Goal: Complete application form: Complete application form

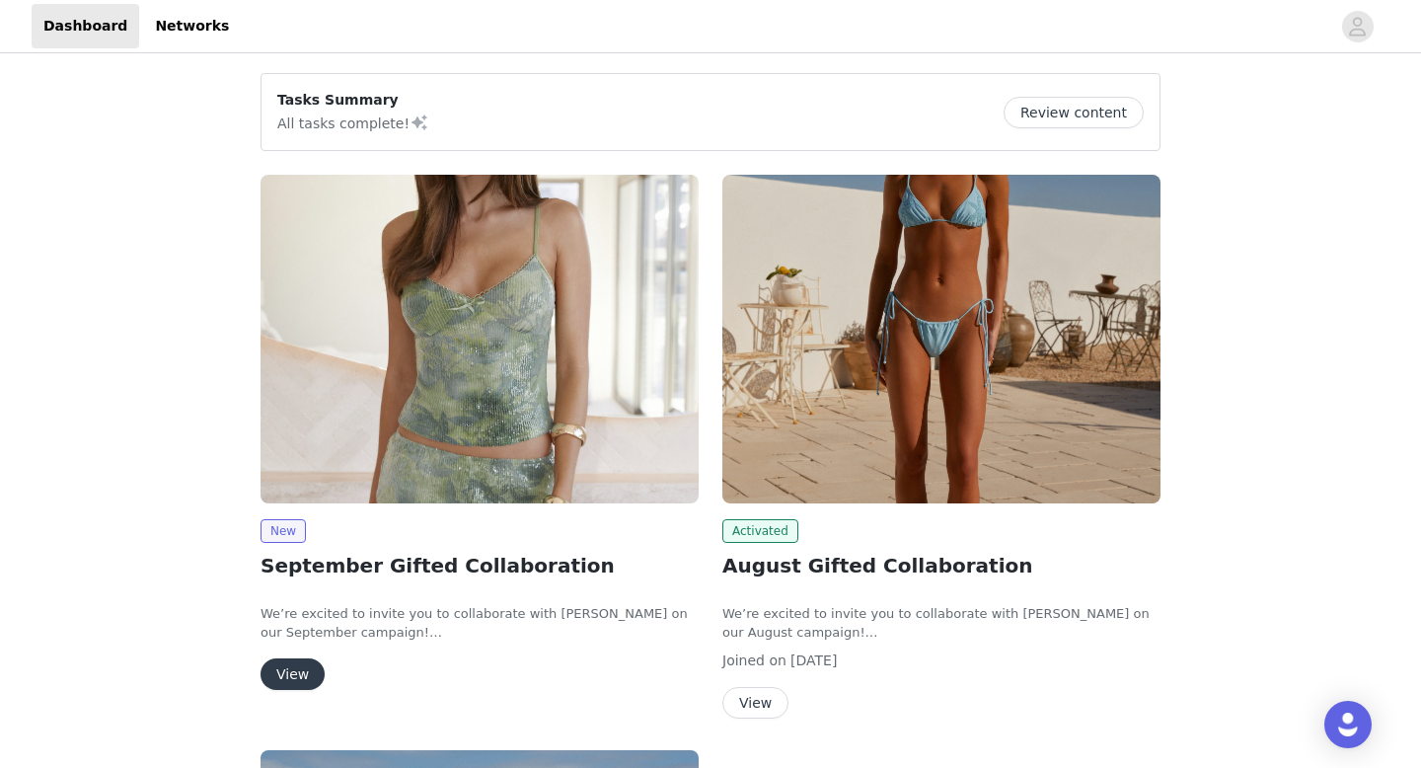
click at [287, 669] on button "View" at bounding box center [293, 674] width 64 height 32
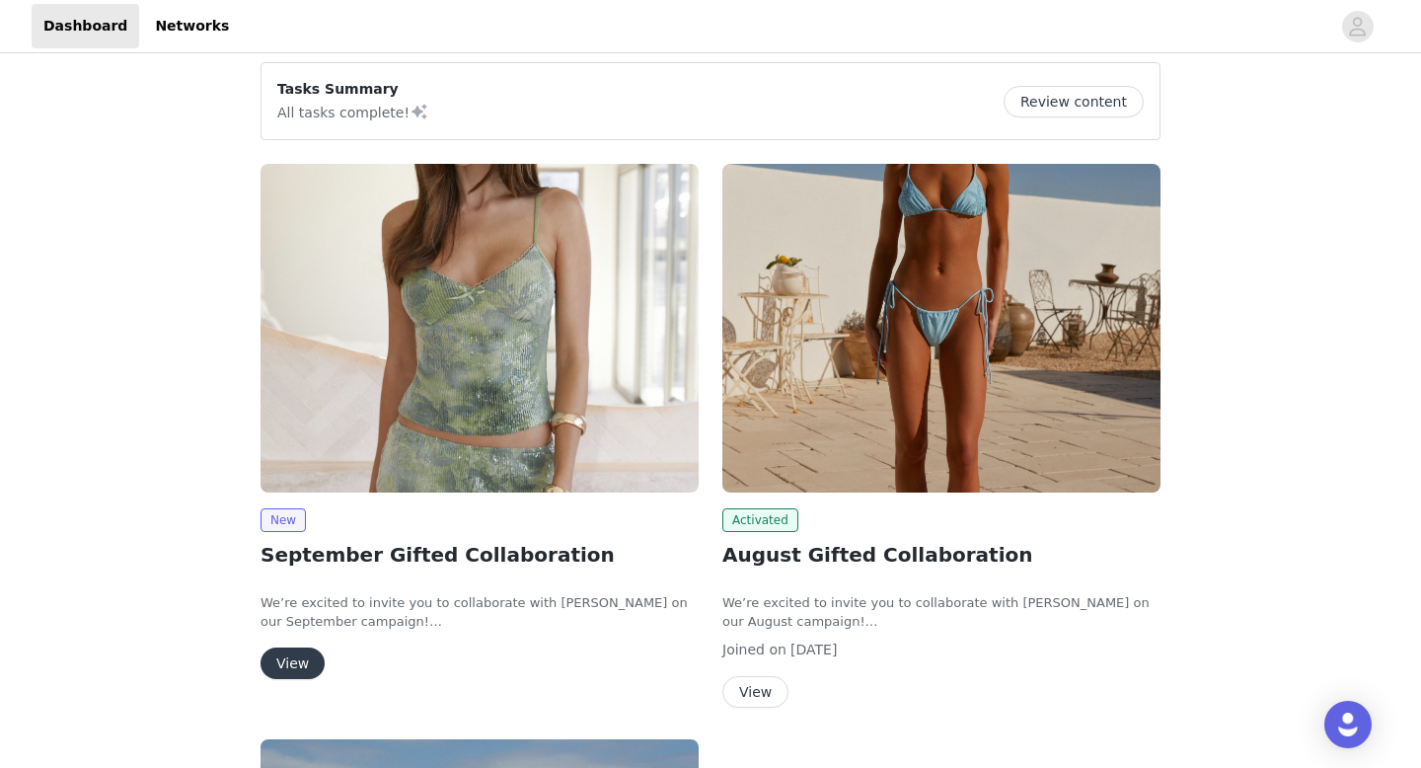
click at [1087, 81] on div "Tasks Summary All tasks complete! Review content" at bounding box center [710, 101] width 867 height 44
click at [1088, 96] on button "Review content" at bounding box center [1074, 102] width 140 height 32
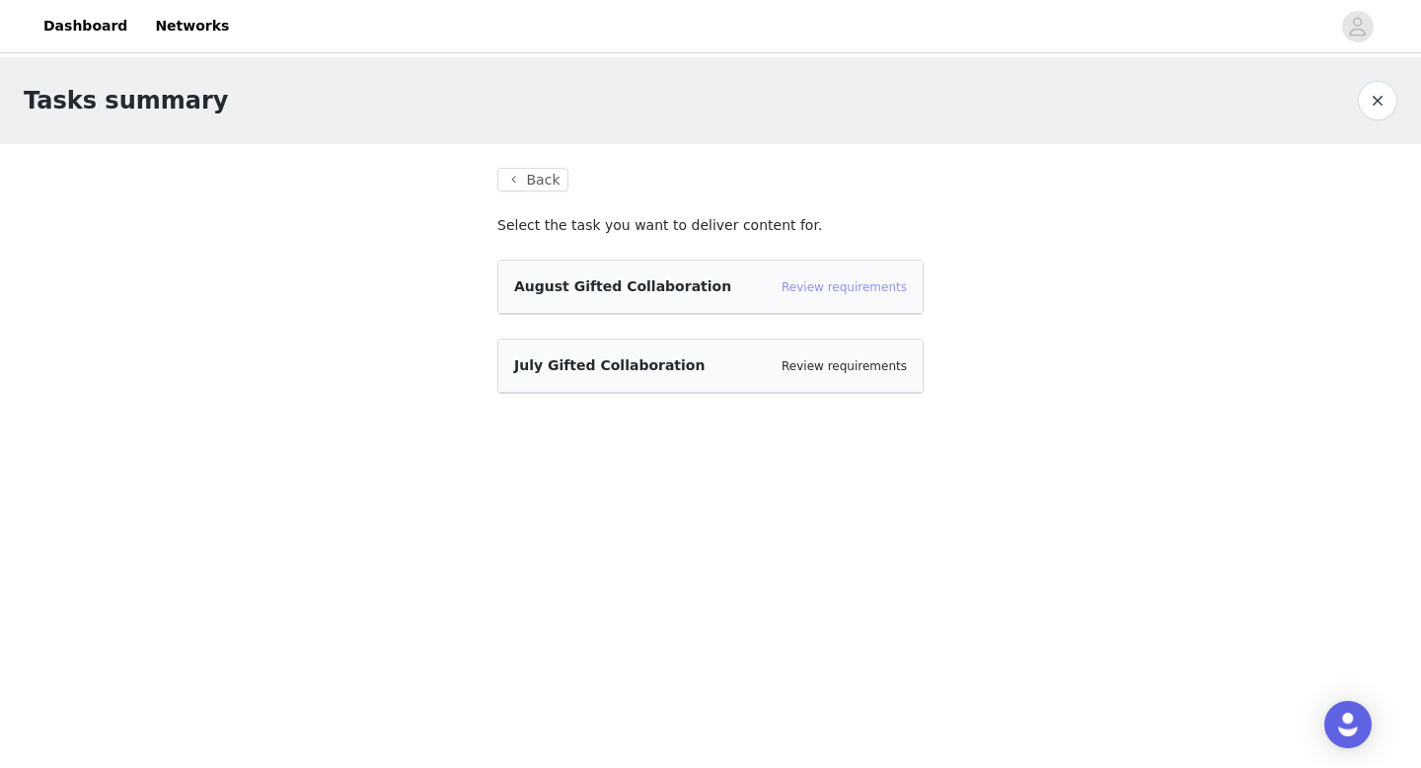
click at [806, 288] on link "Review requirements" at bounding box center [844, 287] width 125 height 14
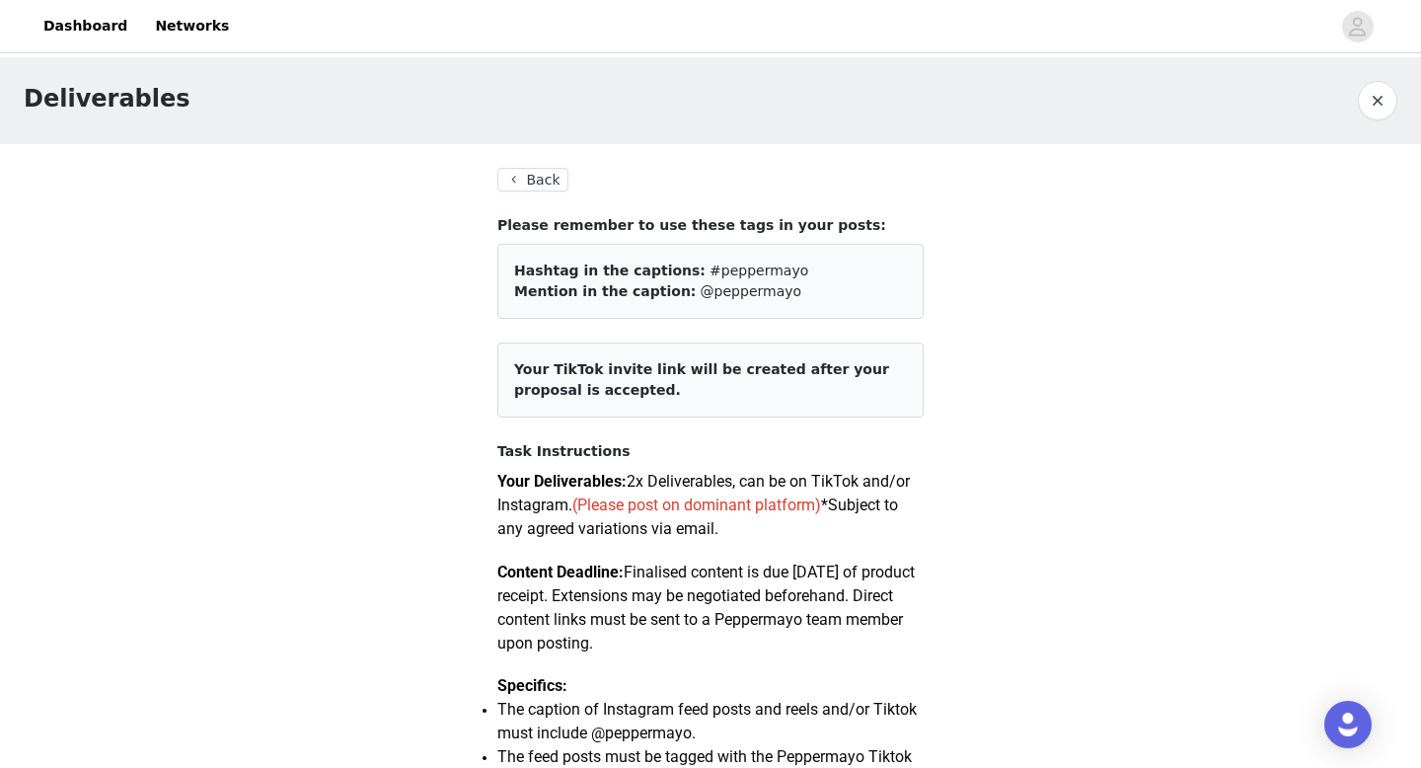
click at [518, 172] on button "Back" at bounding box center [532, 180] width 71 height 24
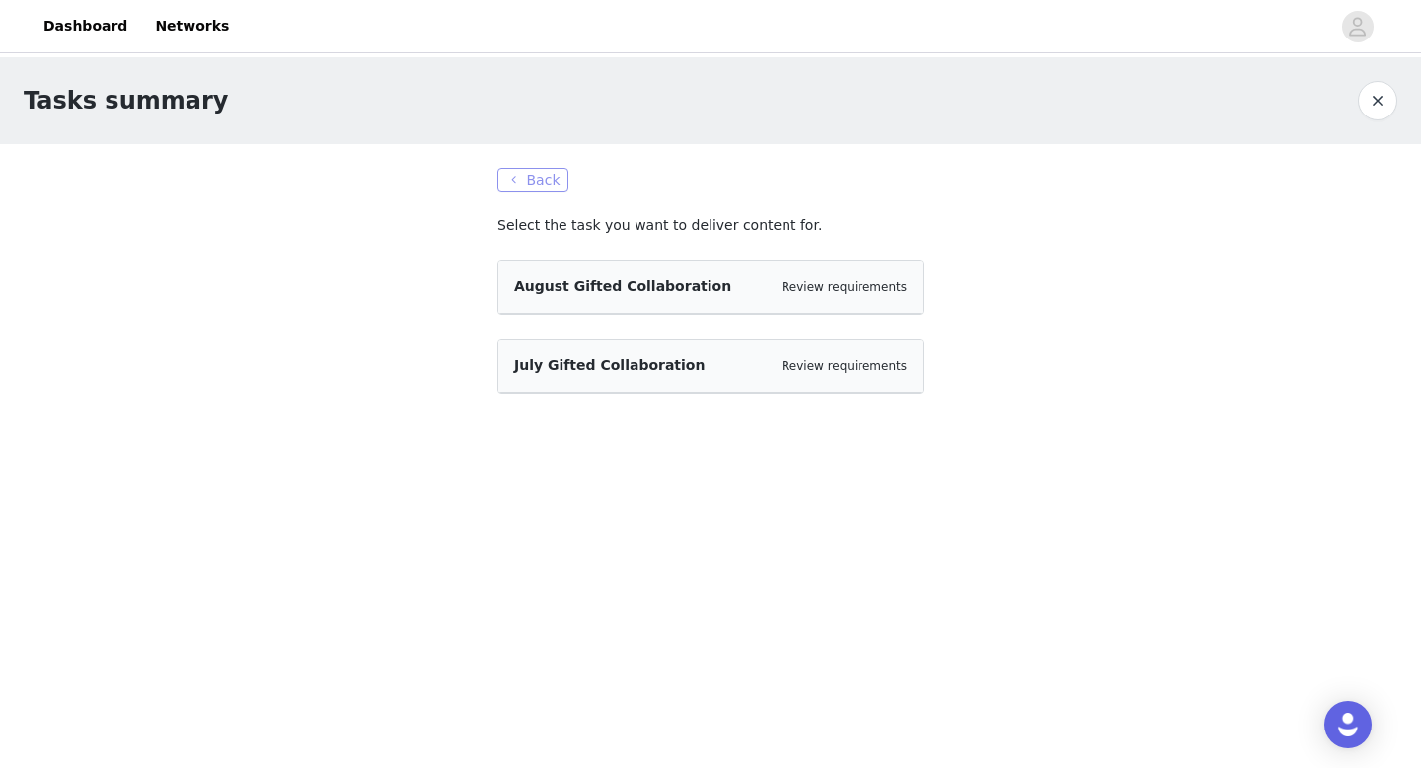
click at [519, 172] on button "Back" at bounding box center [532, 180] width 71 height 24
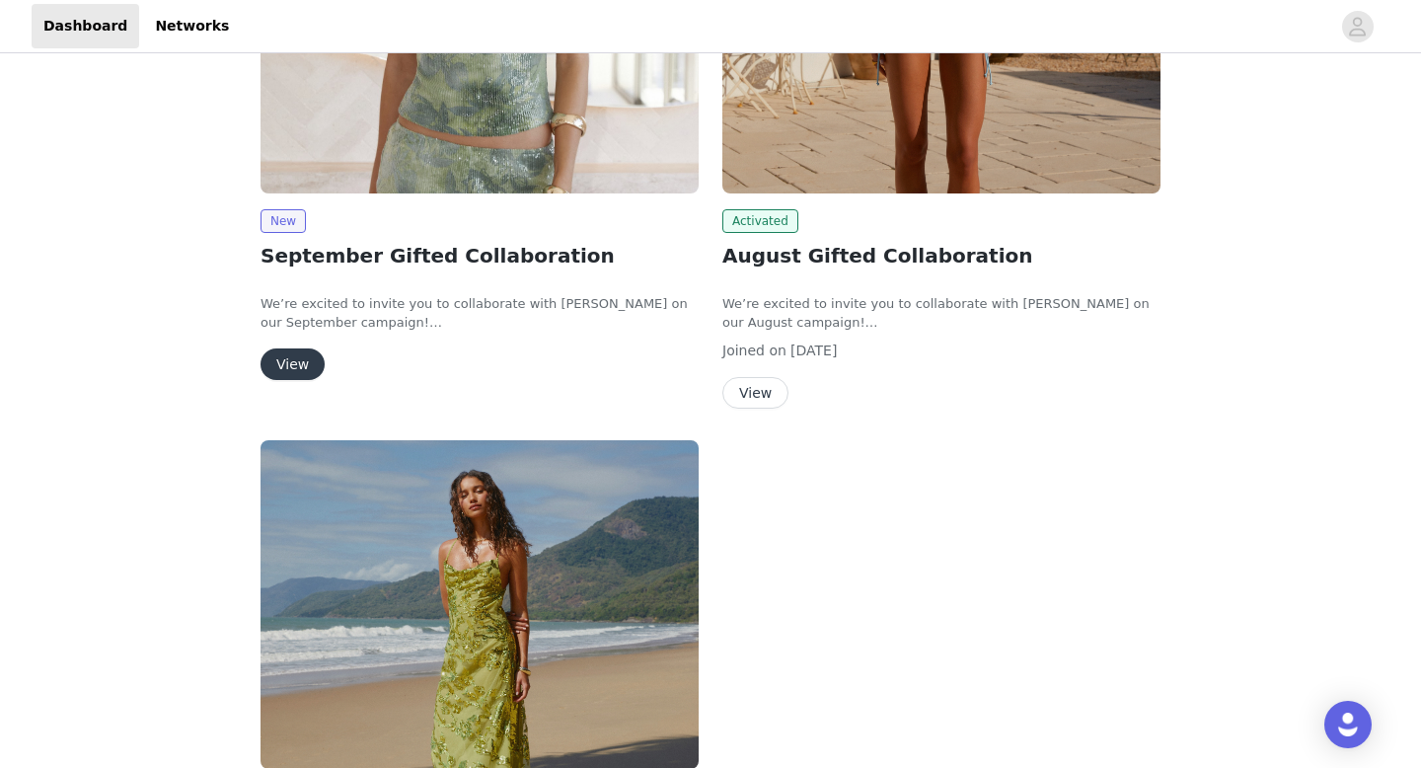
scroll to position [625, 0]
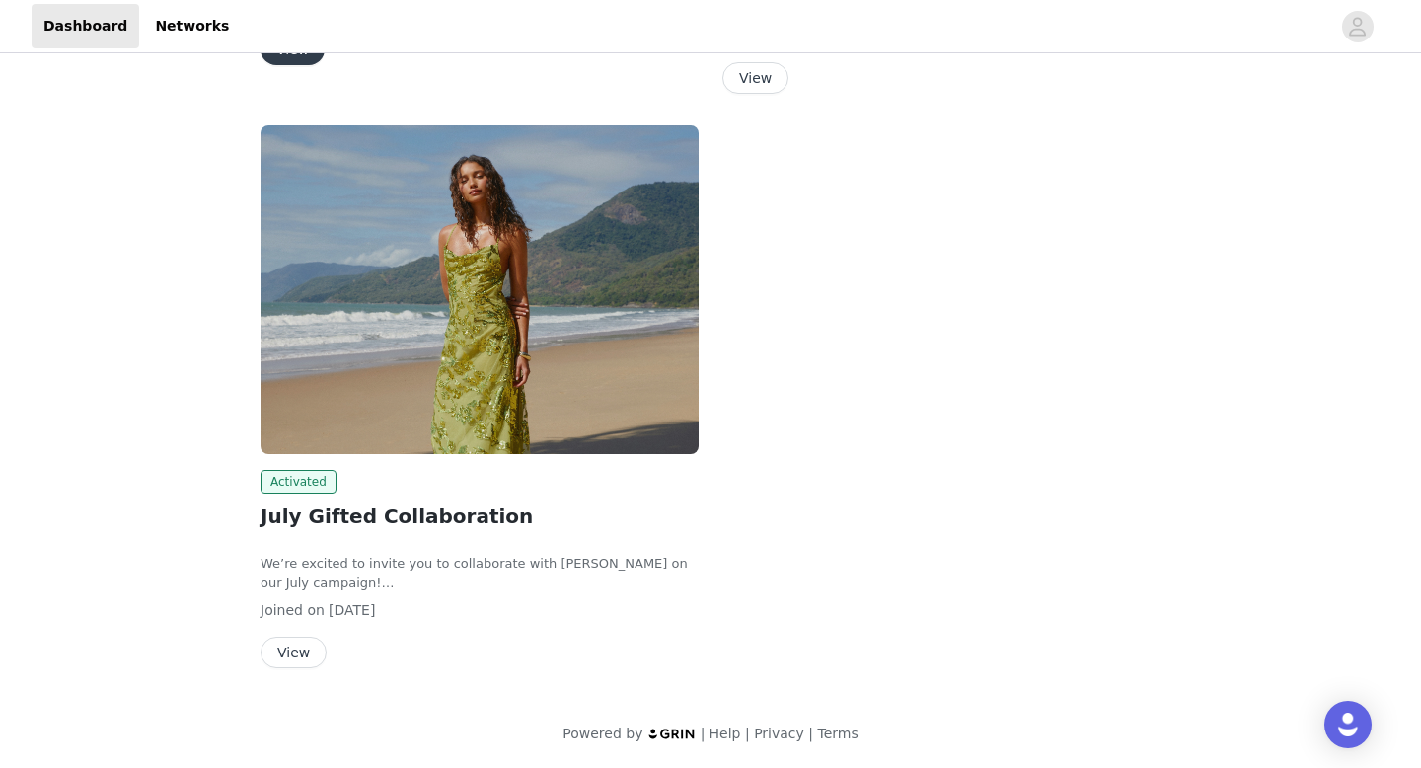
click at [289, 649] on button "View" at bounding box center [294, 653] width 66 height 32
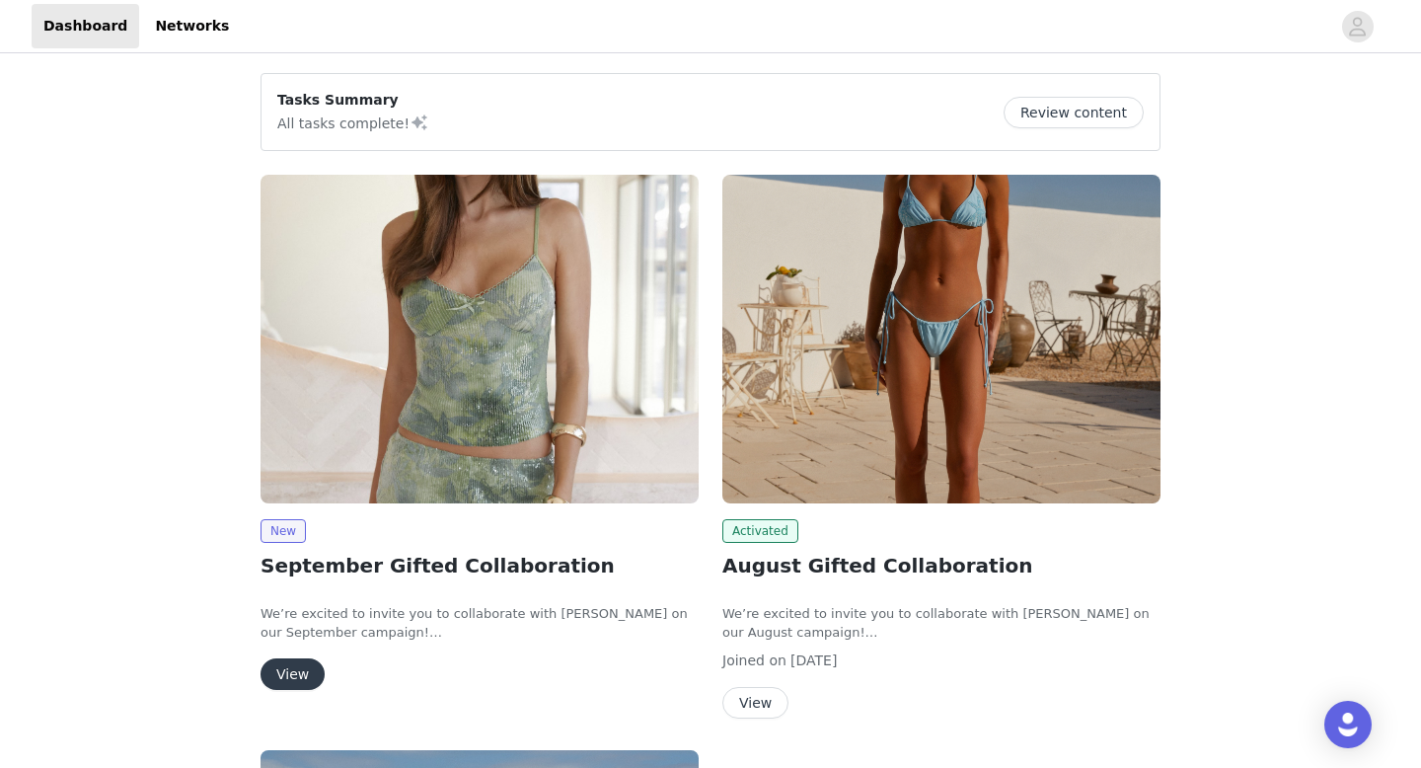
click at [308, 674] on button "View" at bounding box center [293, 674] width 64 height 32
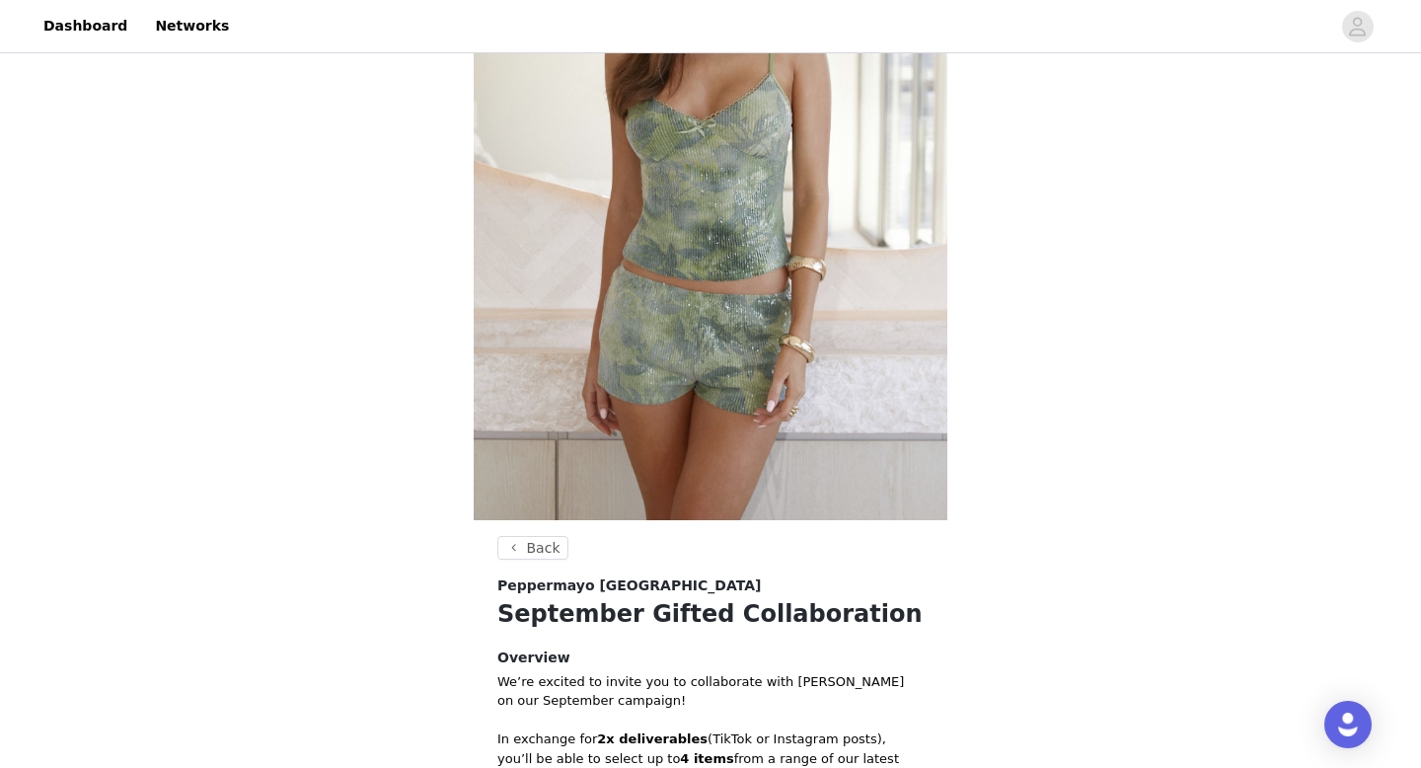
scroll to position [728, 0]
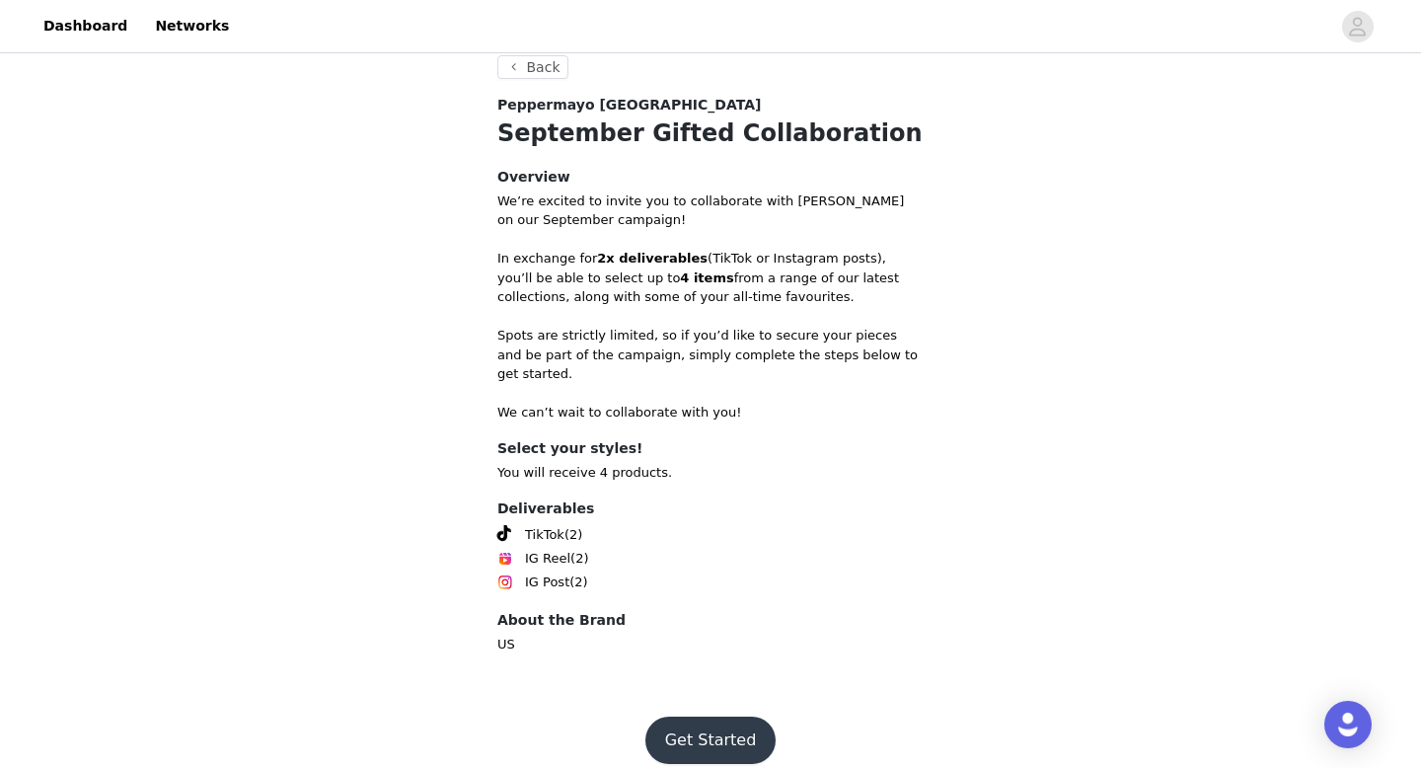
click at [692, 734] on button "Get Started" at bounding box center [711, 740] width 131 height 47
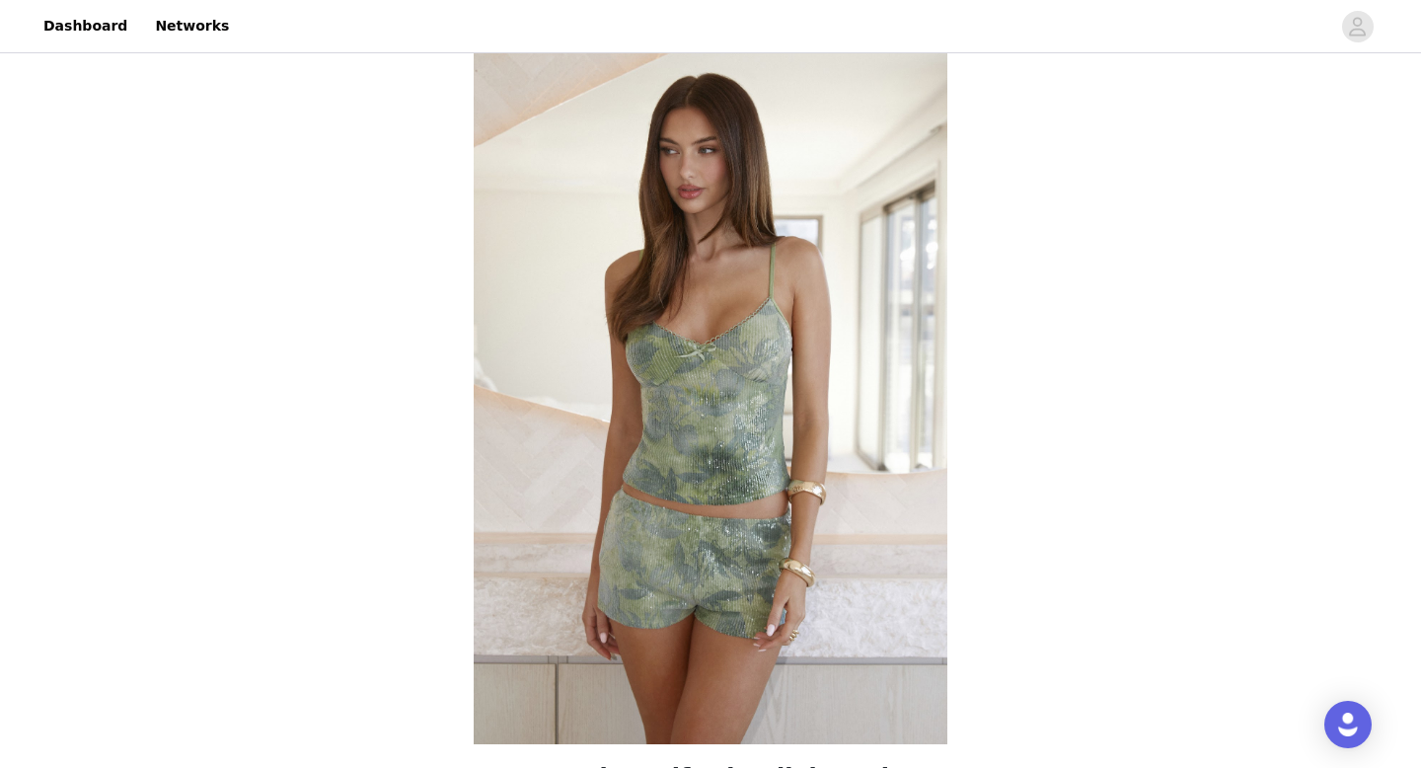
scroll to position [728, 0]
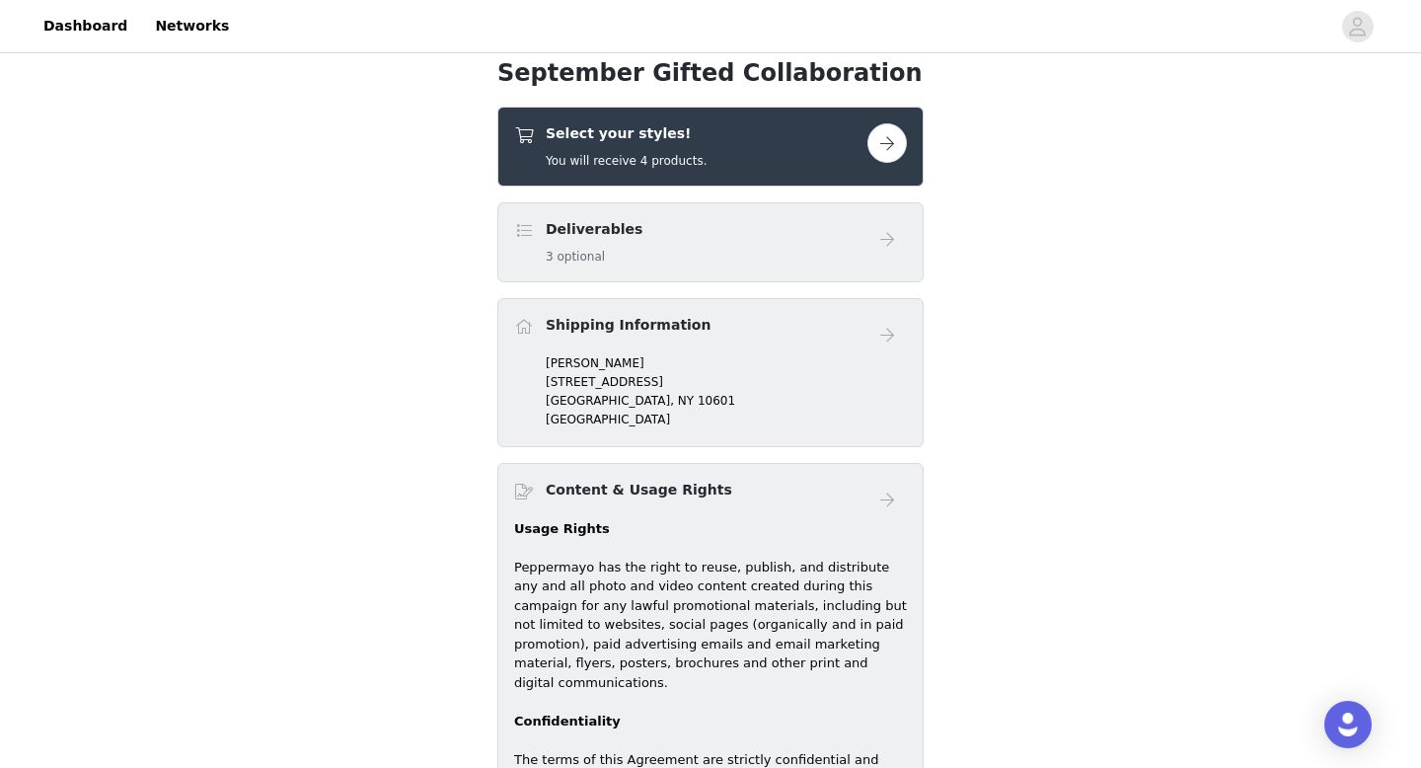
click at [673, 232] on div "Deliverables 3 optional" at bounding box center [690, 242] width 353 height 46
click at [668, 148] on div "Select your styles! You will receive 4 products." at bounding box center [626, 146] width 161 height 46
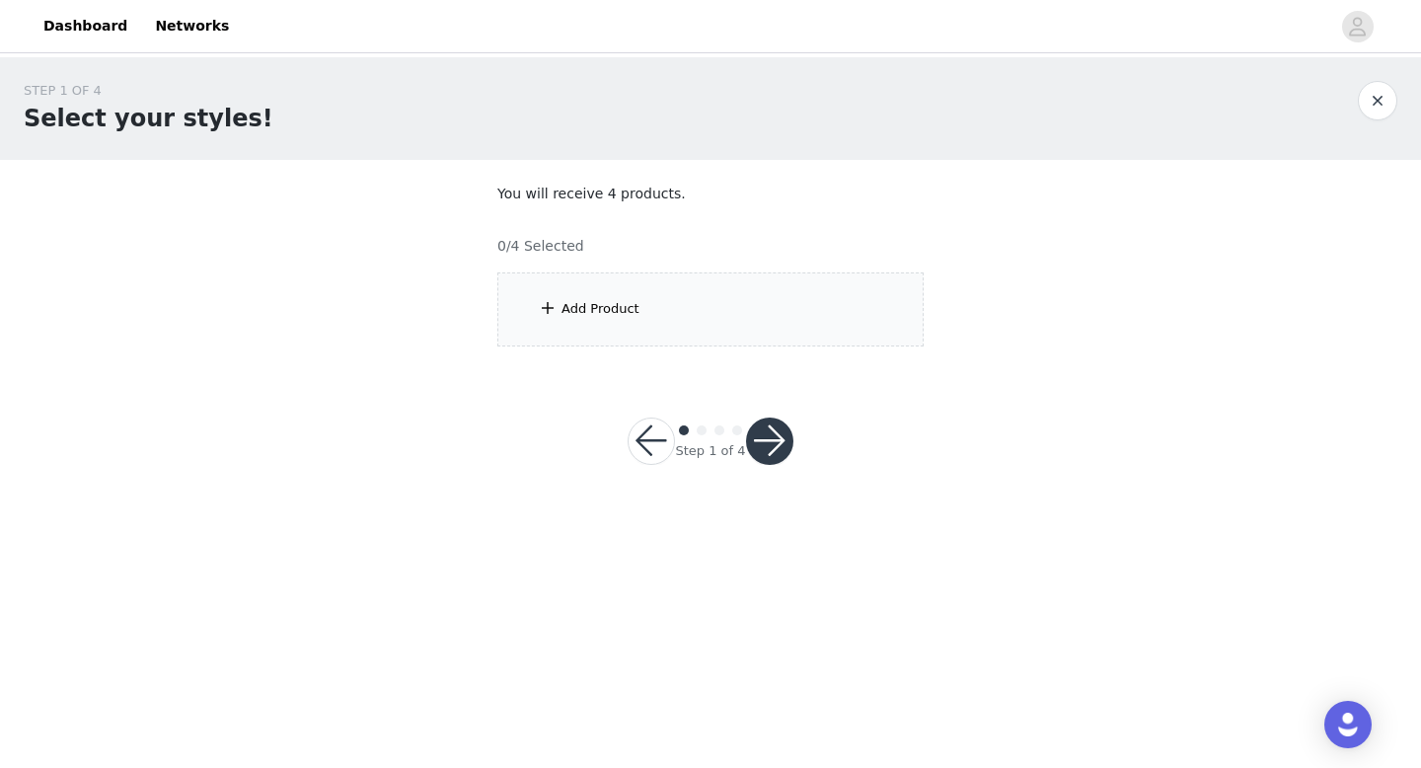
click at [581, 304] on div "Add Product" at bounding box center [601, 309] width 78 height 20
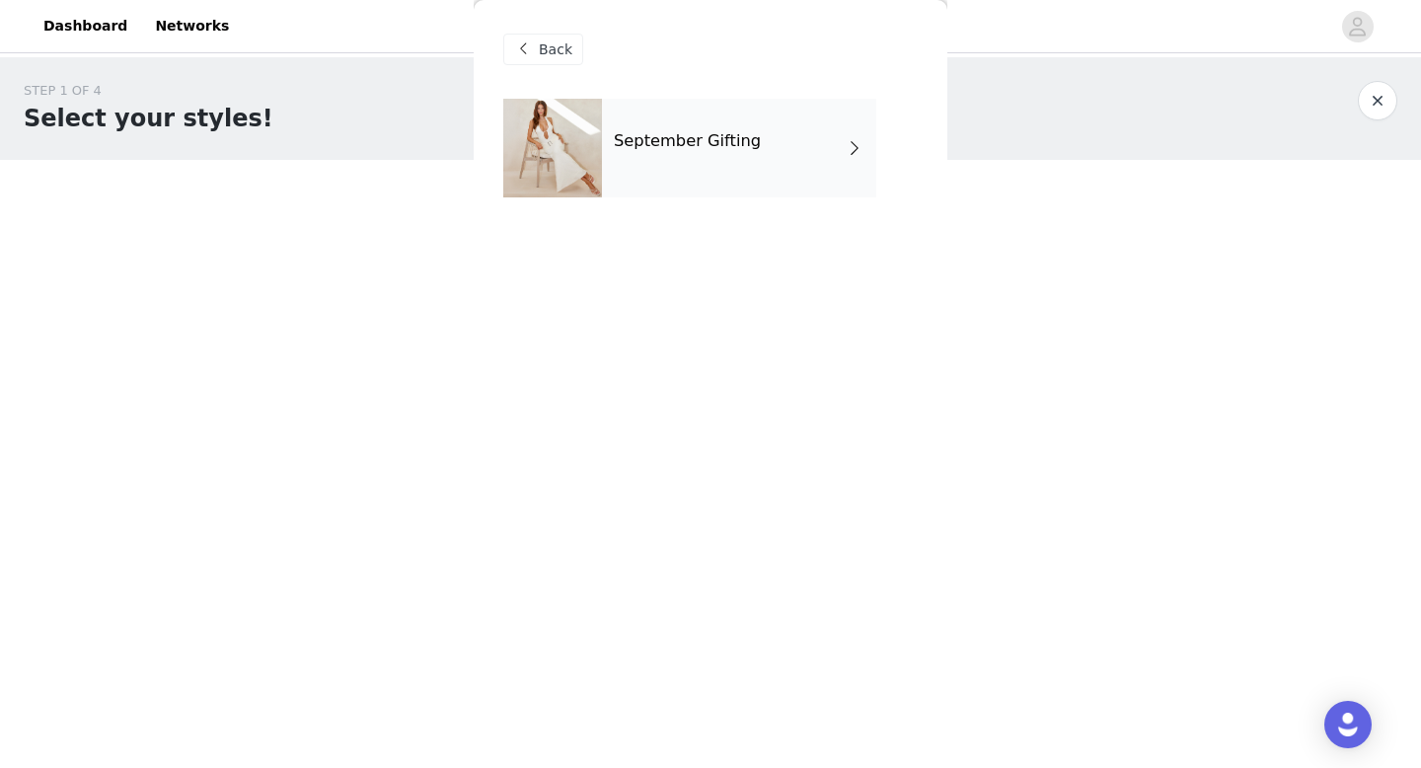
click at [648, 173] on div "September Gifting" at bounding box center [739, 148] width 274 height 99
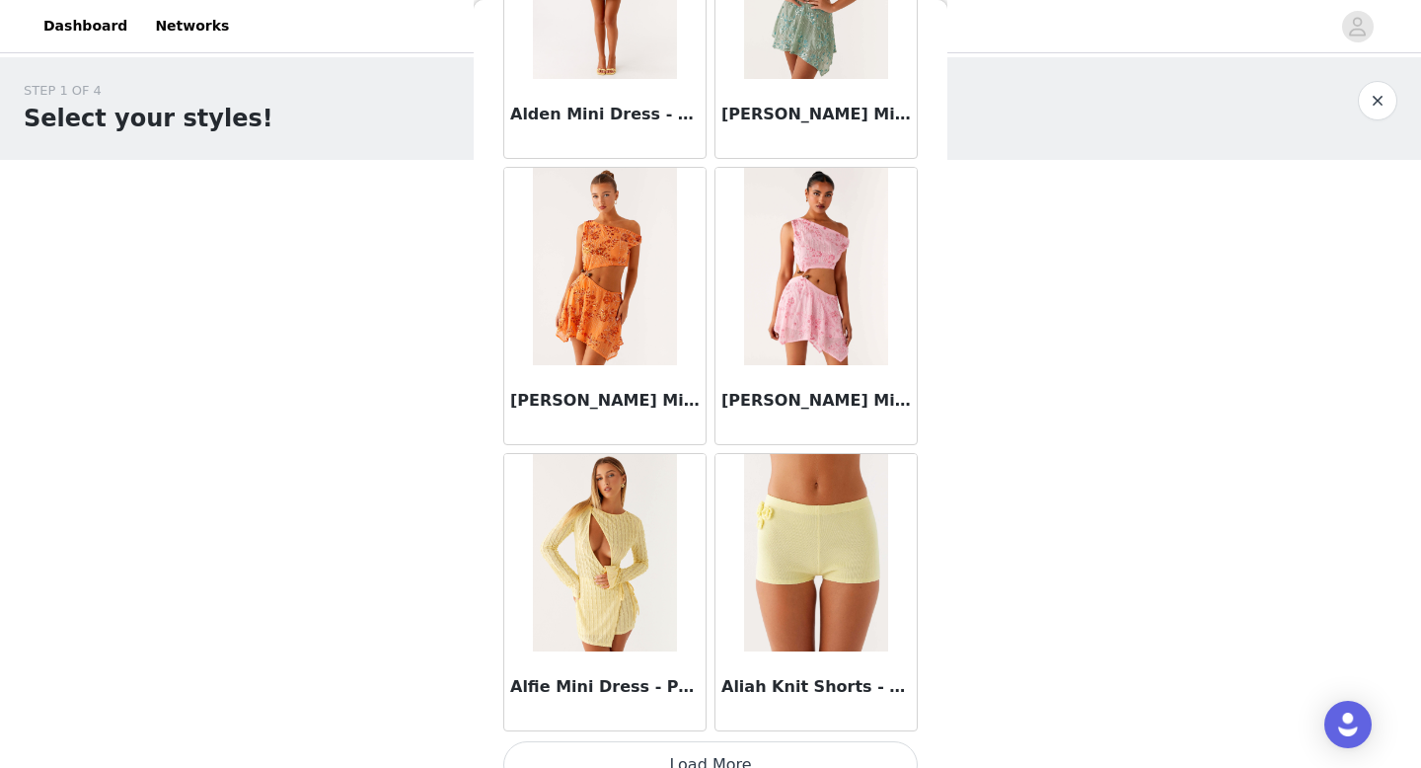
scroll to position [2253, 0]
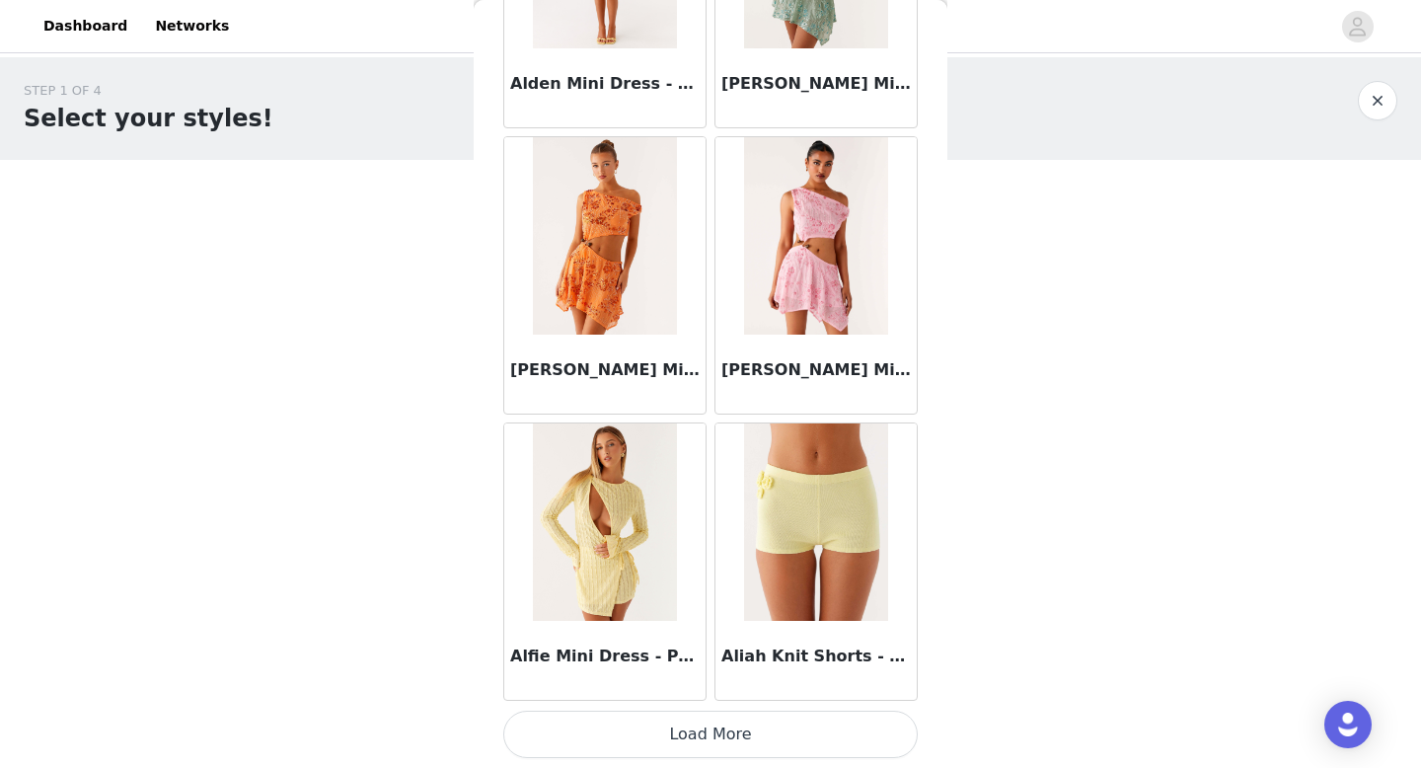
click at [730, 730] on button "Load More" at bounding box center [710, 734] width 415 height 47
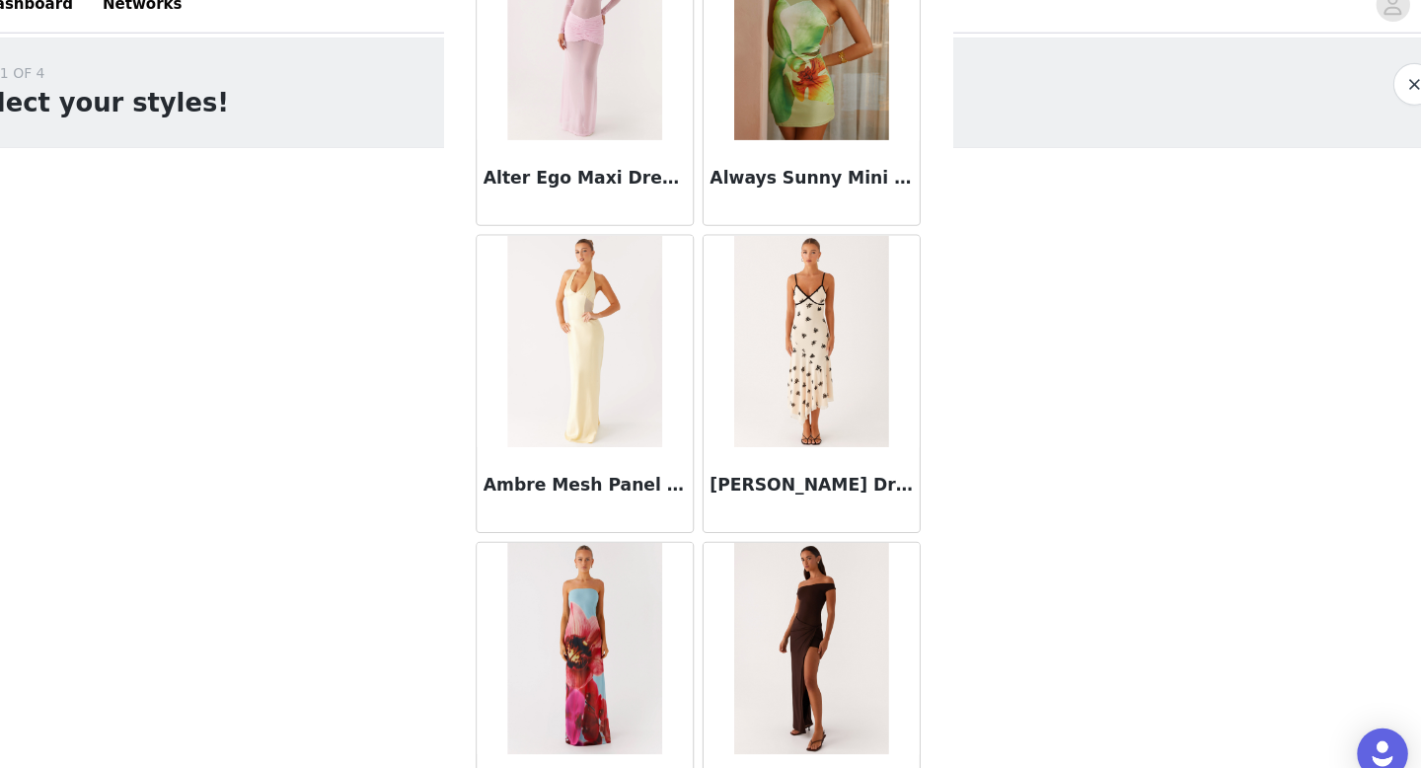
scroll to position [5115, 0]
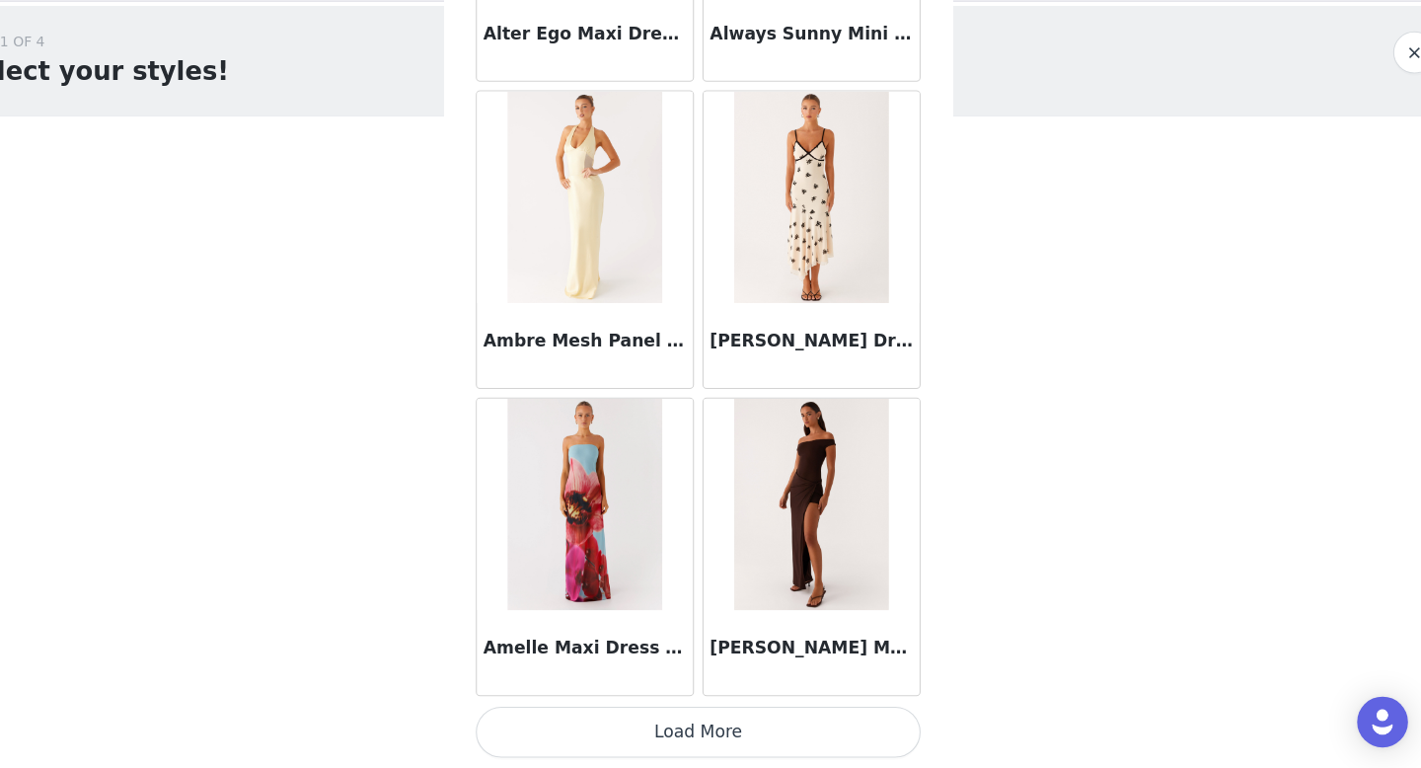
click at [749, 727] on button "Load More" at bounding box center [710, 734] width 415 height 47
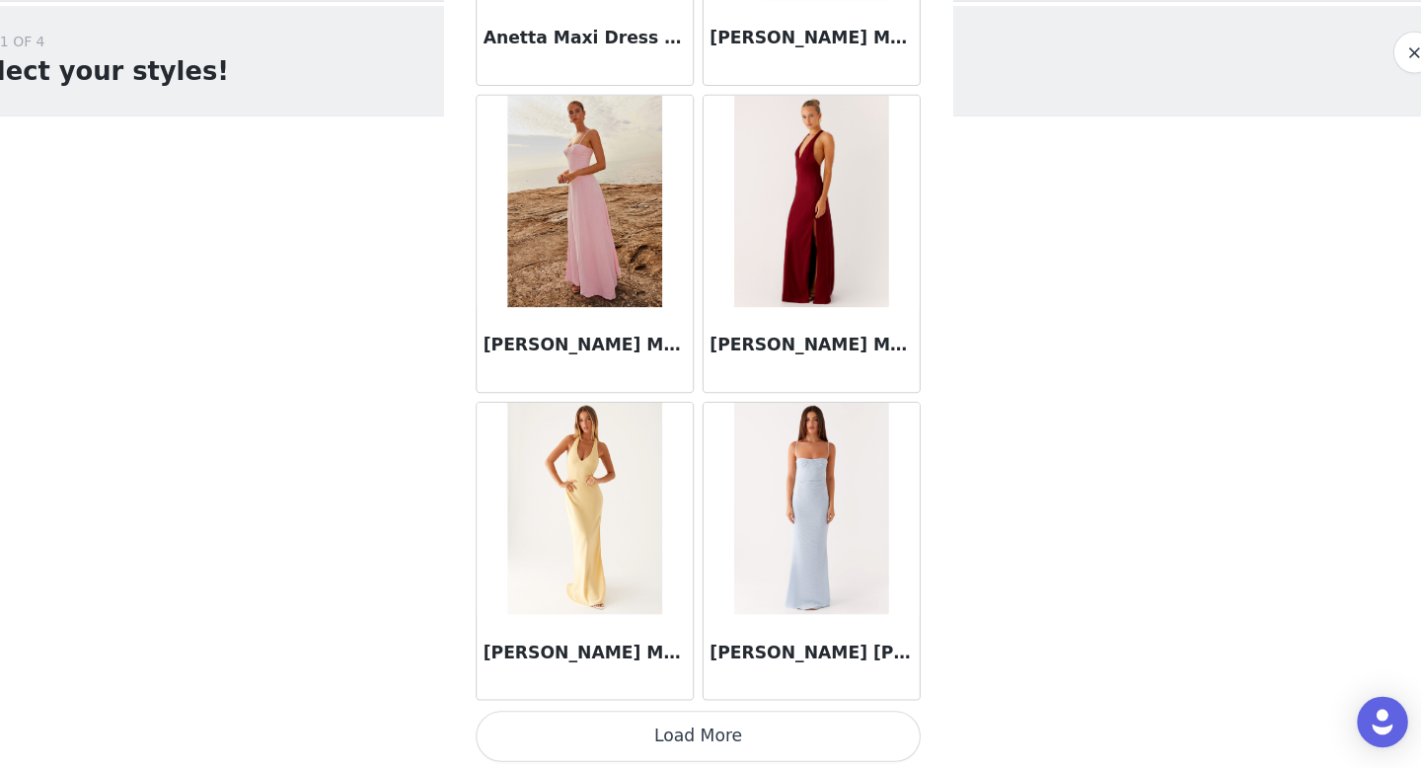
scroll to position [7978, 0]
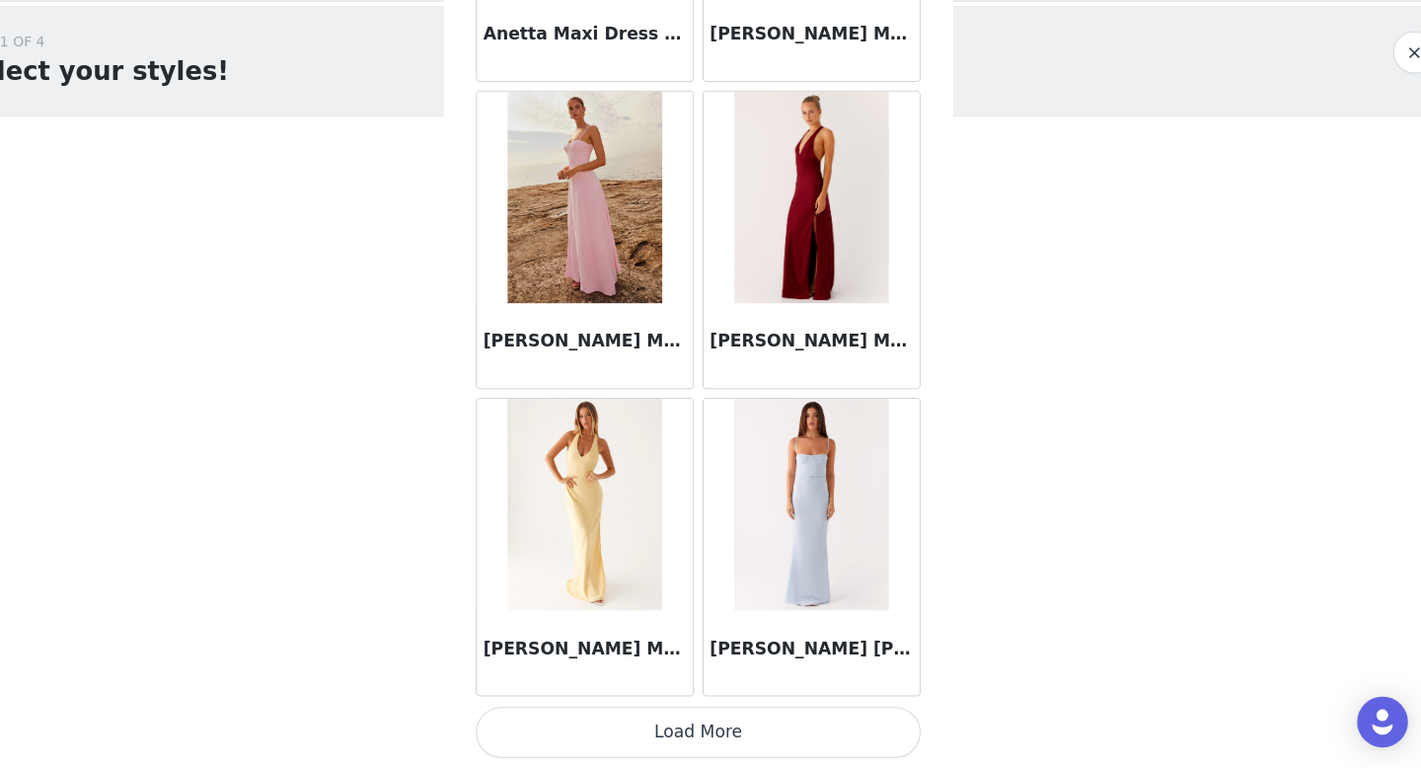
click at [727, 737] on button "Load More" at bounding box center [710, 734] width 415 height 47
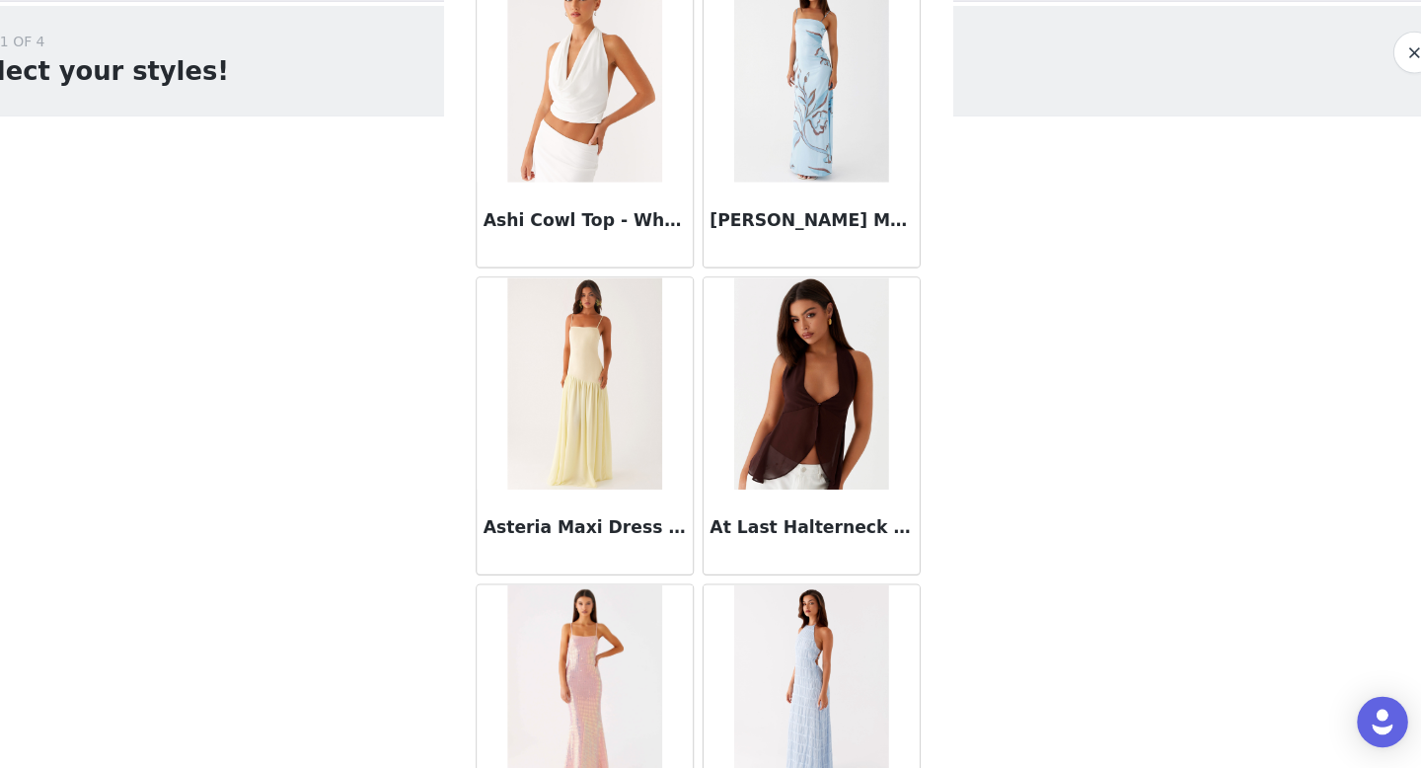
scroll to position [9809, 0]
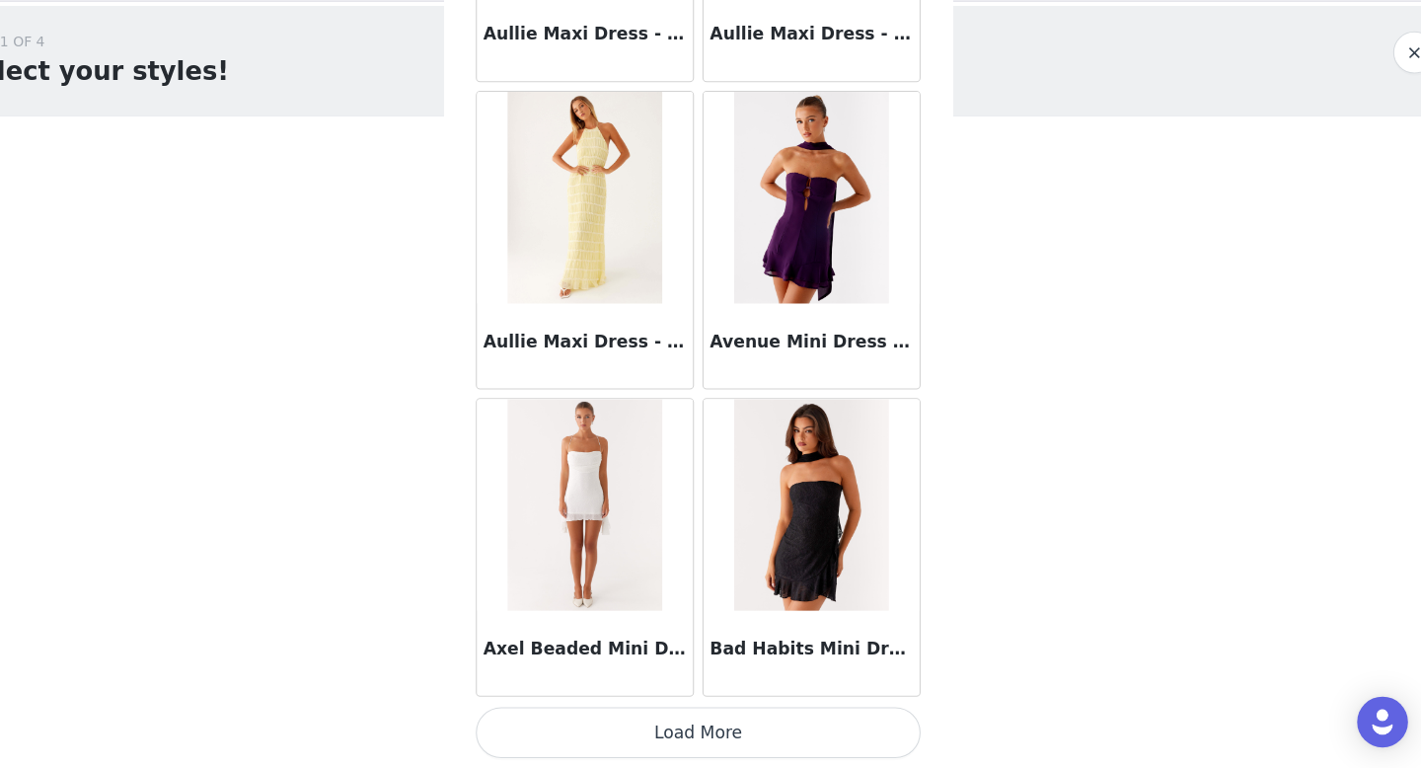
click at [729, 748] on button "Load More" at bounding box center [710, 734] width 415 height 47
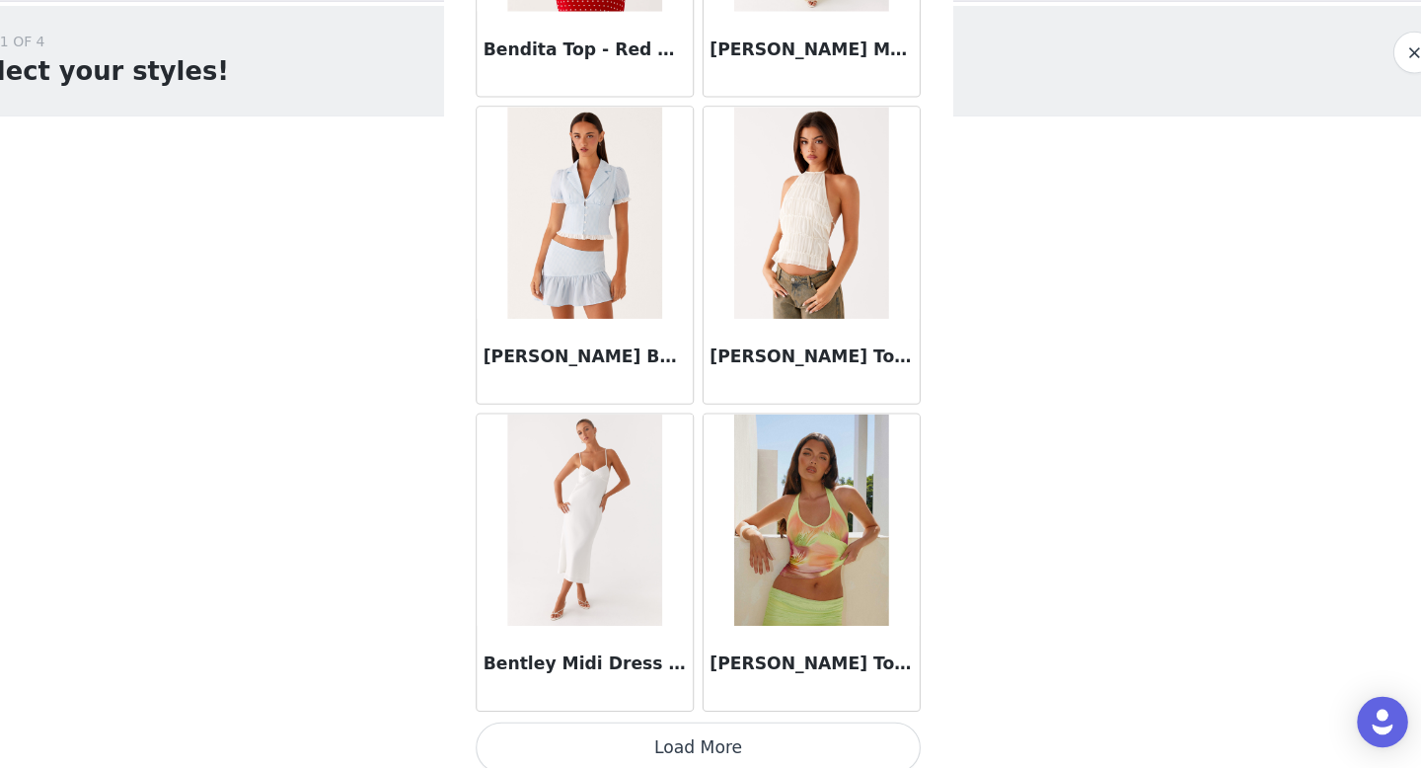
scroll to position [13703, 0]
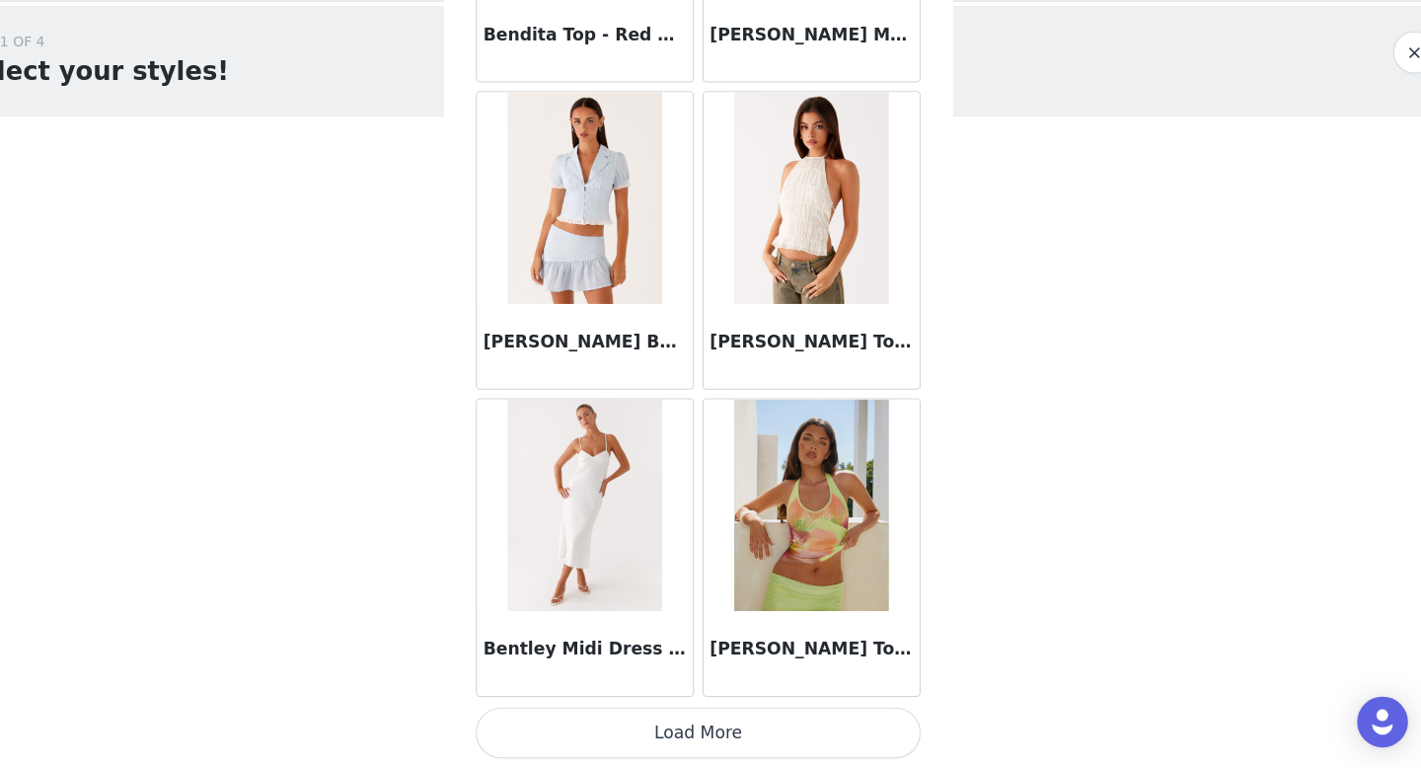
click at [743, 722] on button "Load More" at bounding box center [710, 734] width 415 height 47
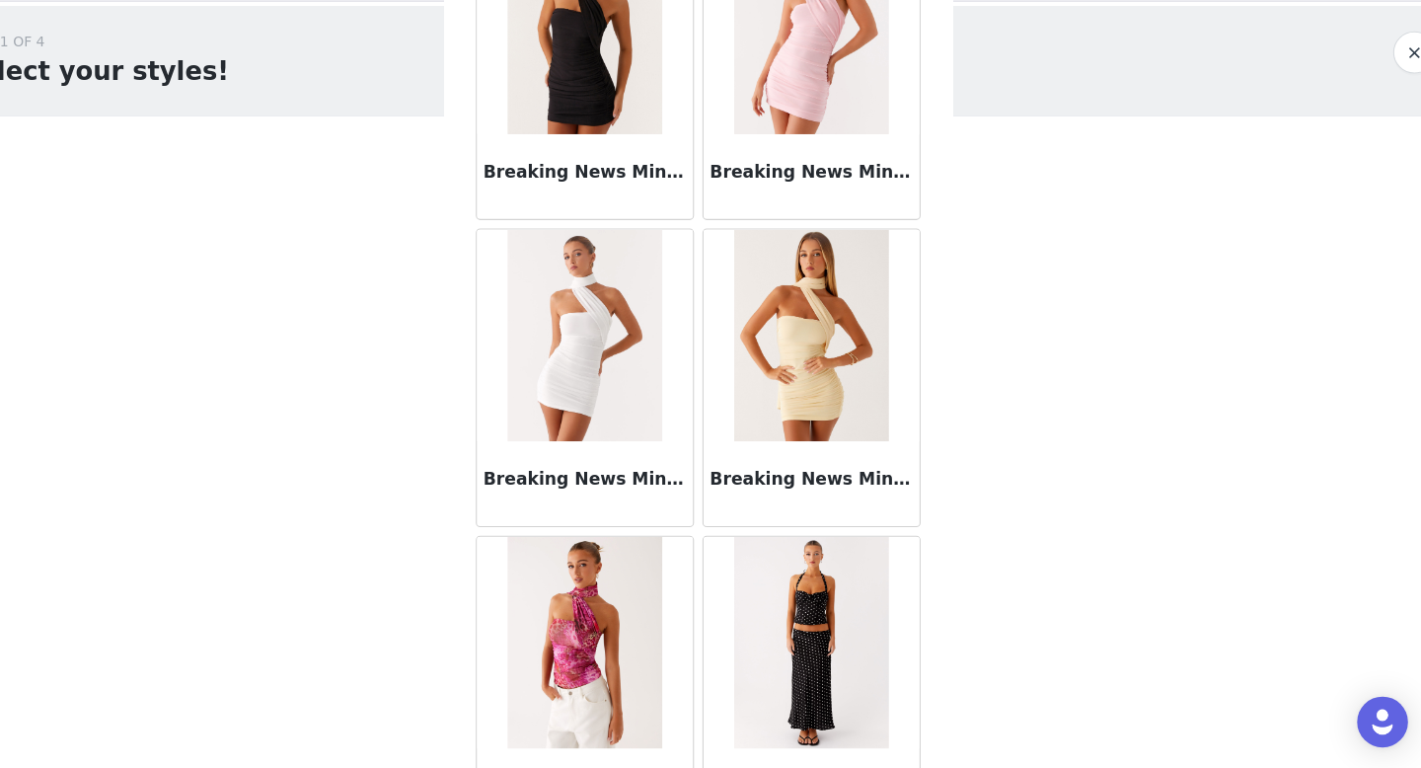
scroll to position [16565, 0]
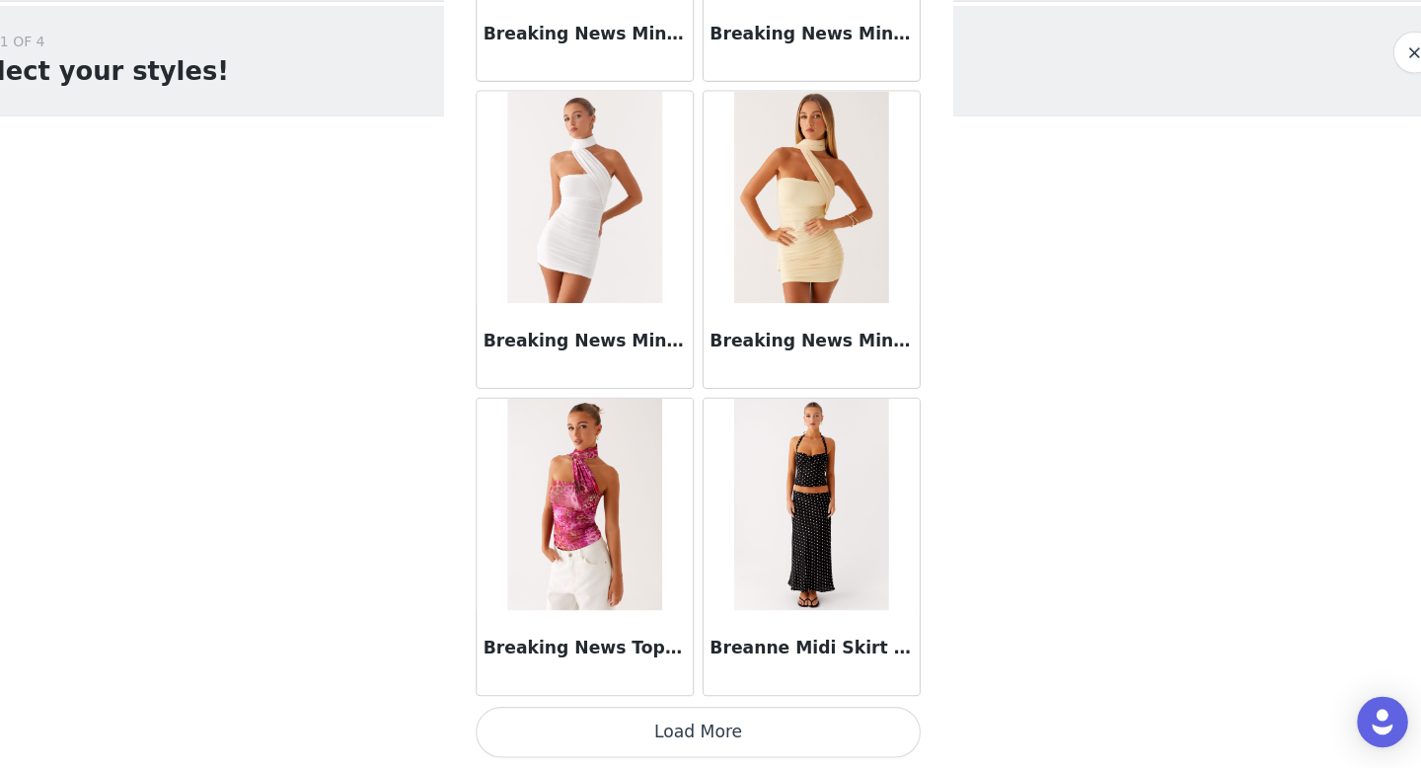
click at [742, 752] on button "Load More" at bounding box center [710, 734] width 415 height 47
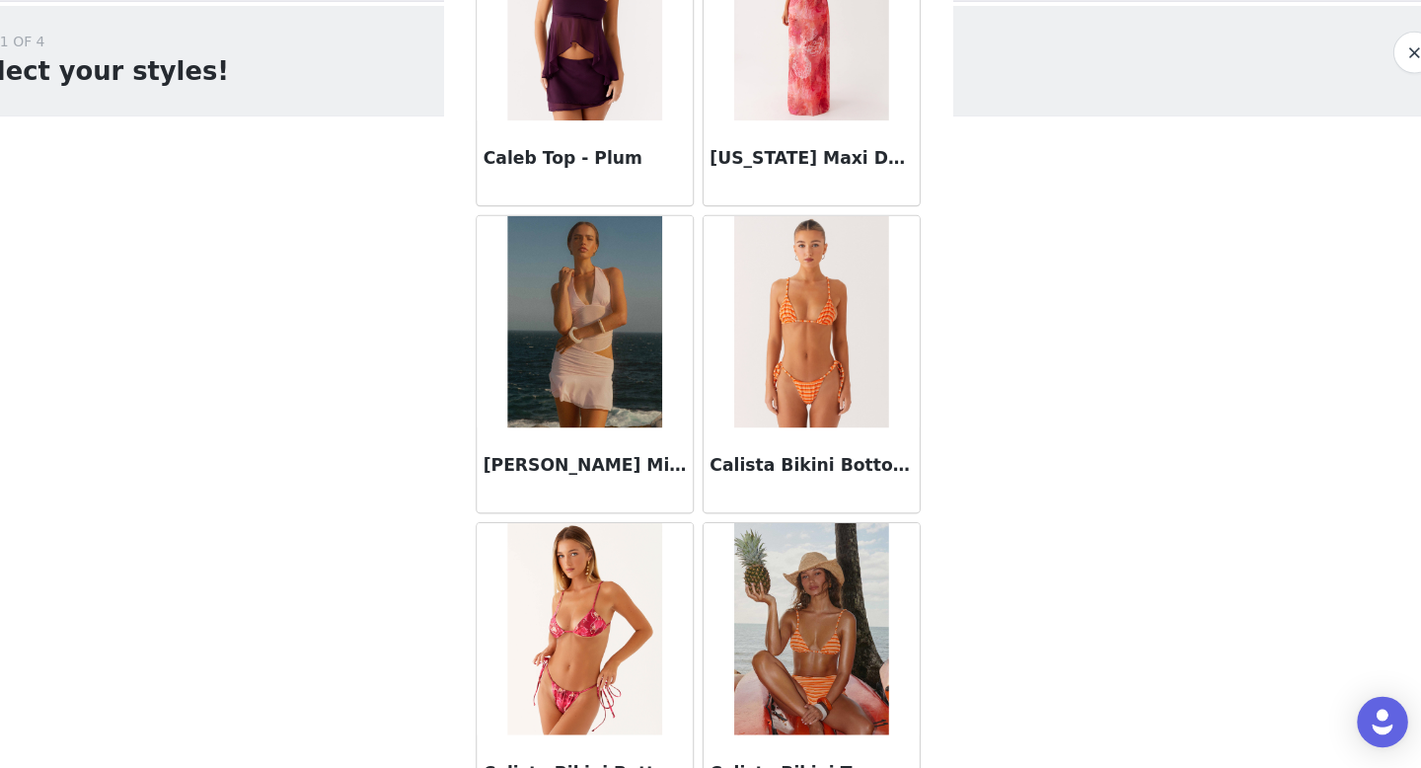
scroll to position [19428, 0]
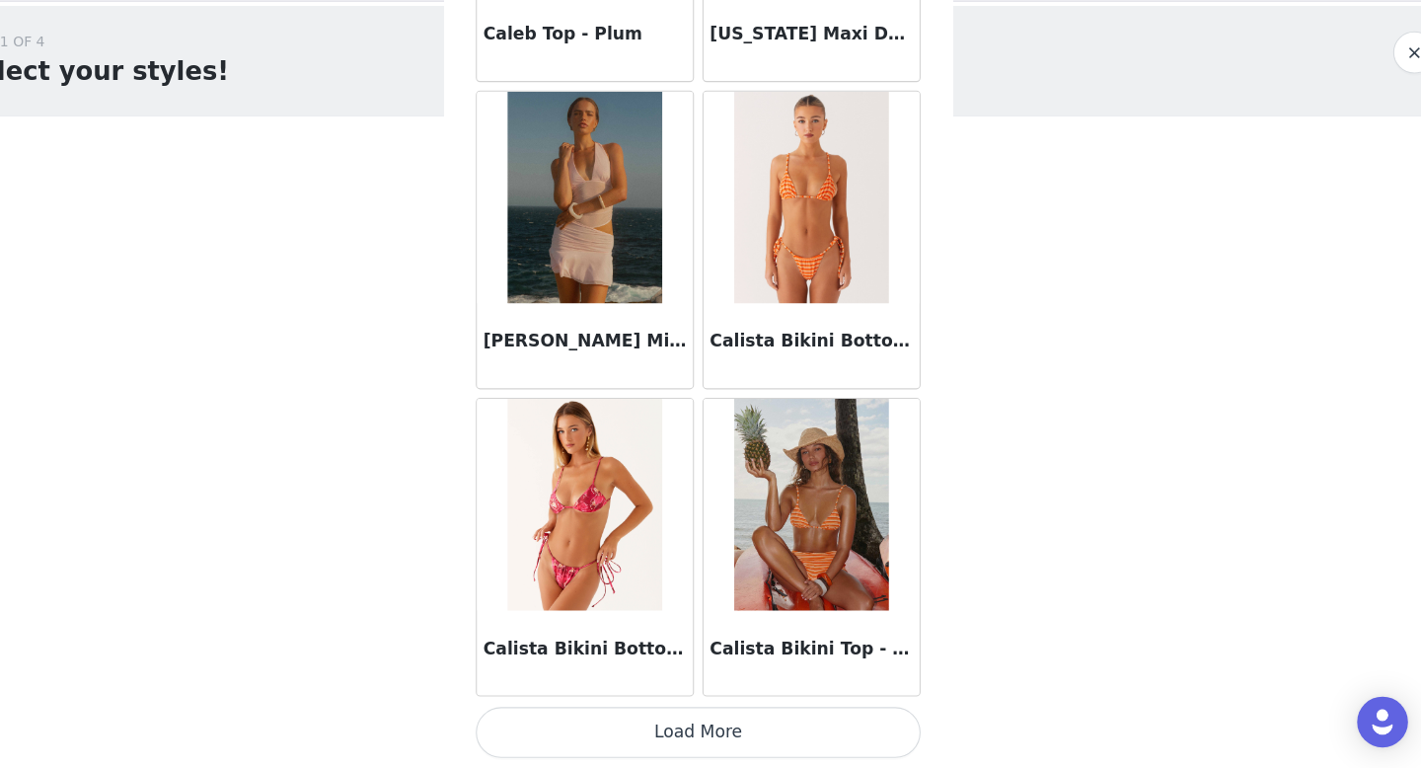
click at [750, 730] on button "Load More" at bounding box center [710, 734] width 415 height 47
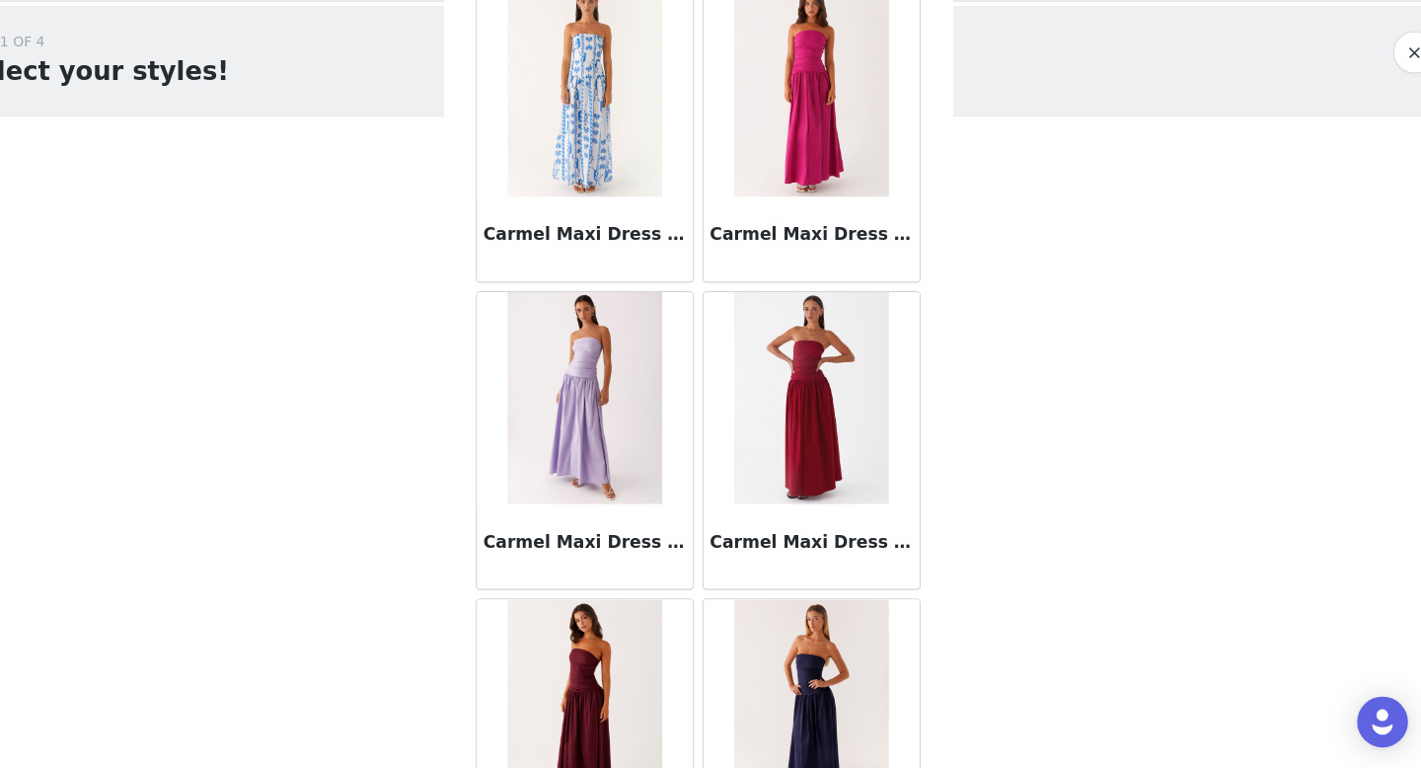
scroll to position [22290, 0]
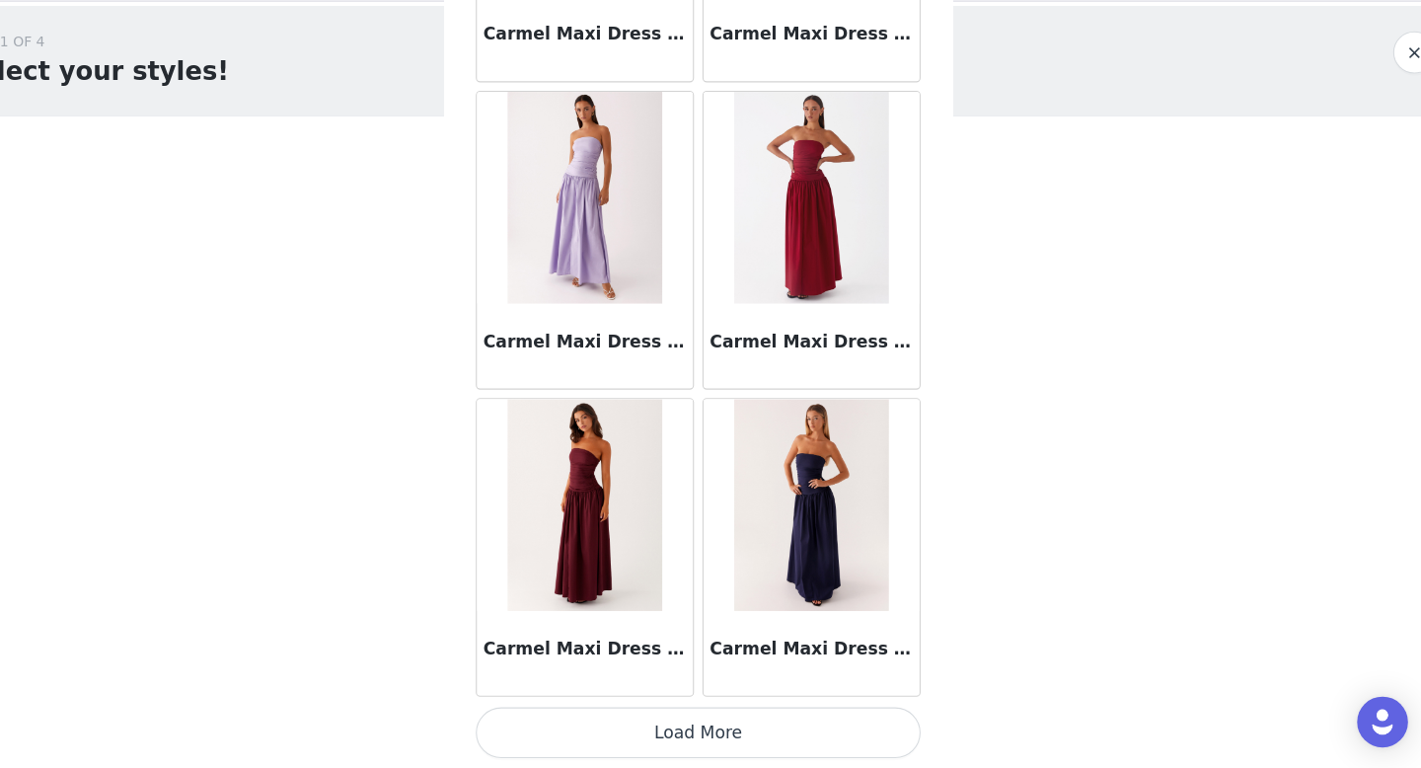
click at [712, 736] on button "Load More" at bounding box center [710, 734] width 415 height 47
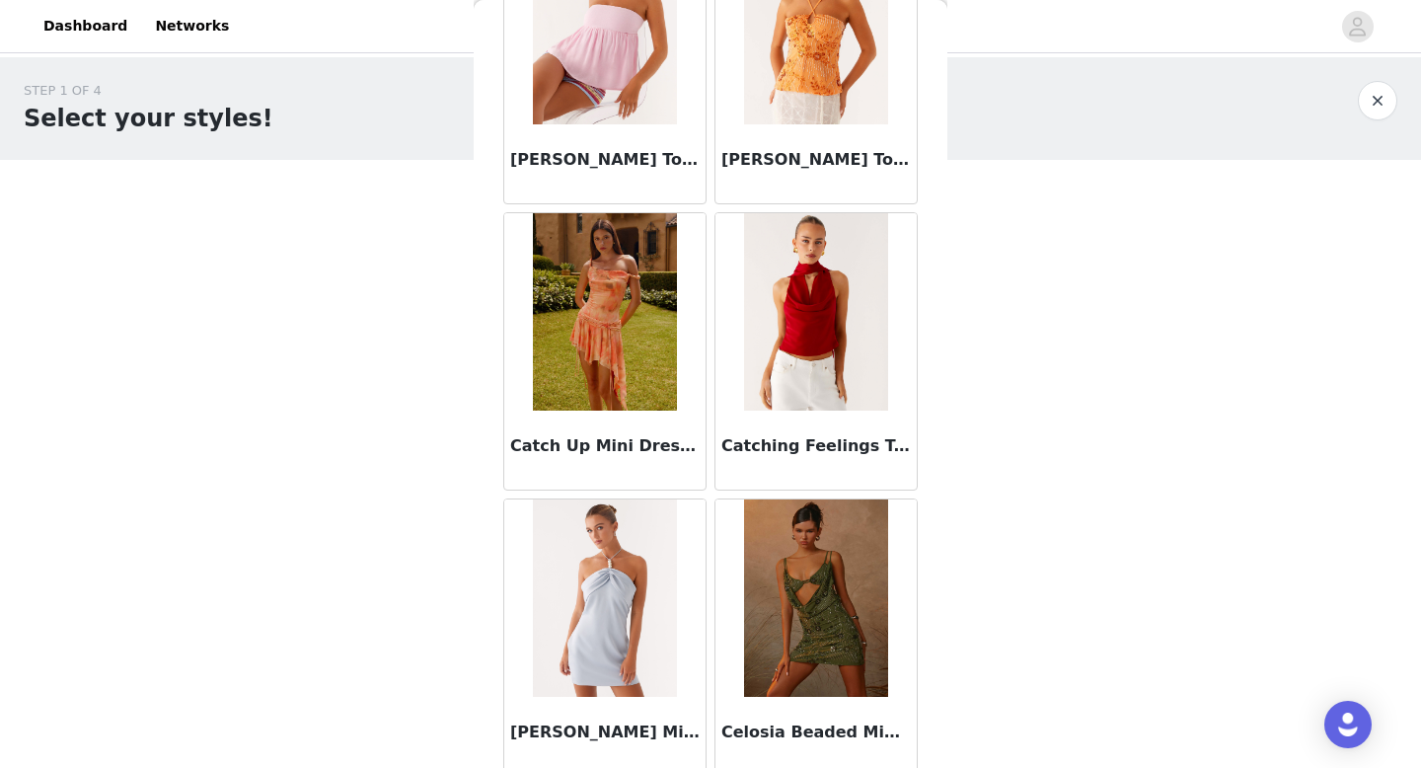
scroll to position [25153, 0]
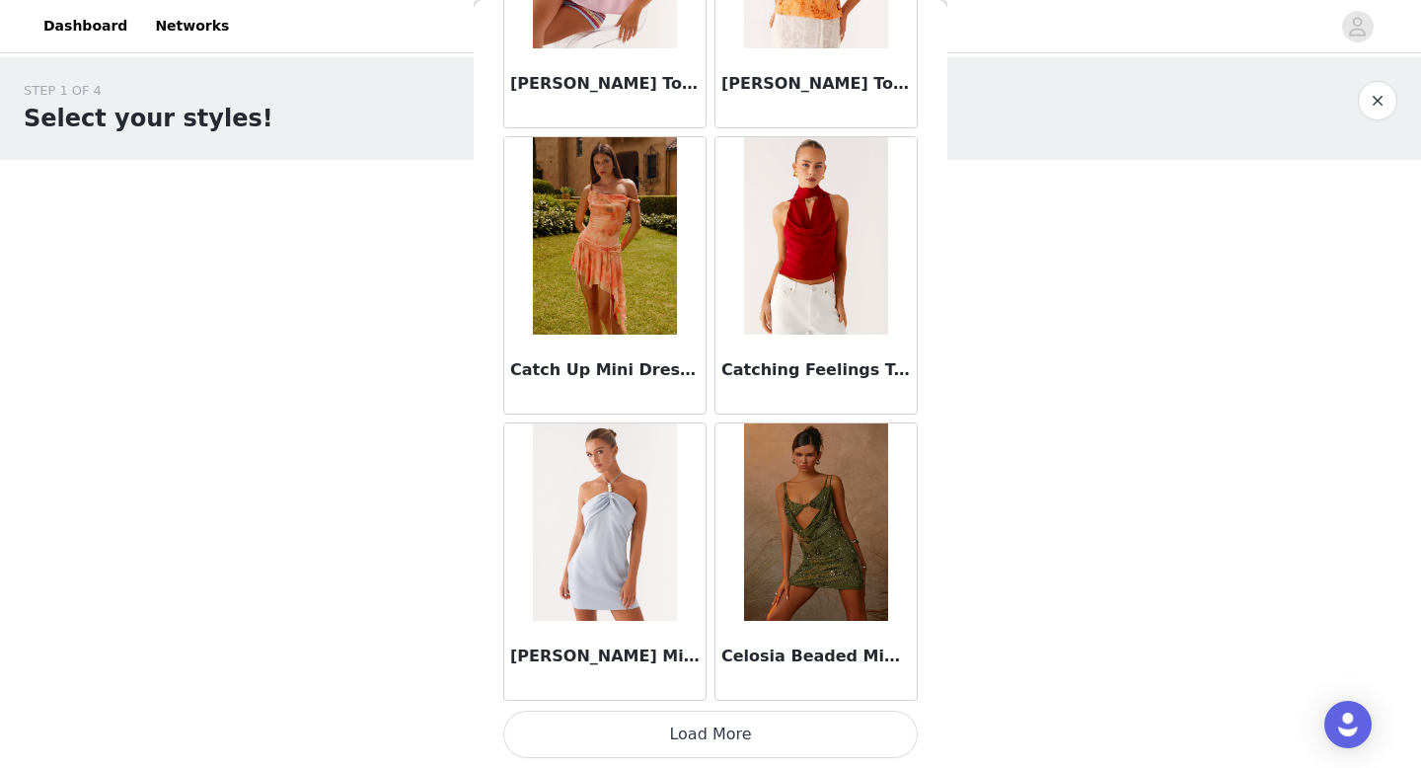
click at [720, 743] on button "Load More" at bounding box center [710, 734] width 415 height 47
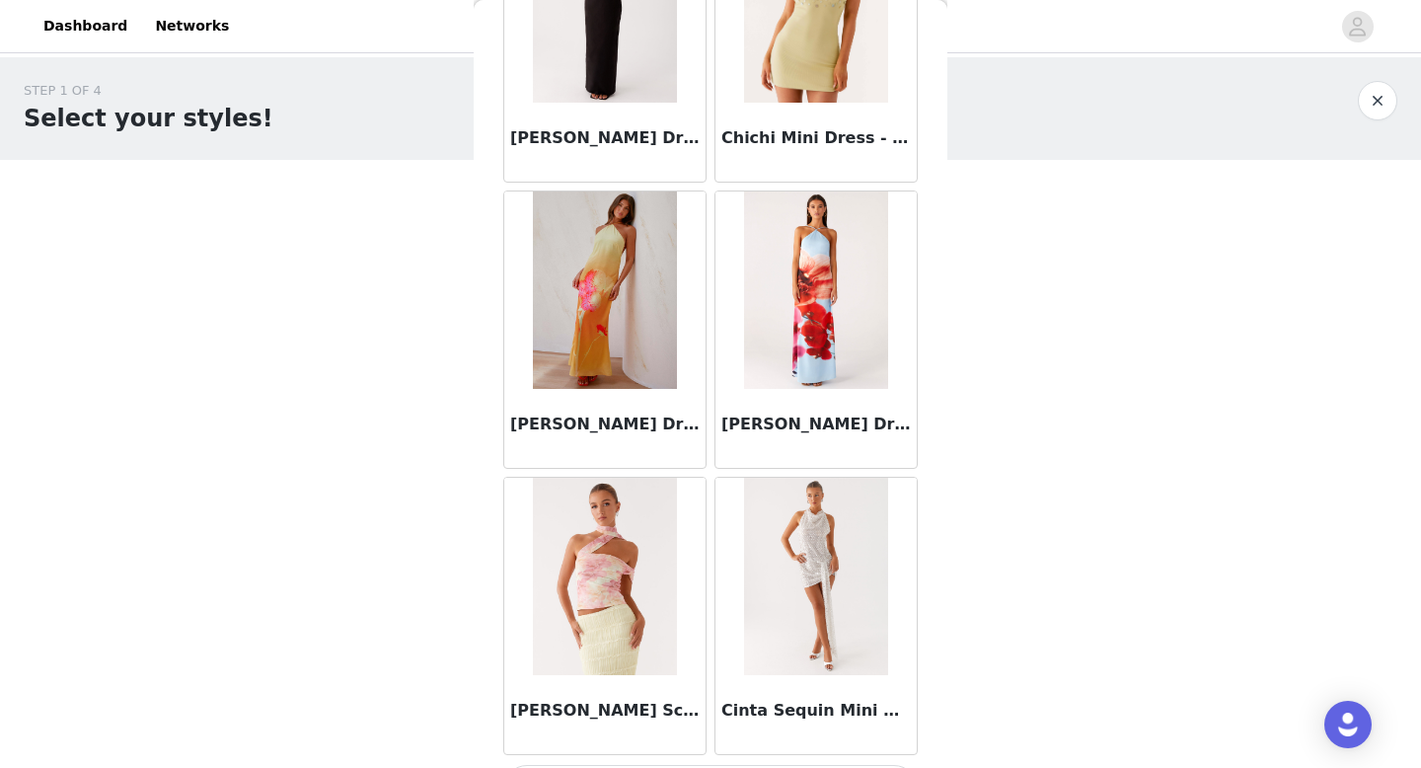
scroll to position [28015, 0]
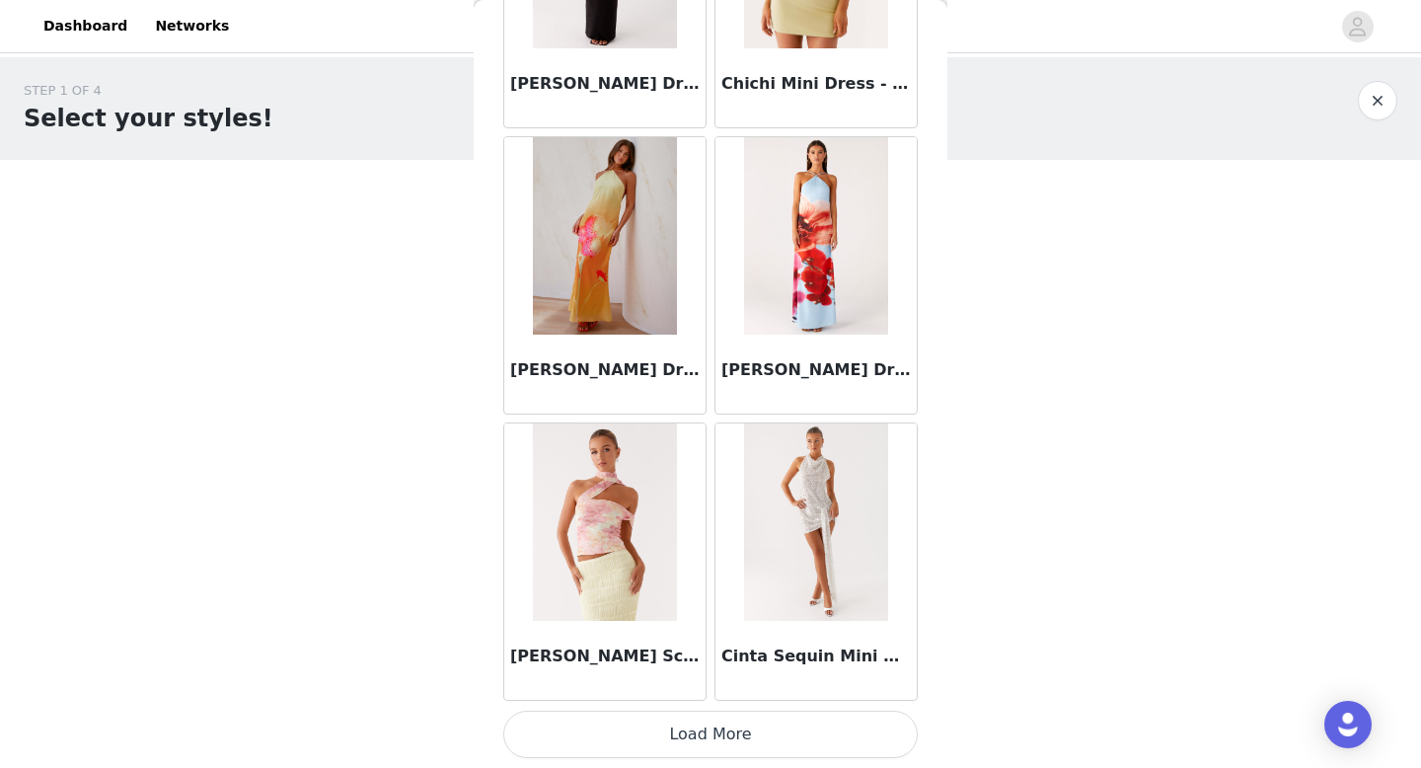
click at [754, 749] on button "Load More" at bounding box center [710, 734] width 415 height 47
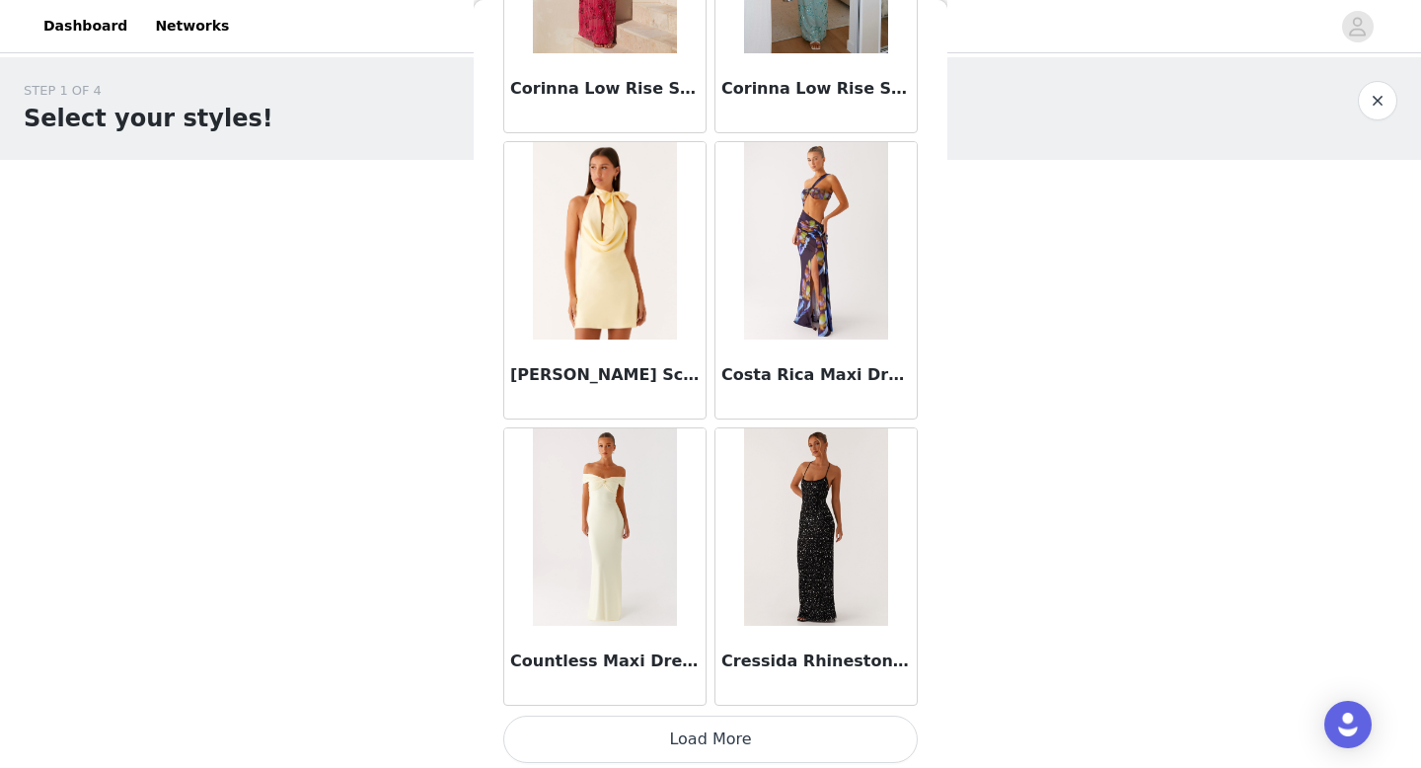
scroll to position [30878, 0]
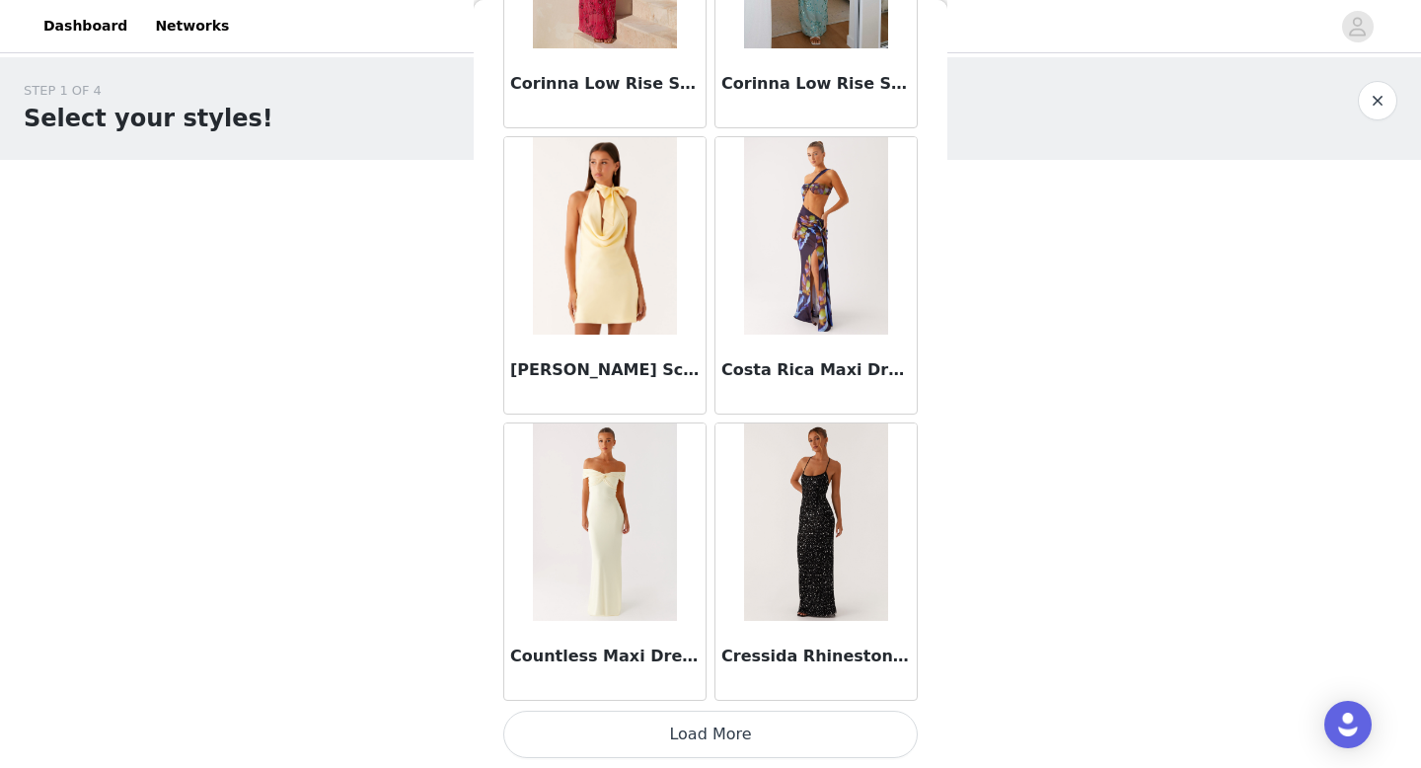
click at [746, 751] on button "Load More" at bounding box center [710, 734] width 415 height 47
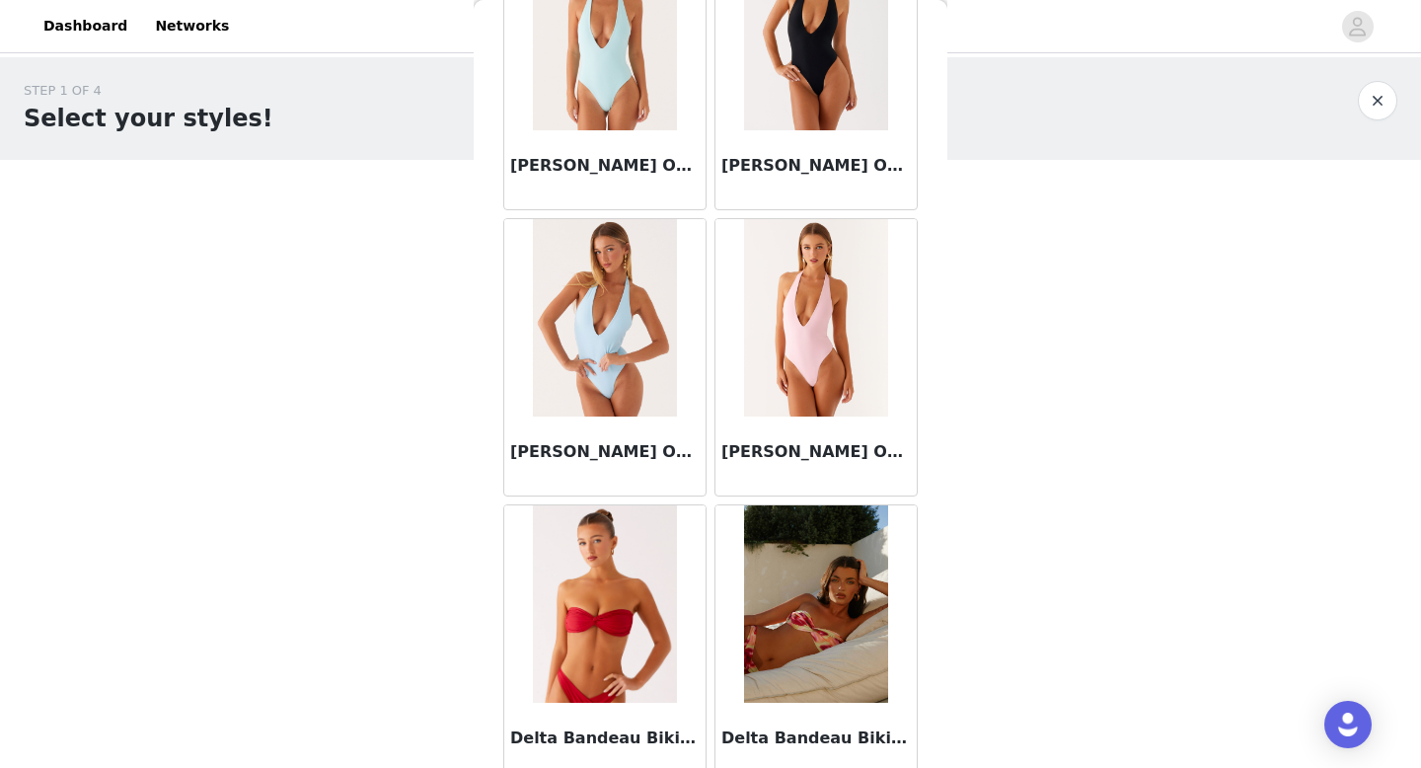
scroll to position [33740, 0]
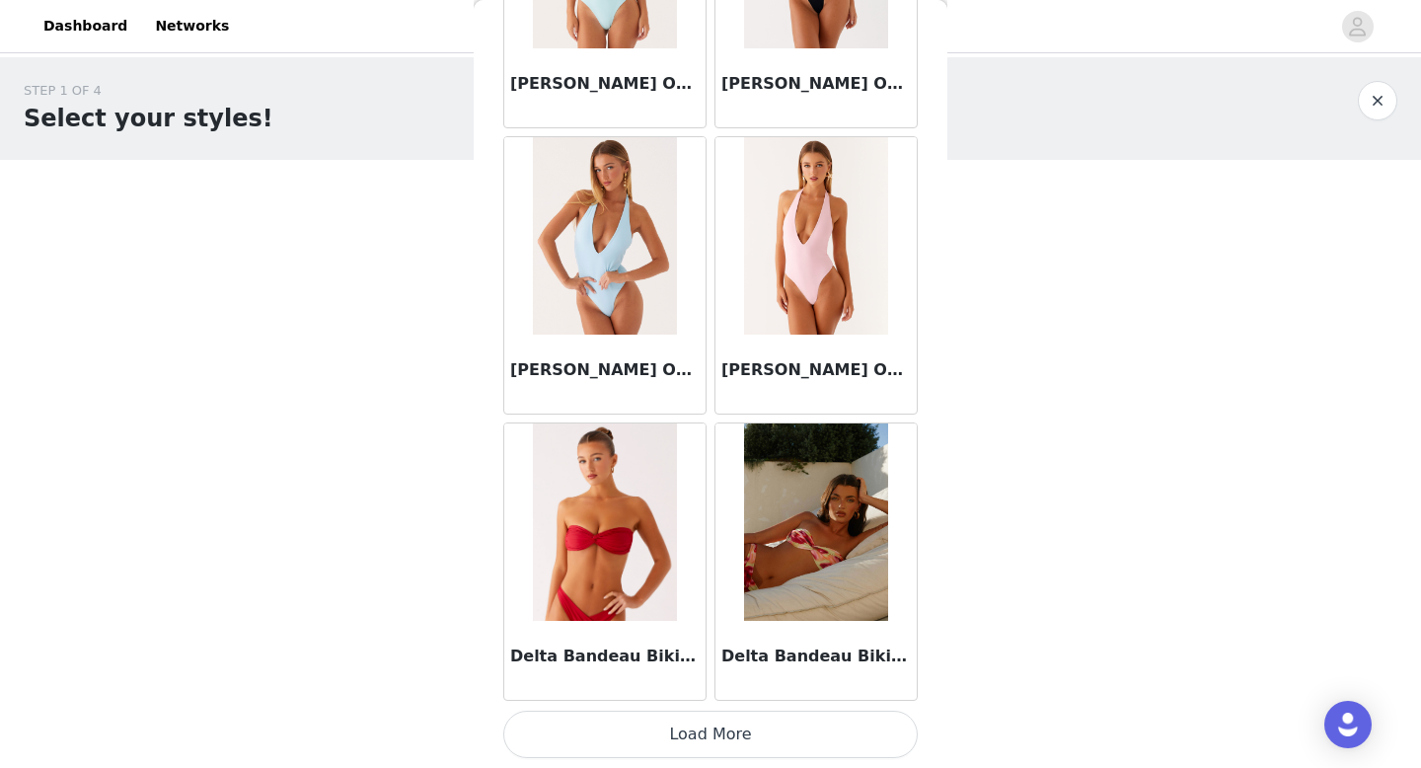
click at [727, 720] on button "Load More" at bounding box center [710, 734] width 415 height 47
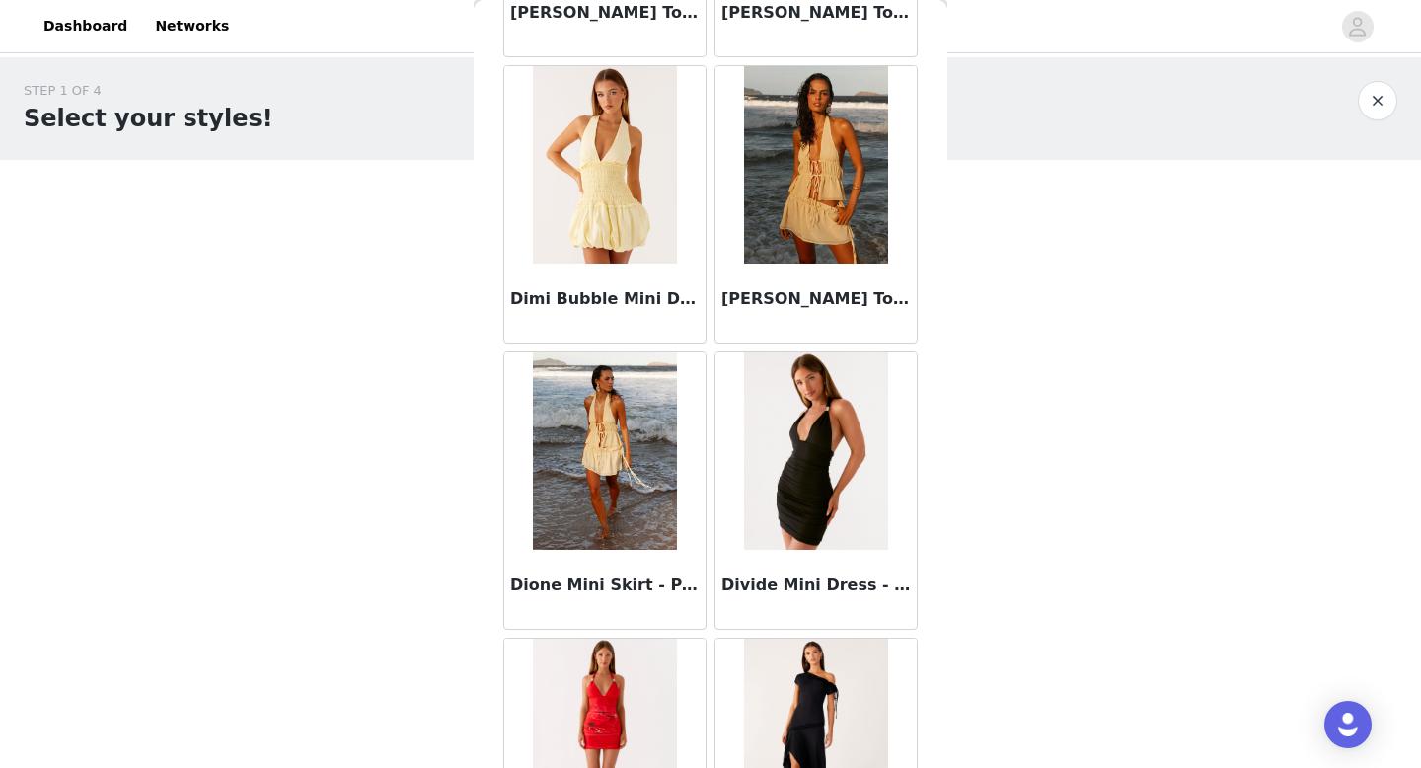
scroll to position [36603, 0]
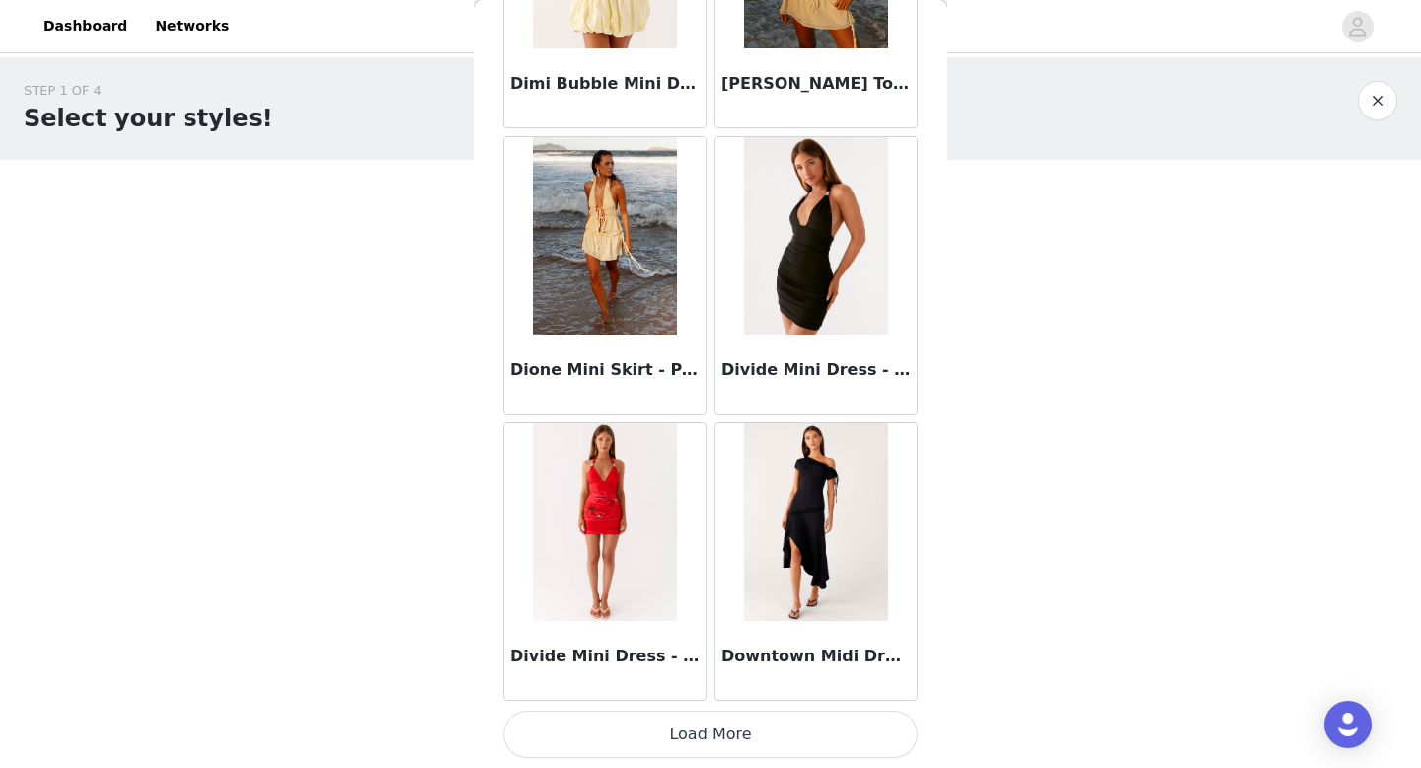
click at [661, 736] on button "Load More" at bounding box center [710, 734] width 415 height 47
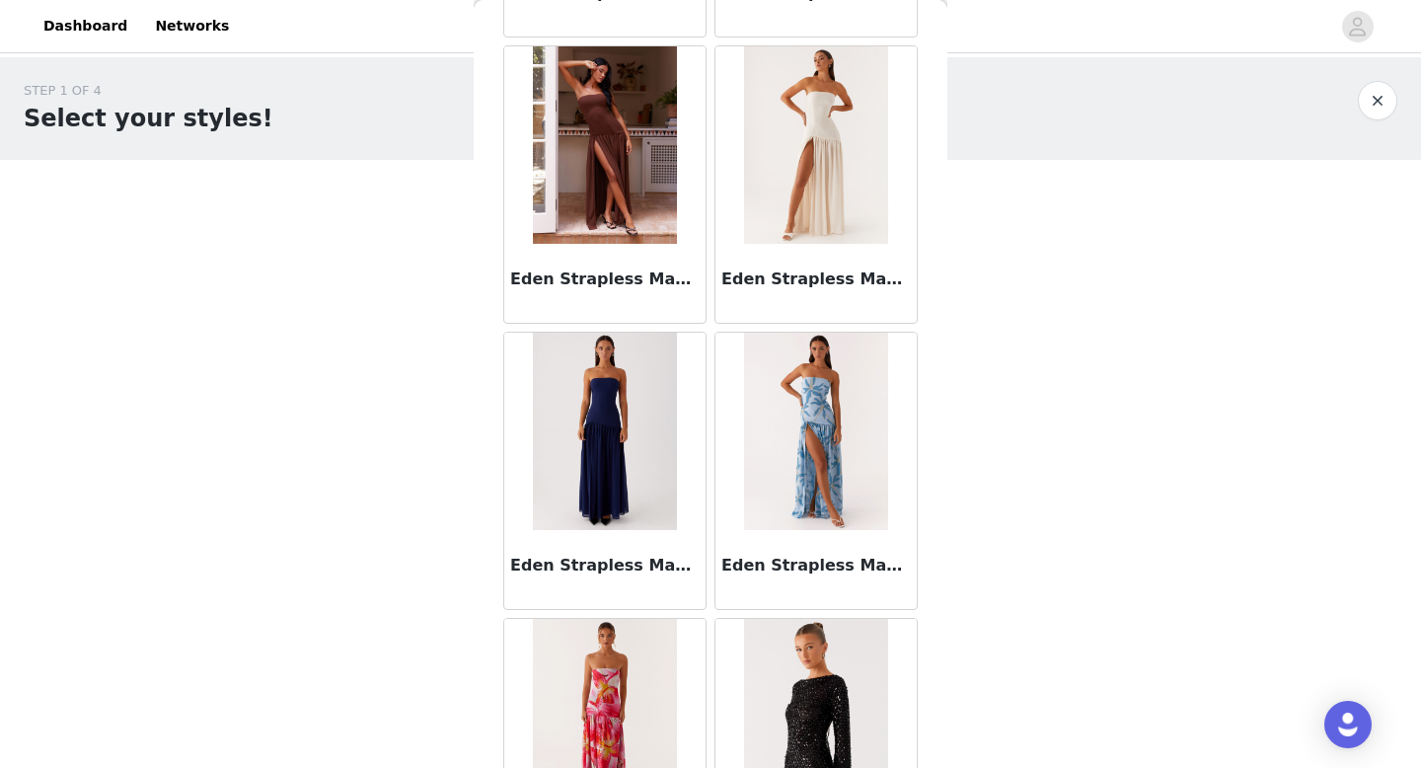
scroll to position [39465, 0]
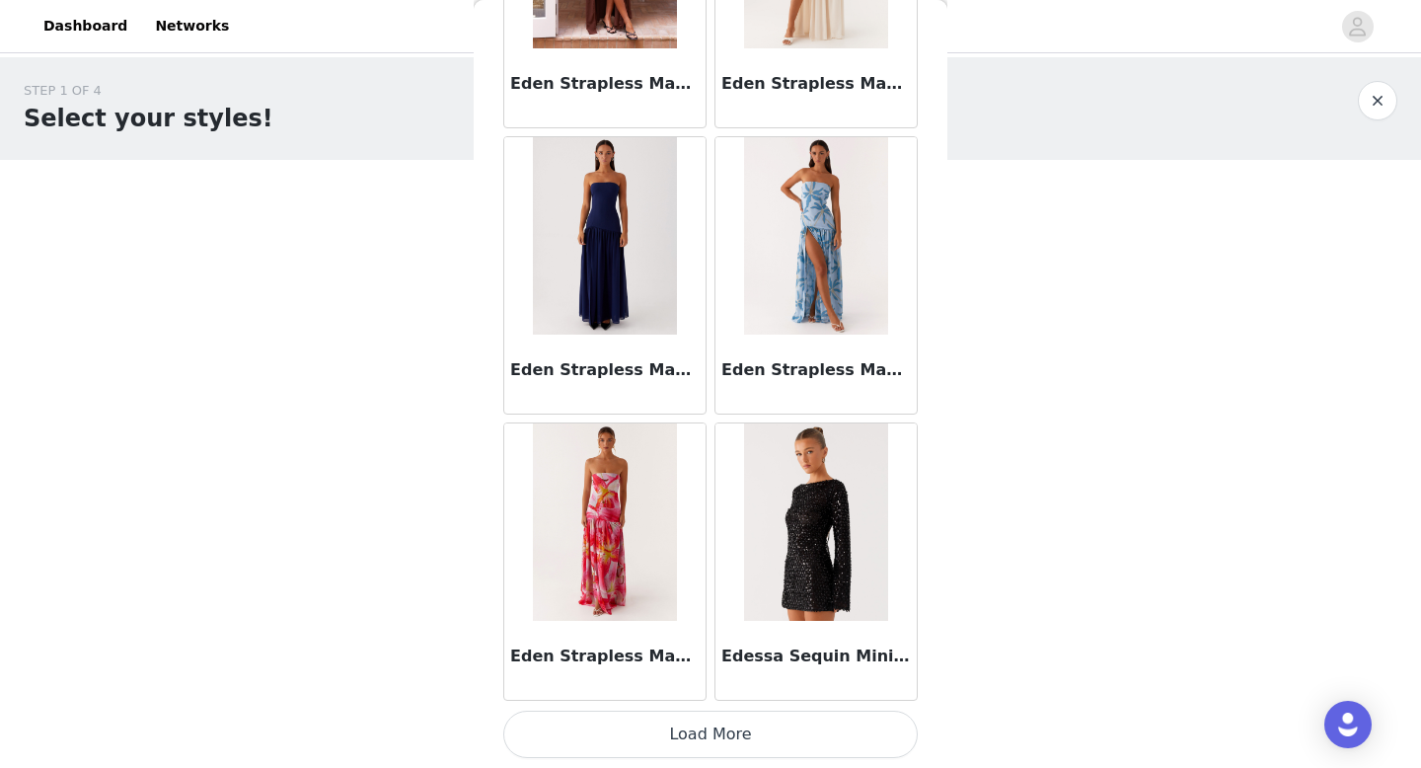
click at [663, 754] on button "Load More" at bounding box center [710, 734] width 415 height 47
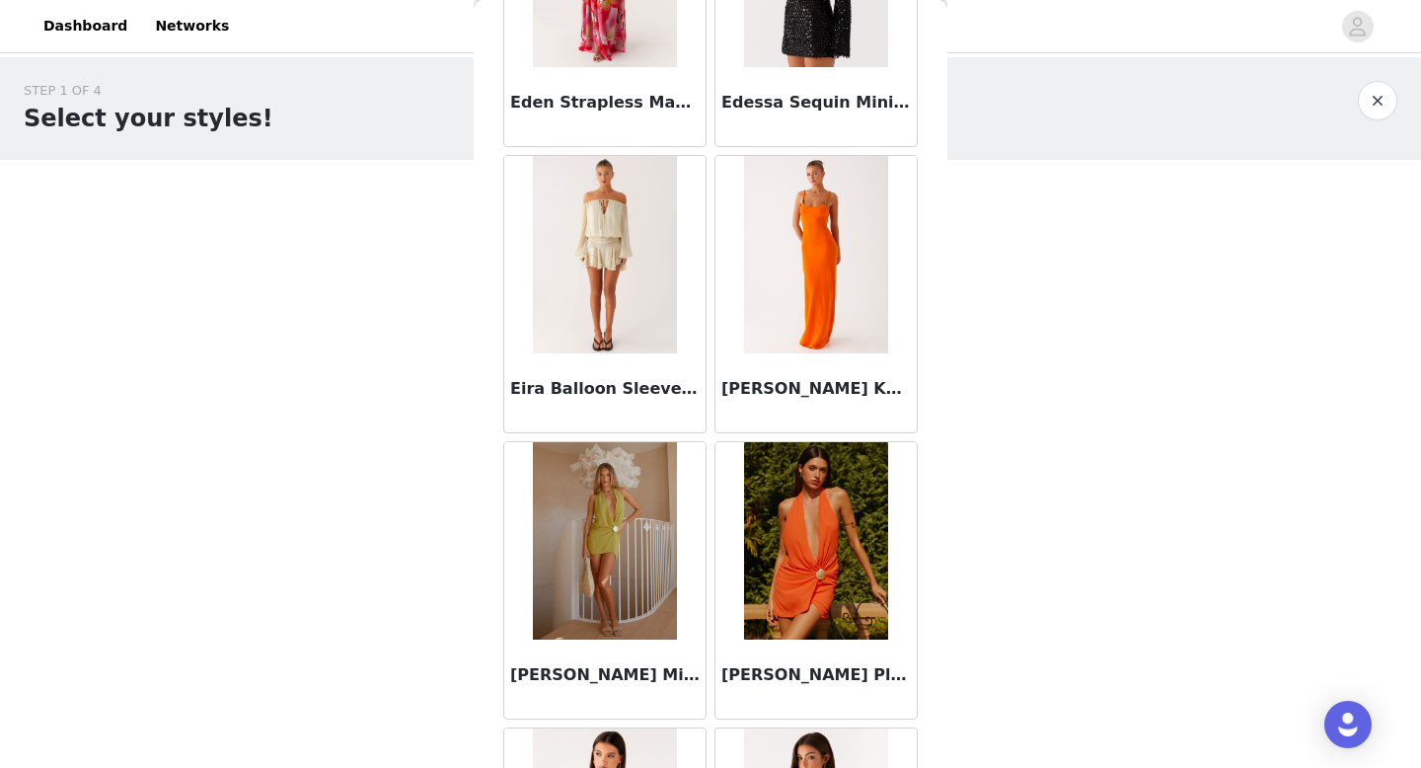
scroll to position [40029, 0]
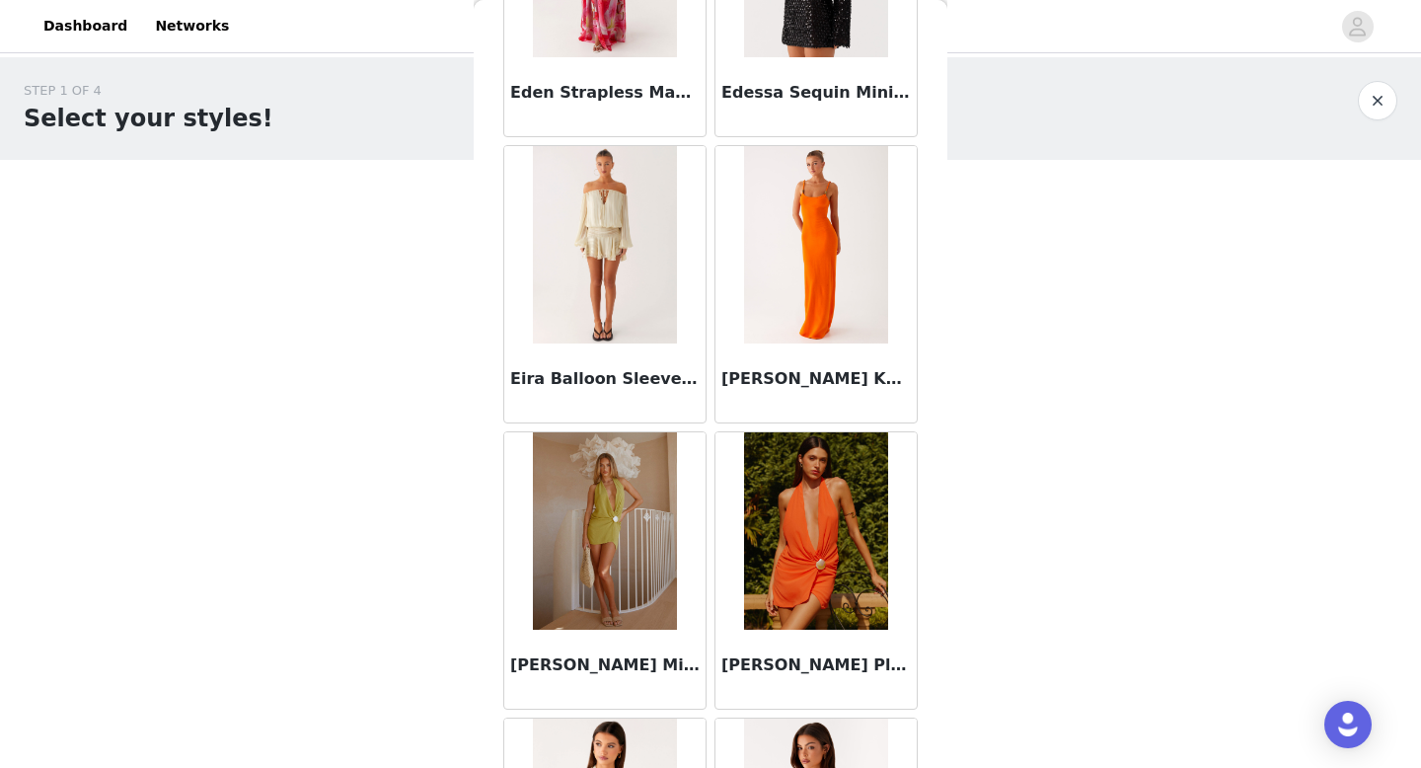
click at [606, 379] on h3 "Eira Balloon Sleeve Mini Dress - Ivory" at bounding box center [605, 379] width 190 height 24
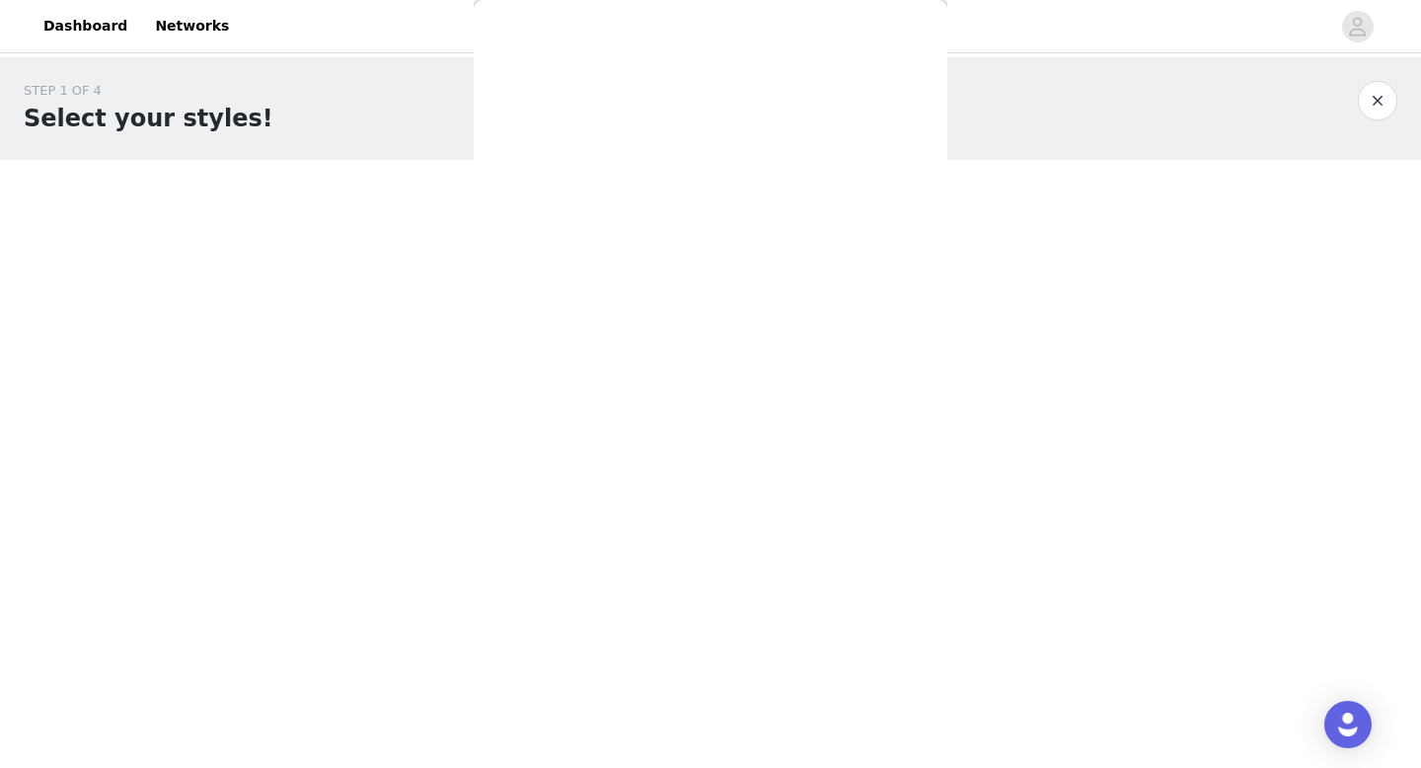
scroll to position [293, 0]
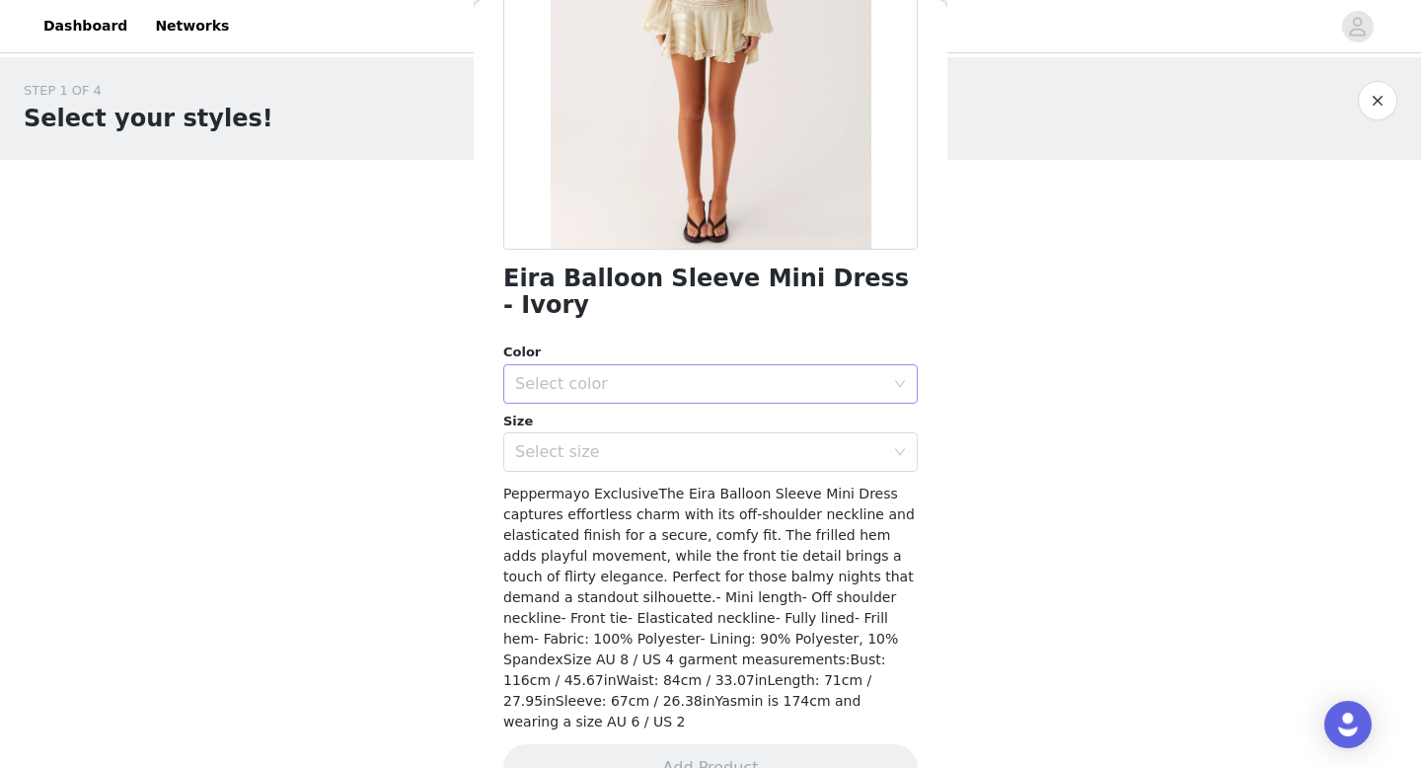
click at [623, 374] on div "Select color" at bounding box center [699, 384] width 369 height 20
click at [622, 396] on li "Ivory" at bounding box center [710, 401] width 415 height 32
click at [622, 433] on div "Select size" at bounding box center [704, 452] width 378 height 38
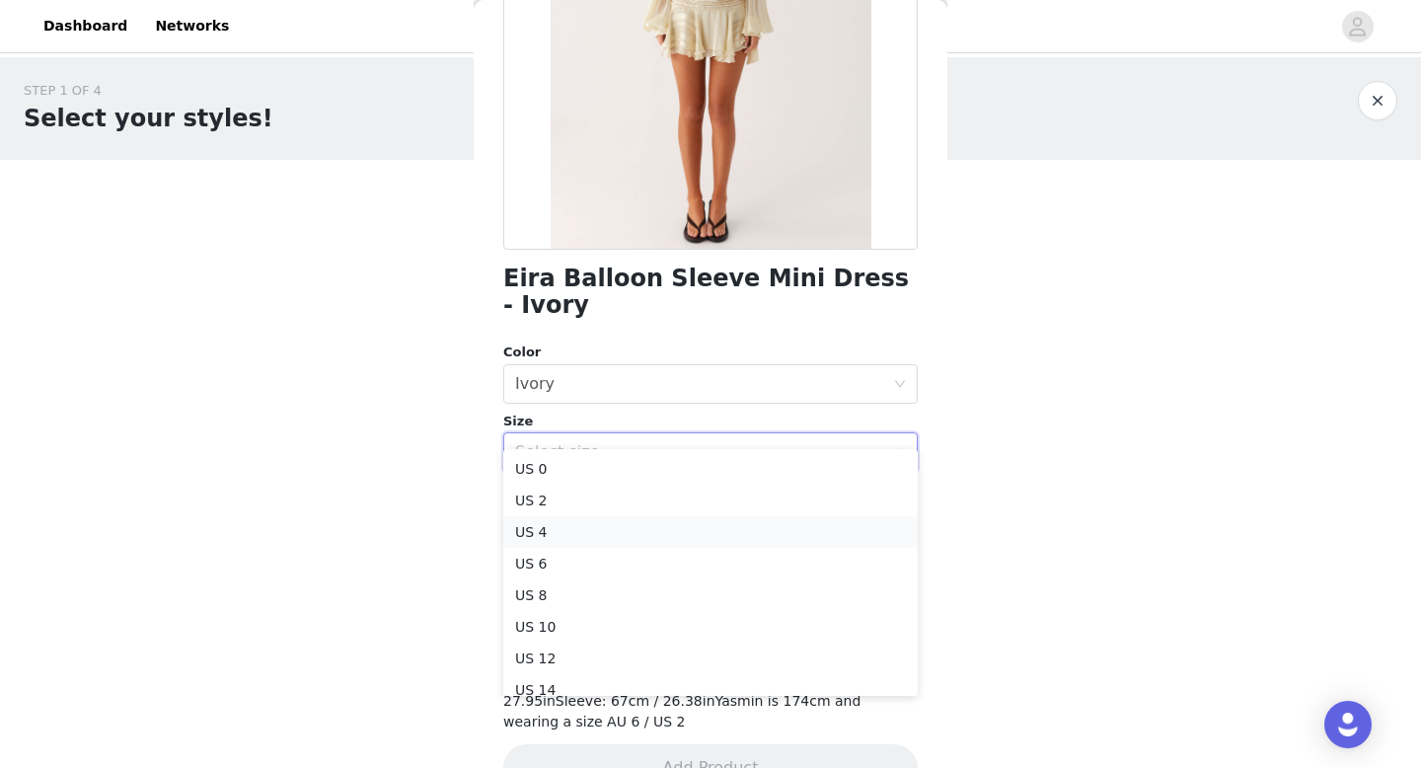
click at [623, 538] on li "US 4" at bounding box center [710, 532] width 415 height 32
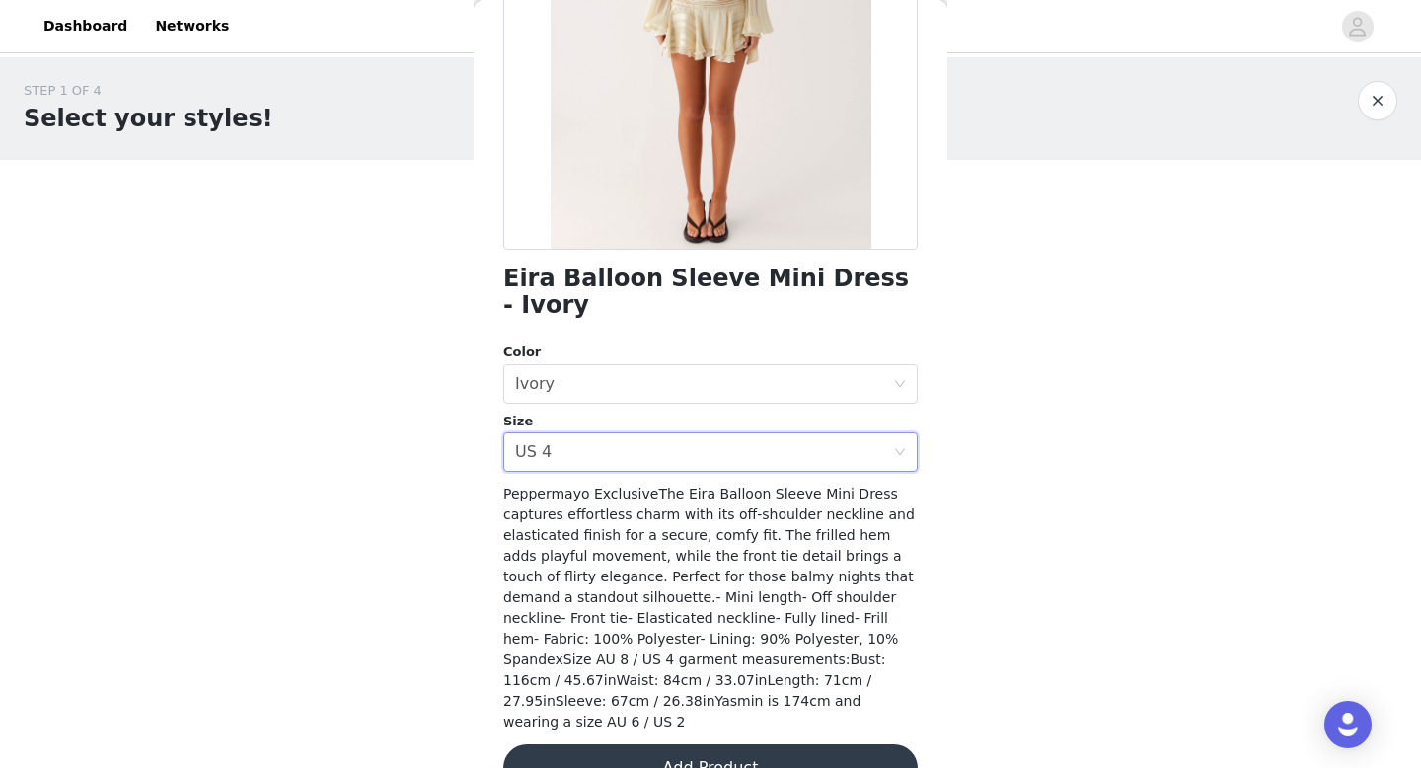
click at [757, 744] on button "Add Product" at bounding box center [710, 767] width 415 height 47
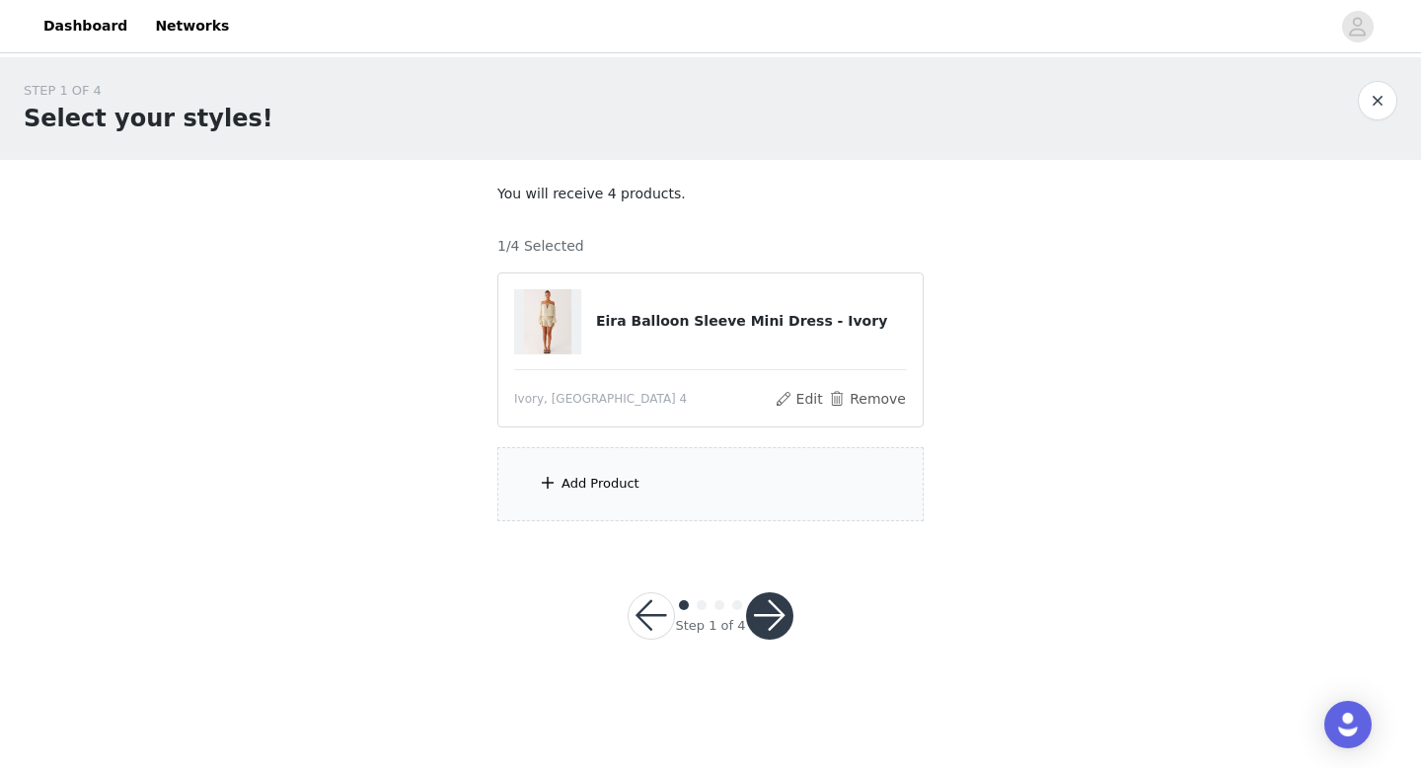
click at [610, 475] on div "Add Product" at bounding box center [601, 484] width 78 height 20
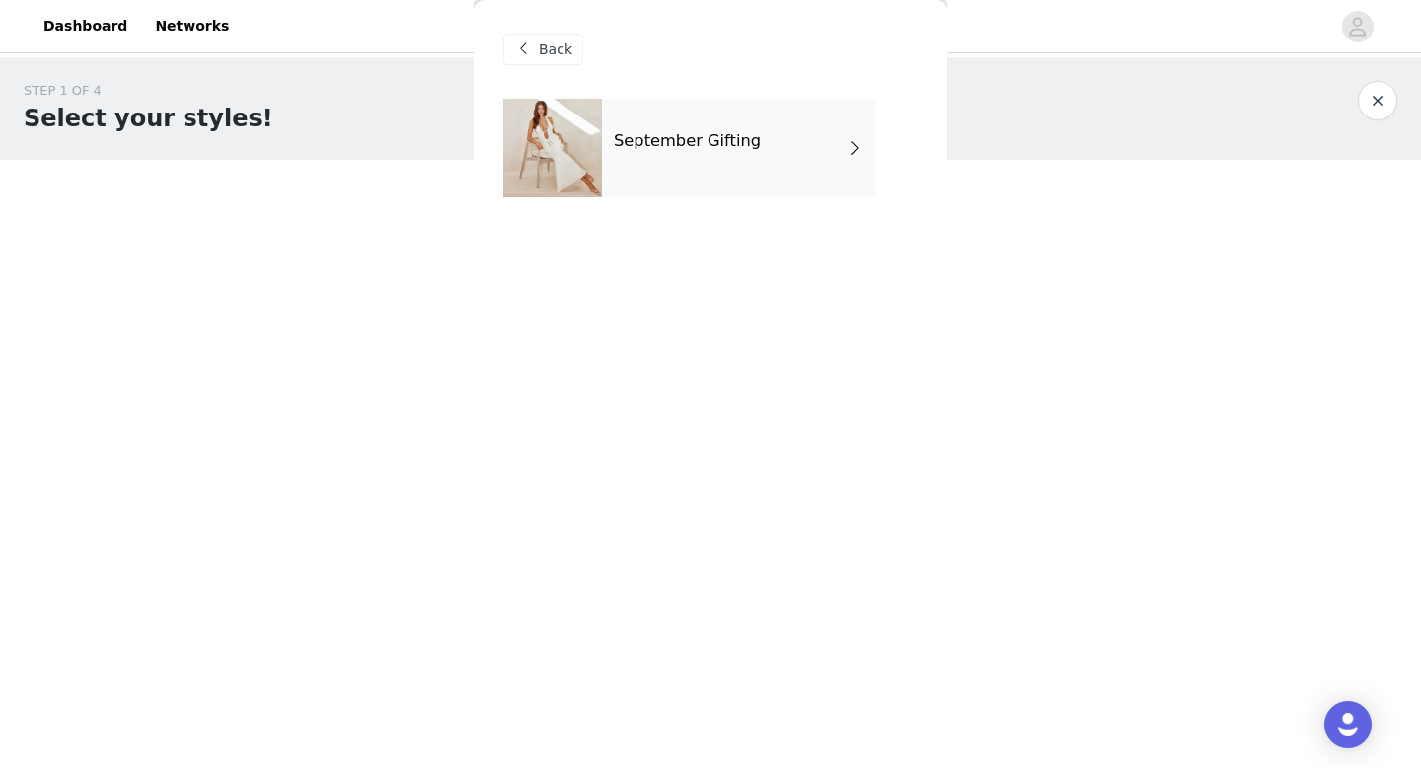
click at [690, 157] on div "September Gifting" at bounding box center [739, 148] width 274 height 99
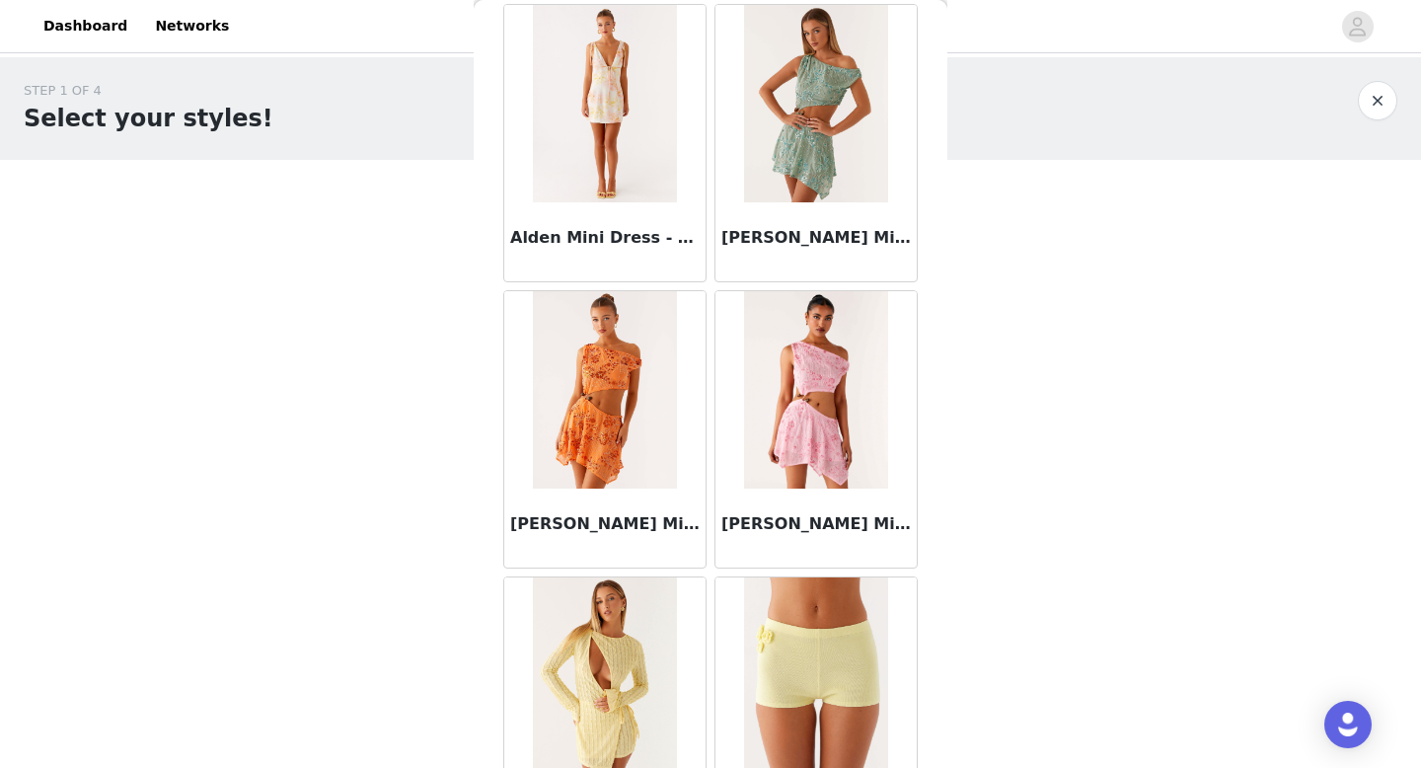
scroll to position [2253, 0]
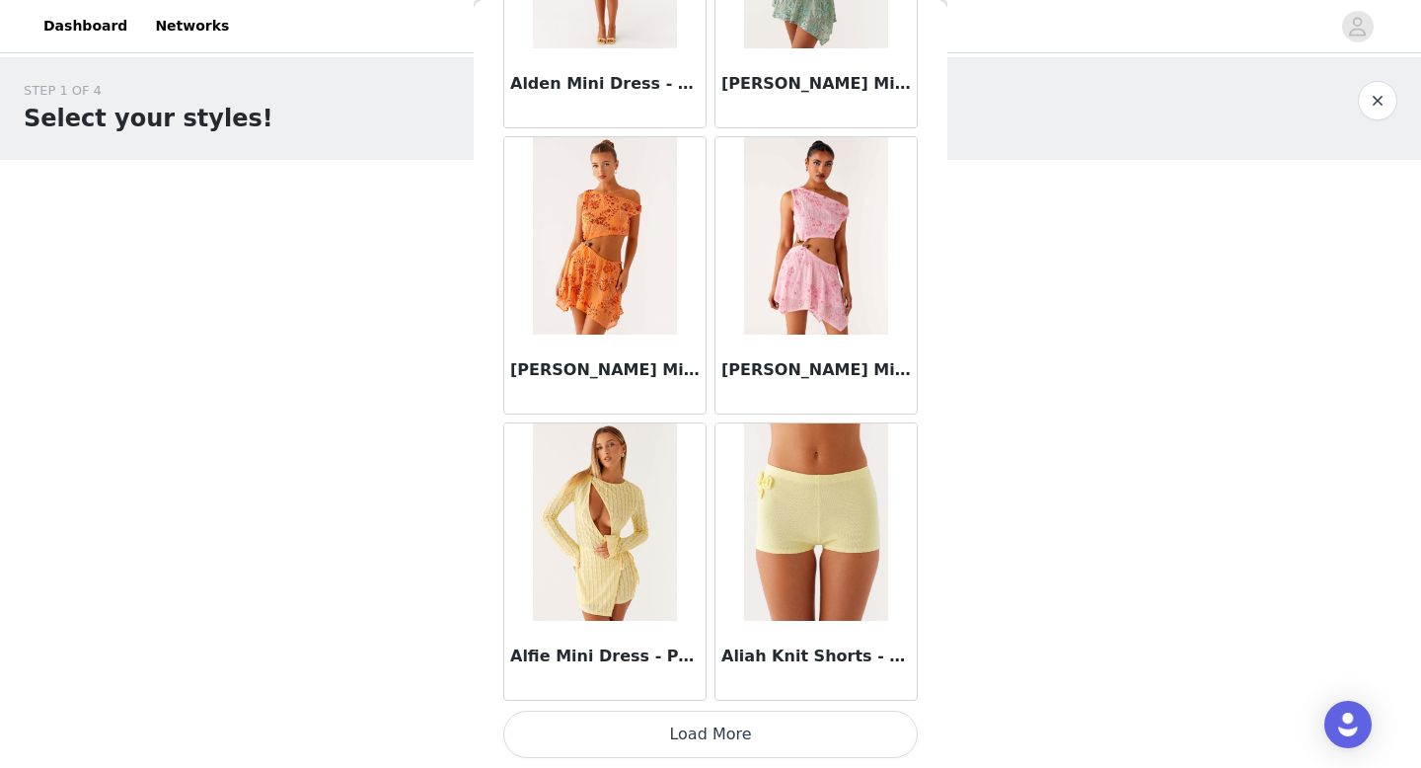
click at [729, 757] on button "Load More" at bounding box center [710, 734] width 415 height 47
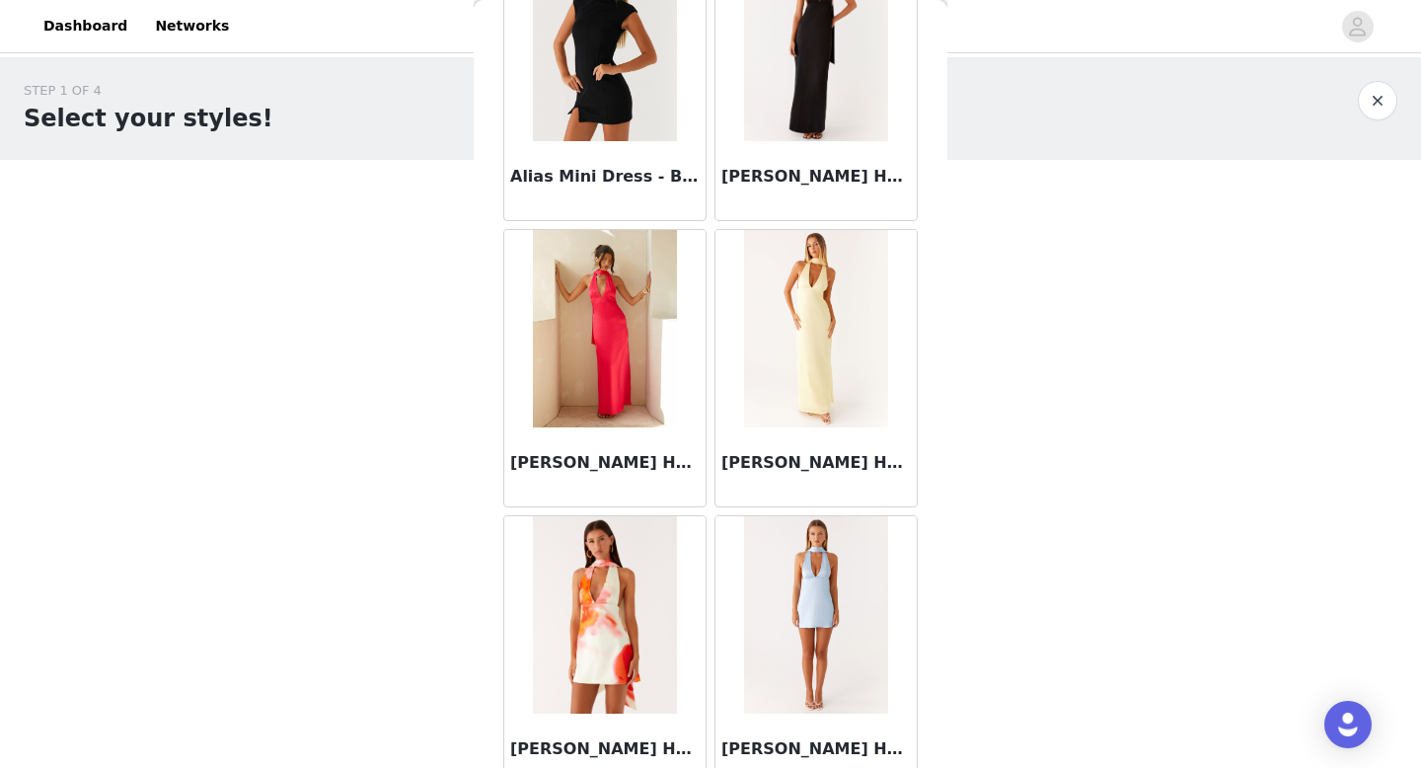
scroll to position [5115, 0]
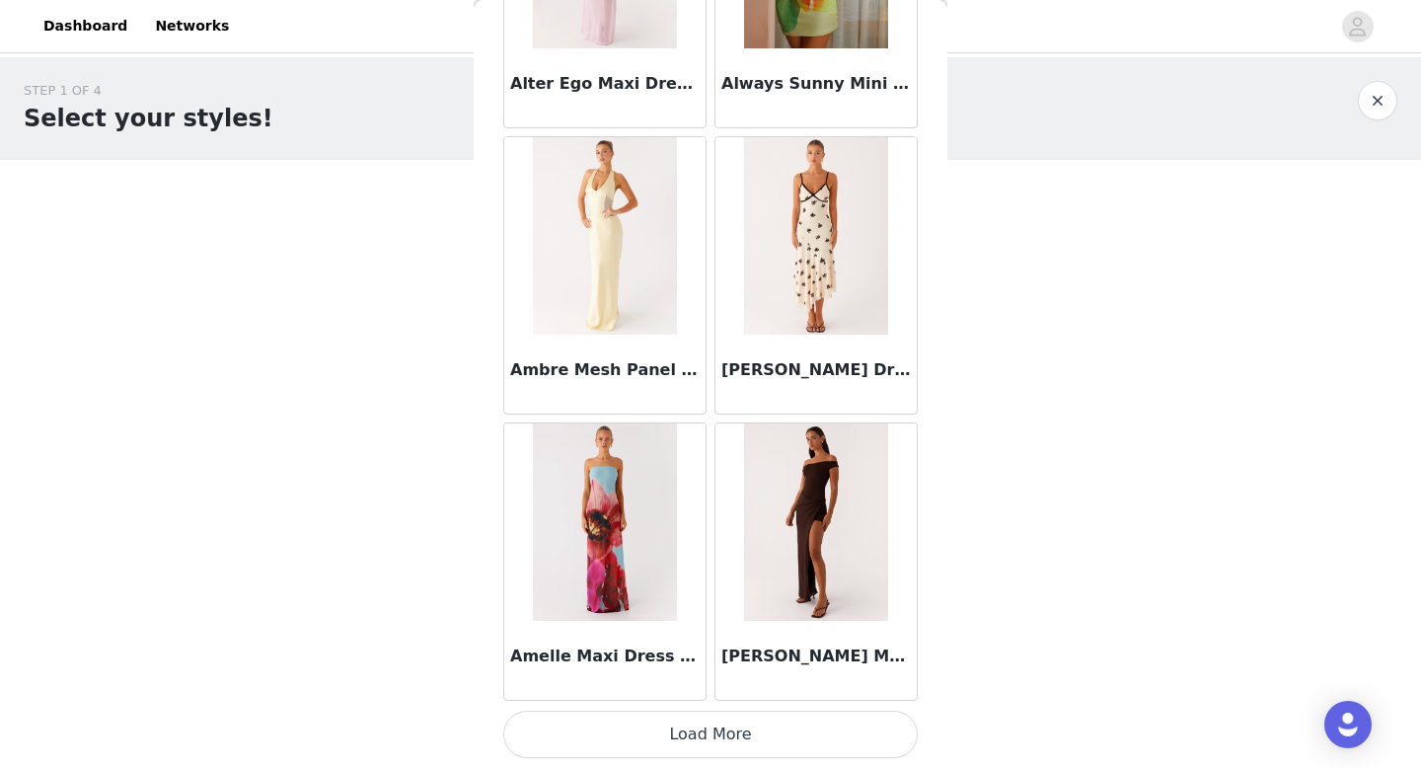
click at [732, 749] on button "Load More" at bounding box center [710, 734] width 415 height 47
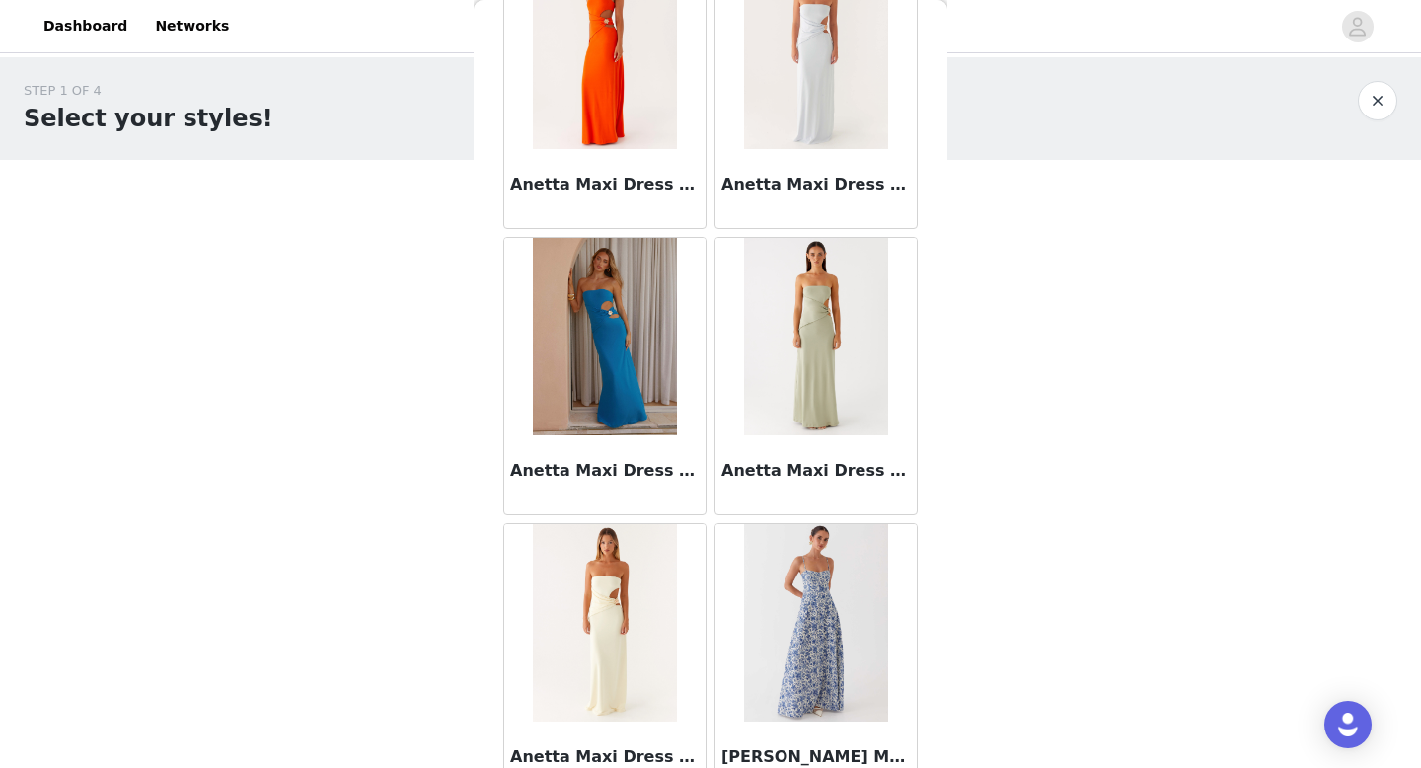
scroll to position [7978, 0]
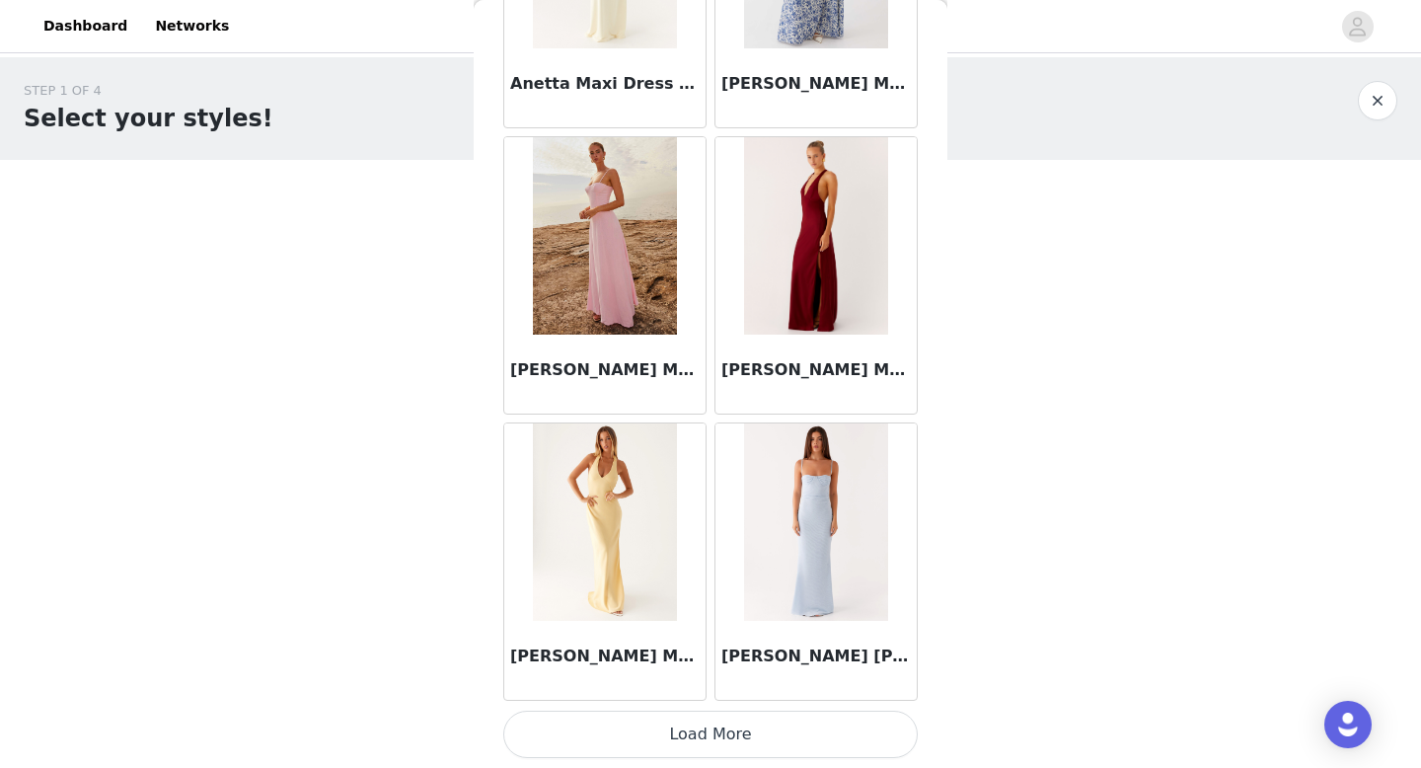
click at [713, 749] on button "Load More" at bounding box center [710, 734] width 415 height 47
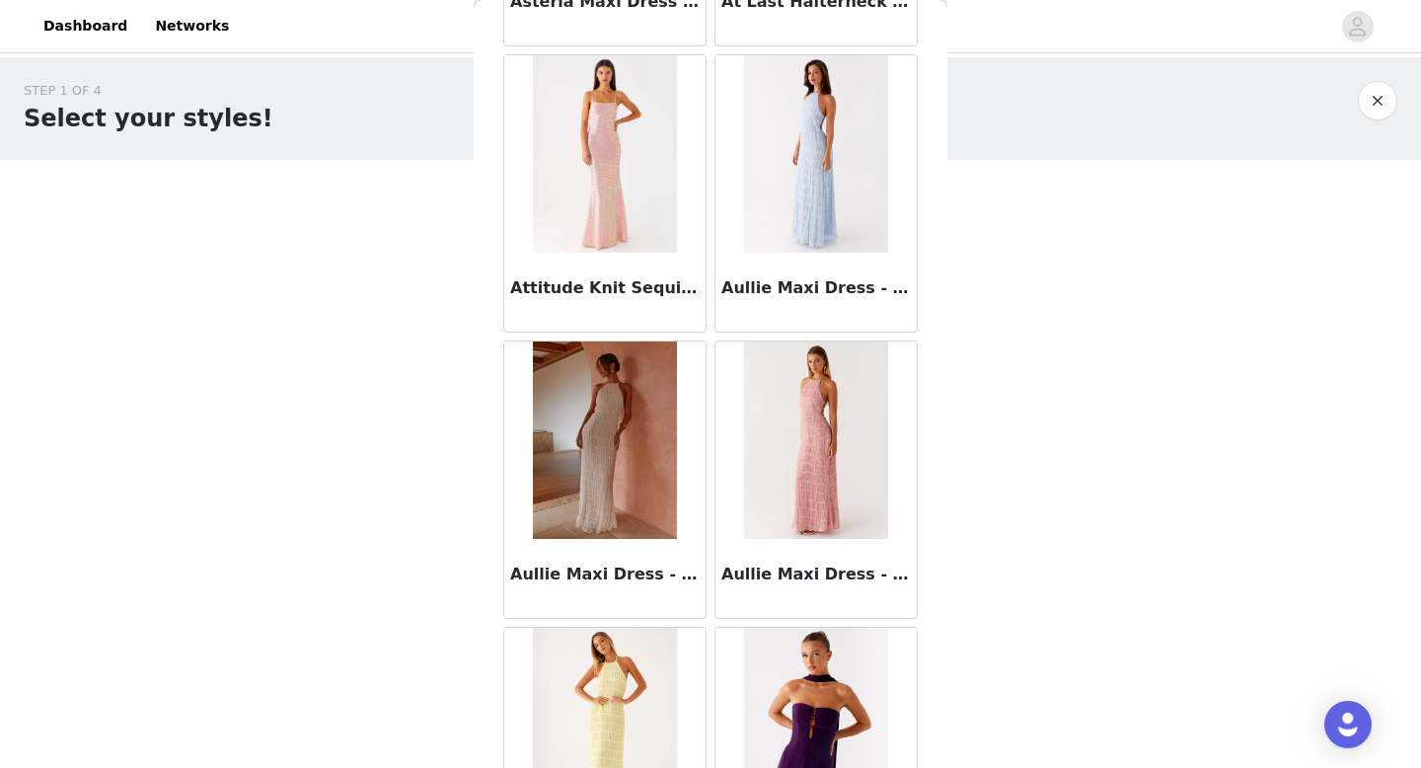
scroll to position [10840, 0]
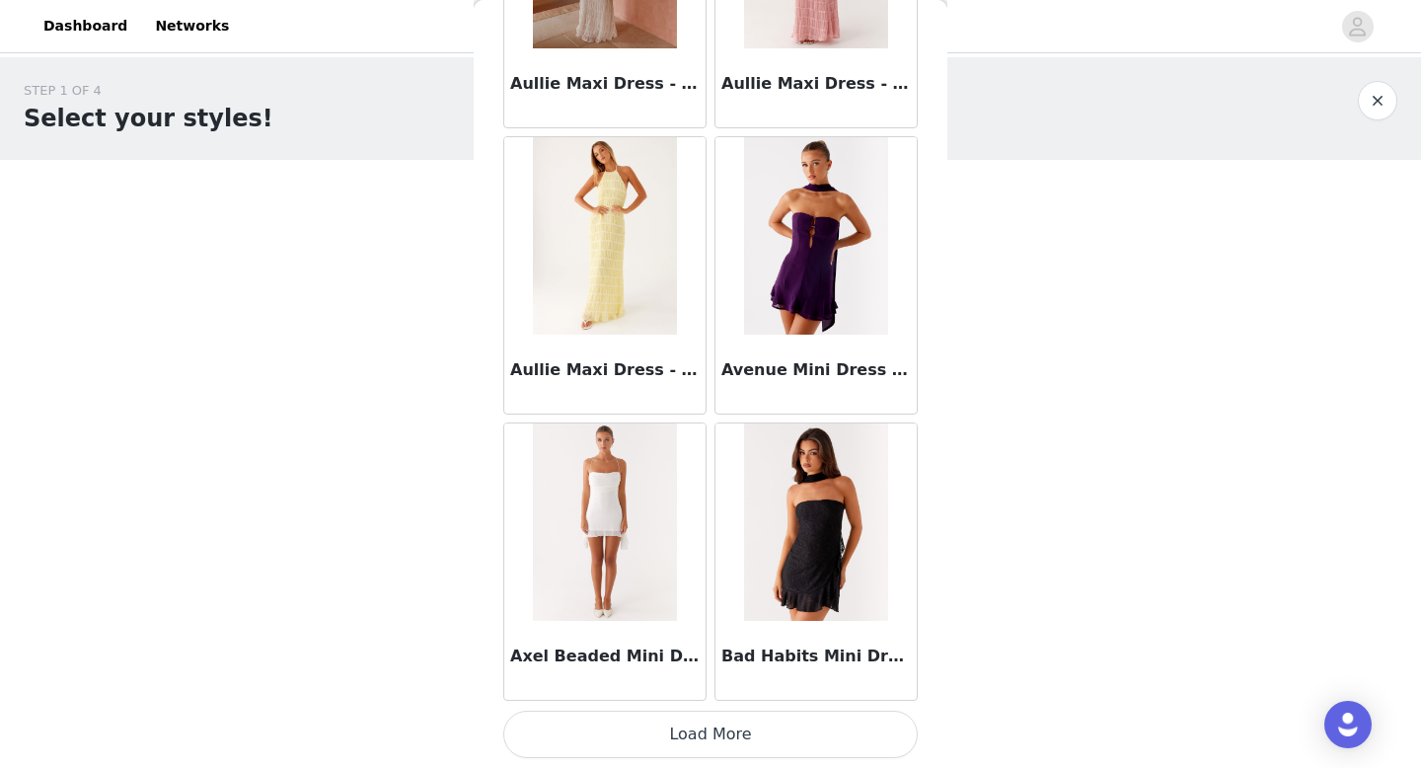
click at [705, 729] on button "Load More" at bounding box center [710, 734] width 415 height 47
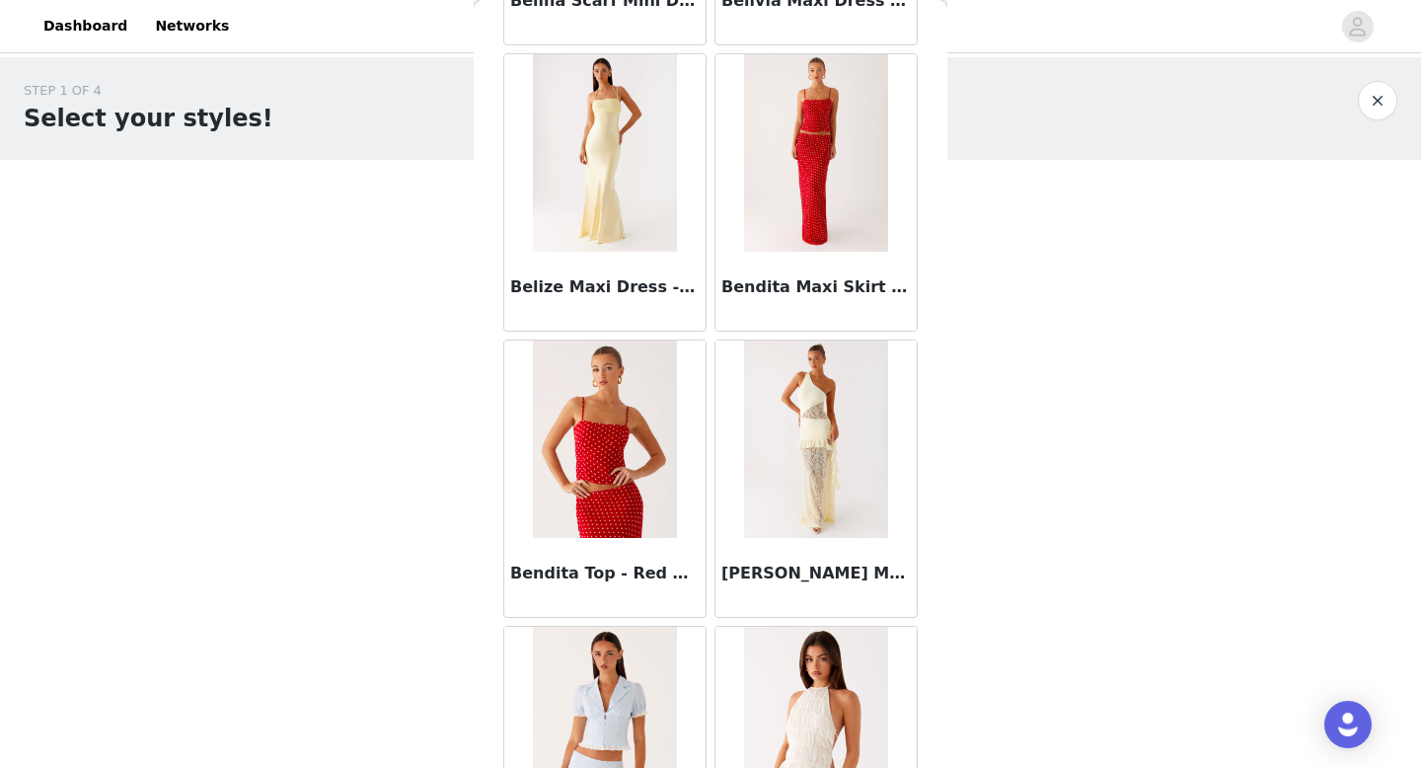
scroll to position [13703, 0]
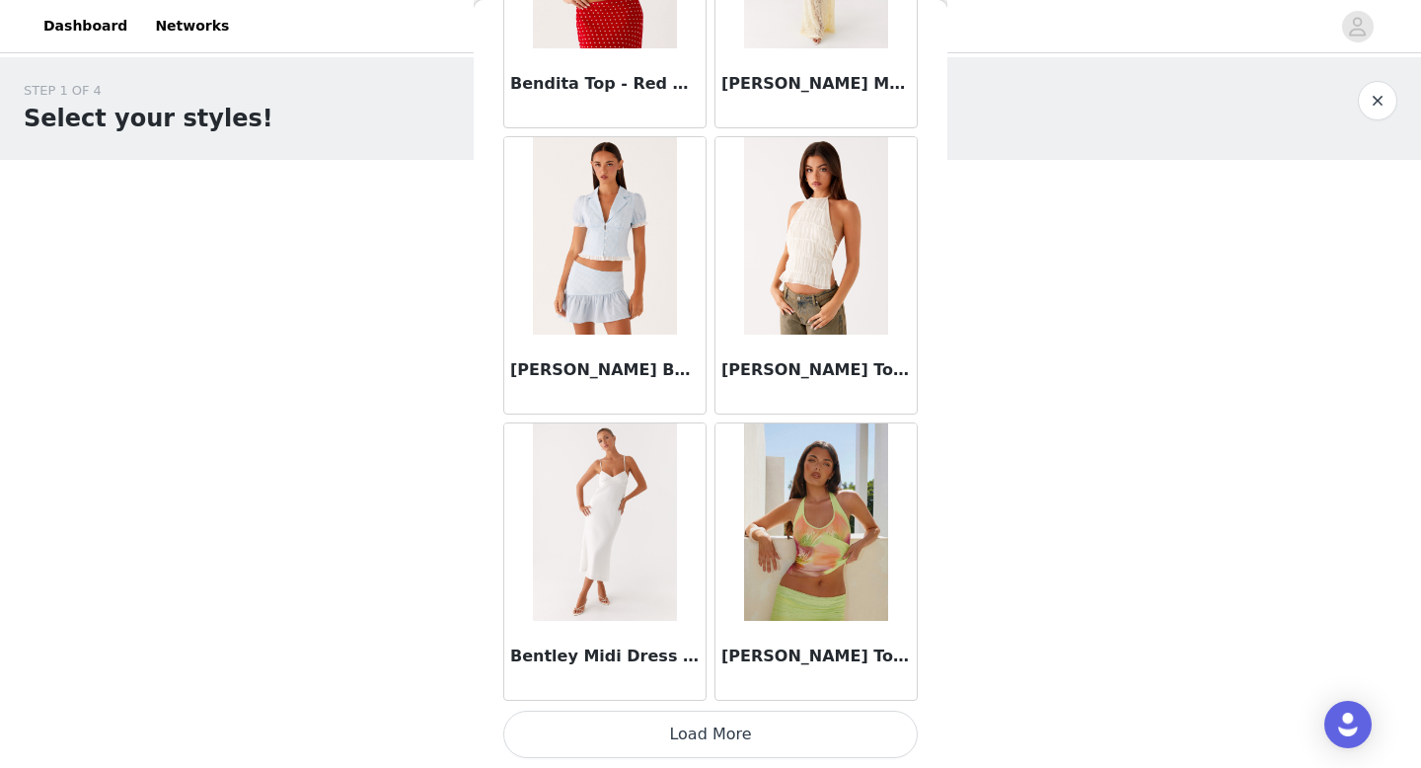
click at [694, 740] on button "Load More" at bounding box center [710, 734] width 415 height 47
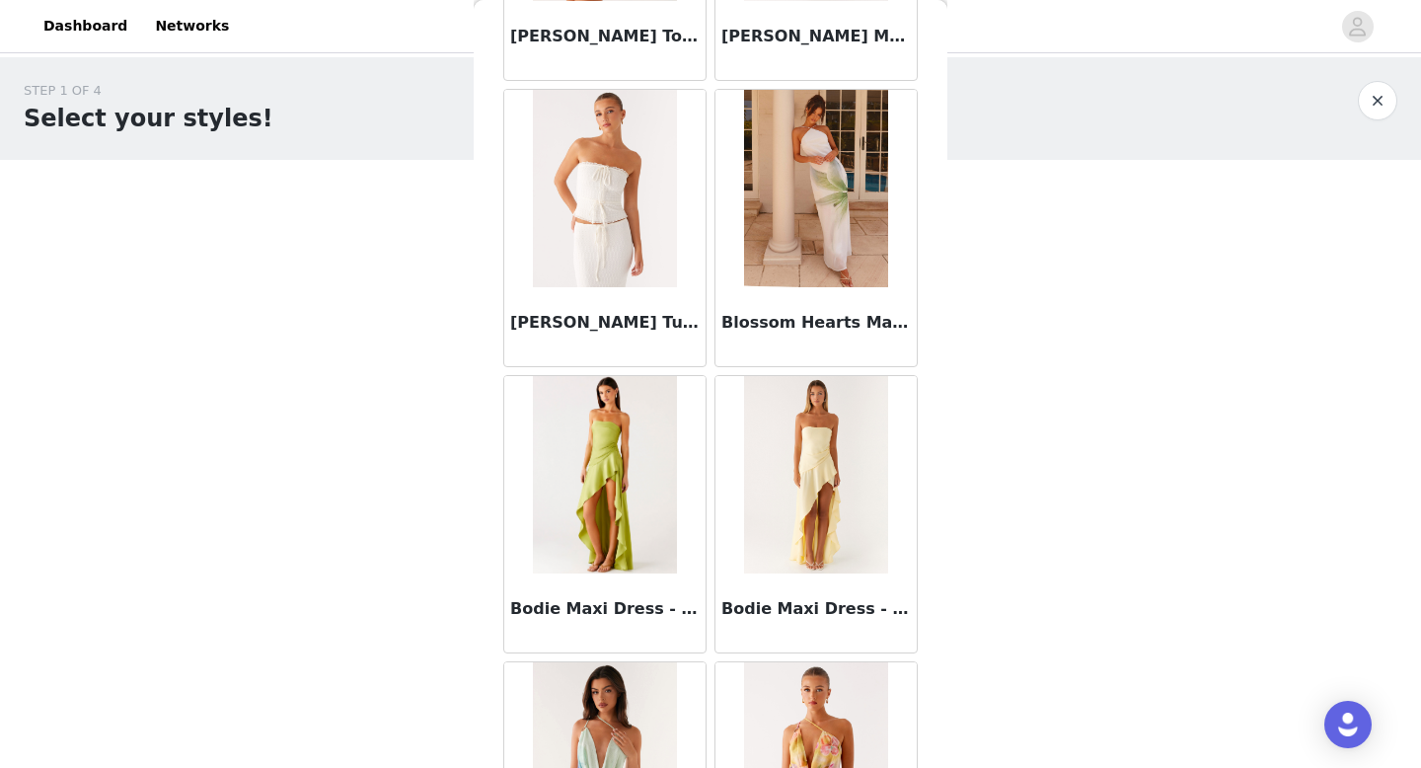
scroll to position [16565, 0]
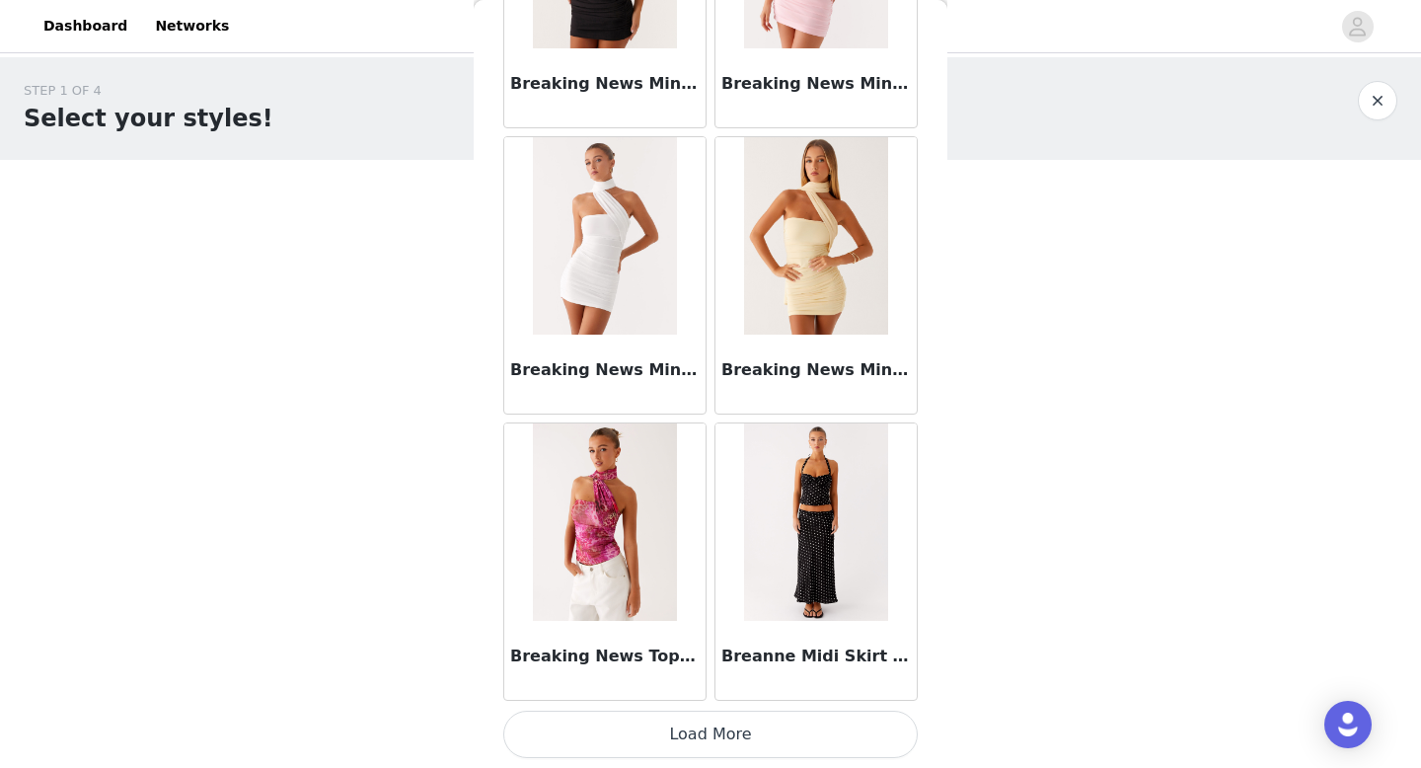
click at [702, 745] on button "Load More" at bounding box center [710, 734] width 415 height 47
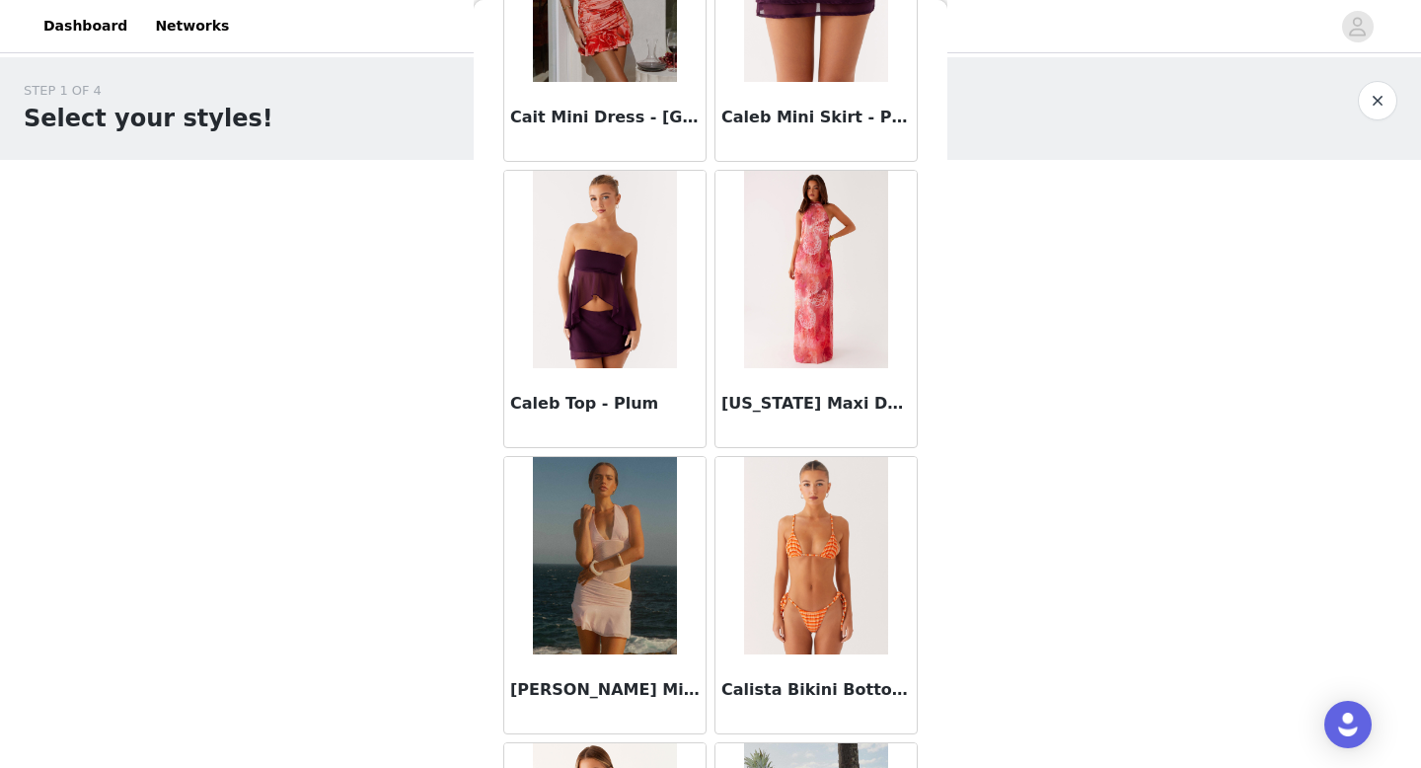
scroll to position [19428, 0]
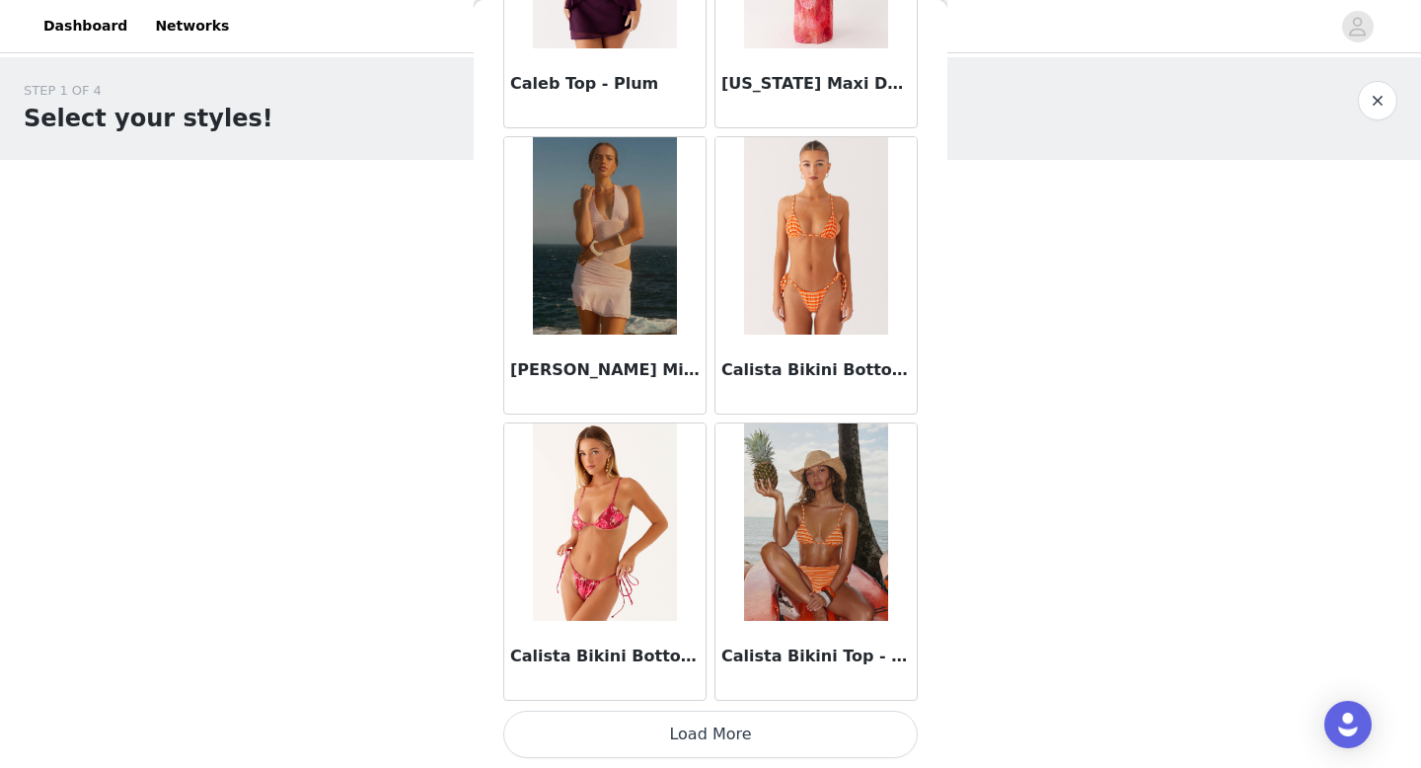
click at [702, 734] on button "Load More" at bounding box center [710, 734] width 415 height 47
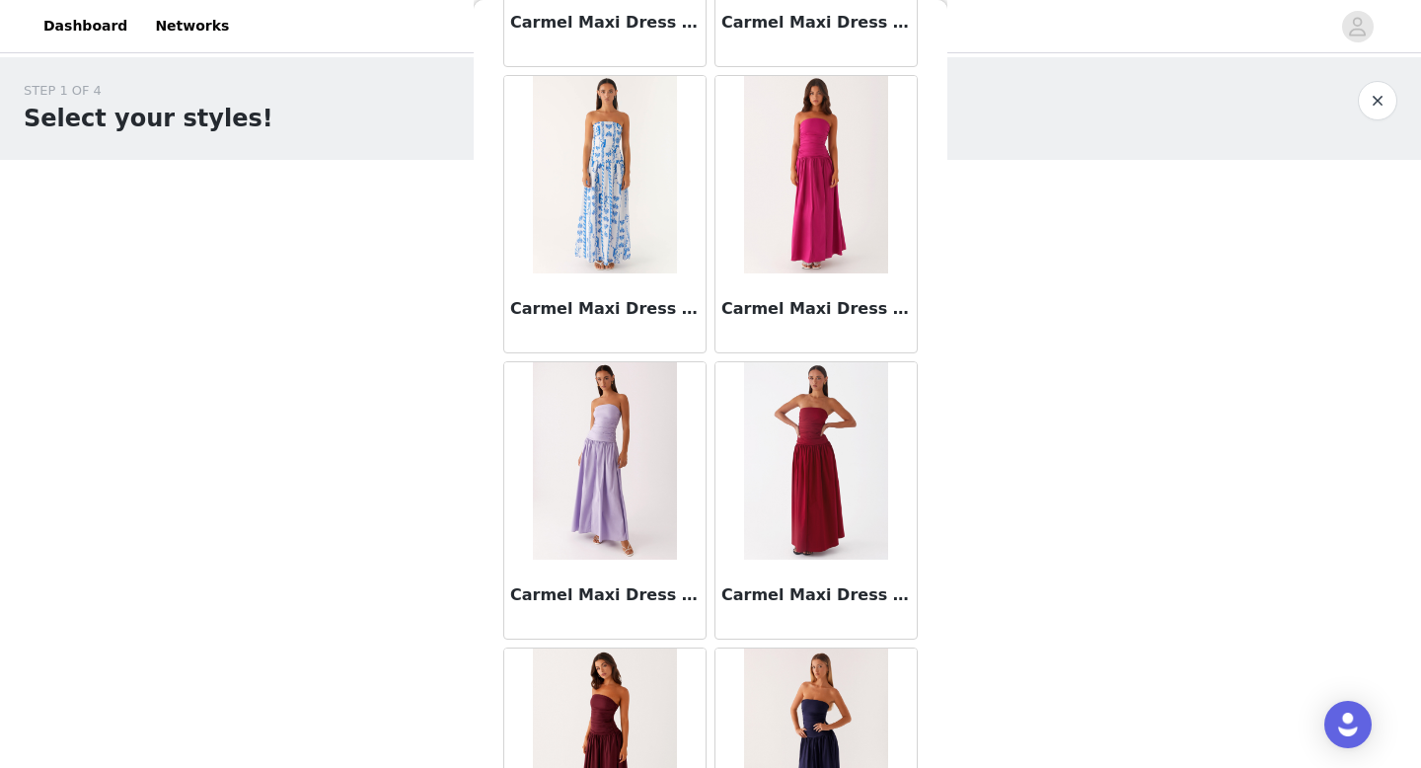
scroll to position [22290, 0]
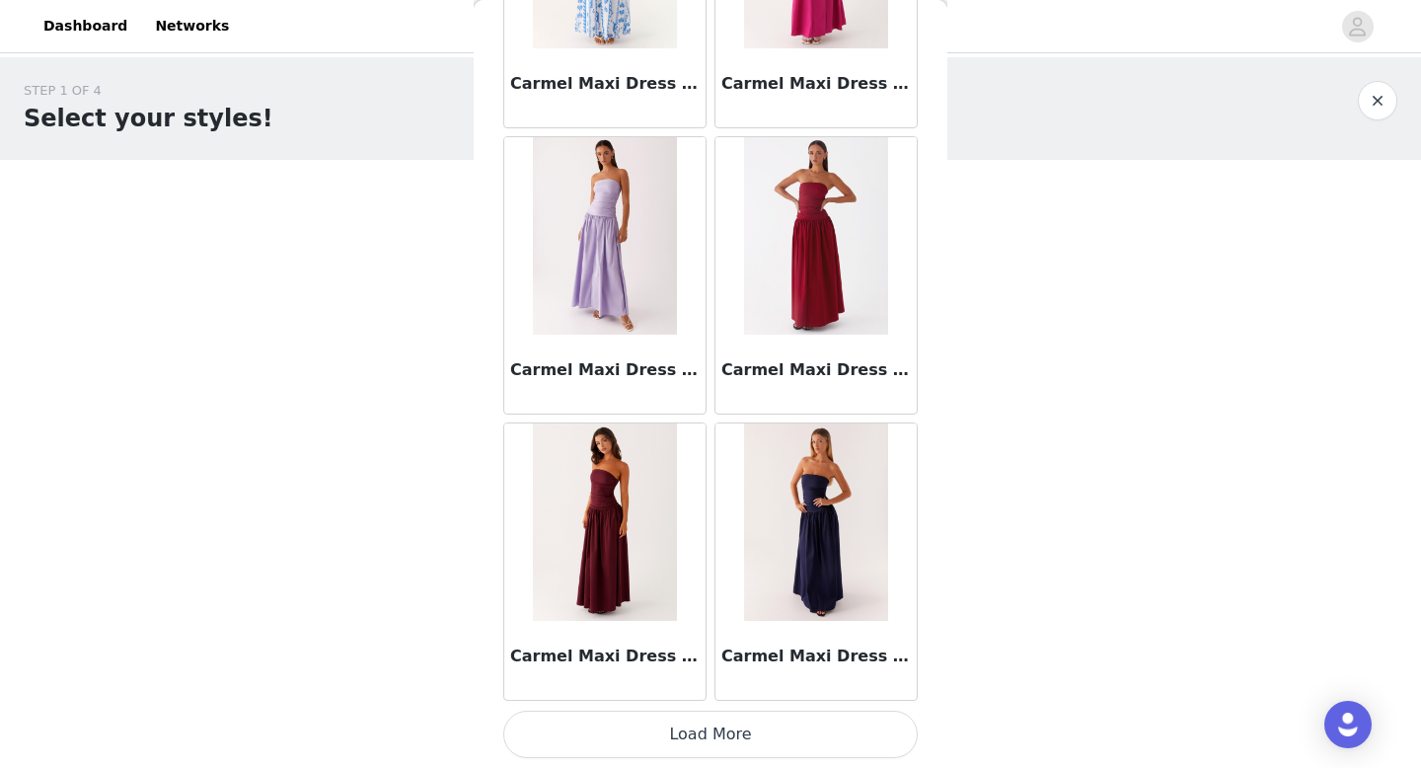
click at [745, 747] on button "Load More" at bounding box center [710, 734] width 415 height 47
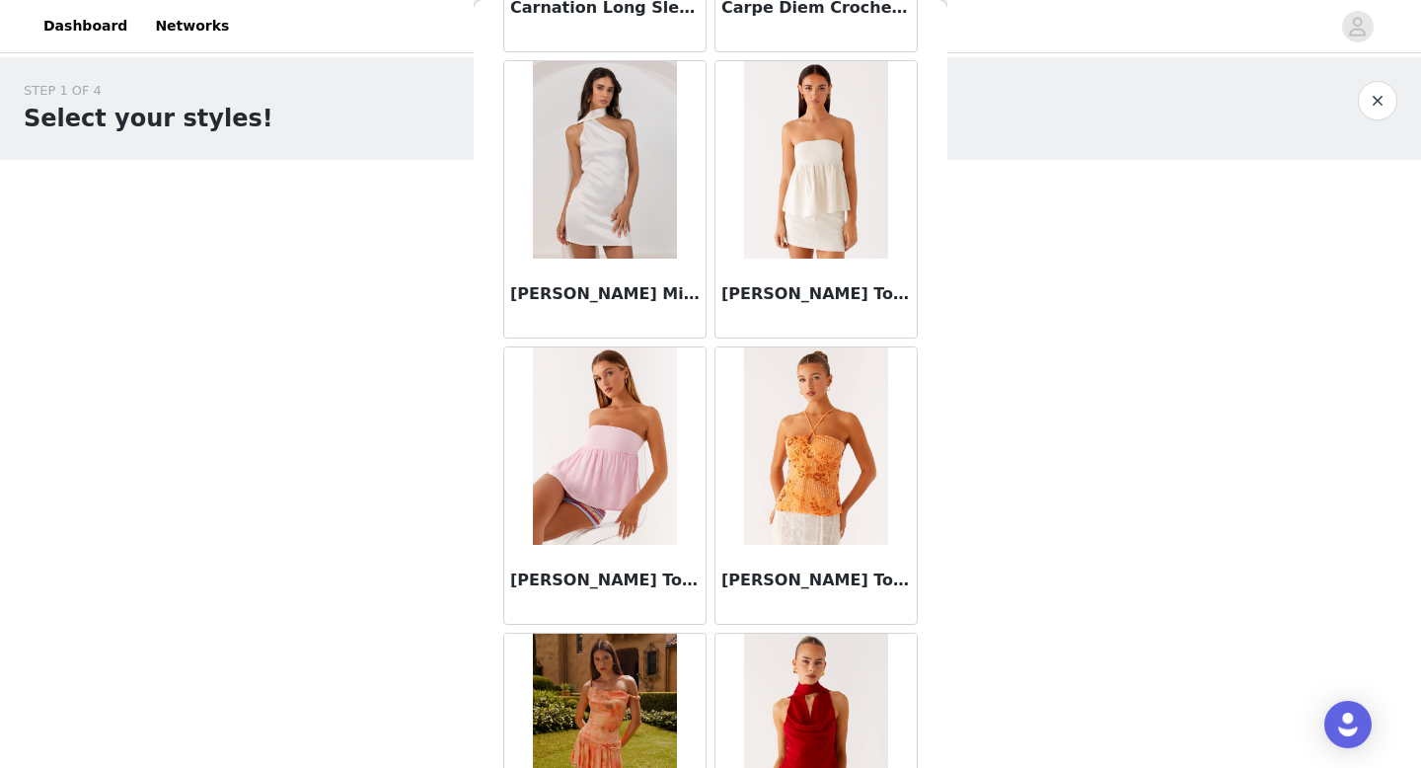
scroll to position [25153, 0]
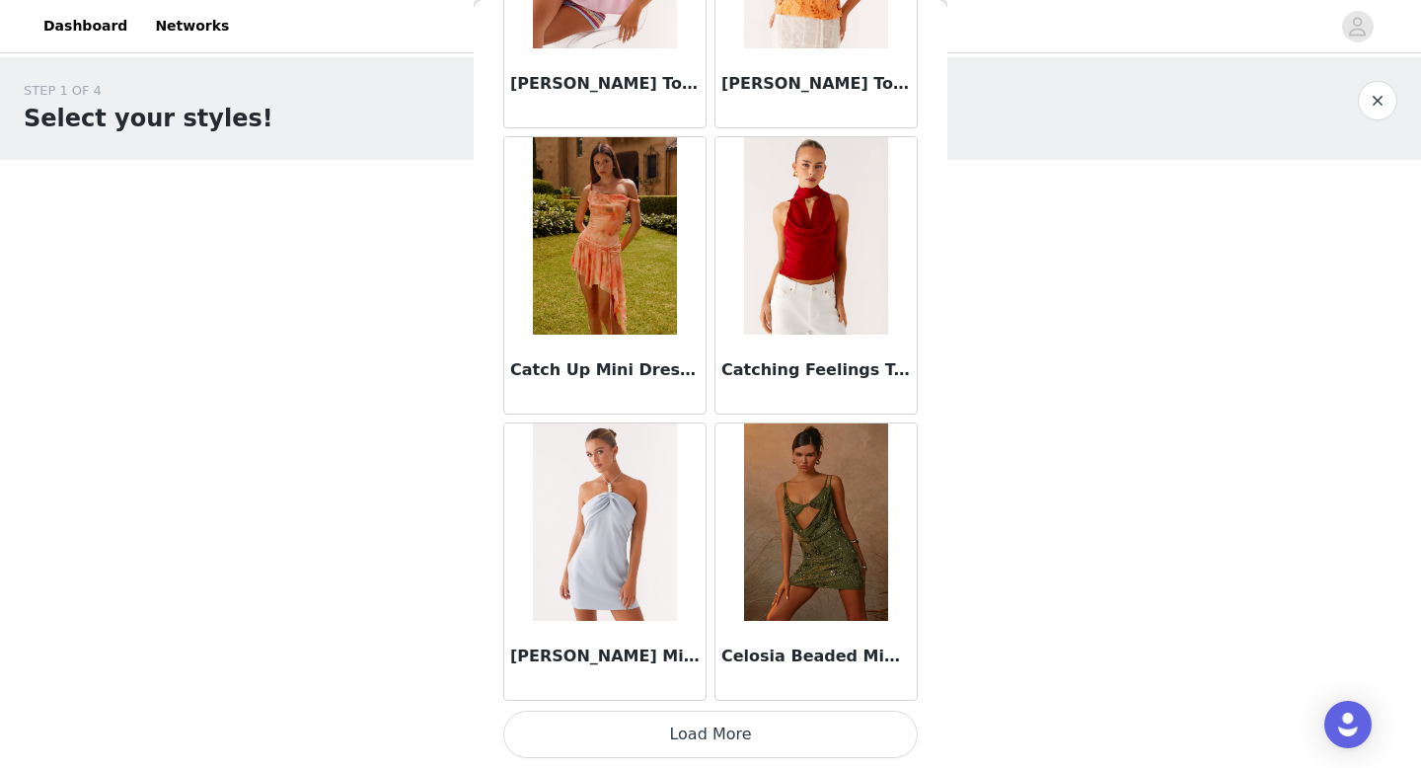
click at [729, 748] on button "Load More" at bounding box center [710, 734] width 415 height 47
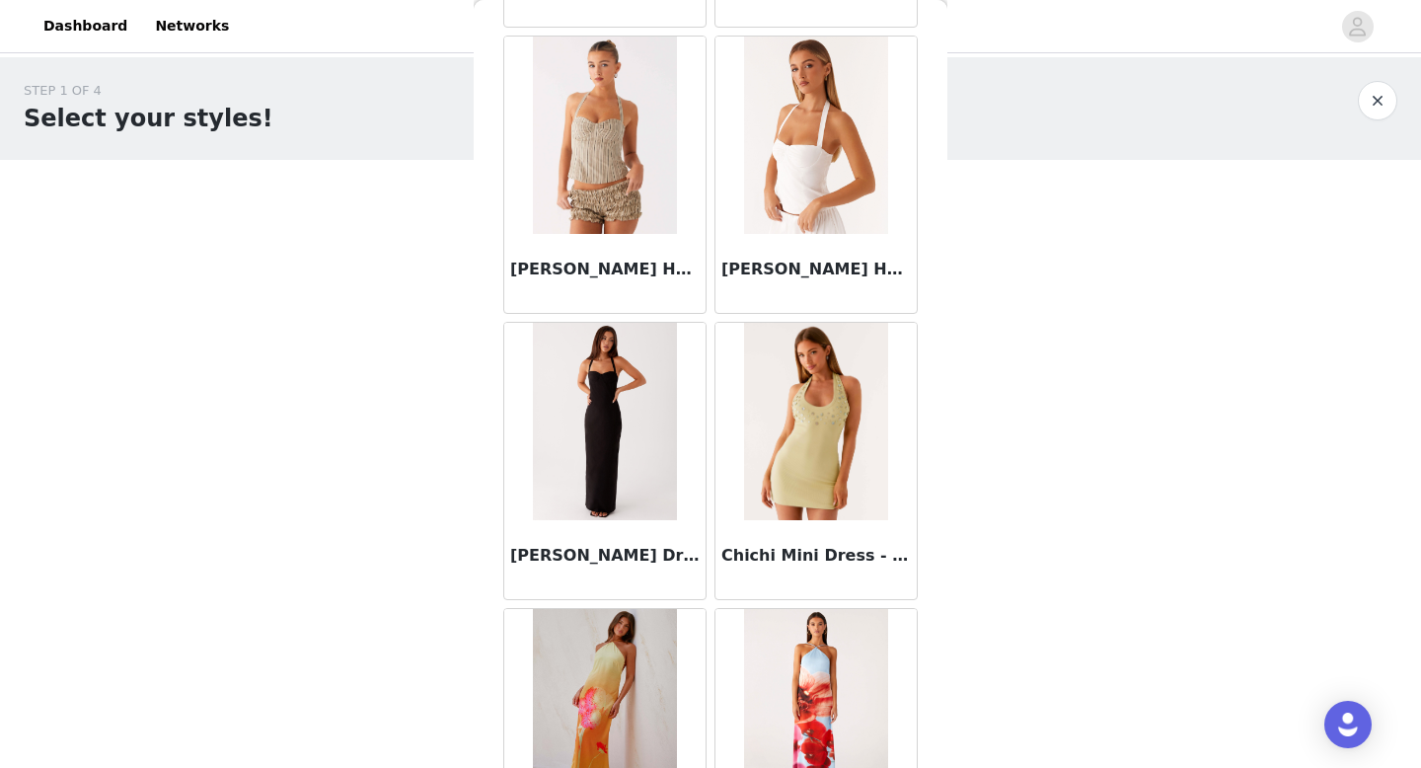
scroll to position [28015, 0]
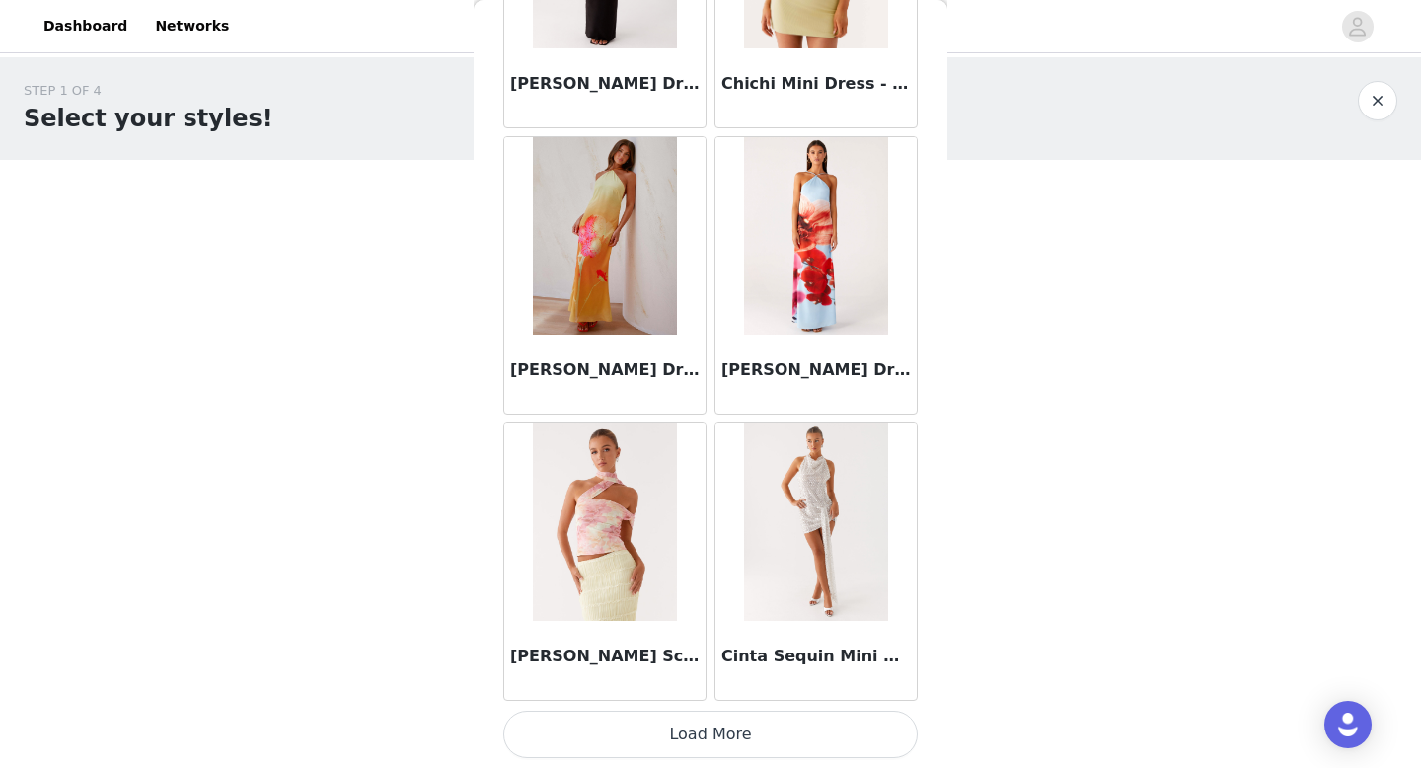
click at [720, 728] on button "Load More" at bounding box center [710, 734] width 415 height 47
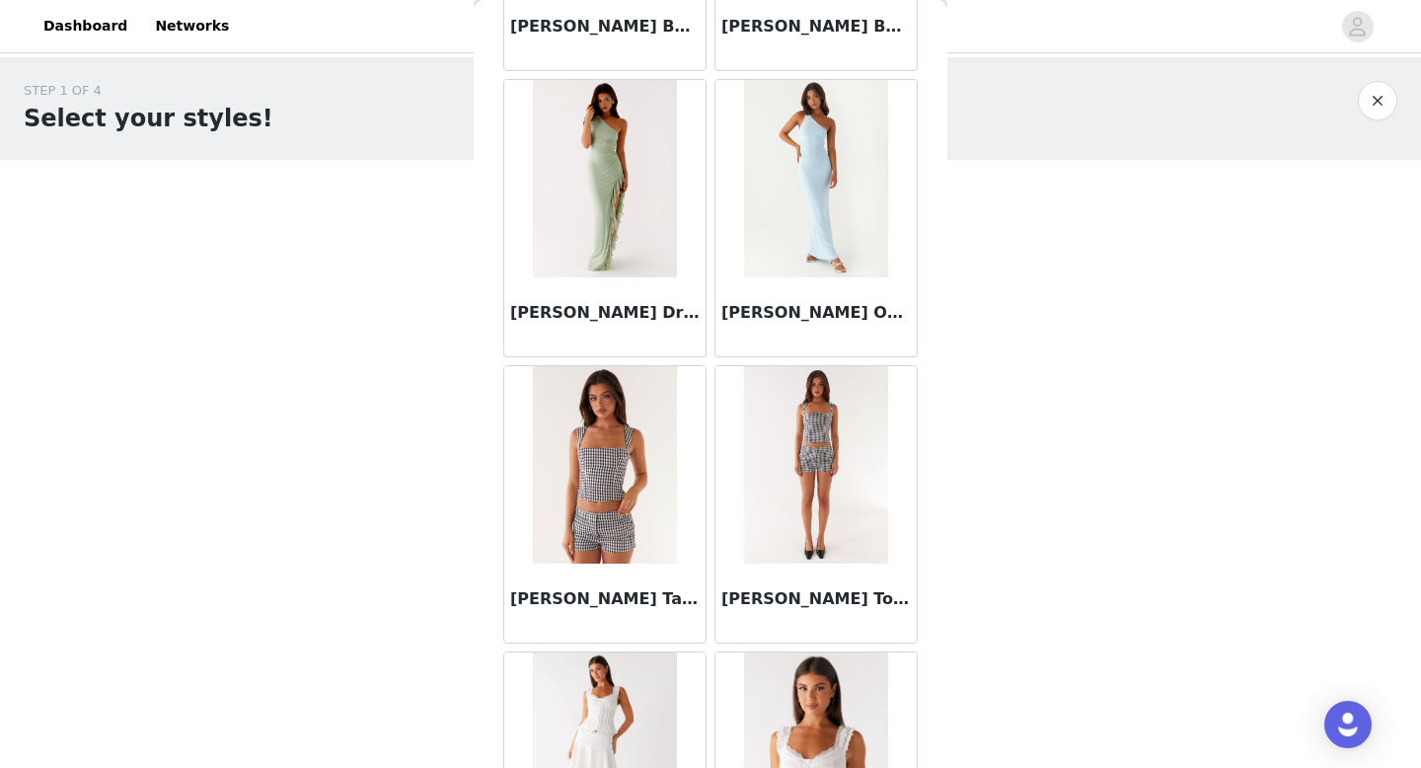
scroll to position [30878, 0]
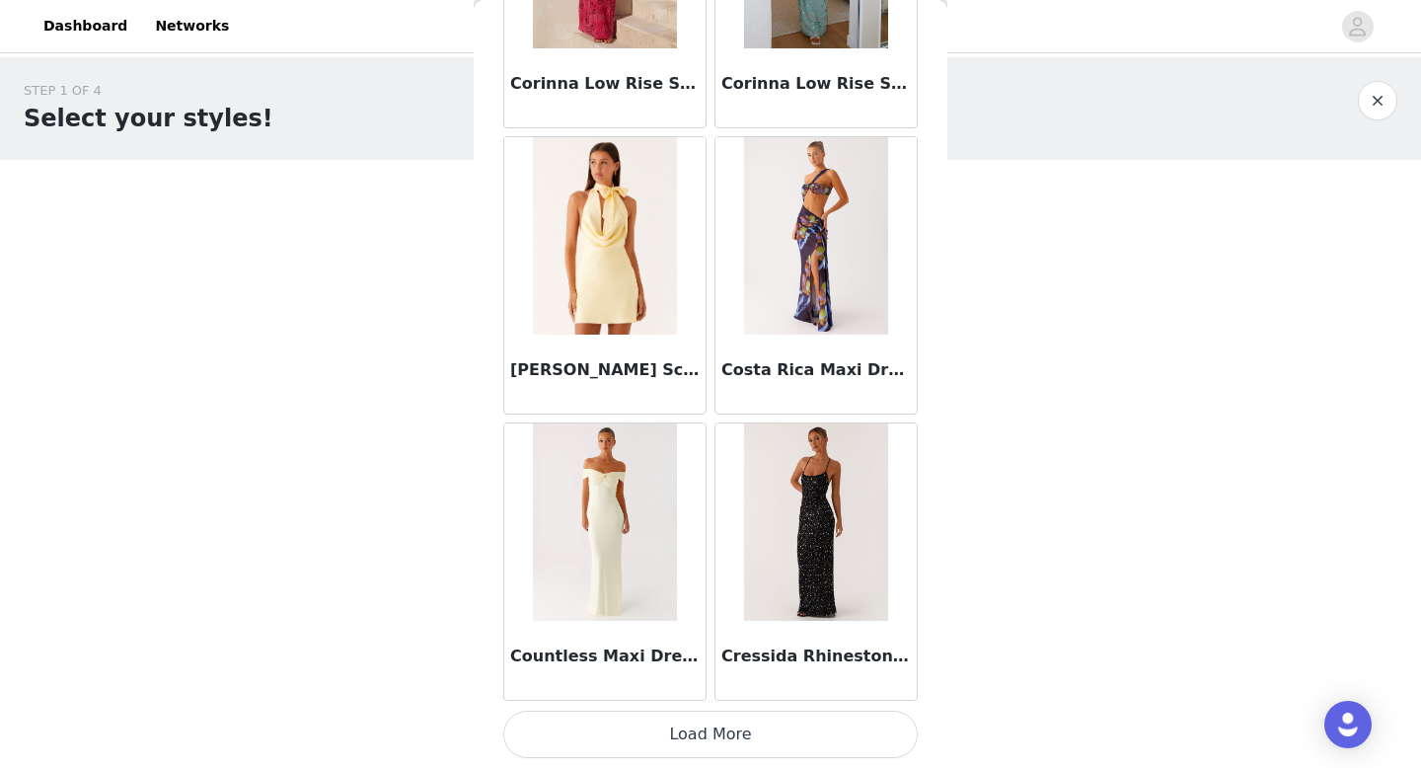
click at [718, 733] on button "Load More" at bounding box center [710, 734] width 415 height 47
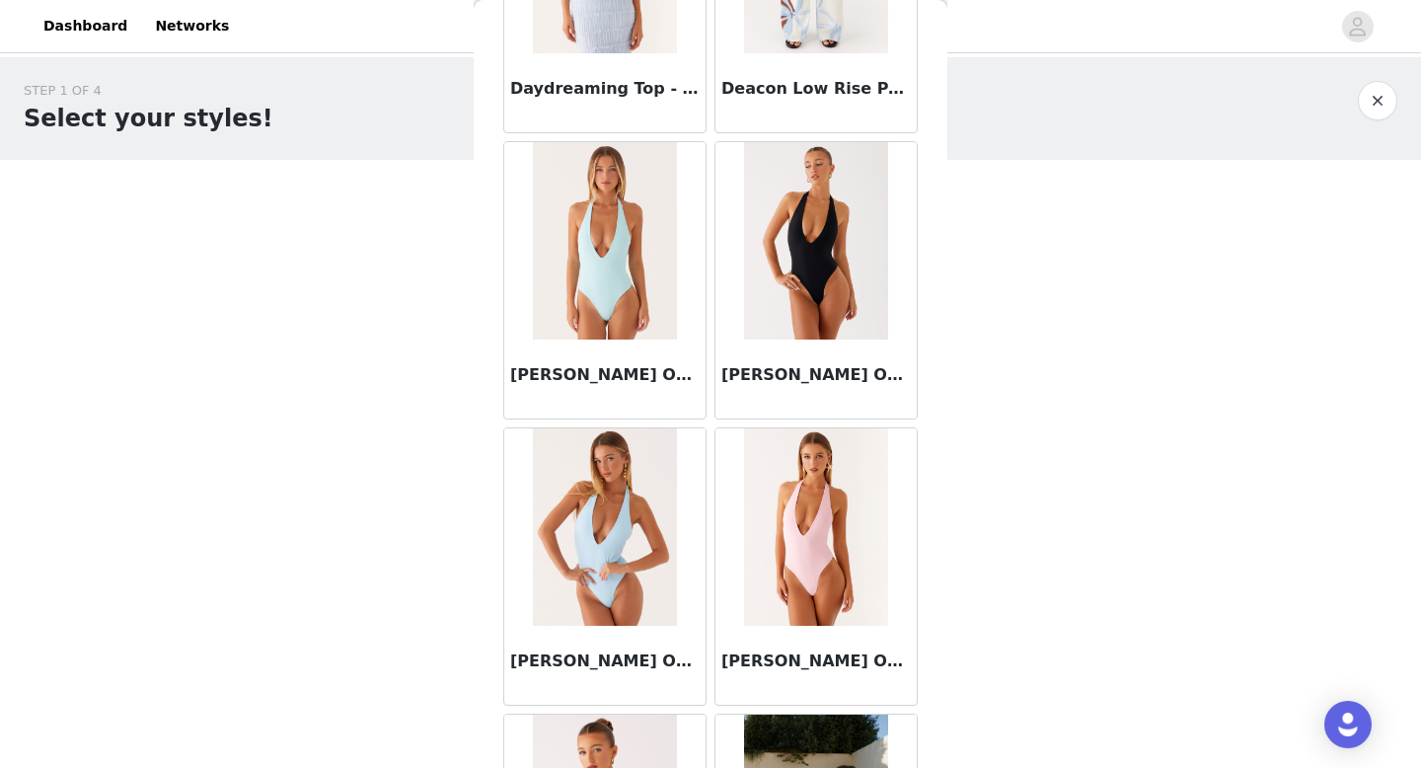
scroll to position [33740, 0]
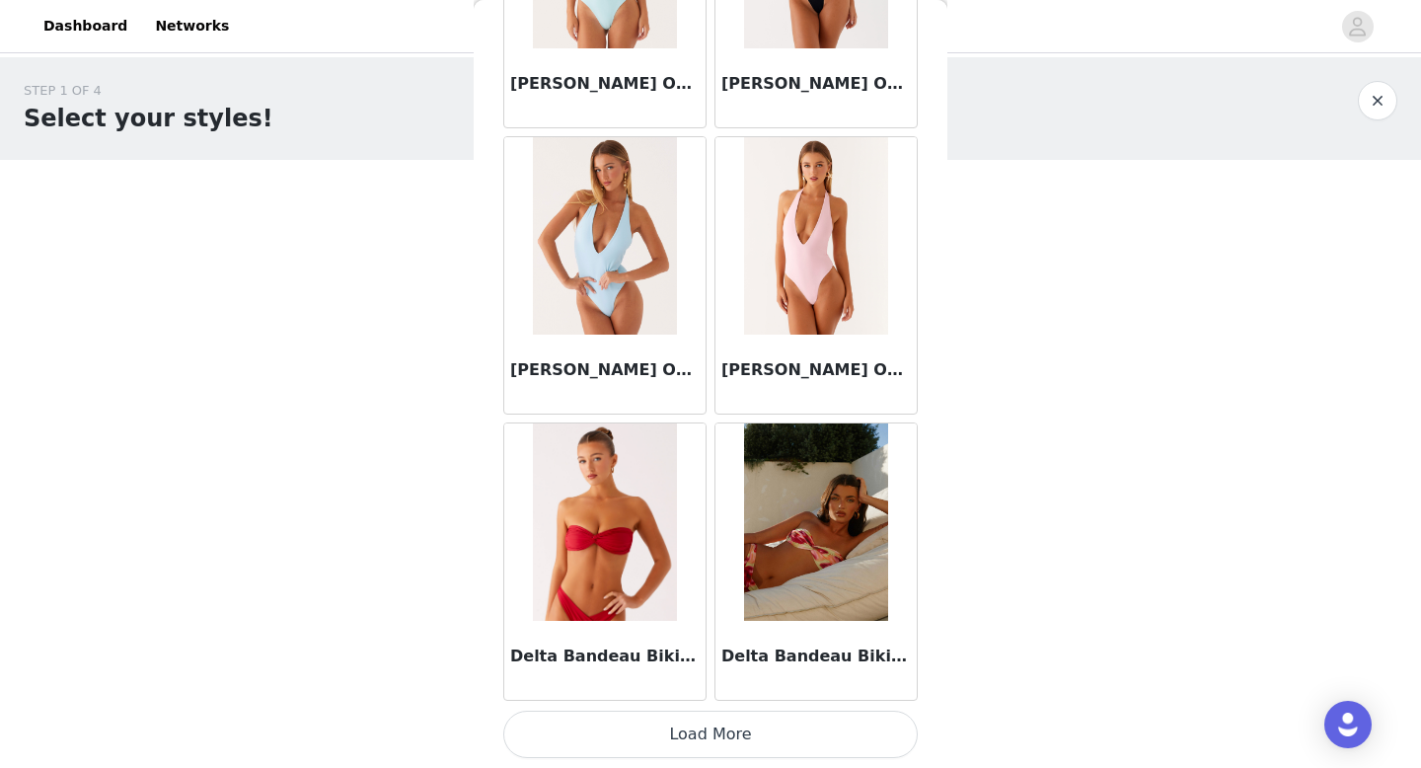
click at [708, 734] on button "Load More" at bounding box center [710, 734] width 415 height 47
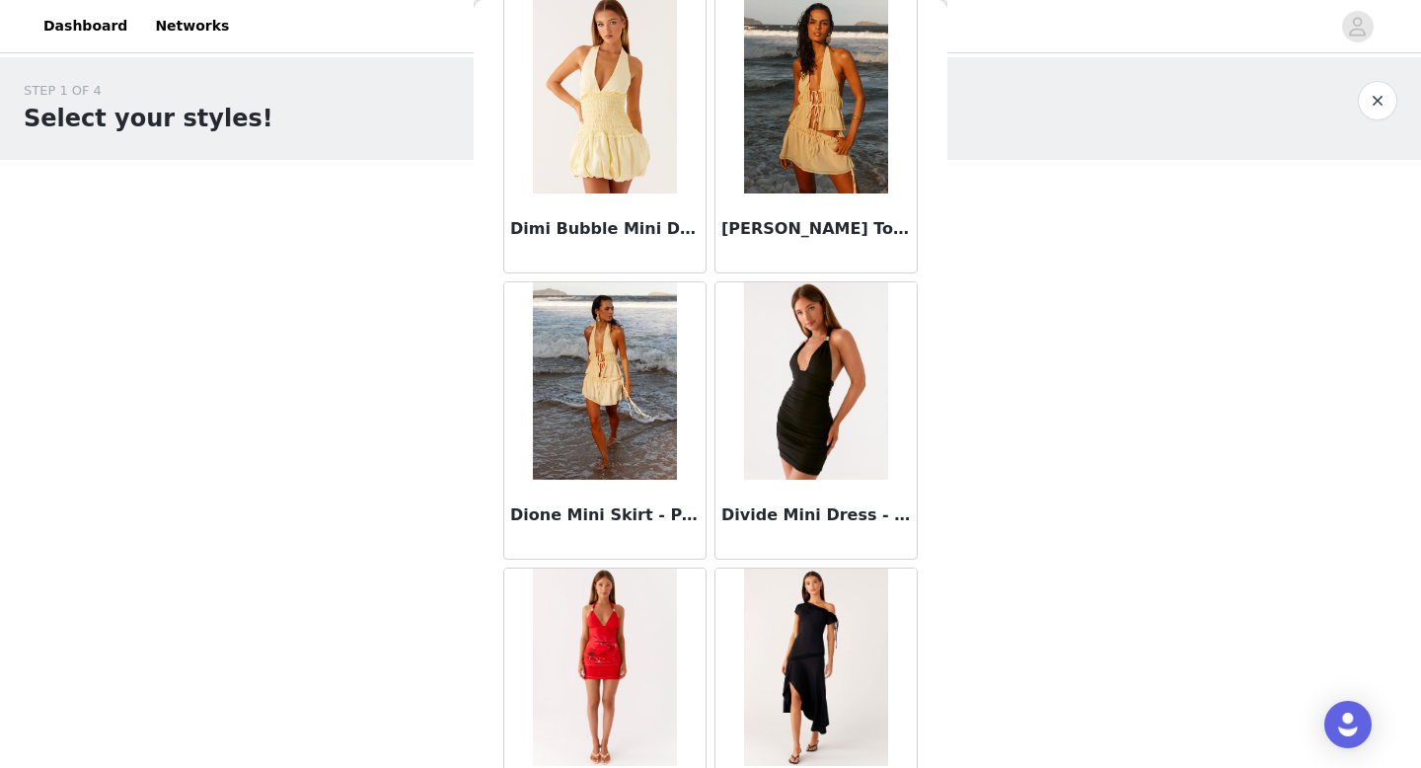
scroll to position [36603, 0]
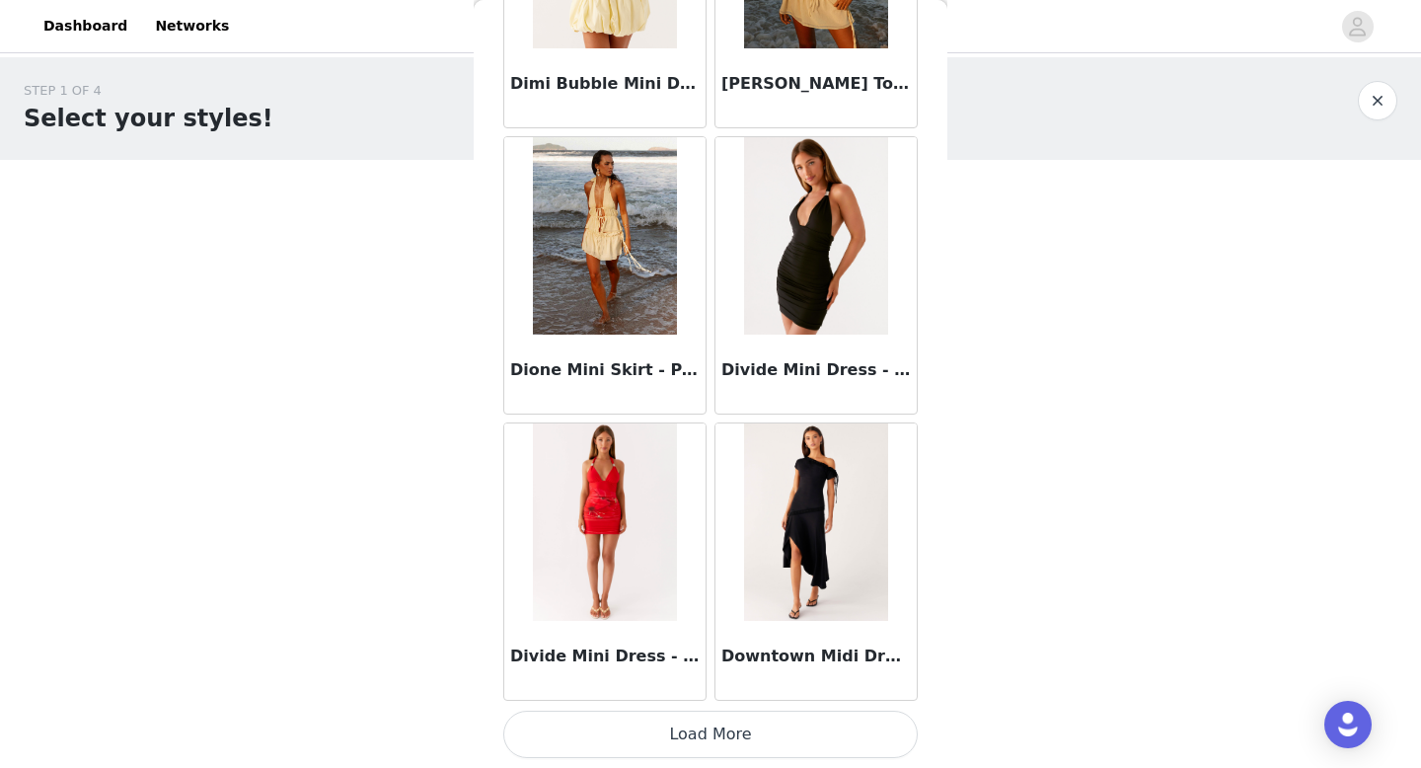
click at [720, 755] on button "Load More" at bounding box center [710, 734] width 415 height 47
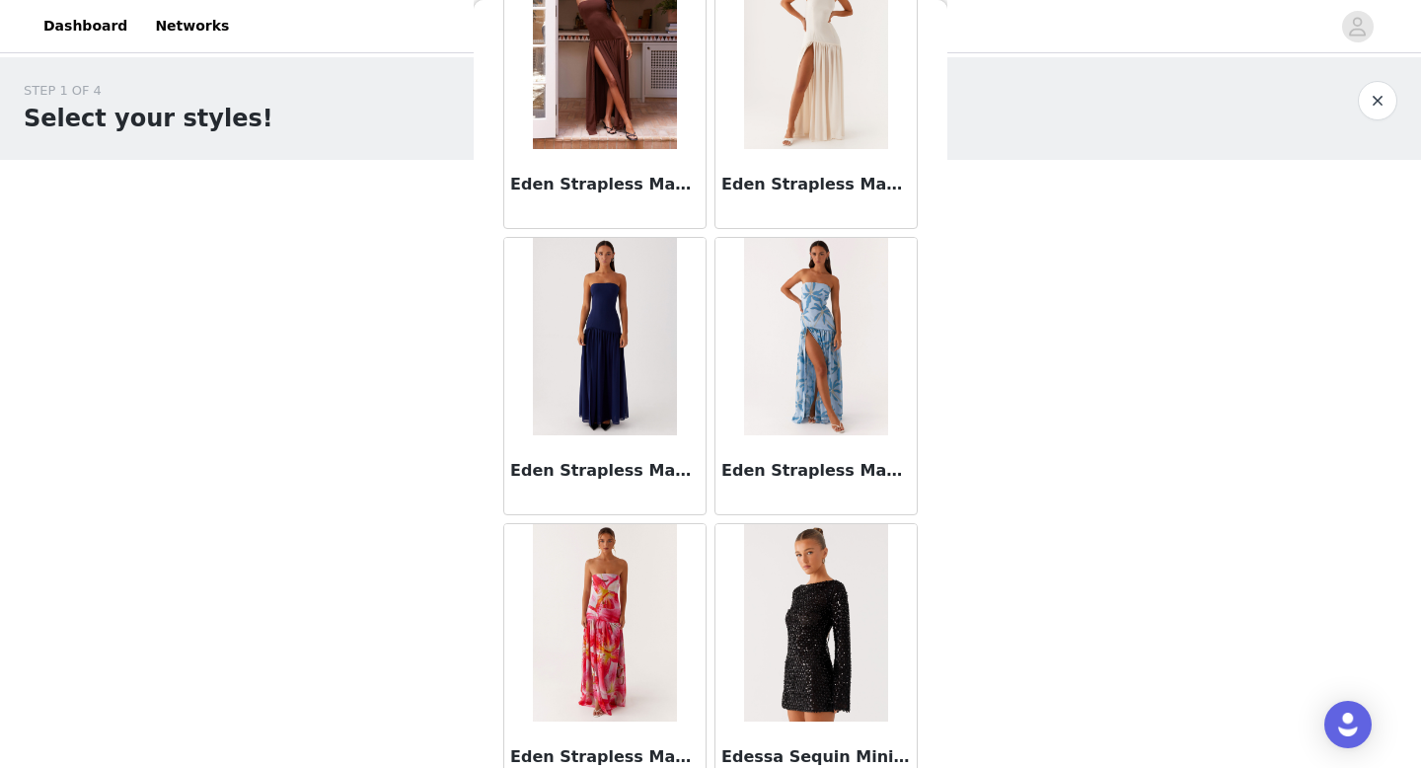
scroll to position [39465, 0]
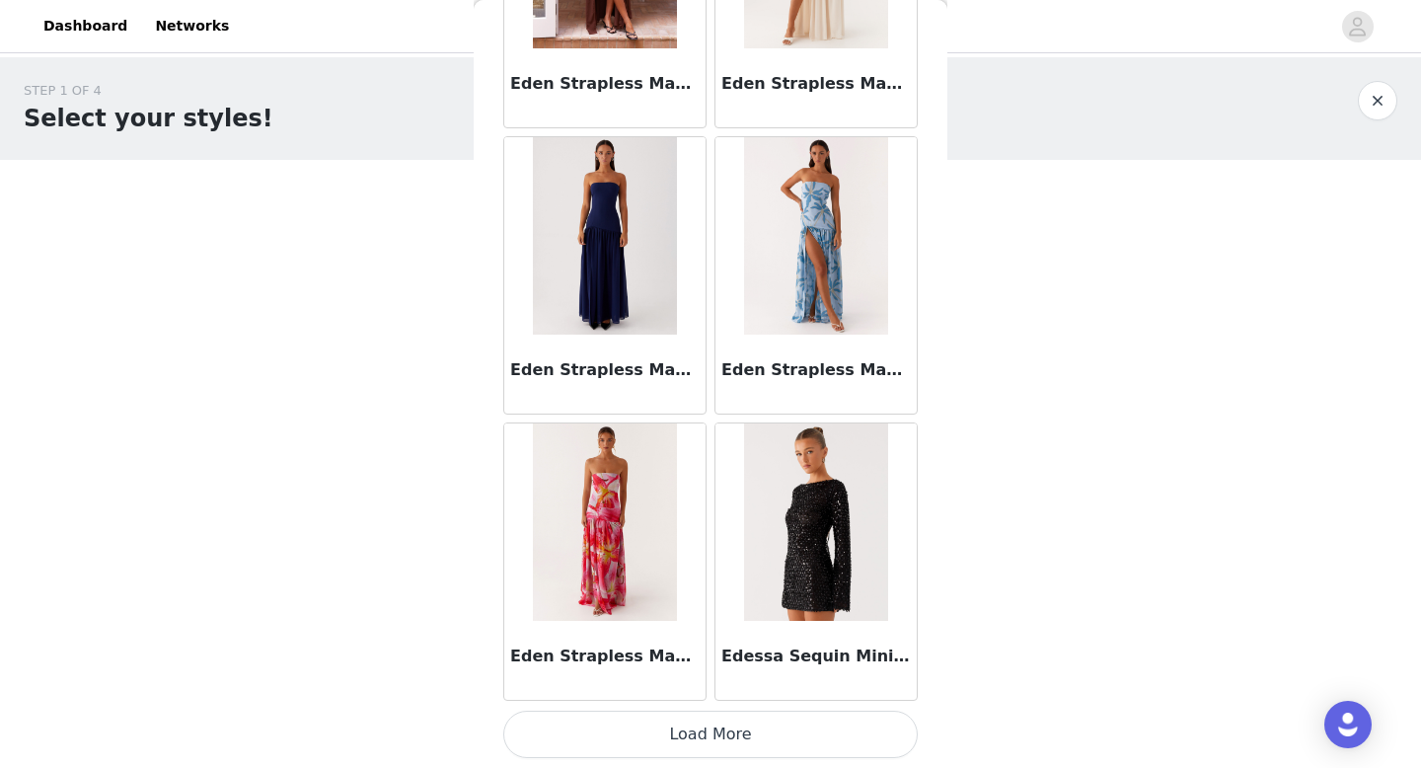
click at [747, 743] on button "Load More" at bounding box center [710, 734] width 415 height 47
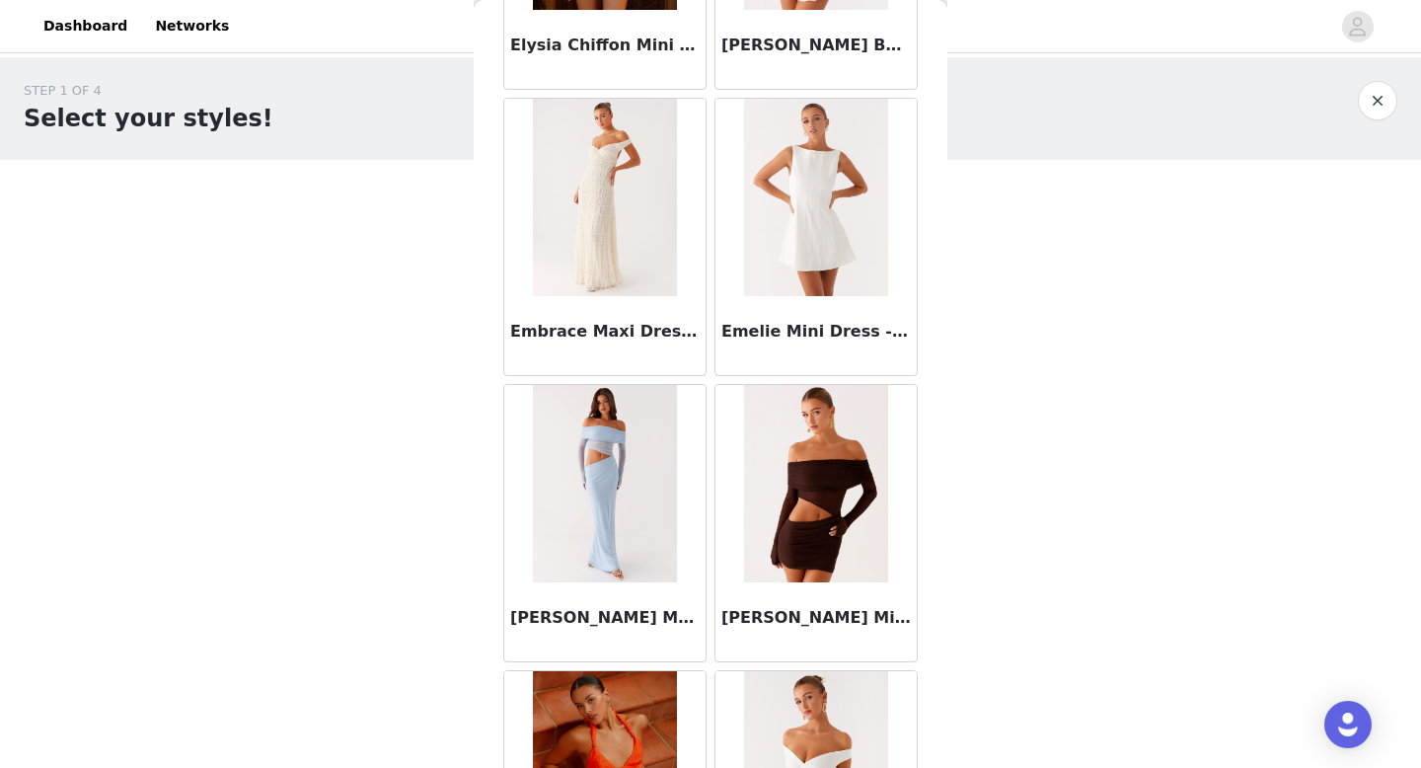
scroll to position [42328, 0]
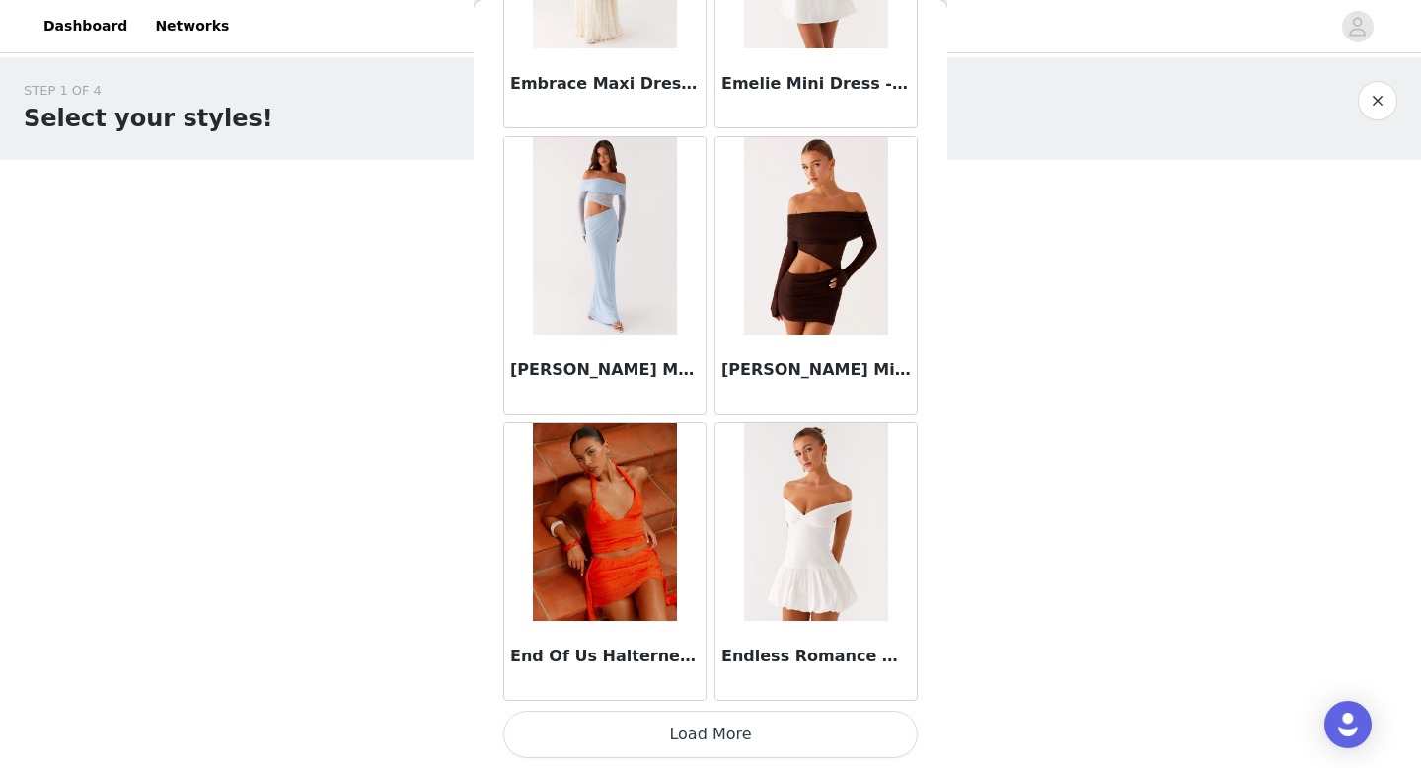
click at [727, 750] on button "Load More" at bounding box center [710, 734] width 415 height 47
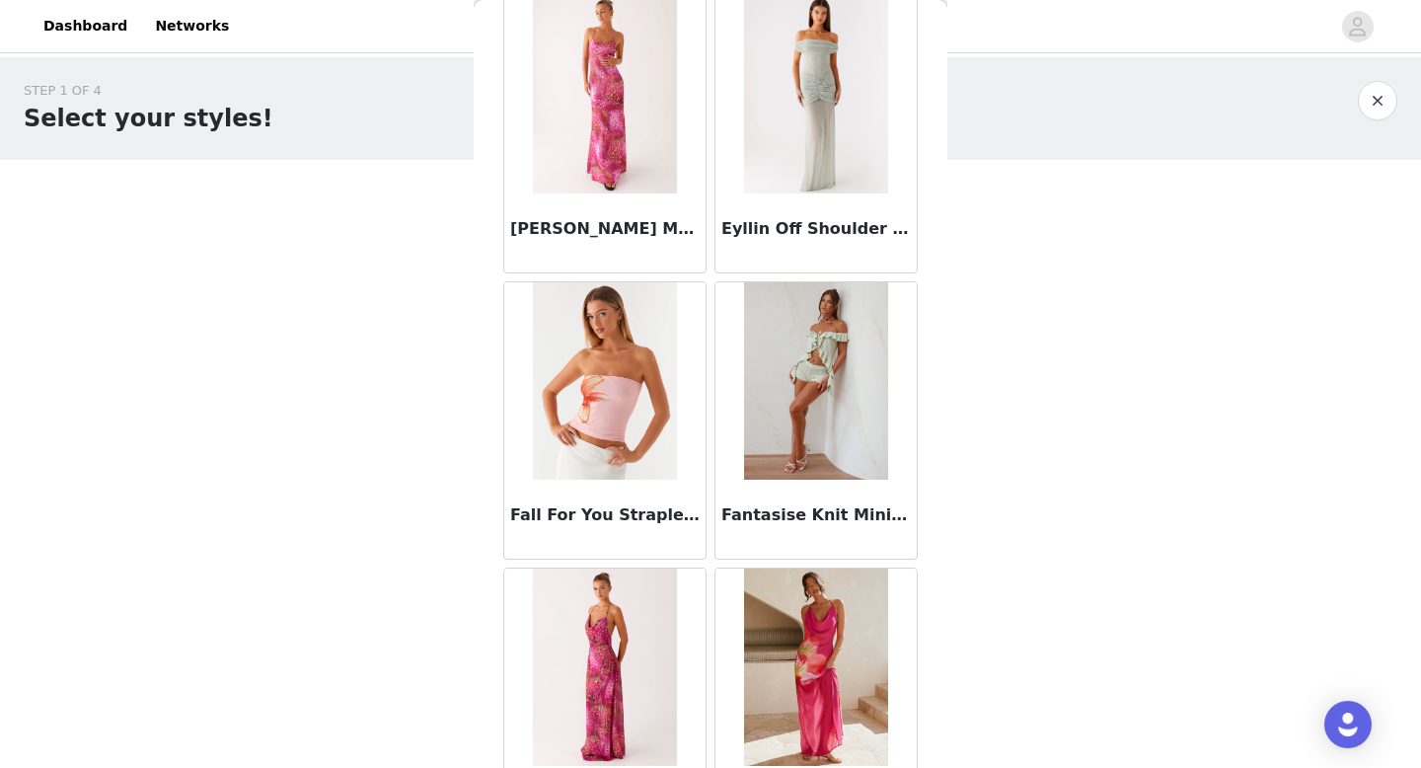
scroll to position [45190, 0]
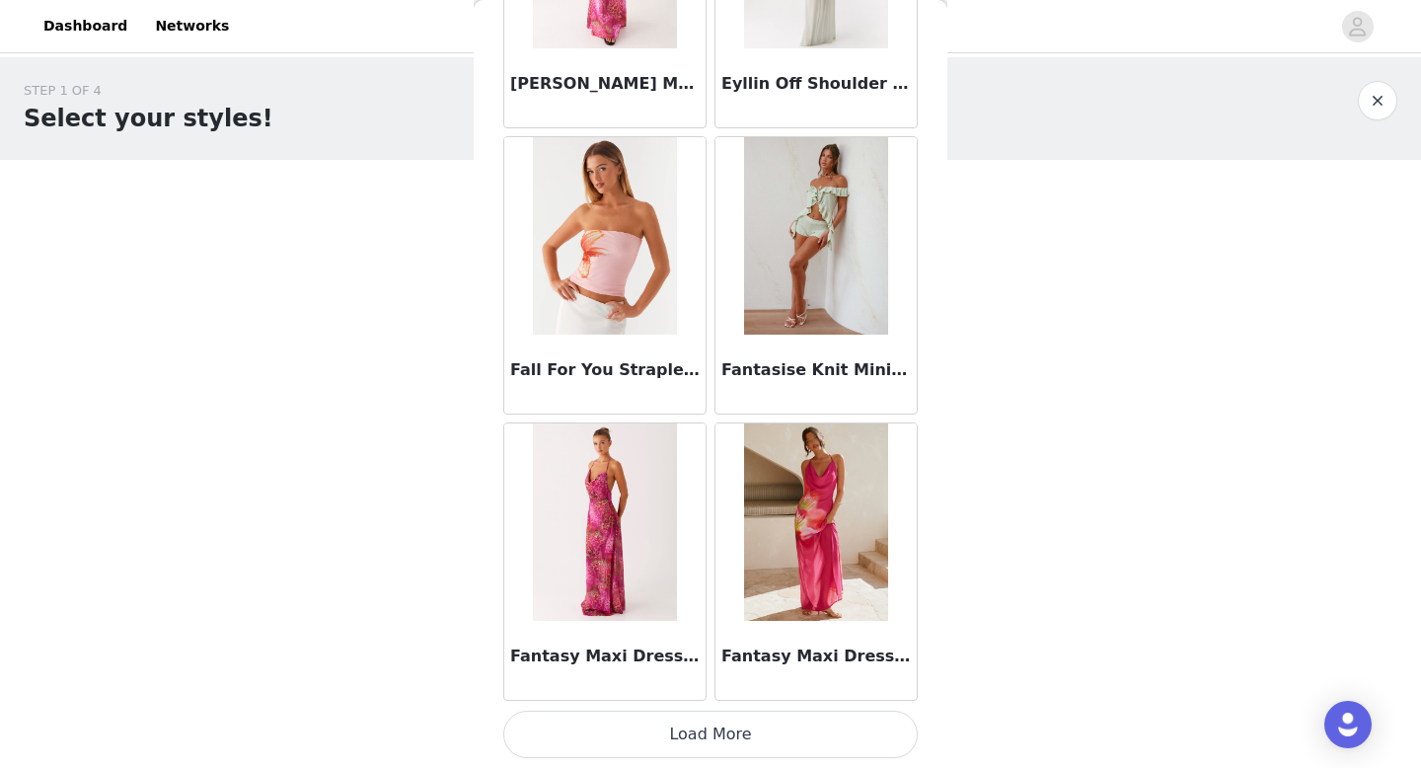
click at [752, 739] on button "Load More" at bounding box center [710, 734] width 415 height 47
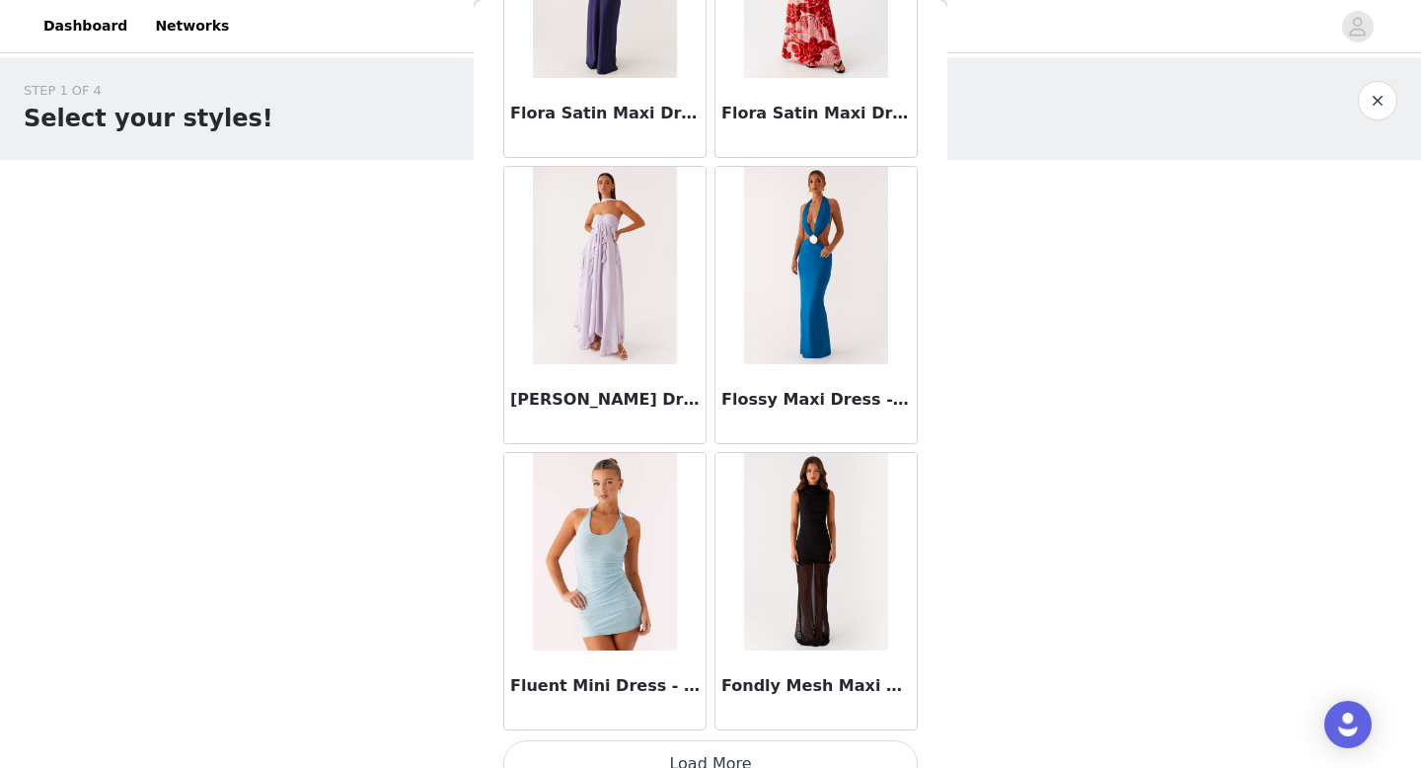
scroll to position [48053, 0]
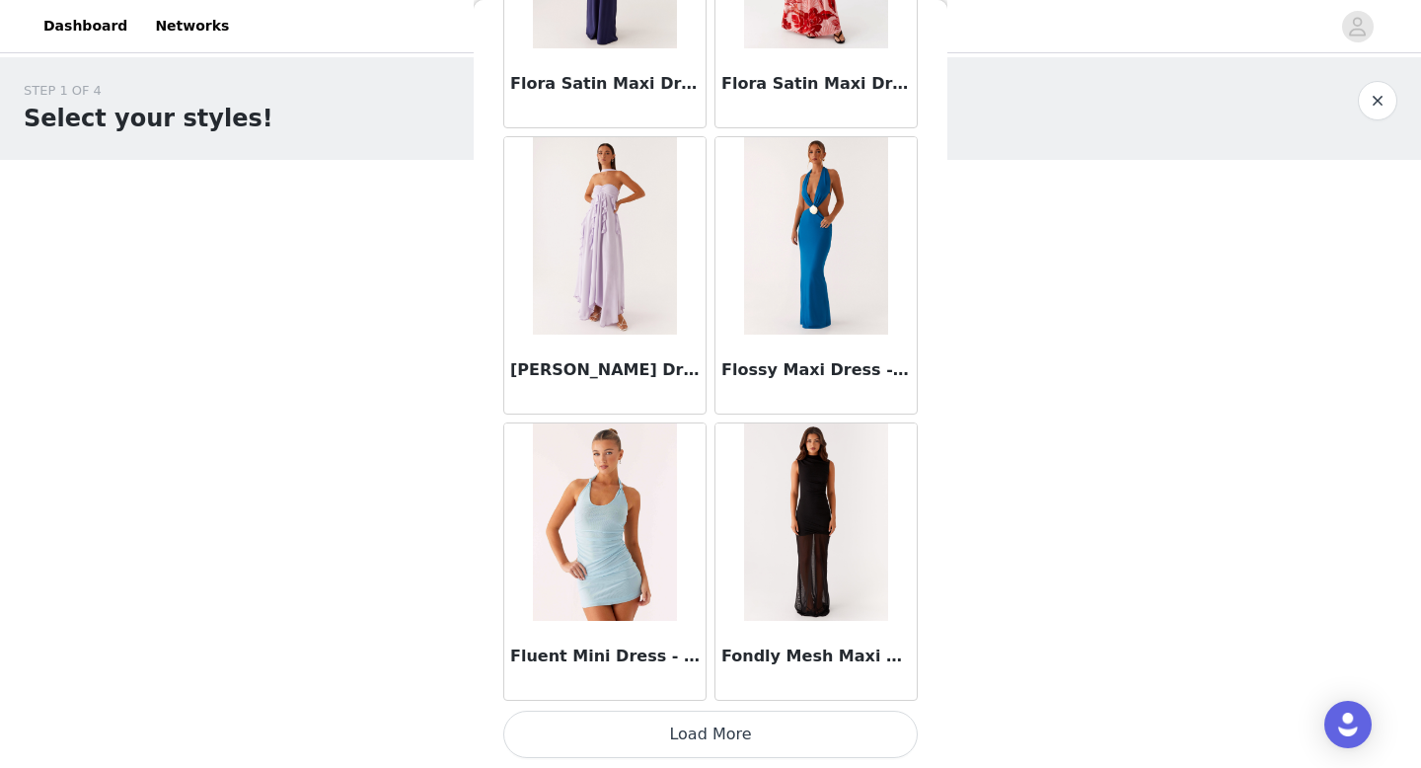
click at [747, 726] on button "Load More" at bounding box center [710, 734] width 415 height 47
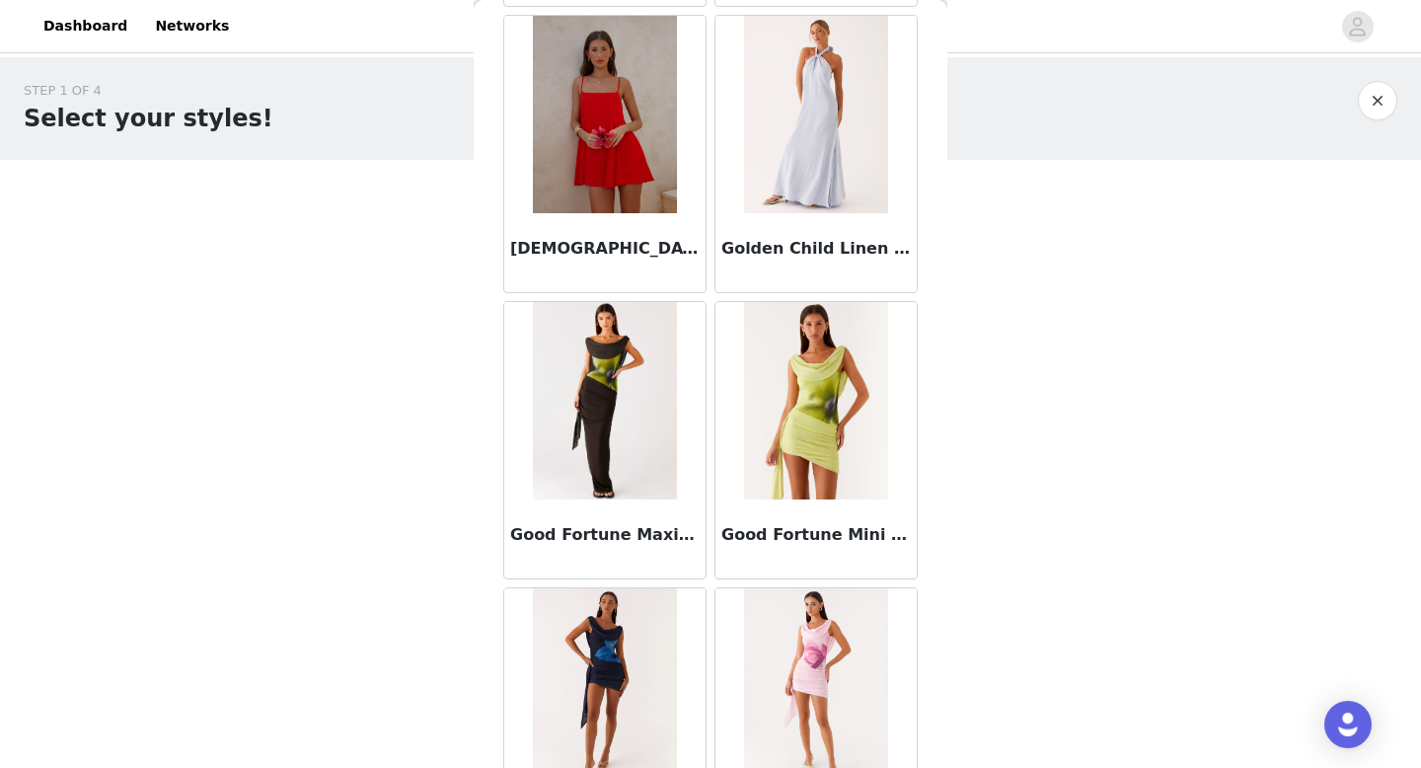
scroll to position [50916, 0]
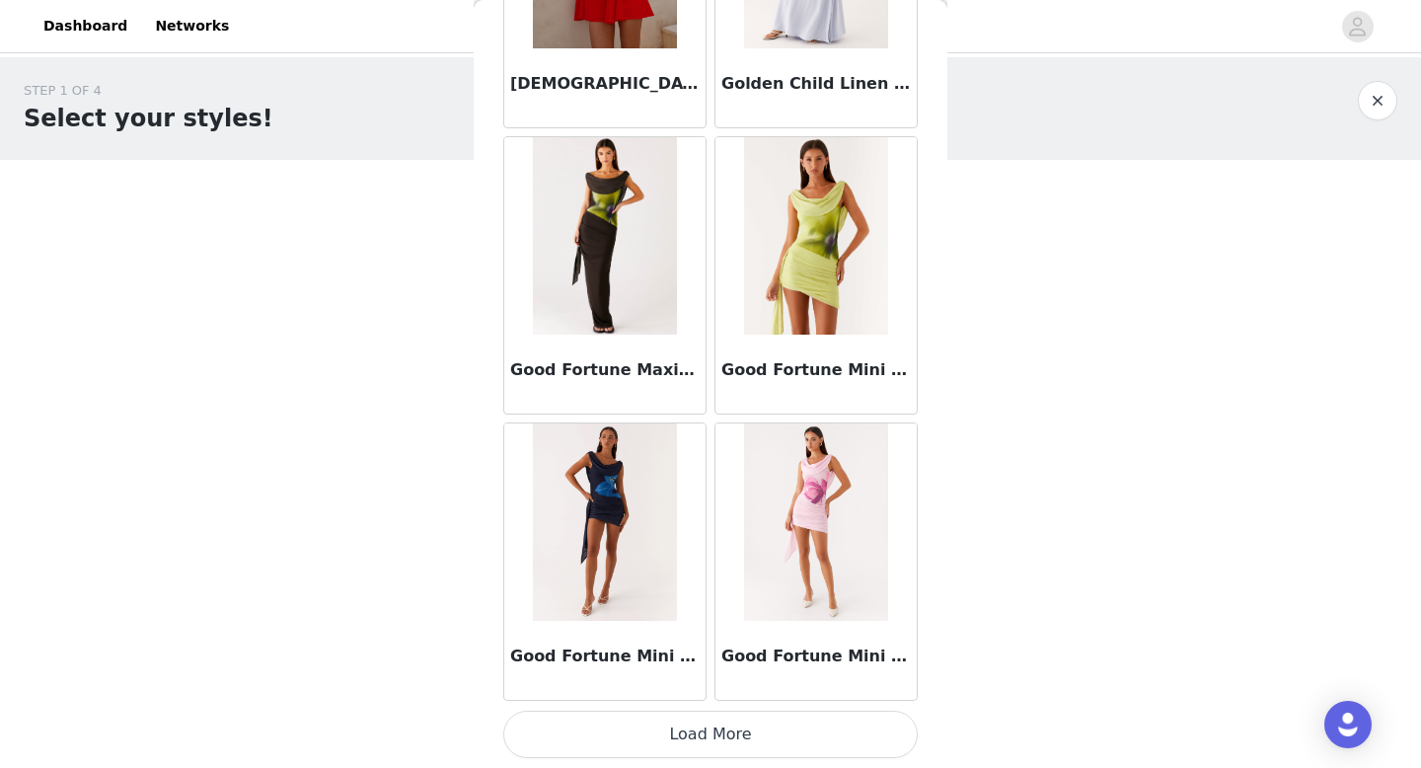
click at [735, 742] on button "Load More" at bounding box center [710, 734] width 415 height 47
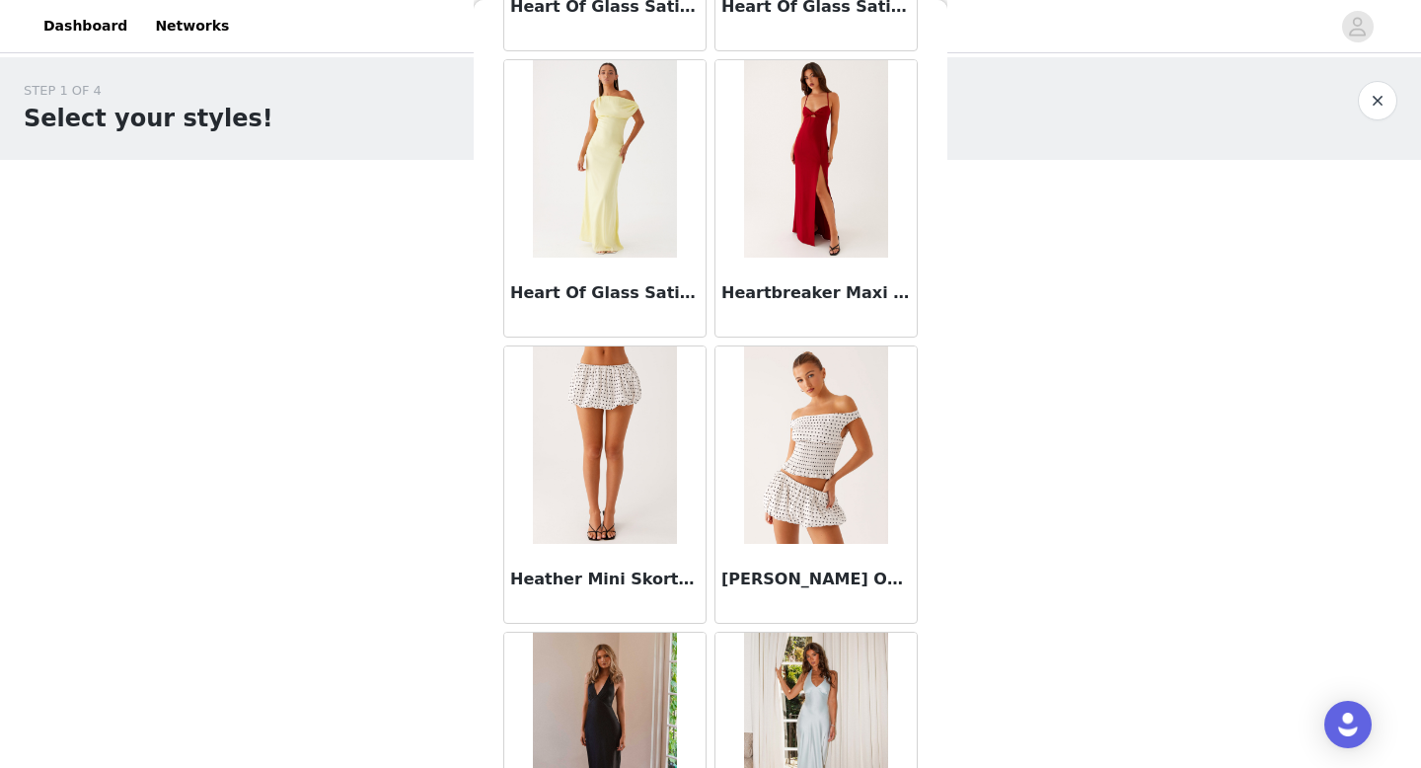
scroll to position [53778, 0]
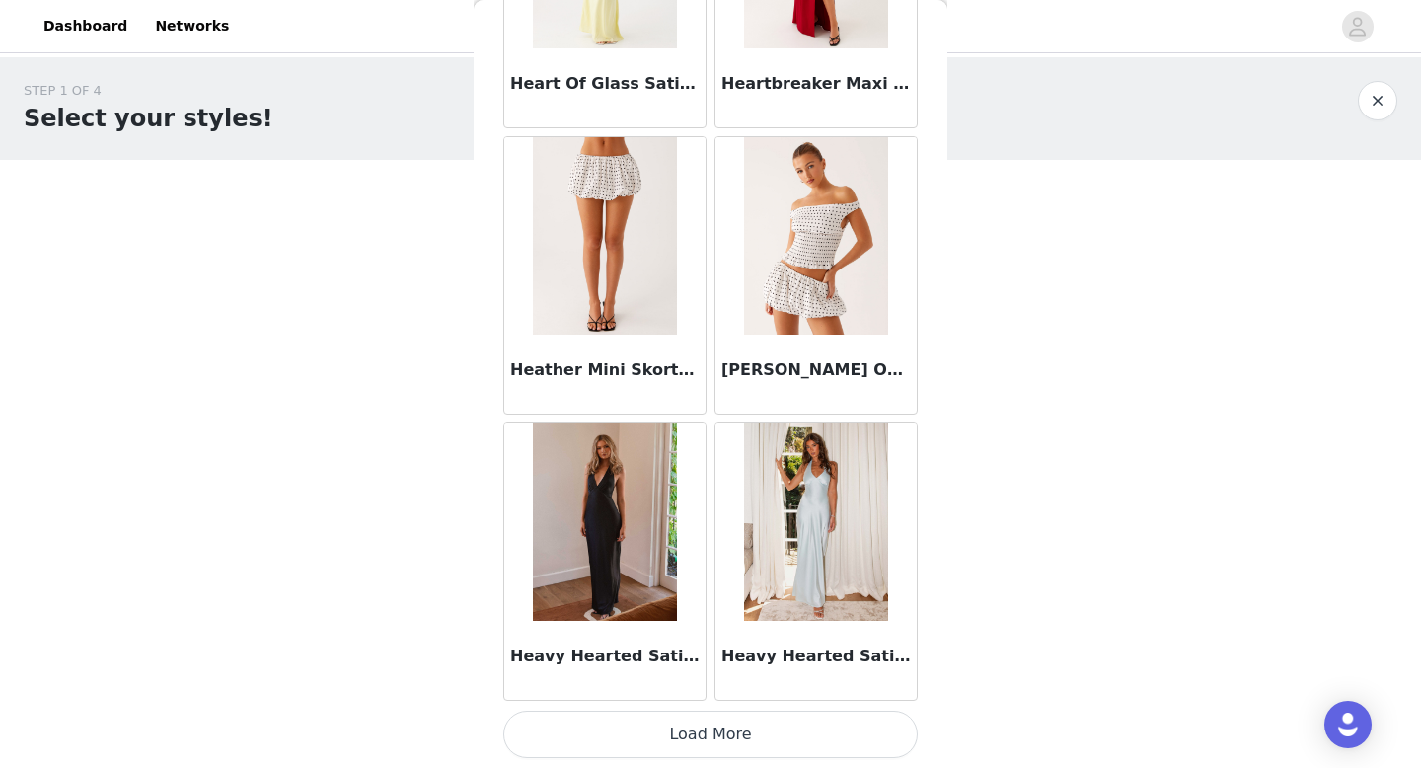
click at [729, 739] on button "Load More" at bounding box center [710, 734] width 415 height 47
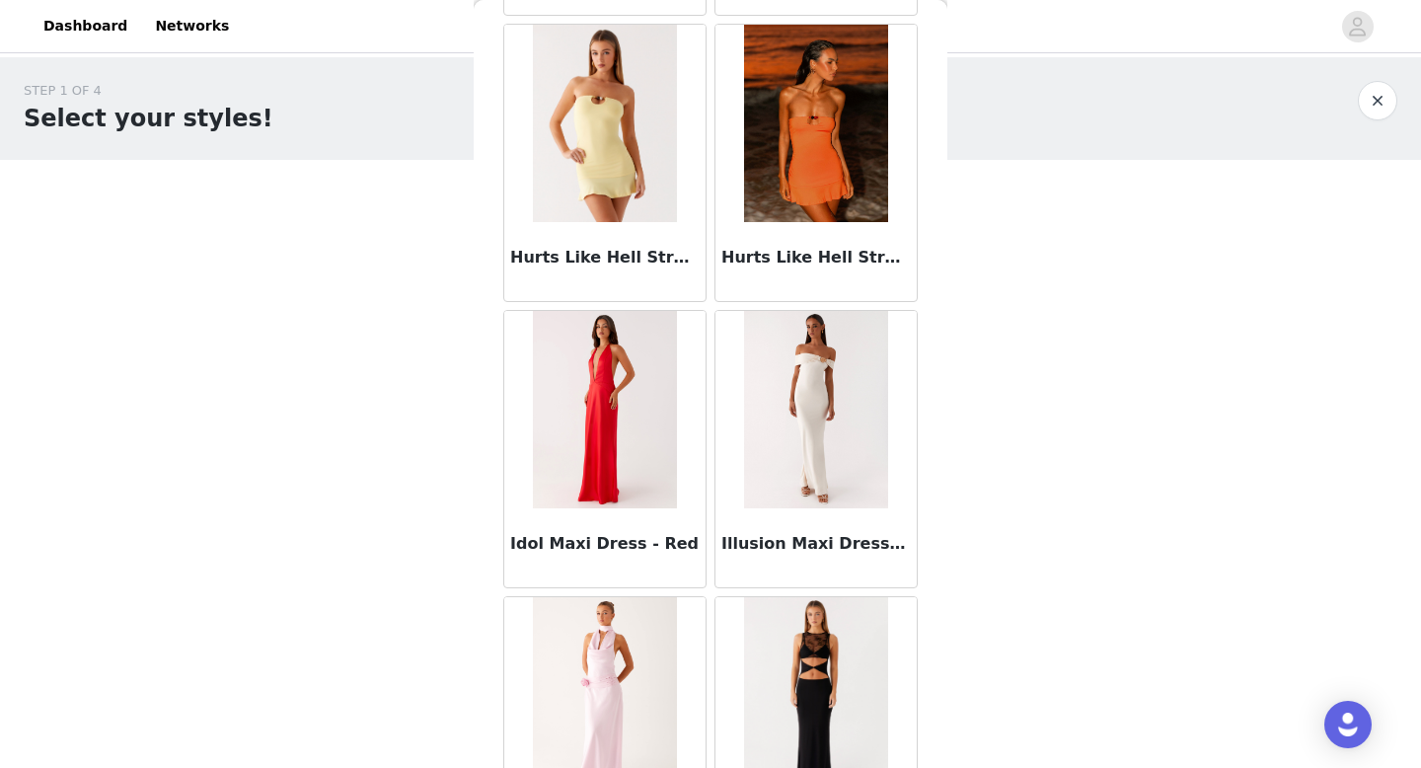
scroll to position [56641, 0]
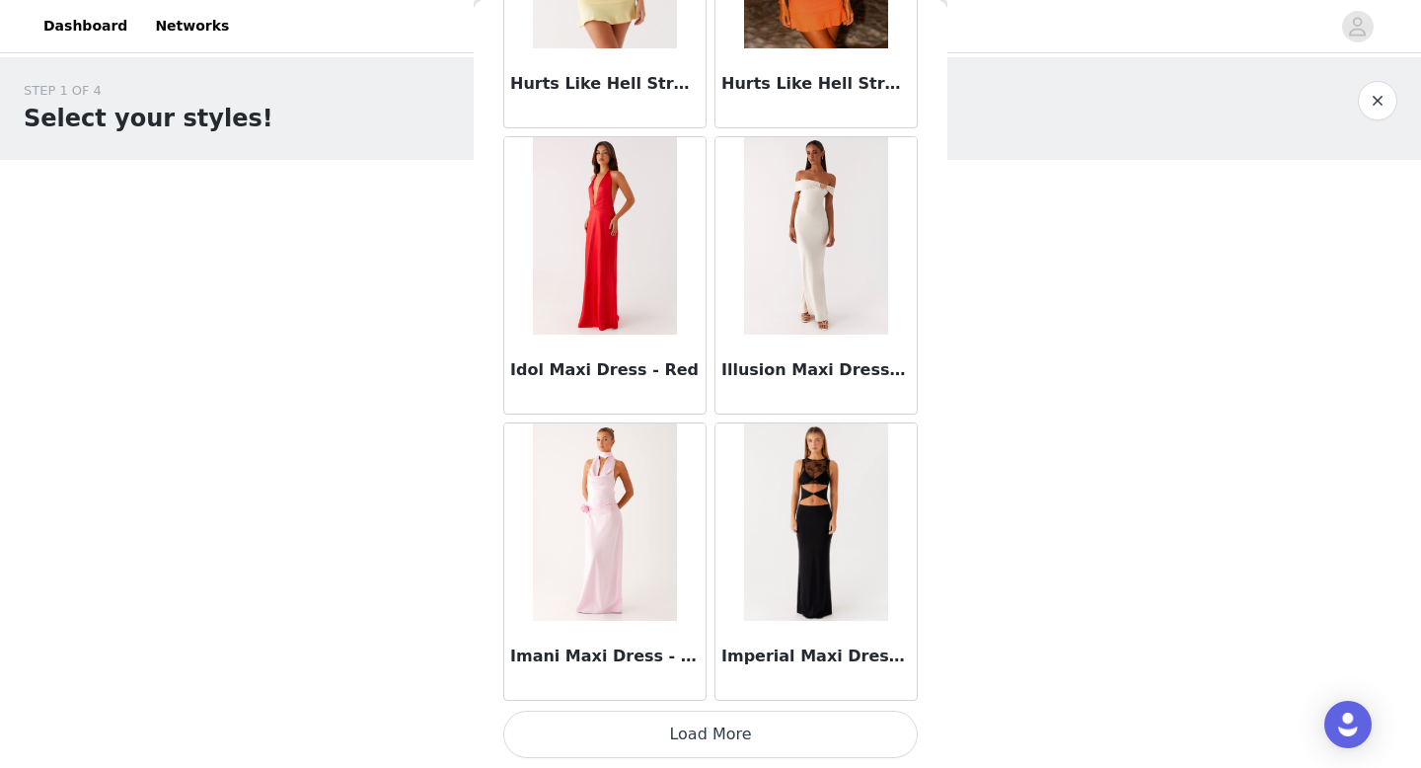
click at [733, 737] on button "Load More" at bounding box center [710, 734] width 415 height 47
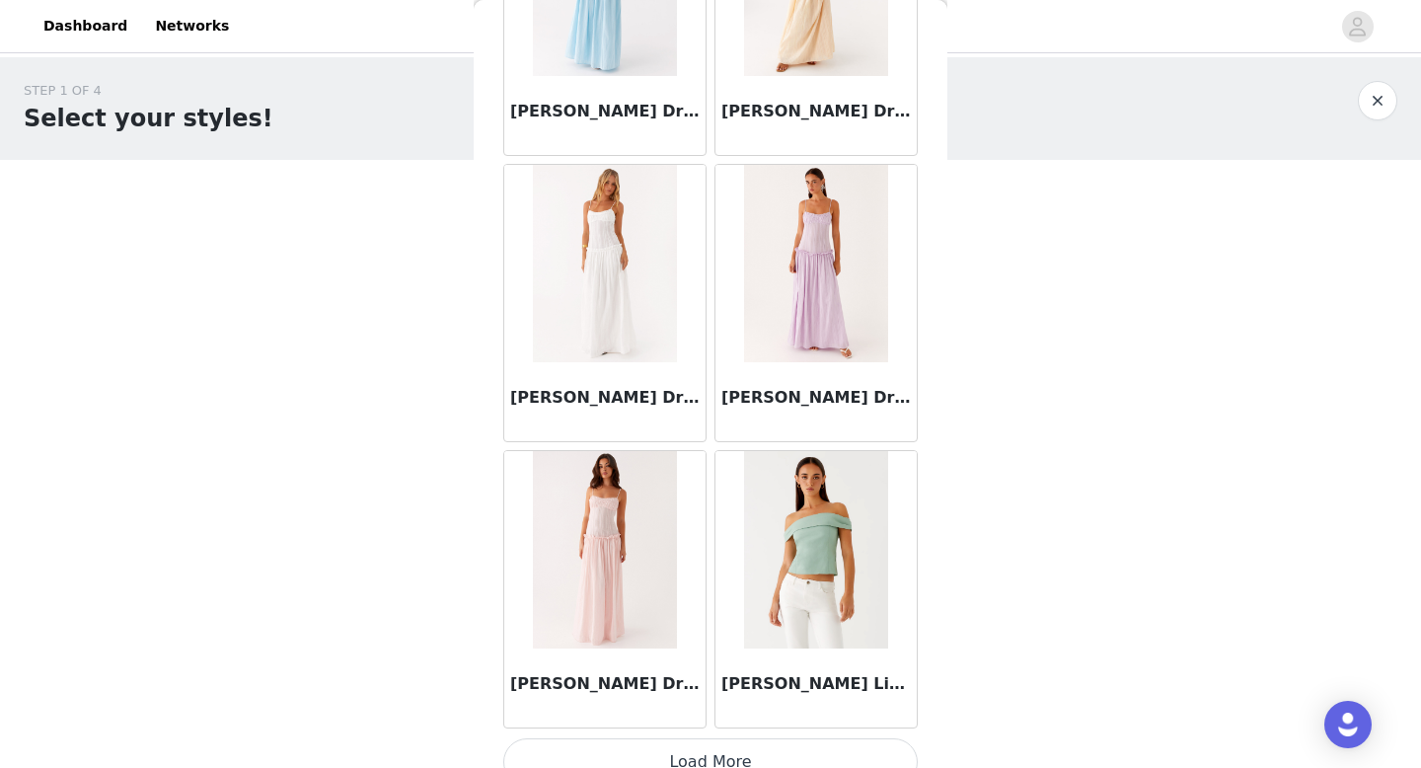
scroll to position [59503, 0]
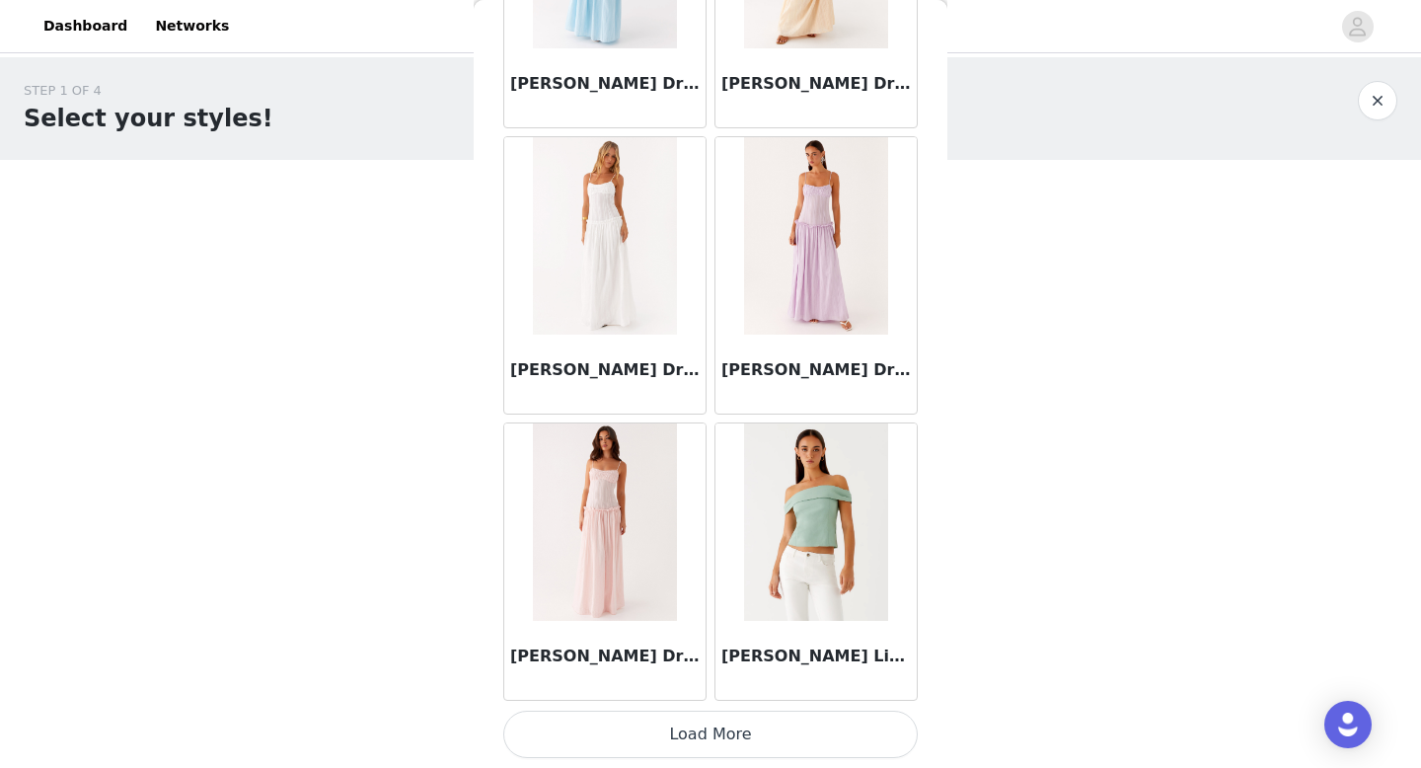
click at [741, 745] on button "Load More" at bounding box center [710, 734] width 415 height 47
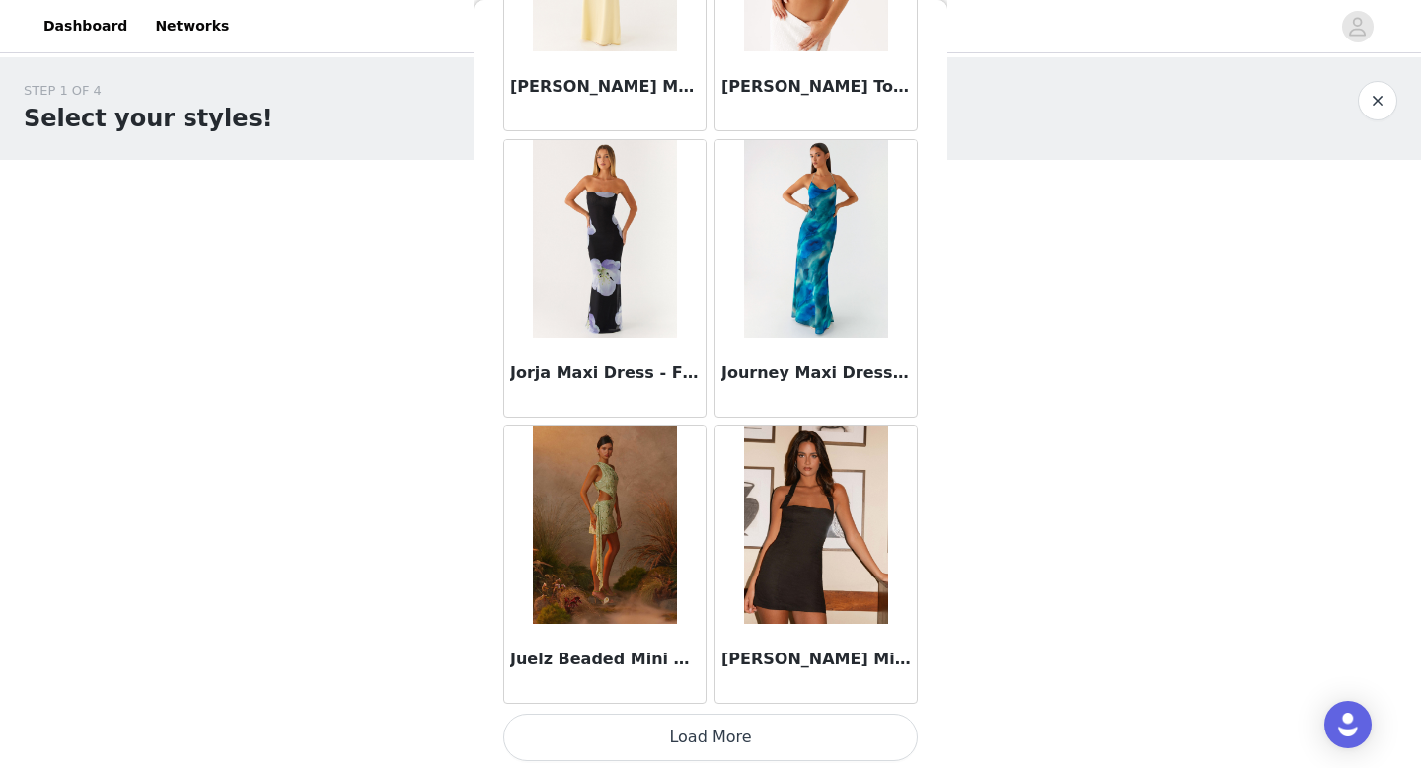
scroll to position [62366, 0]
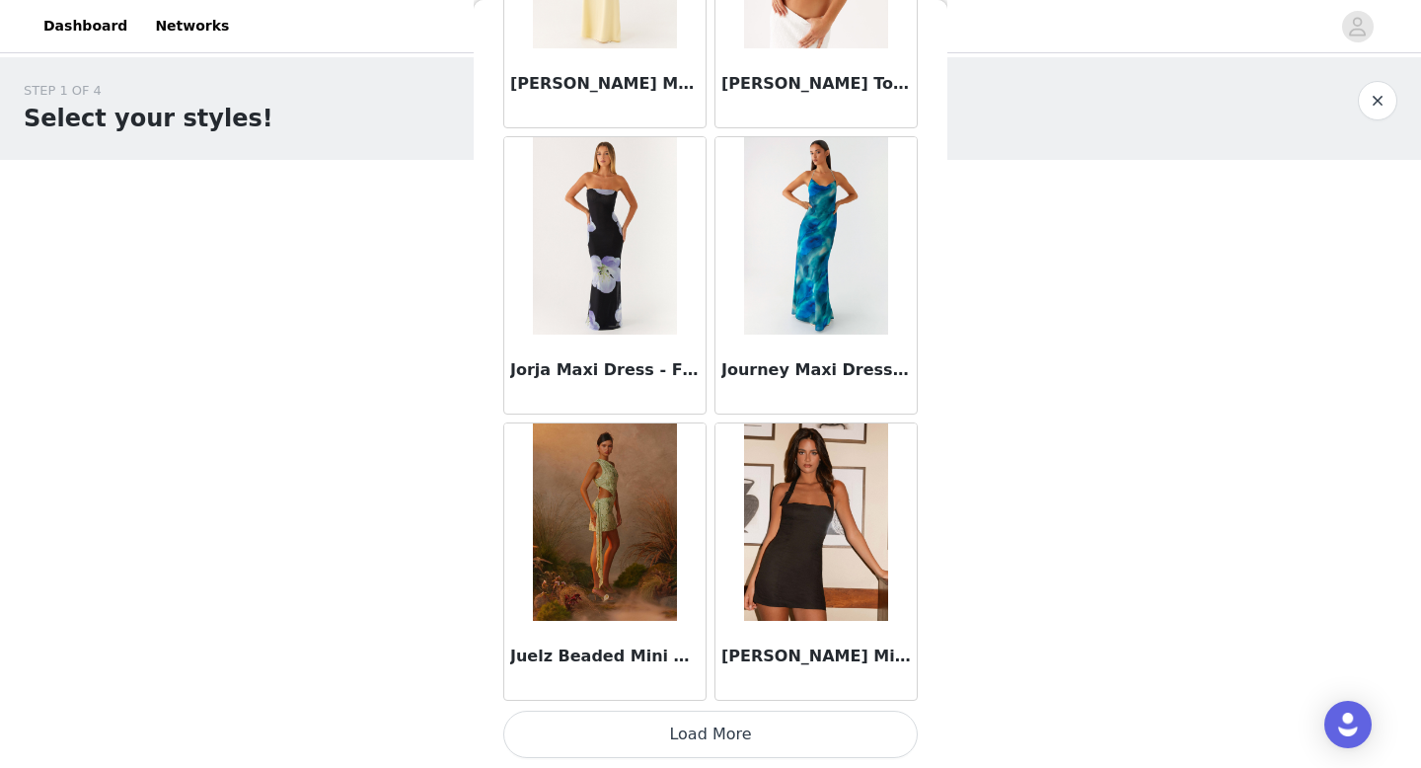
click at [708, 748] on button "Load More" at bounding box center [710, 734] width 415 height 47
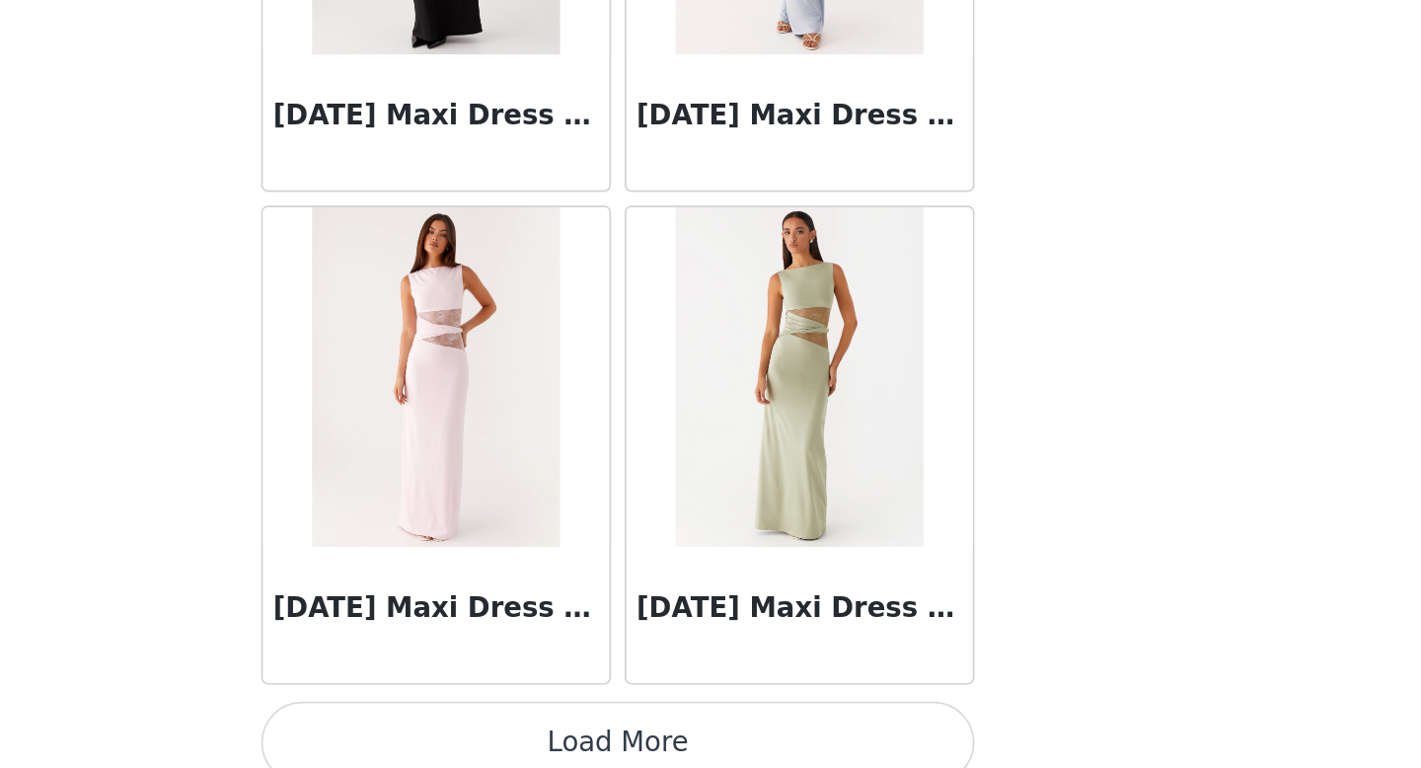
scroll to position [0, 0]
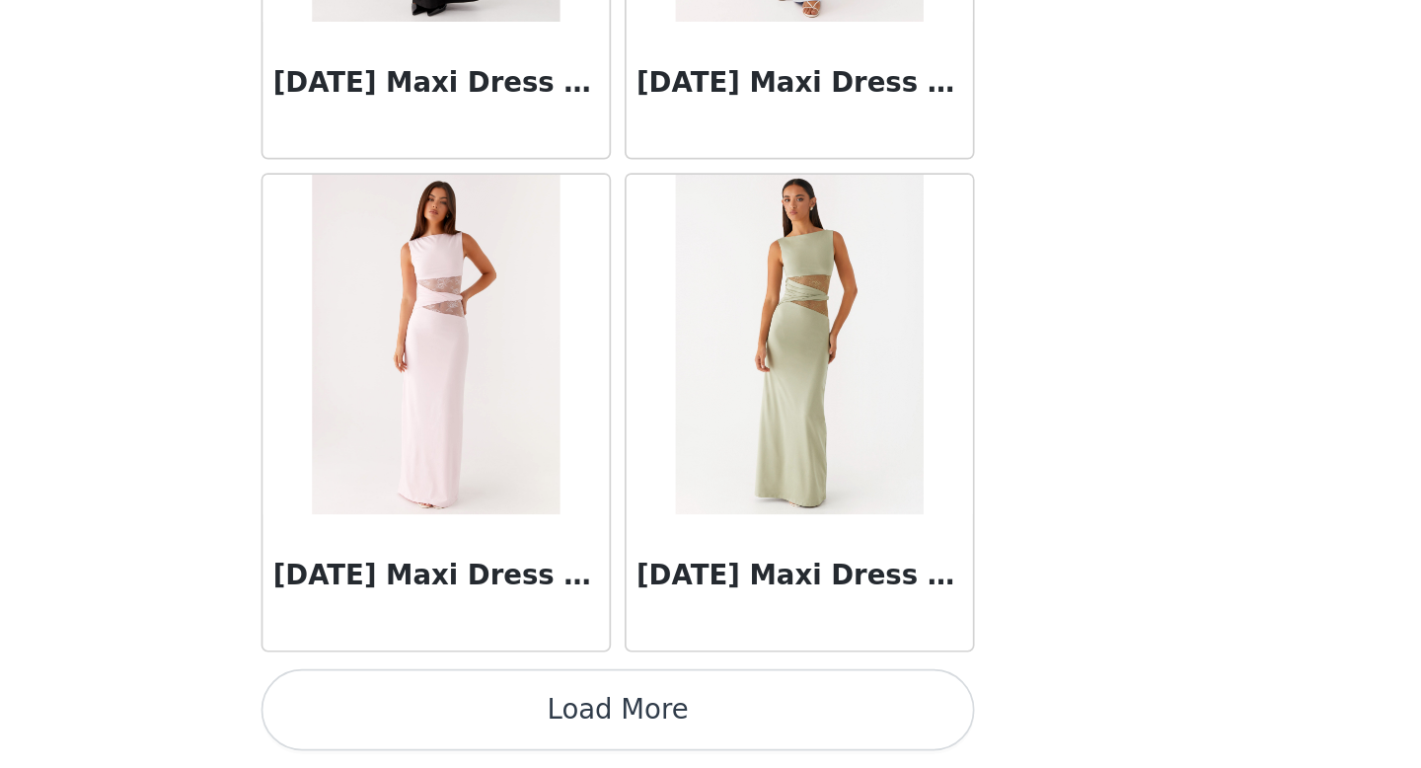
click at [729, 732] on button "Load More" at bounding box center [710, 734] width 415 height 47
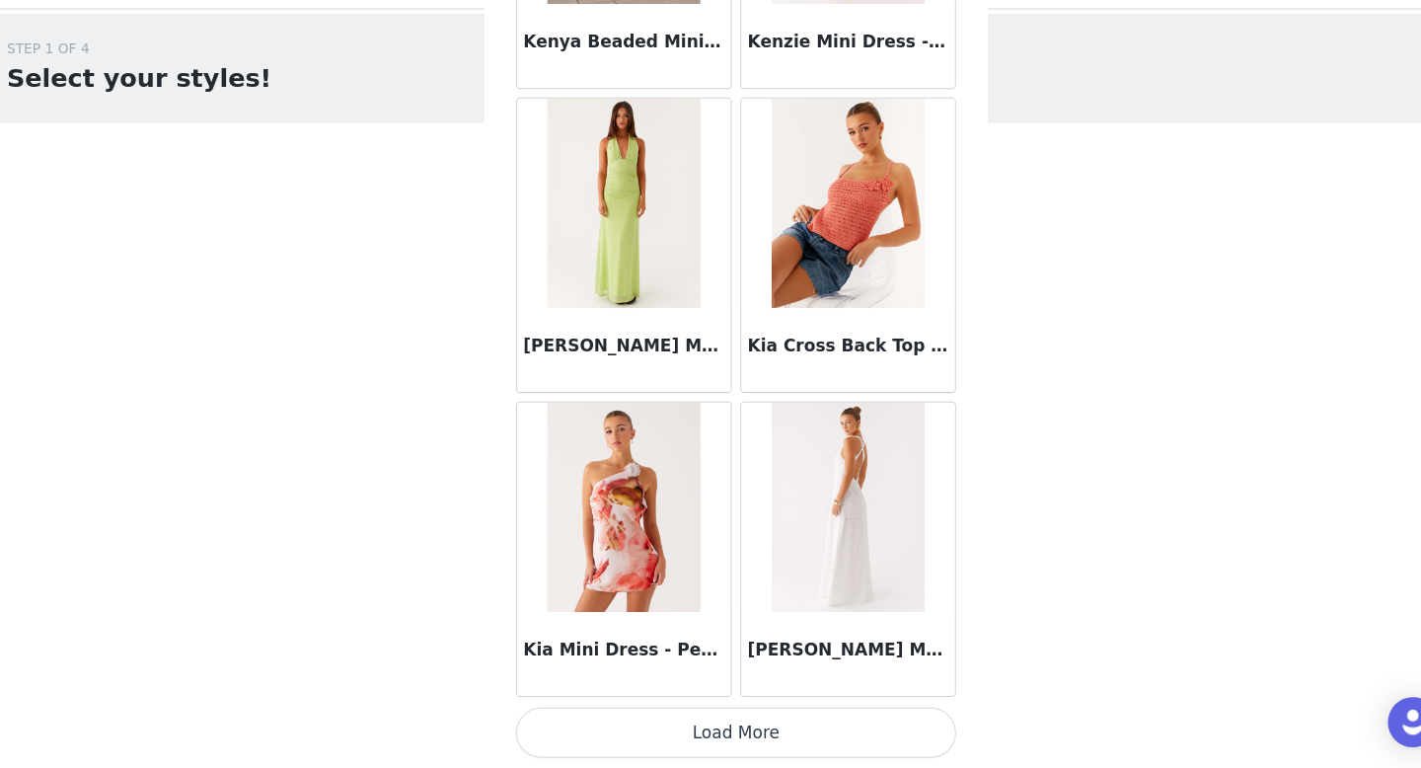
scroll to position [68090, 0]
click at [765, 738] on button "Load More" at bounding box center [710, 735] width 415 height 47
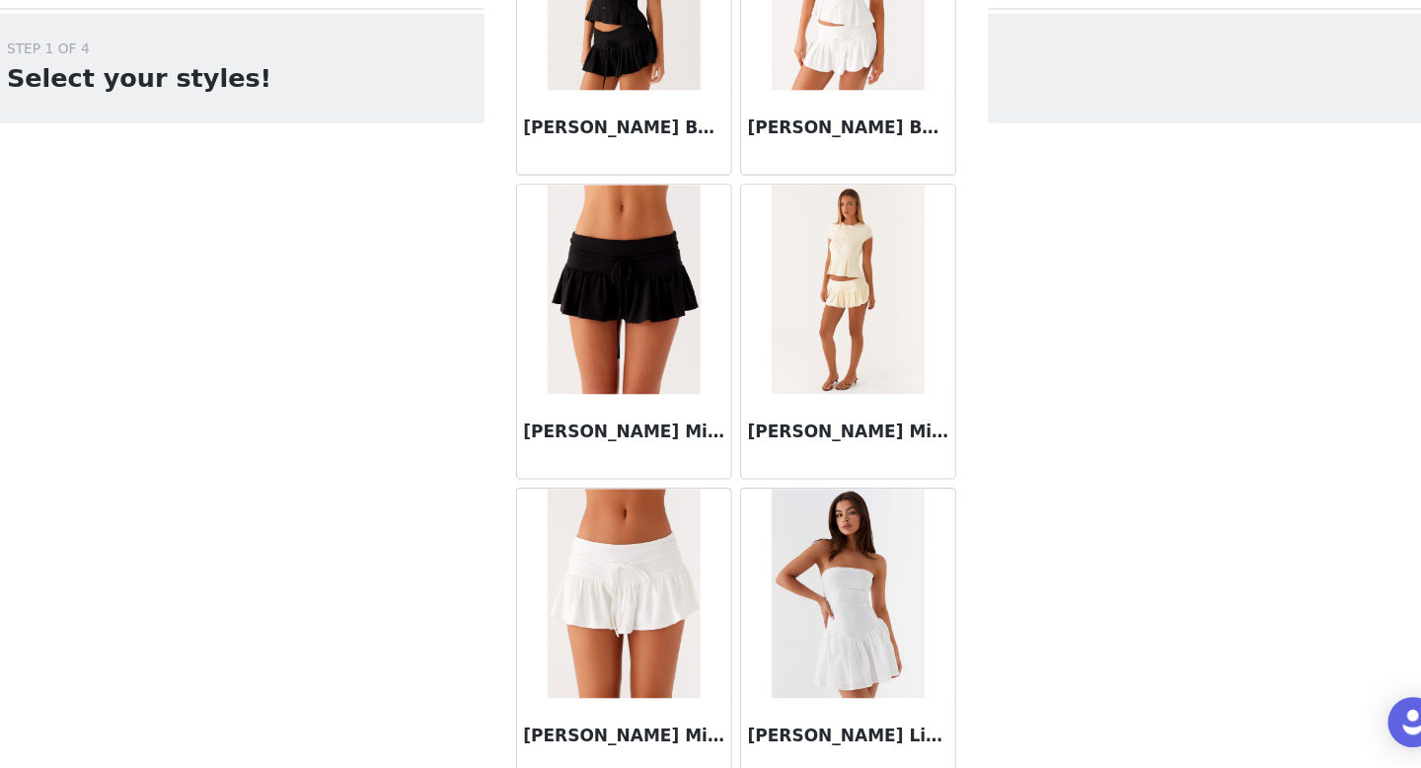
scroll to position [70953, 0]
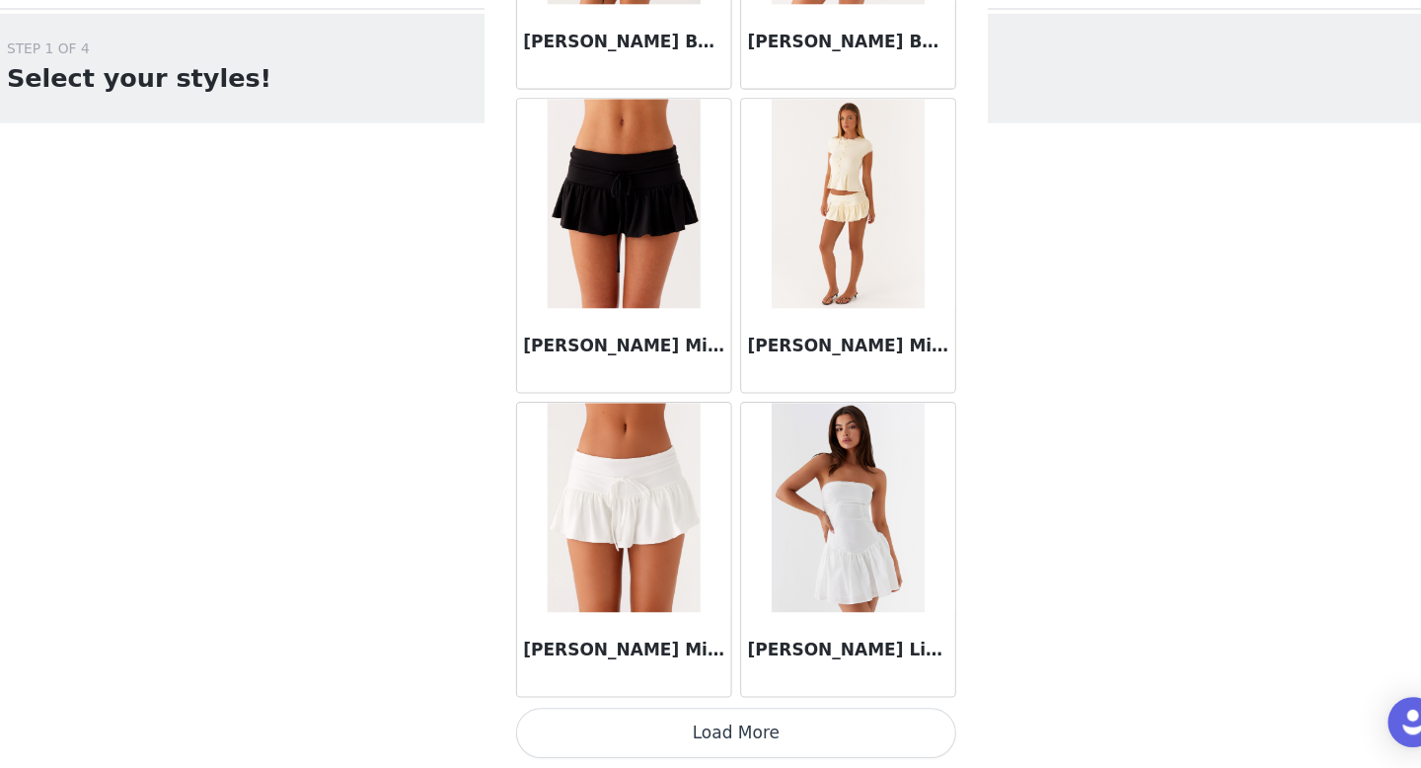
click at [750, 746] on button "Load More" at bounding box center [710, 734] width 415 height 47
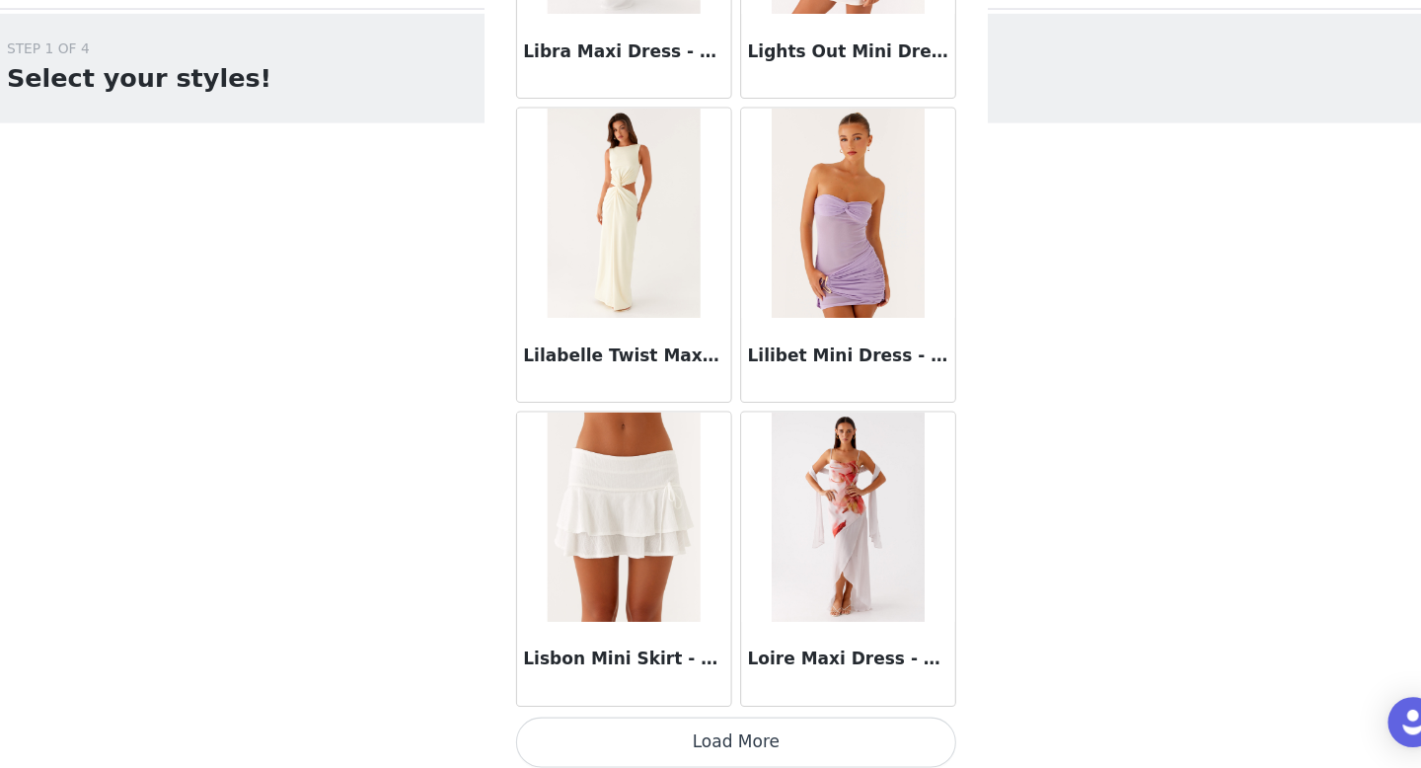
scroll to position [73816, 0]
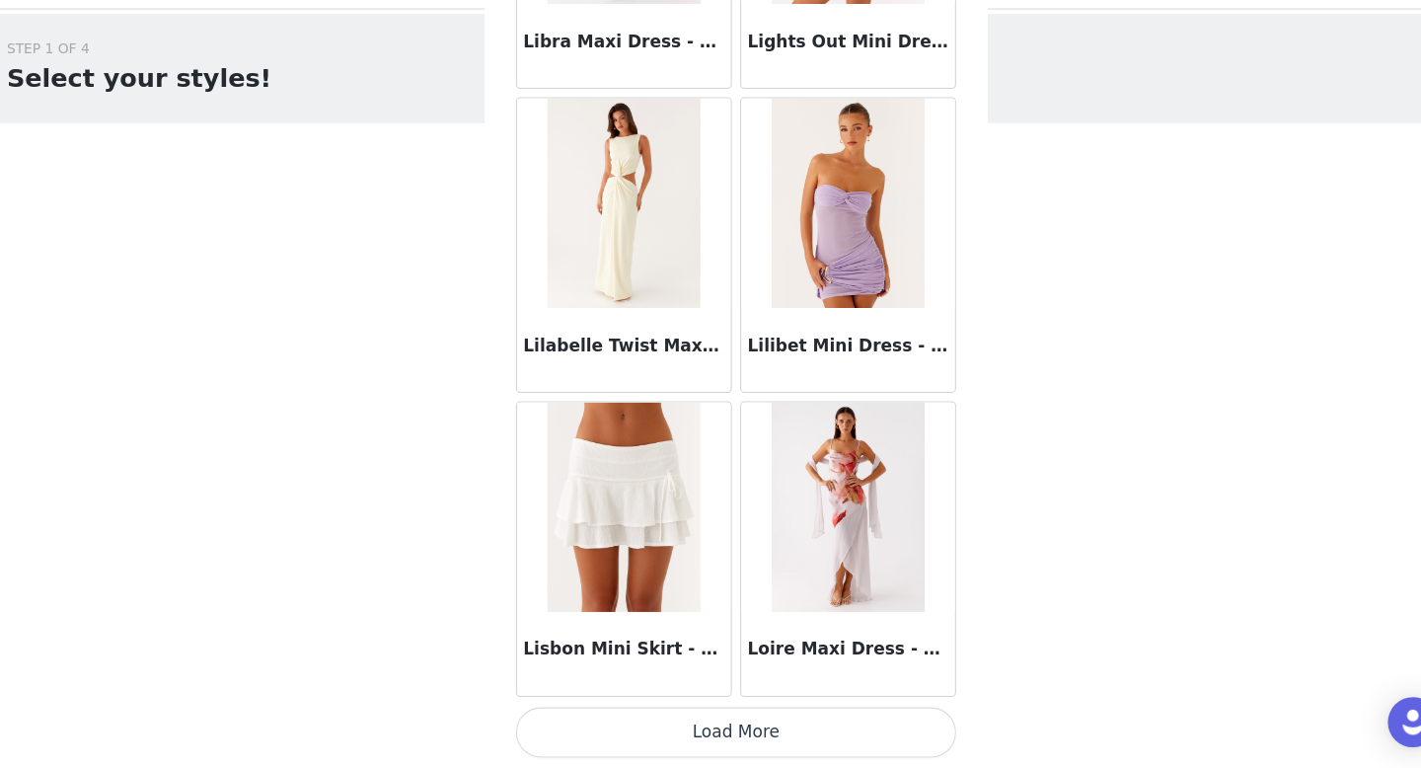
click at [703, 739] on button "Load More" at bounding box center [710, 734] width 415 height 47
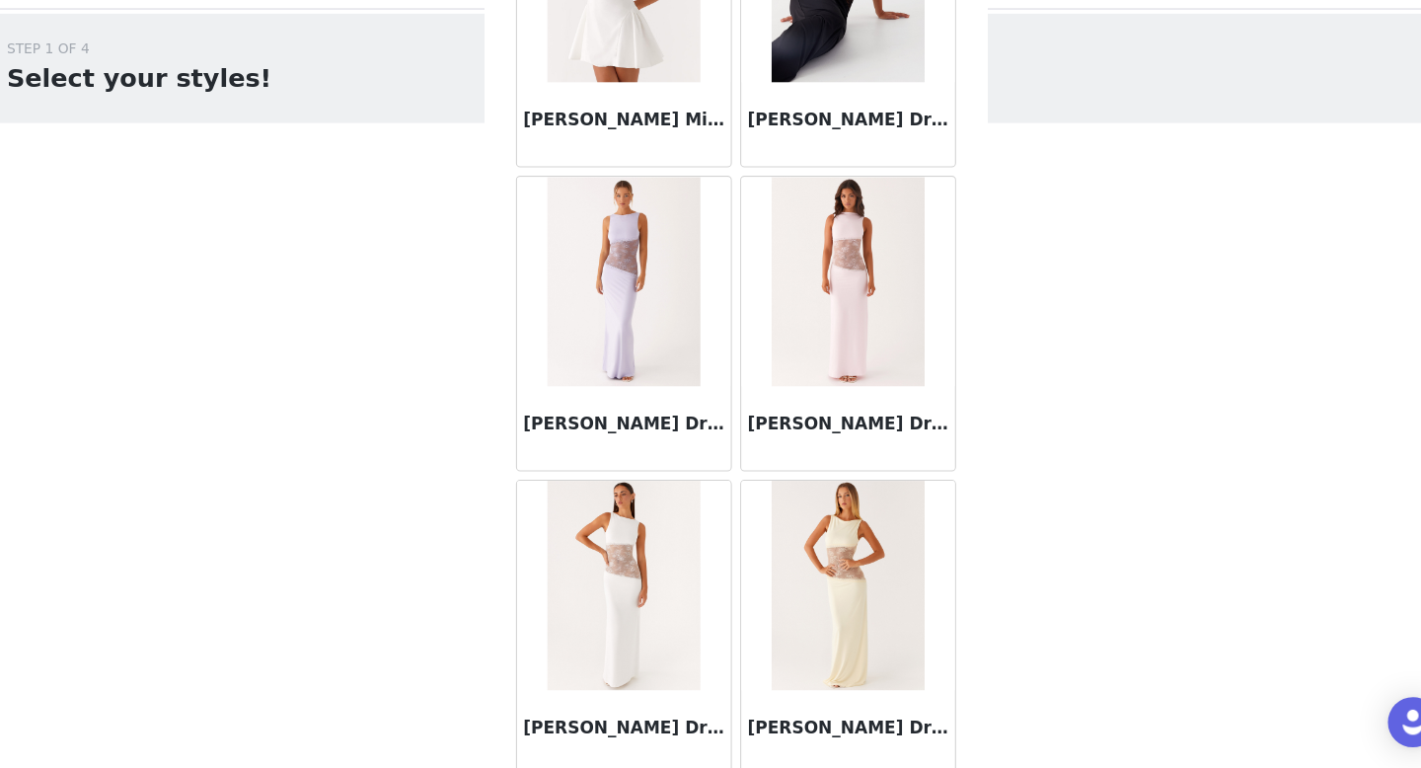
scroll to position [76678, 0]
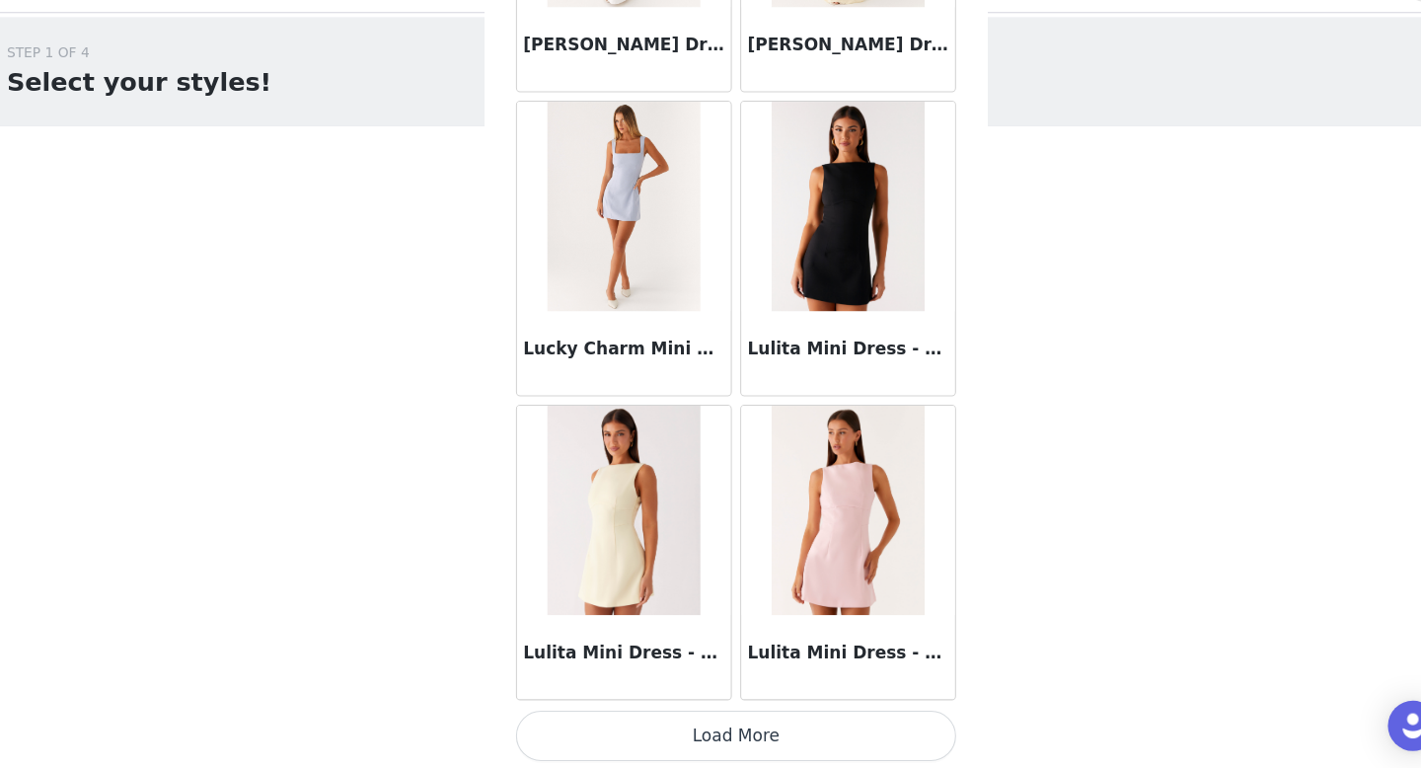
click at [705, 729] on button "Load More" at bounding box center [710, 734] width 415 height 47
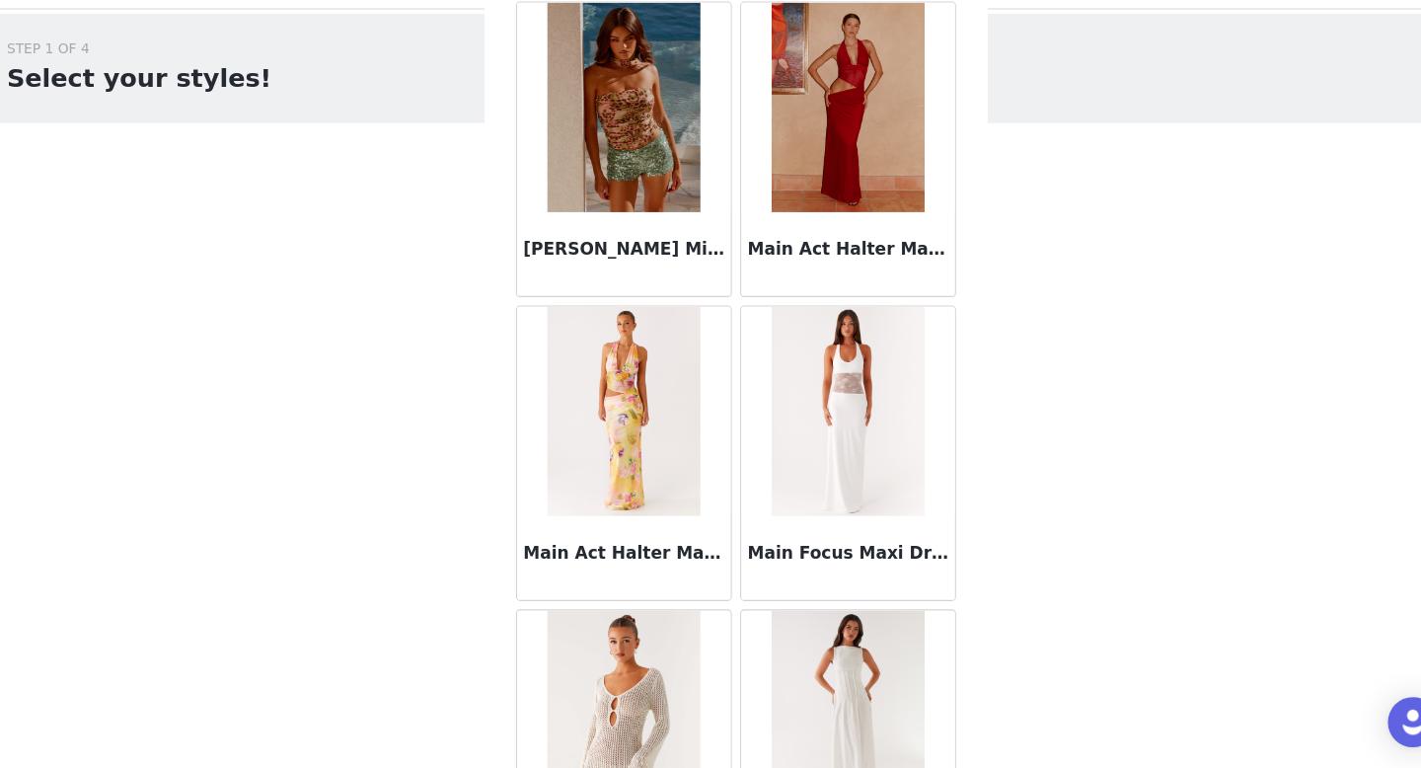
scroll to position [79541, 0]
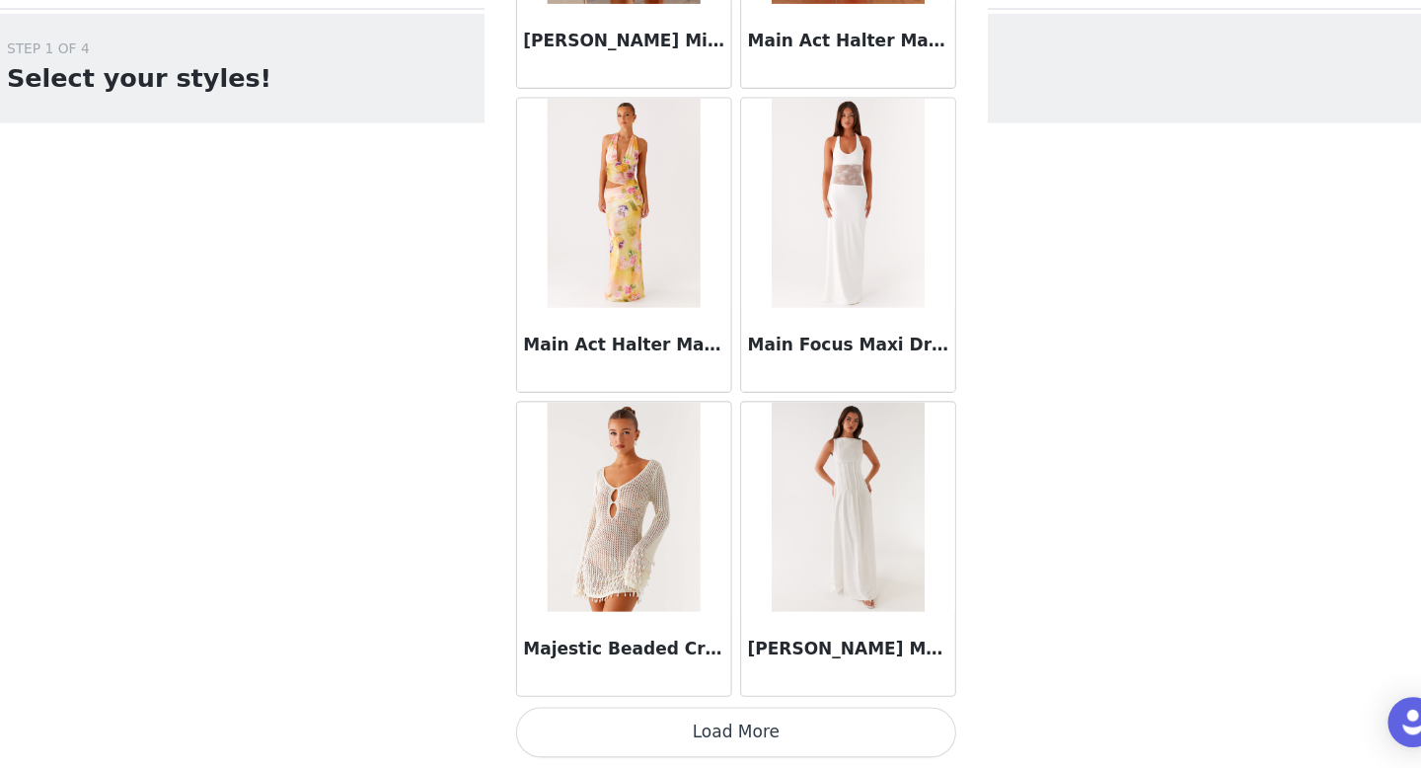
click at [712, 746] on button "Load More" at bounding box center [710, 734] width 415 height 47
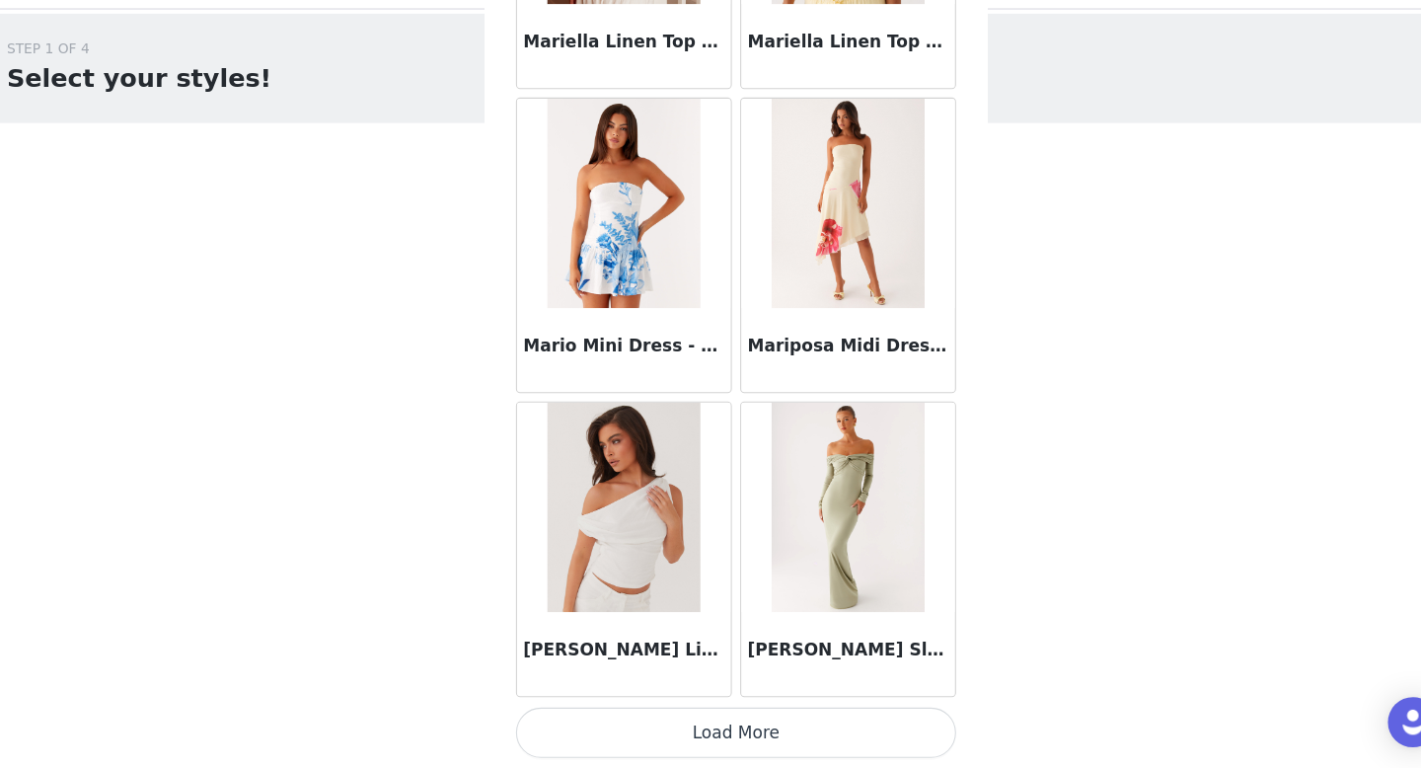
scroll to position [82402, 0]
click at [741, 722] on button "Load More" at bounding box center [710, 735] width 415 height 47
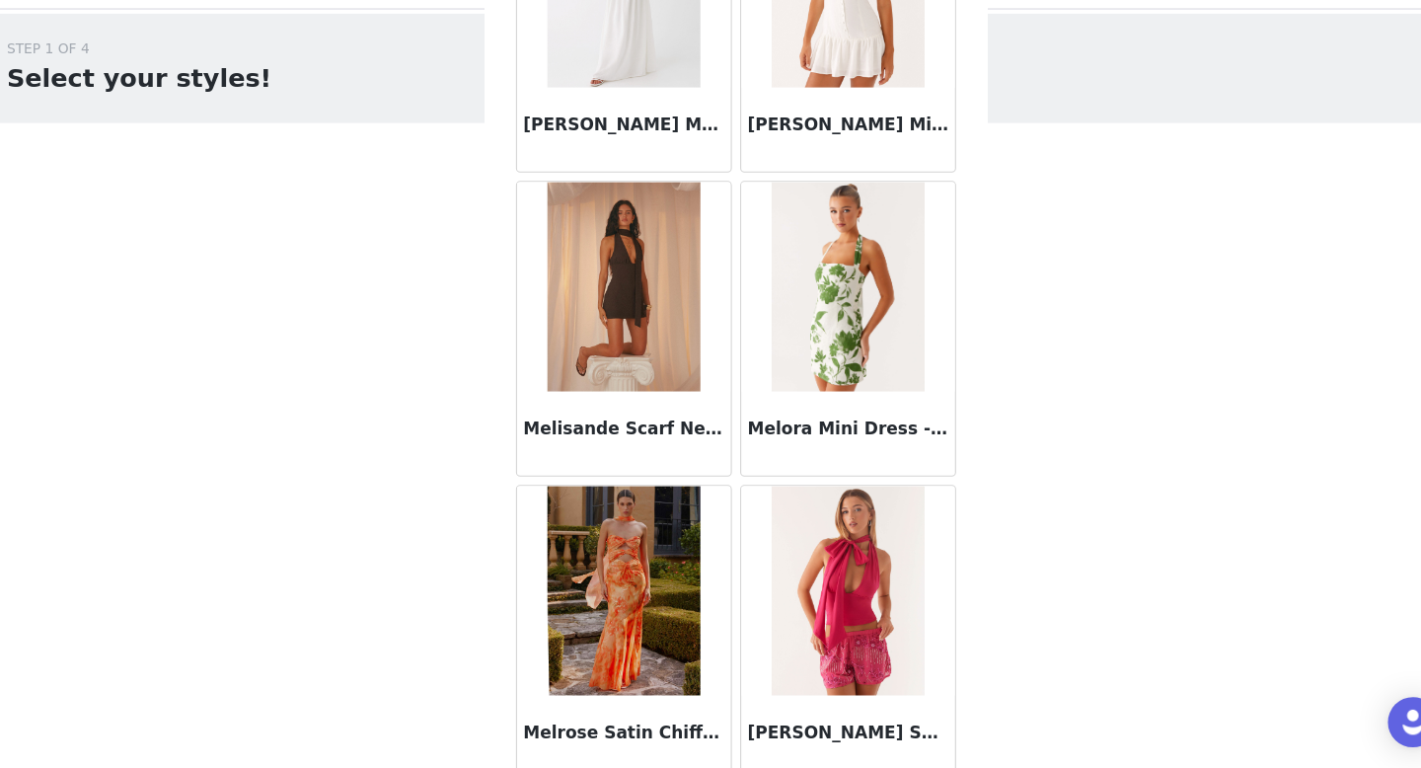
scroll to position [85266, 0]
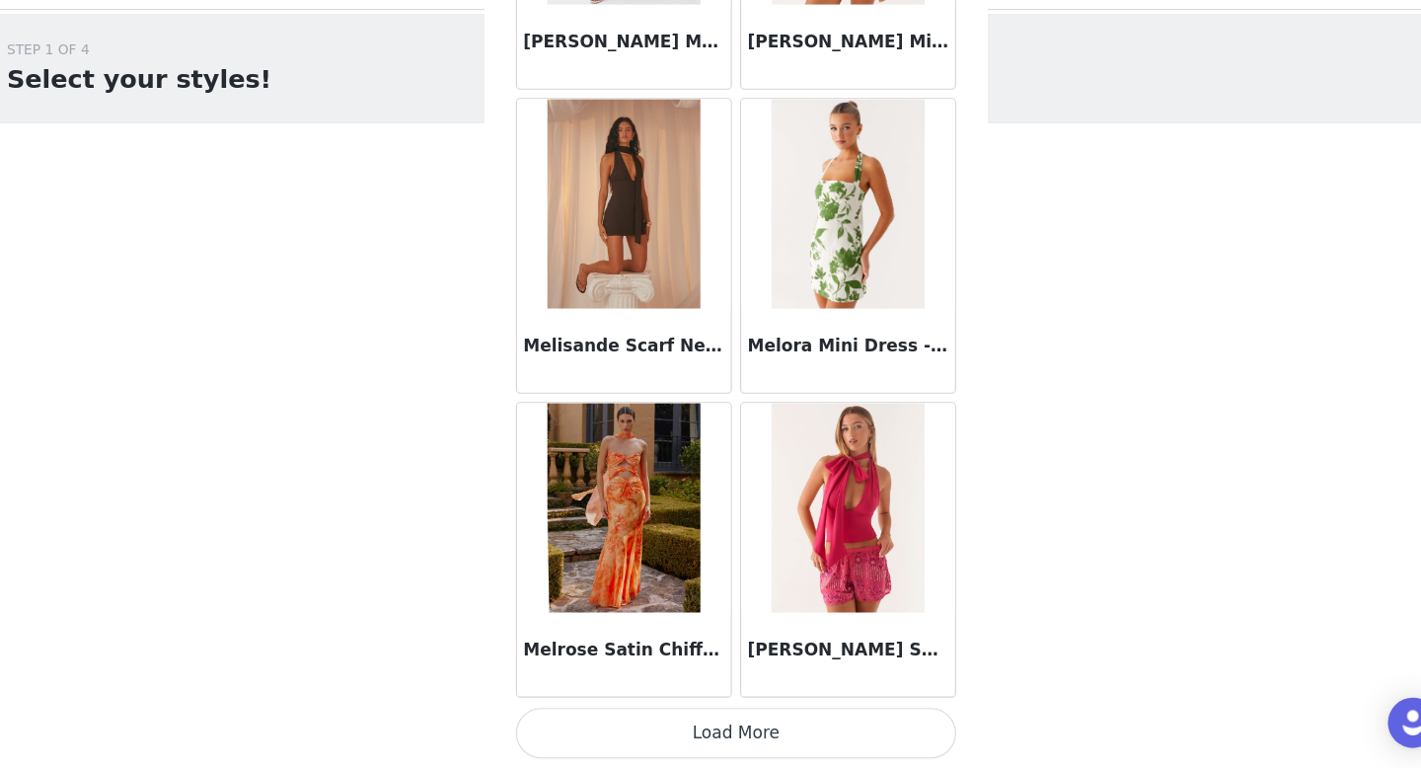
click at [742, 725] on button "Load More" at bounding box center [710, 734] width 415 height 47
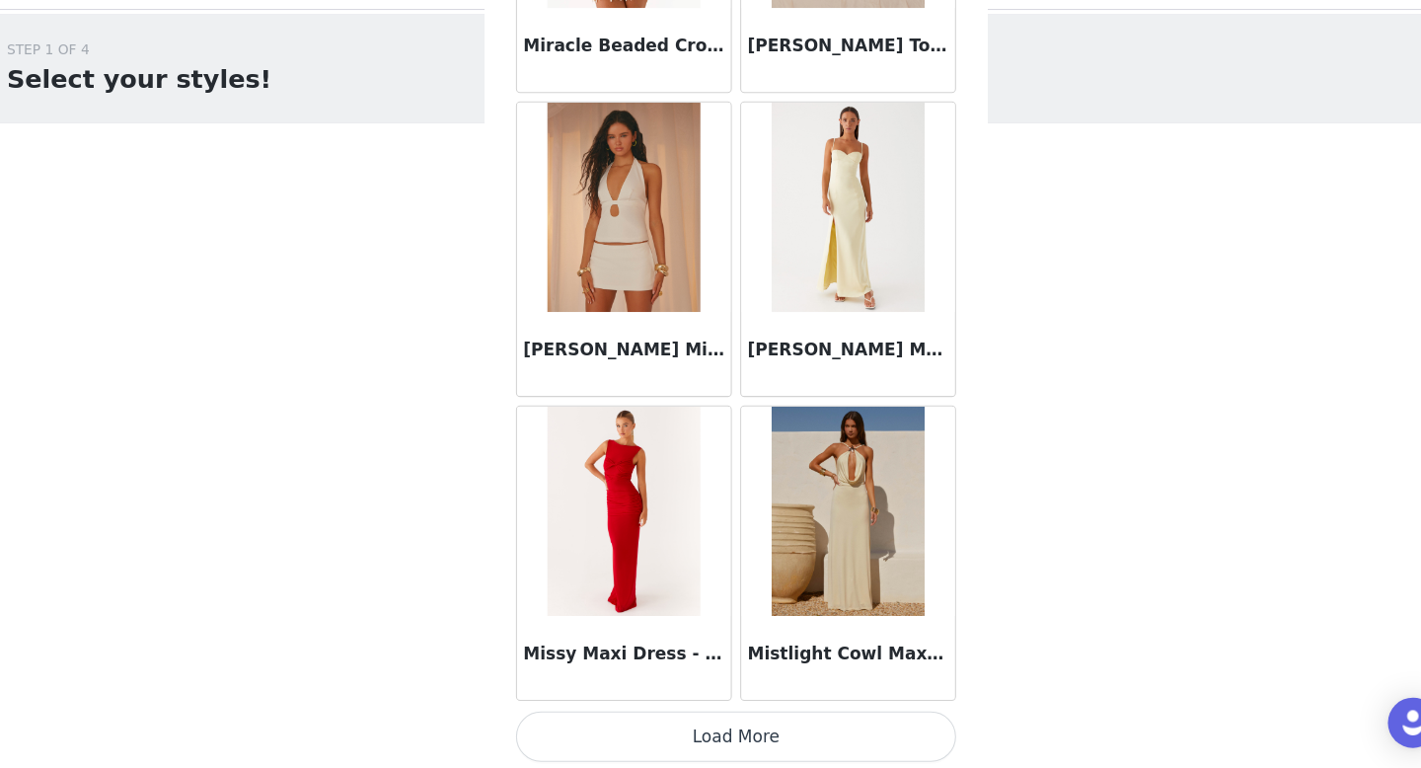
scroll to position [88128, 0]
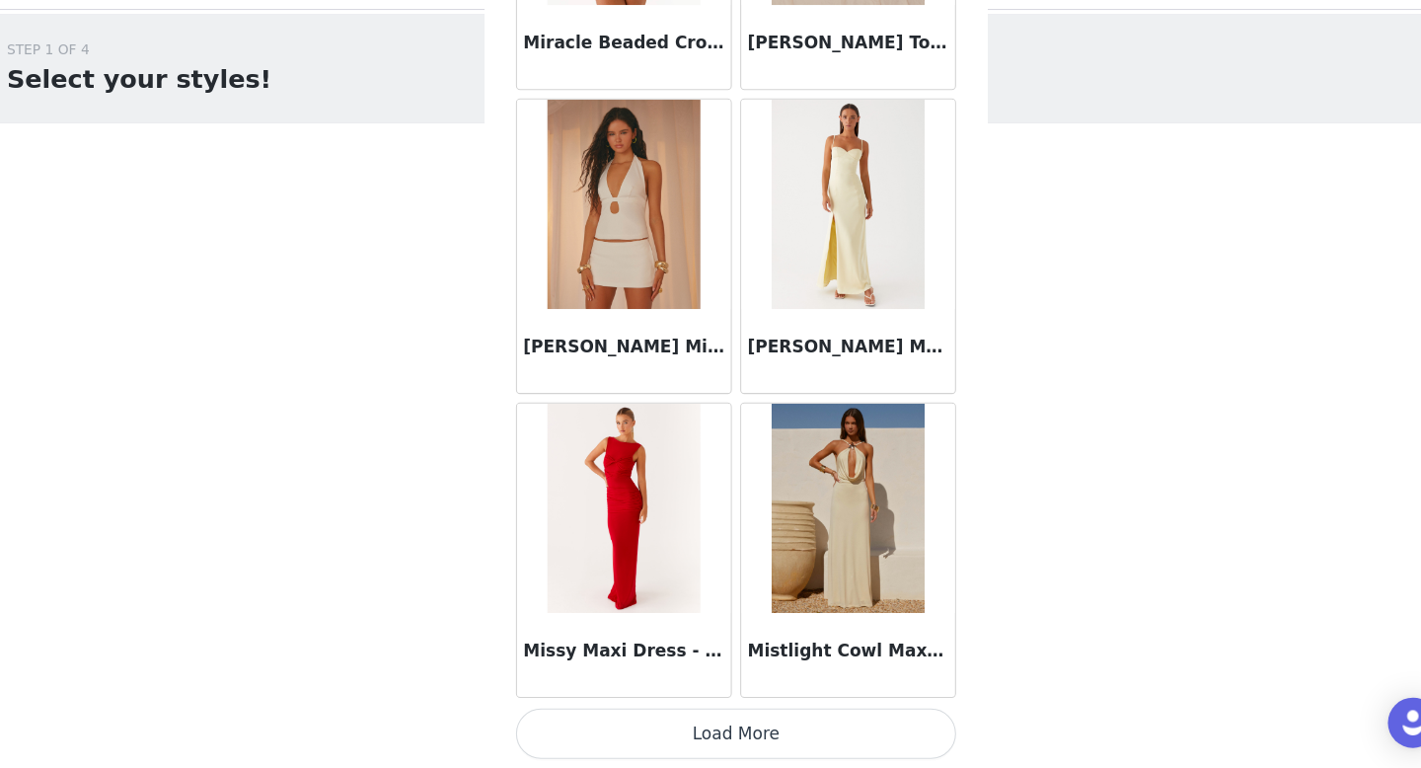
click at [742, 737] on button "Load More" at bounding box center [710, 734] width 415 height 47
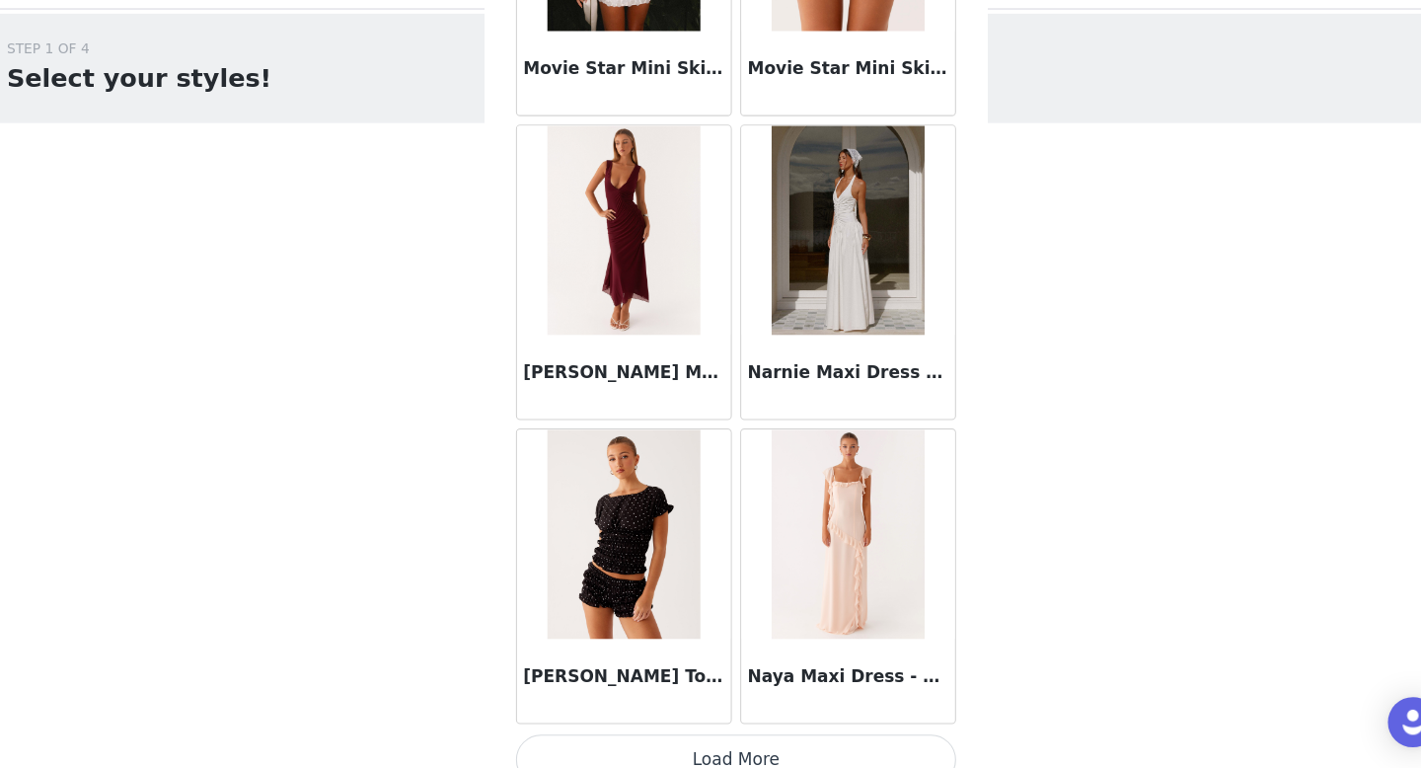
scroll to position [90991, 0]
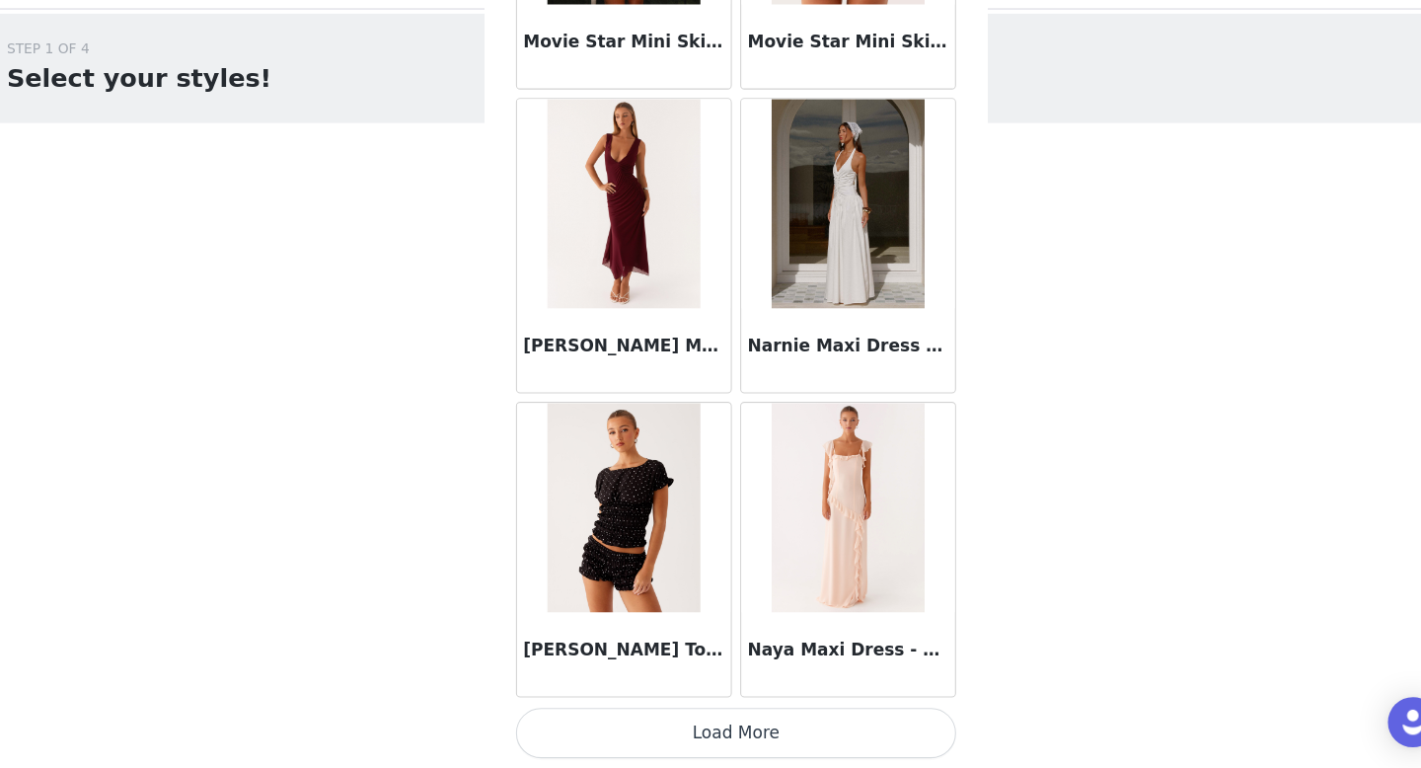
click at [739, 743] on button "Load More" at bounding box center [710, 734] width 415 height 47
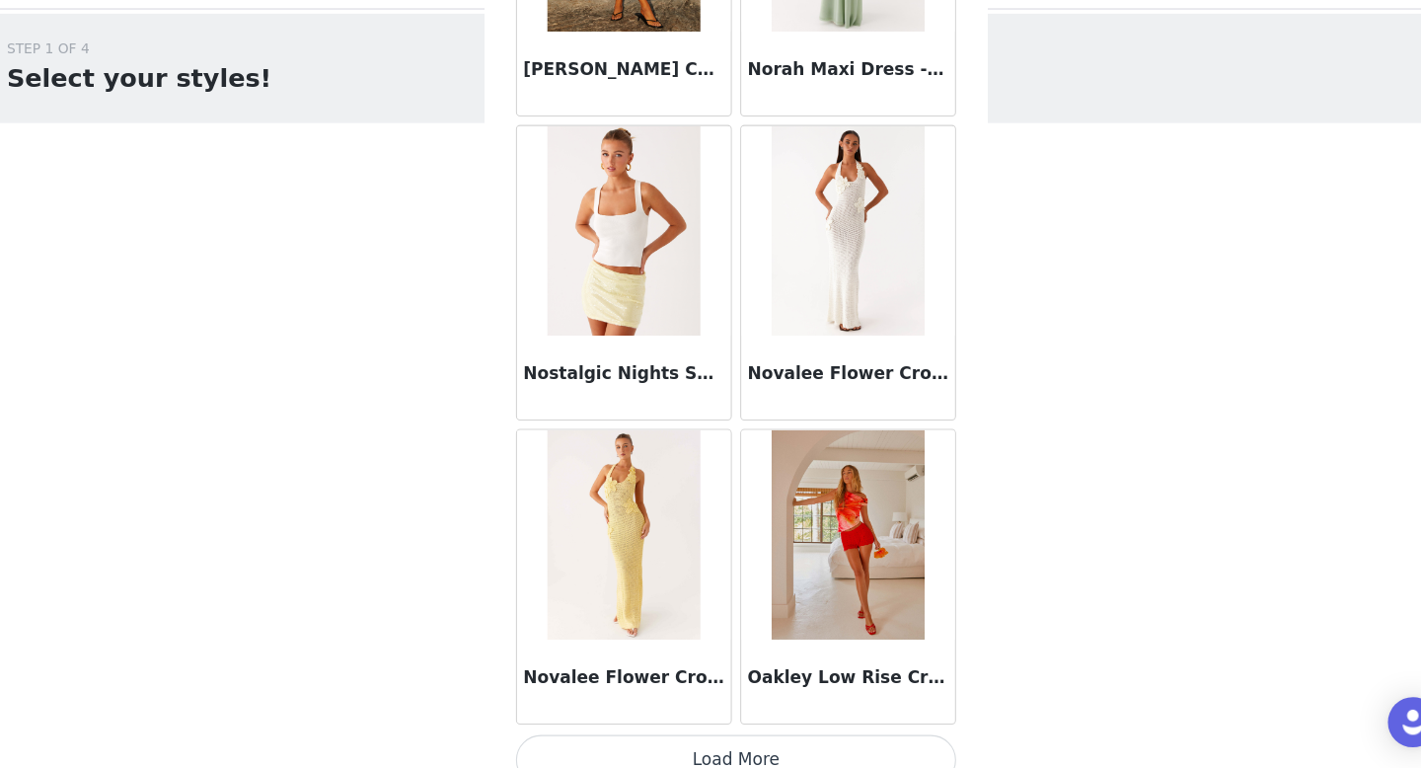
scroll to position [93853, 0]
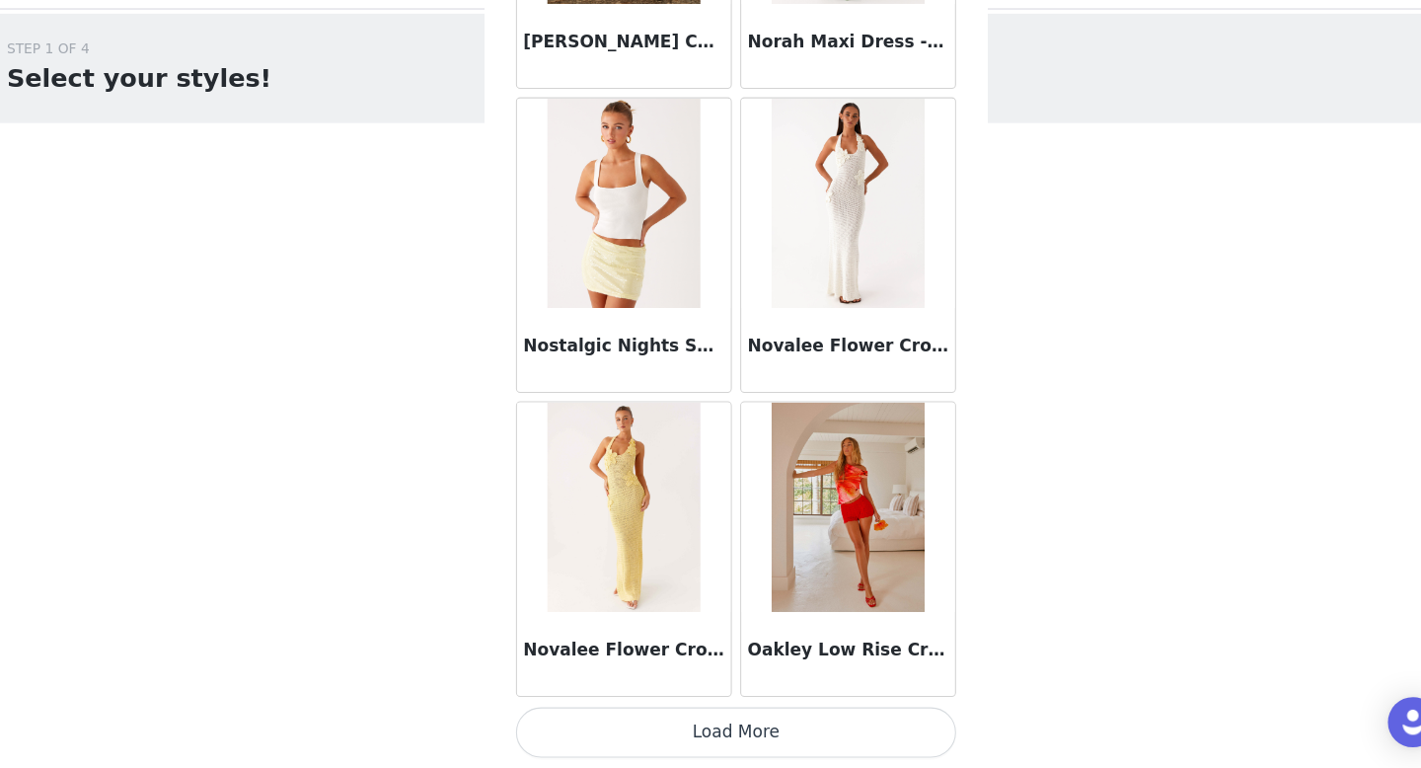
click at [688, 732] on button "Load More" at bounding box center [710, 734] width 415 height 47
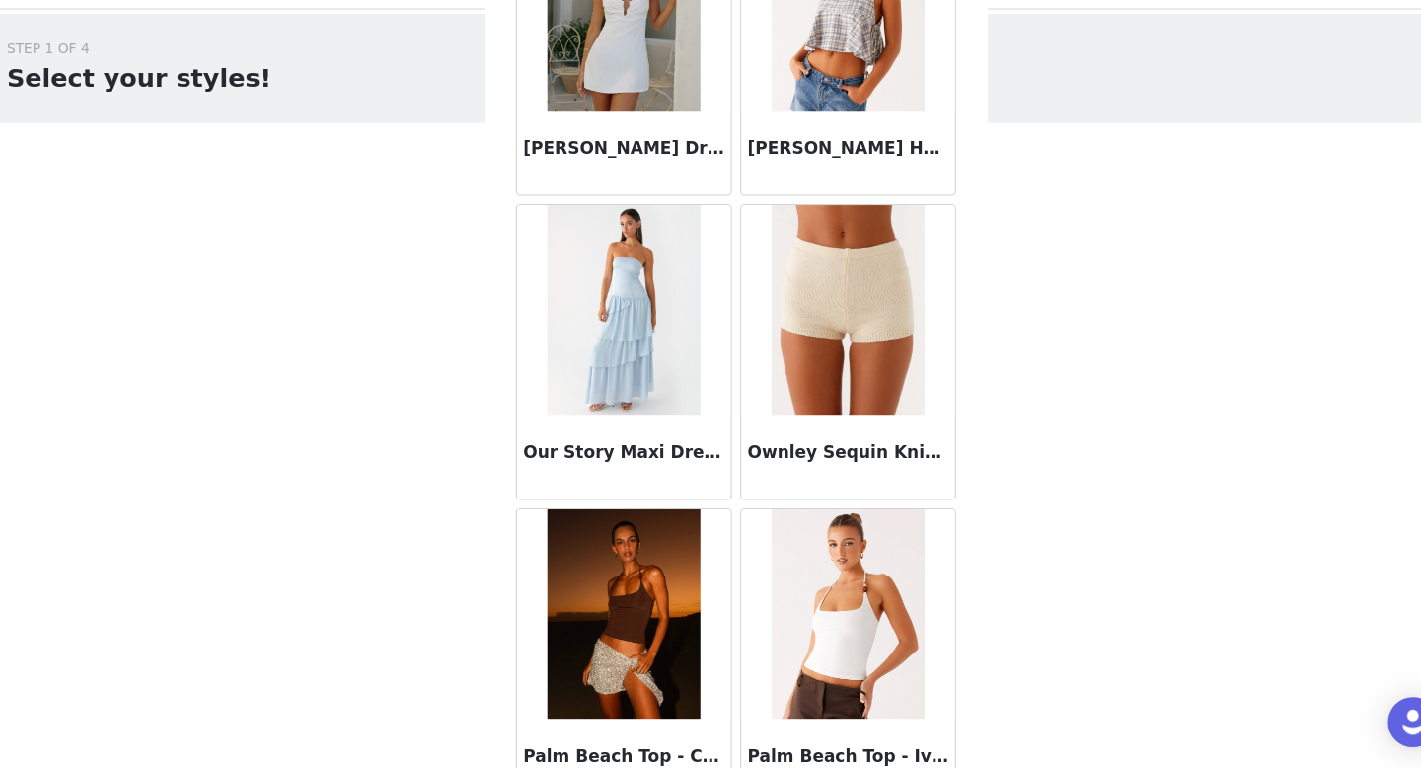
scroll to position [96716, 0]
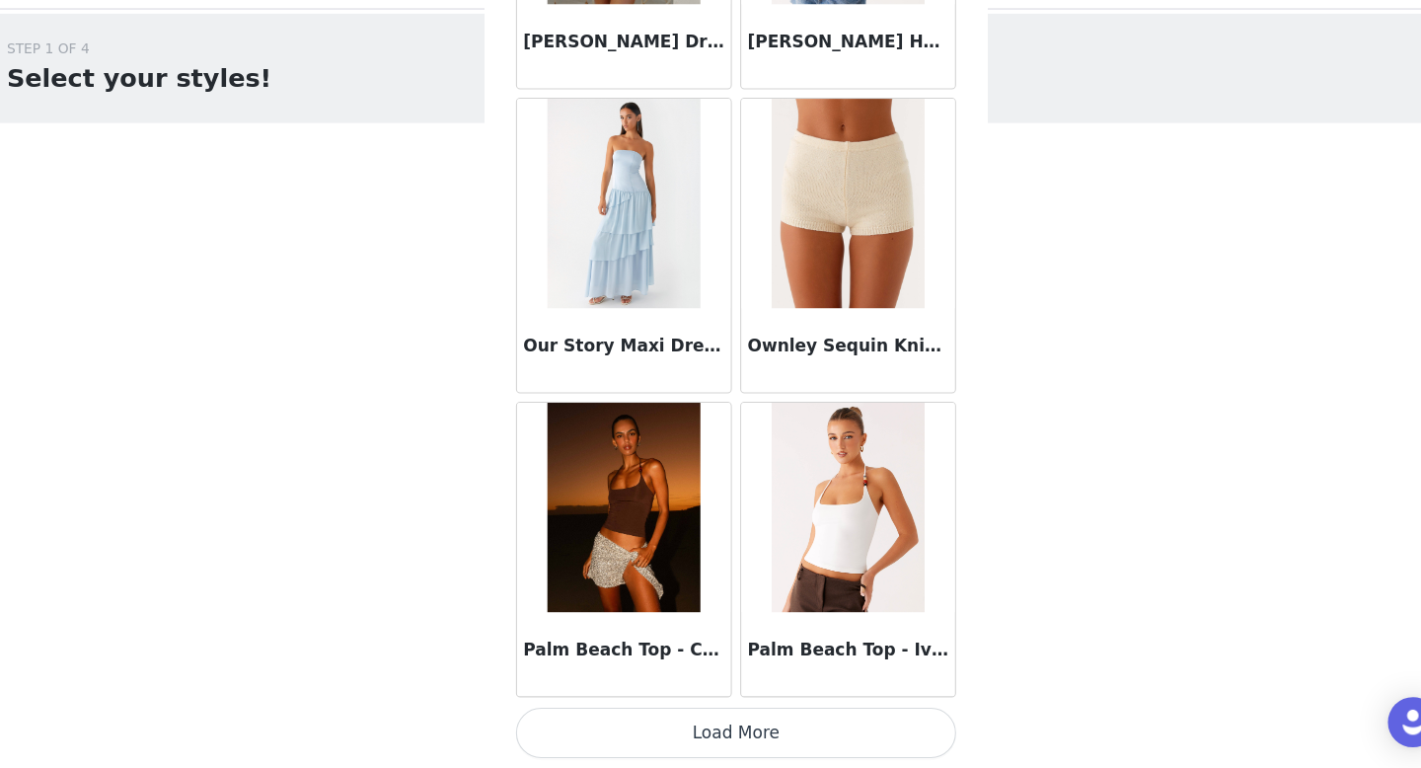
click at [856, 729] on button "Load More" at bounding box center [710, 734] width 415 height 47
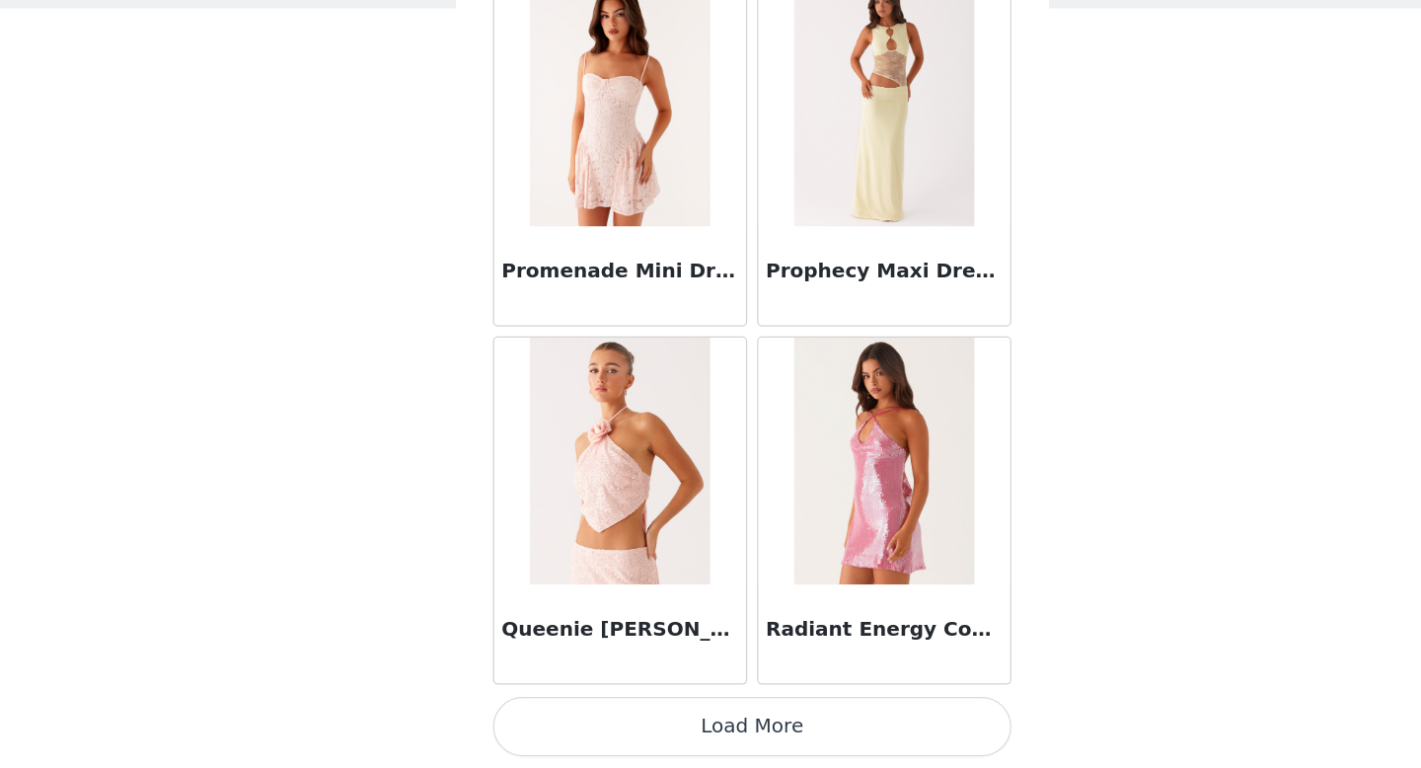
scroll to position [0, 0]
click at [722, 743] on button "Load More" at bounding box center [710, 734] width 415 height 47
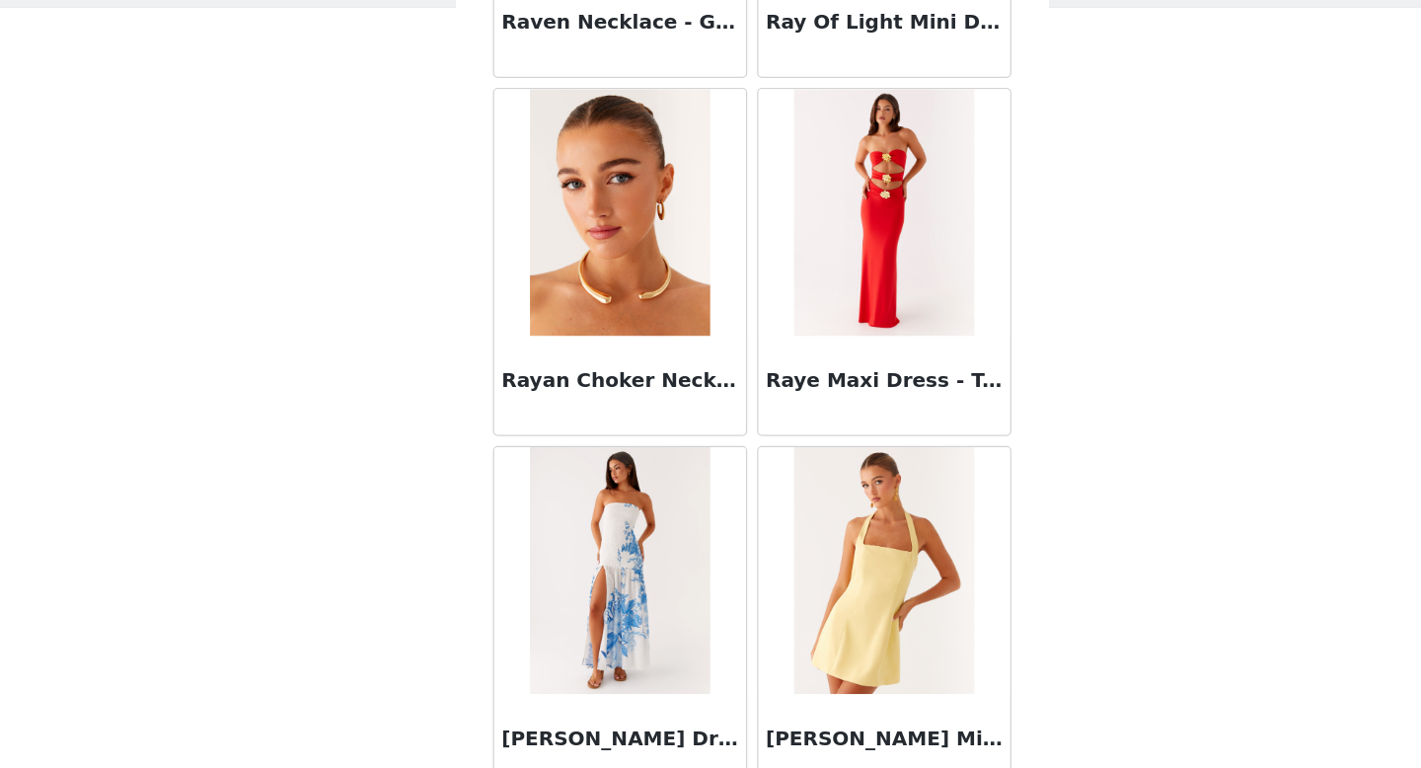
scroll to position [102441, 0]
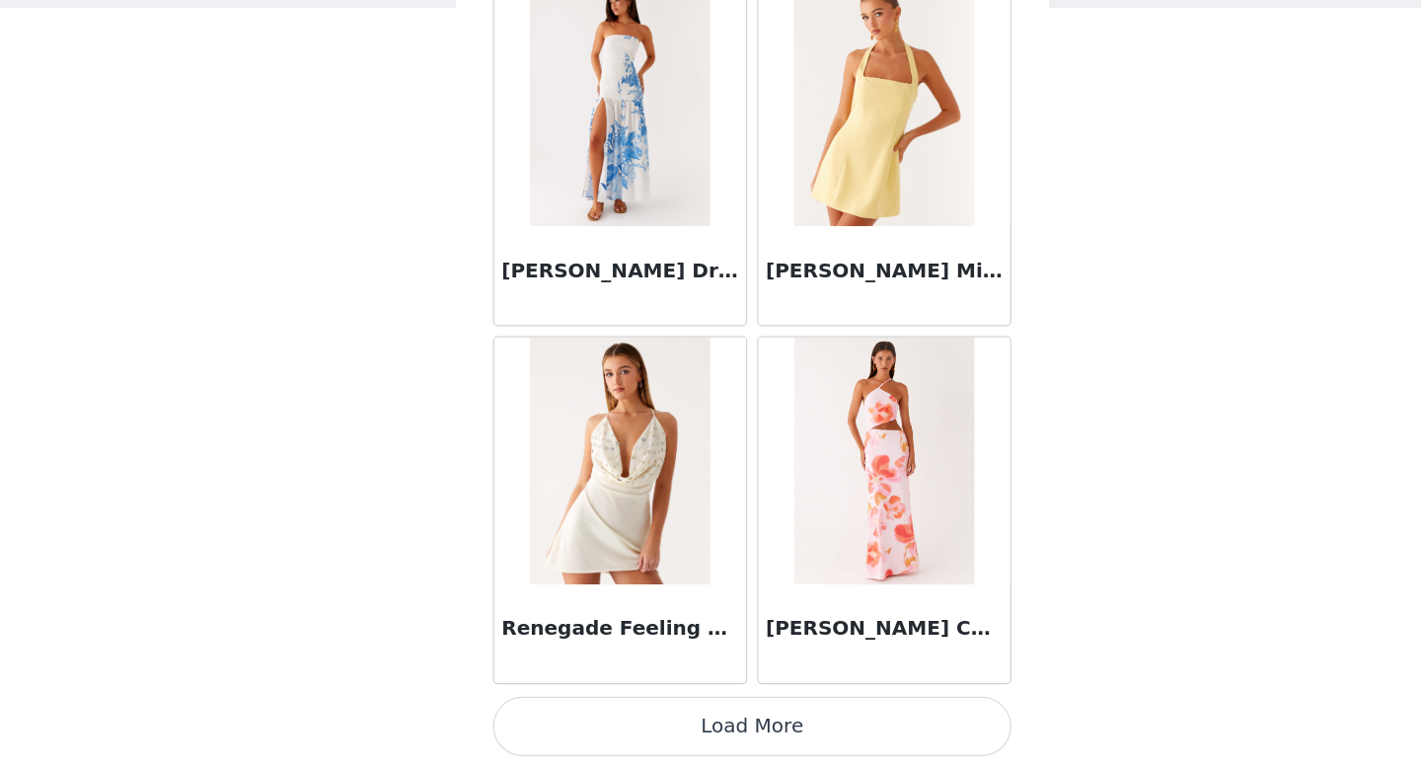
click at [690, 740] on button "Load More" at bounding box center [710, 734] width 415 height 47
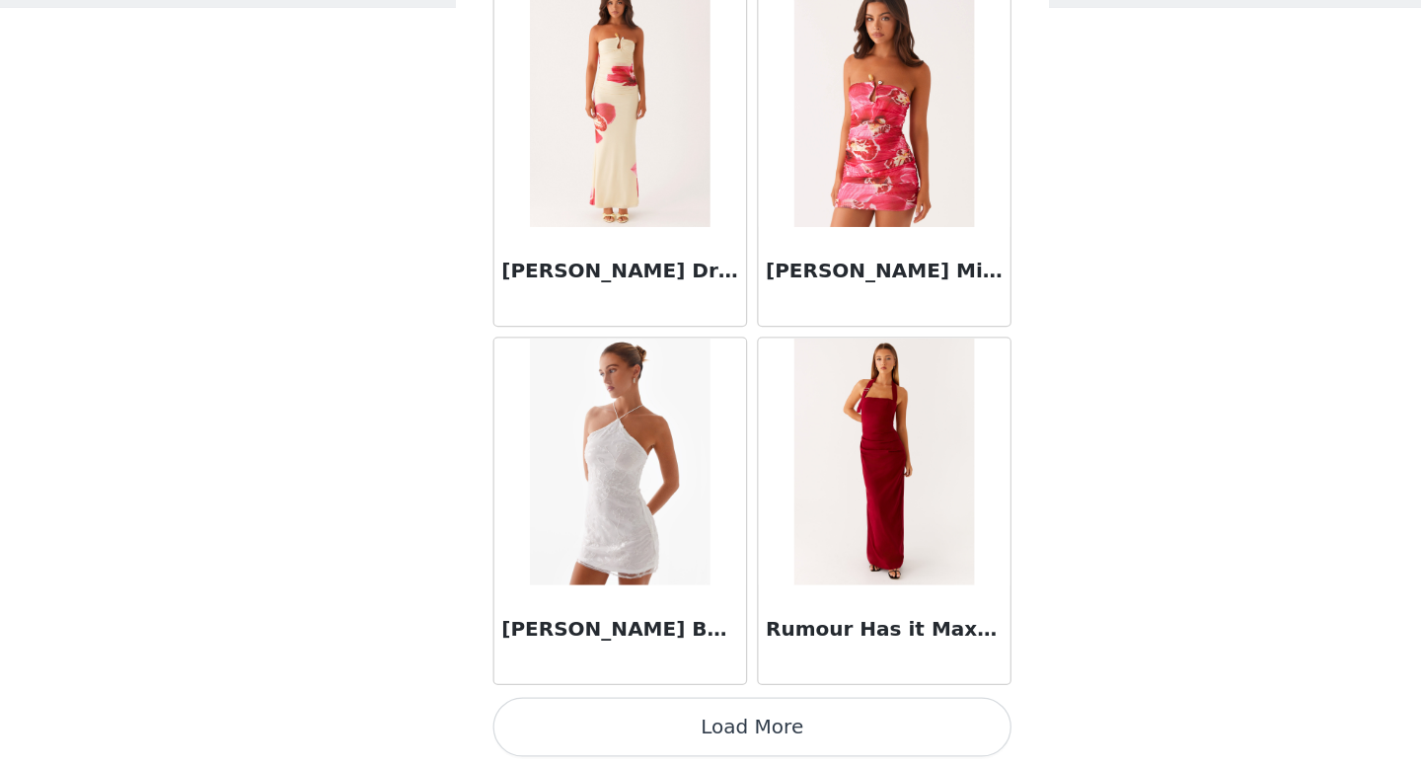
scroll to position [105304, 0]
click at [703, 743] on button "Load More" at bounding box center [710, 734] width 415 height 47
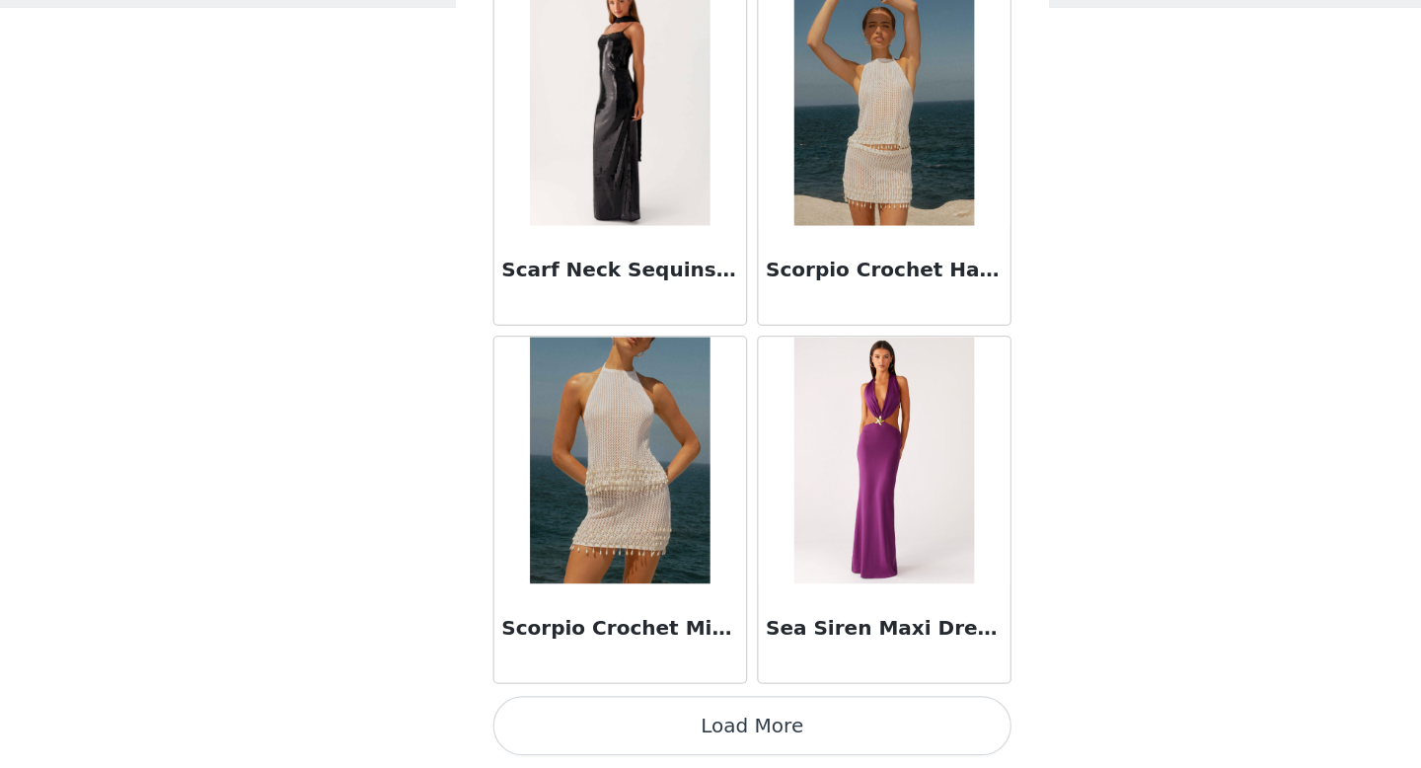
scroll to position [108164, 0]
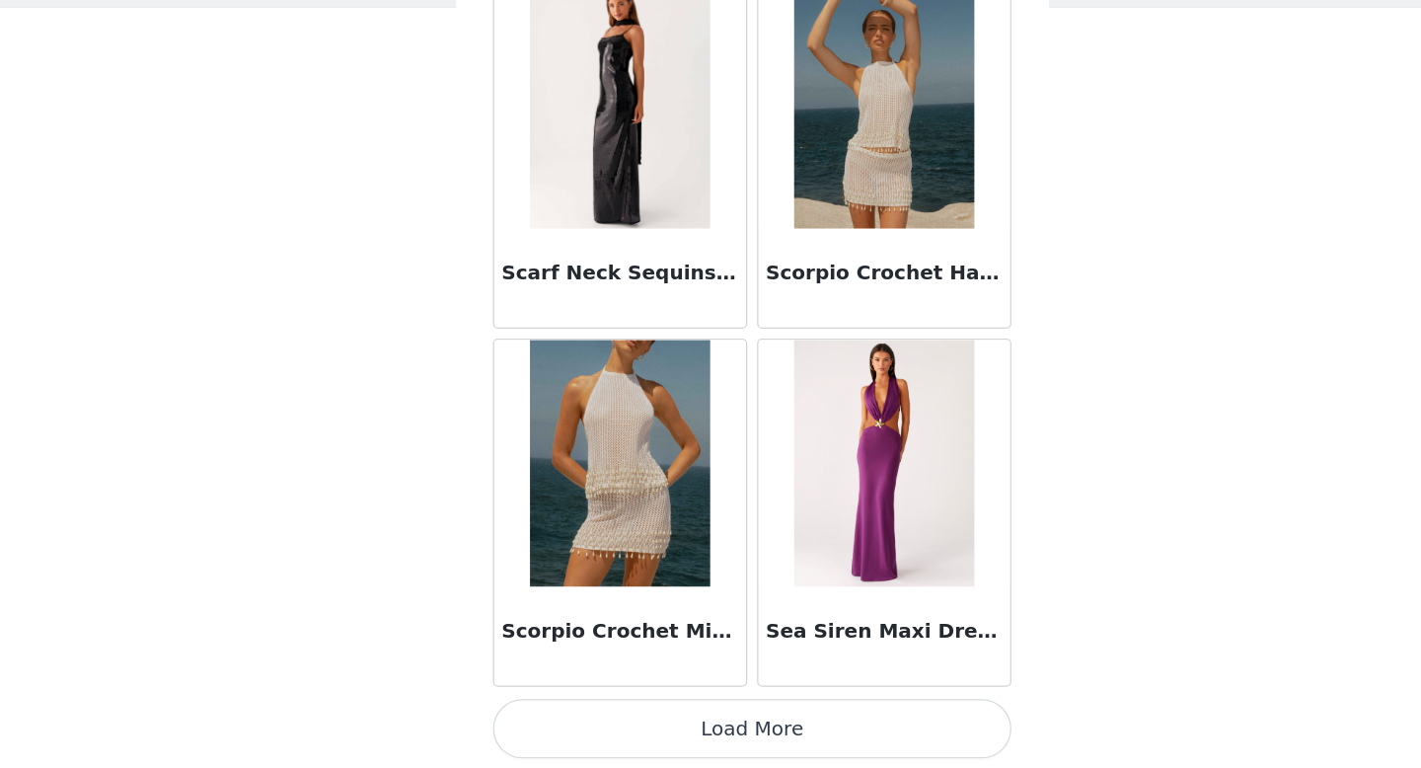
click at [679, 745] on button "Load More" at bounding box center [710, 736] width 415 height 47
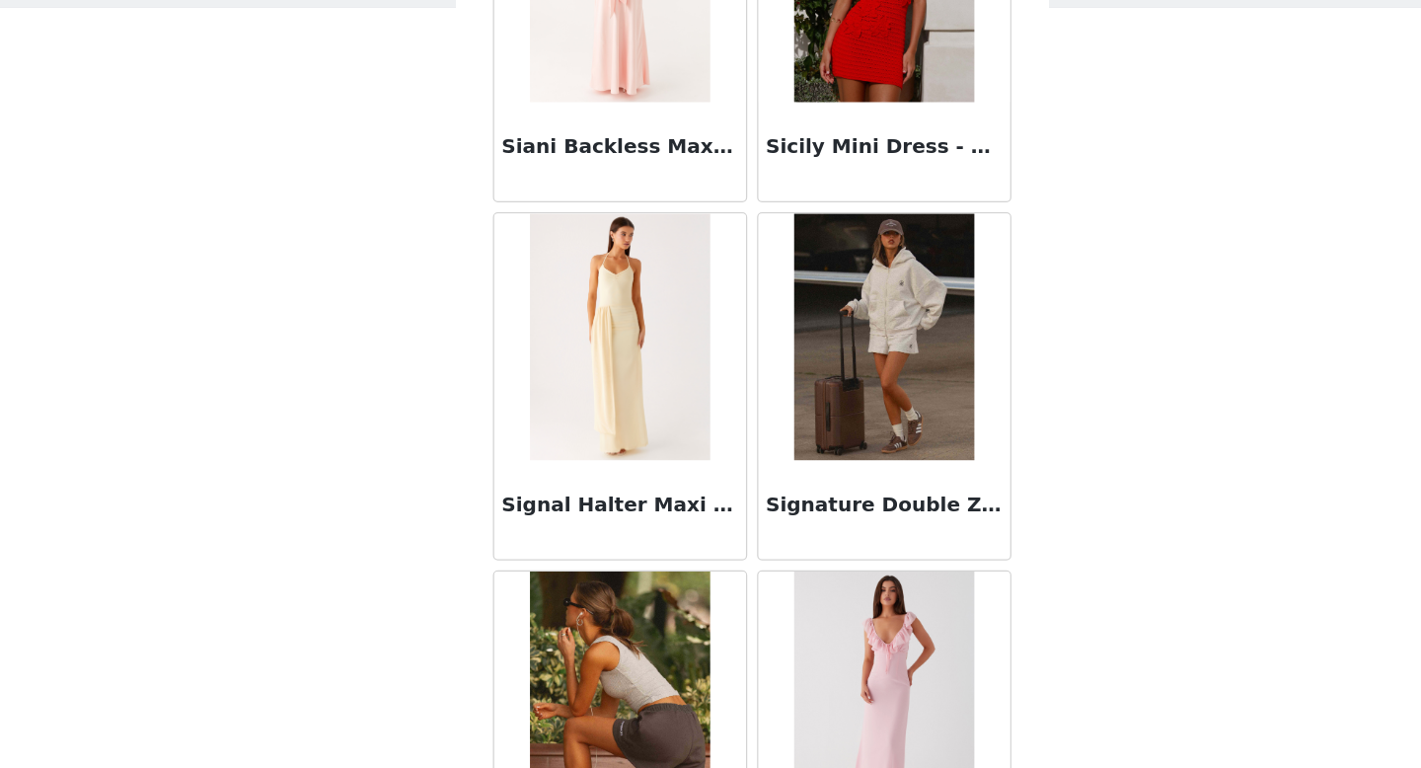
scroll to position [111029, 0]
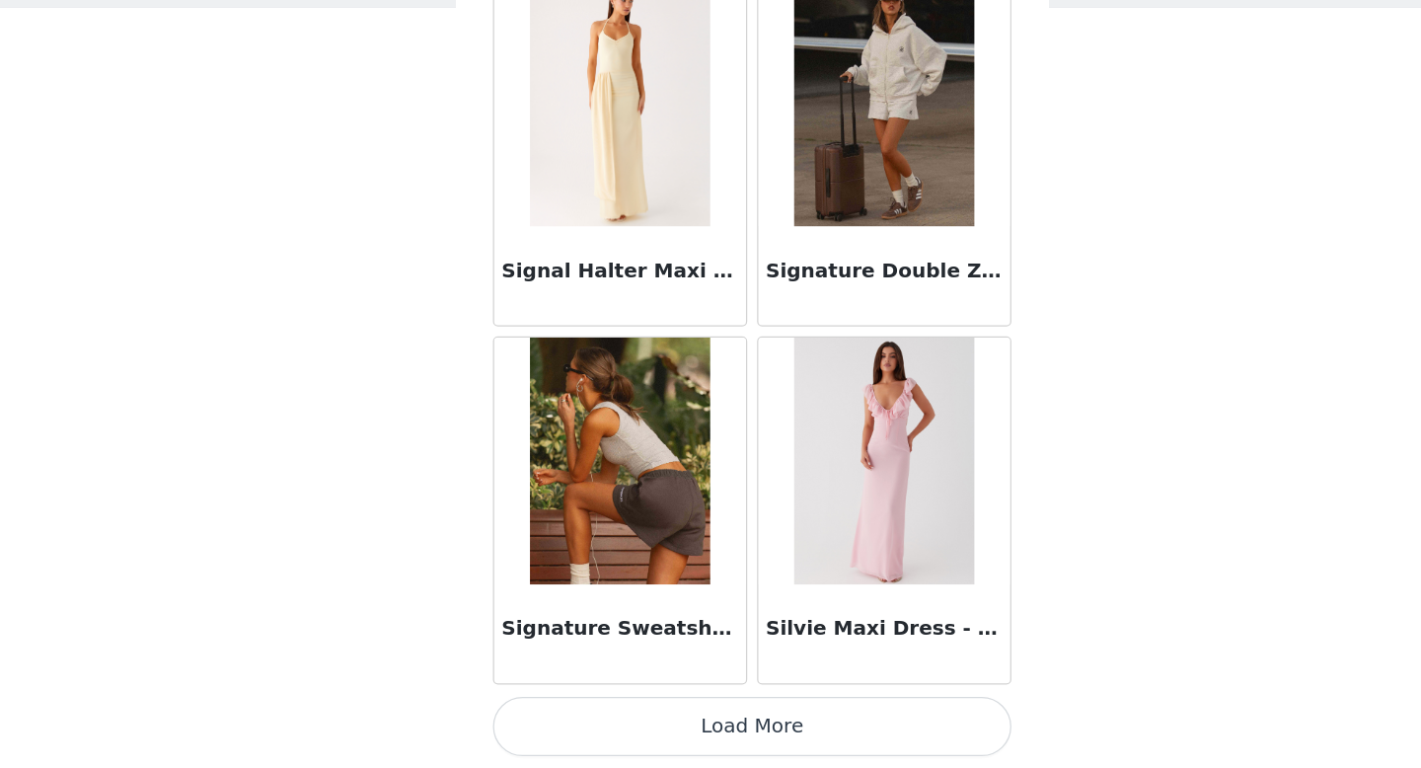
click at [676, 738] on button "Load More" at bounding box center [710, 734] width 415 height 47
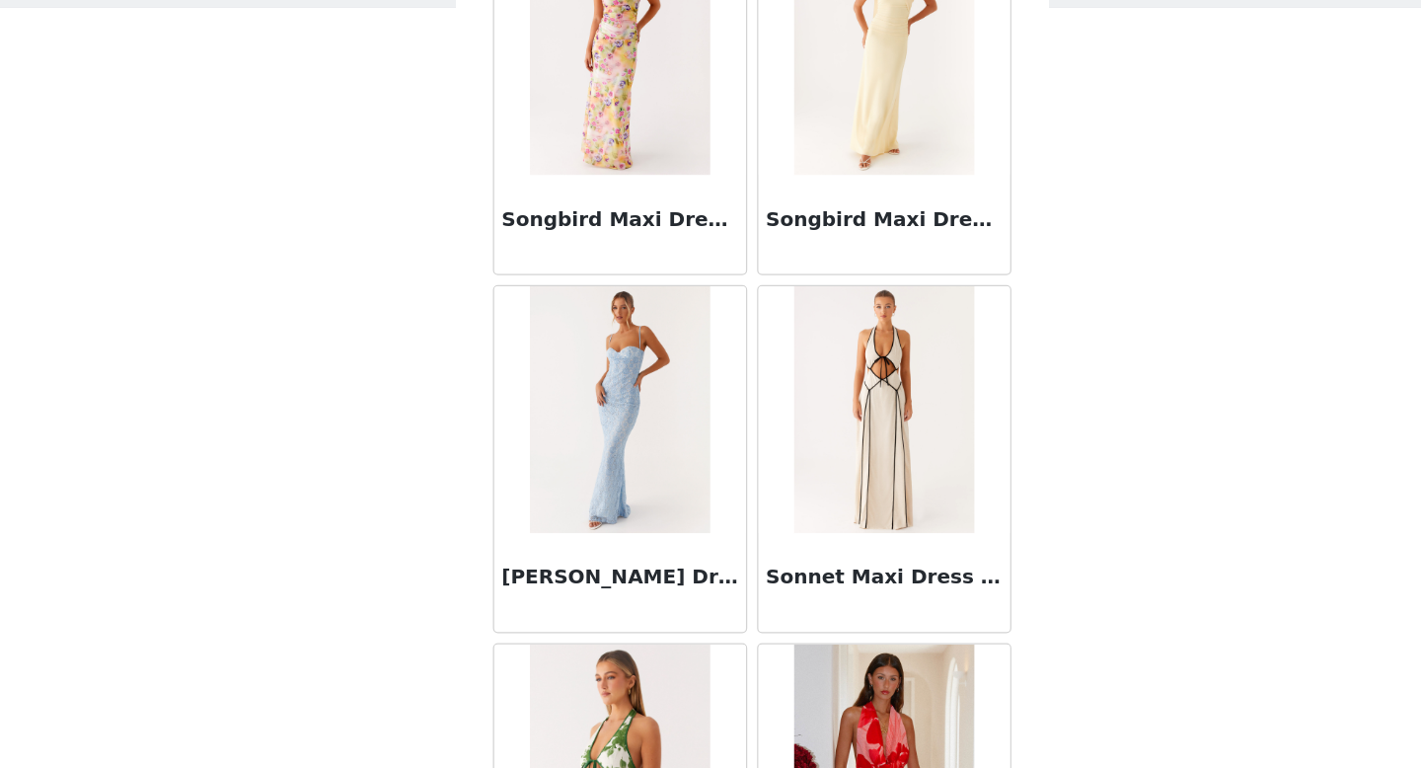
scroll to position [113891, 0]
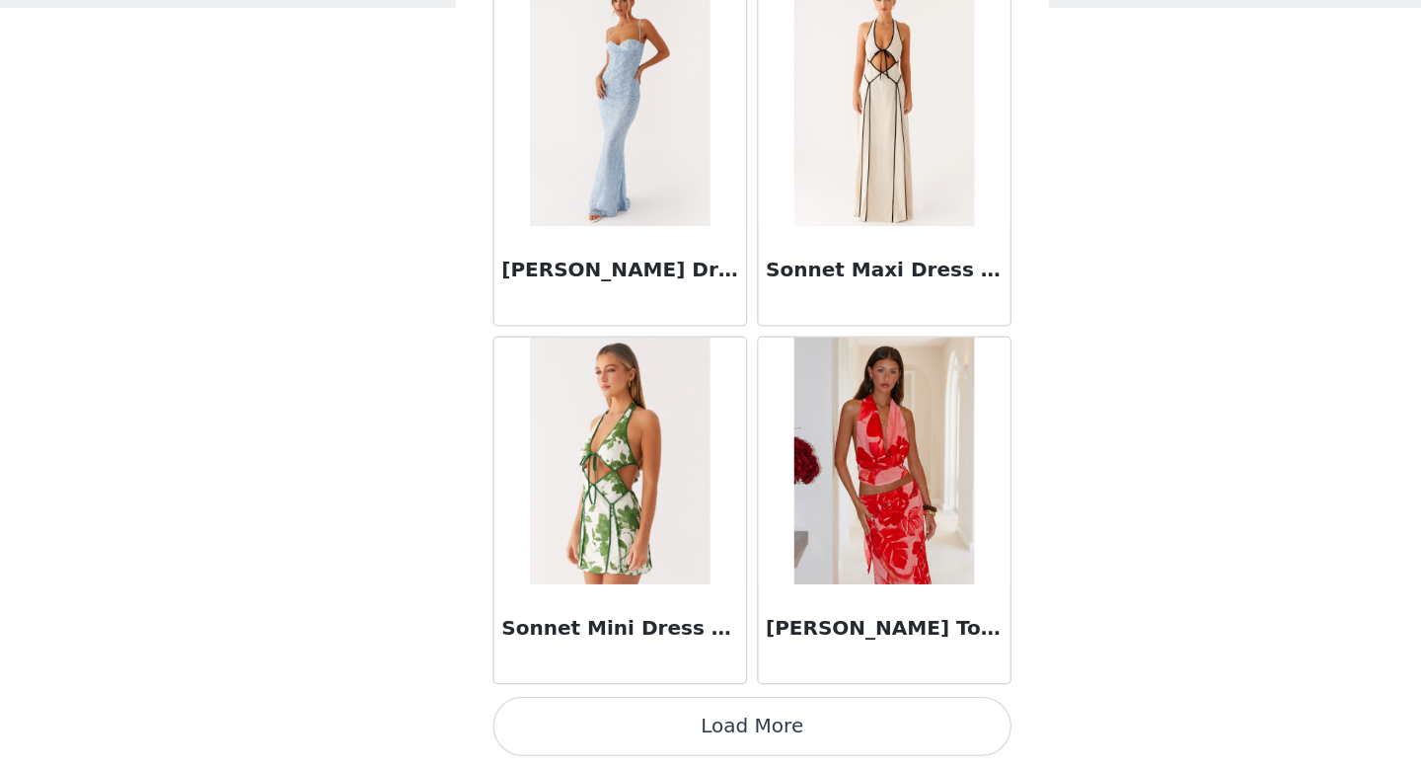
click at [687, 732] on button "Load More" at bounding box center [710, 734] width 415 height 47
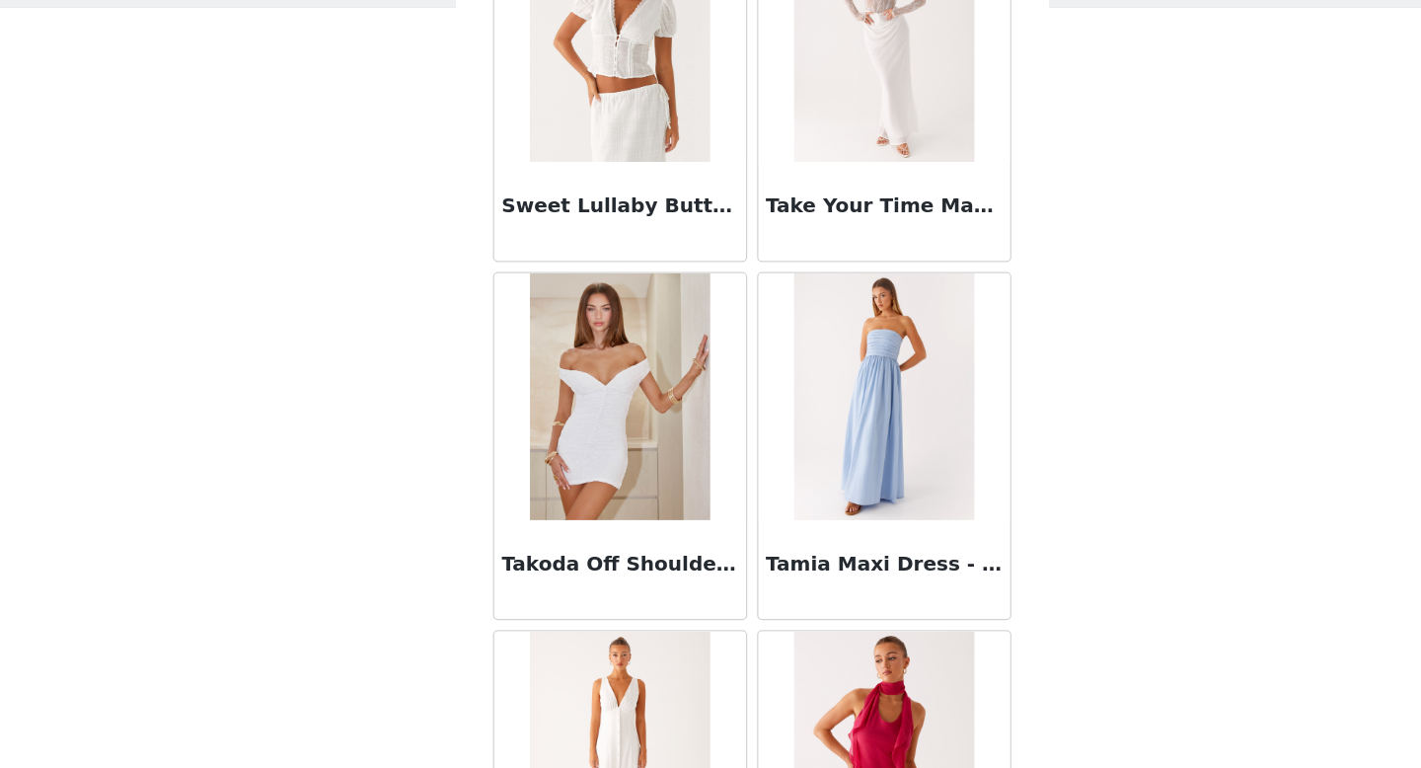
scroll to position [116754, 0]
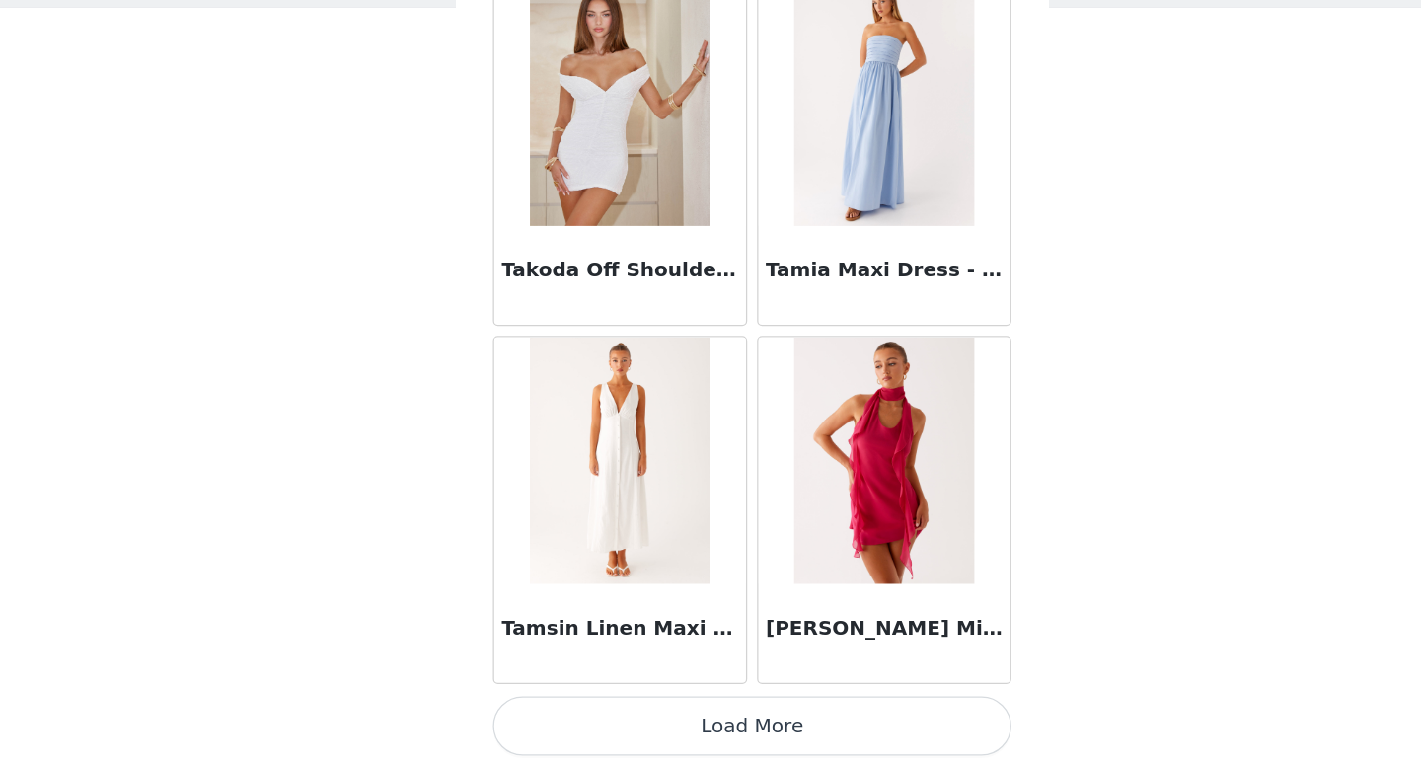
click at [694, 723] on button "Load More" at bounding box center [710, 734] width 415 height 47
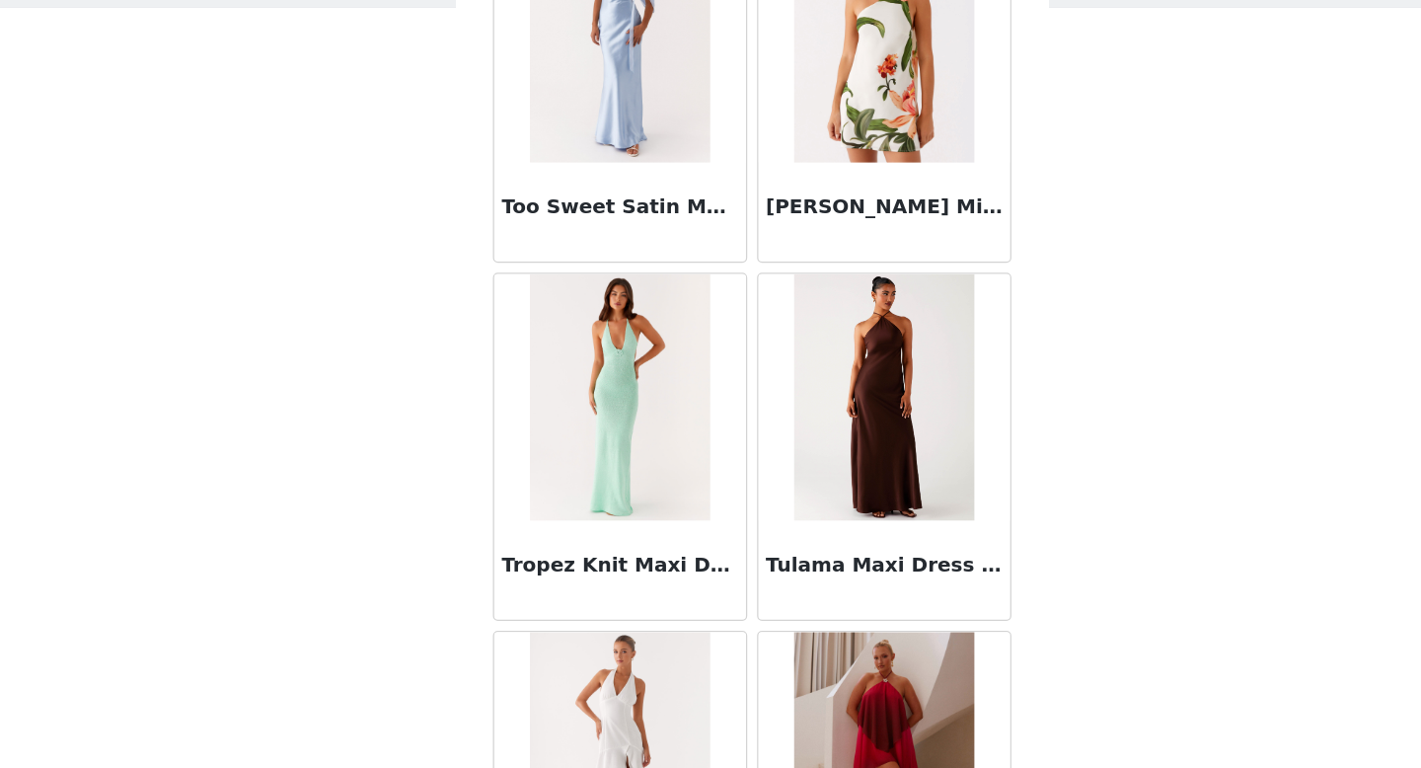
scroll to position [119616, 0]
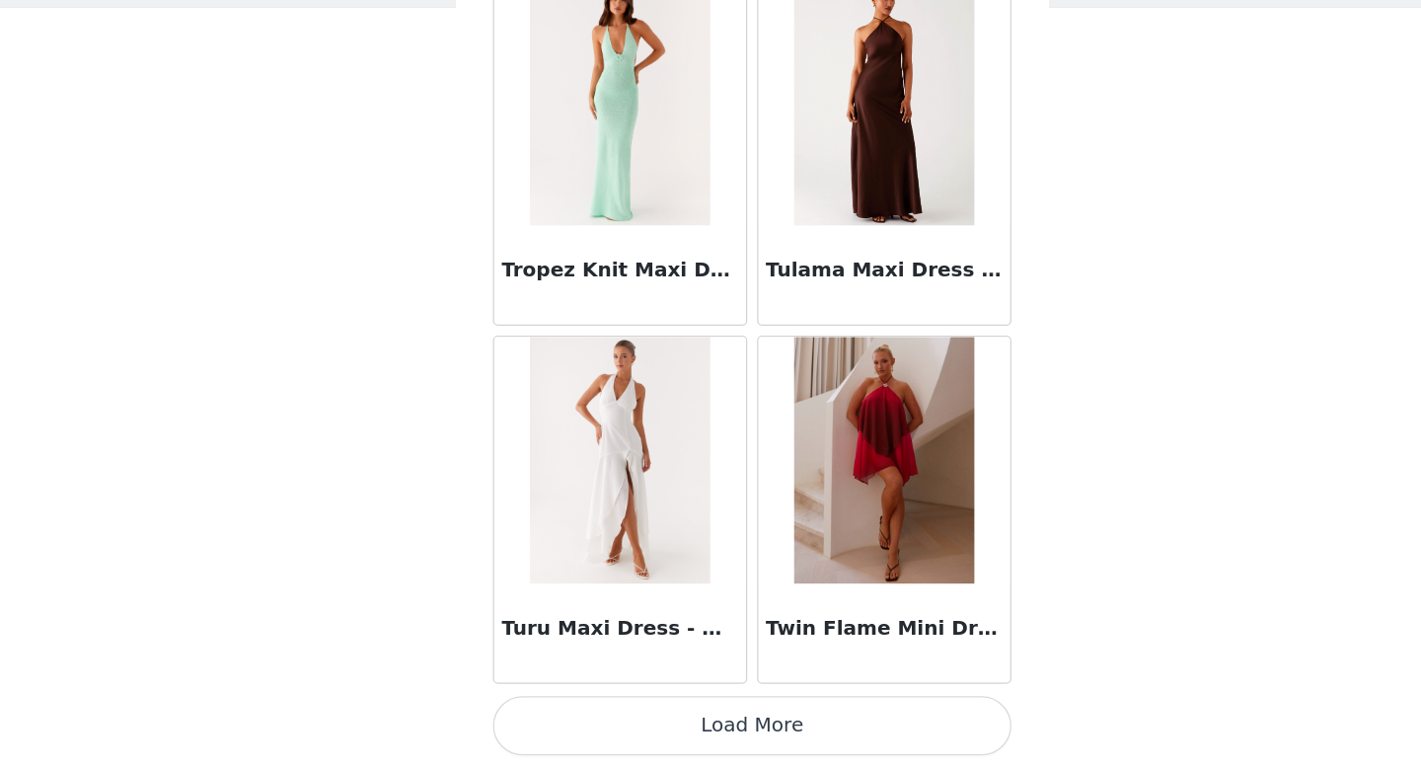
click at [719, 734] on button "Load More" at bounding box center [710, 734] width 415 height 47
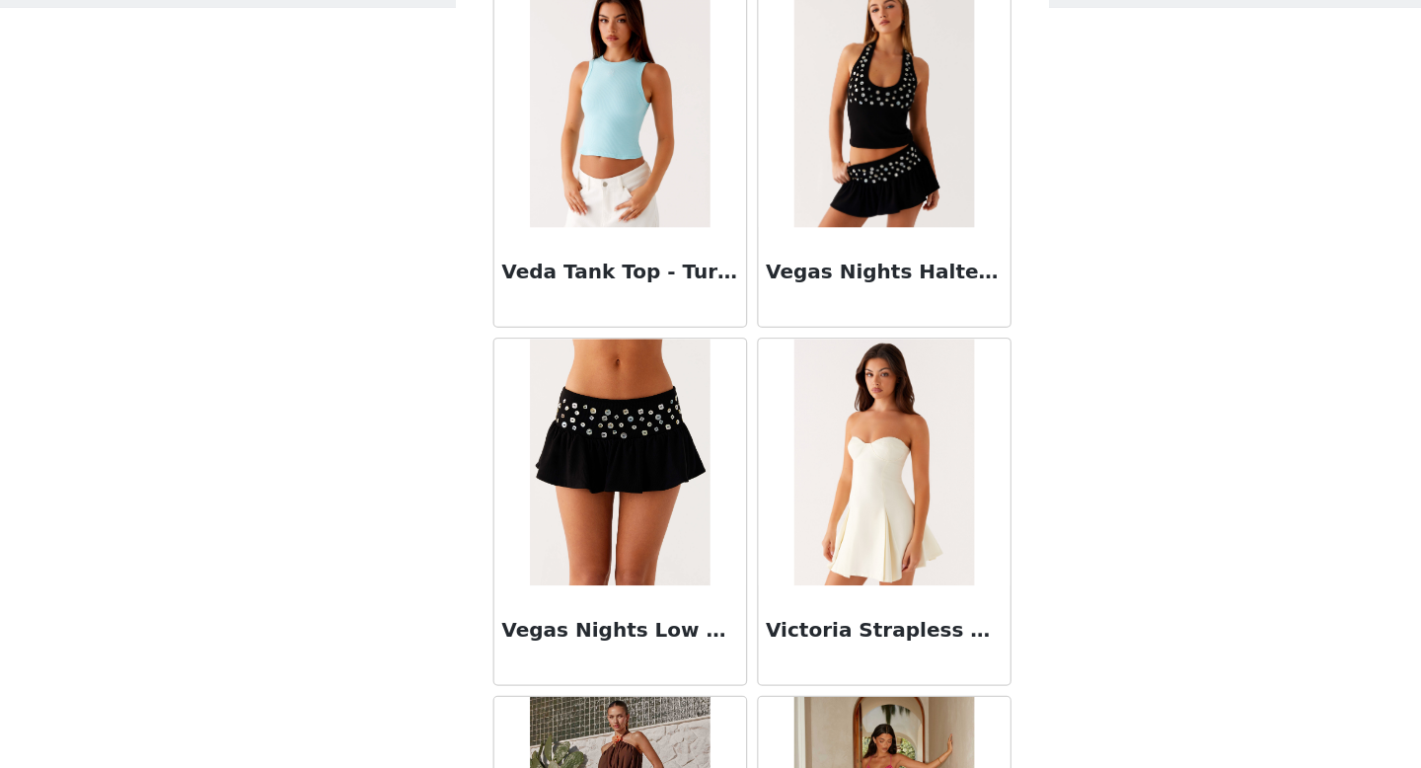
scroll to position [122479, 0]
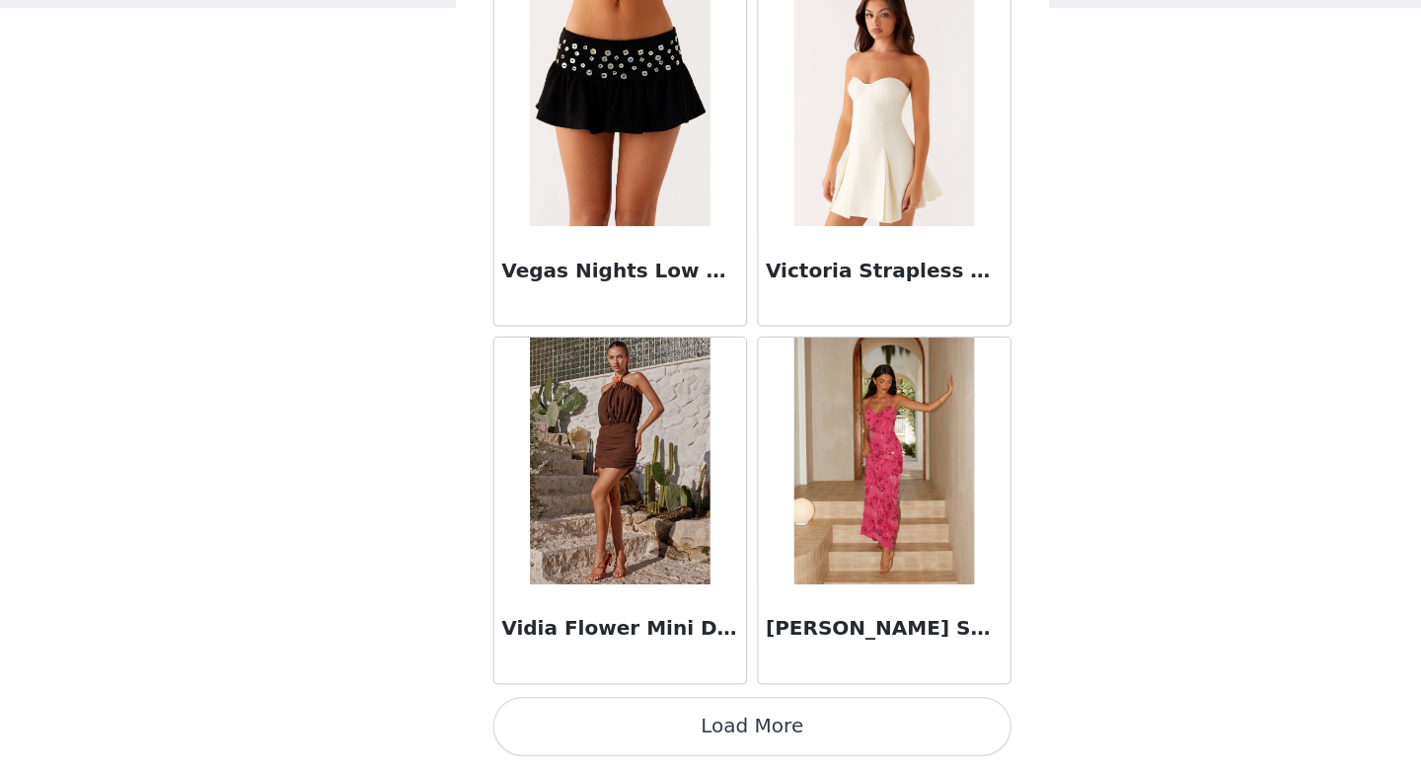
click at [711, 732] on button "Load More" at bounding box center [710, 734] width 415 height 47
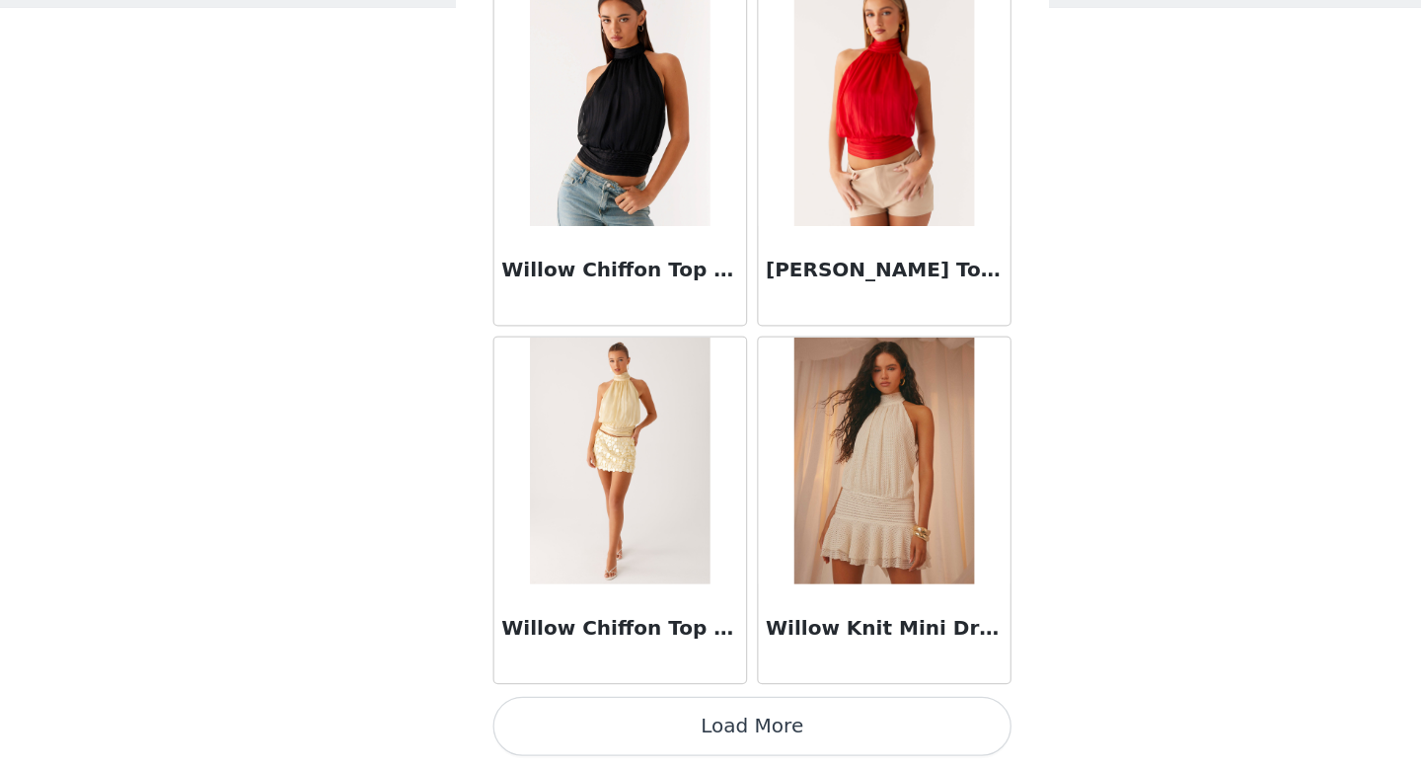
scroll to position [125339, 0]
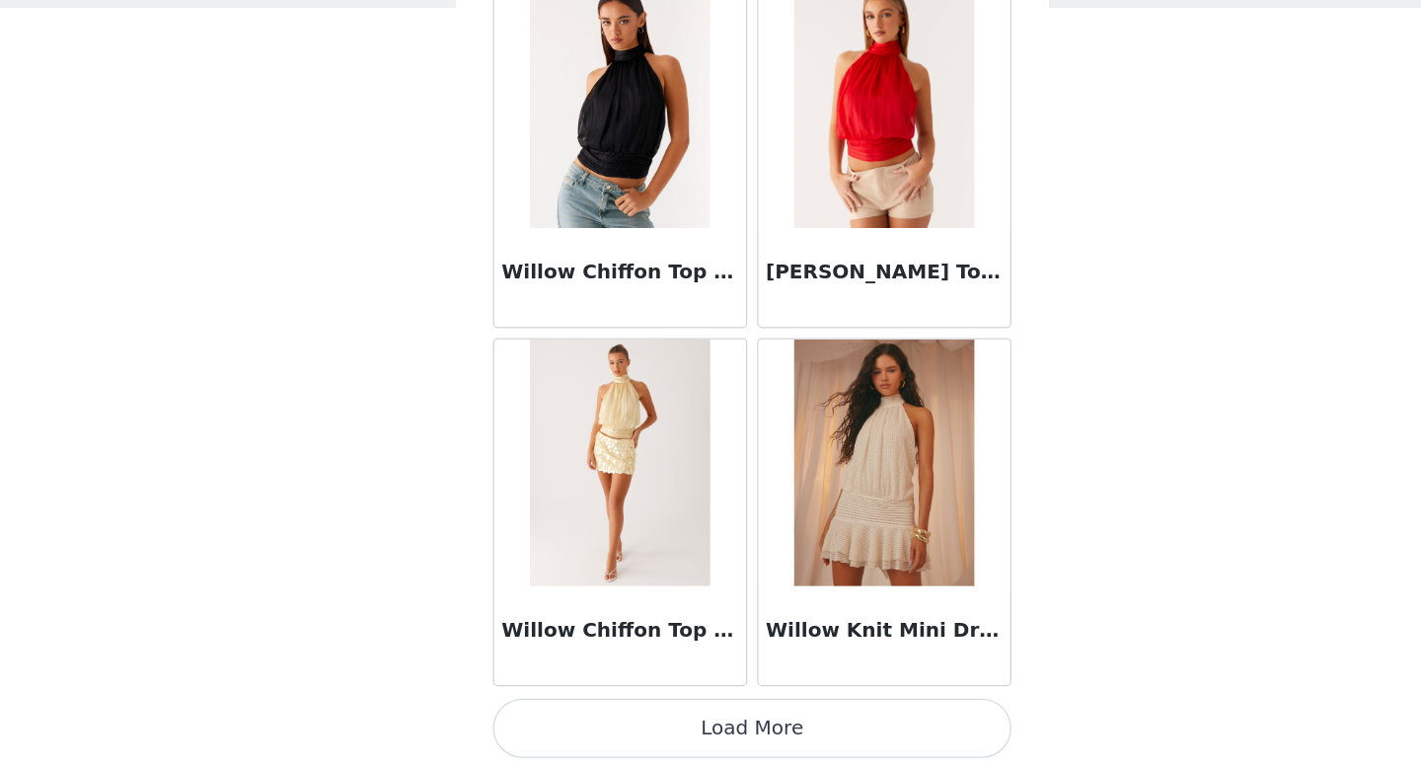
click at [704, 745] on button "Load More" at bounding box center [710, 736] width 415 height 47
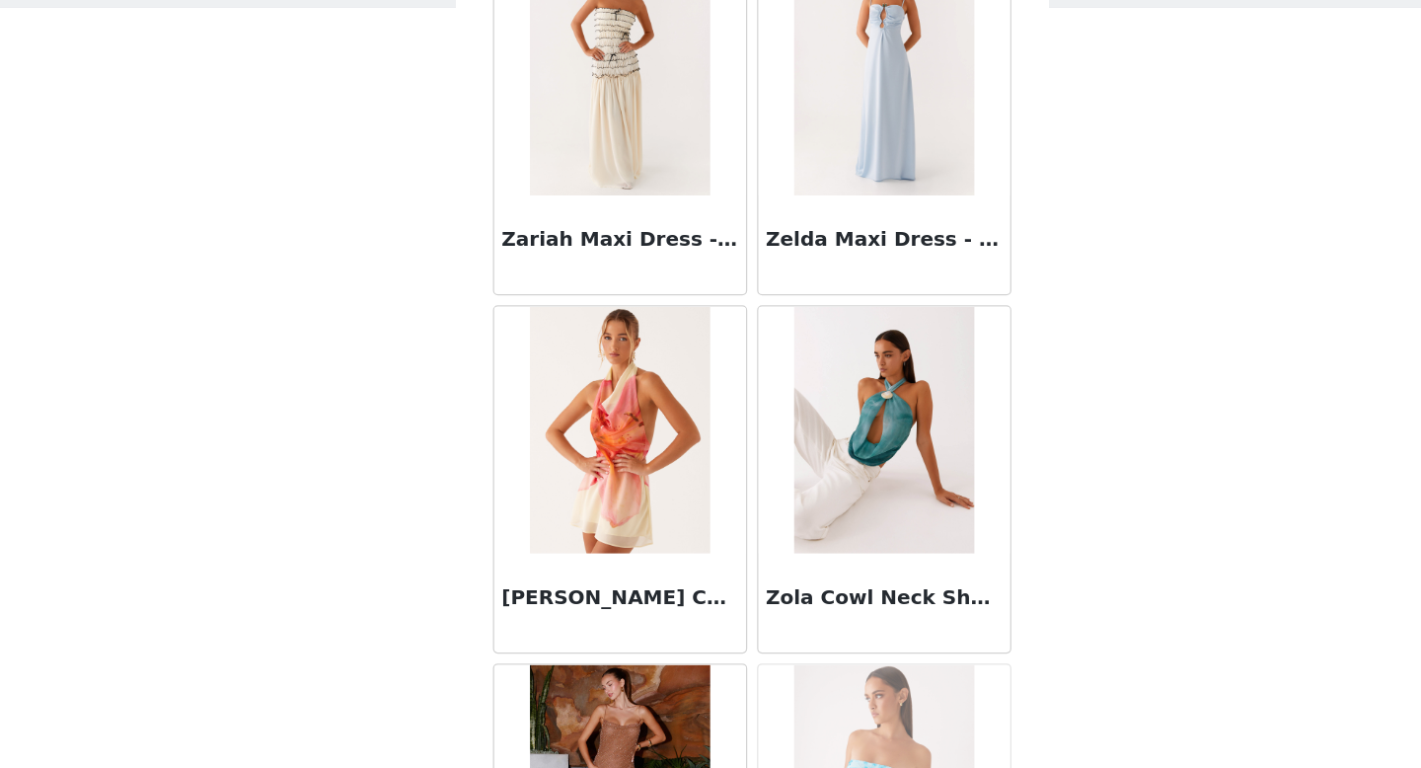
scroll to position [128204, 0]
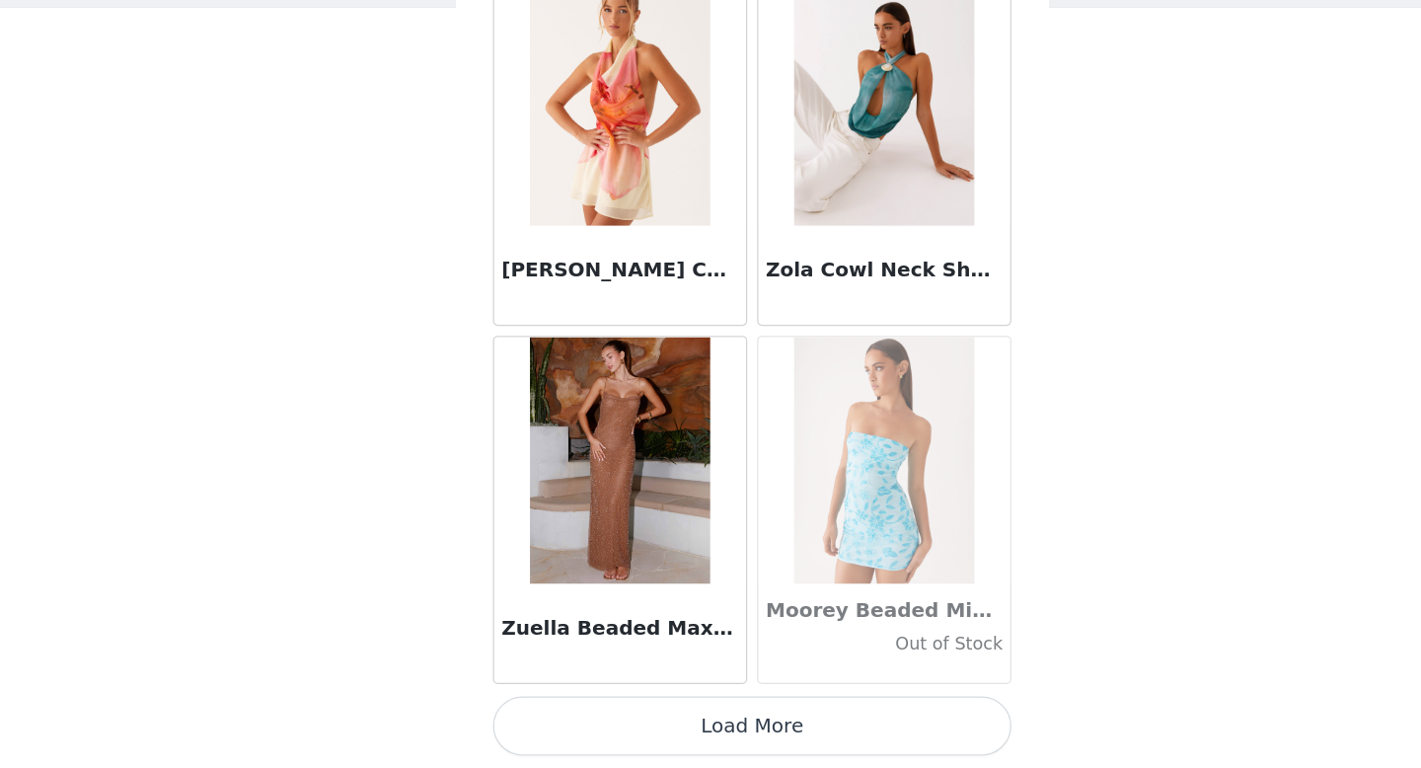
click at [697, 719] on button "Load More" at bounding box center [710, 734] width 415 height 47
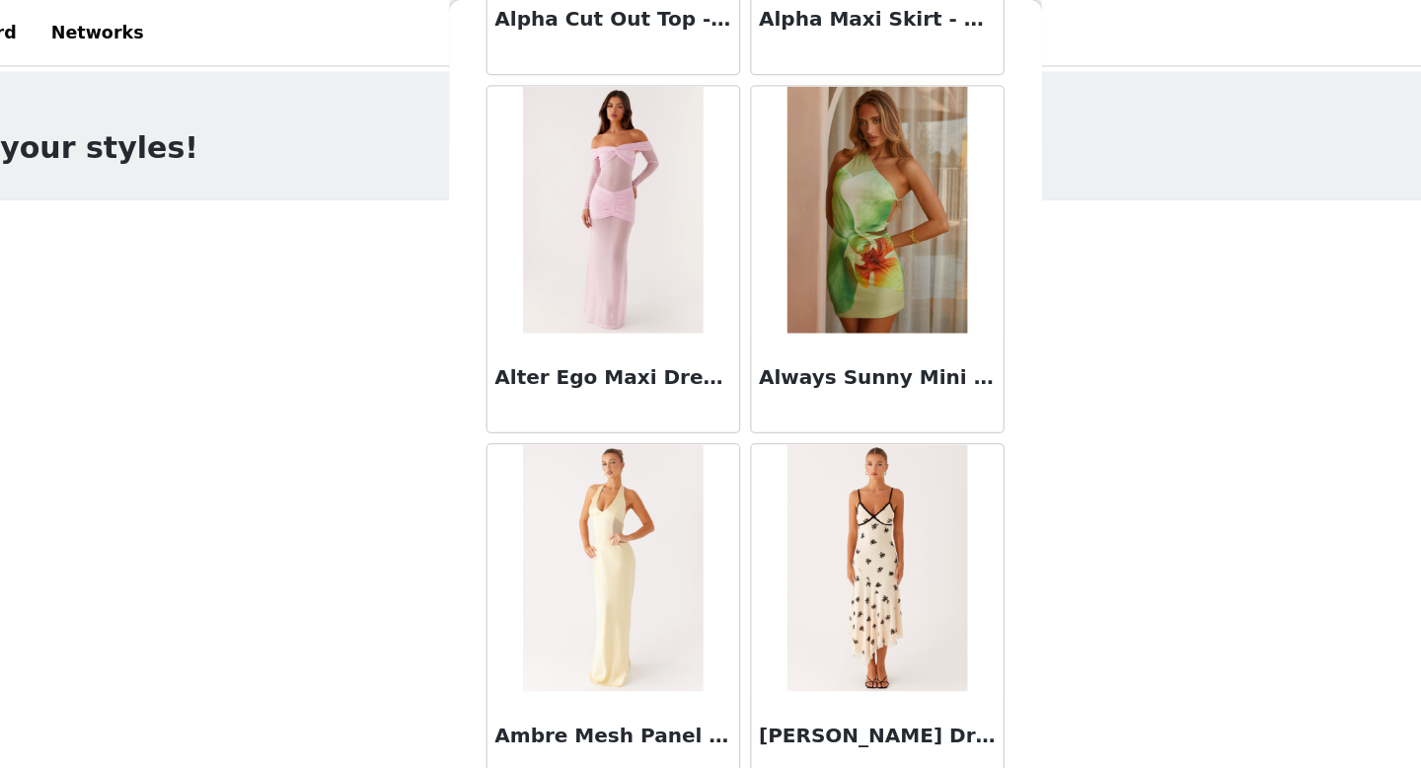
scroll to position [5197, 0]
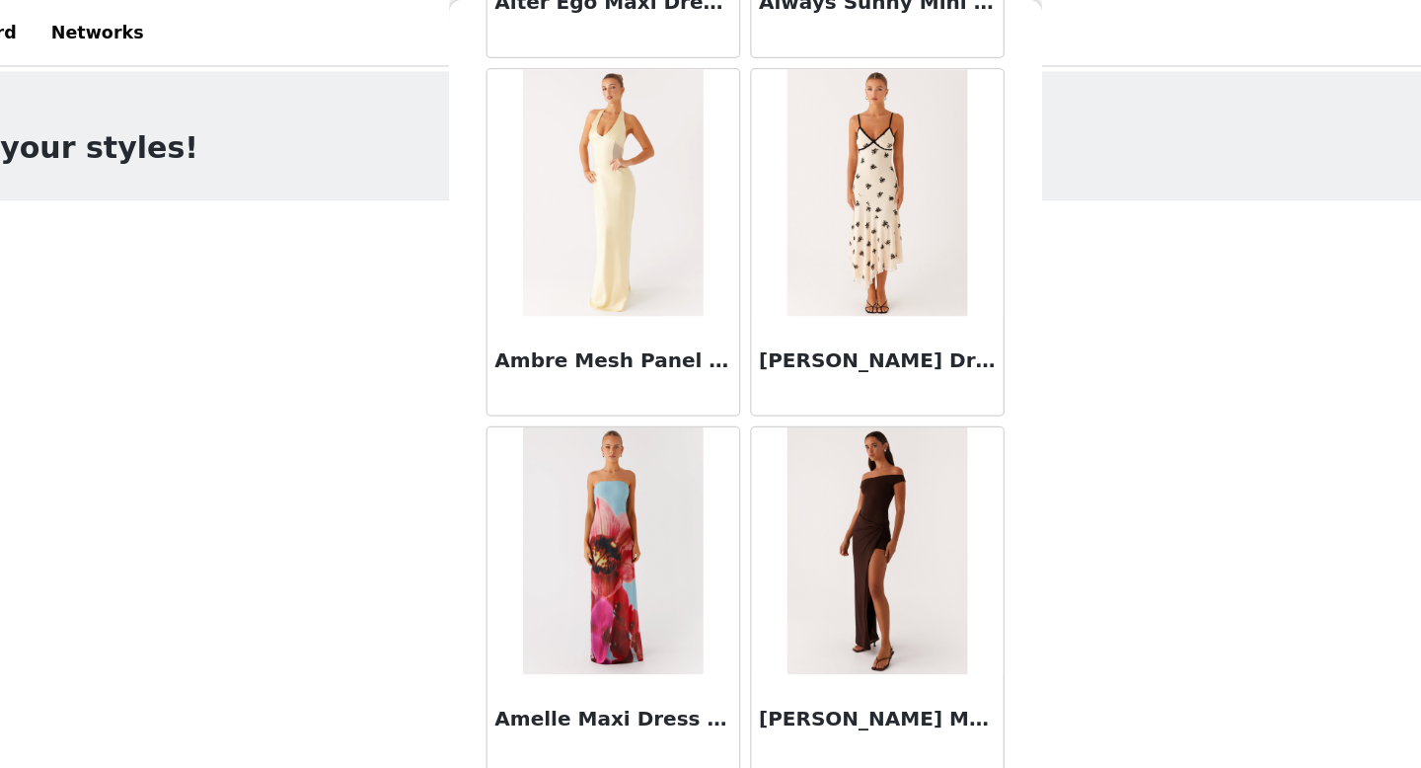
click at [825, 203] on img at bounding box center [815, 153] width 143 height 197
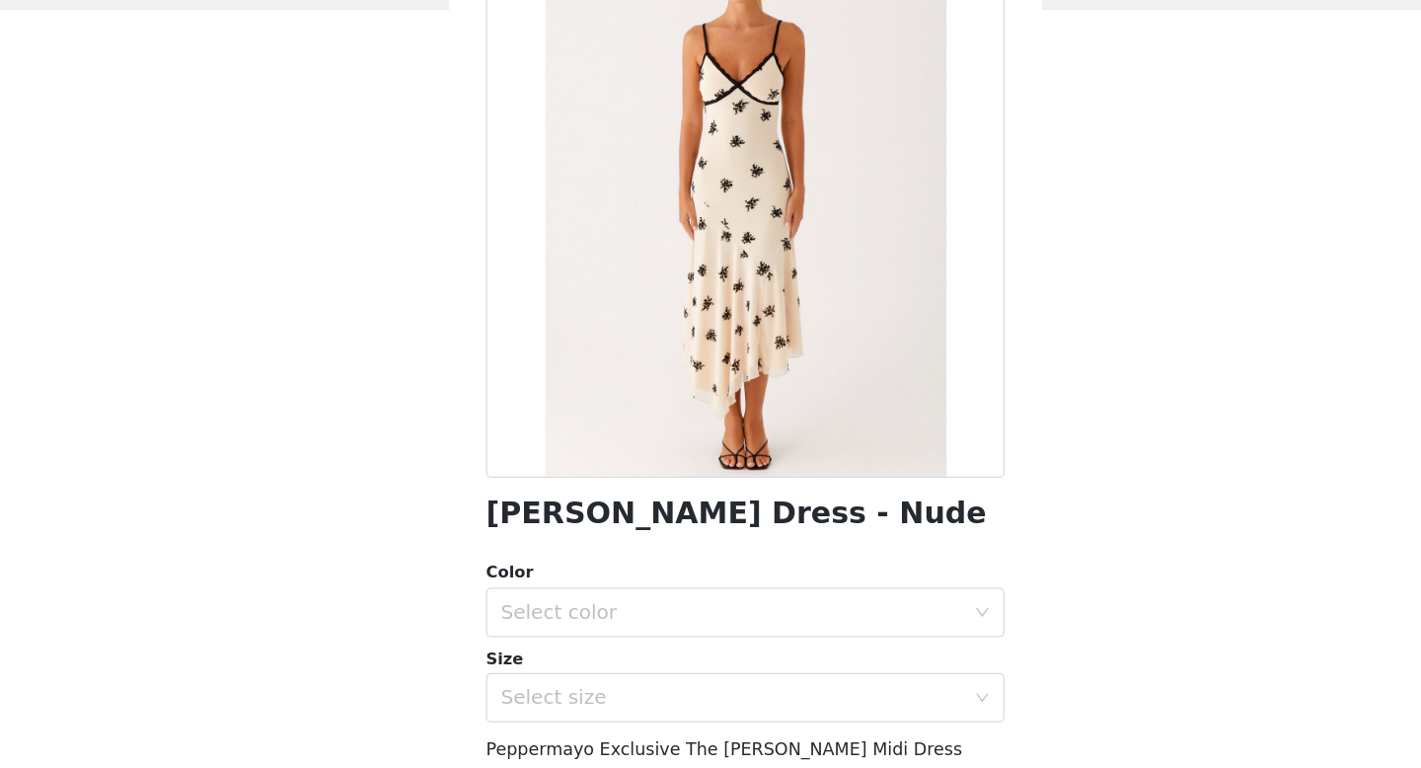
scroll to position [0, 0]
click at [604, 664] on div "Color Select color Size Select size" at bounding box center [710, 664] width 415 height 129
click at [605, 646] on div "Select color" at bounding box center [699, 642] width 369 height 20
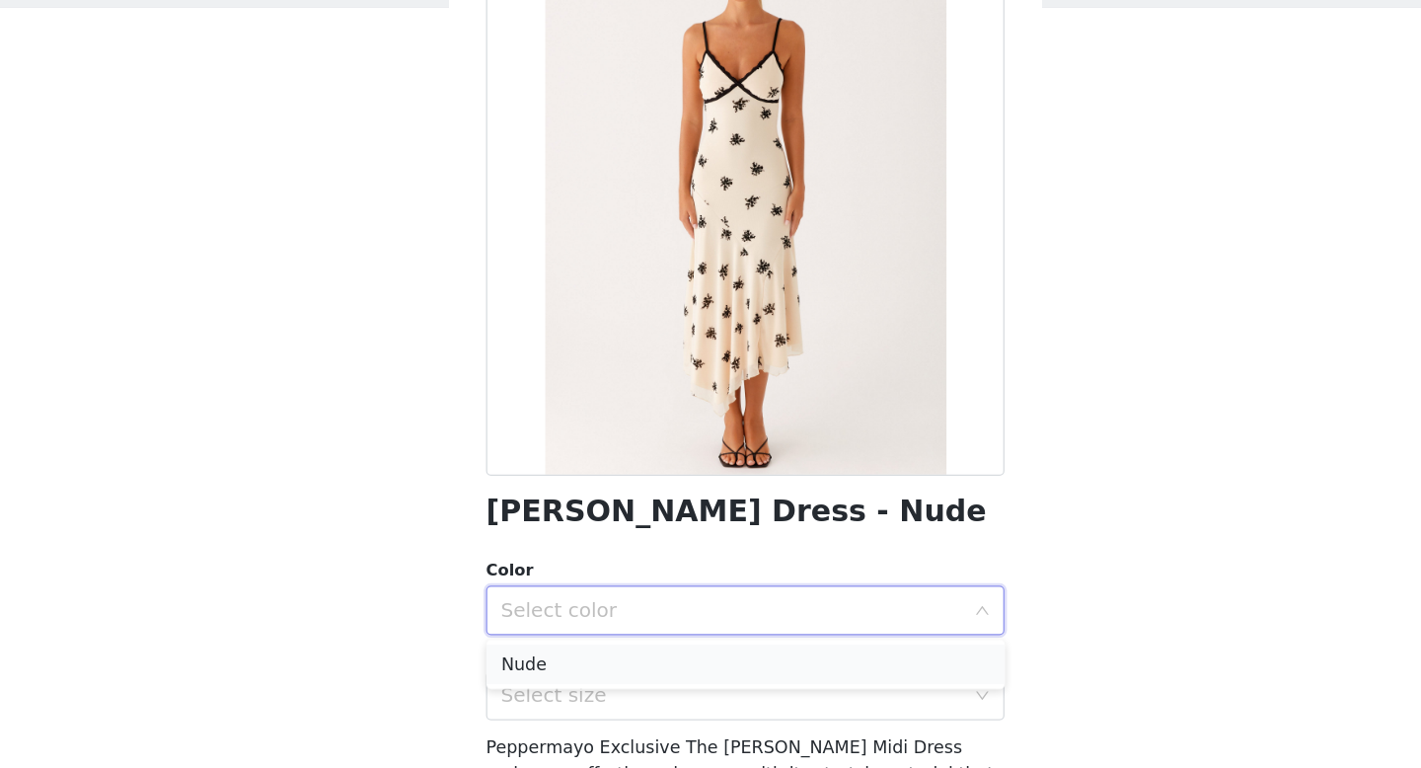
click at [592, 690] on li "Nude" at bounding box center [710, 685] width 415 height 32
click at [593, 713] on div "Select size" at bounding box center [699, 710] width 369 height 20
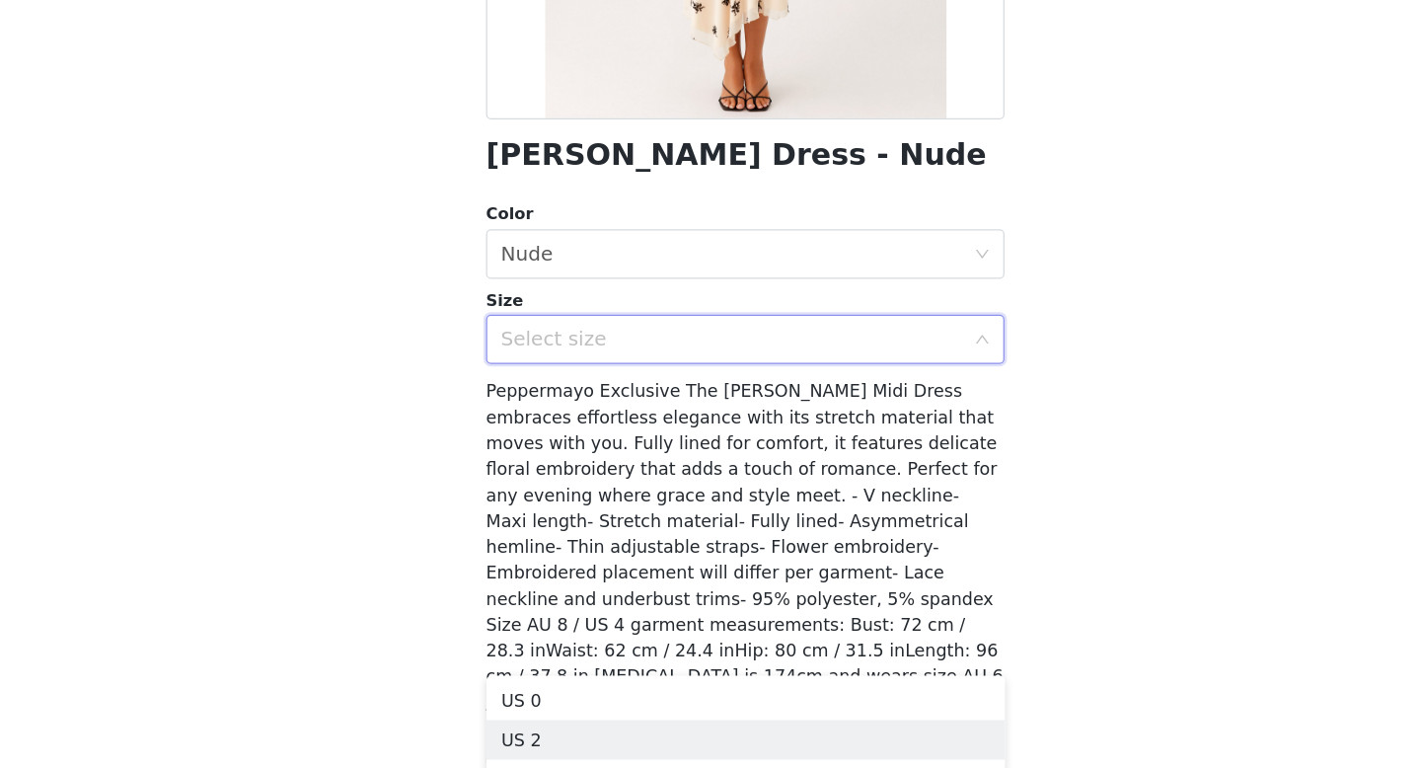
click at [622, 736] on li "US 2" at bounding box center [710, 745] width 415 height 32
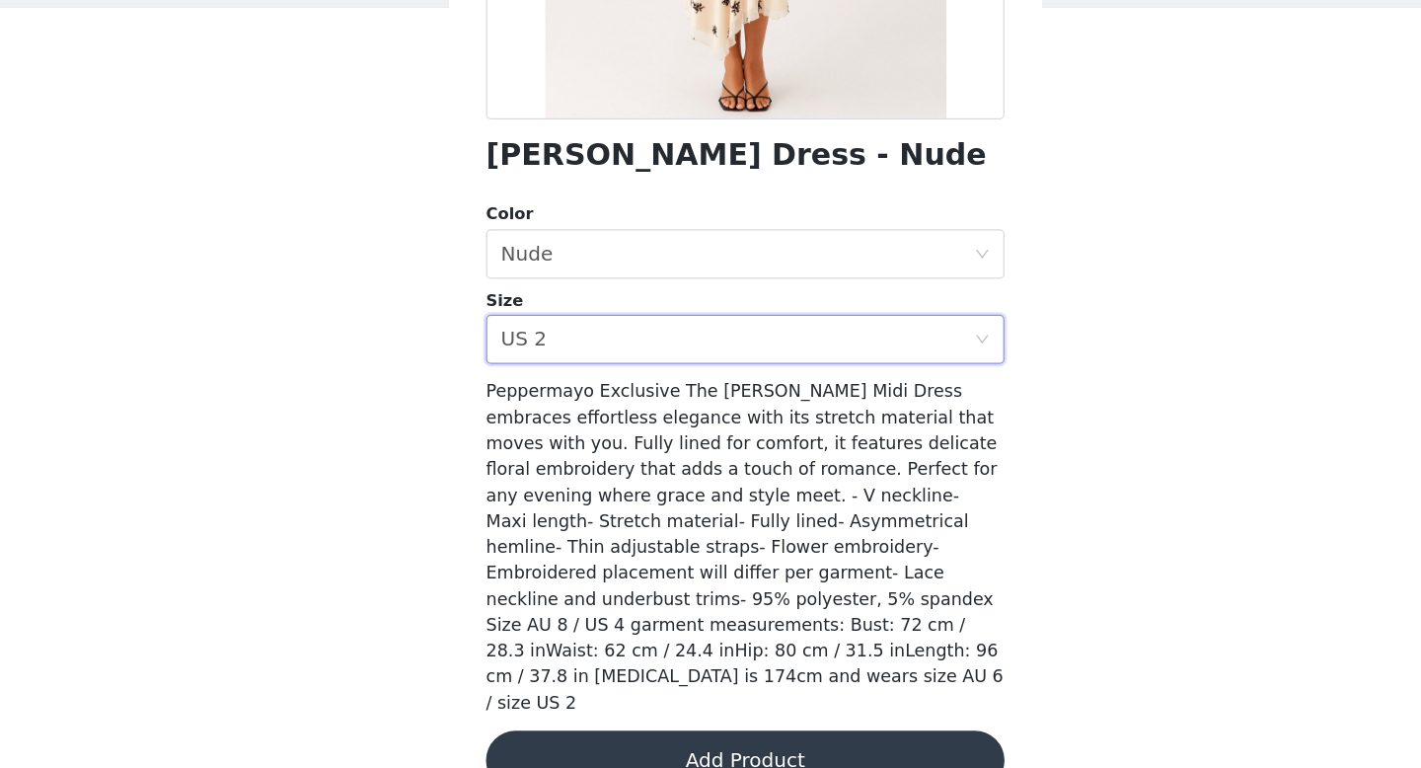
click at [657, 738] on button "Add Product" at bounding box center [710, 761] width 415 height 47
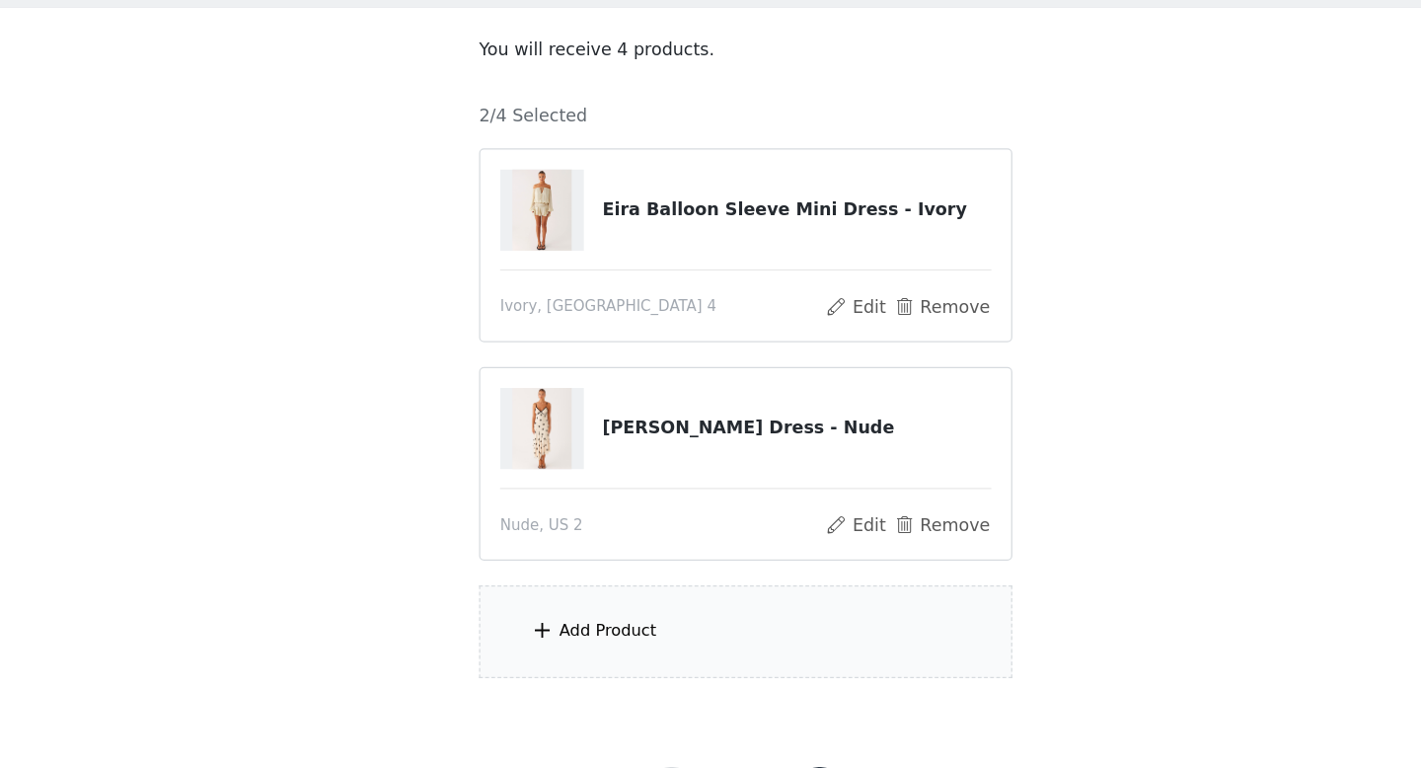
click at [600, 653] on div "Add Product" at bounding box center [601, 659] width 78 height 20
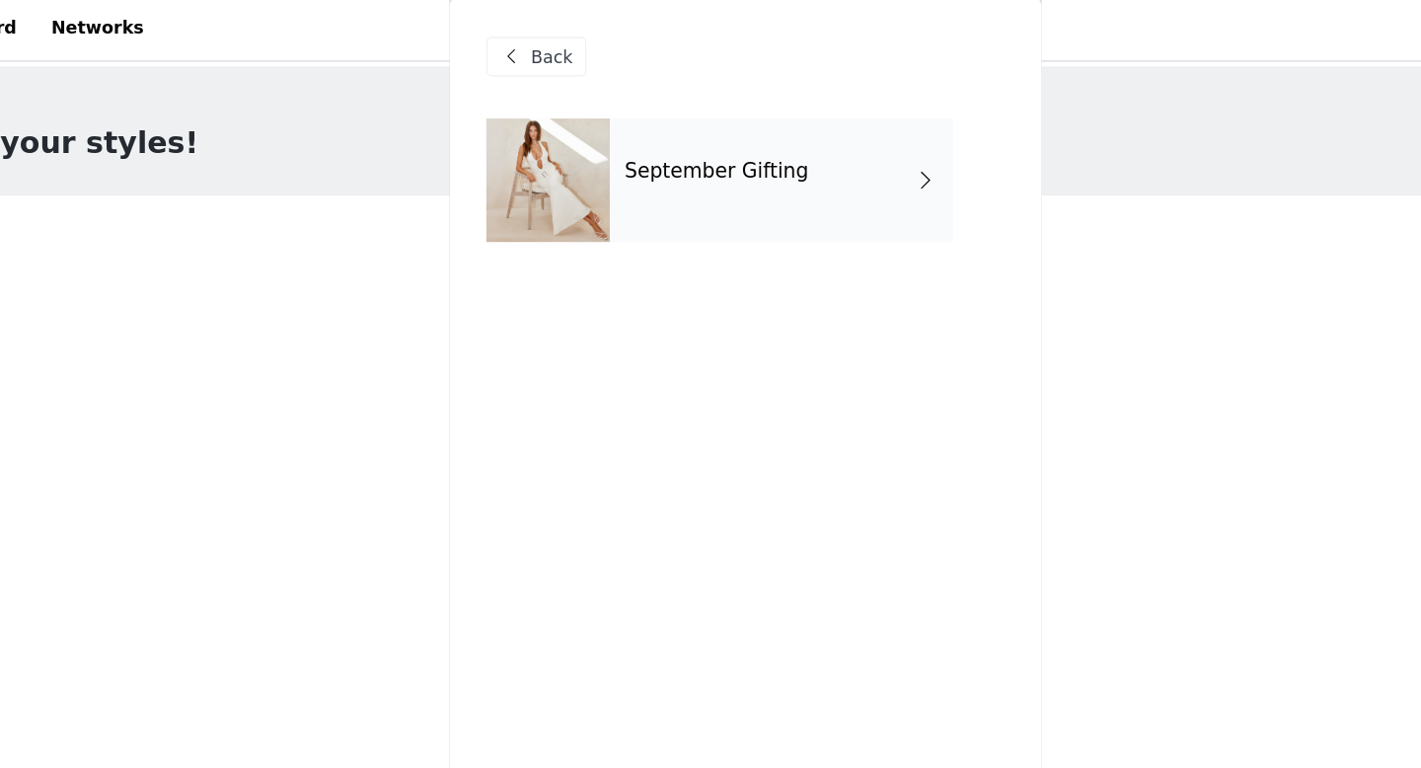
click at [628, 150] on h4 "September Gifting" at bounding box center [687, 141] width 147 height 18
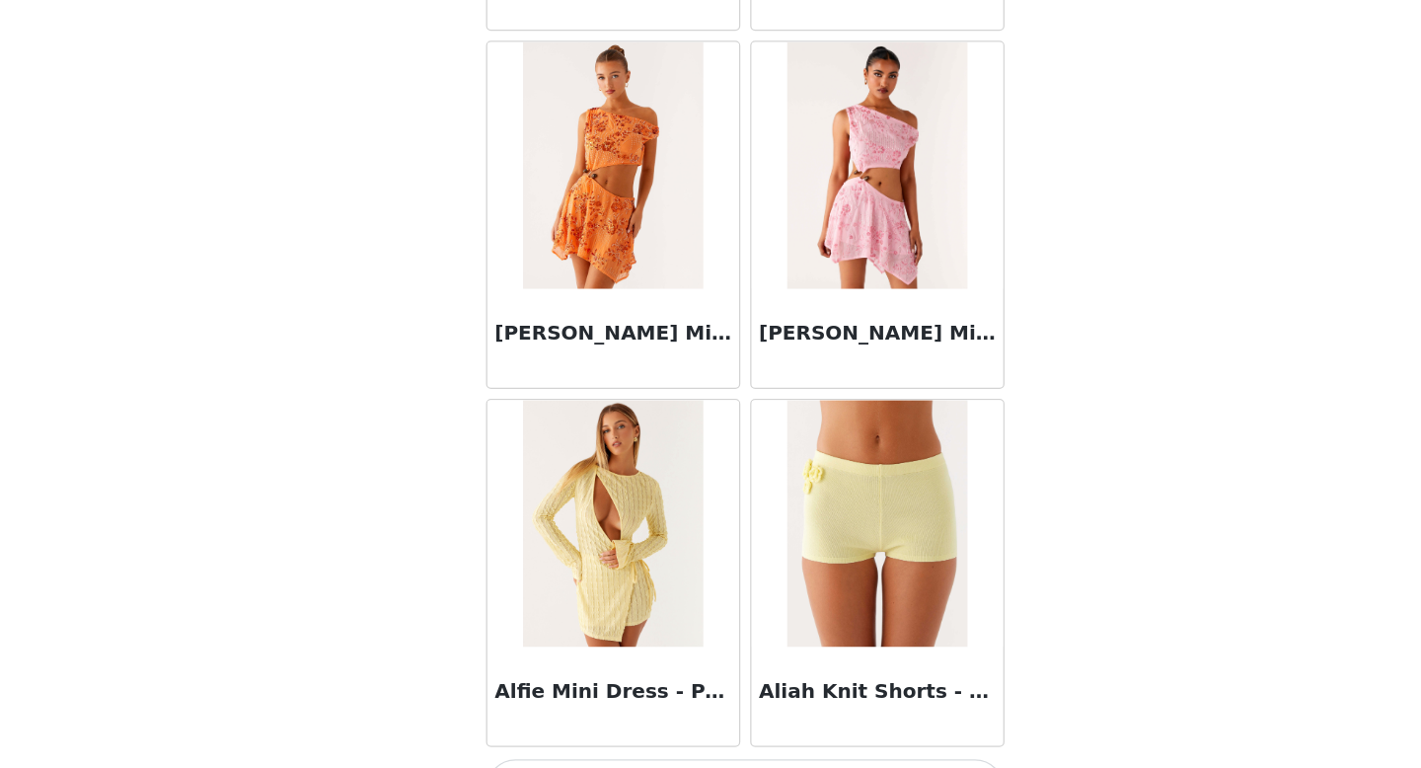
scroll to position [2253, 0]
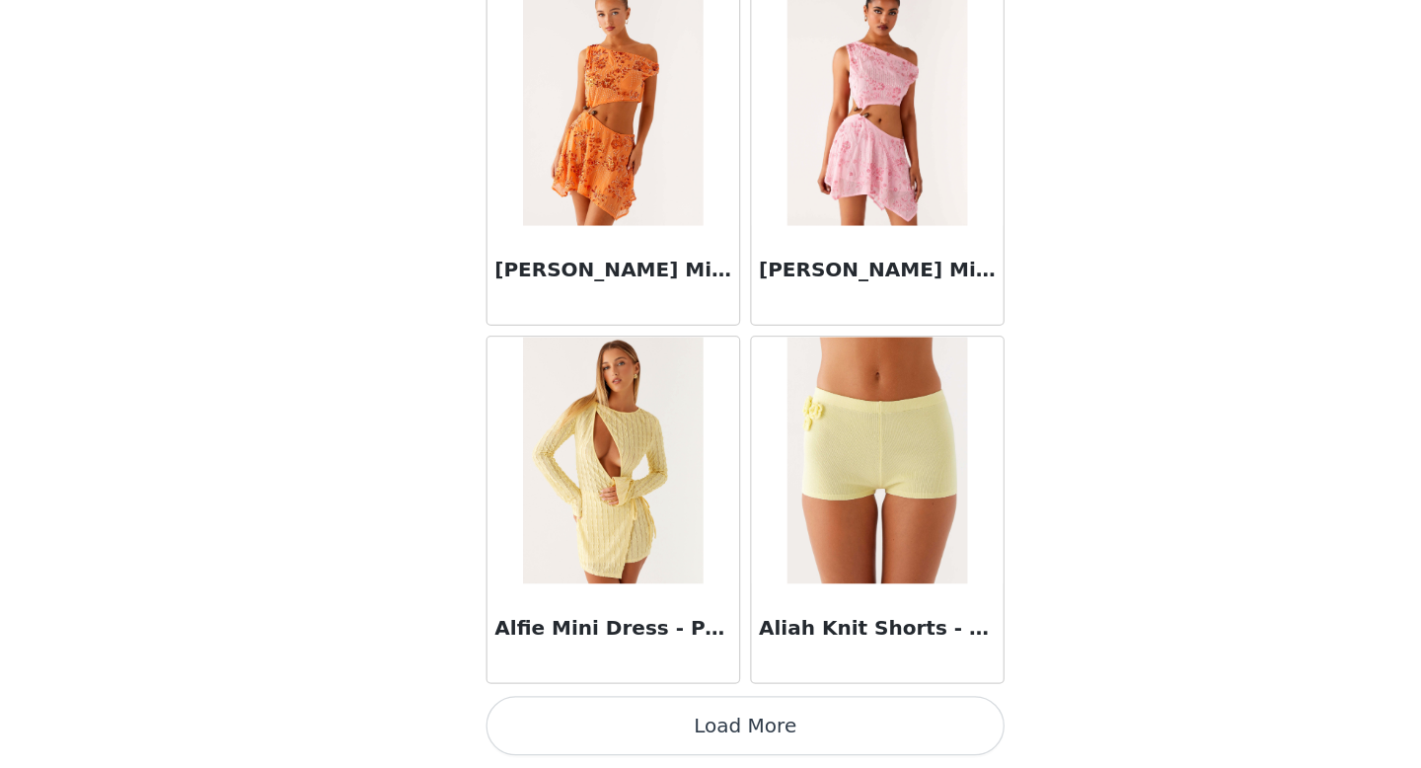
click at [694, 731] on button "Load More" at bounding box center [710, 734] width 415 height 47
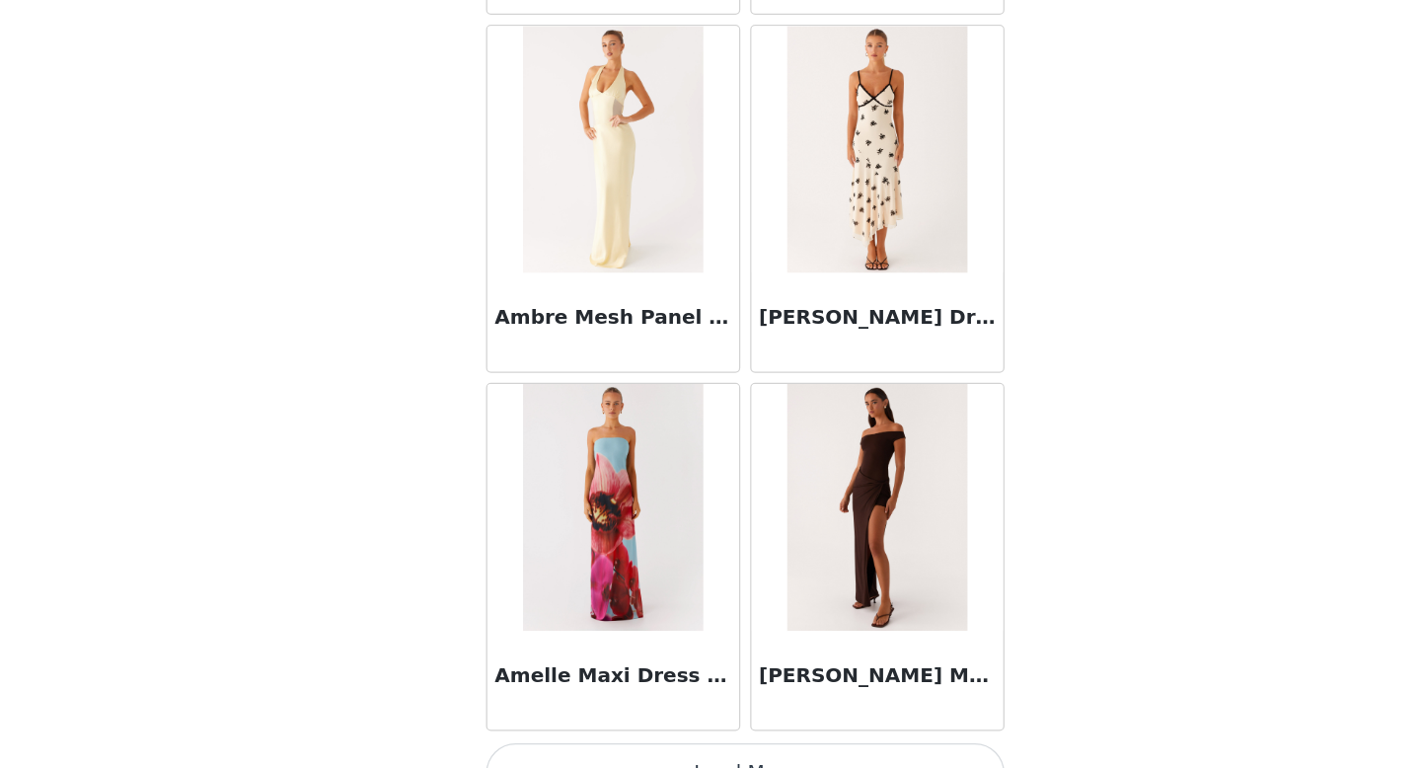
scroll to position [5115, 0]
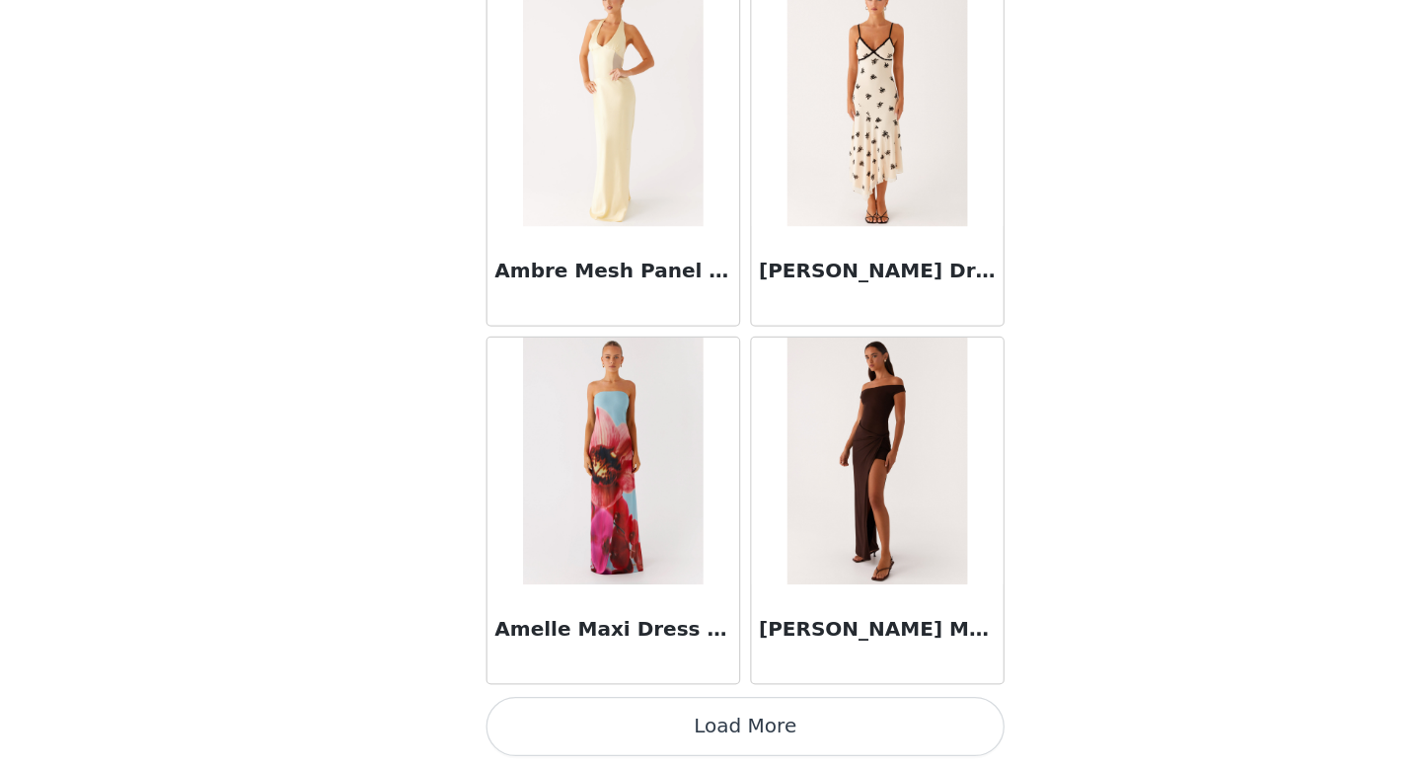
click at [690, 753] on button "Load More" at bounding box center [710, 734] width 415 height 47
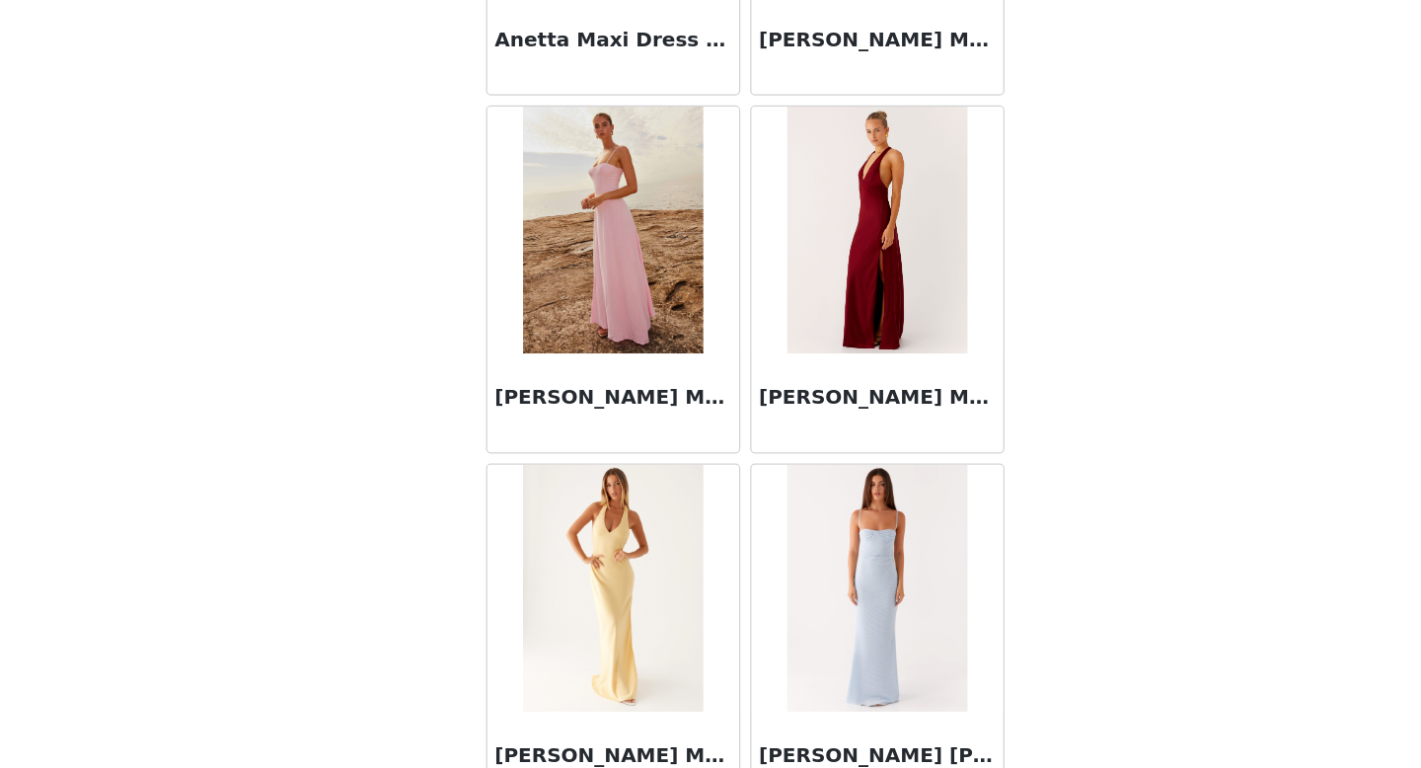
scroll to position [7978, 0]
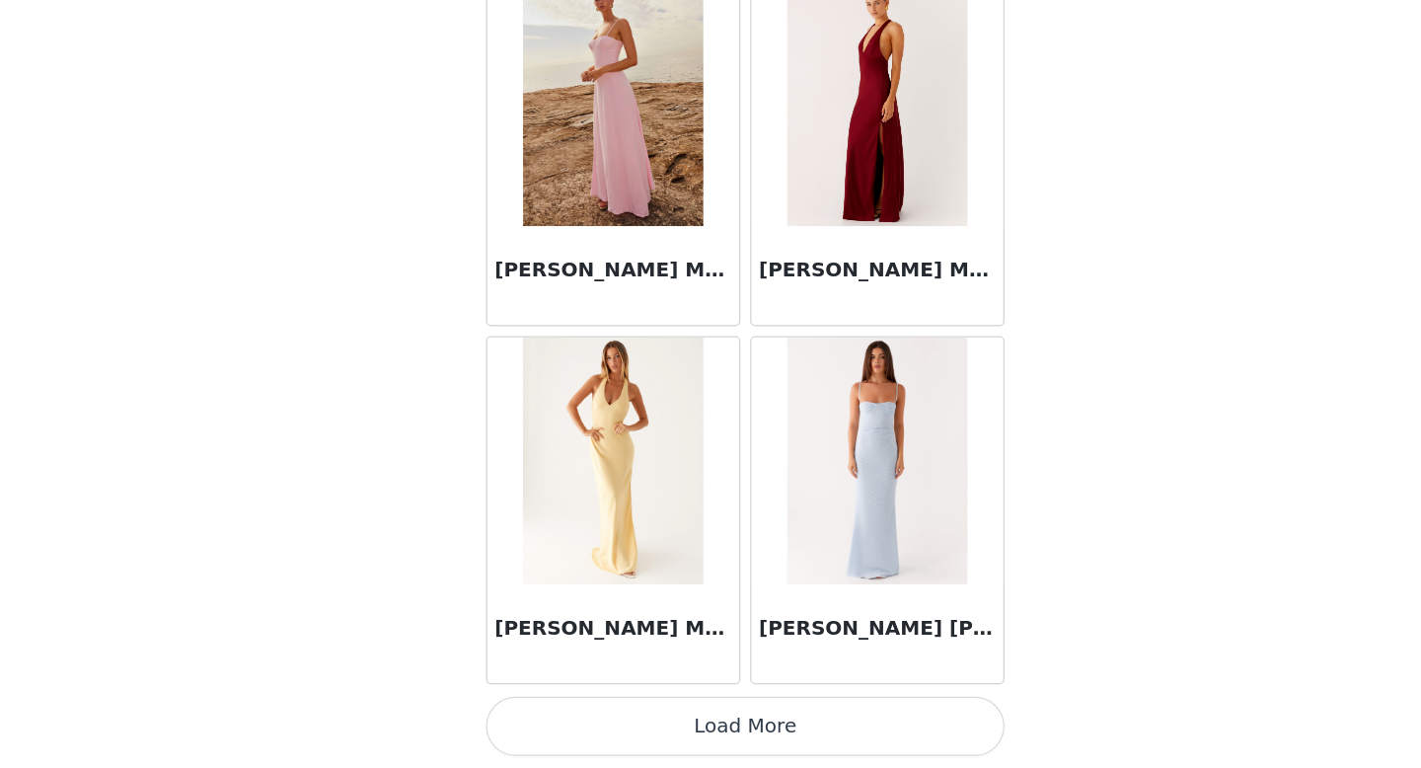
click at [690, 742] on button "Load More" at bounding box center [710, 734] width 415 height 47
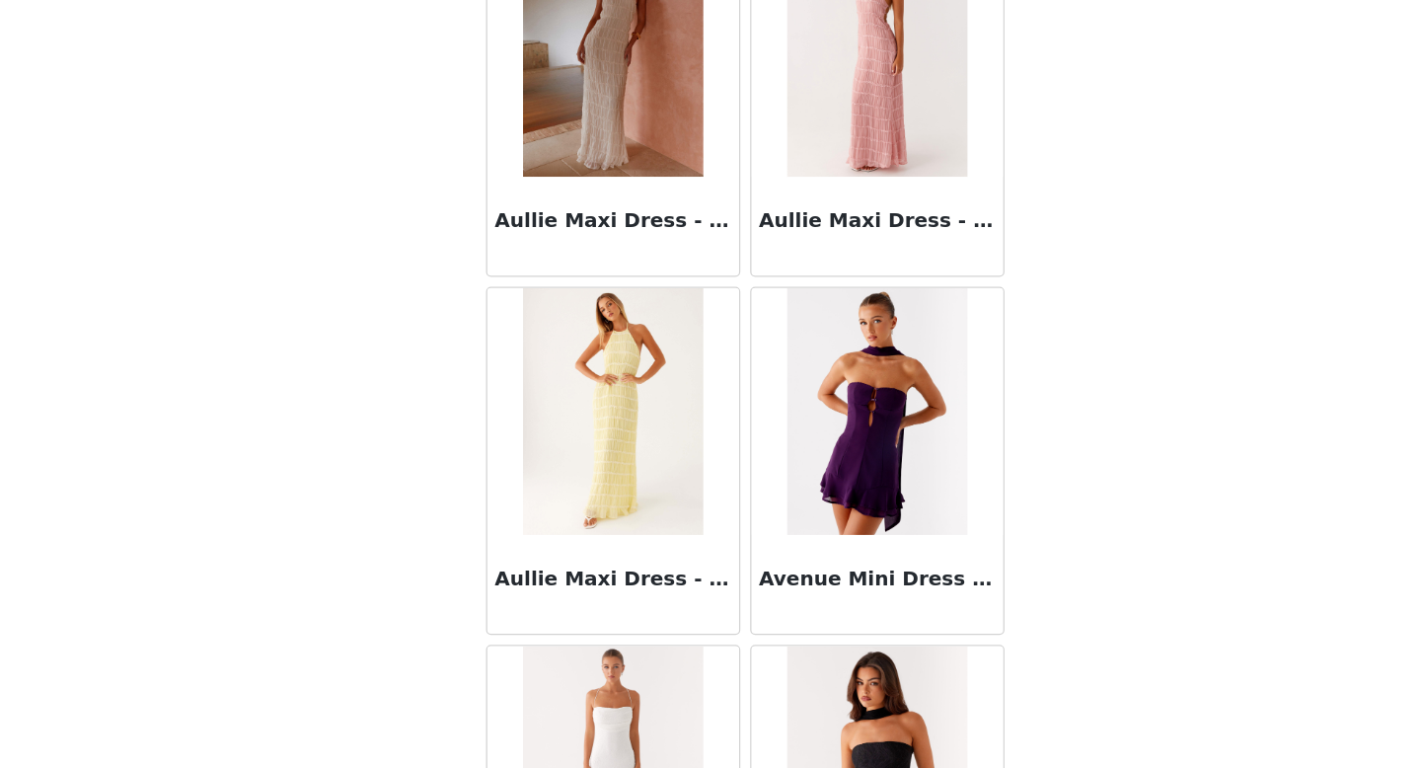
scroll to position [10840, 0]
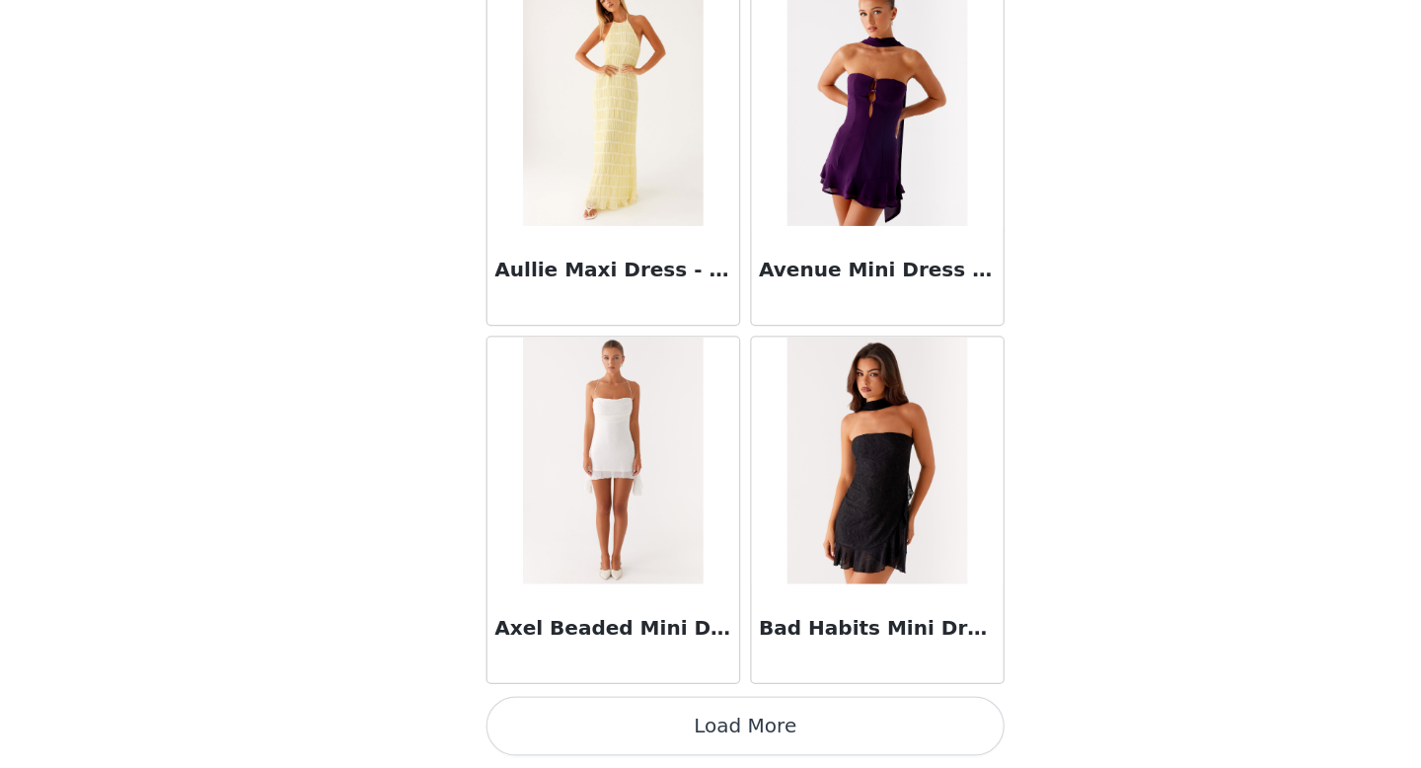
click at [690, 746] on button "Load More" at bounding box center [710, 734] width 415 height 47
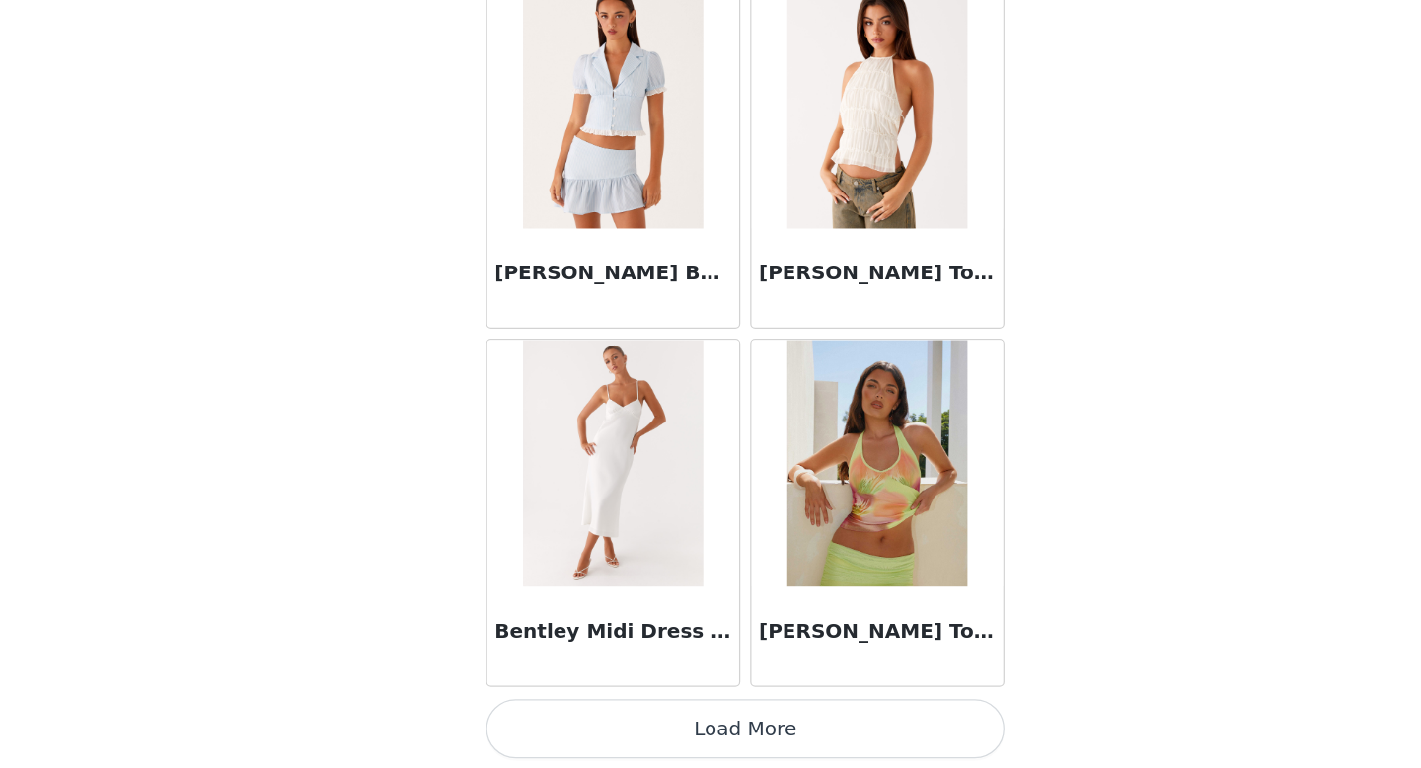
scroll to position [13703, 0]
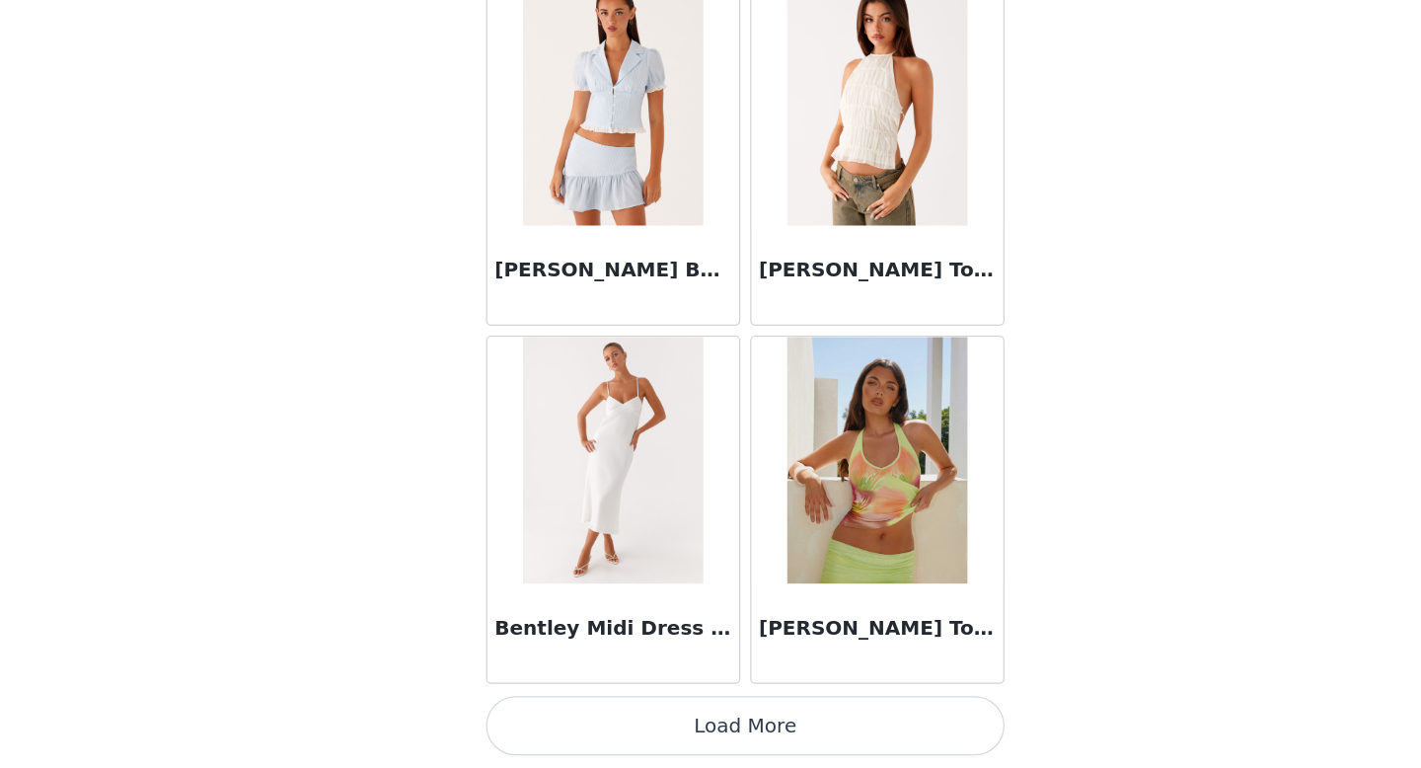
click at [702, 734] on button "Load More" at bounding box center [710, 734] width 415 height 47
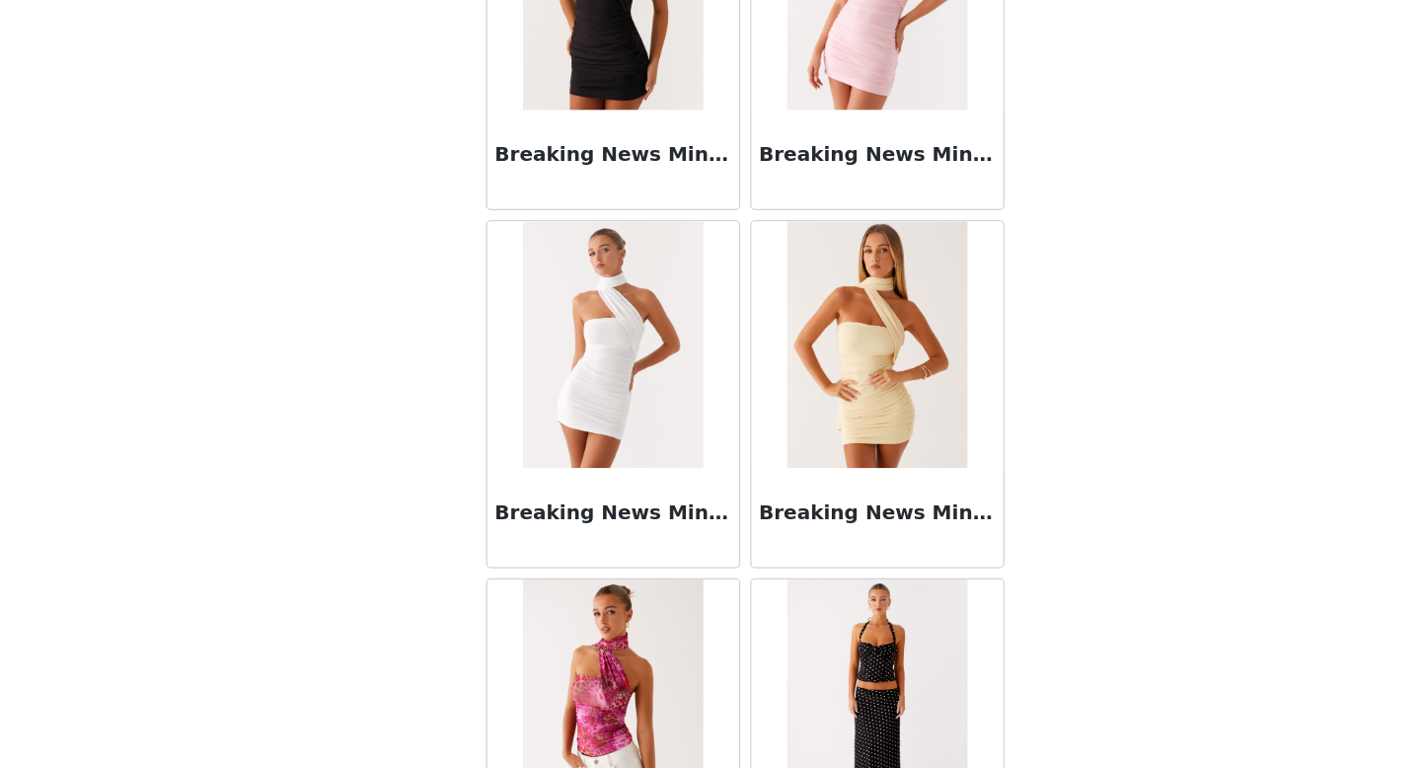
scroll to position [16565, 0]
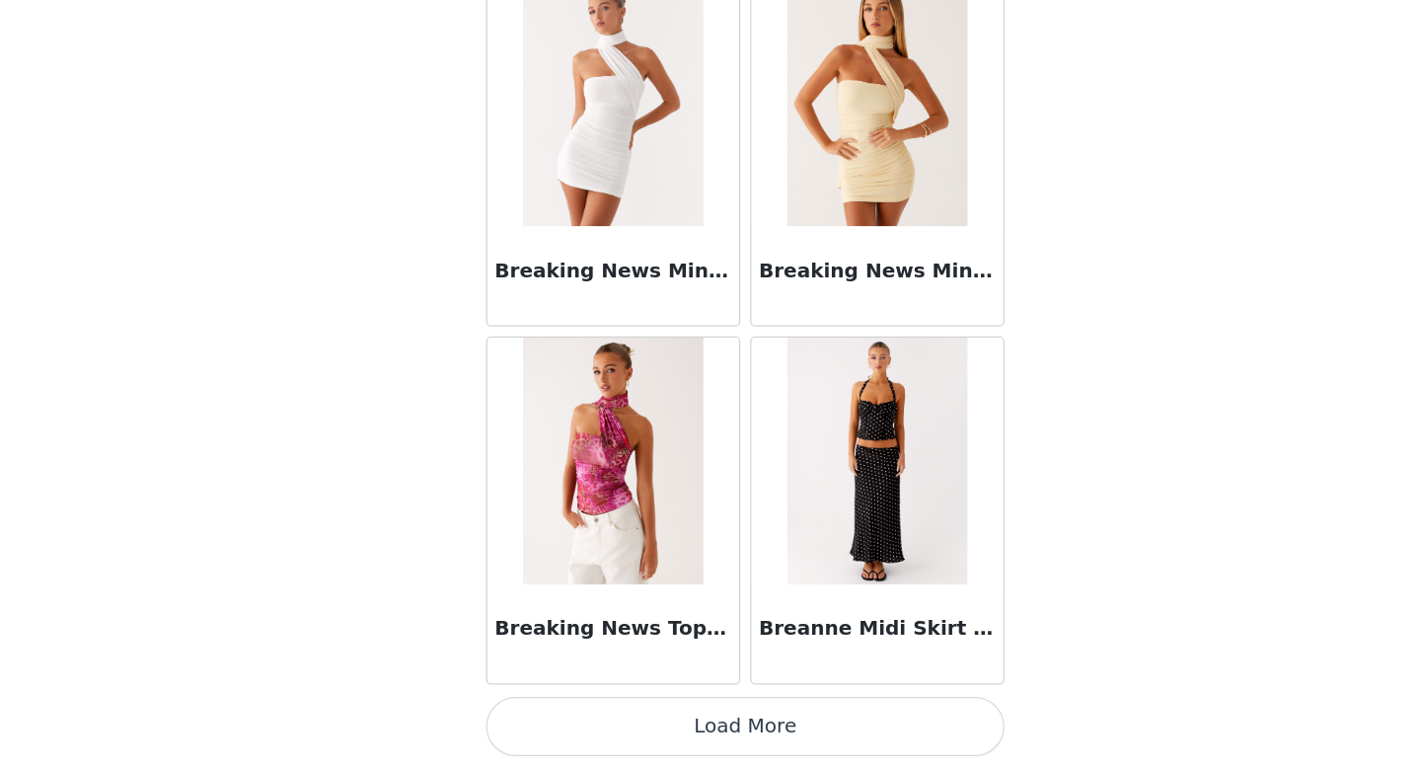
click at [695, 745] on button "Load More" at bounding box center [710, 734] width 415 height 47
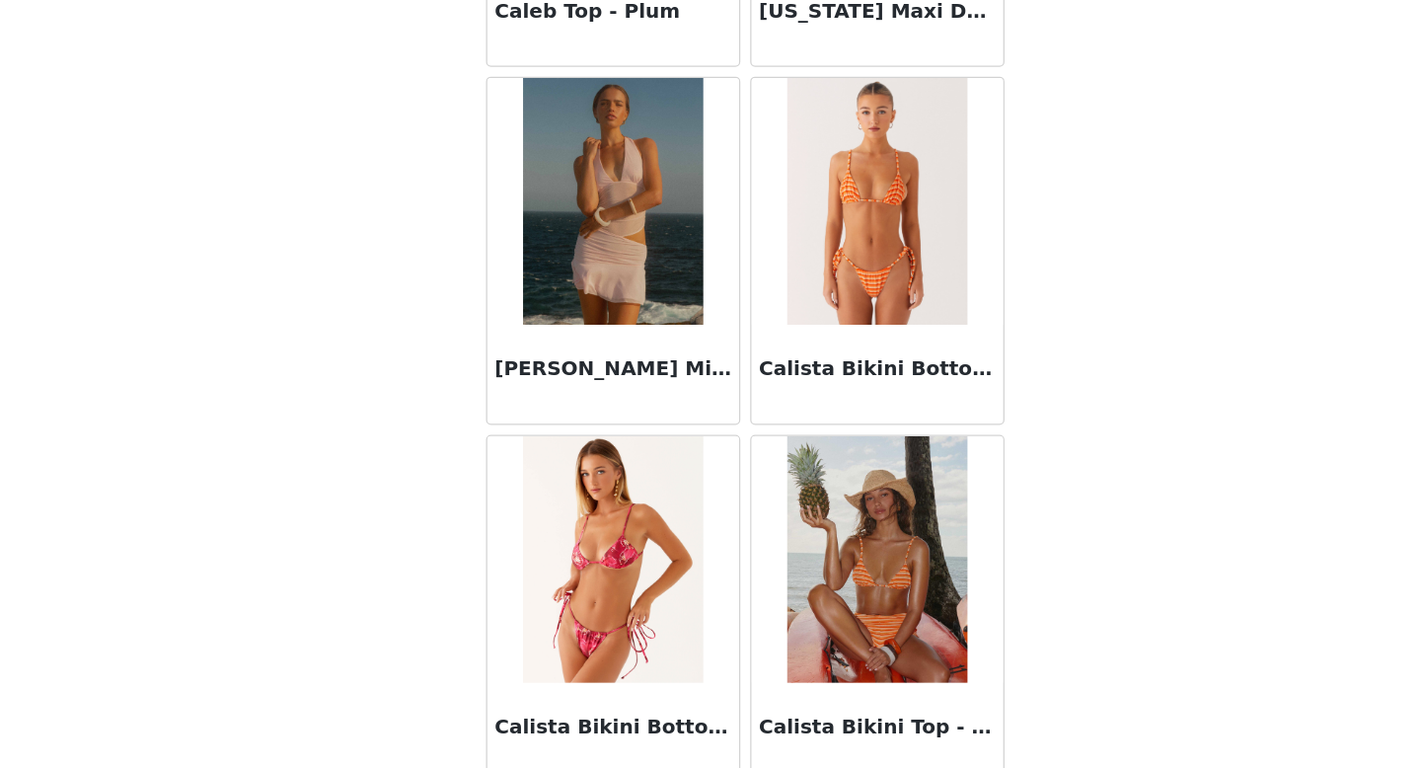
scroll to position [19428, 0]
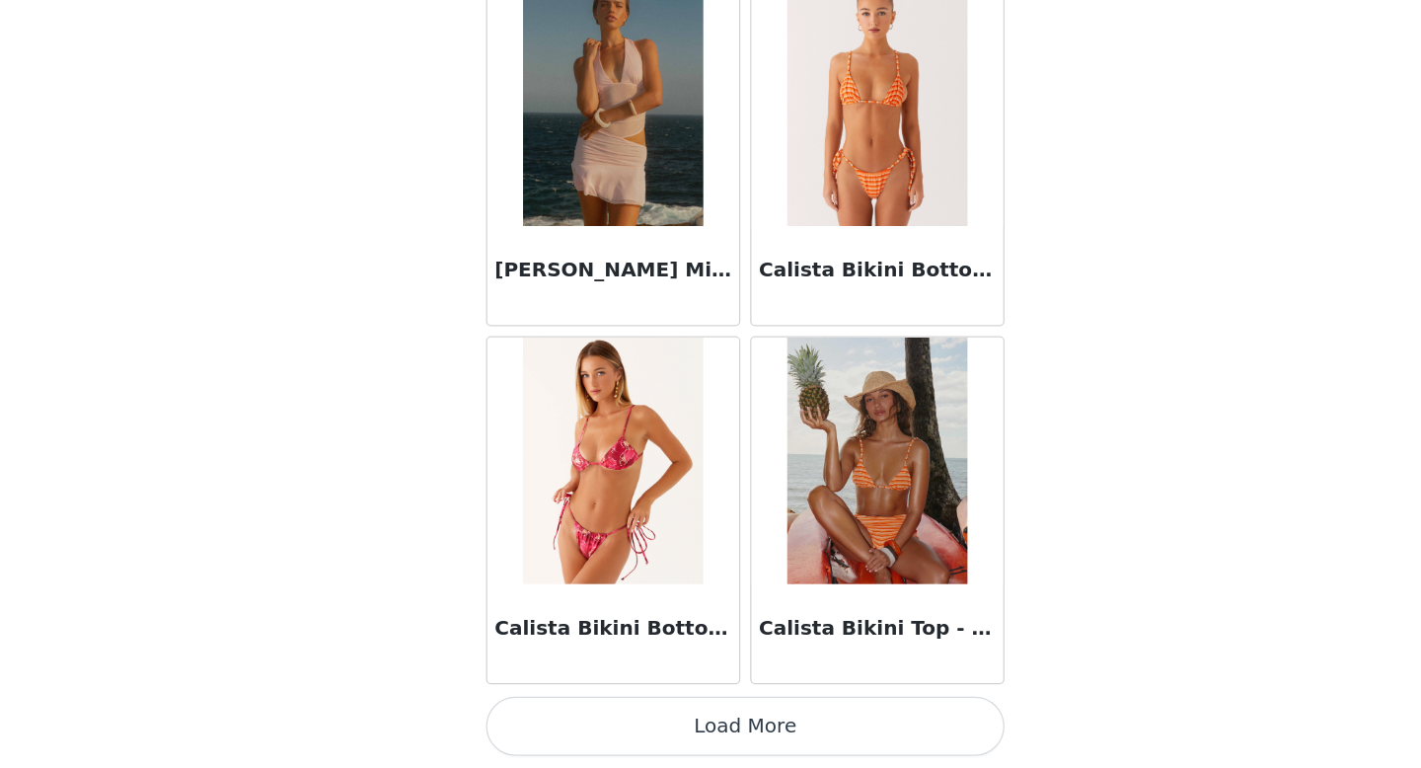
click at [688, 742] on button "Load More" at bounding box center [710, 734] width 415 height 47
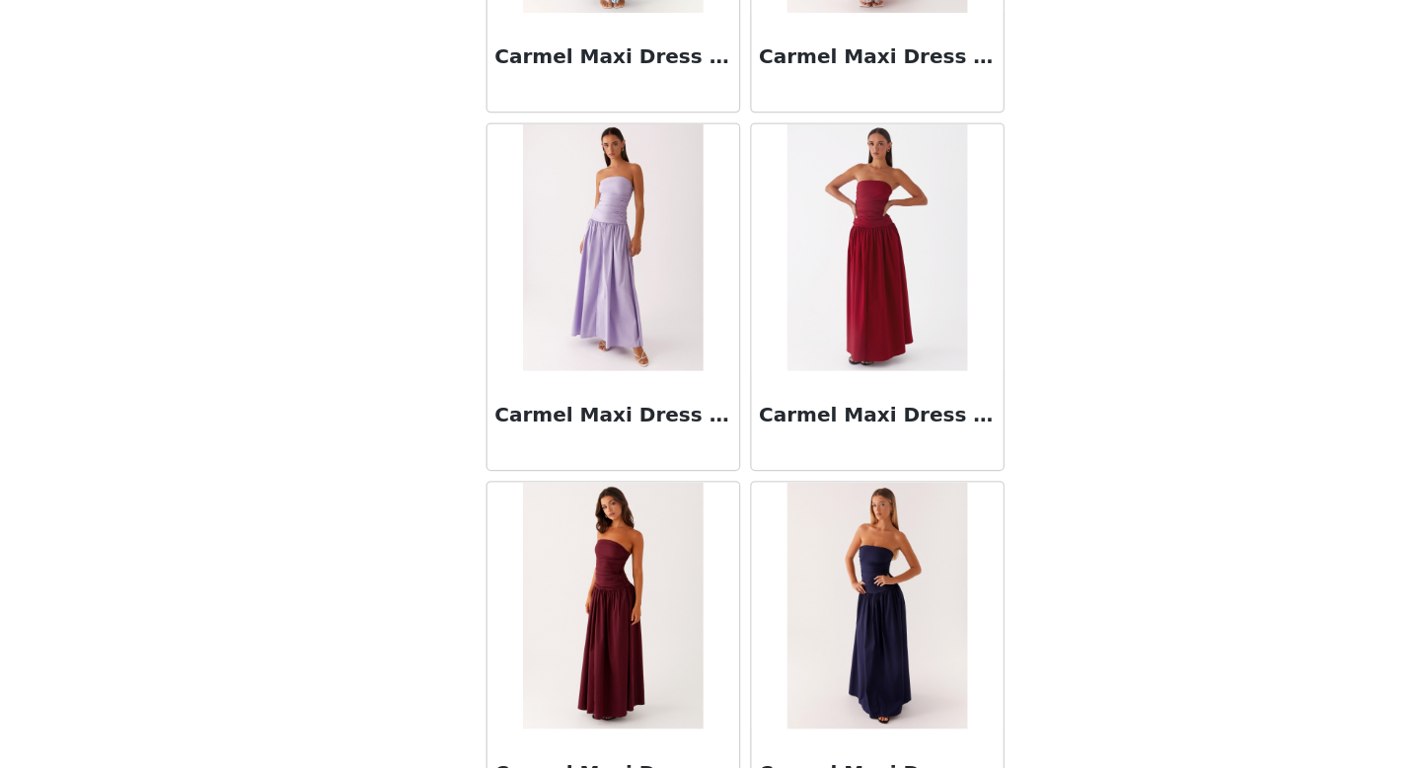
scroll to position [22290, 0]
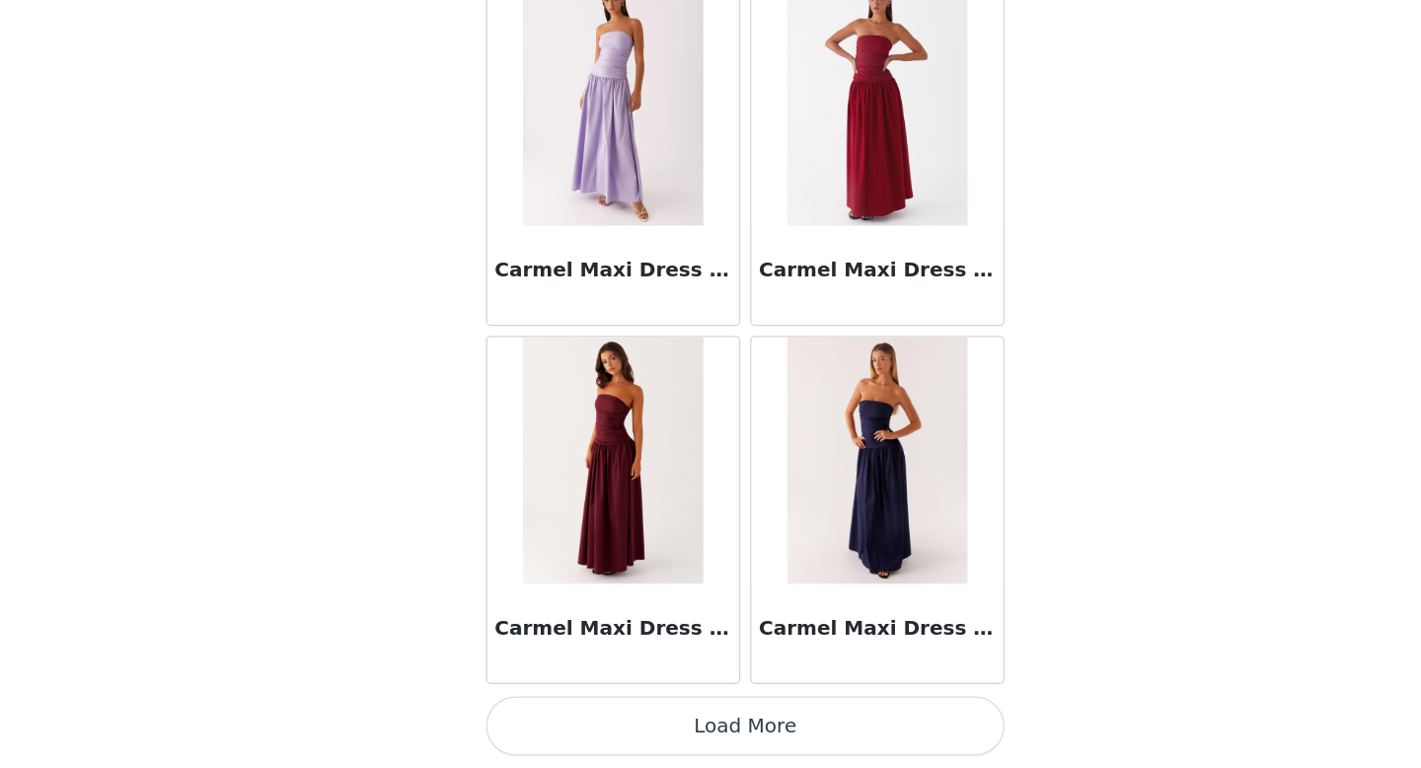
click at [688, 740] on button "Load More" at bounding box center [710, 734] width 415 height 47
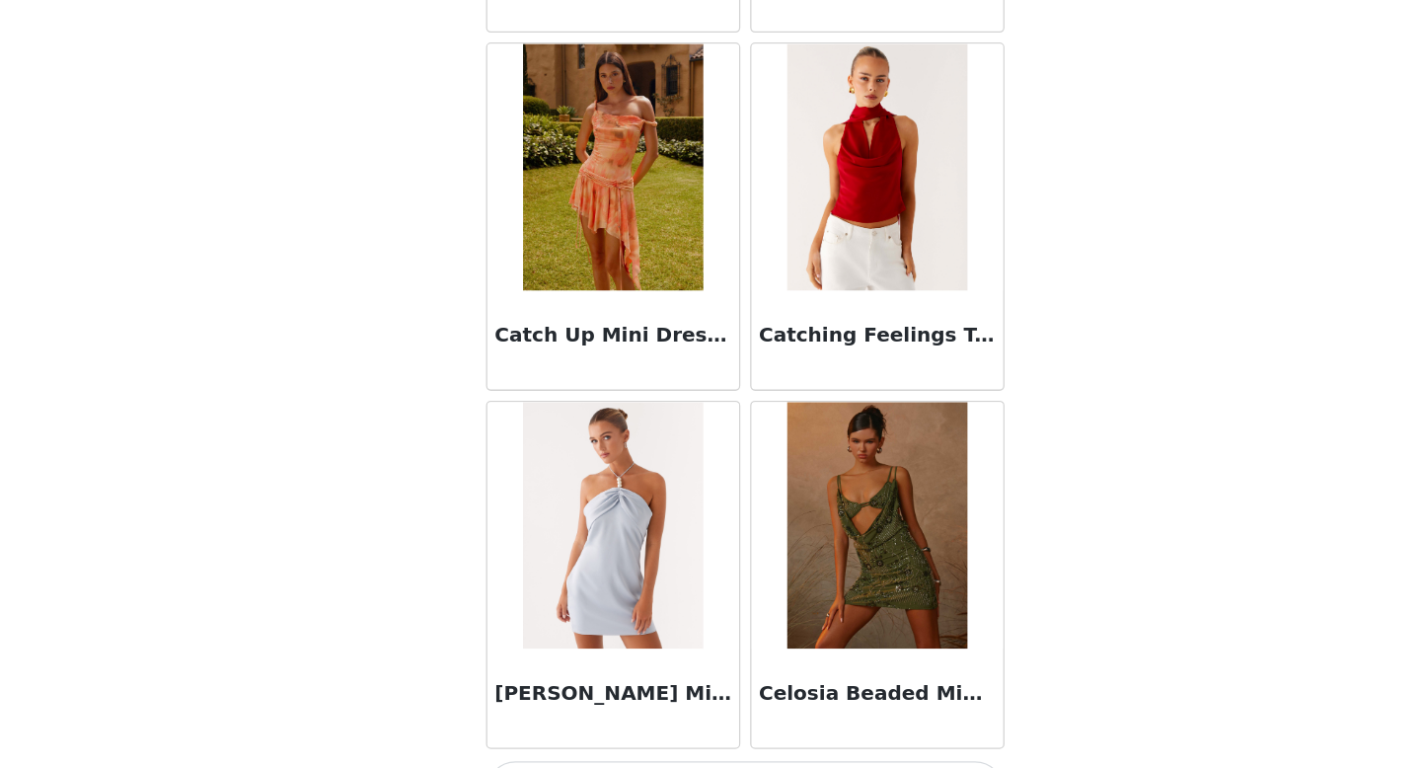
scroll to position [25153, 0]
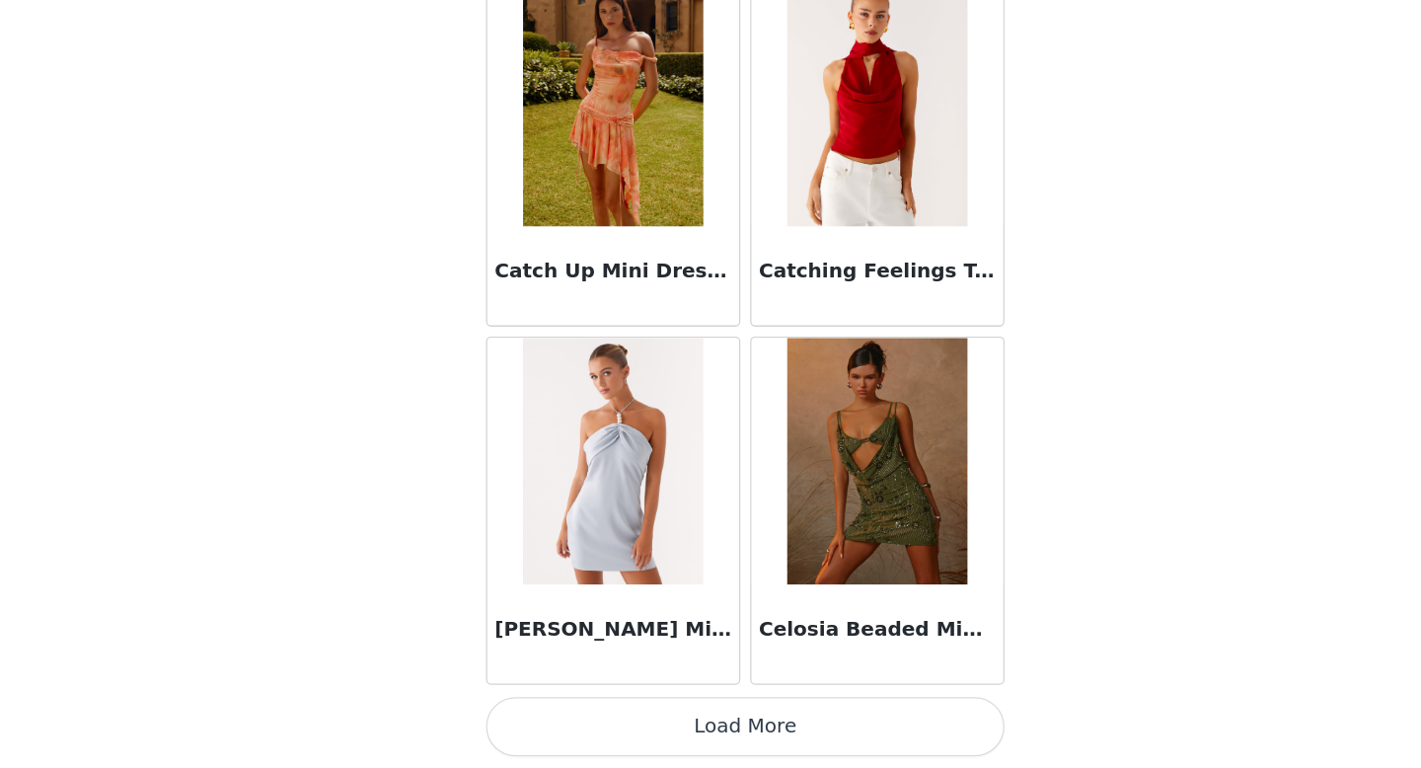
click at [693, 726] on button "Load More" at bounding box center [710, 734] width 415 height 47
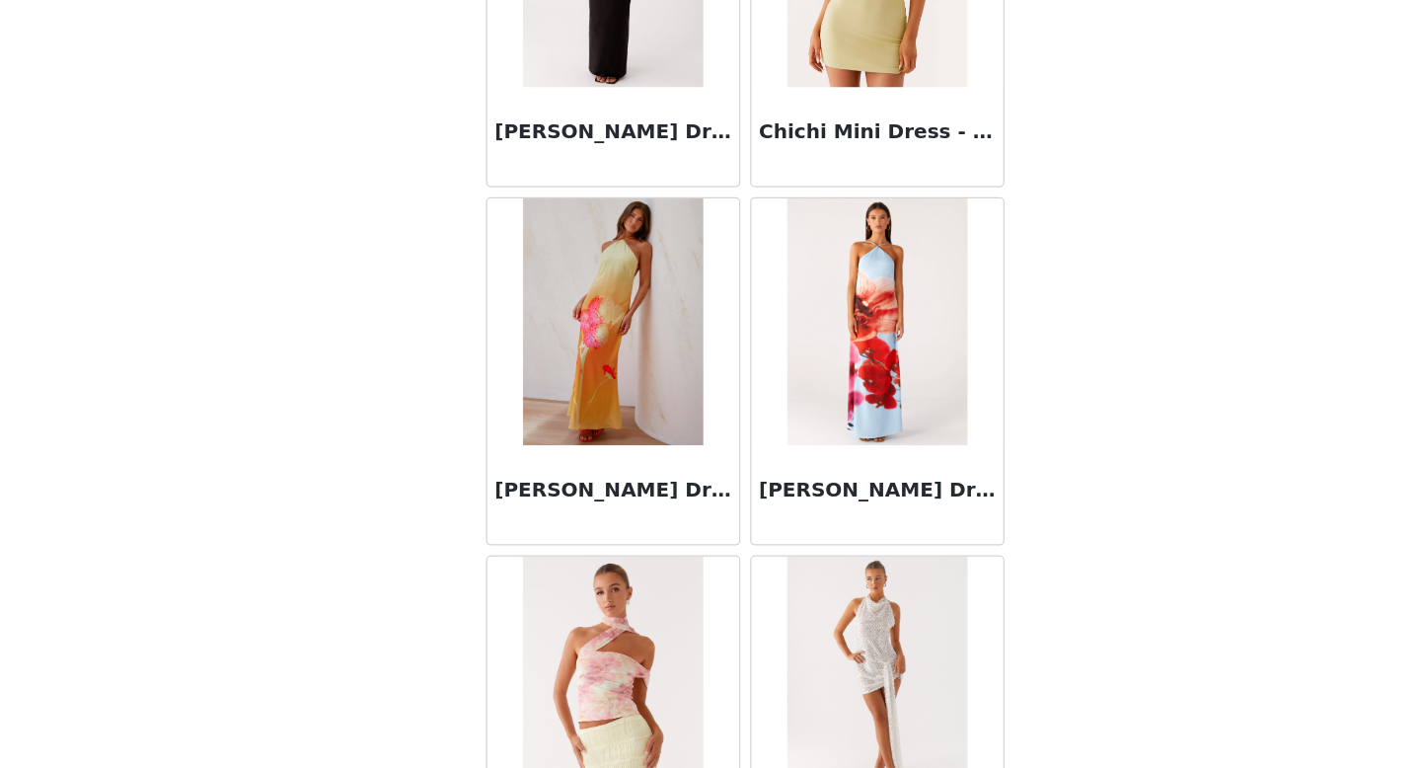
scroll to position [28015, 0]
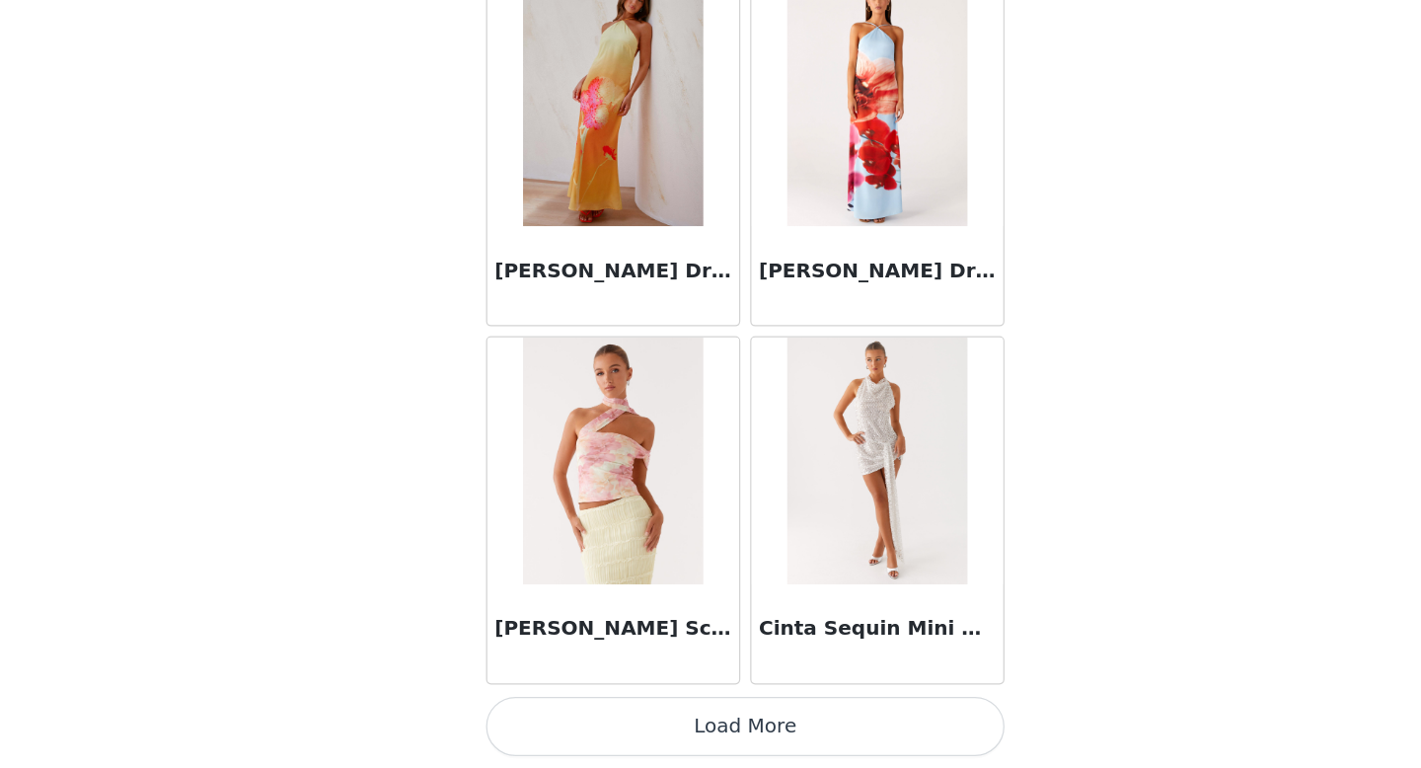
click at [743, 729] on button "Load More" at bounding box center [710, 734] width 415 height 47
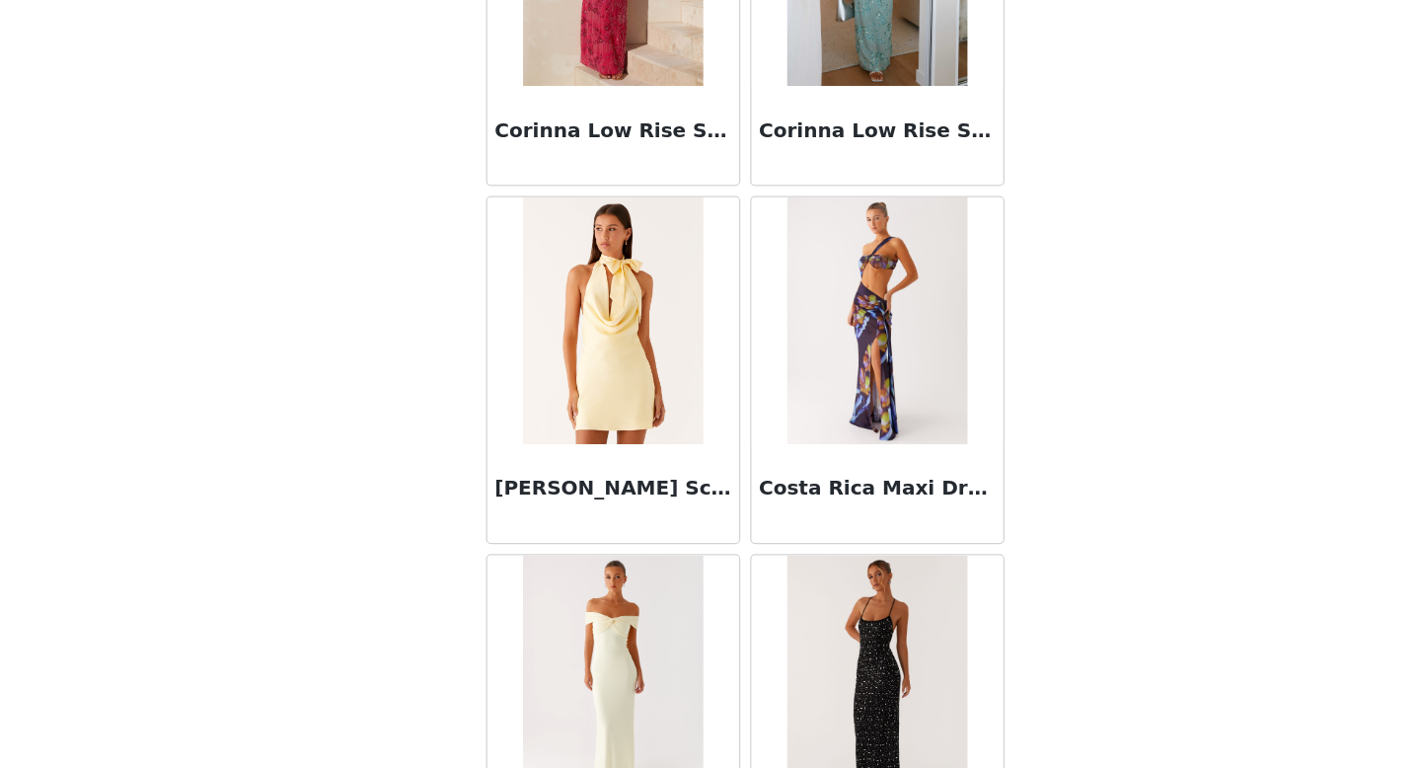
scroll to position [30878, 0]
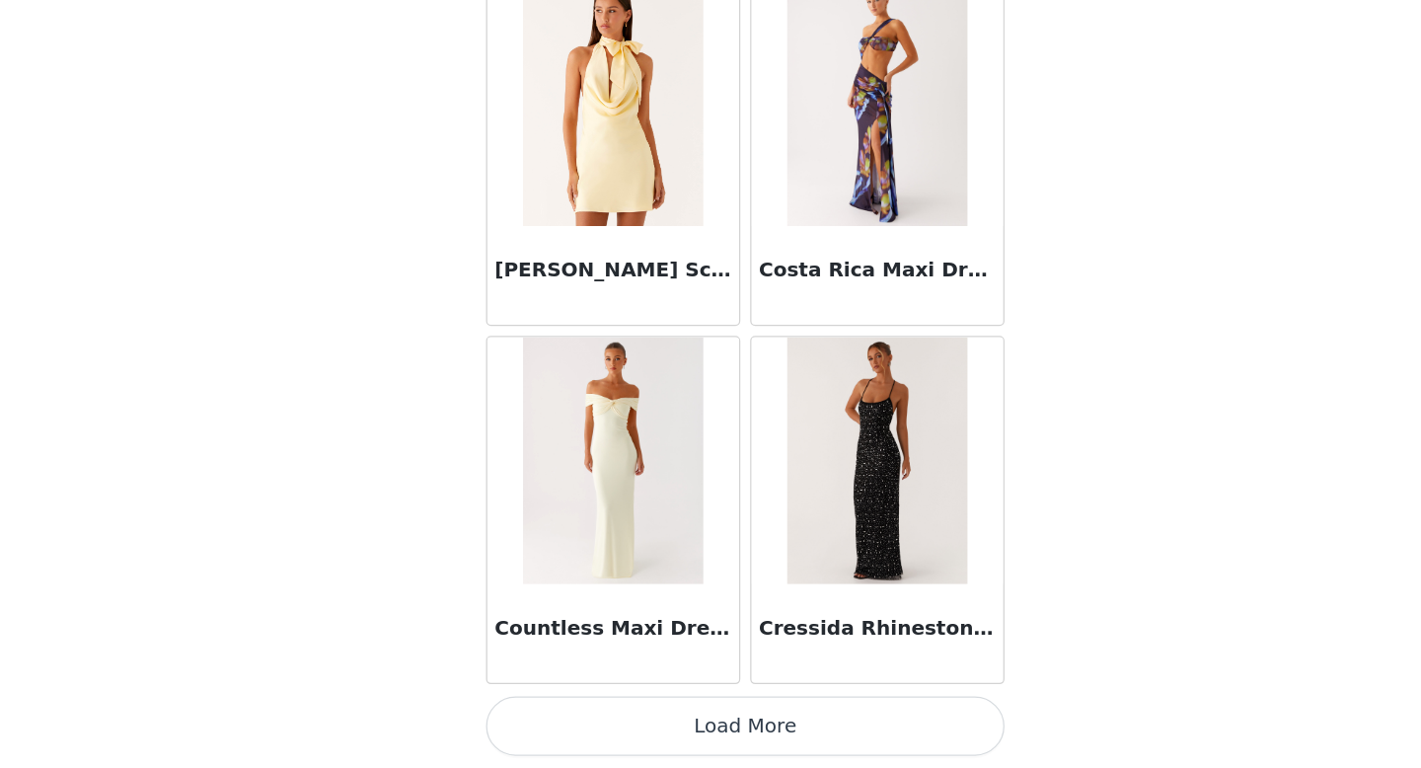
click at [710, 728] on button "Load More" at bounding box center [710, 734] width 415 height 47
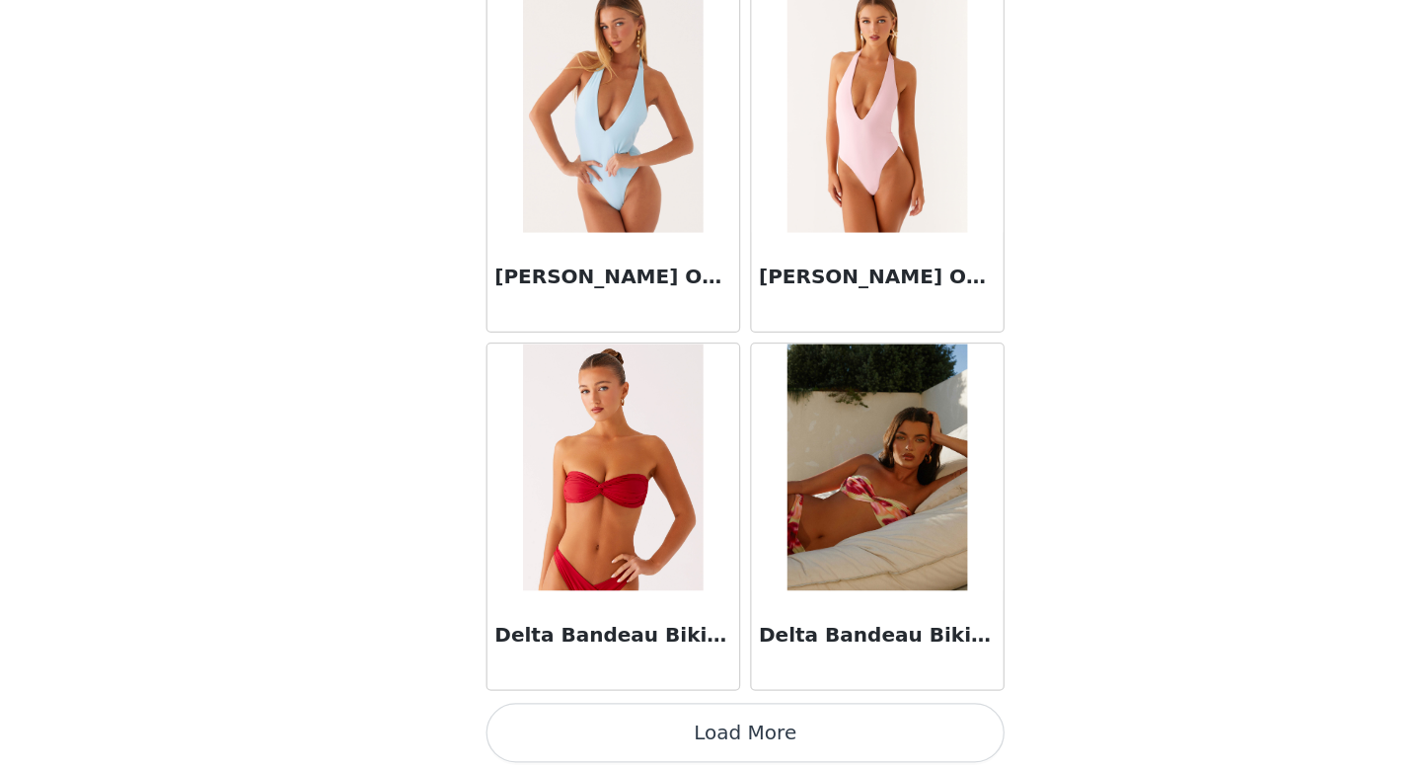
scroll to position [33740, 0]
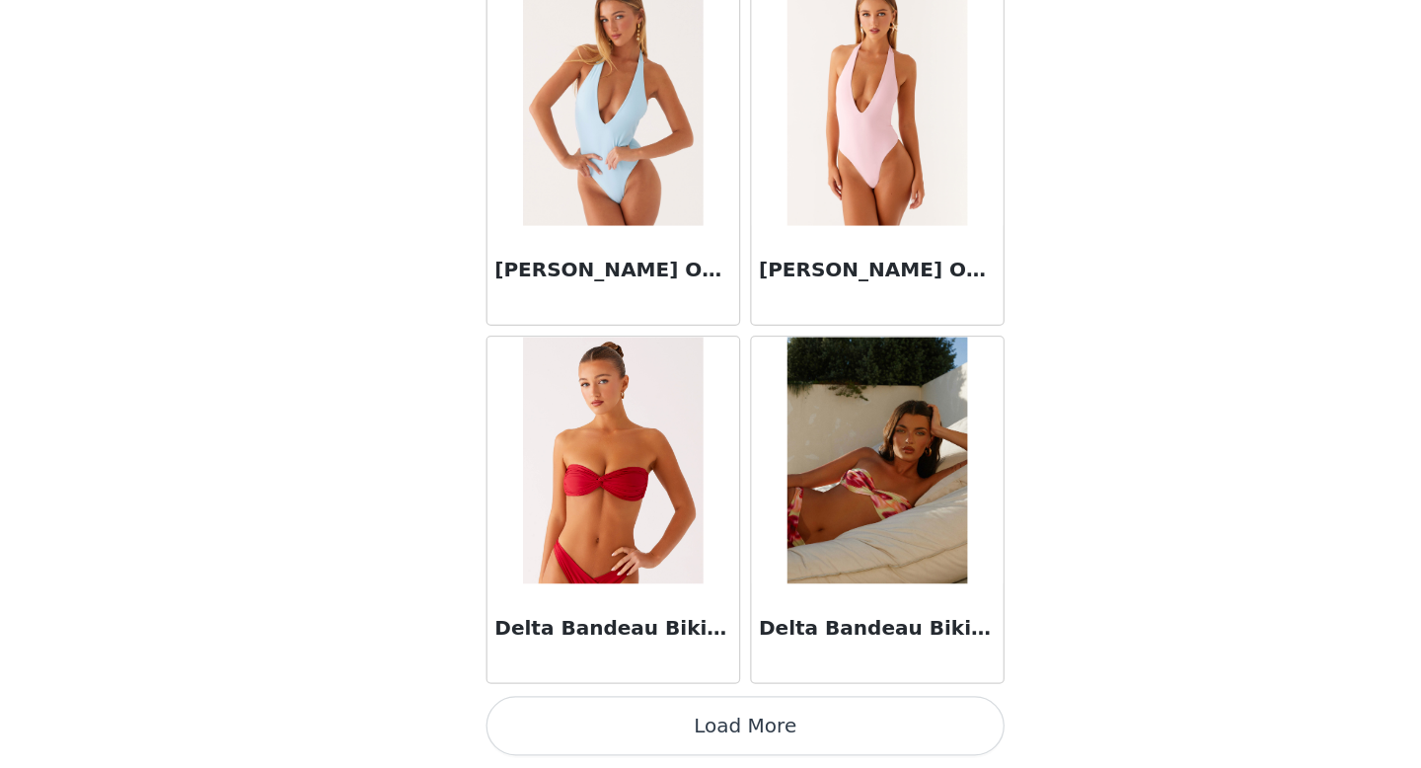
click at [710, 733] on button "Load More" at bounding box center [710, 734] width 415 height 47
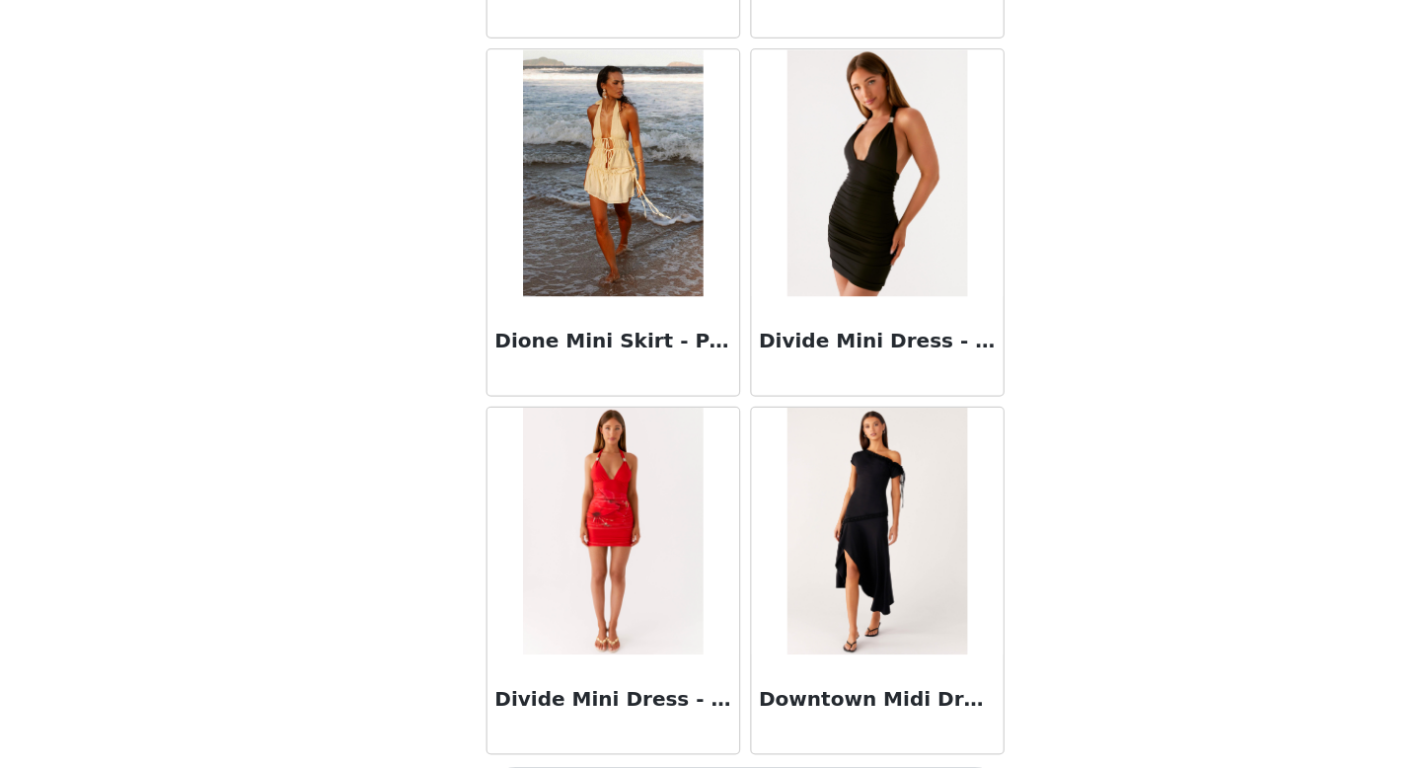
scroll to position [36603, 0]
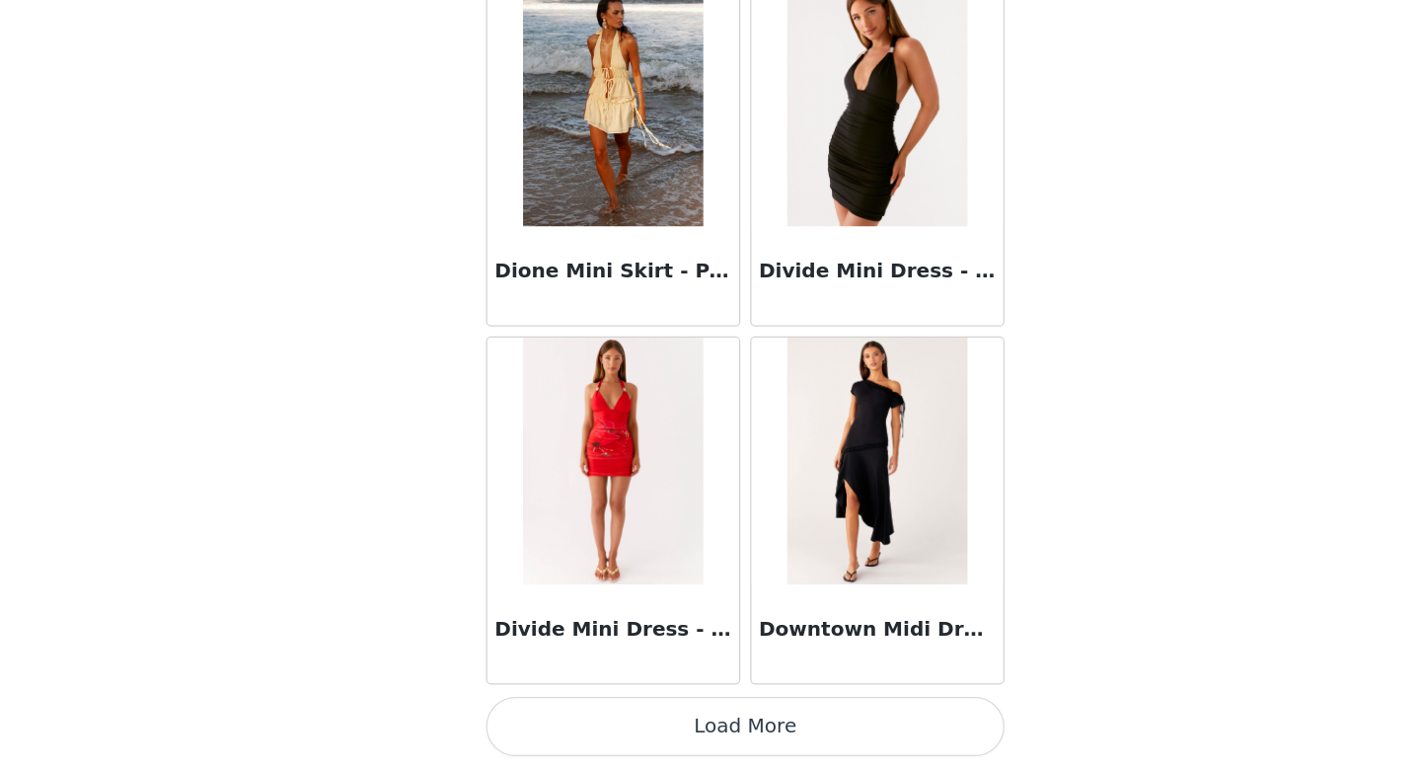
click at [699, 735] on button "Load More" at bounding box center [710, 734] width 415 height 47
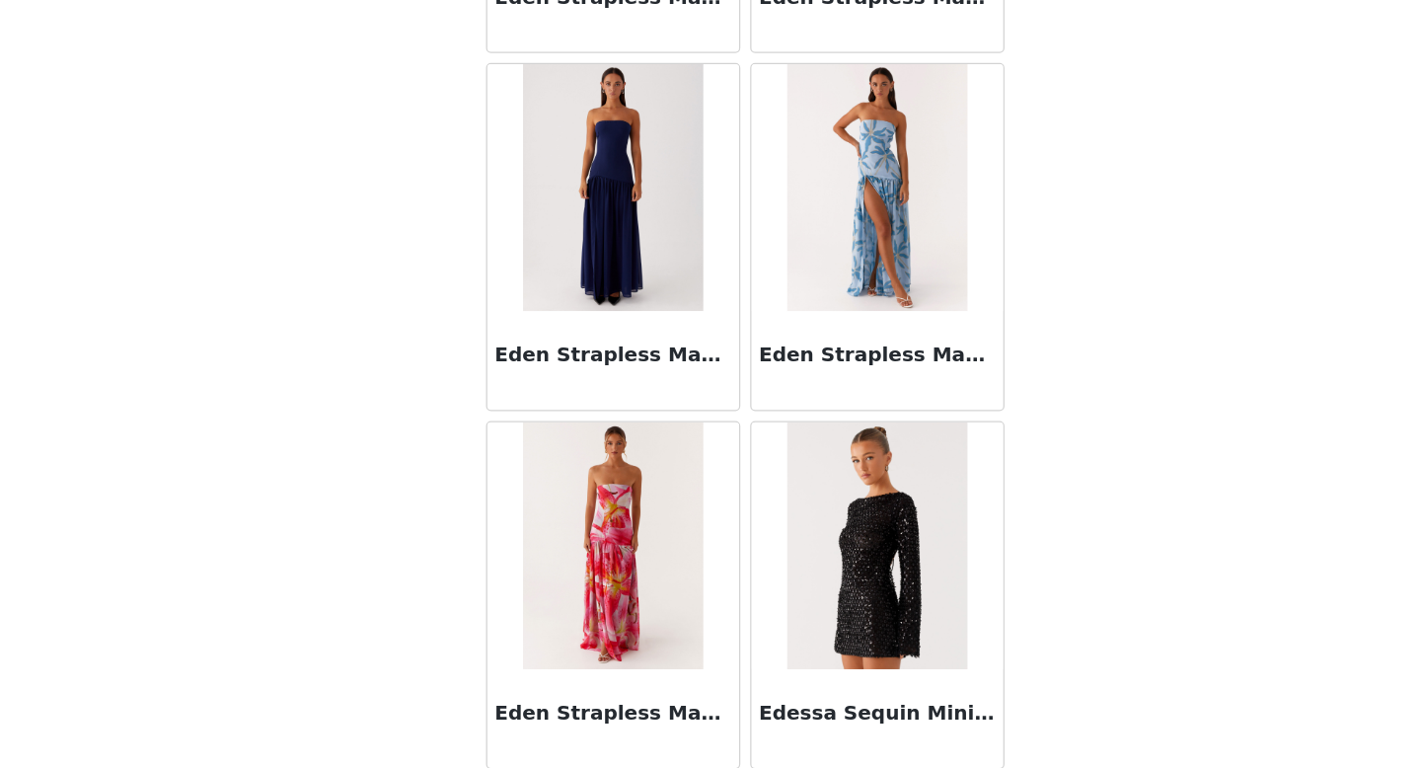
scroll to position [39465, 0]
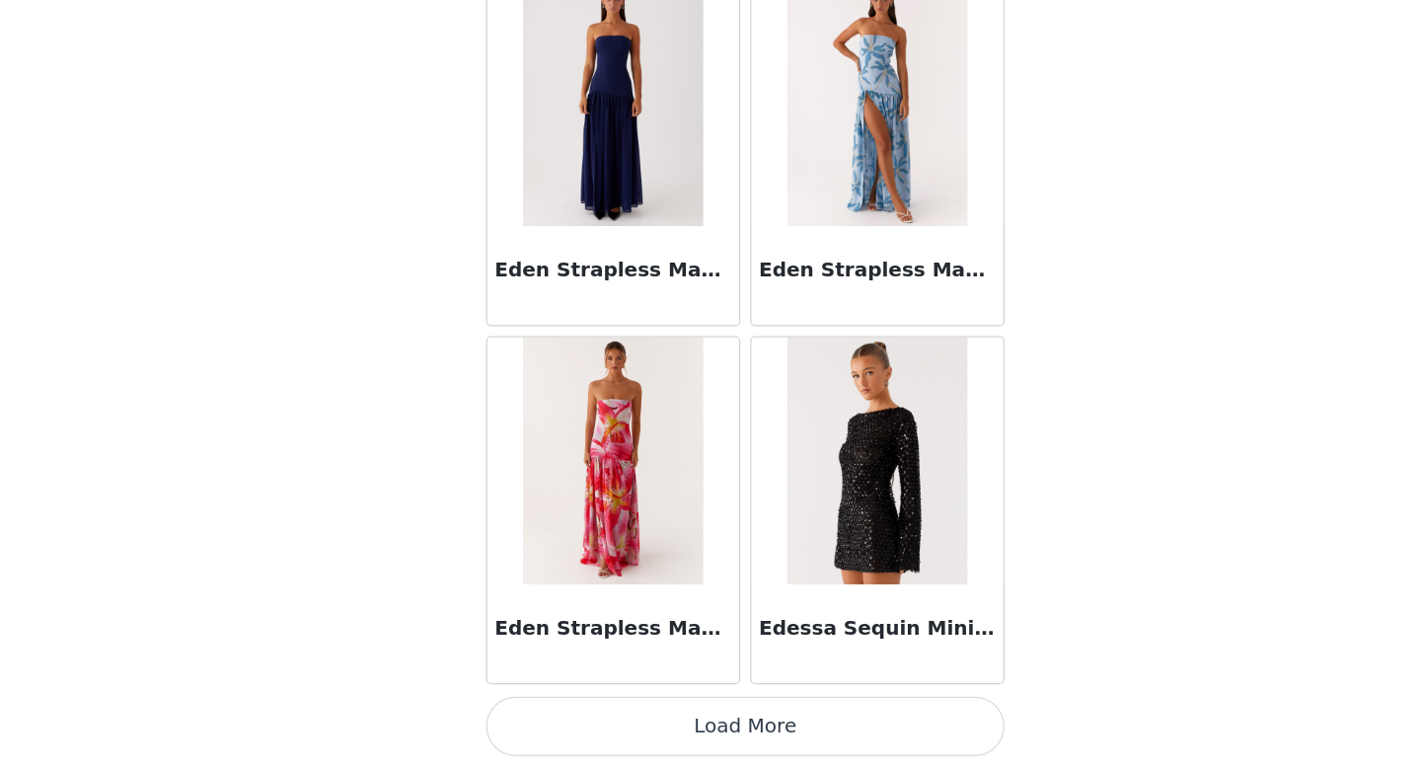
click at [698, 746] on button "Load More" at bounding box center [710, 734] width 415 height 47
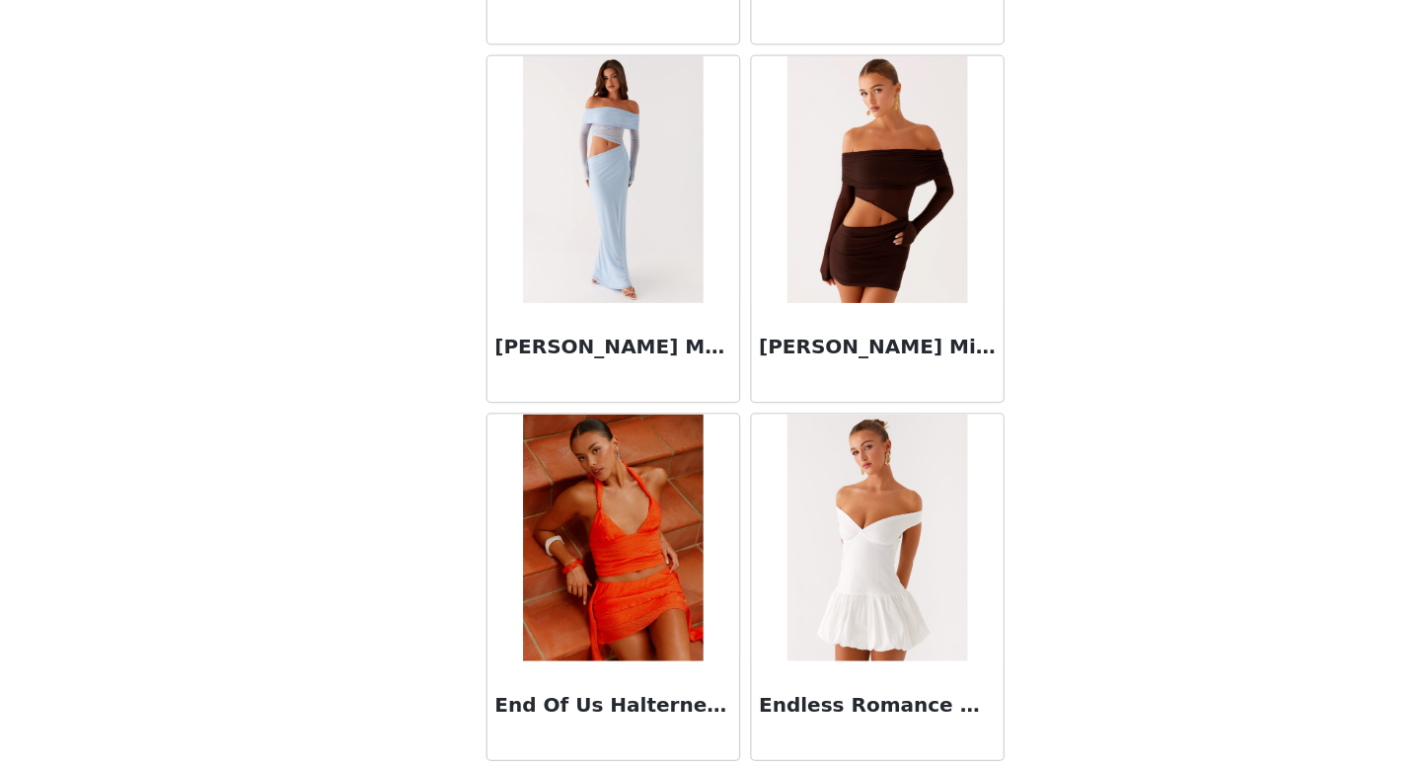
scroll to position [42328, 0]
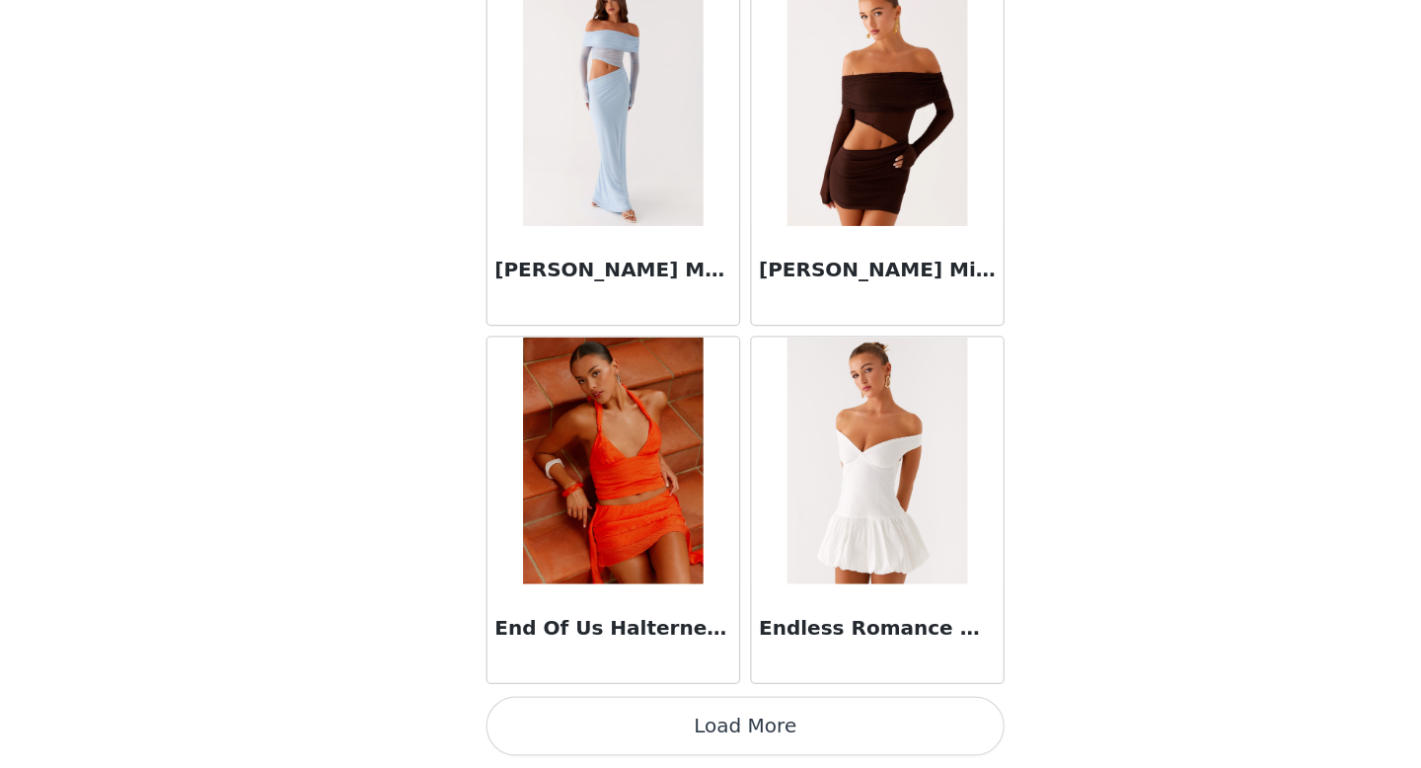
click at [697, 735] on button "Load More" at bounding box center [710, 734] width 415 height 47
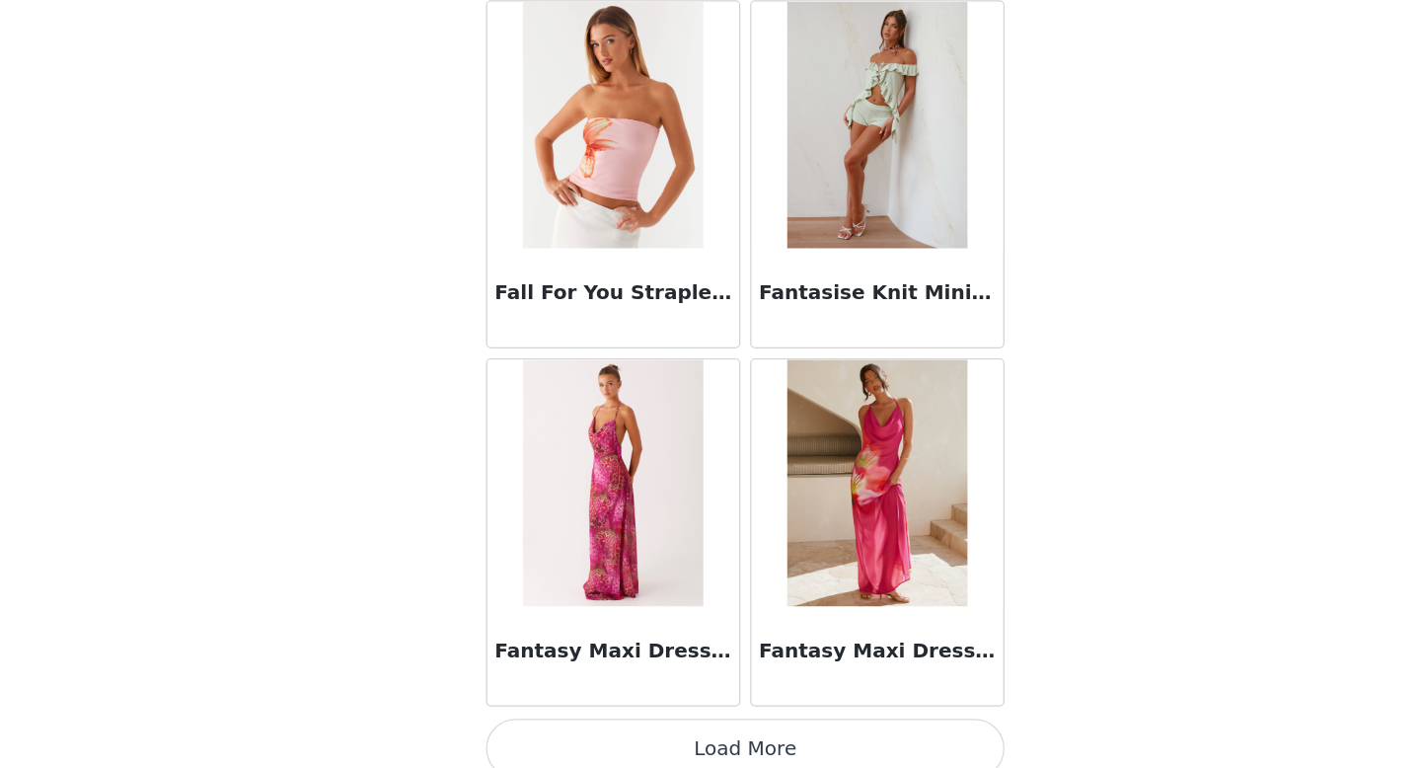
scroll to position [45174, 0]
click at [728, 733] on button "Load More" at bounding box center [710, 750] width 415 height 47
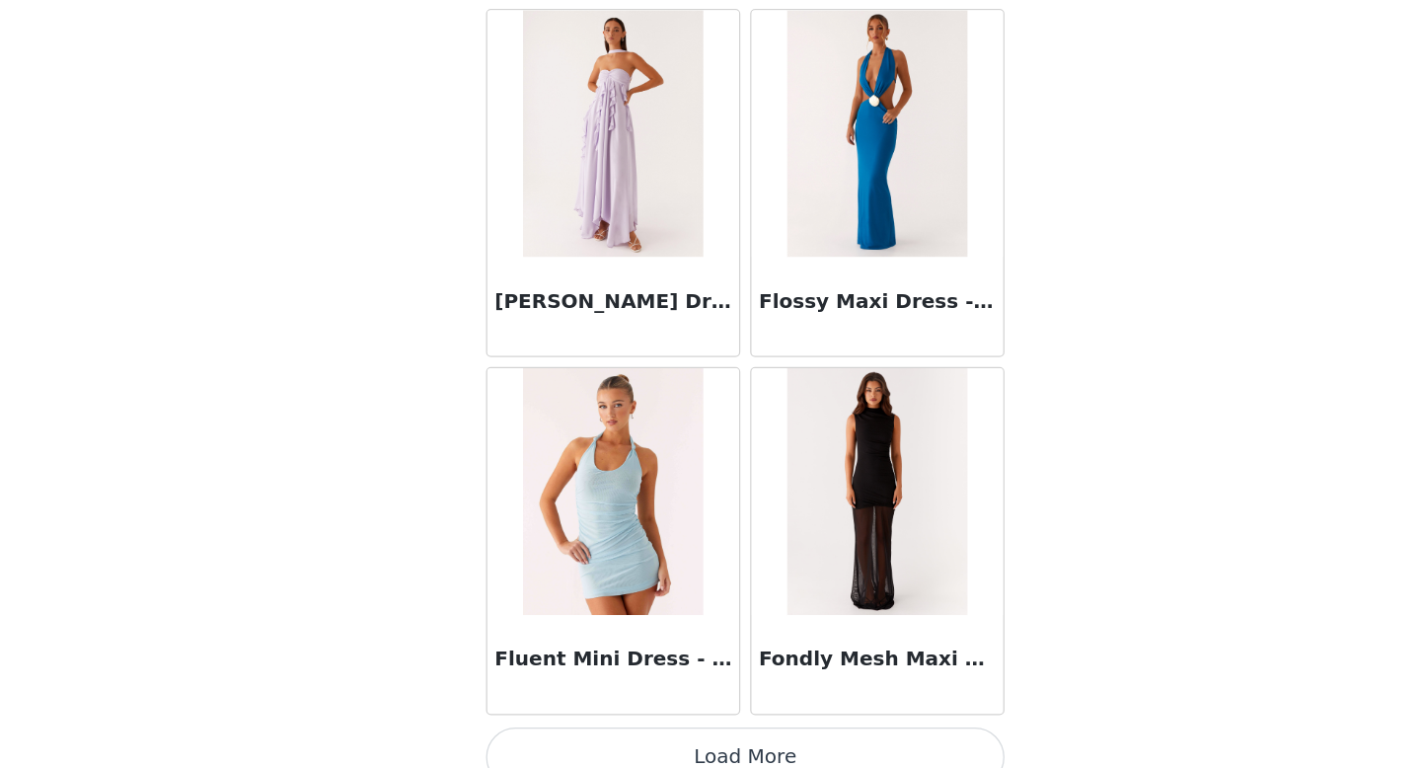
scroll to position [48053, 0]
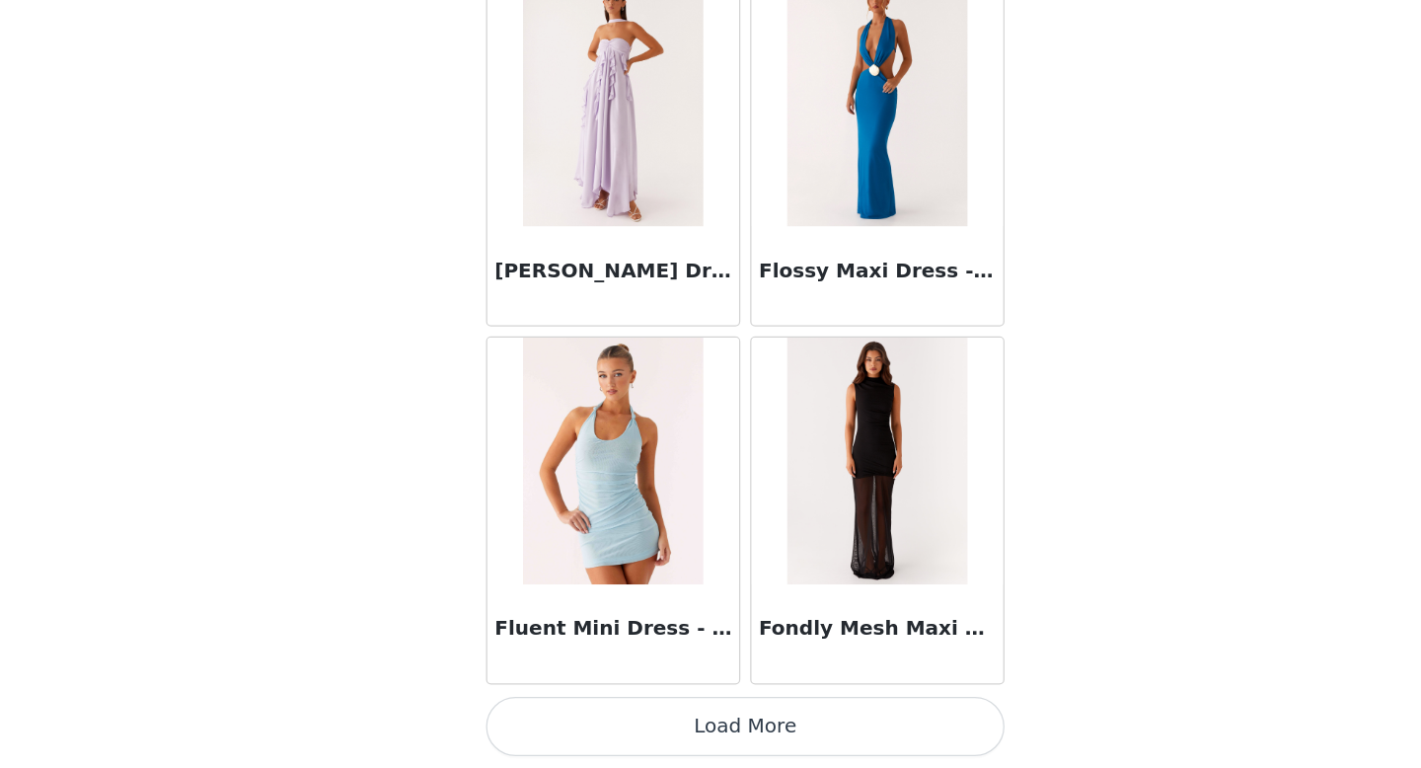
click at [726, 747] on button "Load More" at bounding box center [710, 734] width 415 height 47
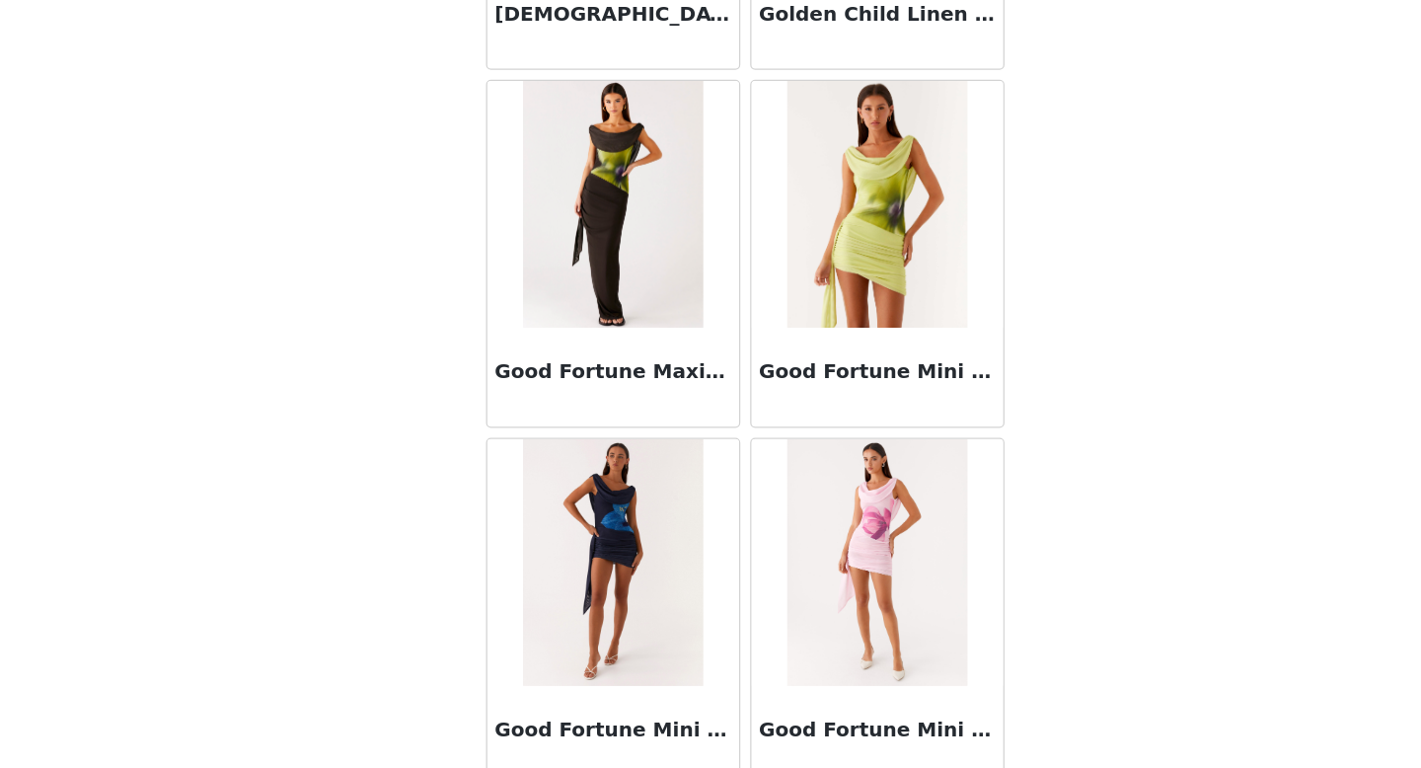
scroll to position [50916, 0]
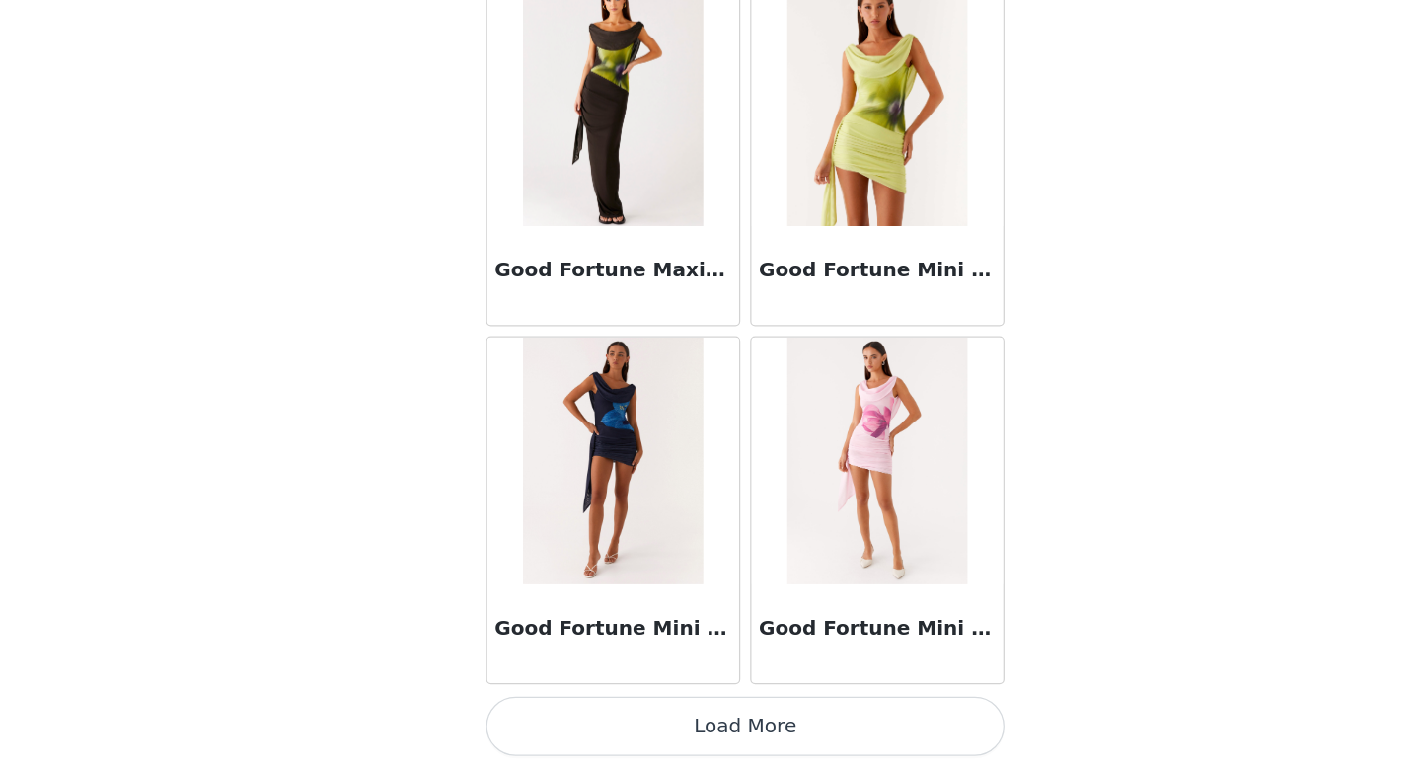
click at [723, 742] on button "Load More" at bounding box center [710, 734] width 415 height 47
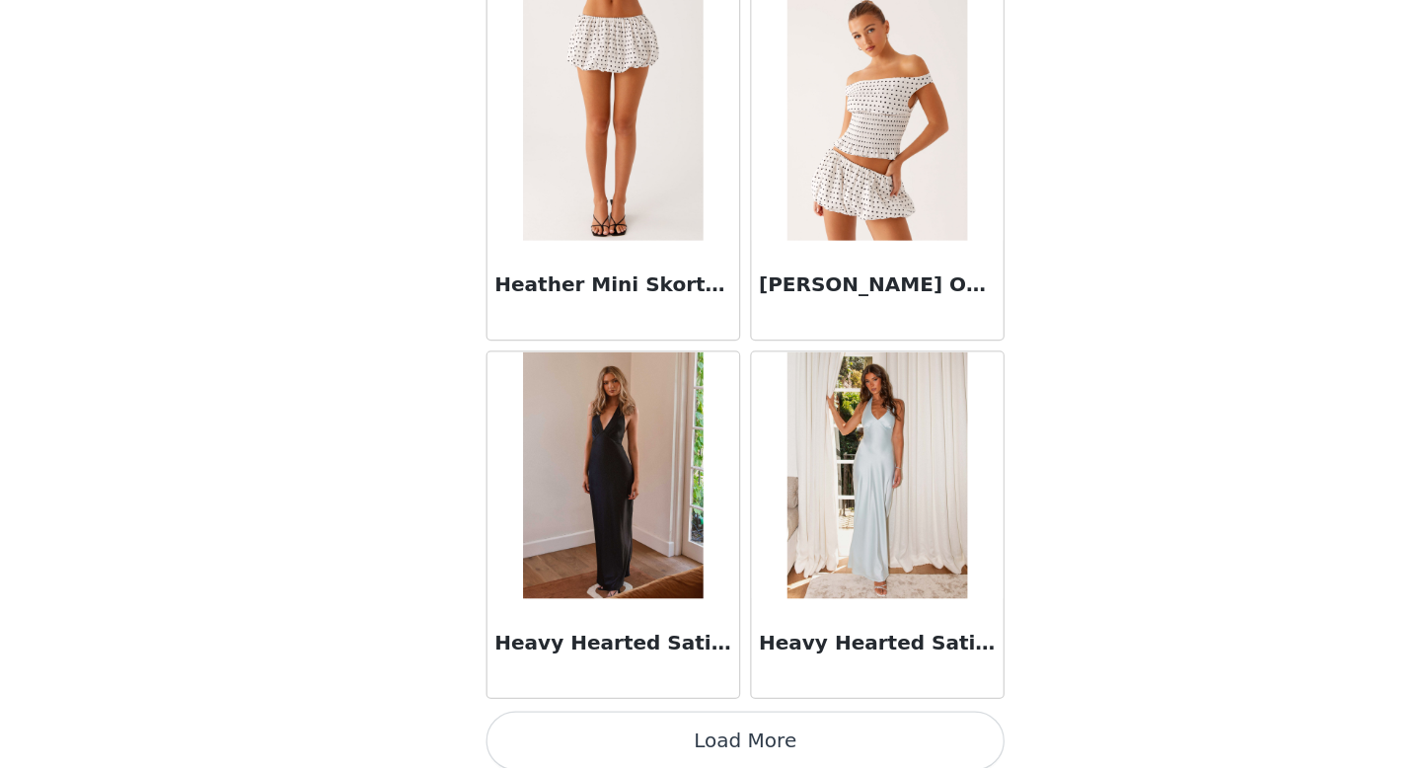
scroll to position [53778, 0]
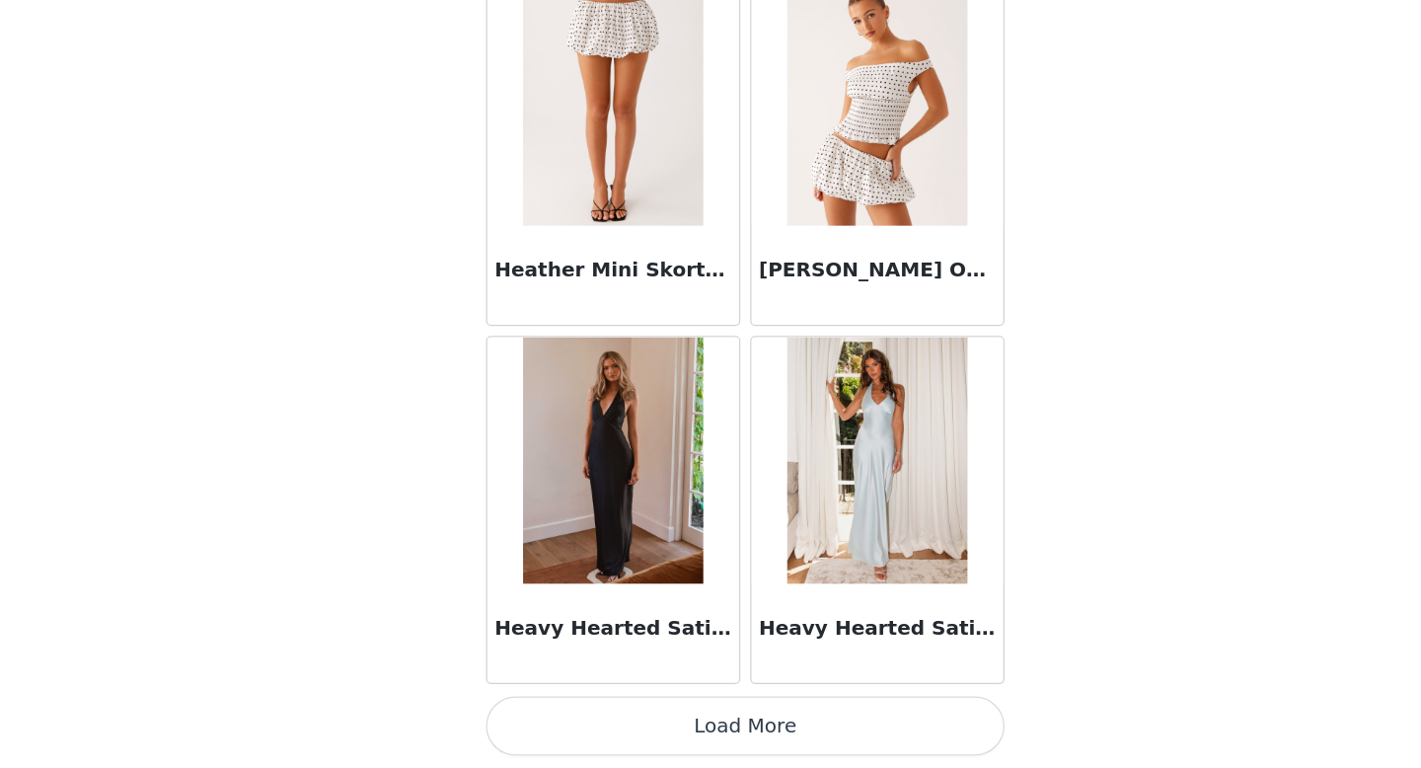
click at [733, 730] on button "Load More" at bounding box center [710, 734] width 415 height 47
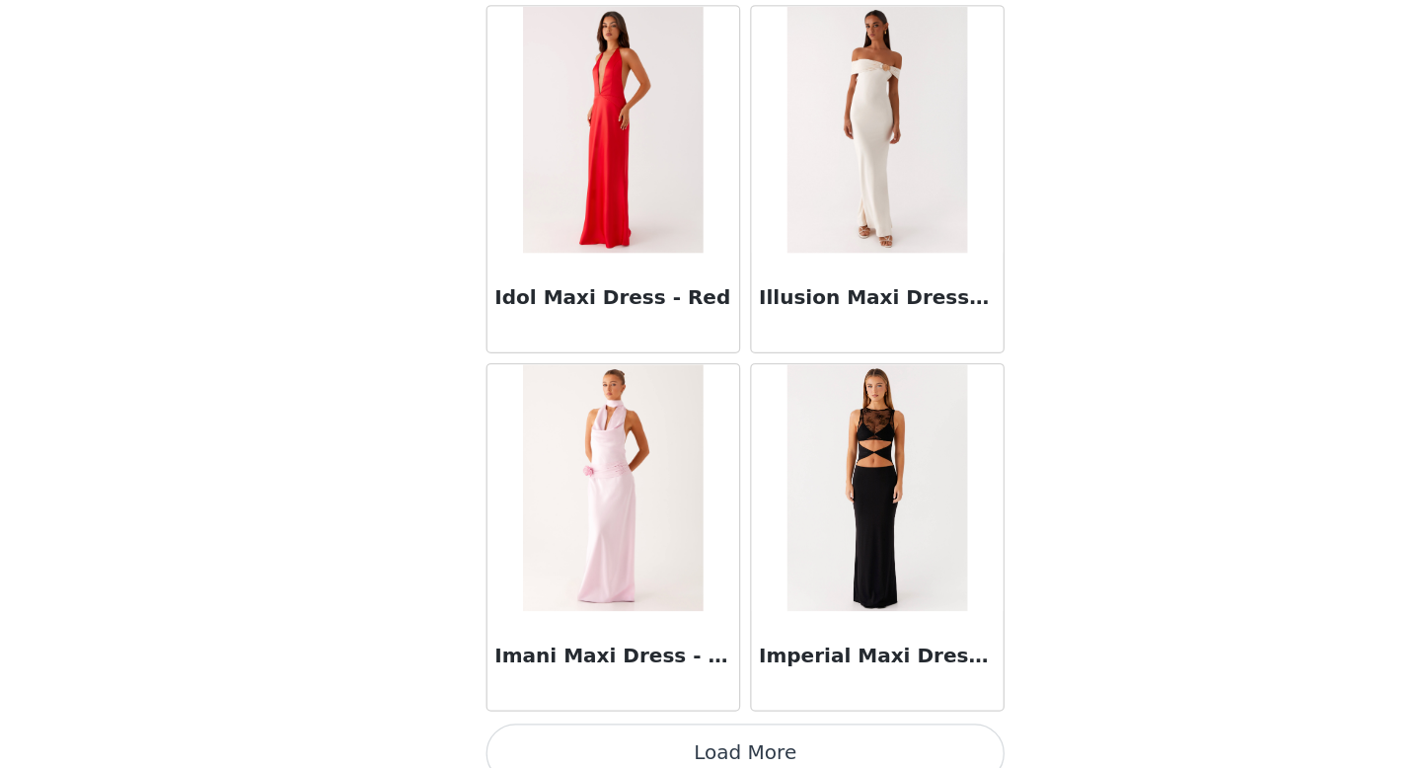
scroll to position [56641, 0]
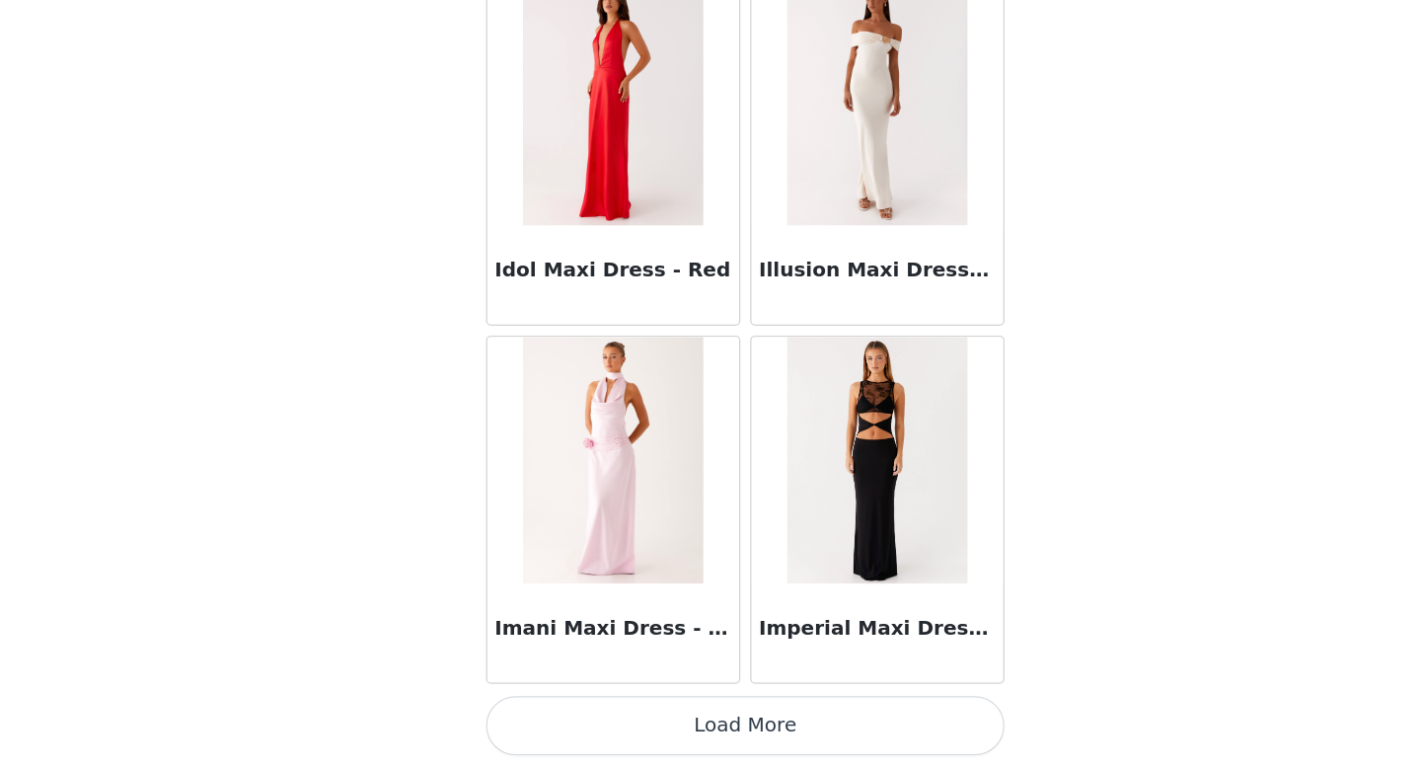
click at [731, 720] on button "Load More" at bounding box center [710, 734] width 415 height 47
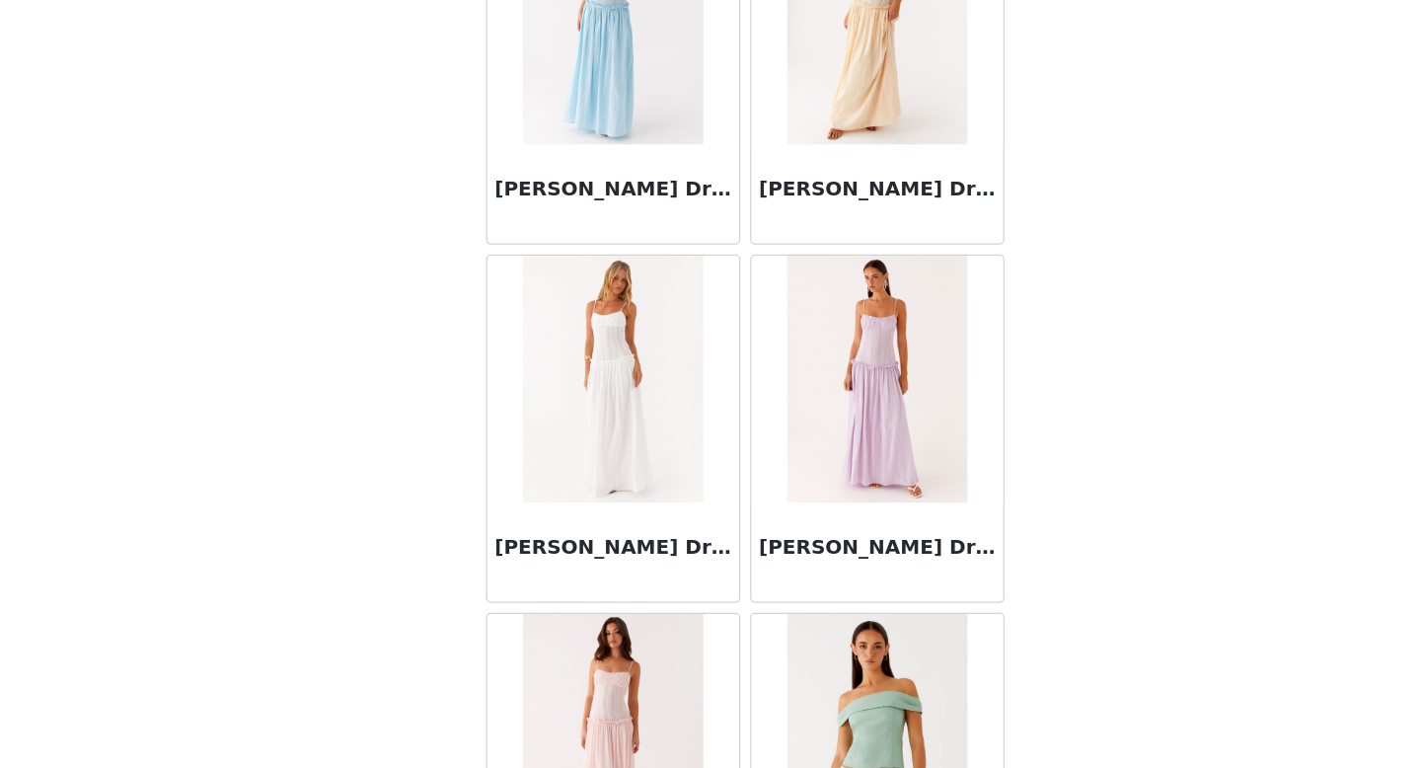
scroll to position [59503, 0]
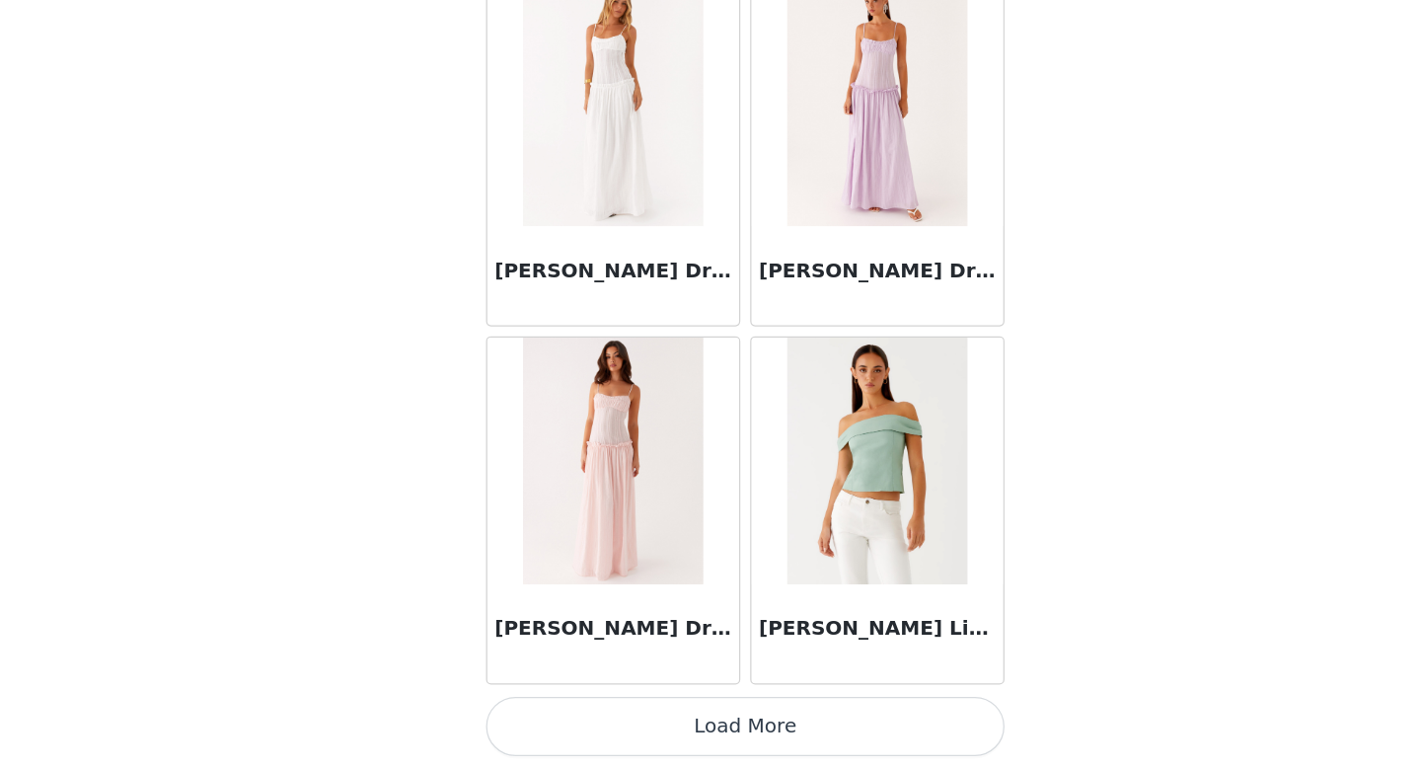
click at [728, 717] on button "Load More" at bounding box center [710, 734] width 415 height 47
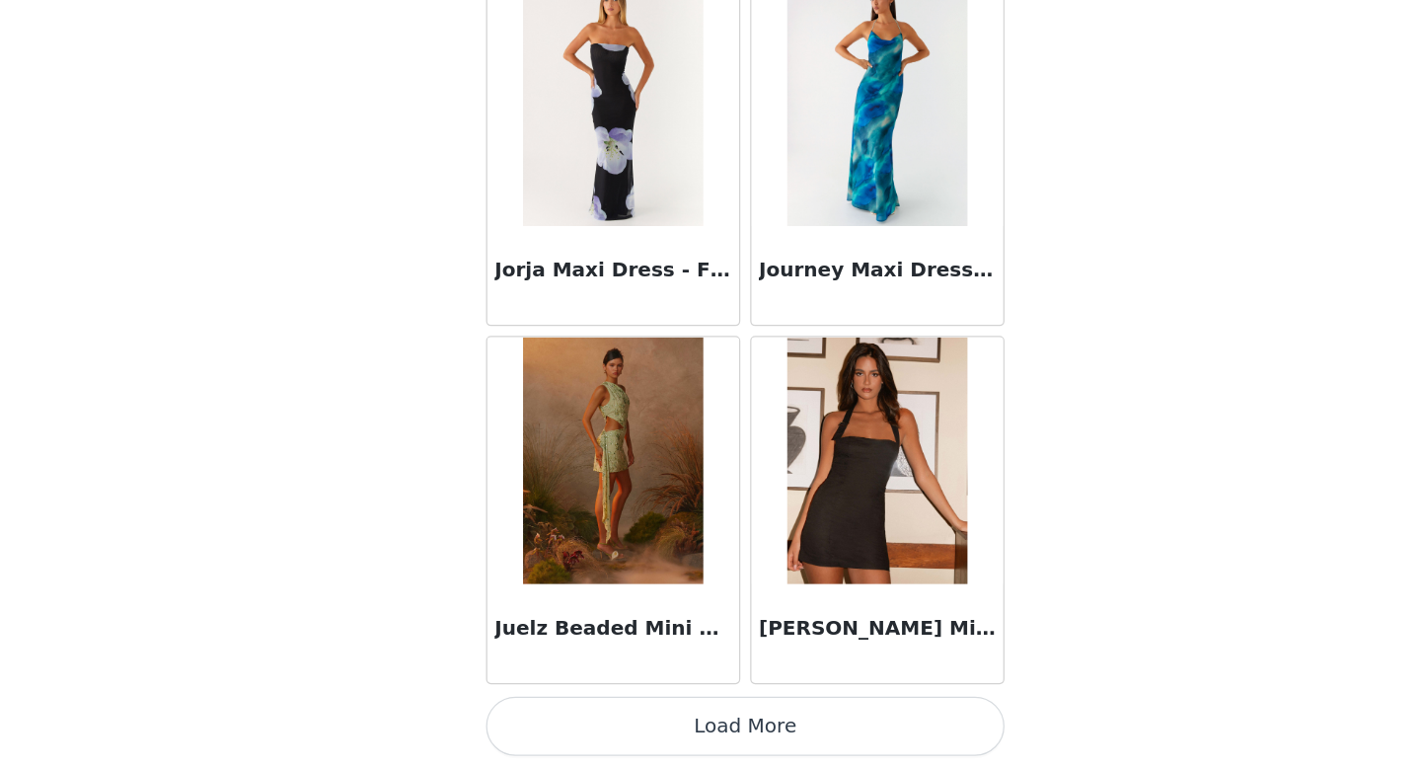
scroll to position [93, 0]
click at [723, 732] on button "Load More" at bounding box center [710, 734] width 415 height 47
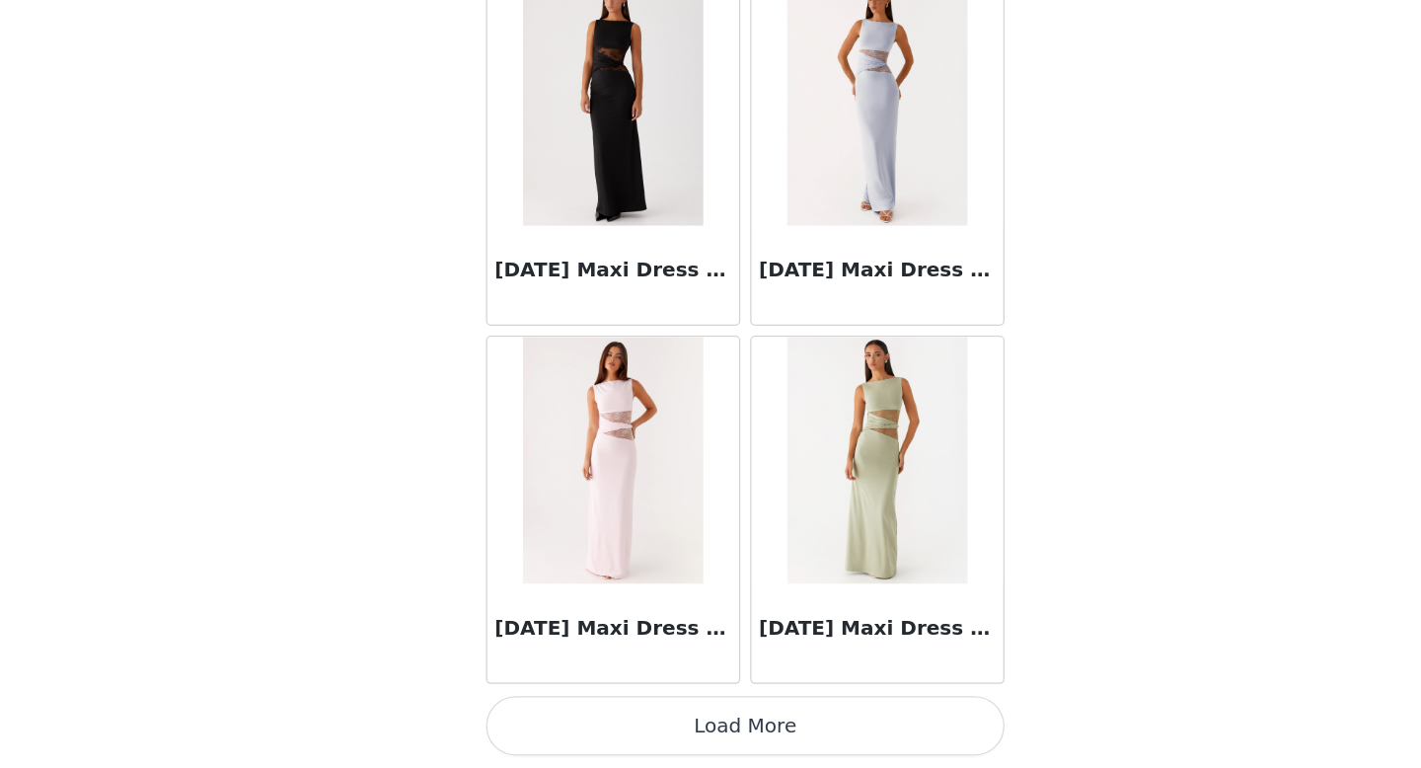
click at [723, 741] on button "Load More" at bounding box center [710, 734] width 415 height 47
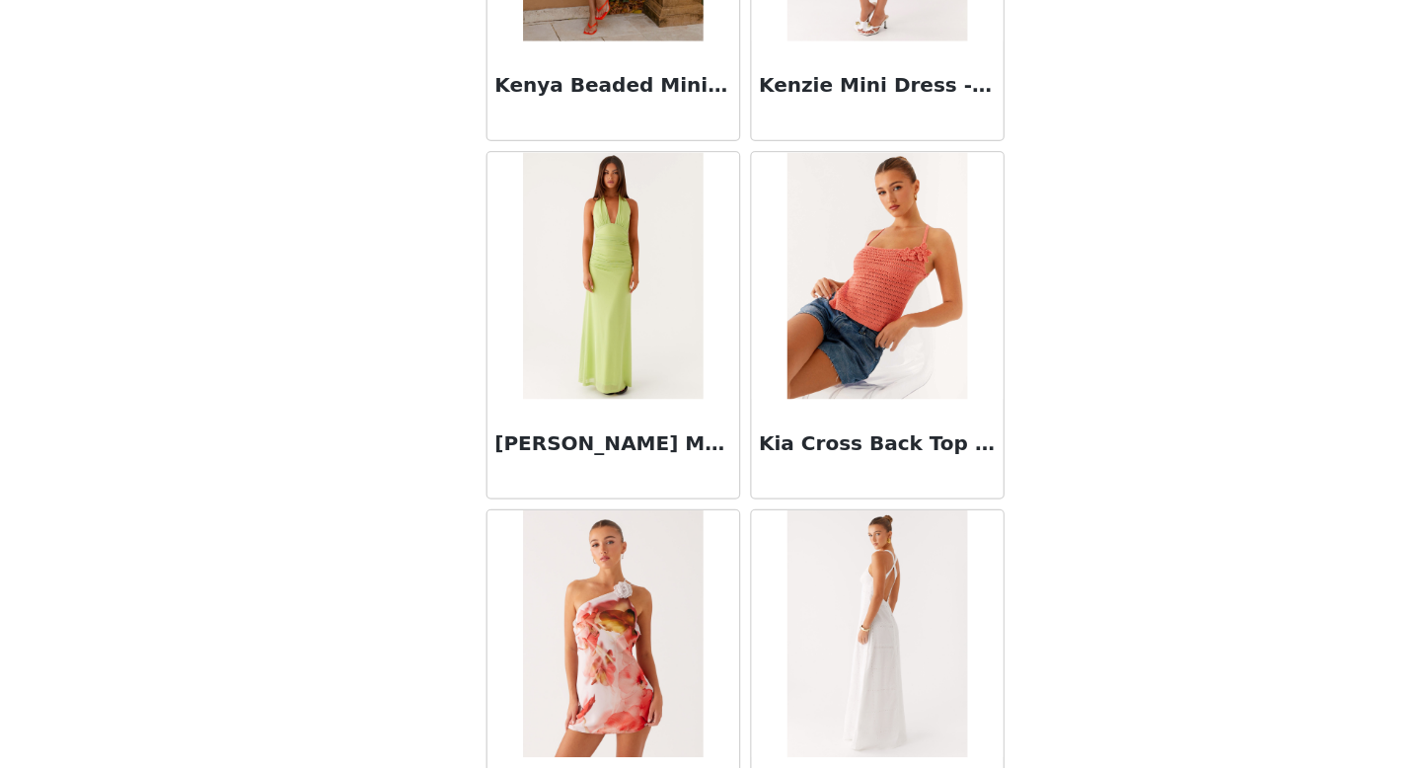
scroll to position [68091, 0]
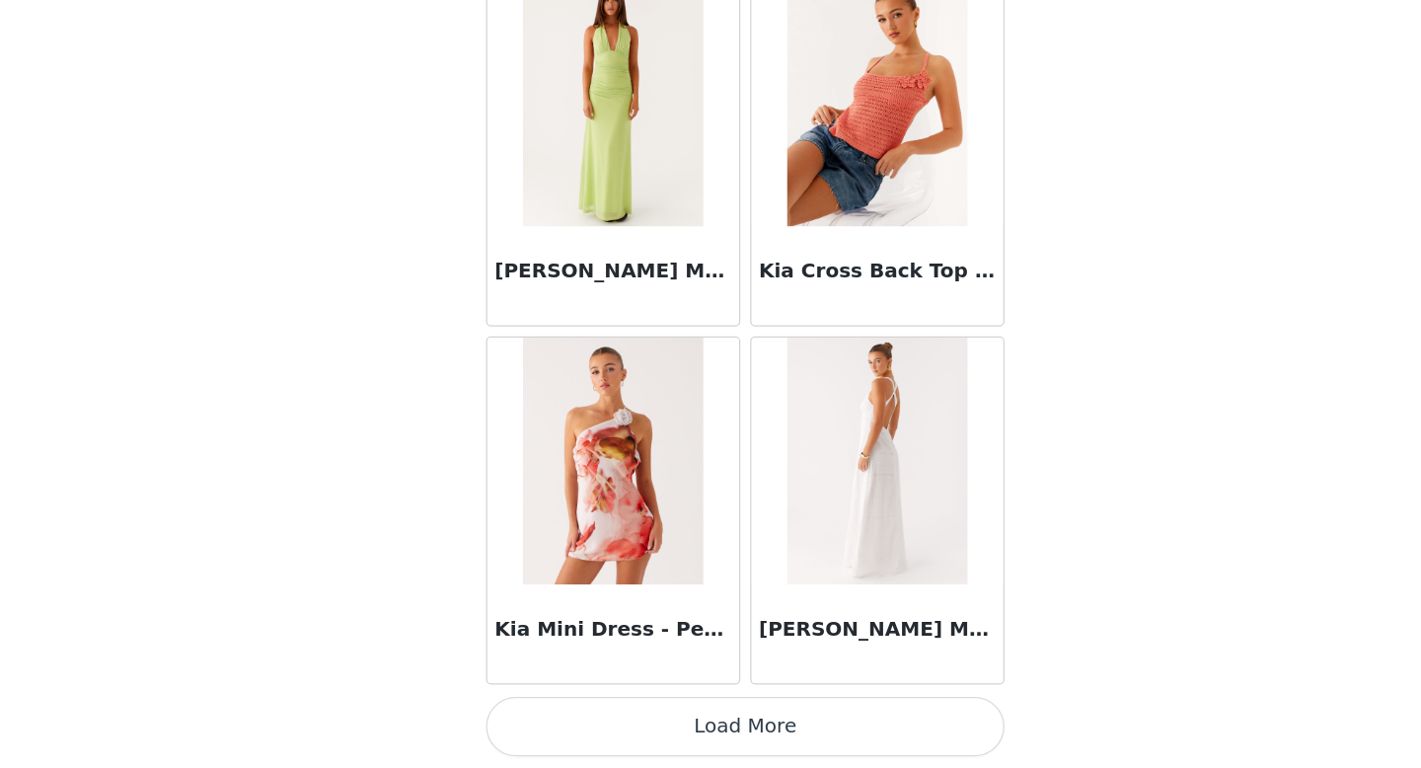
click at [724, 740] on button "Load More" at bounding box center [710, 734] width 415 height 47
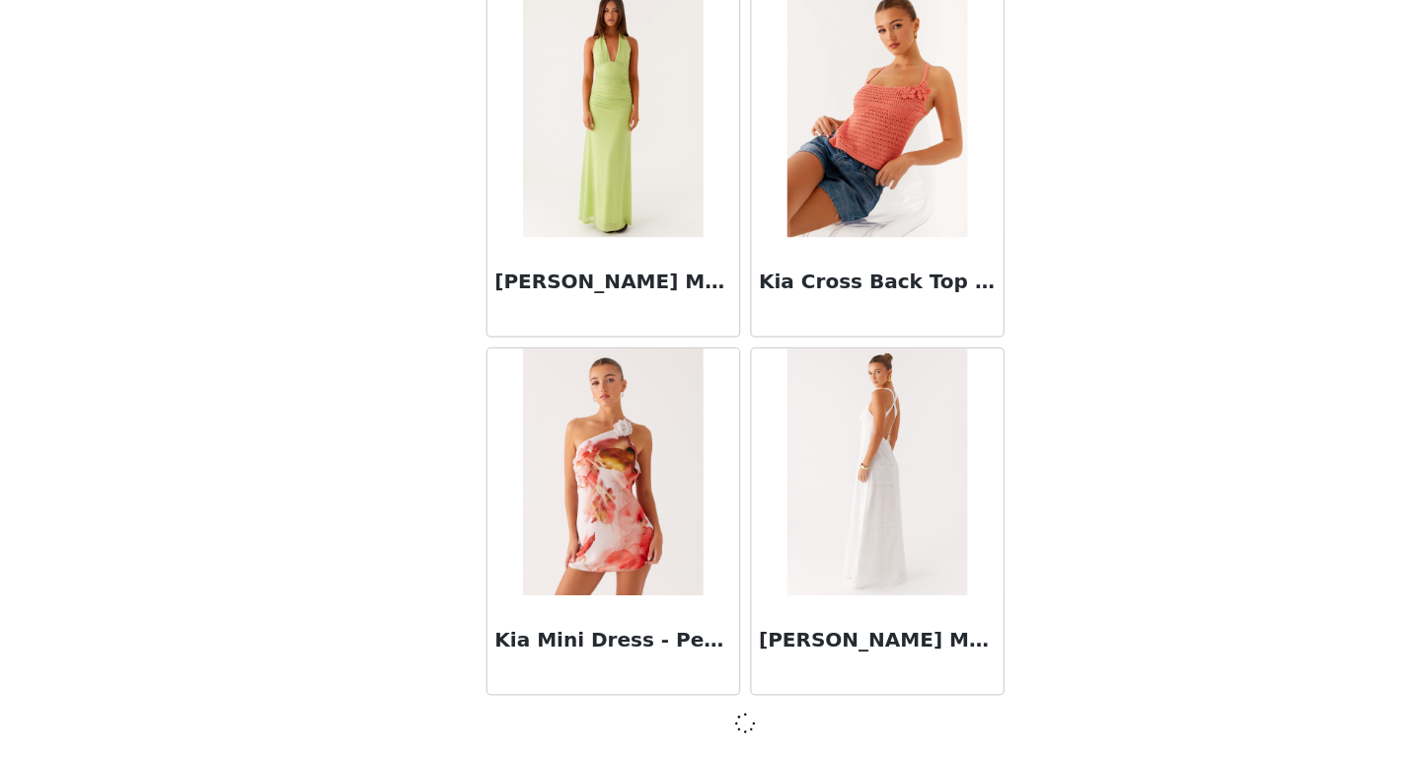
click at [722, 729] on div at bounding box center [710, 732] width 415 height 24
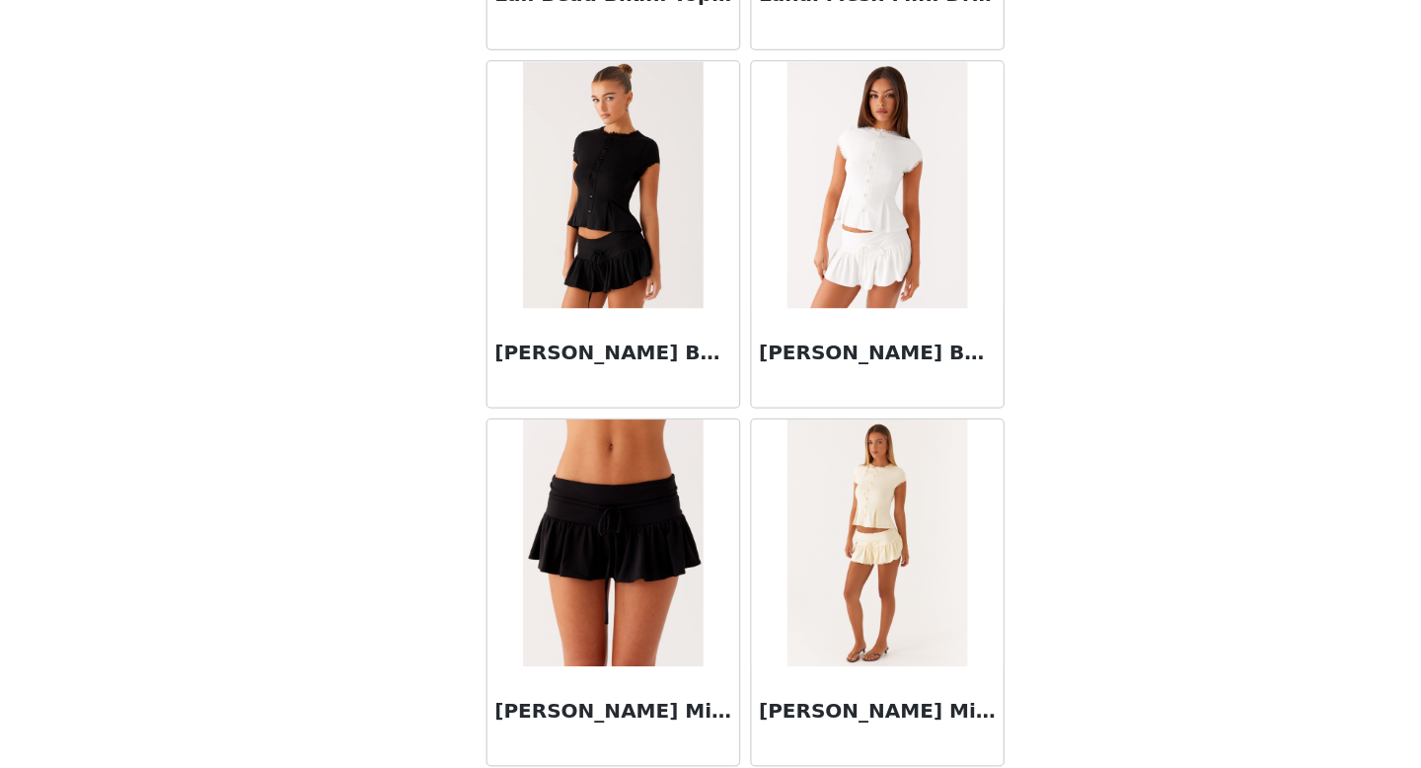
scroll to position [70953, 0]
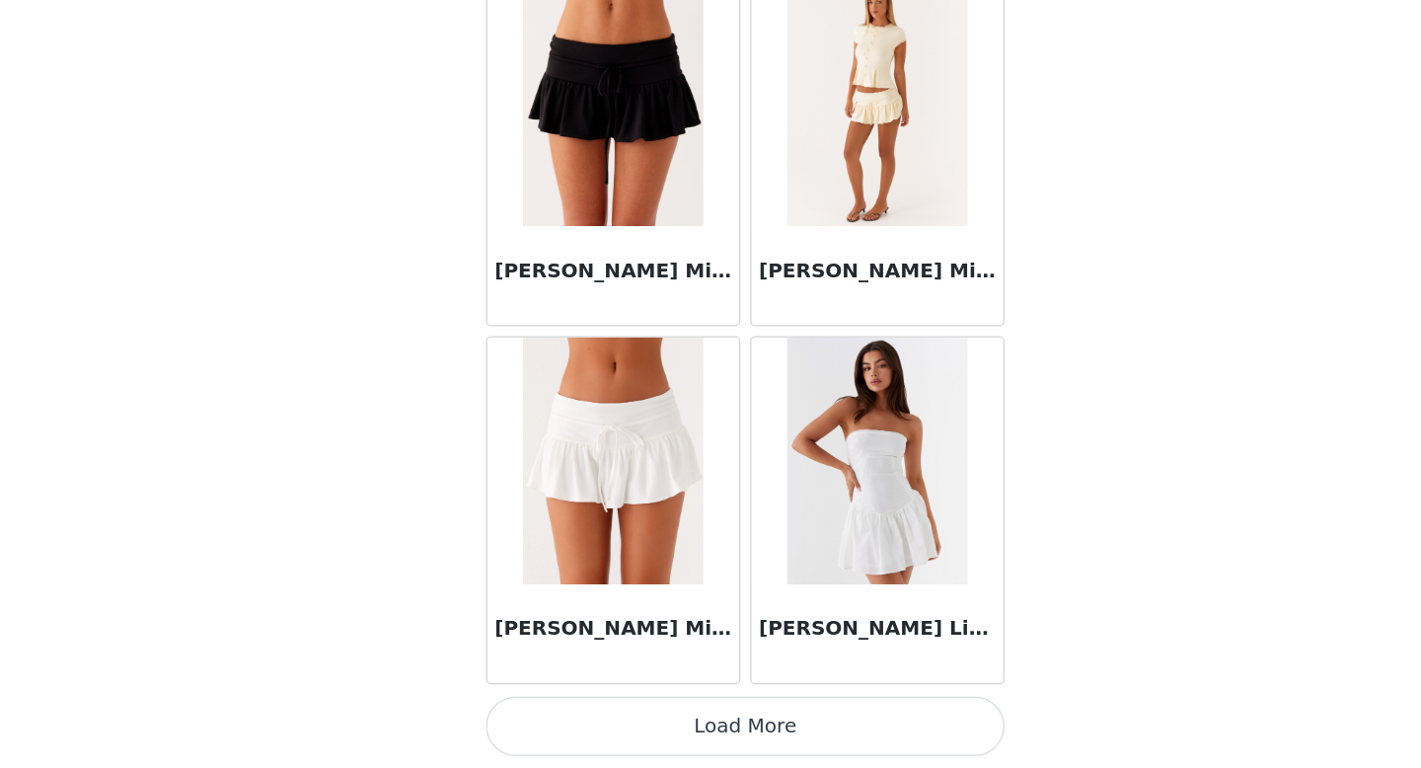
click at [719, 732] on button "Load More" at bounding box center [710, 734] width 415 height 47
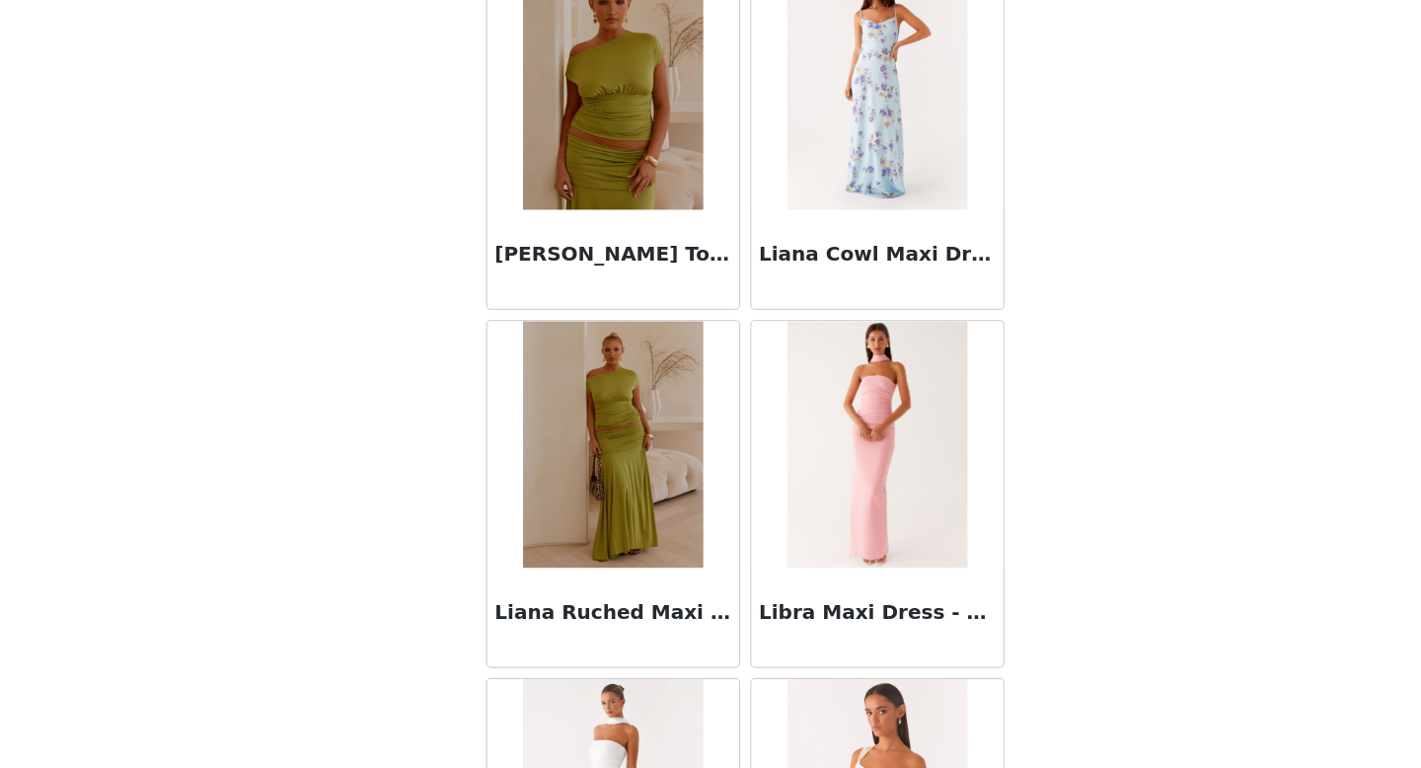
scroll to position [72974, 0]
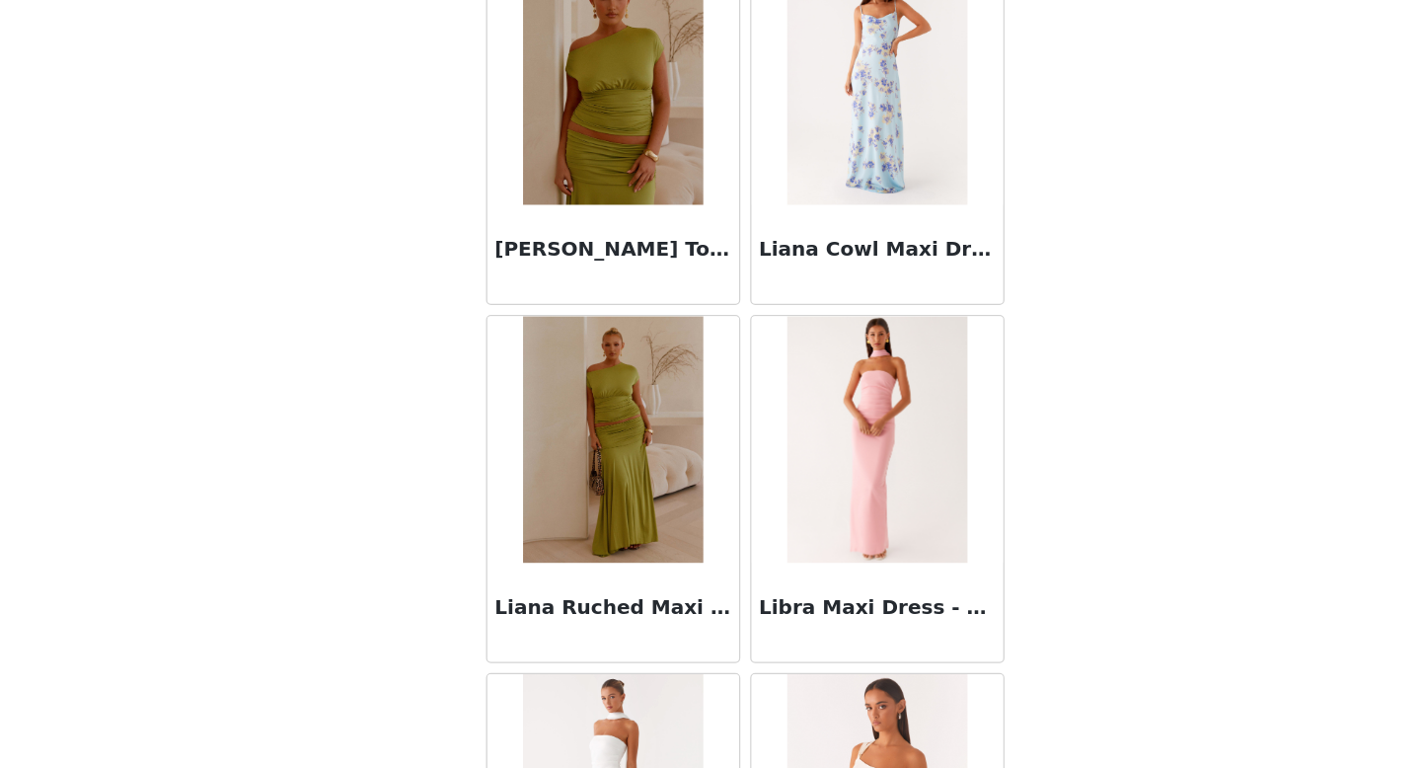
click at [561, 614] on div "Liana Ruched Maxi Skirt - Green" at bounding box center [604, 643] width 201 height 79
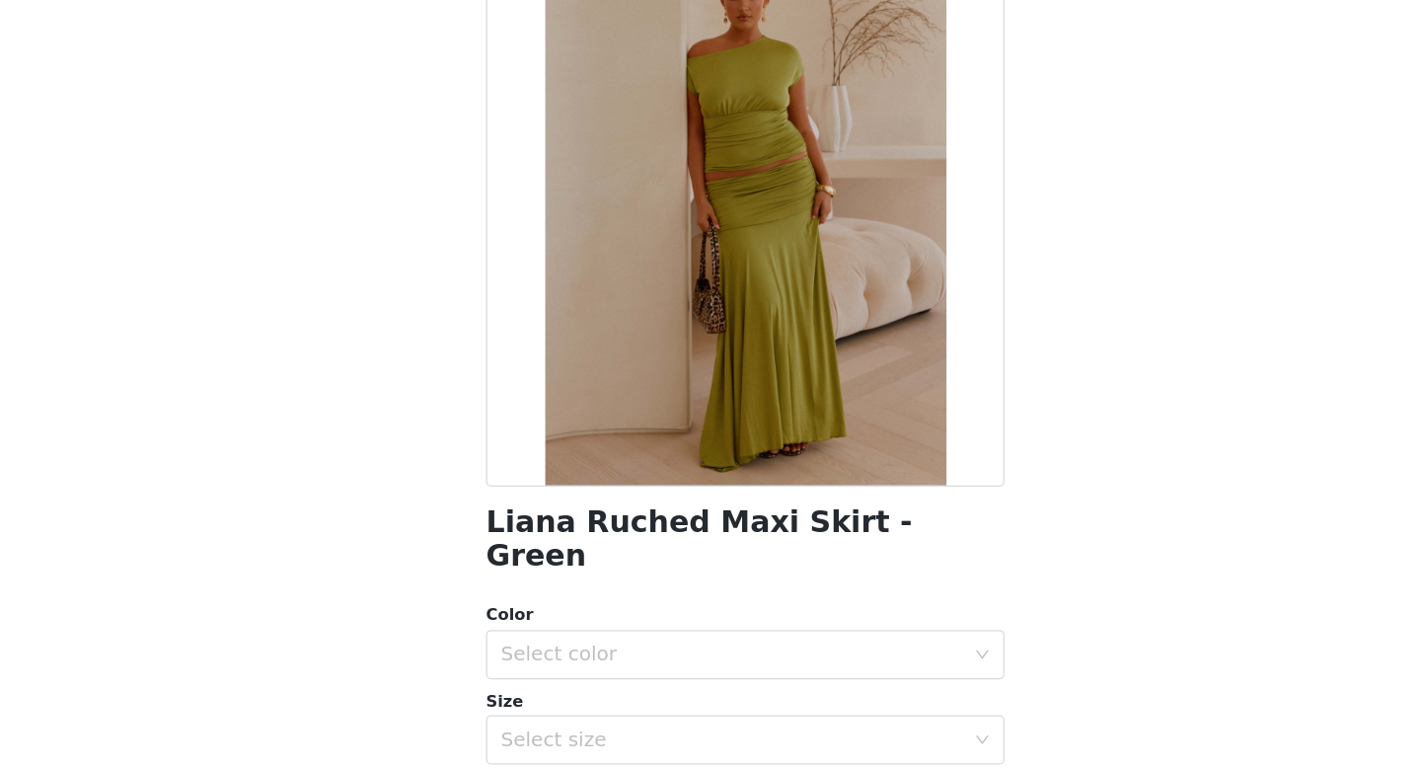
scroll to position [0, 0]
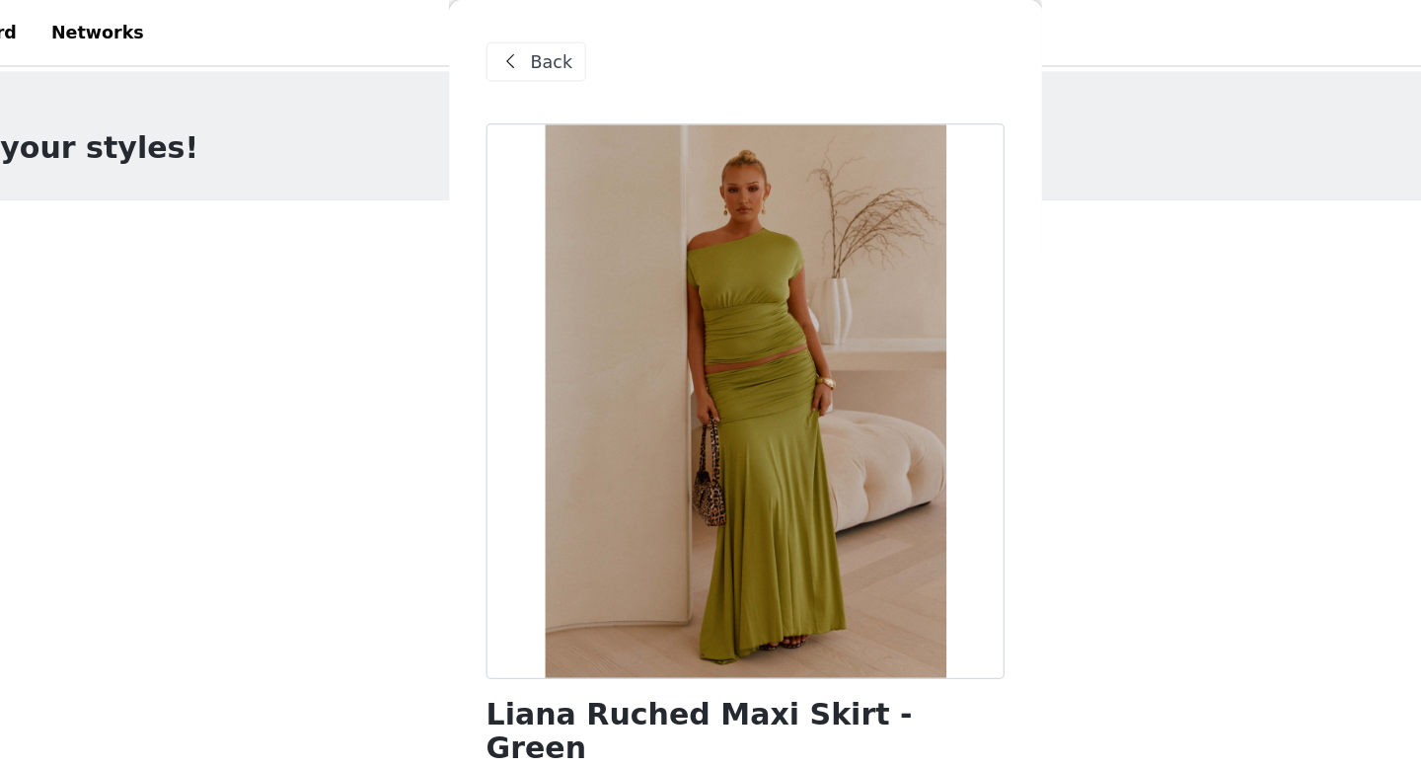
click at [517, 59] on span at bounding box center [523, 50] width 24 height 24
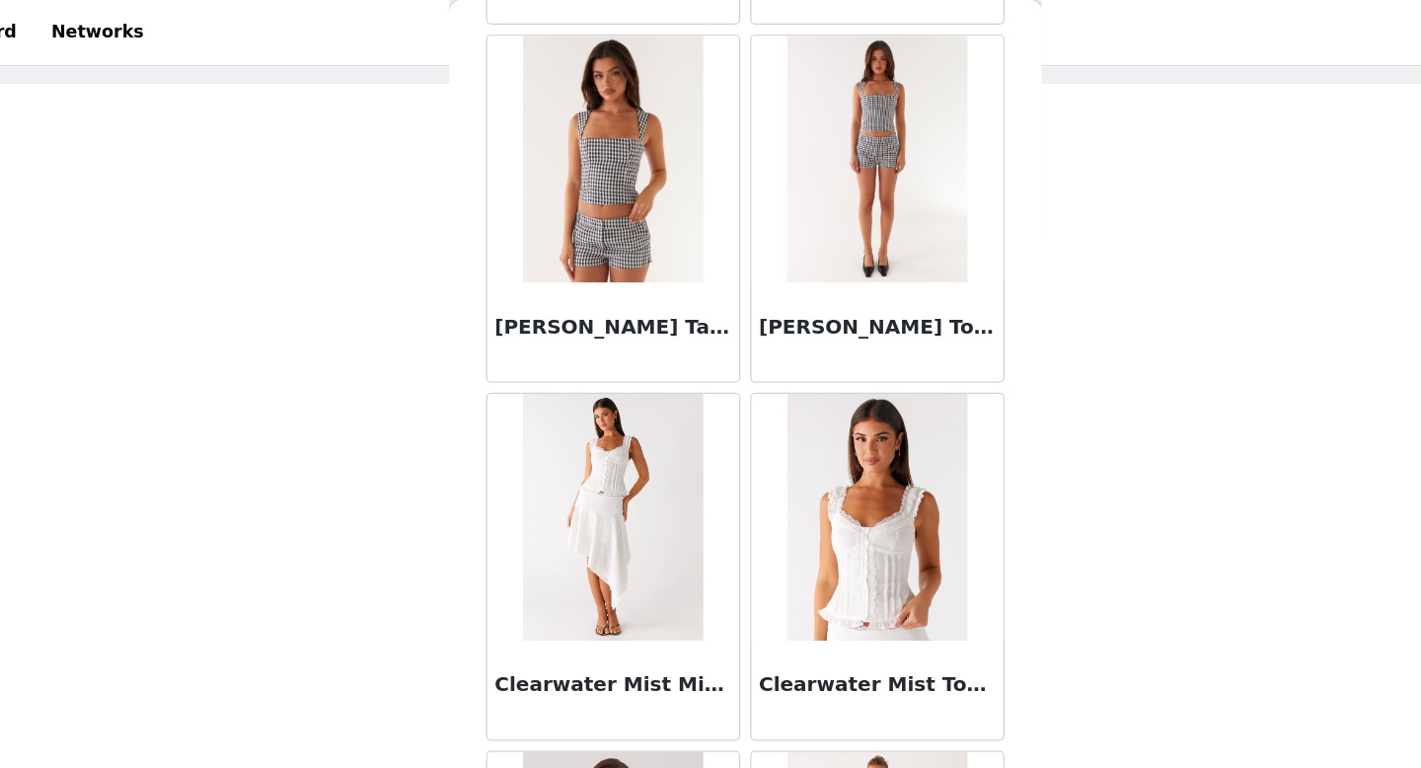
scroll to position [29273, 0]
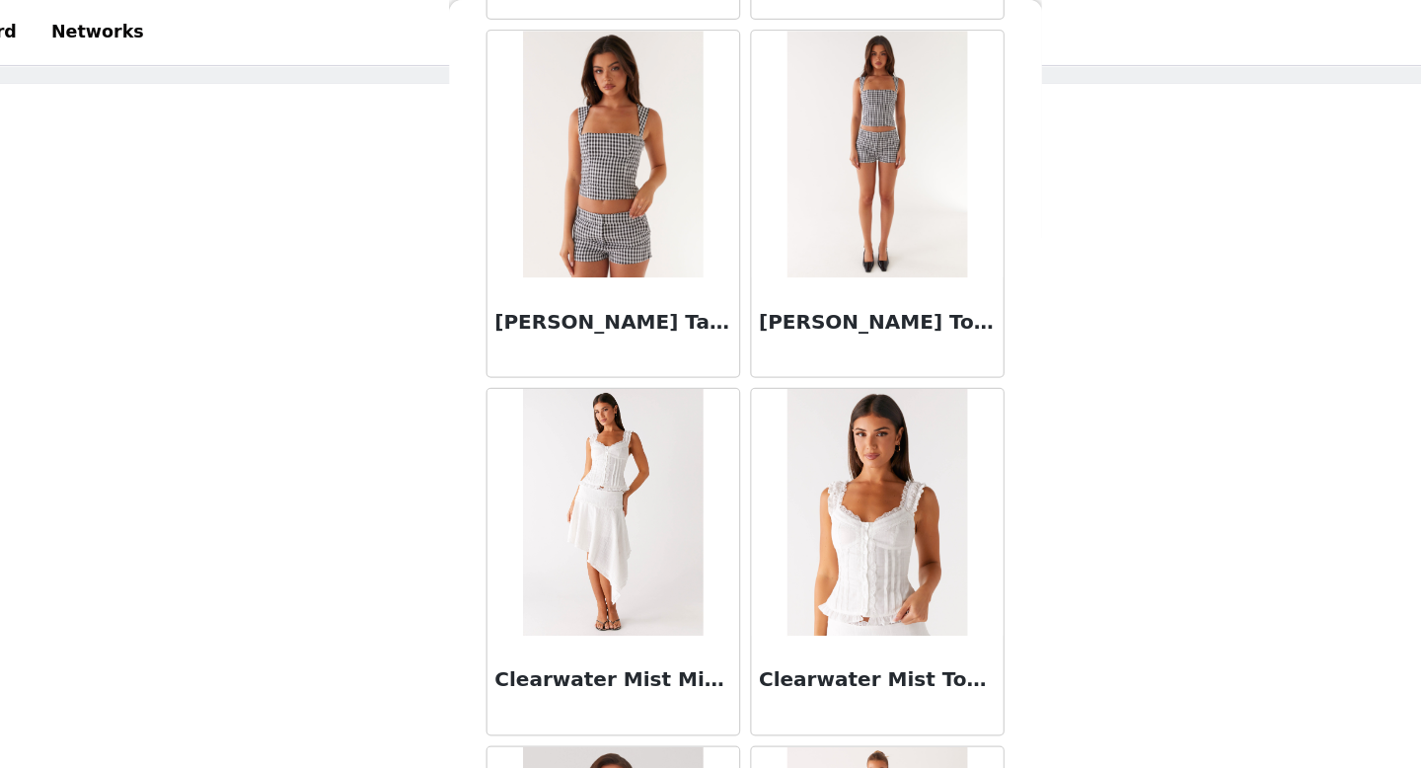
click at [649, 444] on img at bounding box center [604, 409] width 143 height 197
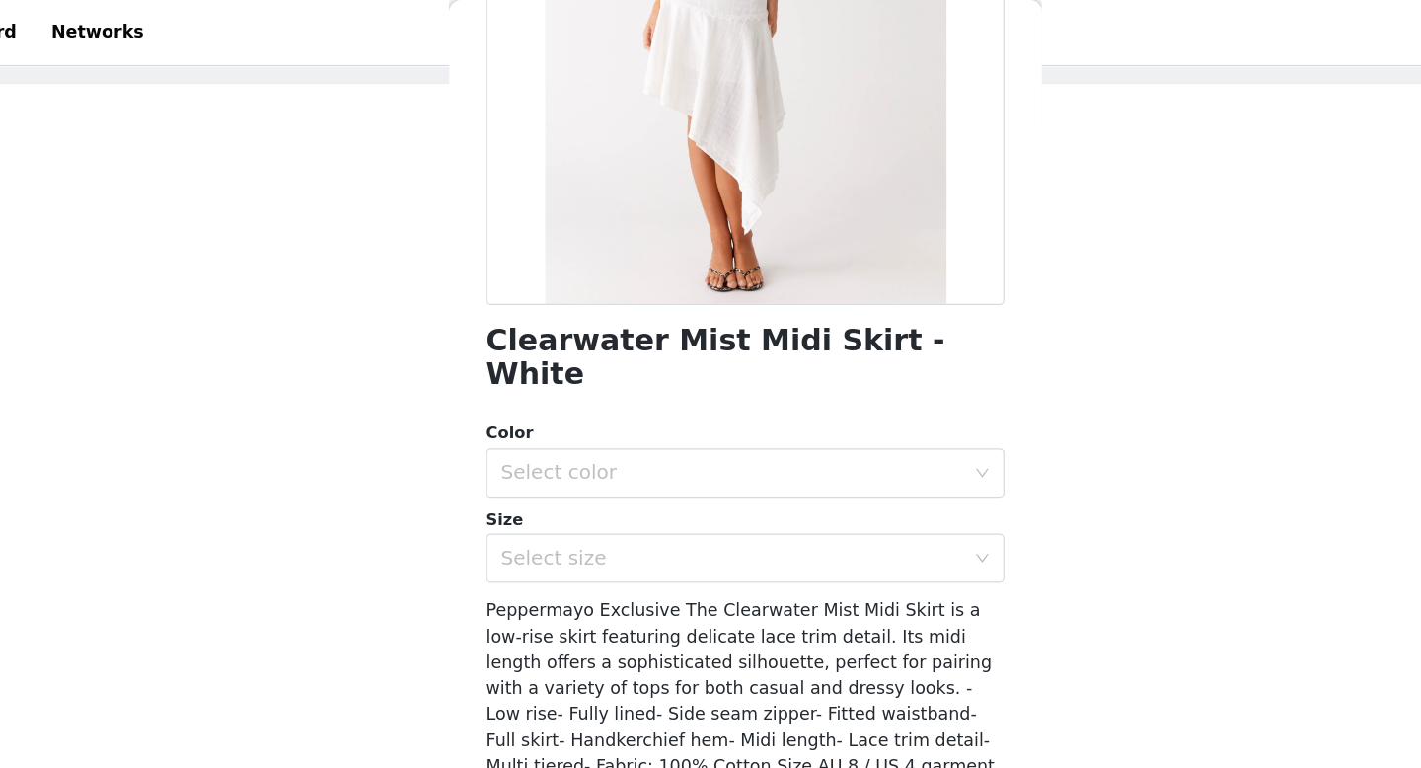
scroll to position [252, 0]
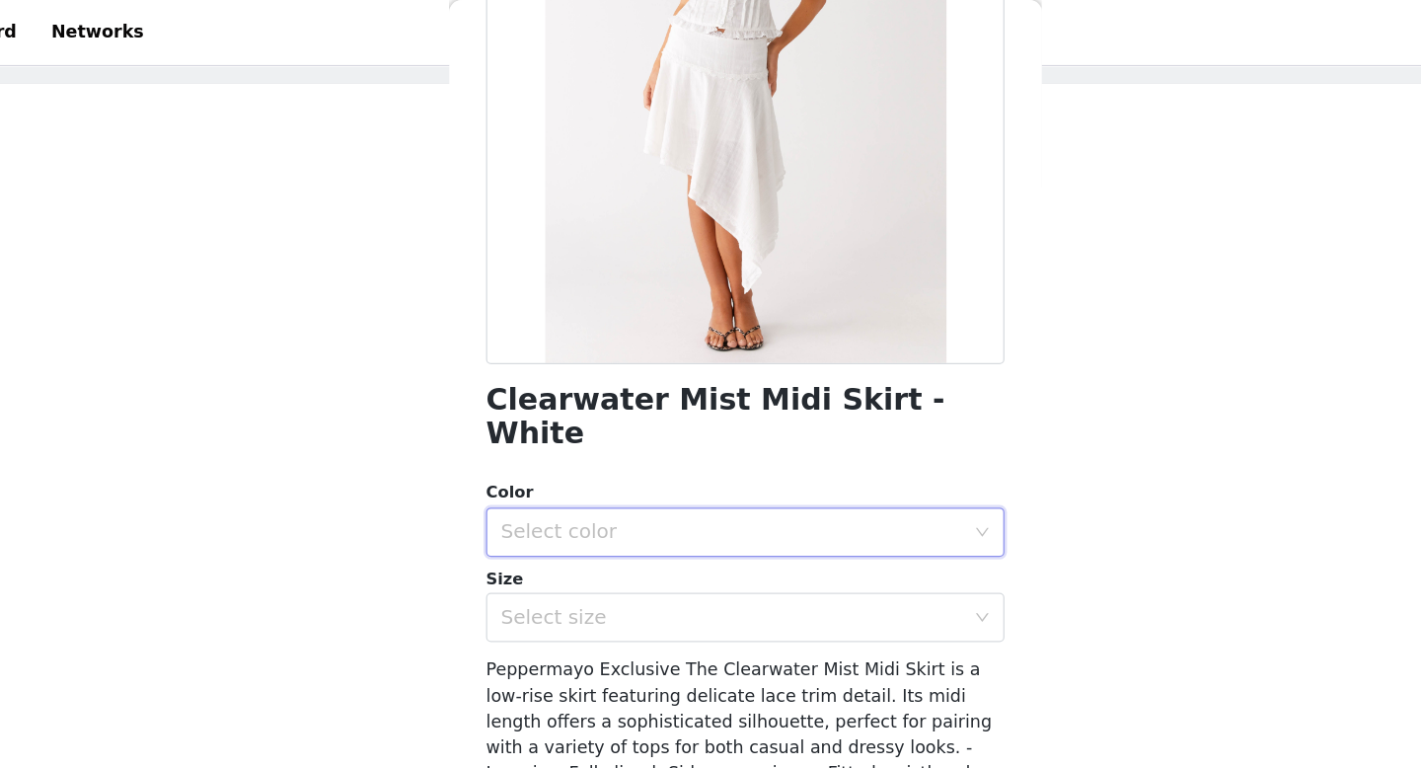
click at [635, 407] on div "Select color" at bounding box center [704, 426] width 378 height 38
click at [634, 441] on li "White" at bounding box center [710, 442] width 415 height 32
click at [632, 484] on div "Select size" at bounding box center [699, 494] width 369 height 20
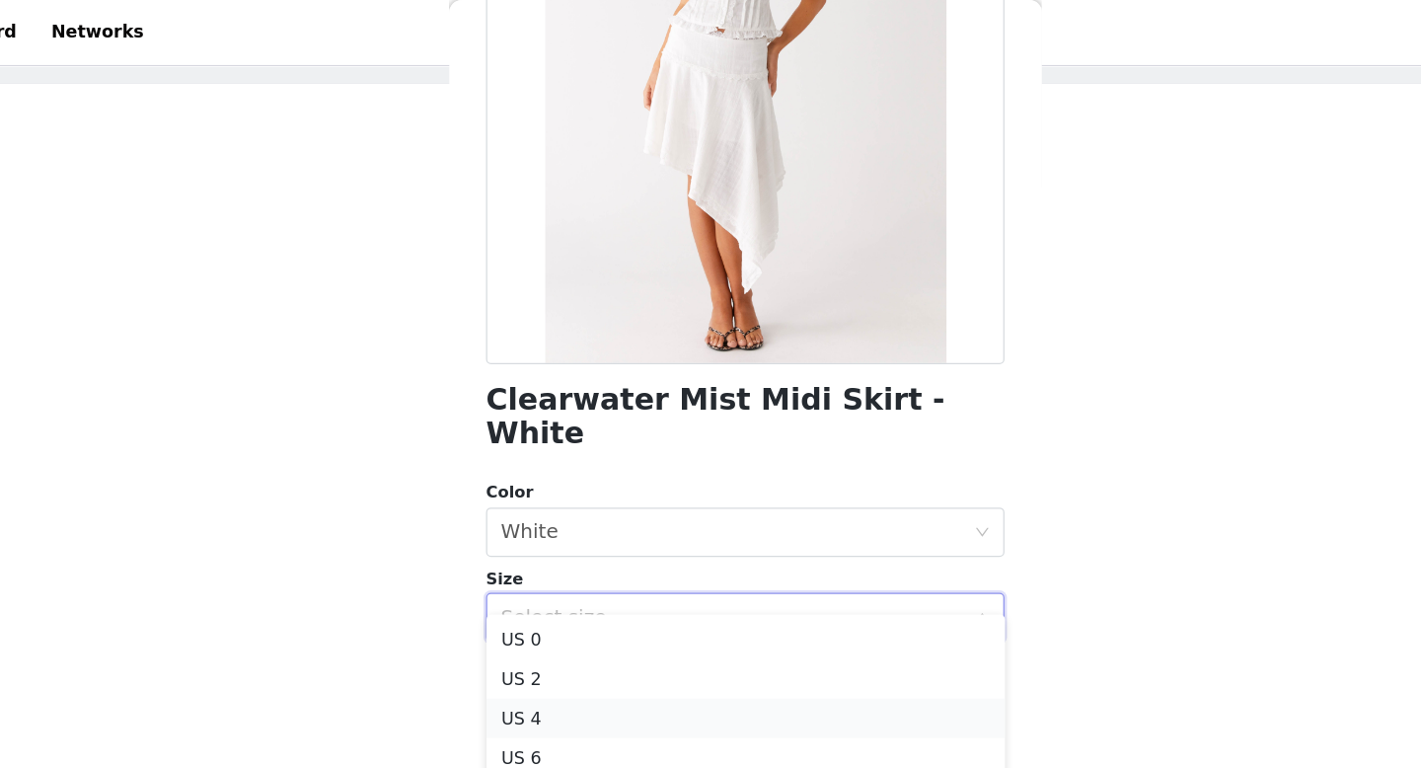
click at [608, 574] on li "US 4" at bounding box center [710, 575] width 415 height 32
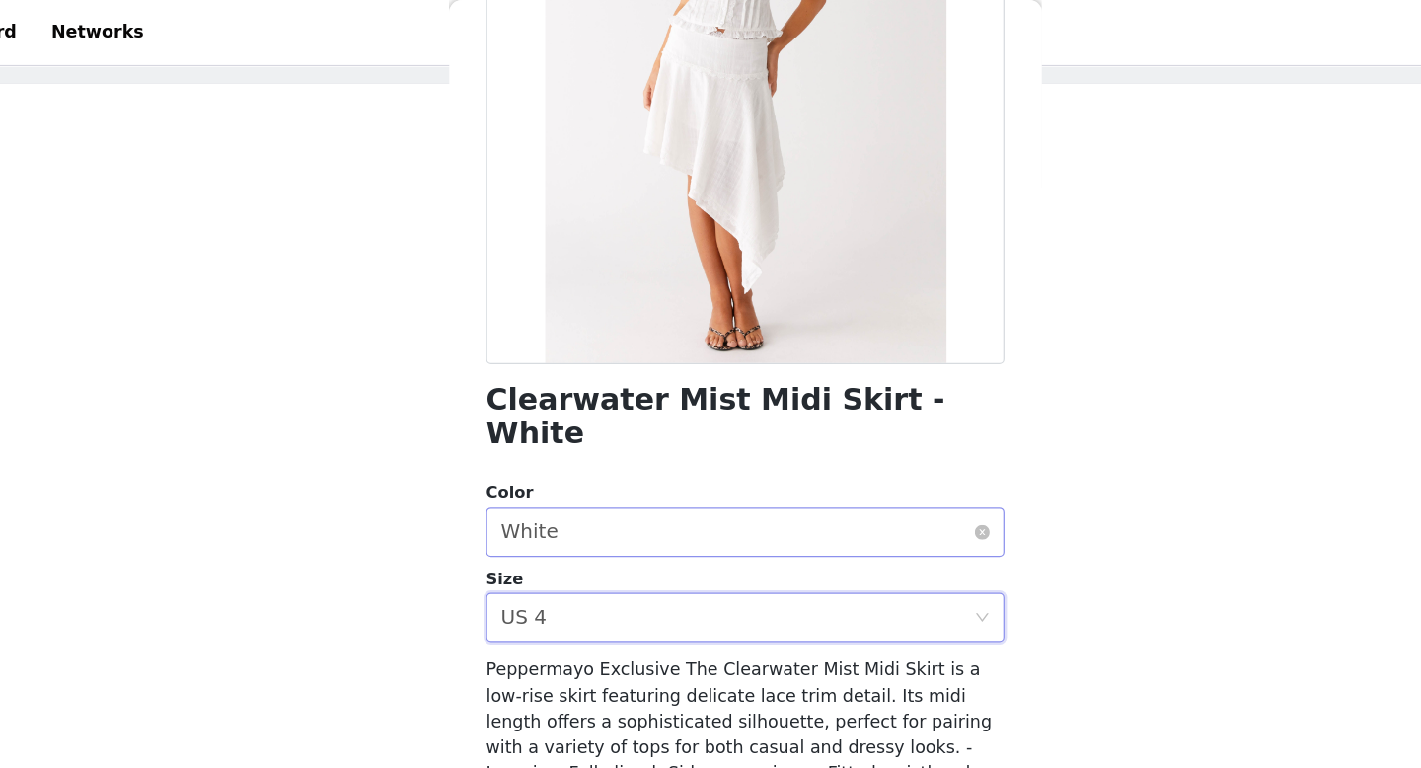
scroll to position [93, 0]
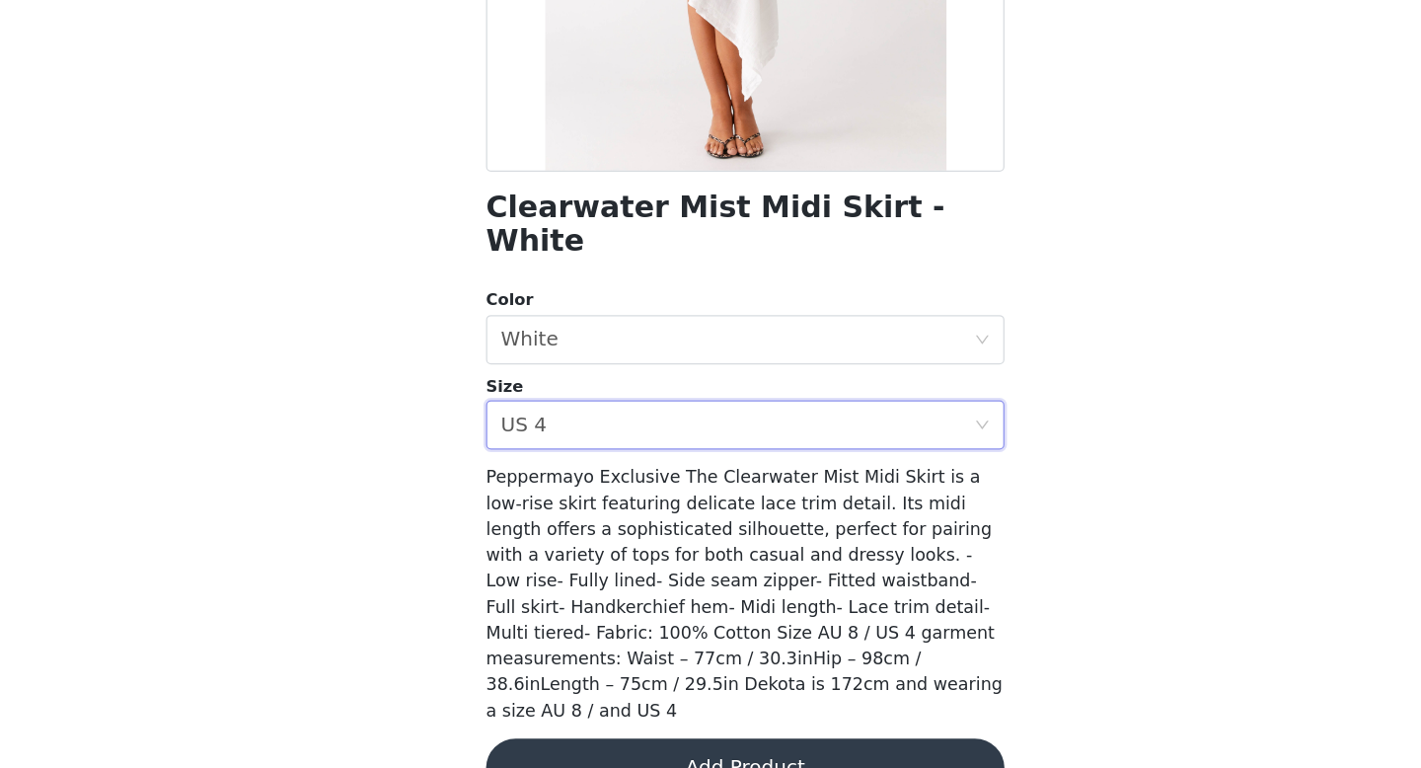
click at [692, 744] on button "Add Product" at bounding box center [710, 767] width 415 height 47
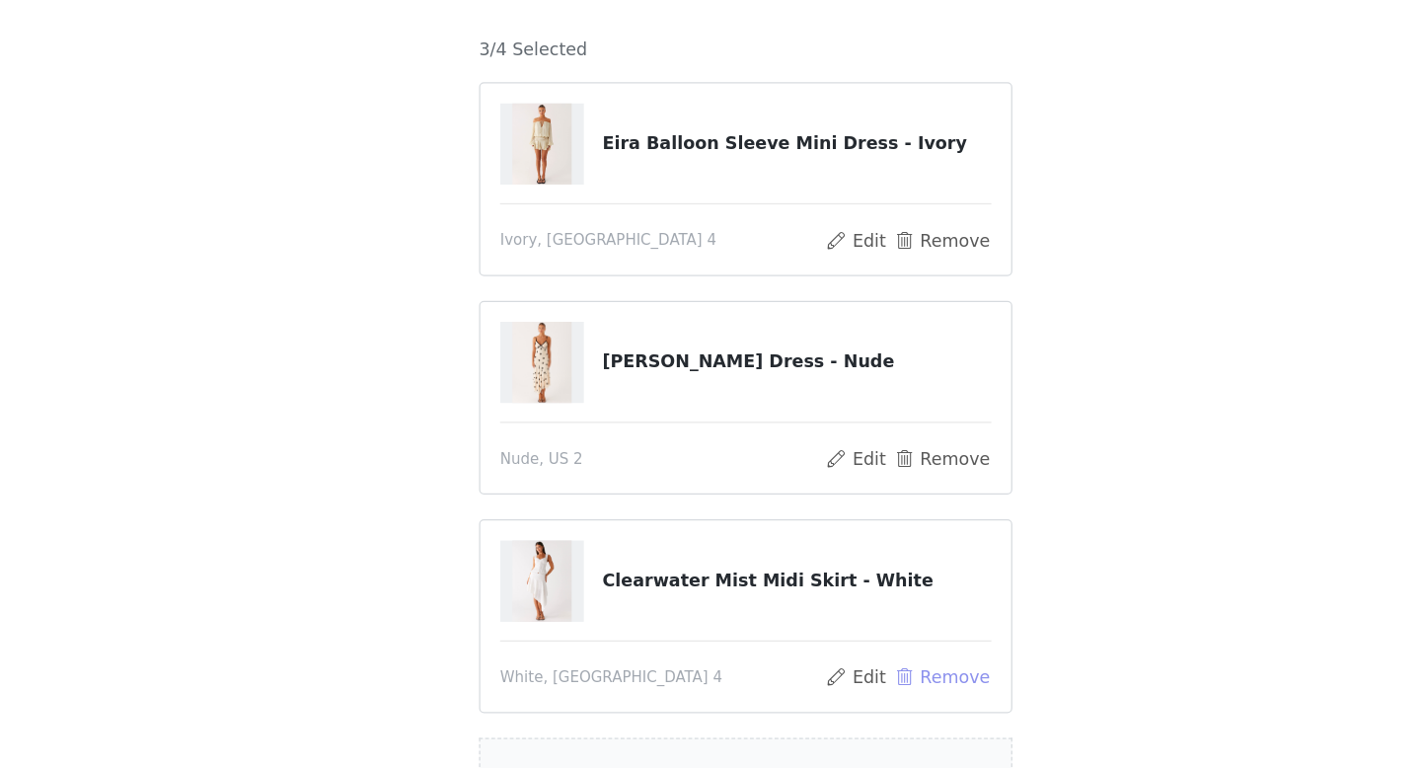
click at [888, 646] on button "Remove" at bounding box center [867, 656] width 79 height 24
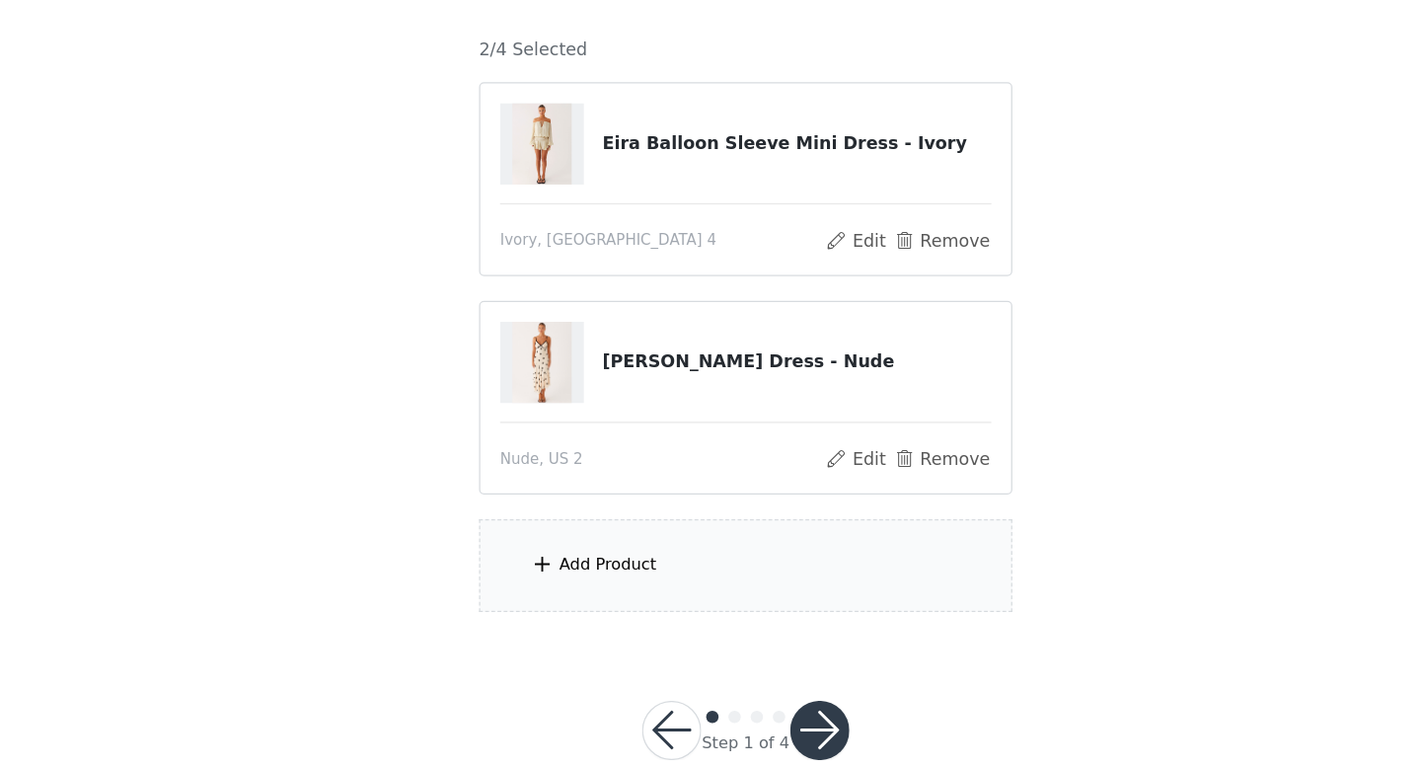
click at [600, 560] on div "Add Product" at bounding box center [601, 566] width 78 height 20
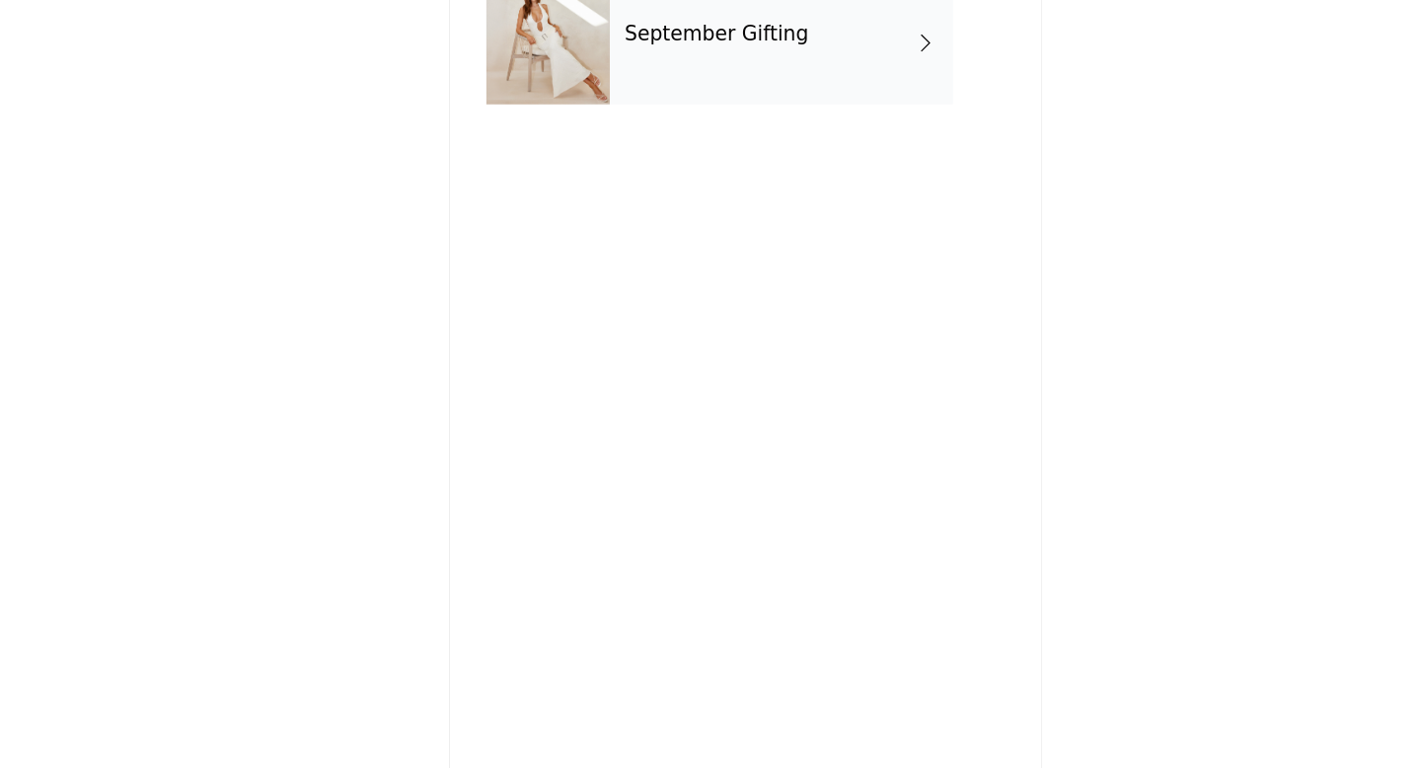
click at [649, 166] on div "September Gifting" at bounding box center [739, 148] width 274 height 99
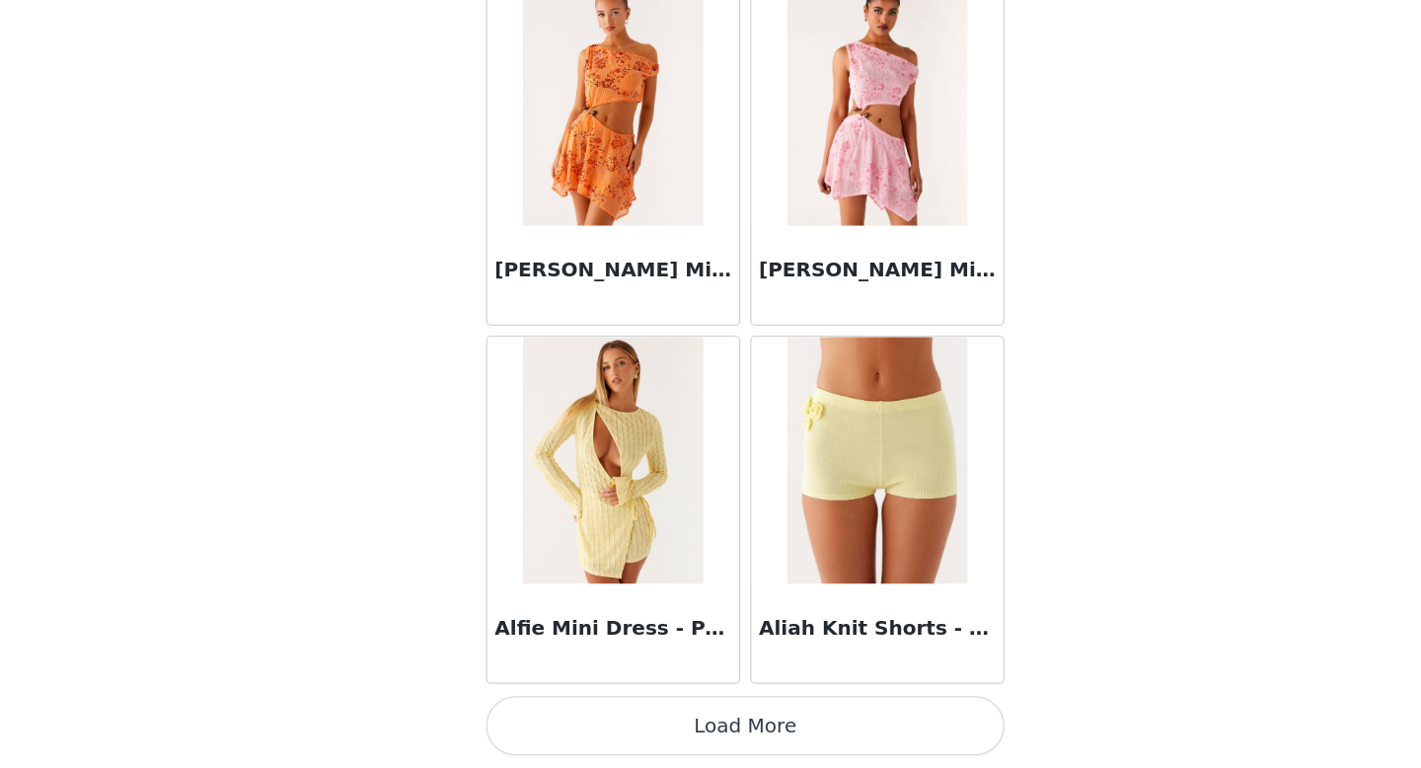
click at [641, 714] on button "Load More" at bounding box center [710, 734] width 415 height 47
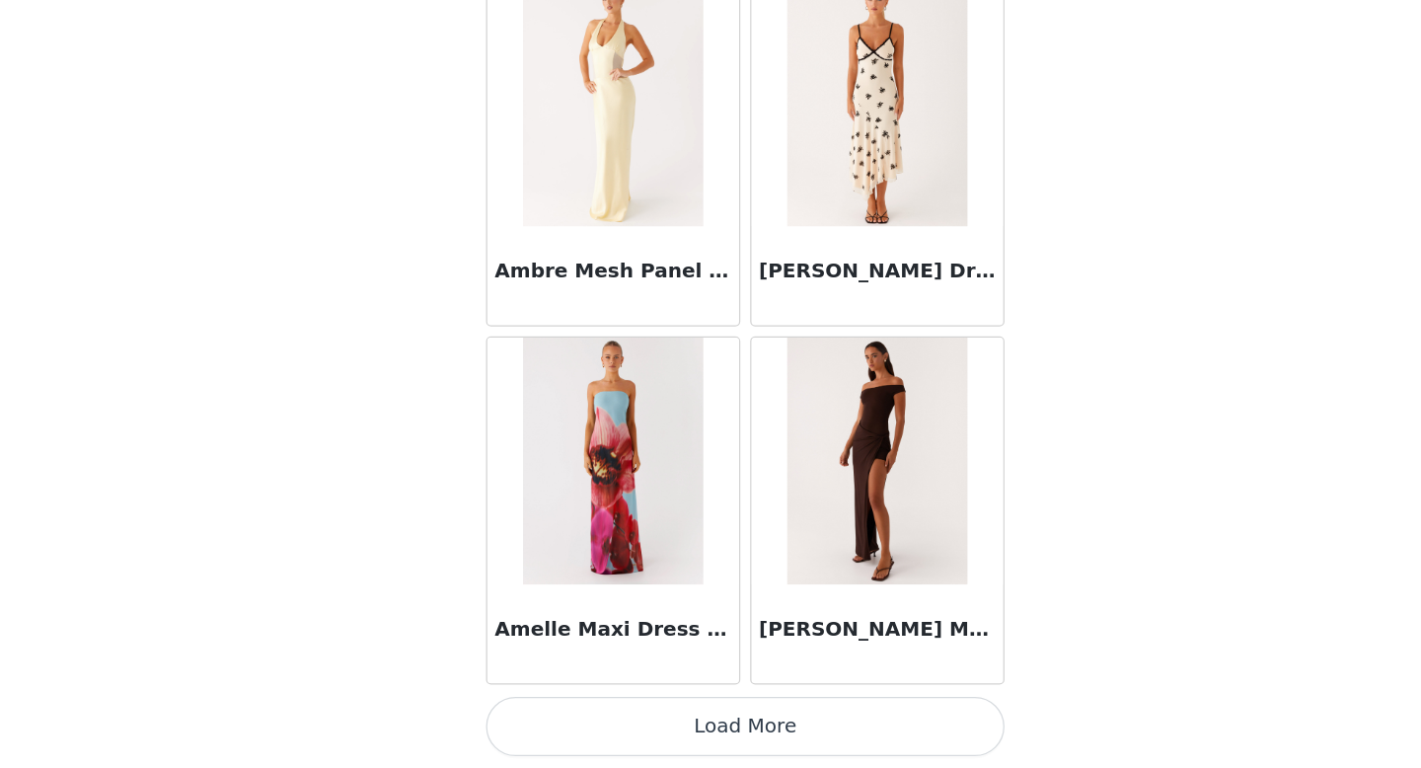
scroll to position [5115, 0]
click at [697, 736] on button "Load More" at bounding box center [710, 734] width 415 height 47
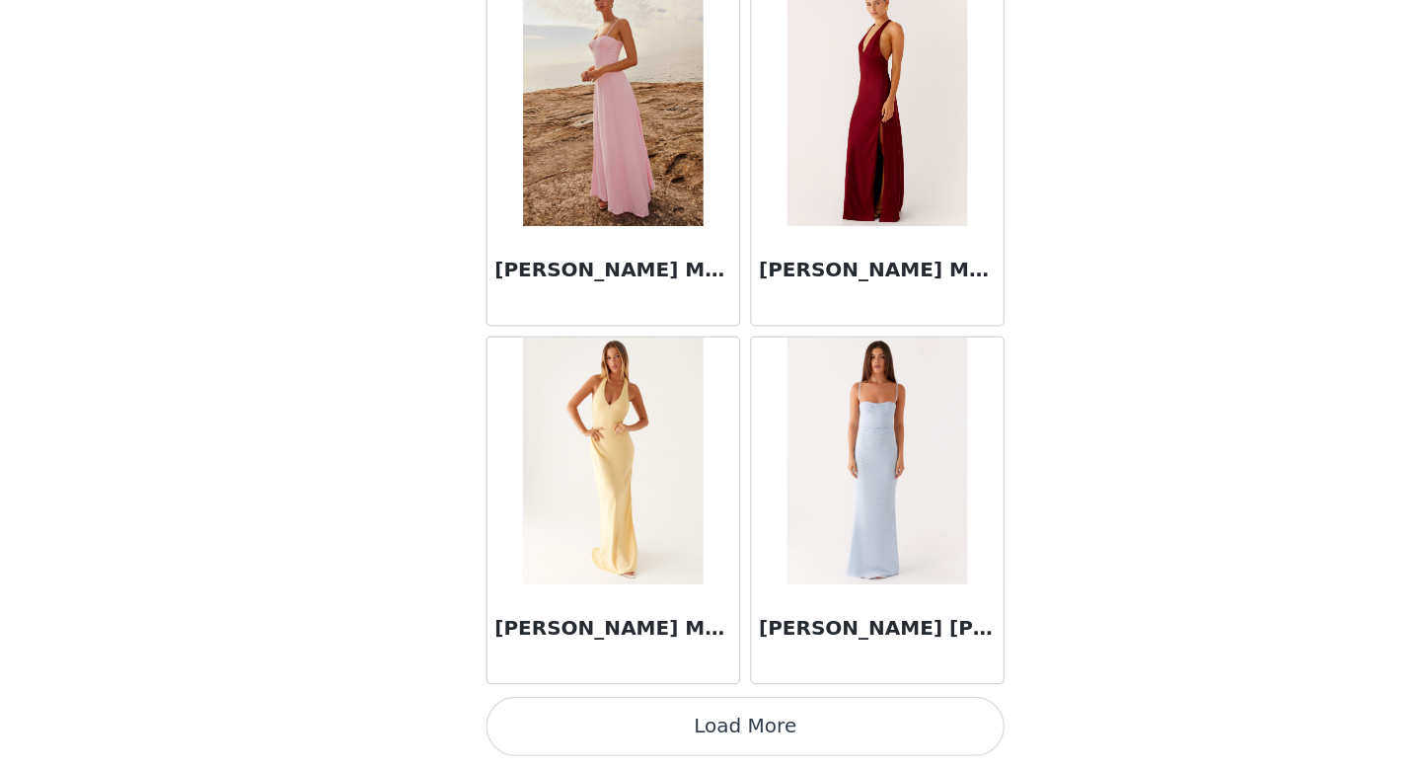
click at [685, 739] on button "Load More" at bounding box center [710, 734] width 415 height 47
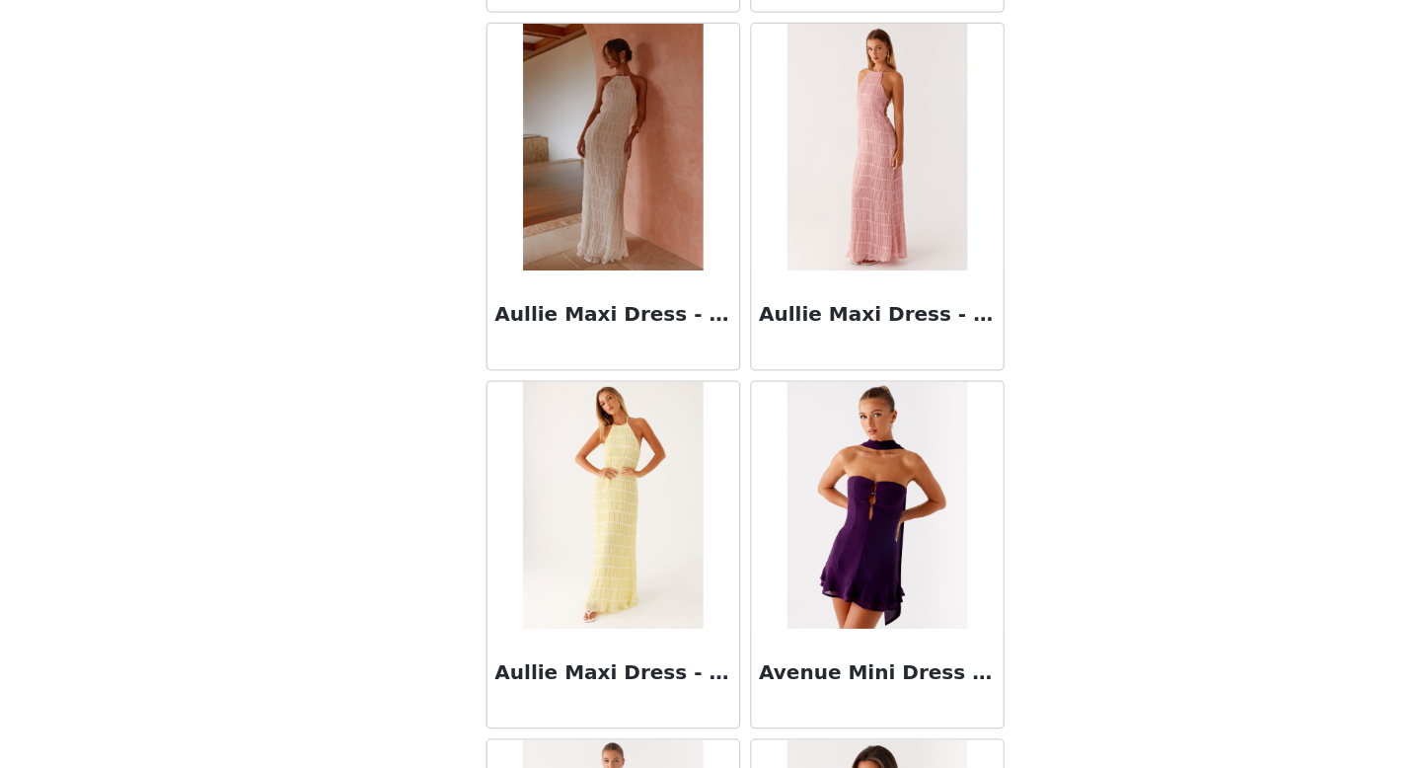
scroll to position [10840, 0]
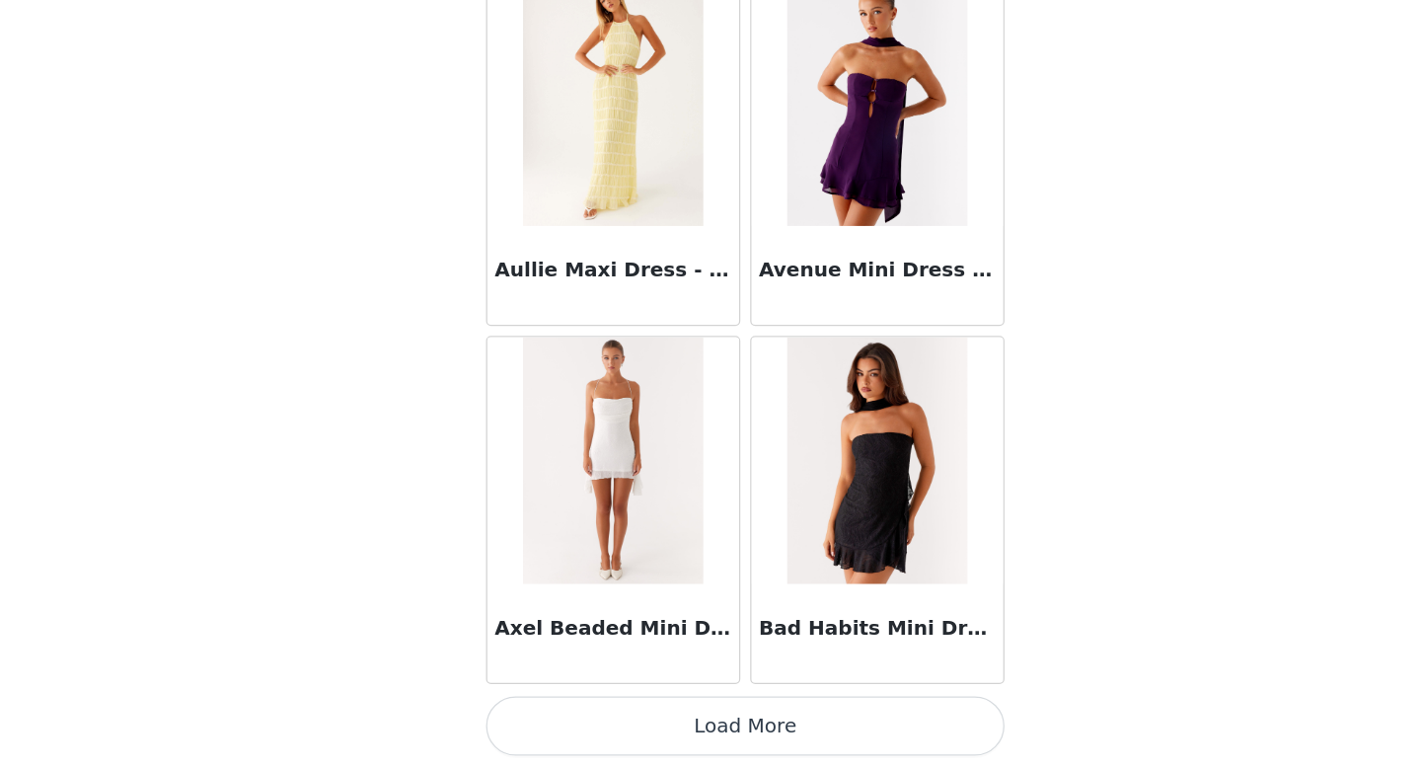
click at [676, 729] on button "Load More" at bounding box center [710, 734] width 415 height 47
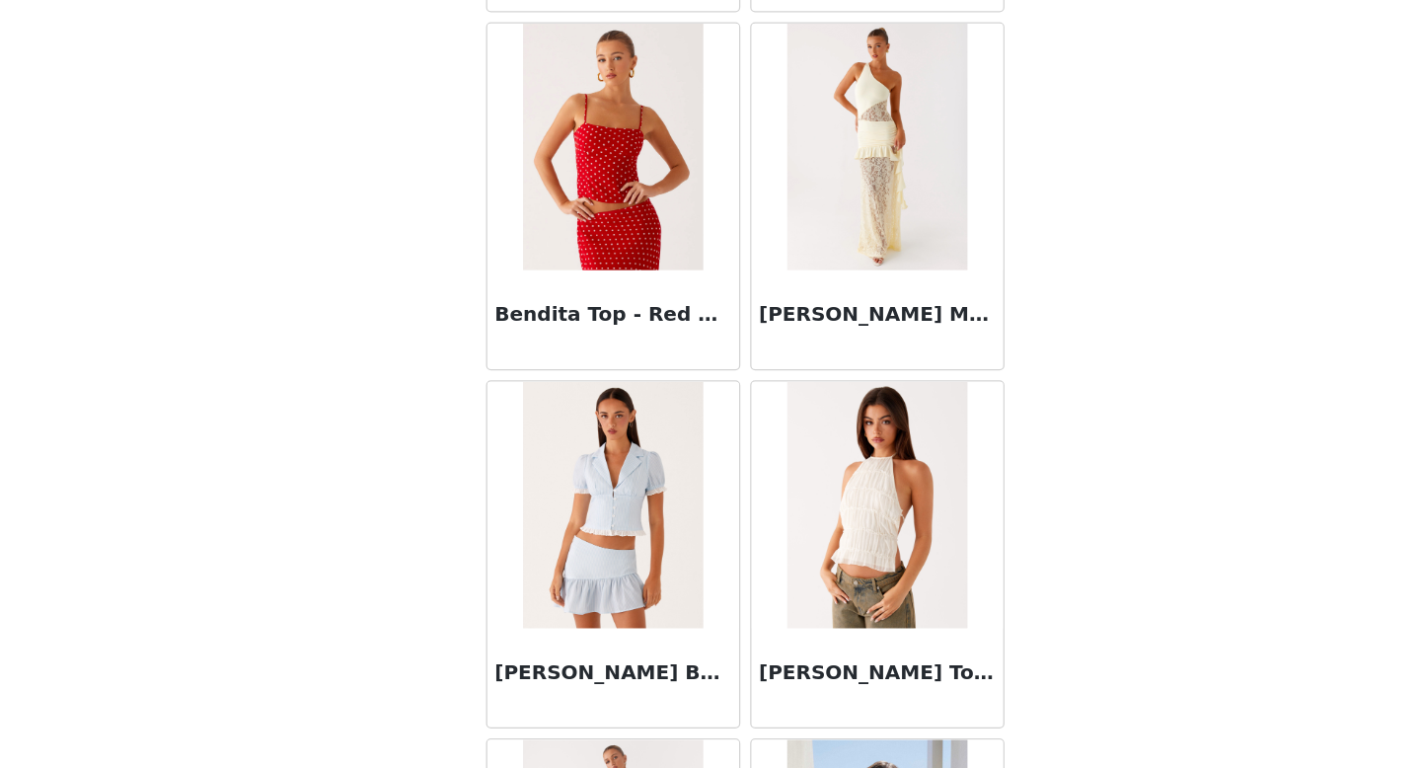
scroll to position [13703, 0]
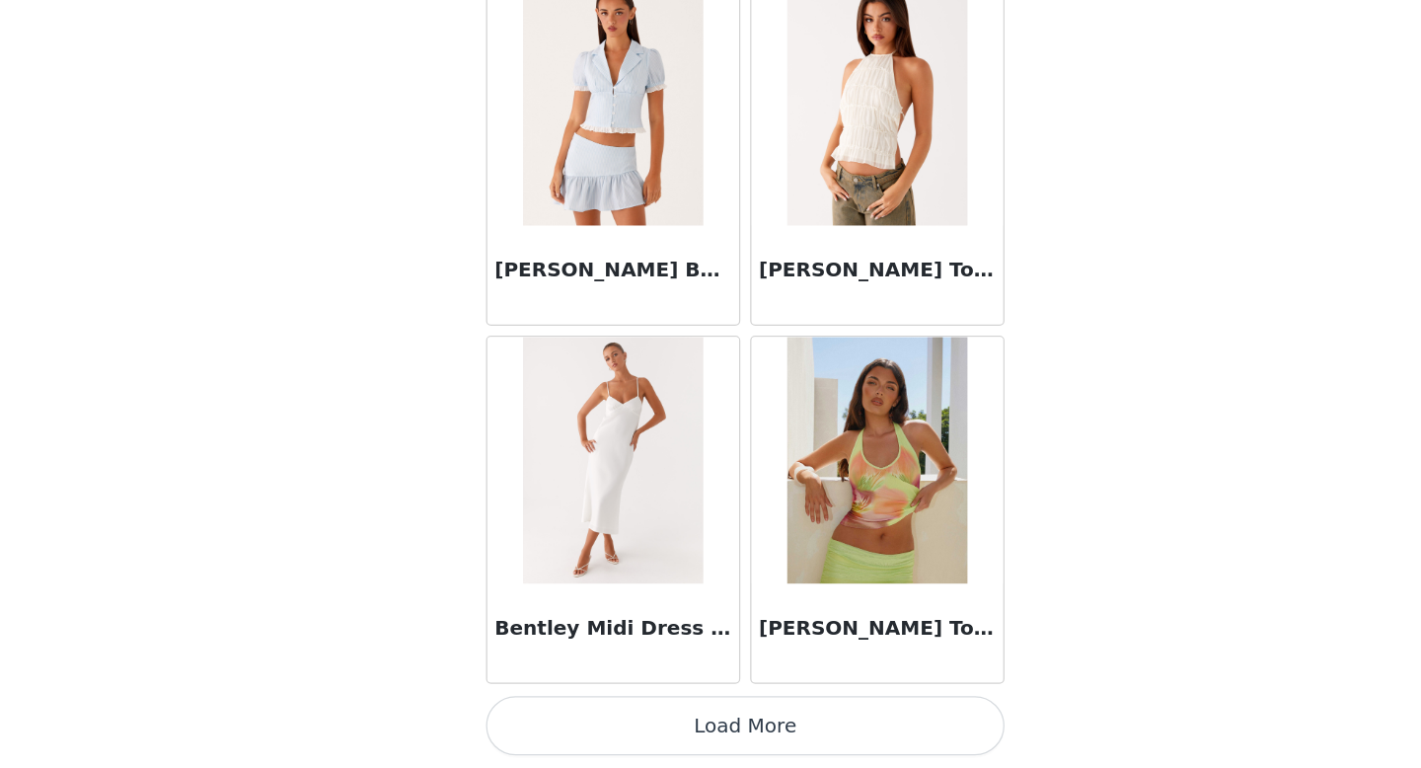
click at [690, 754] on button "Load More" at bounding box center [710, 734] width 415 height 47
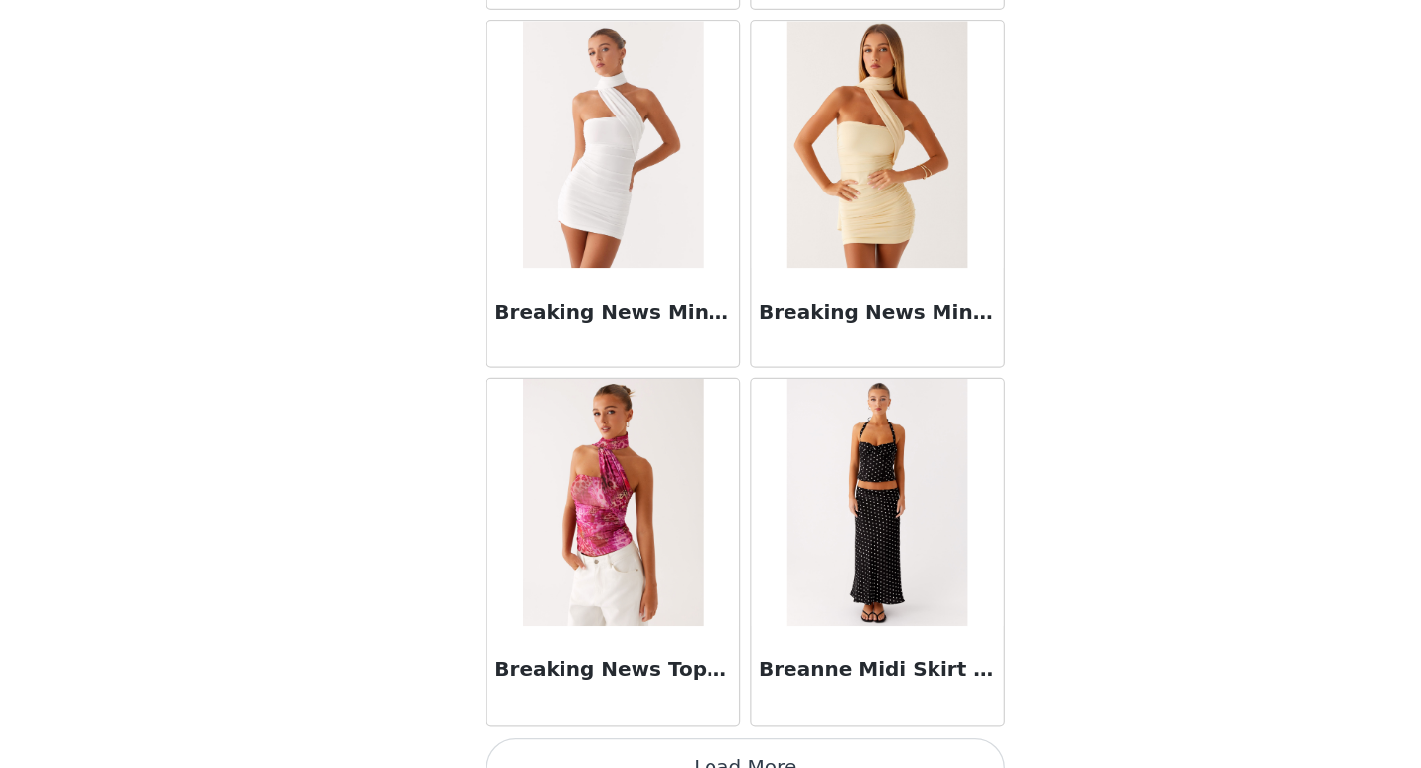
scroll to position [16565, 0]
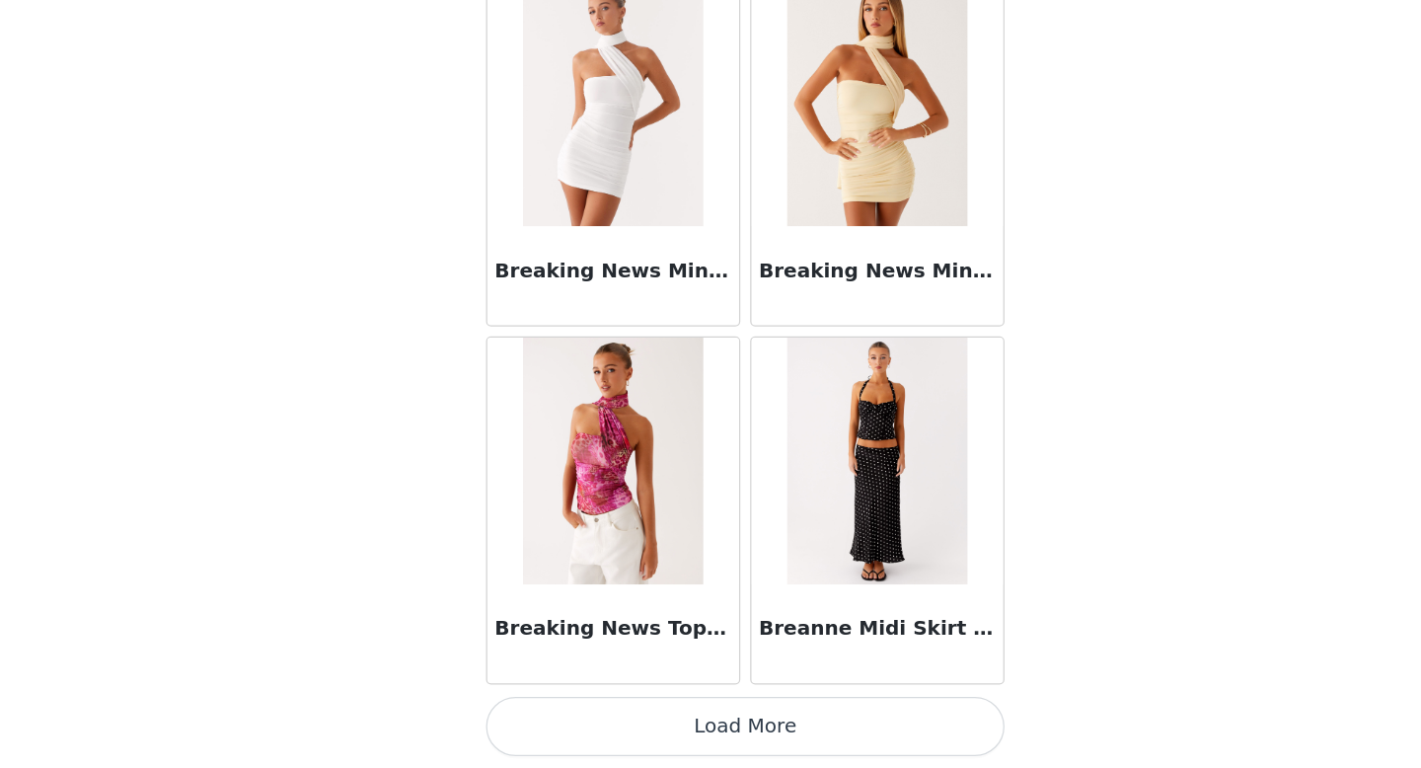
click at [681, 746] on button "Load More" at bounding box center [710, 734] width 415 height 47
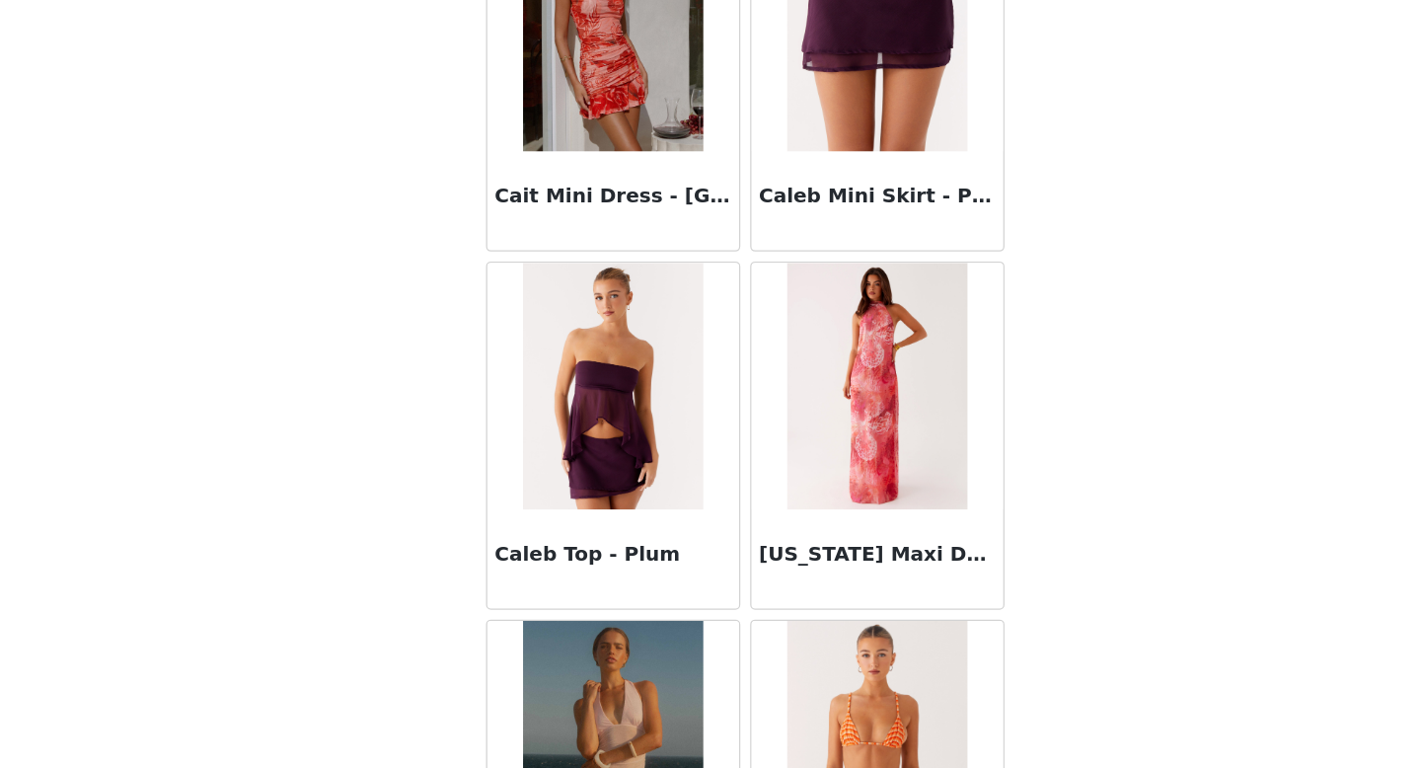
scroll to position [19428, 0]
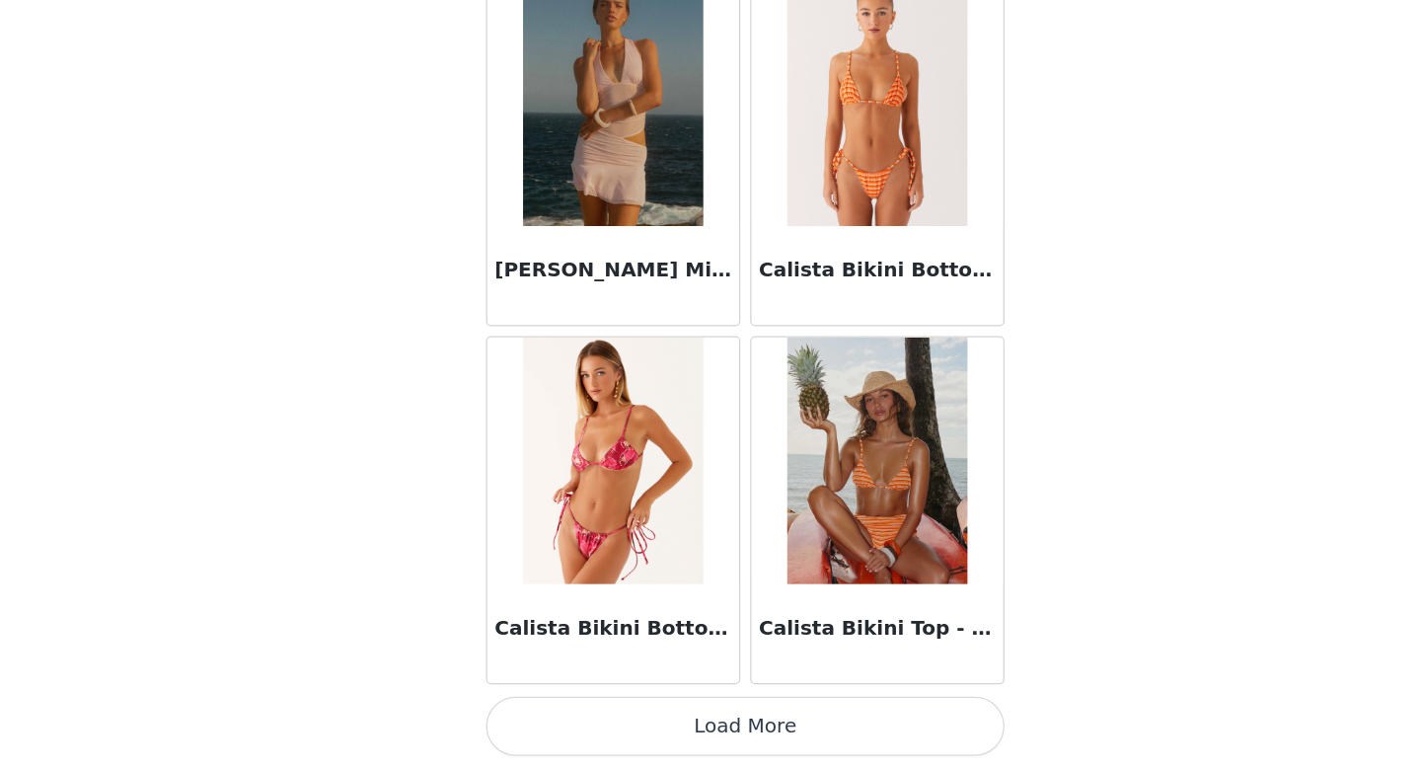
click at [683, 747] on button "Load More" at bounding box center [710, 734] width 415 height 47
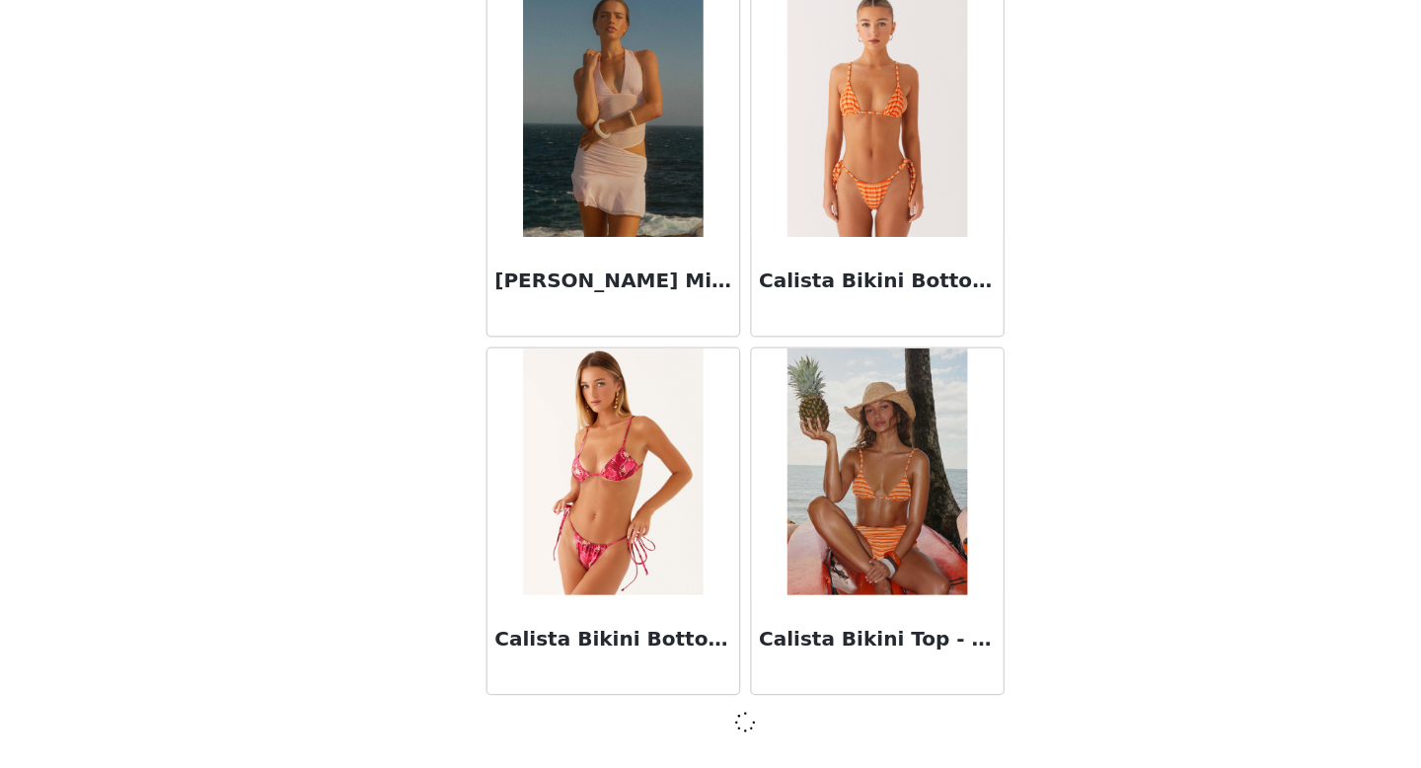
scroll to position [19419, 0]
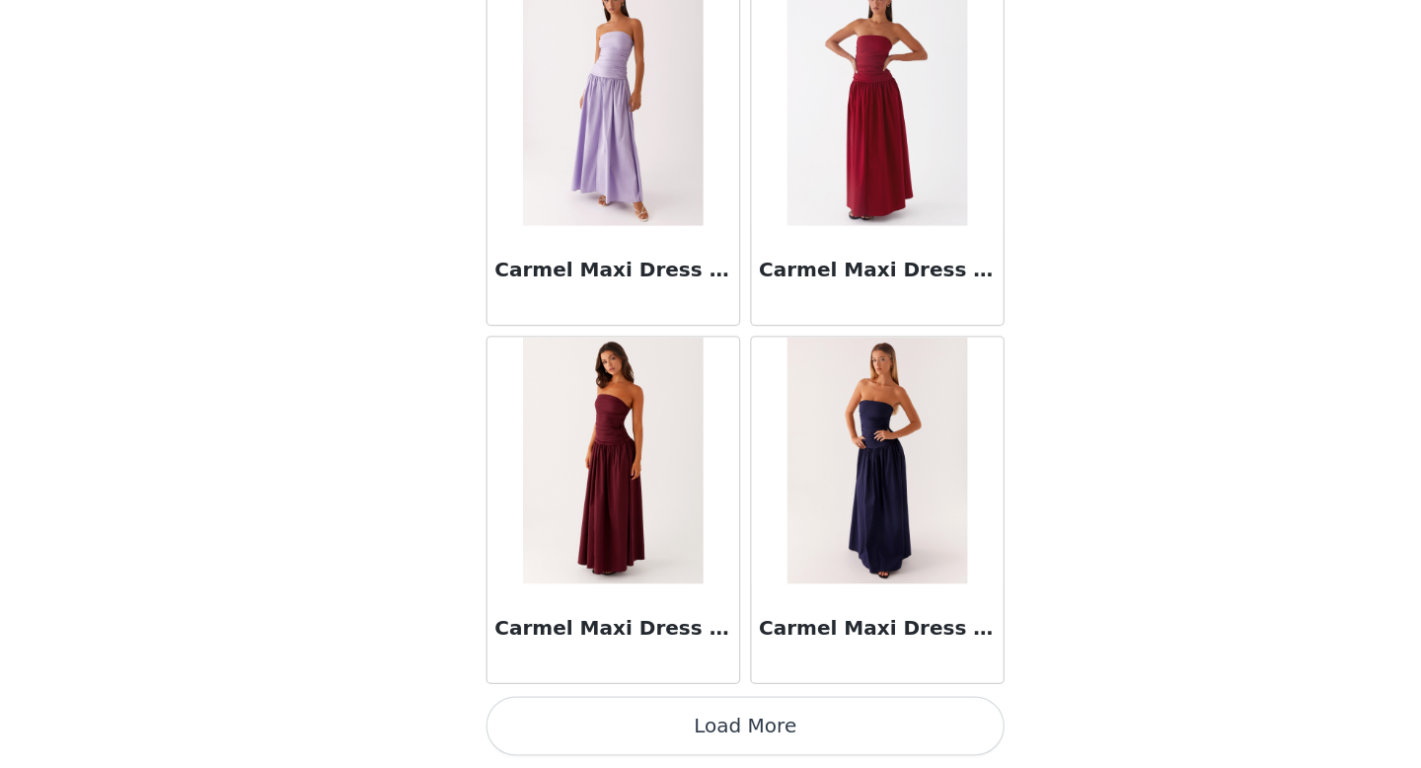
click at [683, 732] on button "Load More" at bounding box center [710, 734] width 415 height 47
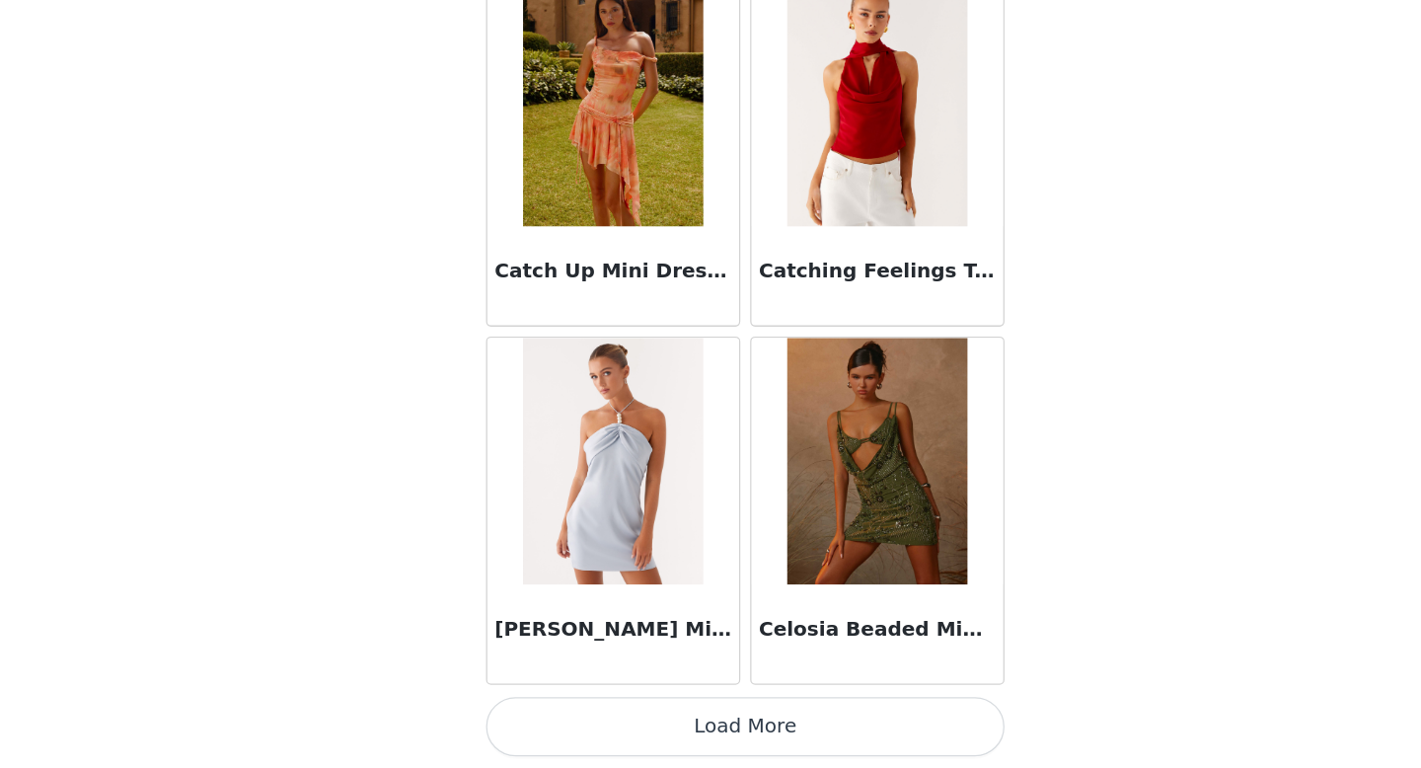
click at [684, 725] on button "Load More" at bounding box center [710, 734] width 415 height 47
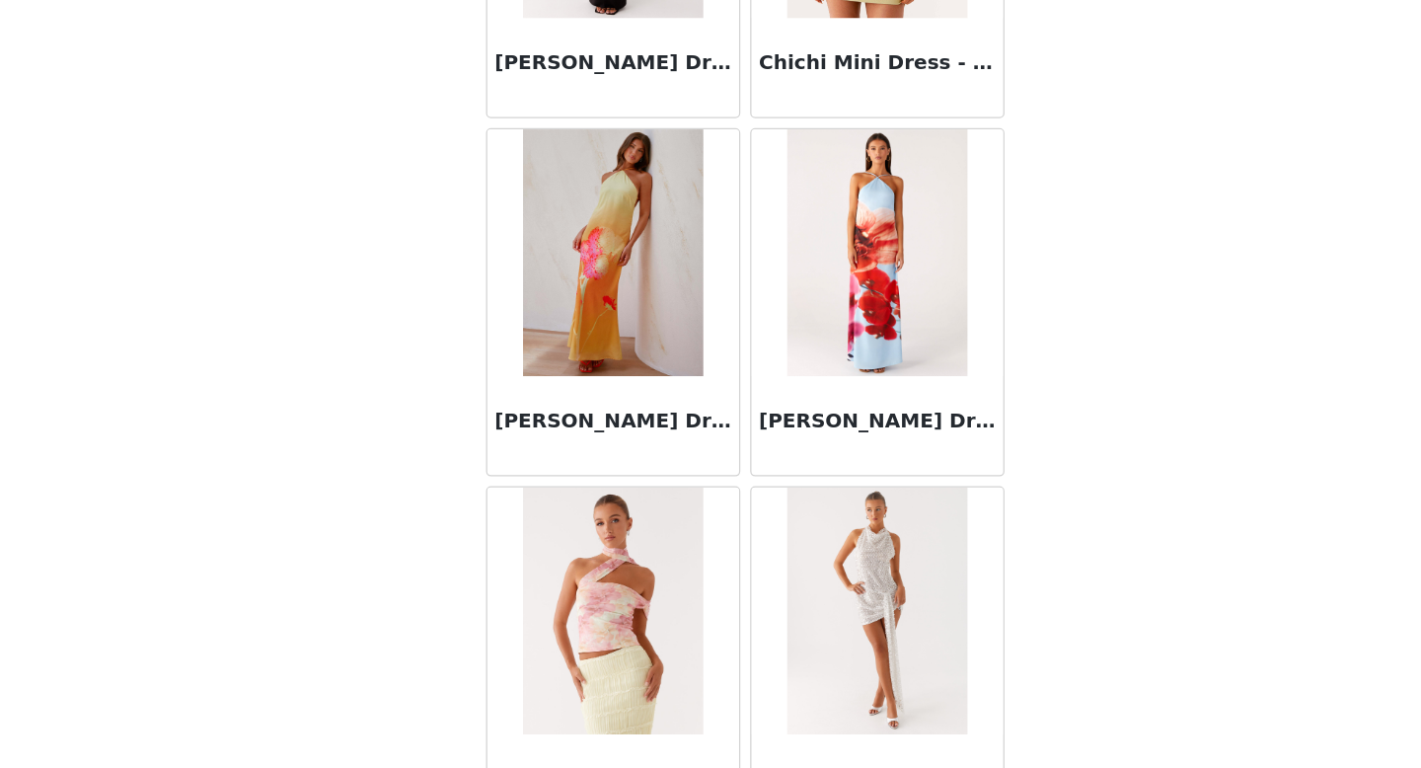
scroll to position [28015, 0]
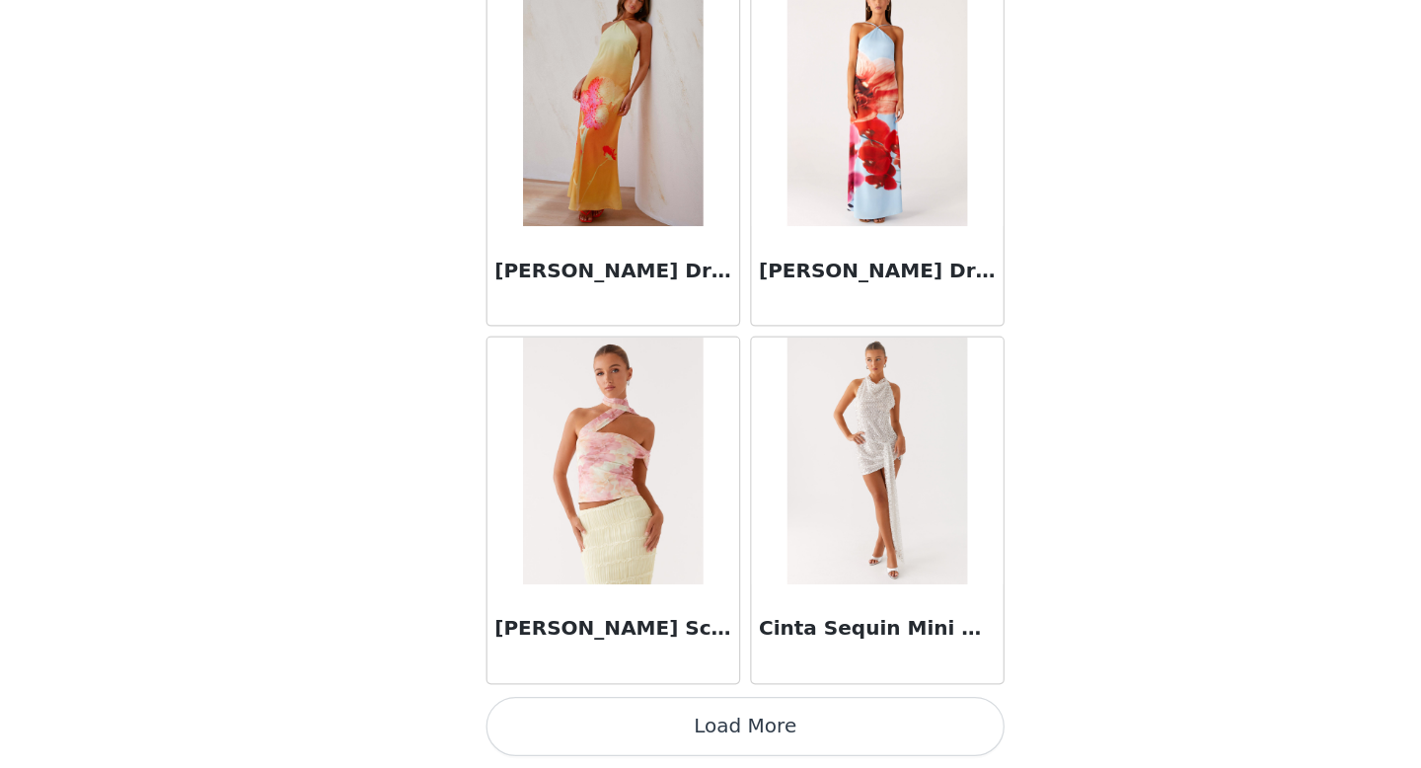
click at [684, 743] on button "Load More" at bounding box center [710, 734] width 415 height 47
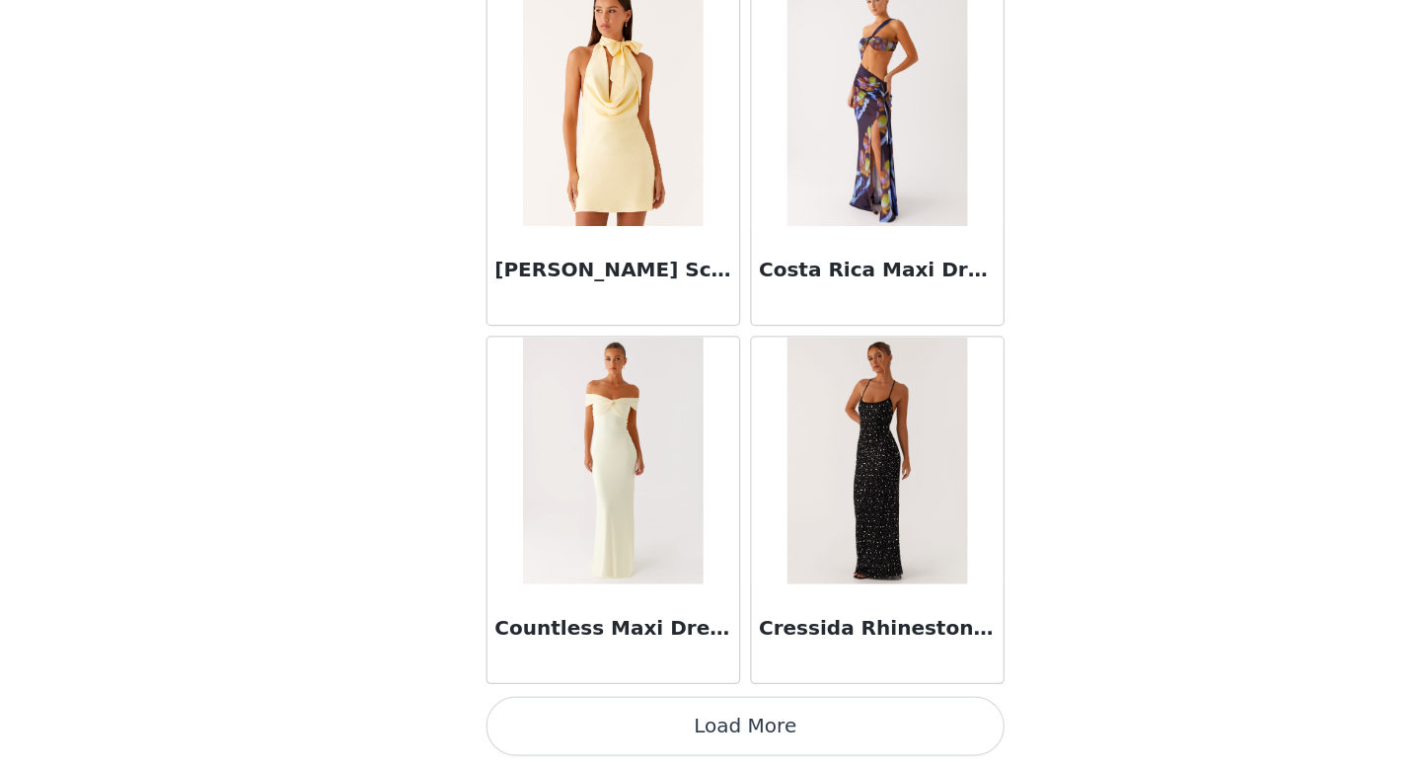
scroll to position [93, 0]
click at [683, 737] on button "Load More" at bounding box center [710, 734] width 415 height 47
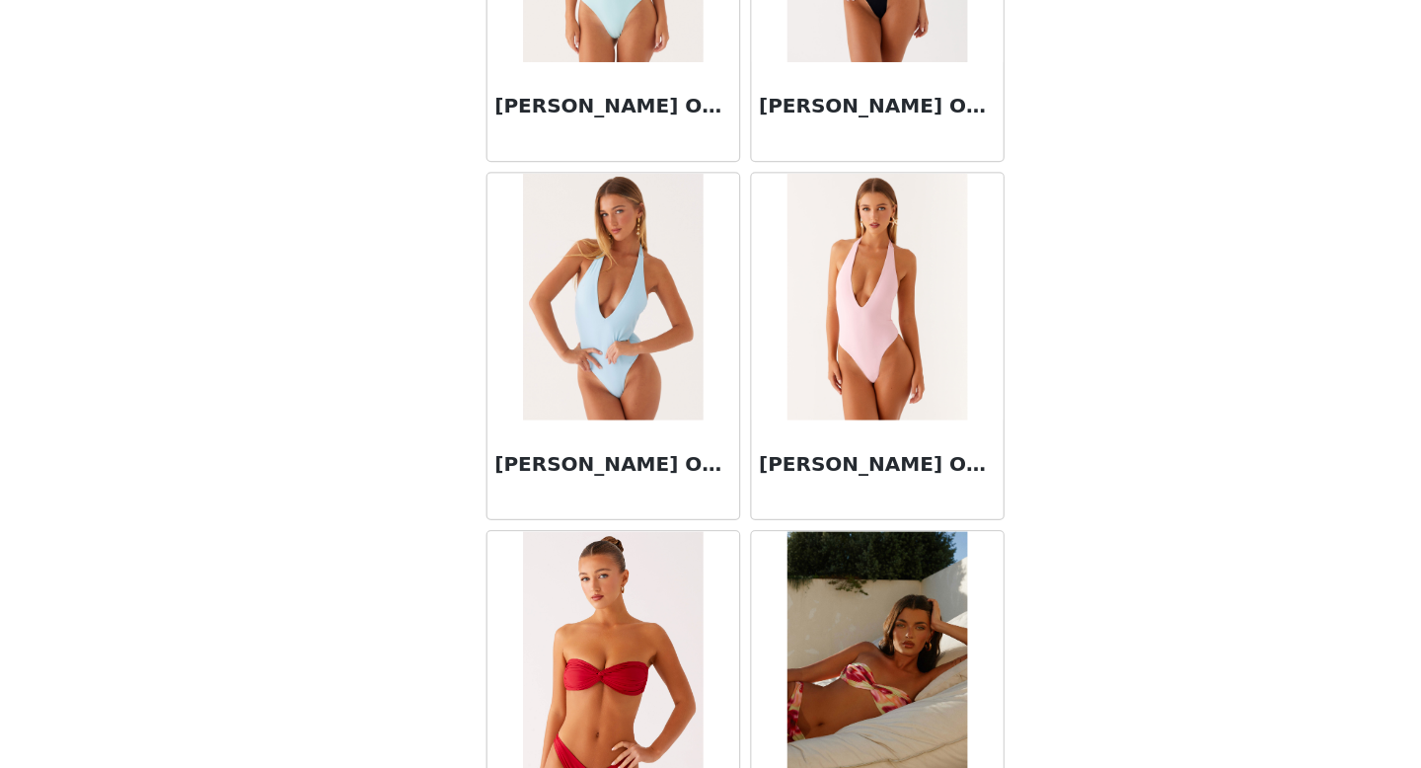
scroll to position [33740, 0]
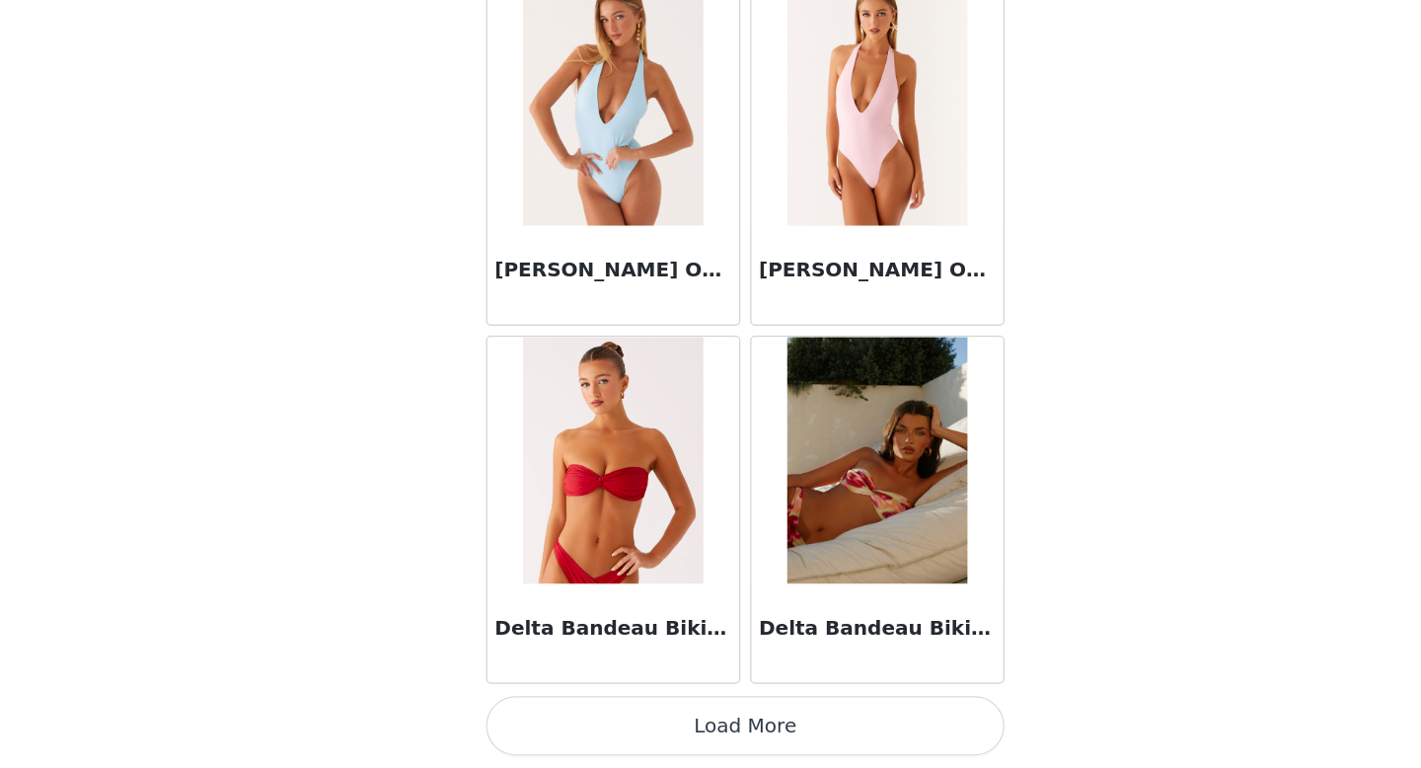
click at [683, 736] on button "Load More" at bounding box center [710, 734] width 415 height 47
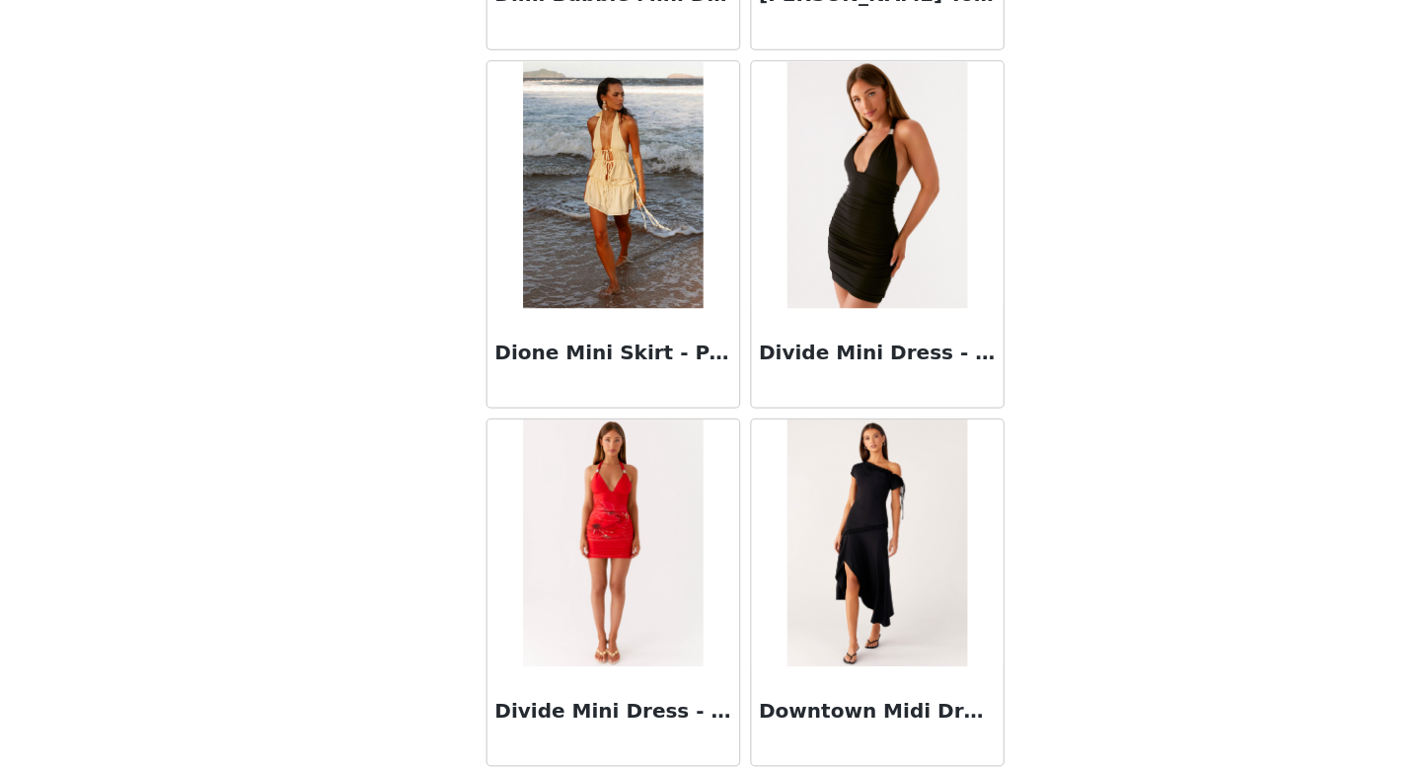
scroll to position [36603, 0]
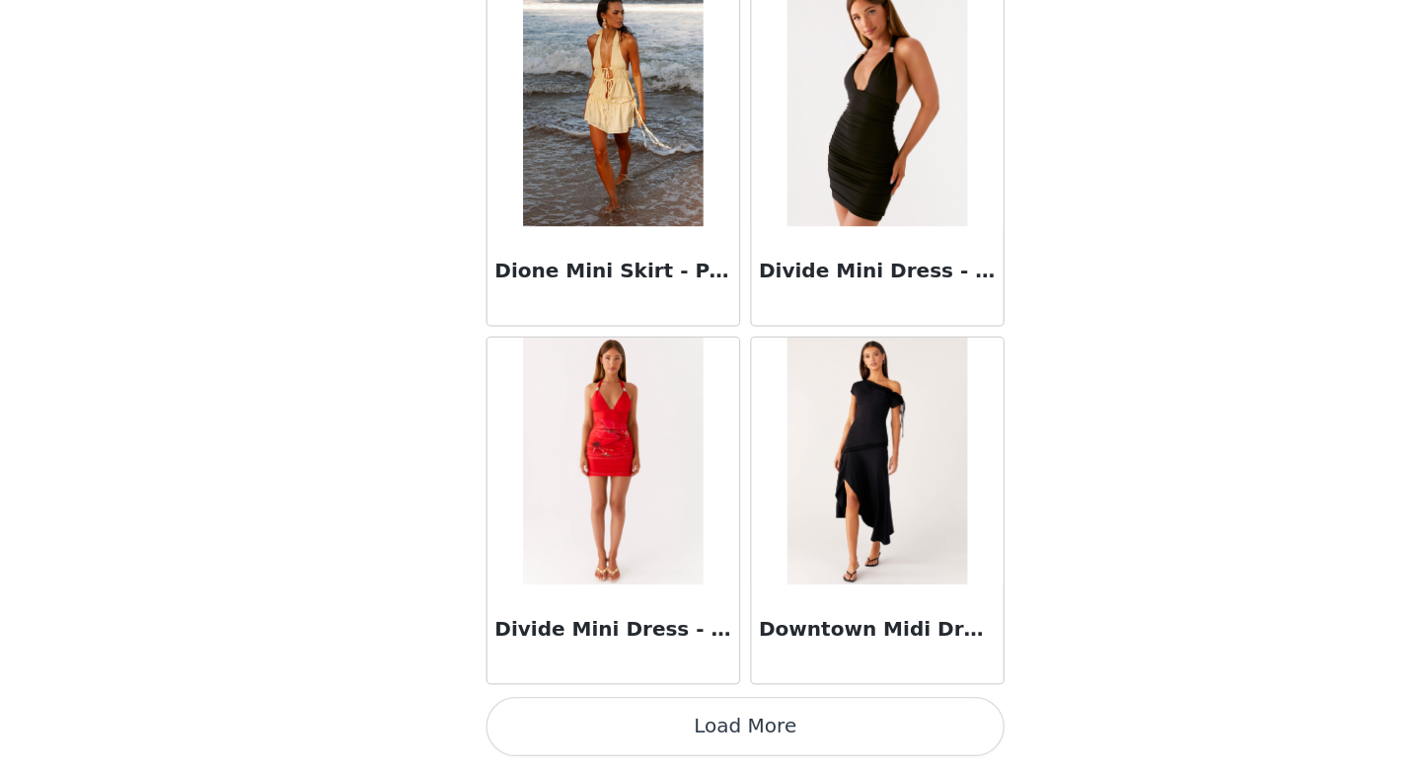
click at [685, 750] on button "Load More" at bounding box center [710, 734] width 415 height 47
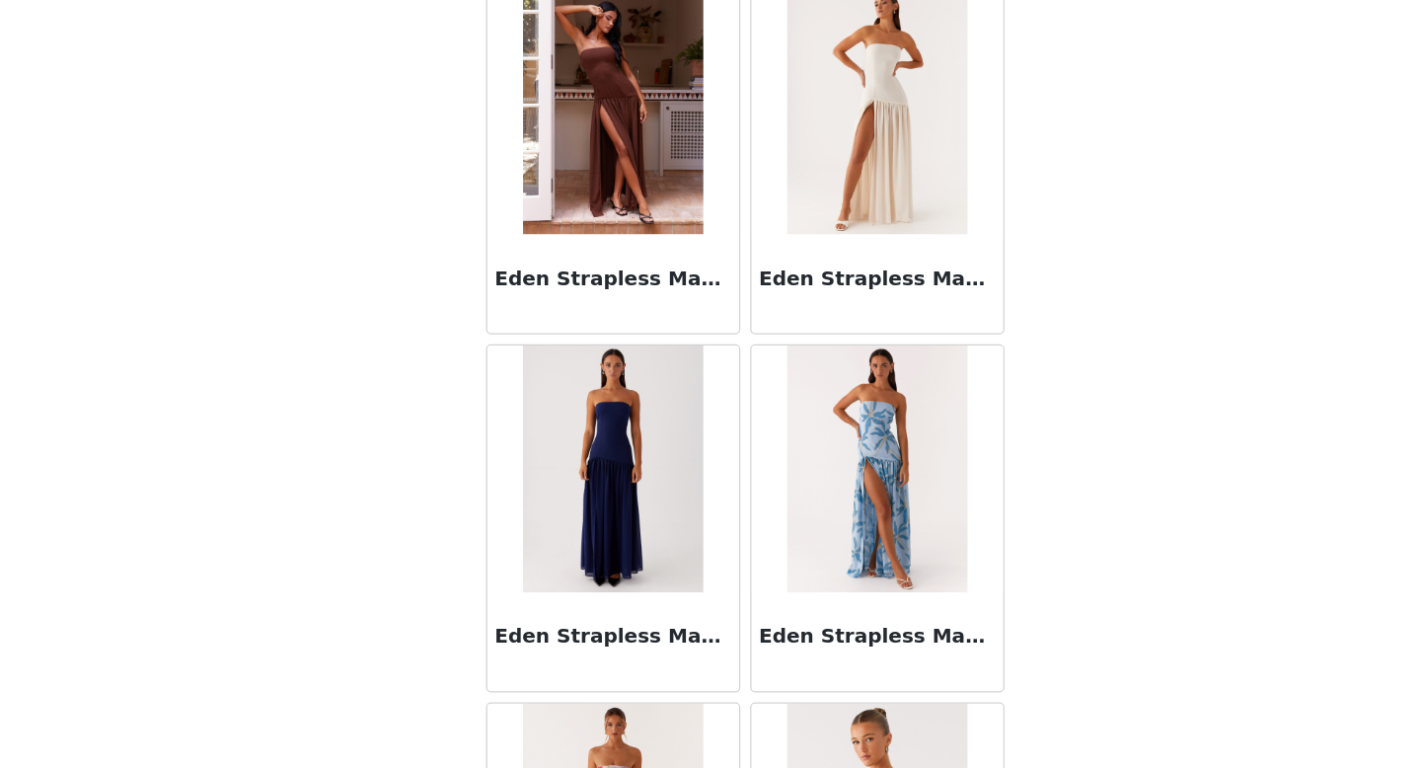
scroll to position [39465, 0]
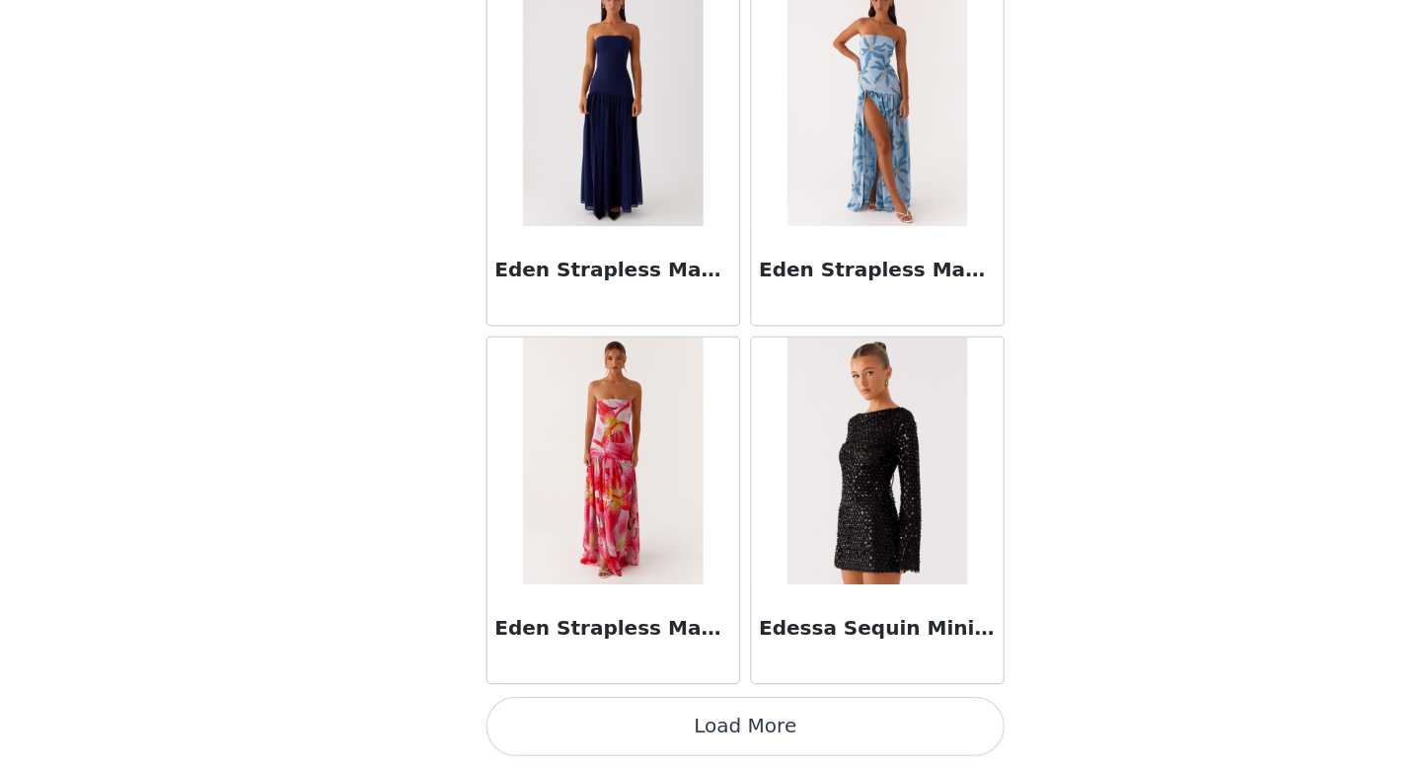
click at [683, 750] on button "Load More" at bounding box center [710, 734] width 415 height 47
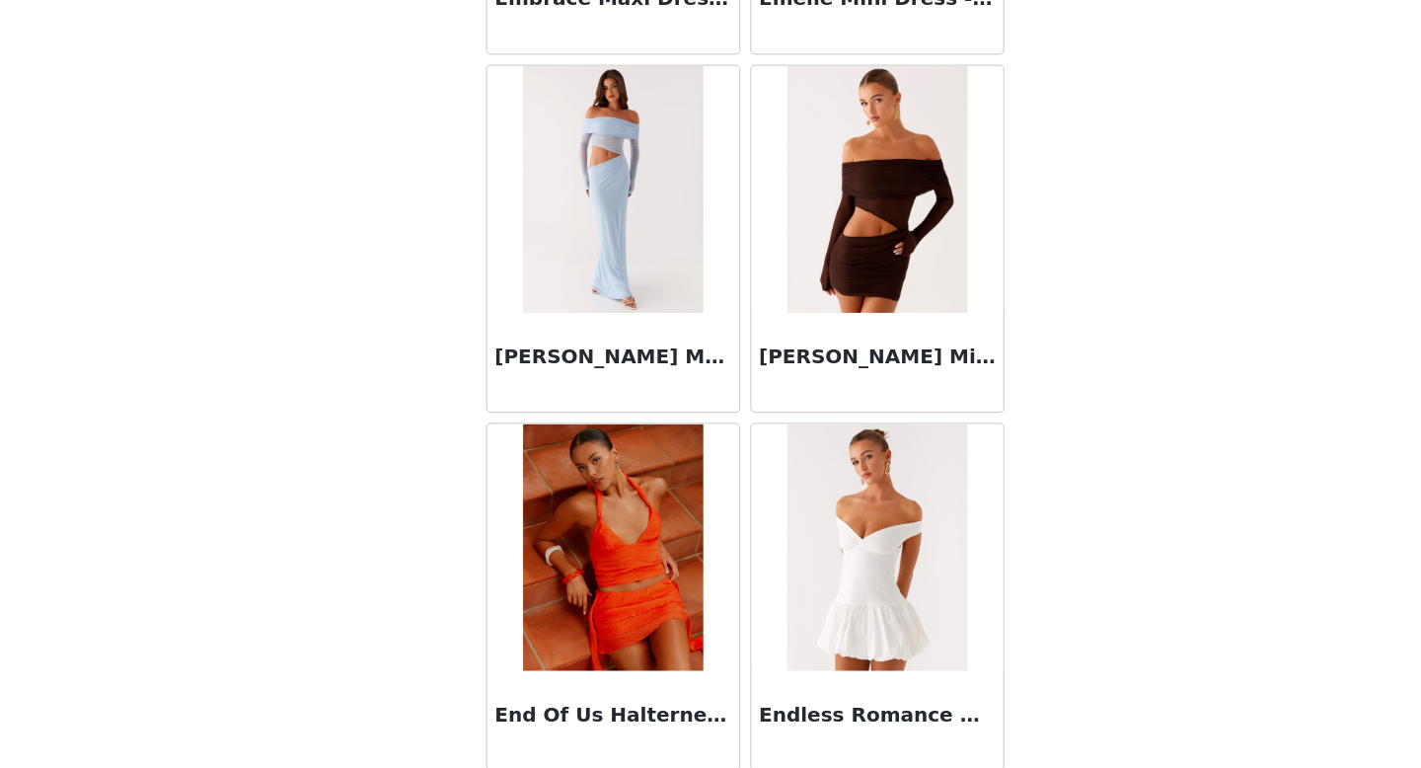
scroll to position [42328, 0]
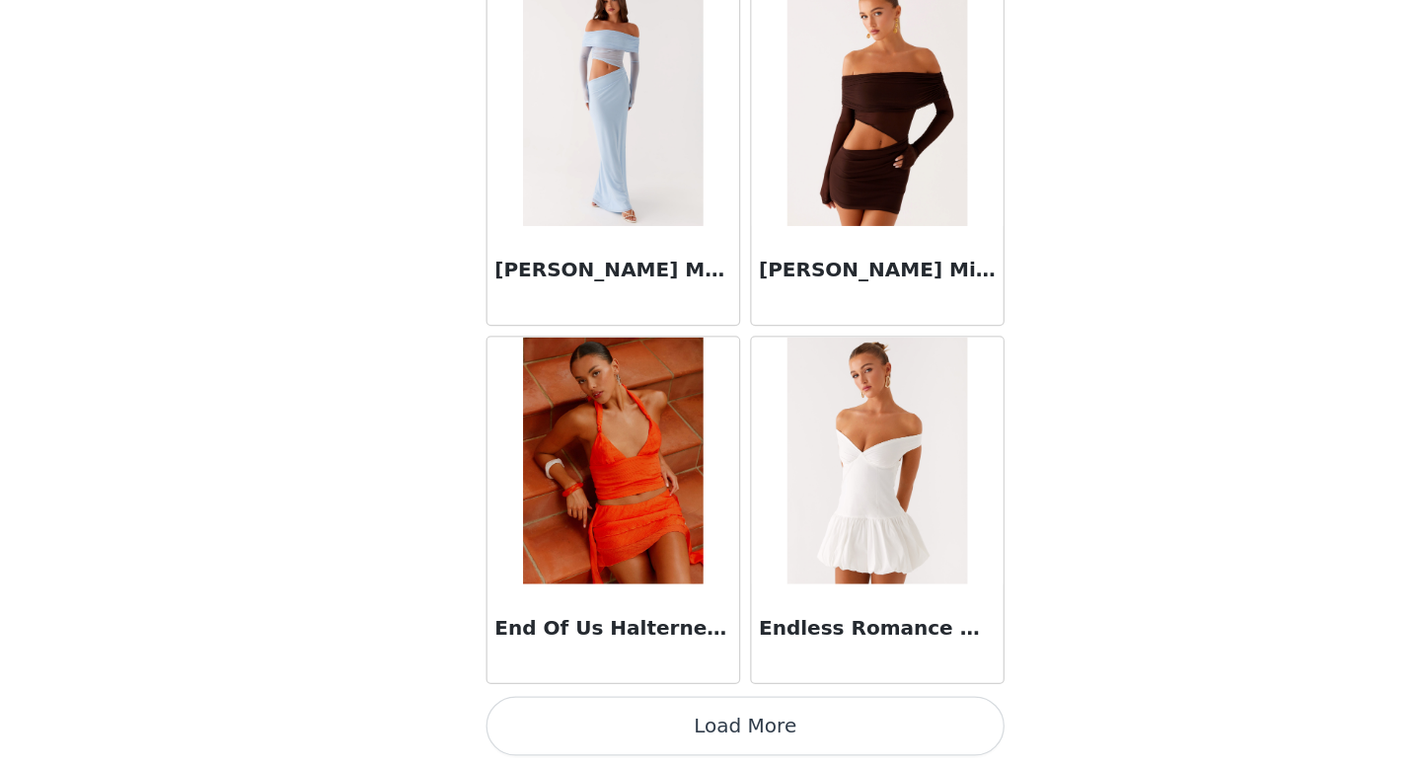
click at [690, 733] on button "Load More" at bounding box center [710, 734] width 415 height 47
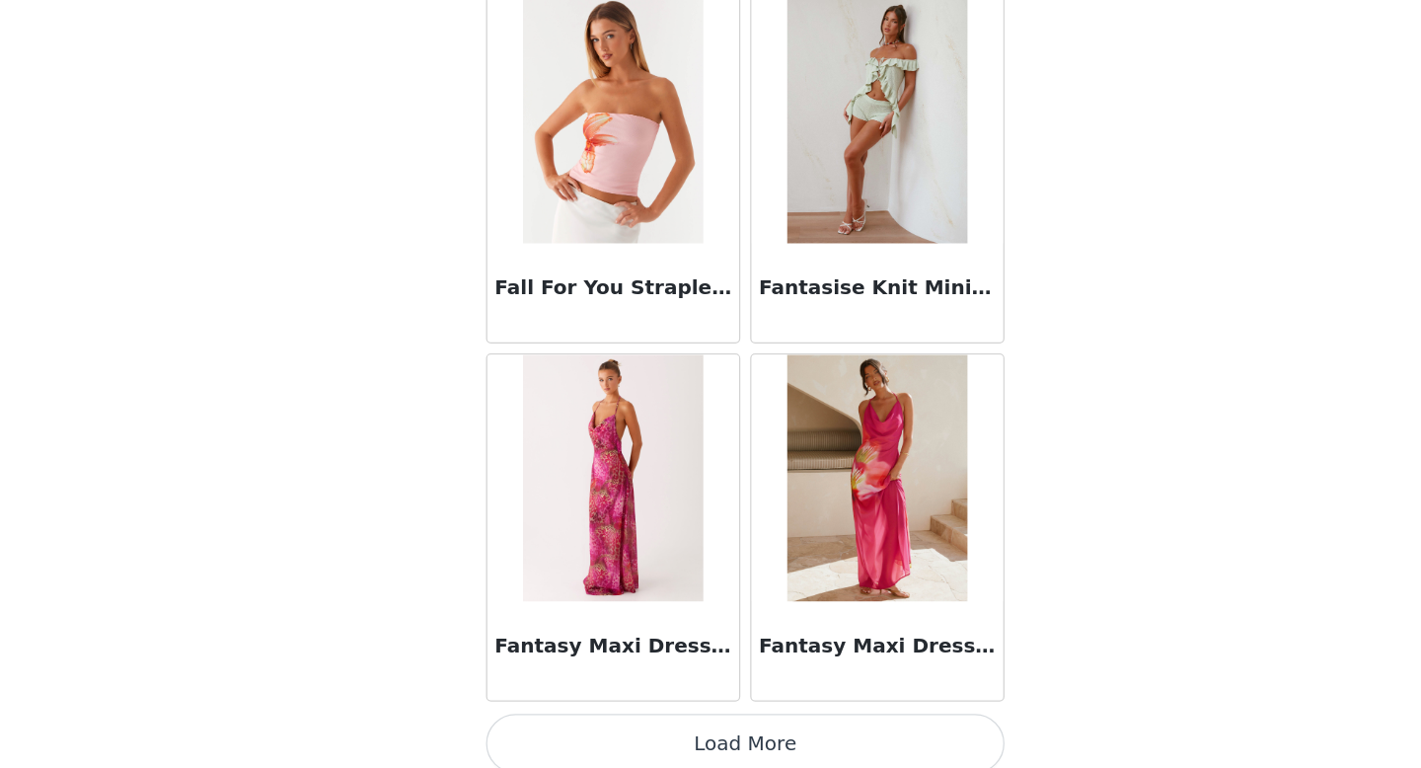
scroll to position [45190, 0]
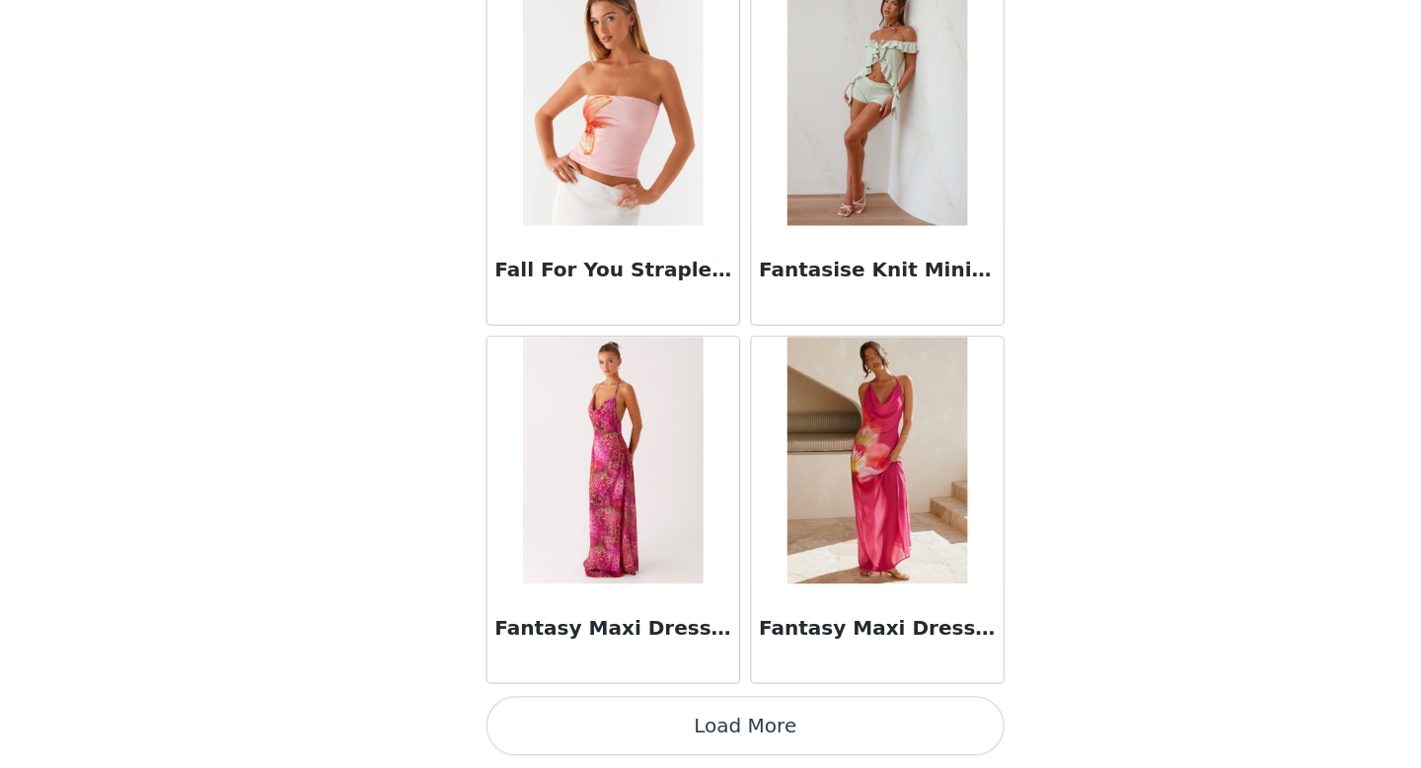
click at [692, 736] on button "Load More" at bounding box center [710, 734] width 415 height 47
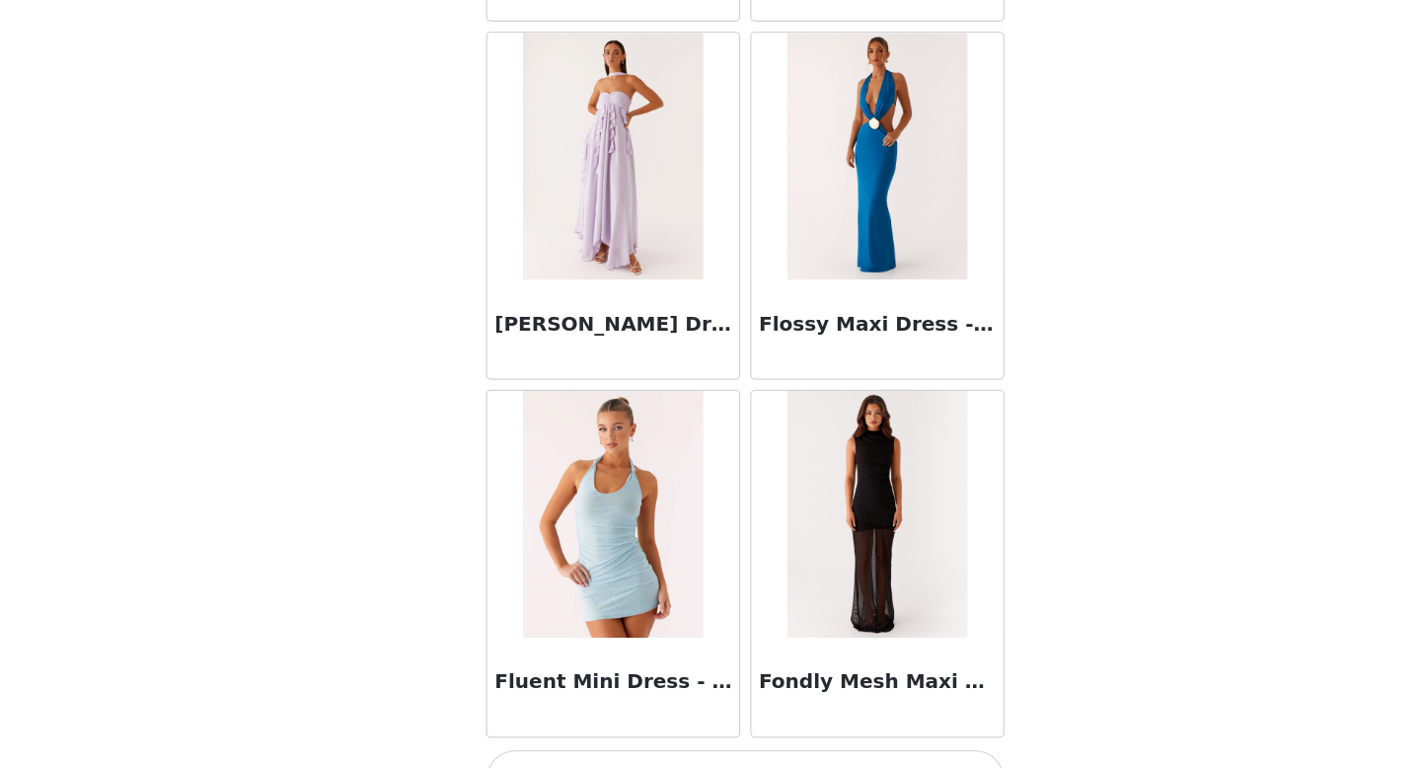
scroll to position [93, 0]
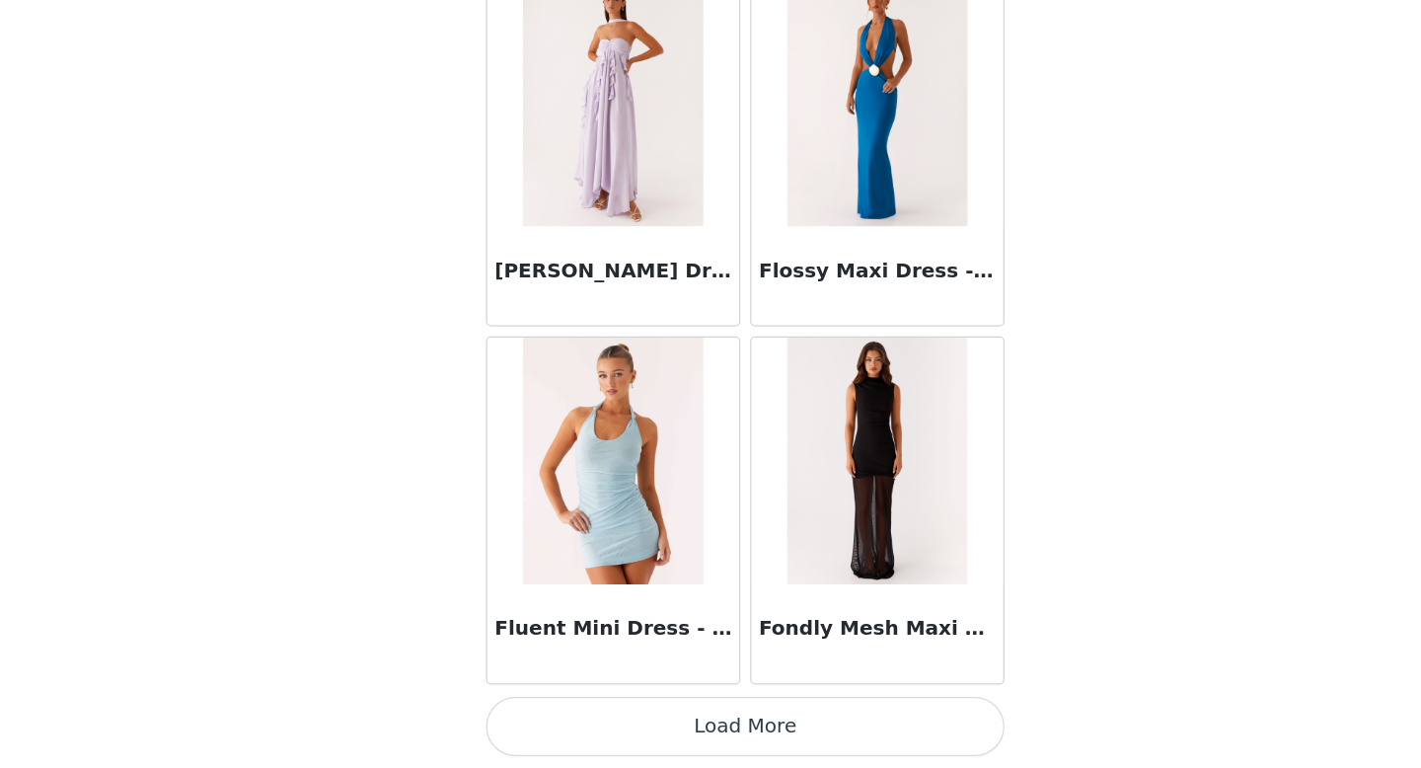
click at [692, 728] on button "Load More" at bounding box center [710, 734] width 415 height 47
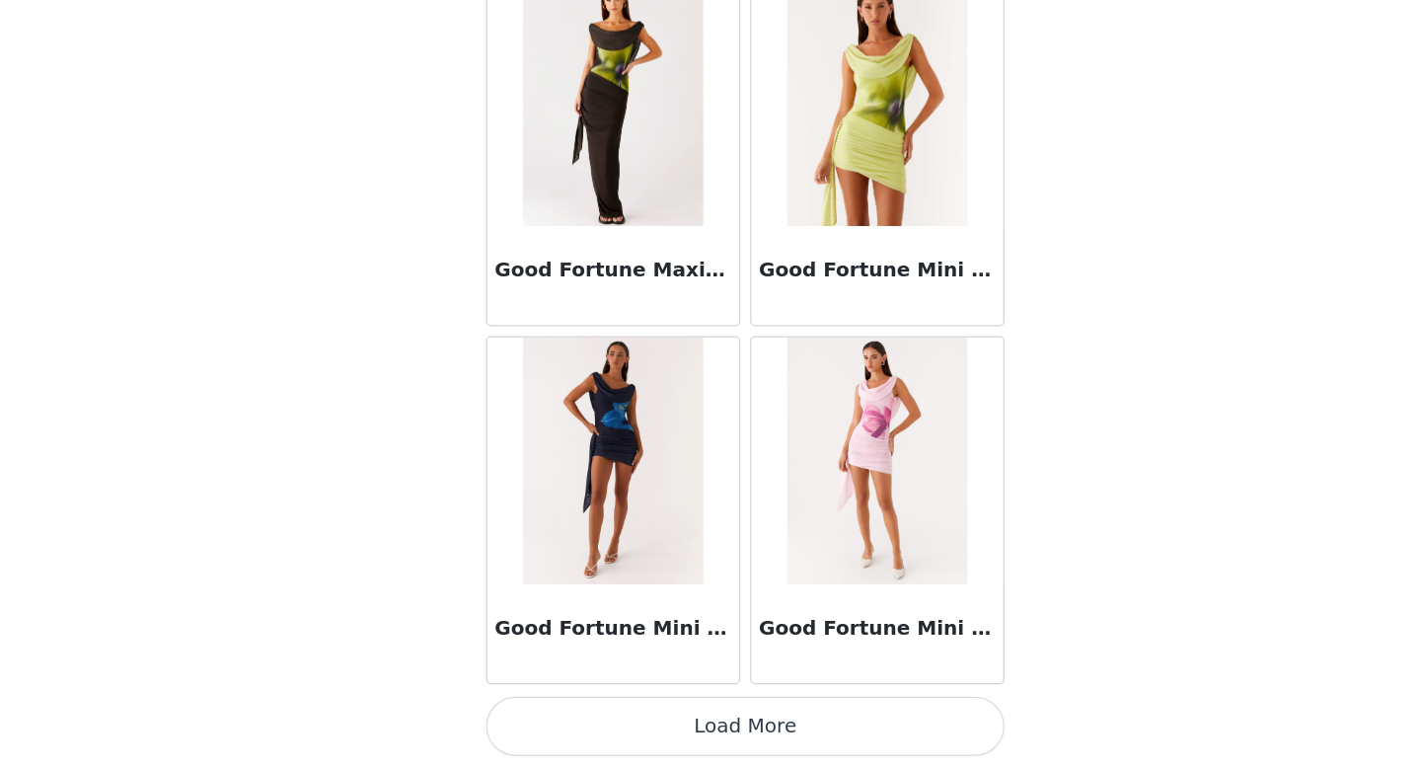
click at [701, 742] on button "Load More" at bounding box center [710, 734] width 415 height 47
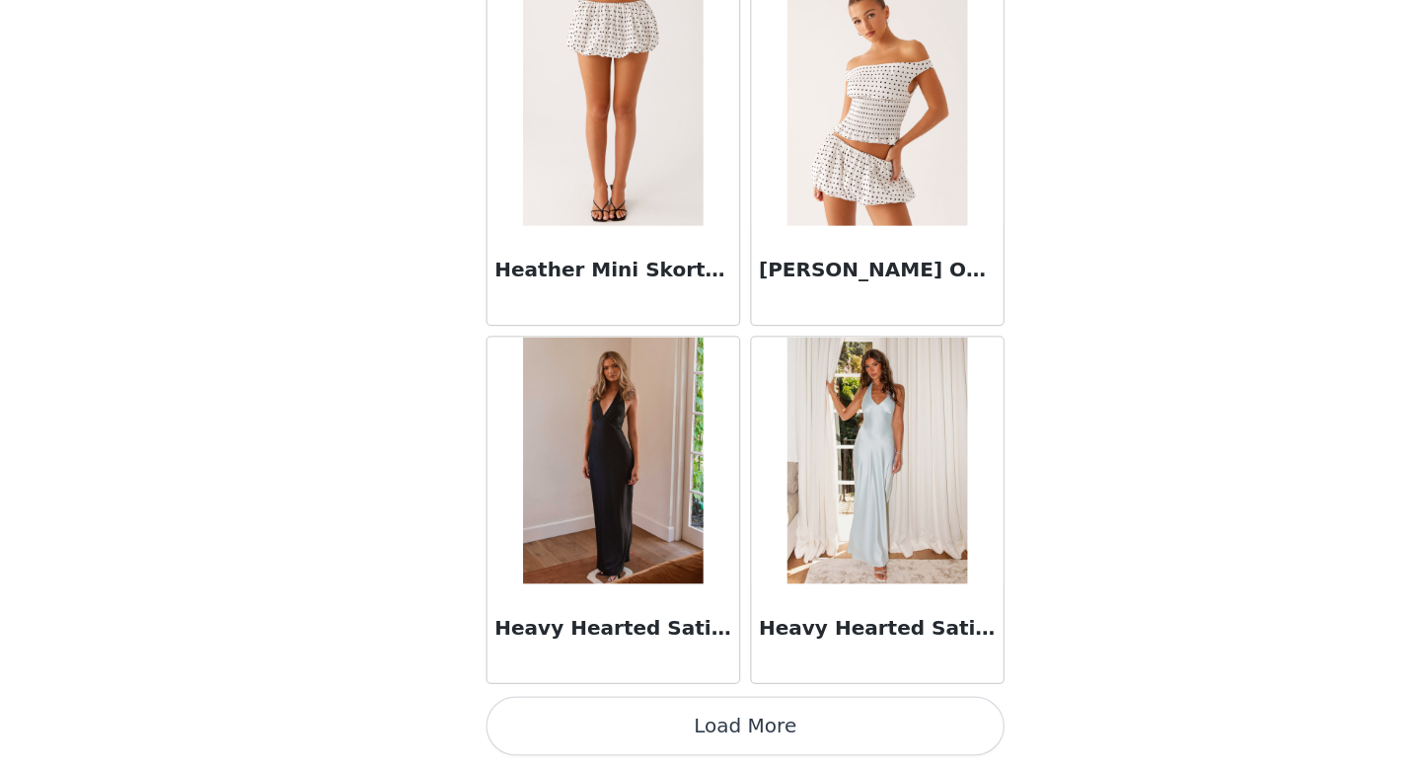
click at [699, 755] on button "Load More" at bounding box center [710, 734] width 415 height 47
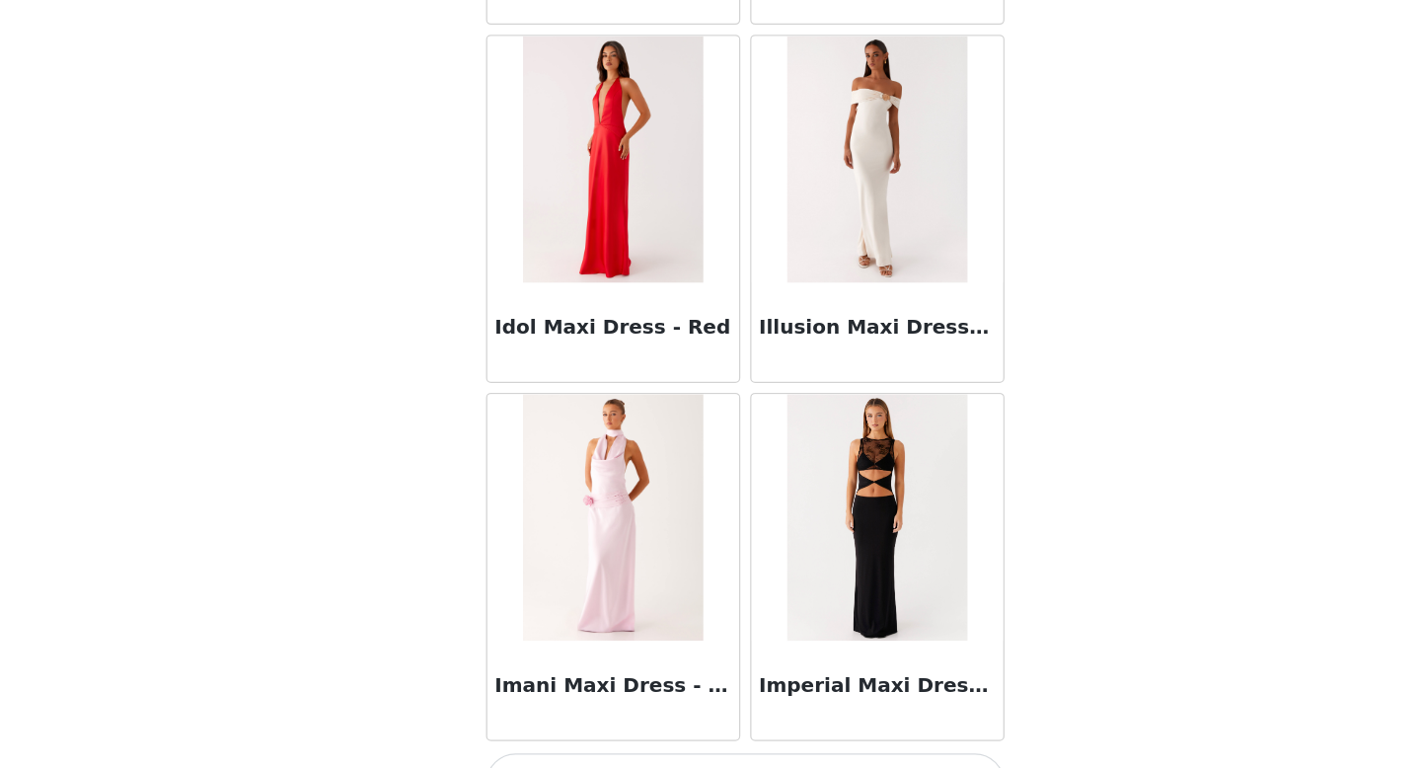
scroll to position [56641, 0]
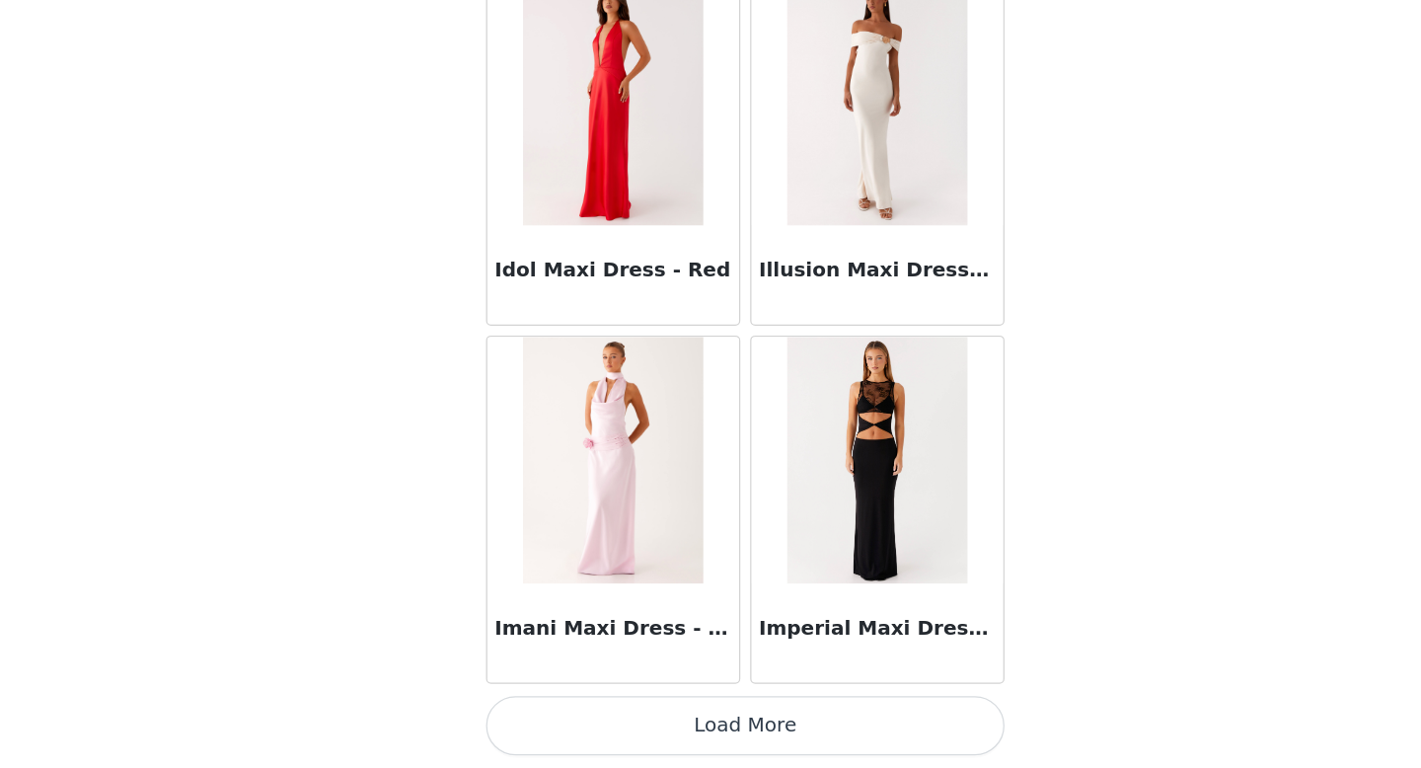
click at [700, 729] on button "Load More" at bounding box center [710, 734] width 415 height 47
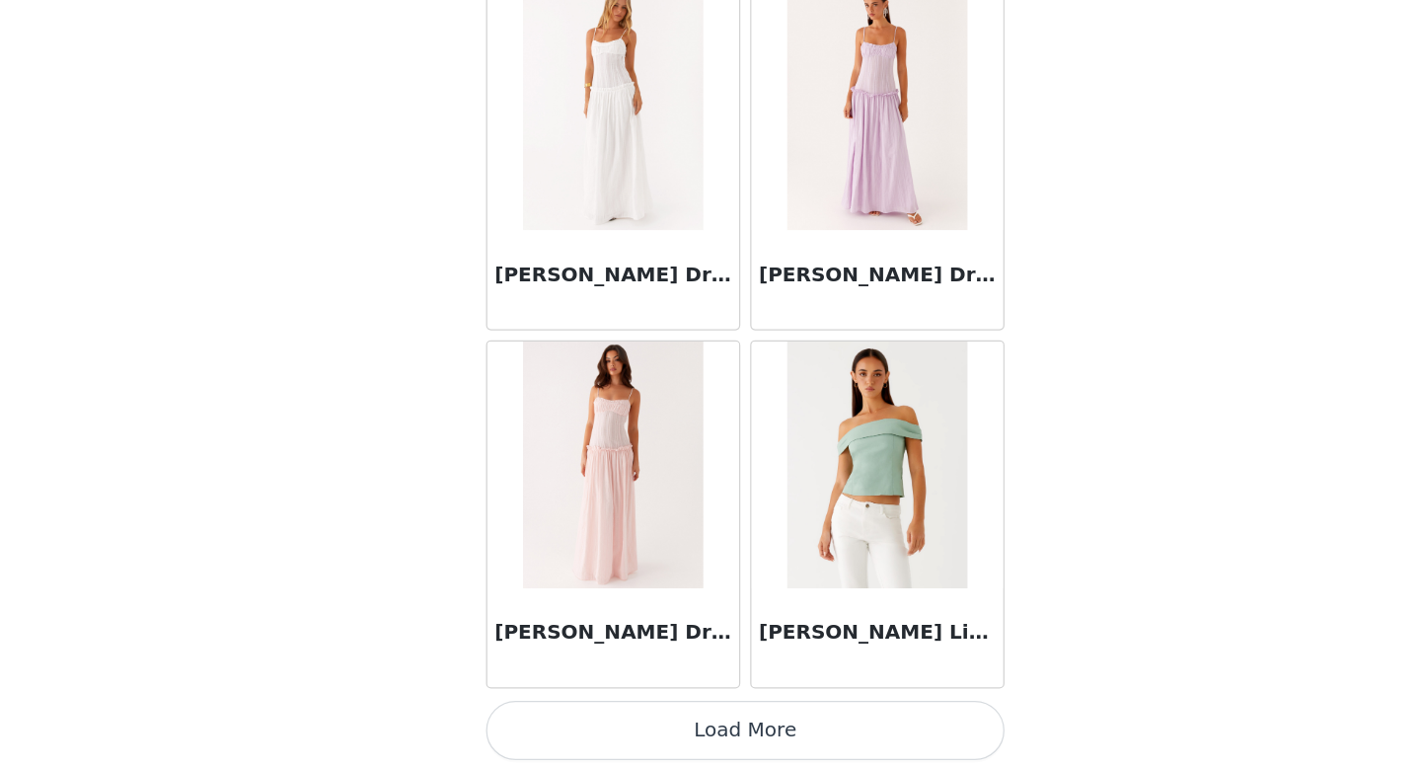
scroll to position [59503, 0]
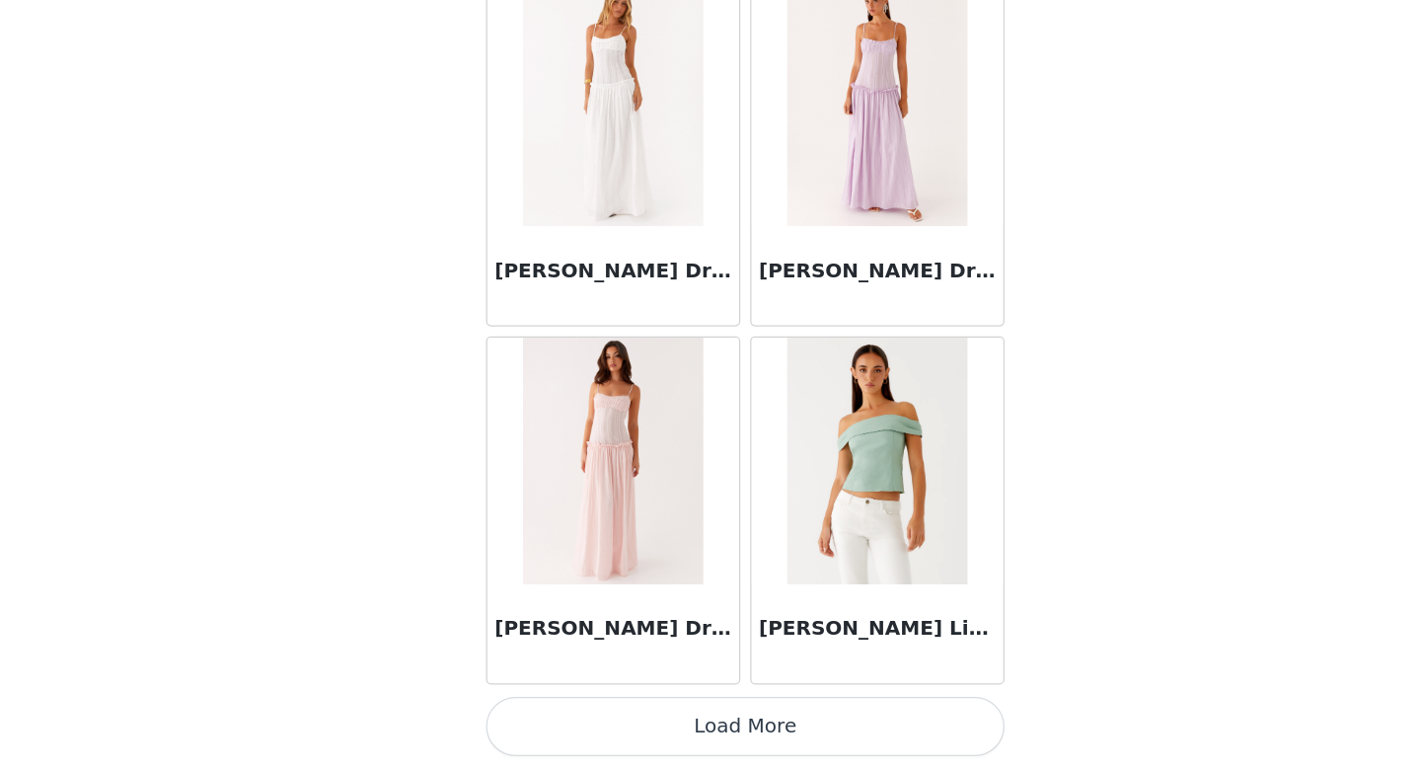
click at [706, 729] on button "Load More" at bounding box center [710, 734] width 415 height 47
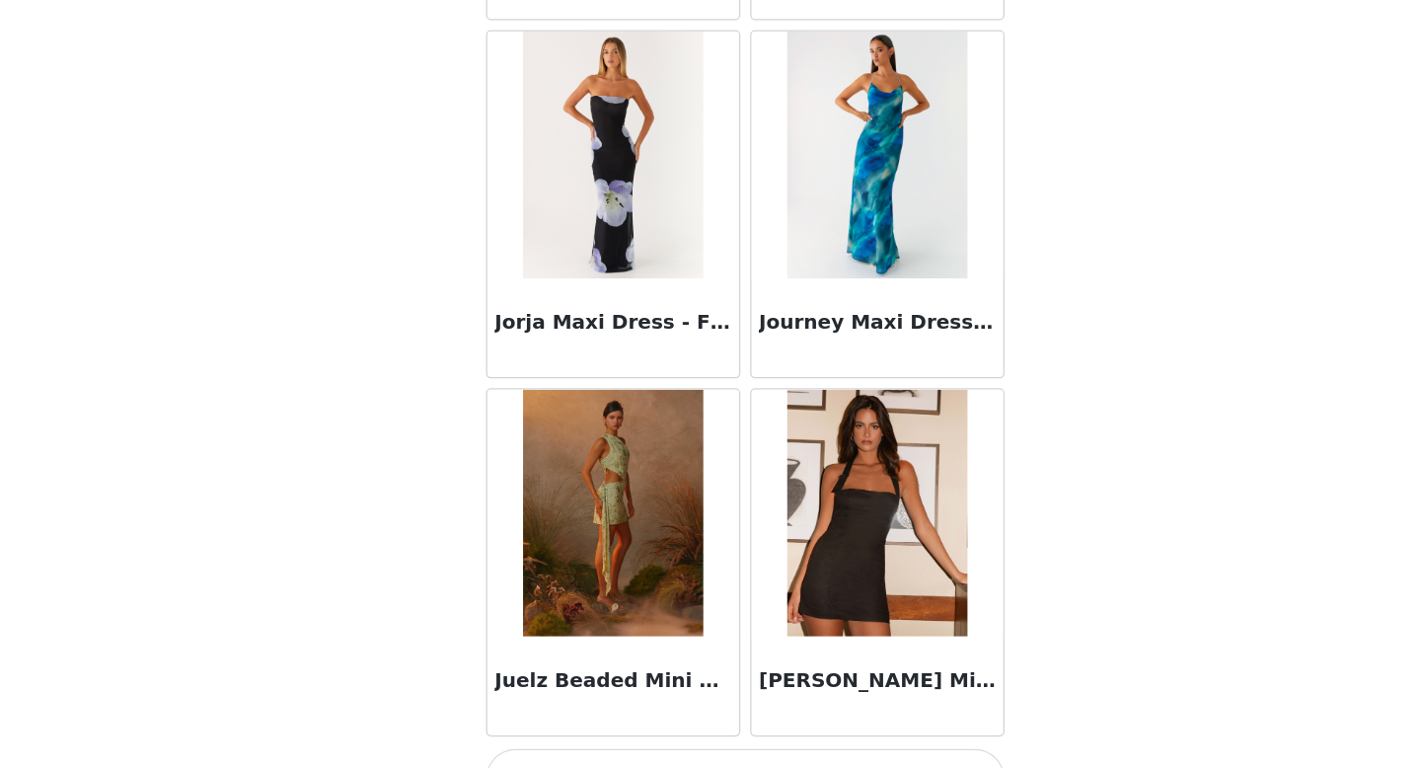
scroll to position [62366, 0]
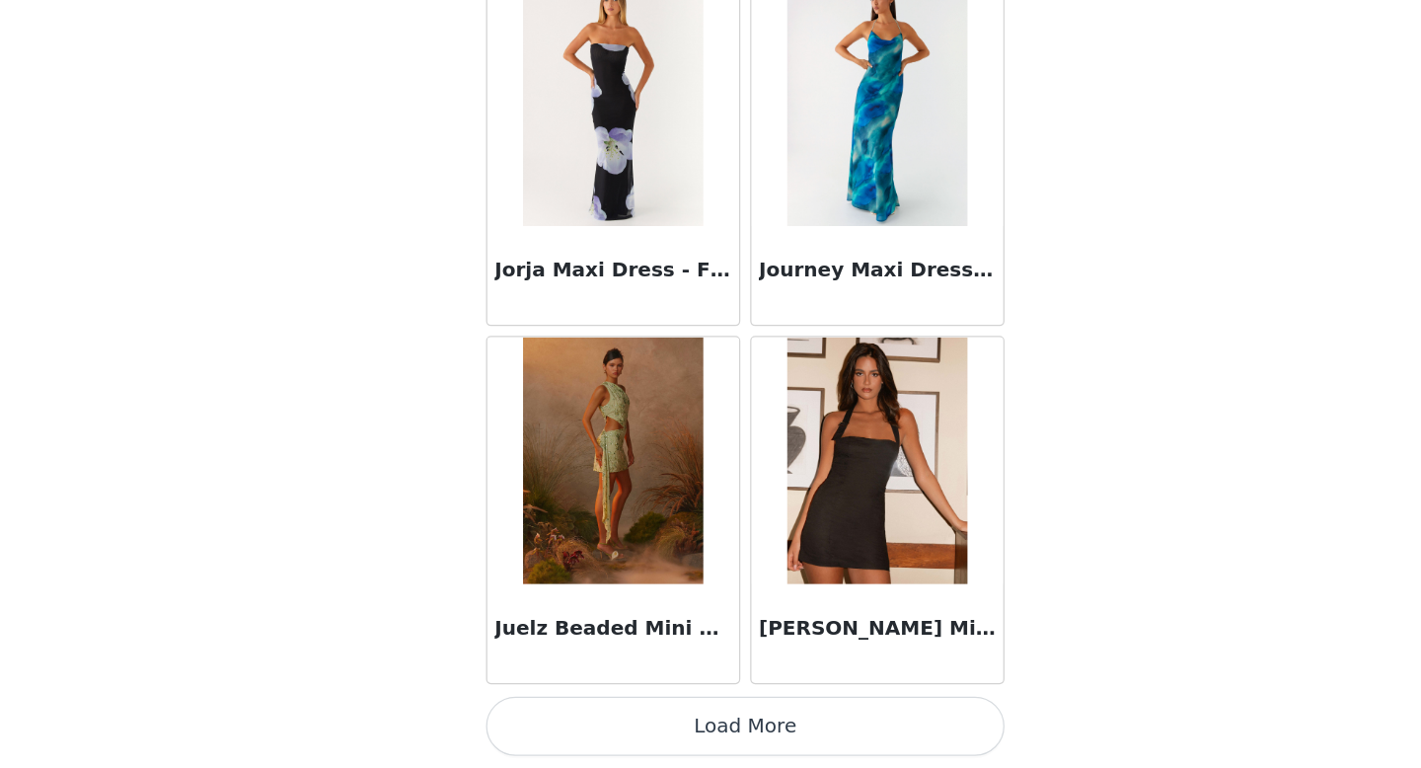
click at [699, 730] on button "Load More" at bounding box center [710, 734] width 415 height 47
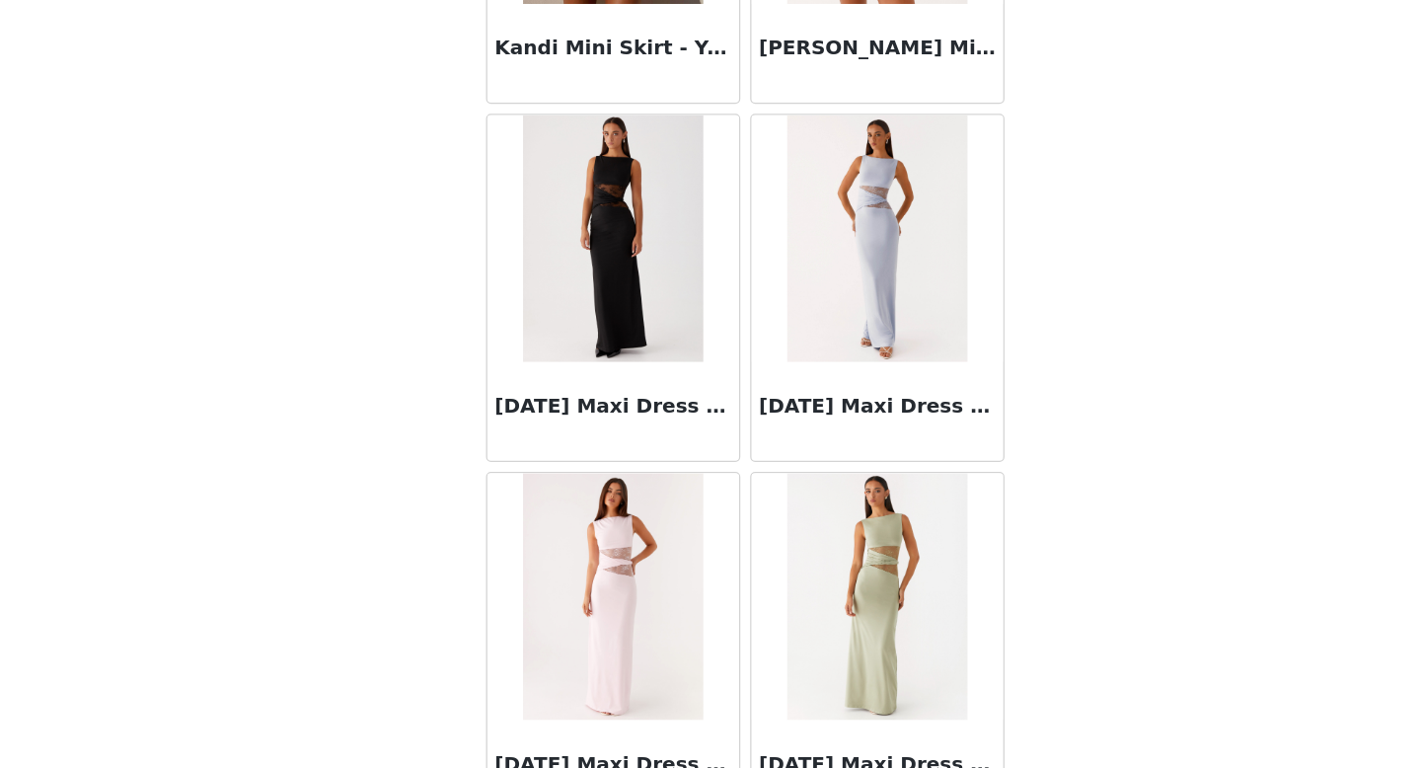
scroll to position [65228, 0]
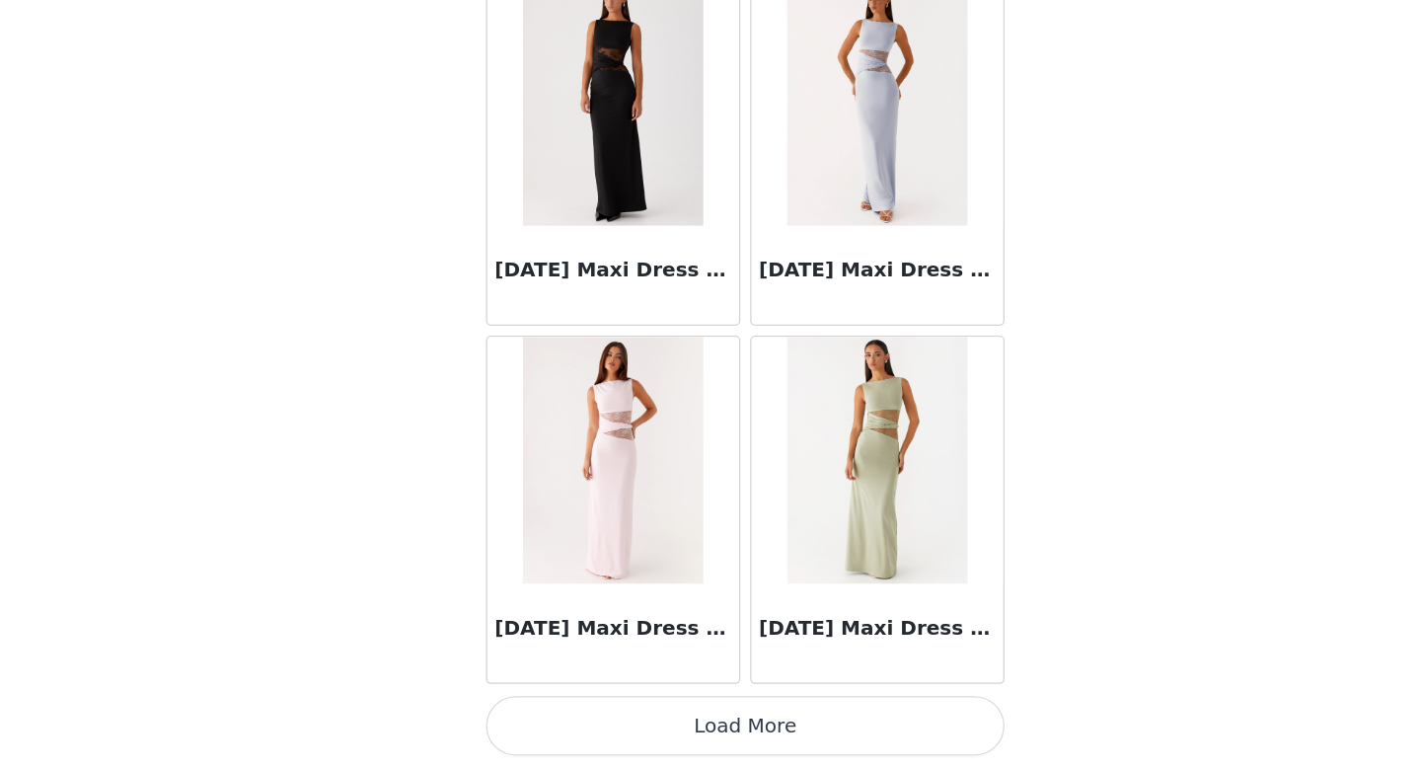
click at [699, 730] on button "Load More" at bounding box center [710, 734] width 415 height 47
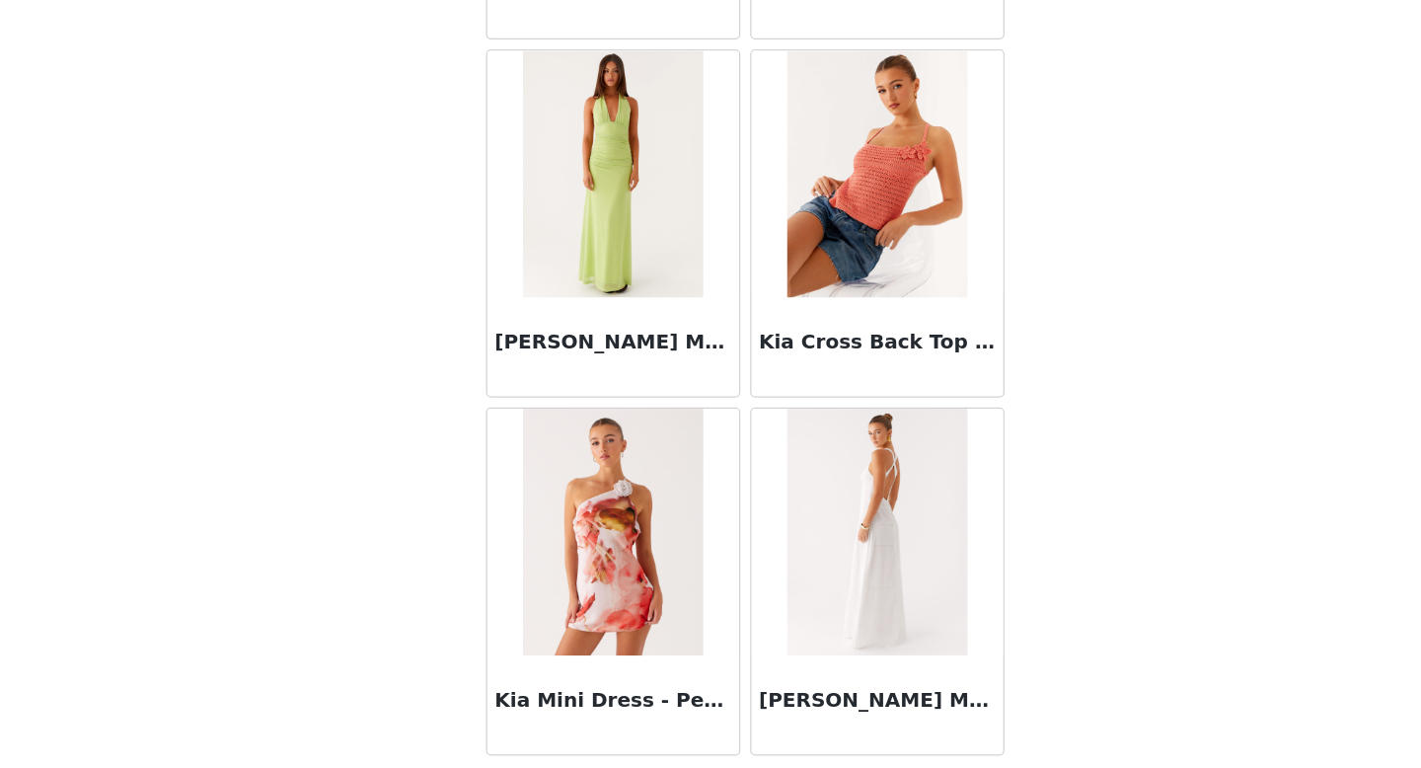
scroll to position [68091, 0]
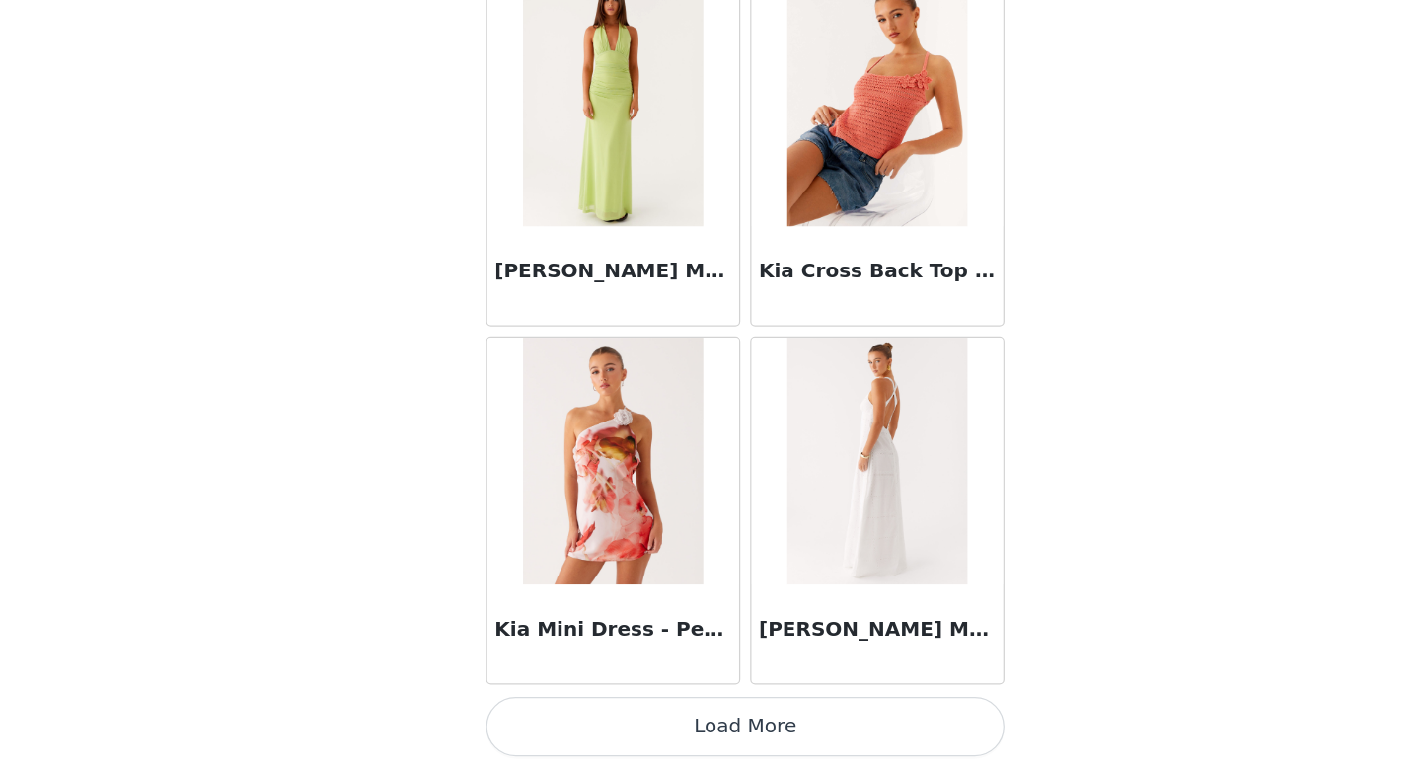
click at [699, 739] on button "Load More" at bounding box center [710, 734] width 415 height 47
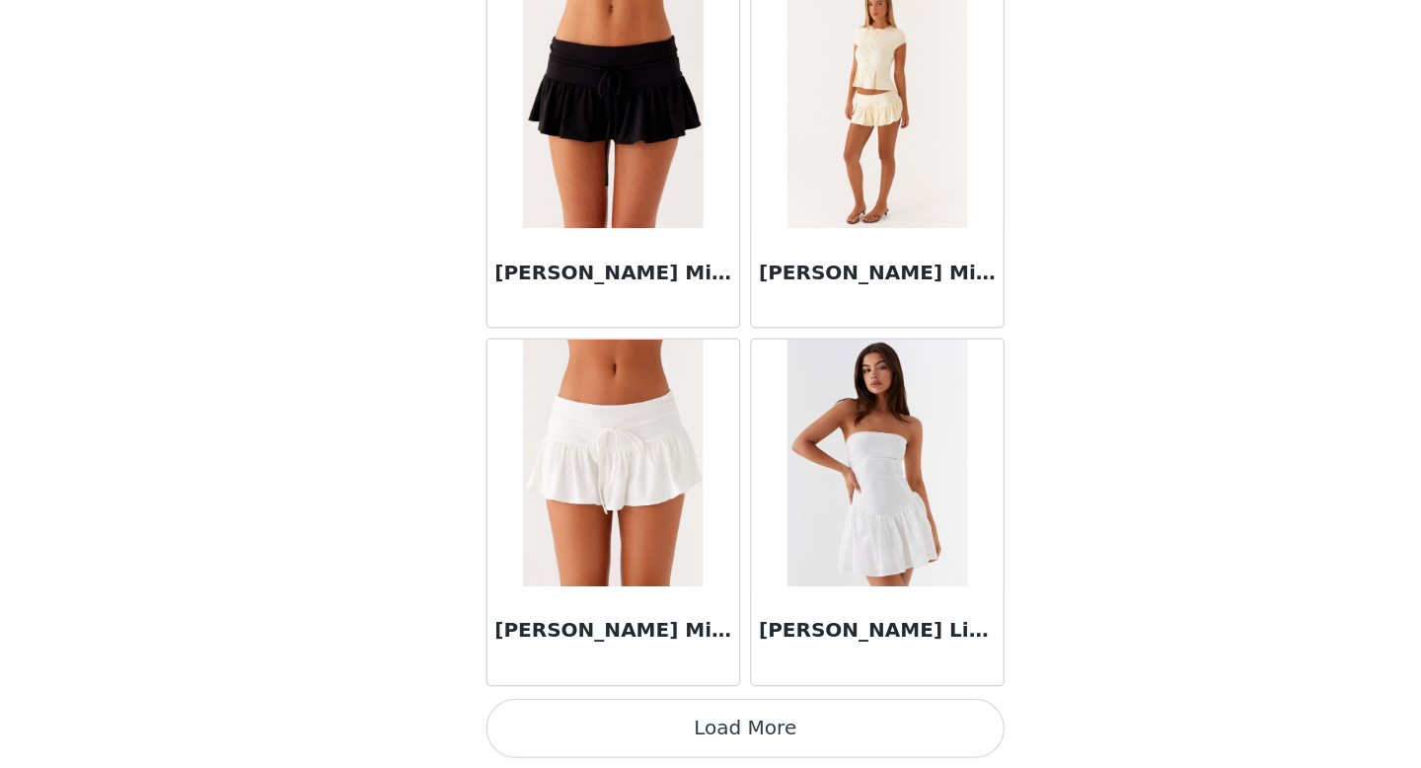
scroll to position [70953, 0]
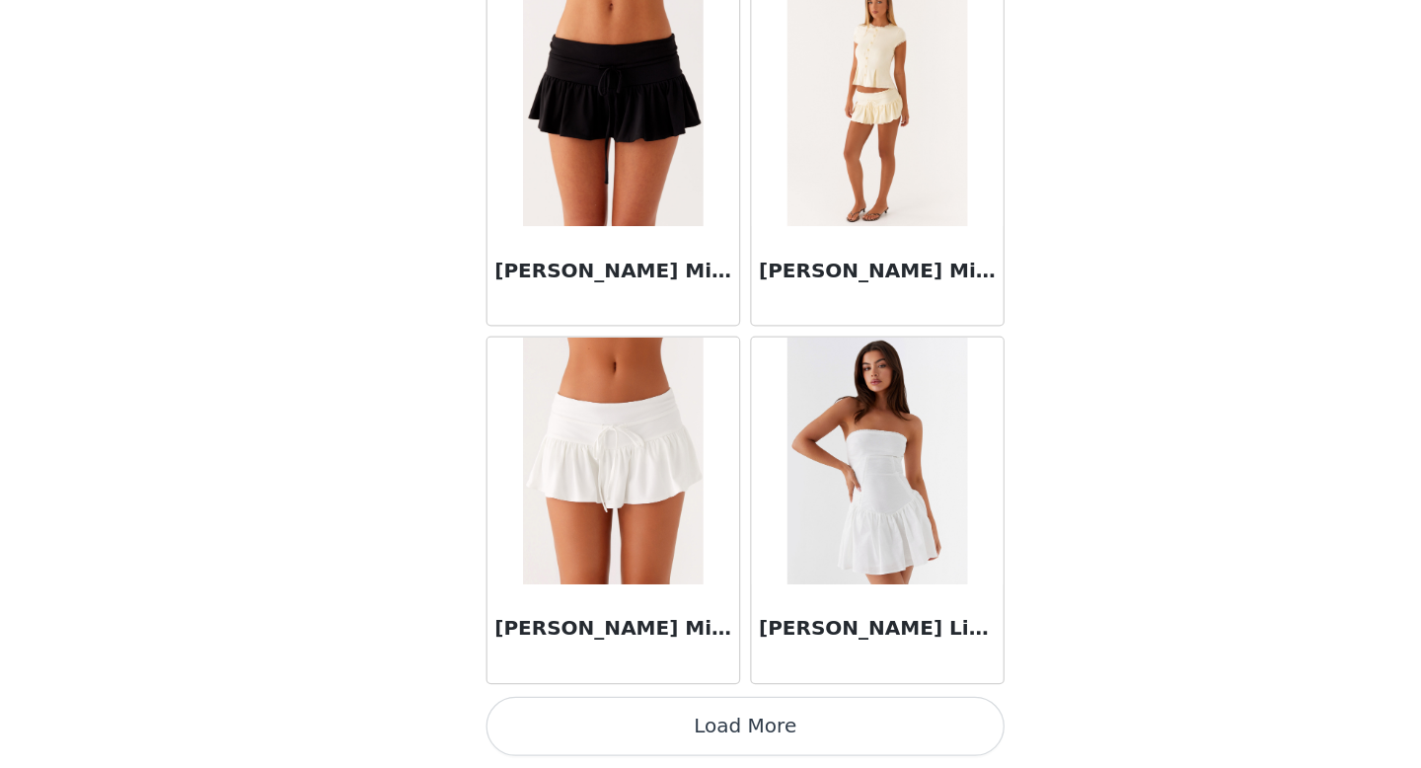
click at [698, 742] on button "Load More" at bounding box center [710, 734] width 415 height 47
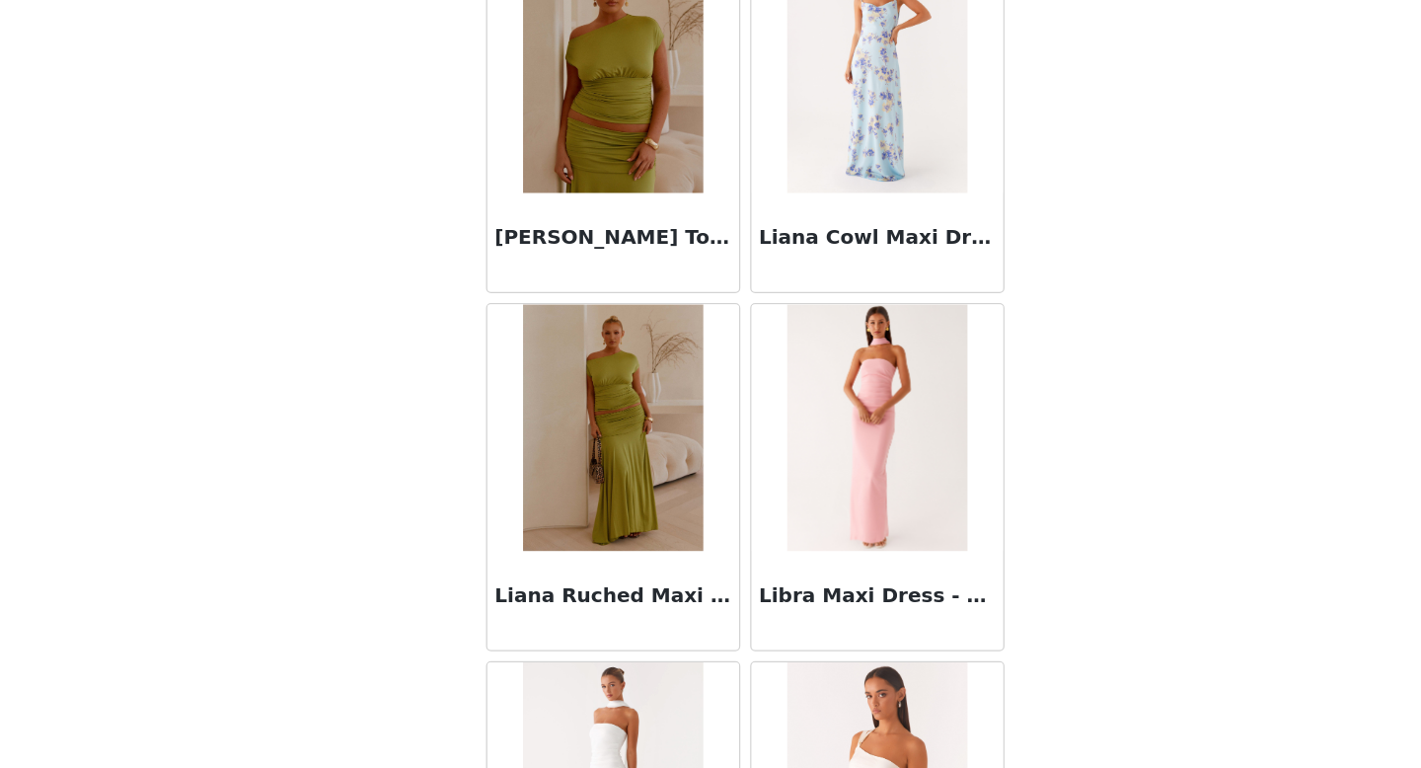
scroll to position [72970, 0]
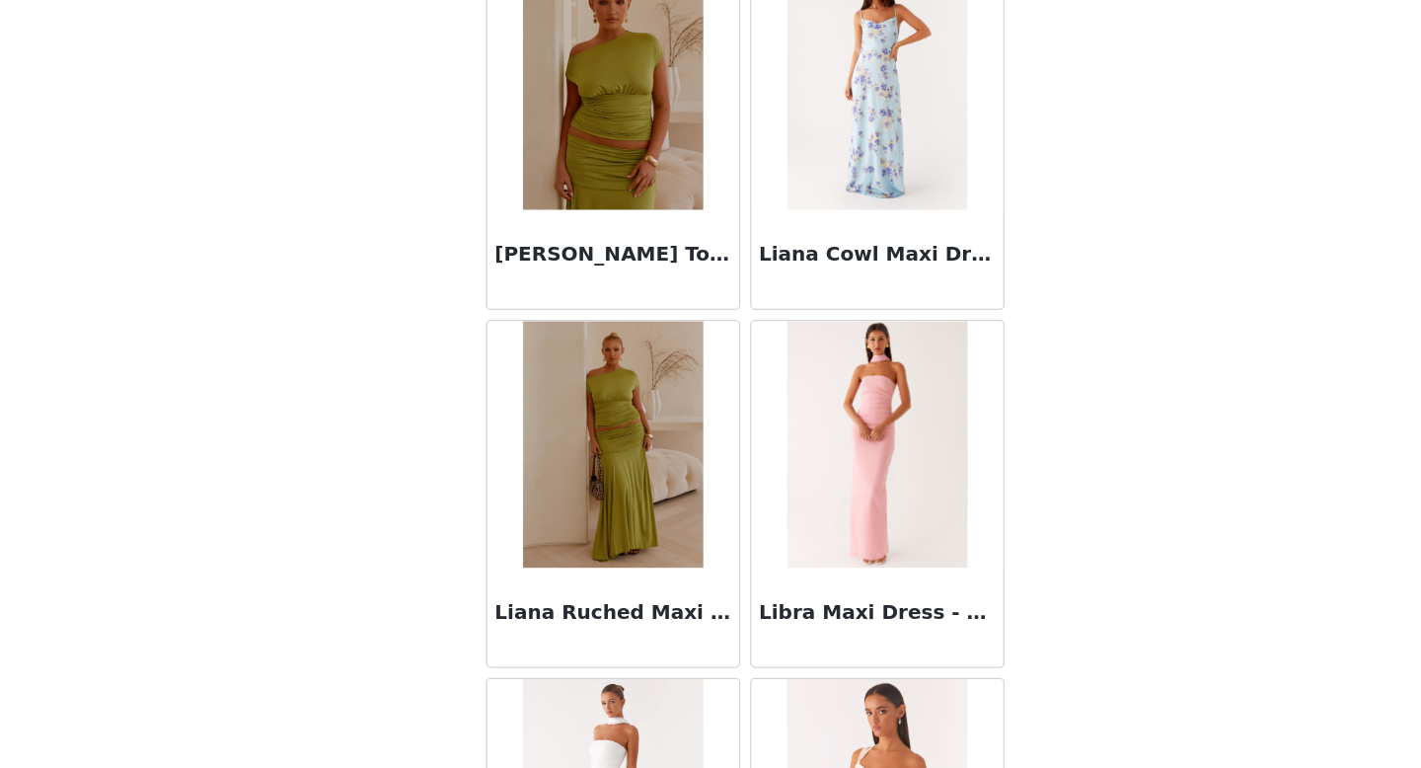
click at [644, 529] on img at bounding box center [604, 509] width 143 height 197
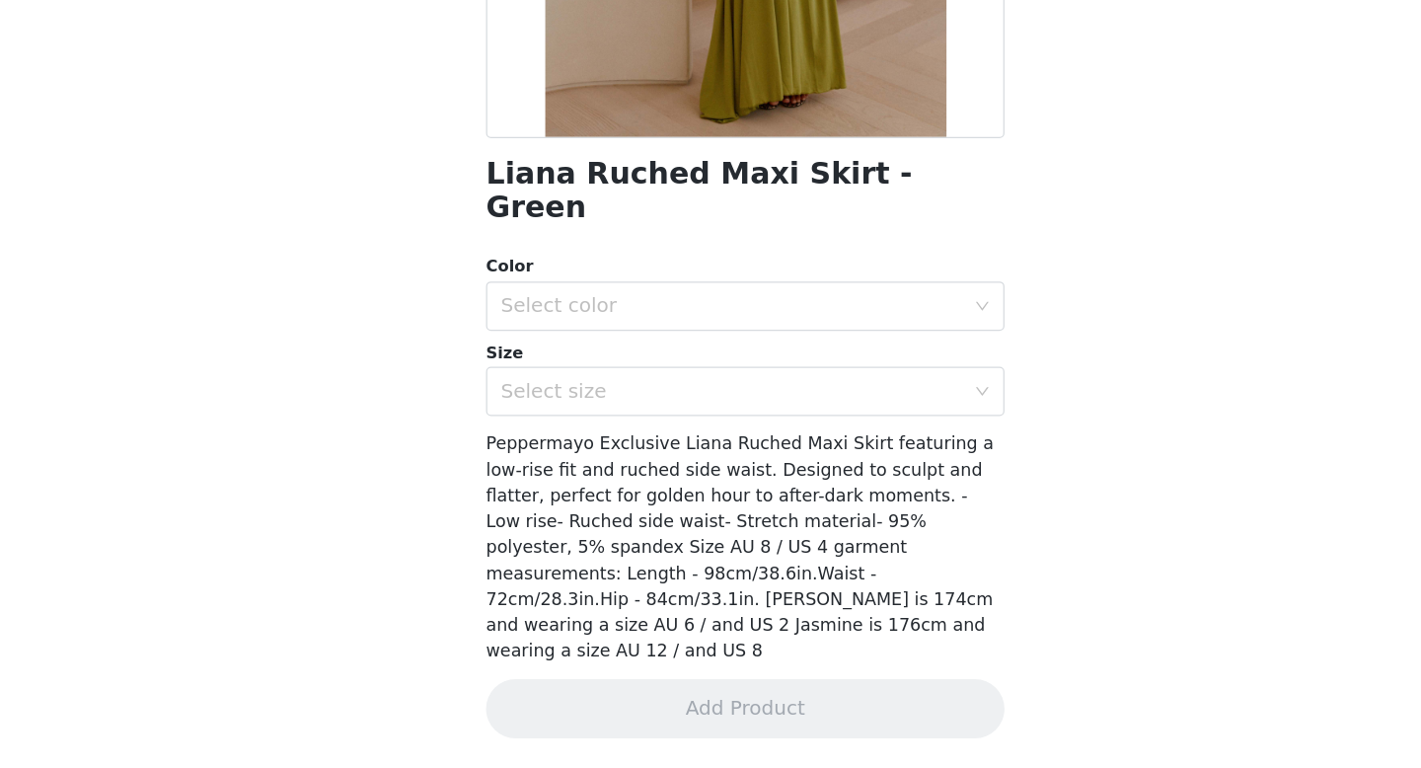
scroll to position [231, 0]
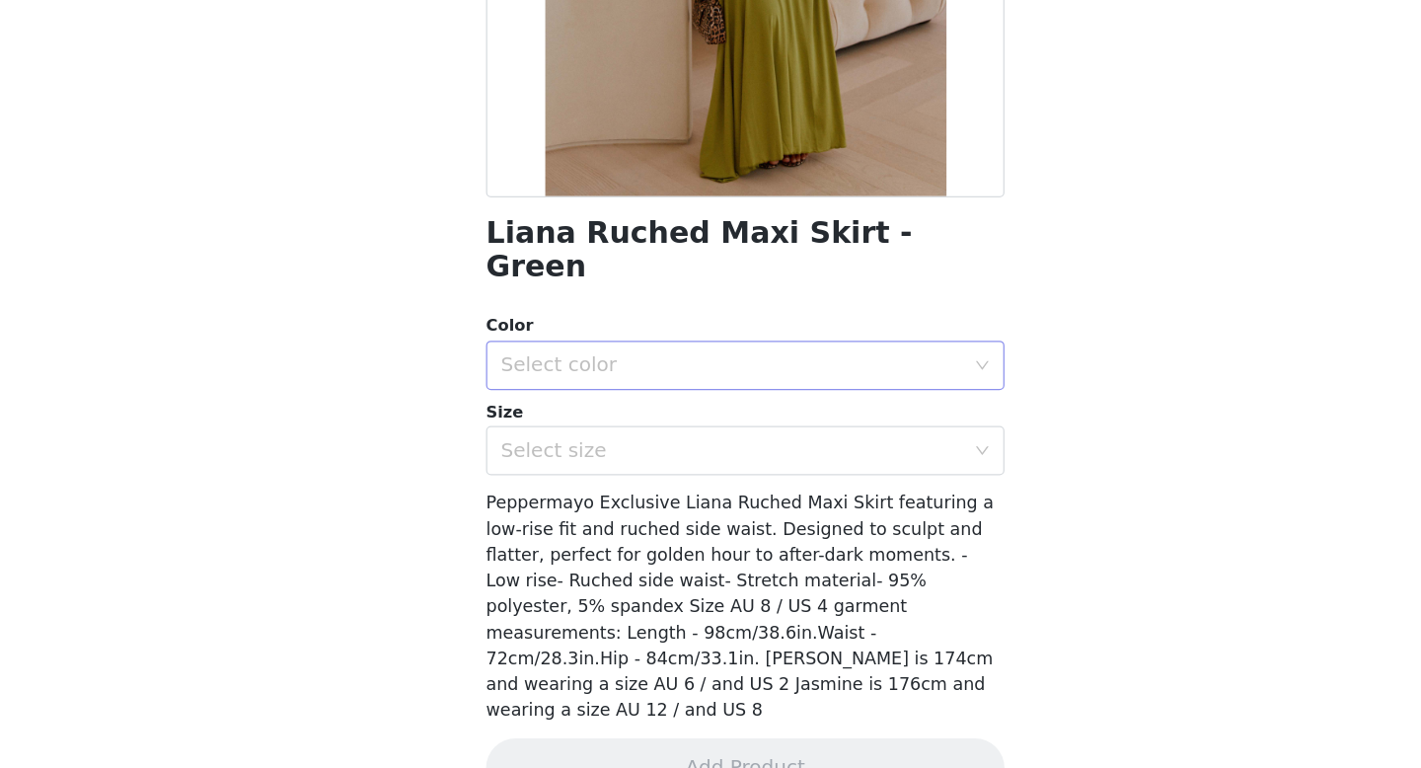
click at [667, 436] on div "Select color" at bounding box center [699, 446] width 369 height 20
click at [660, 470] on li "Green" at bounding box center [710, 463] width 415 height 32
click at [658, 504] on div "Select size" at bounding box center [699, 514] width 369 height 20
click at [756, 504] on div "Select size" at bounding box center [699, 514] width 369 height 20
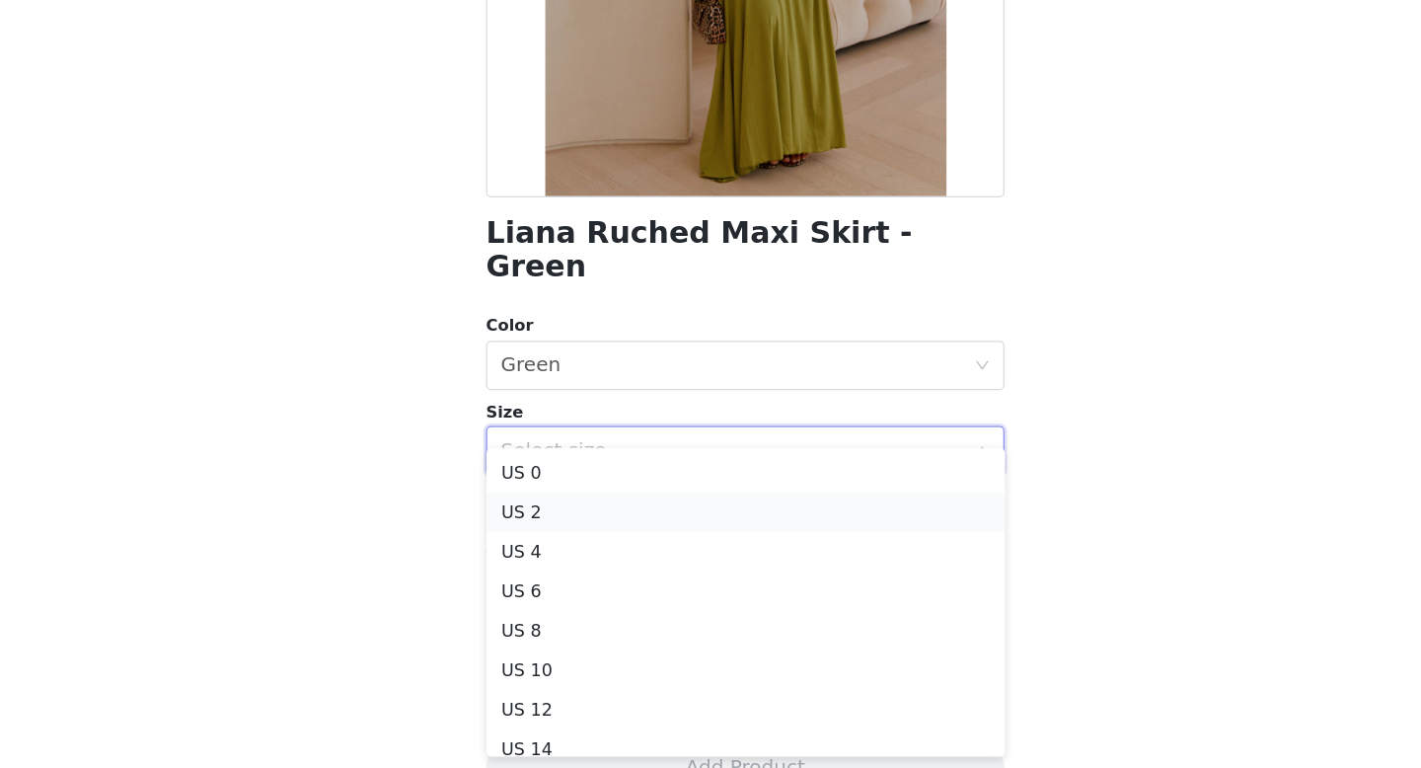
click at [696, 568] on li "US 2" at bounding box center [710, 564] width 415 height 32
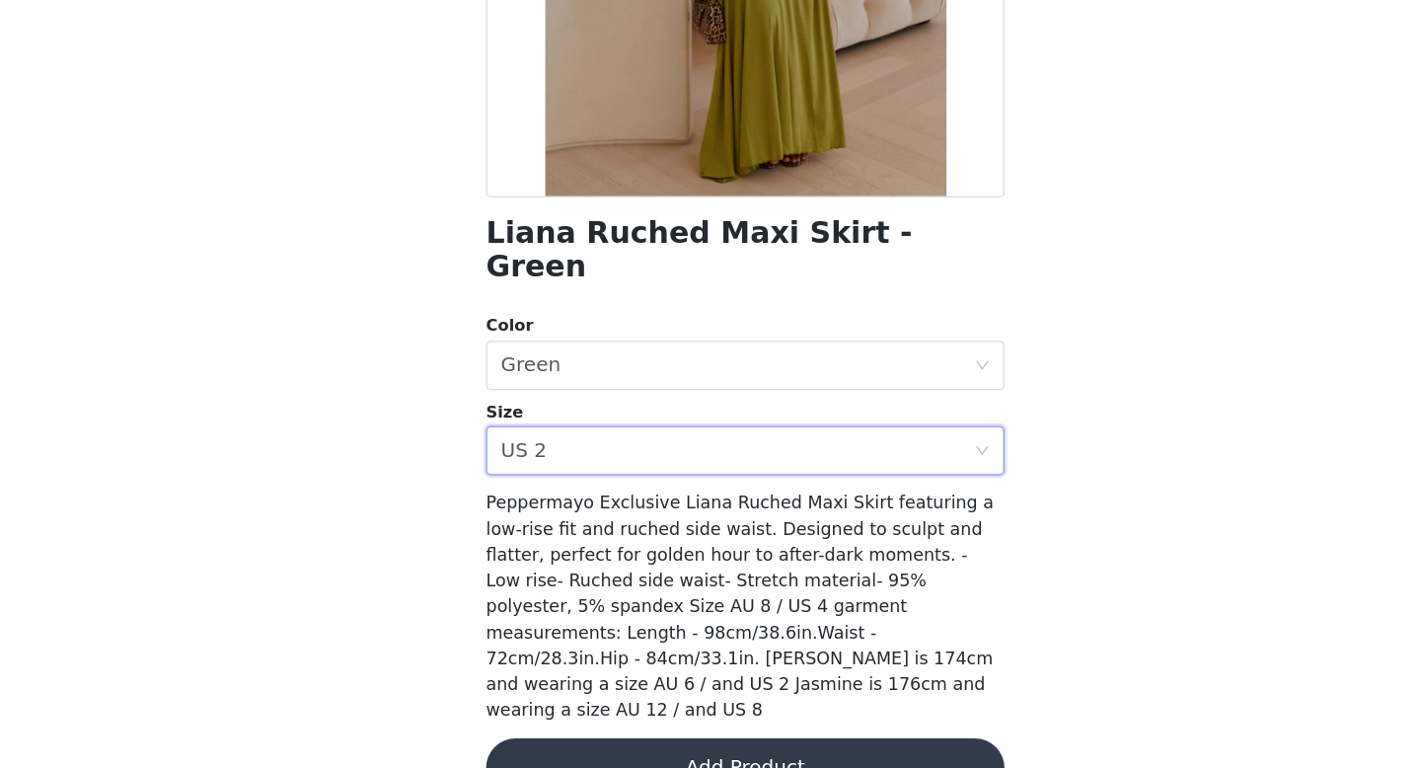
click at [683, 744] on button "Add Product" at bounding box center [710, 767] width 415 height 47
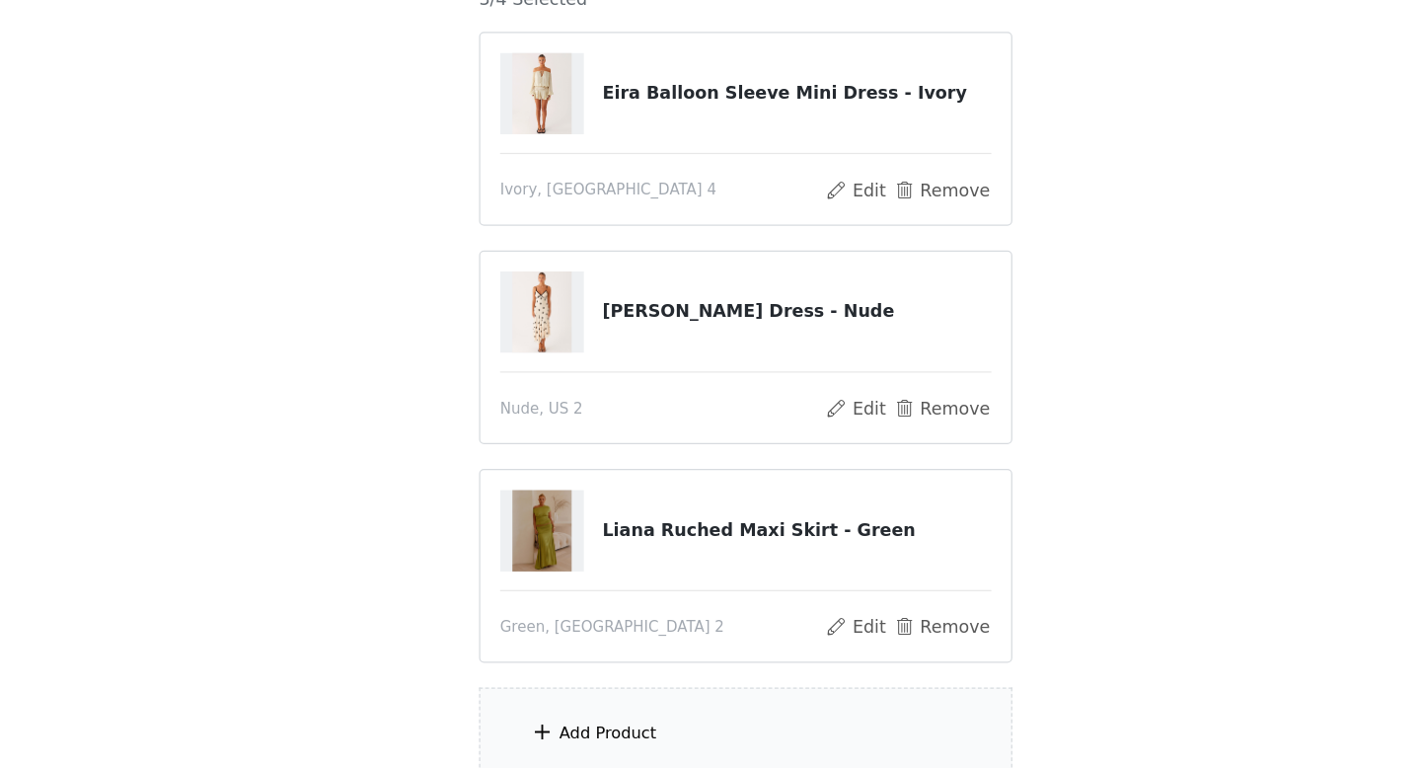
click at [602, 741] on div "Add Product" at bounding box center [601, 740] width 78 height 20
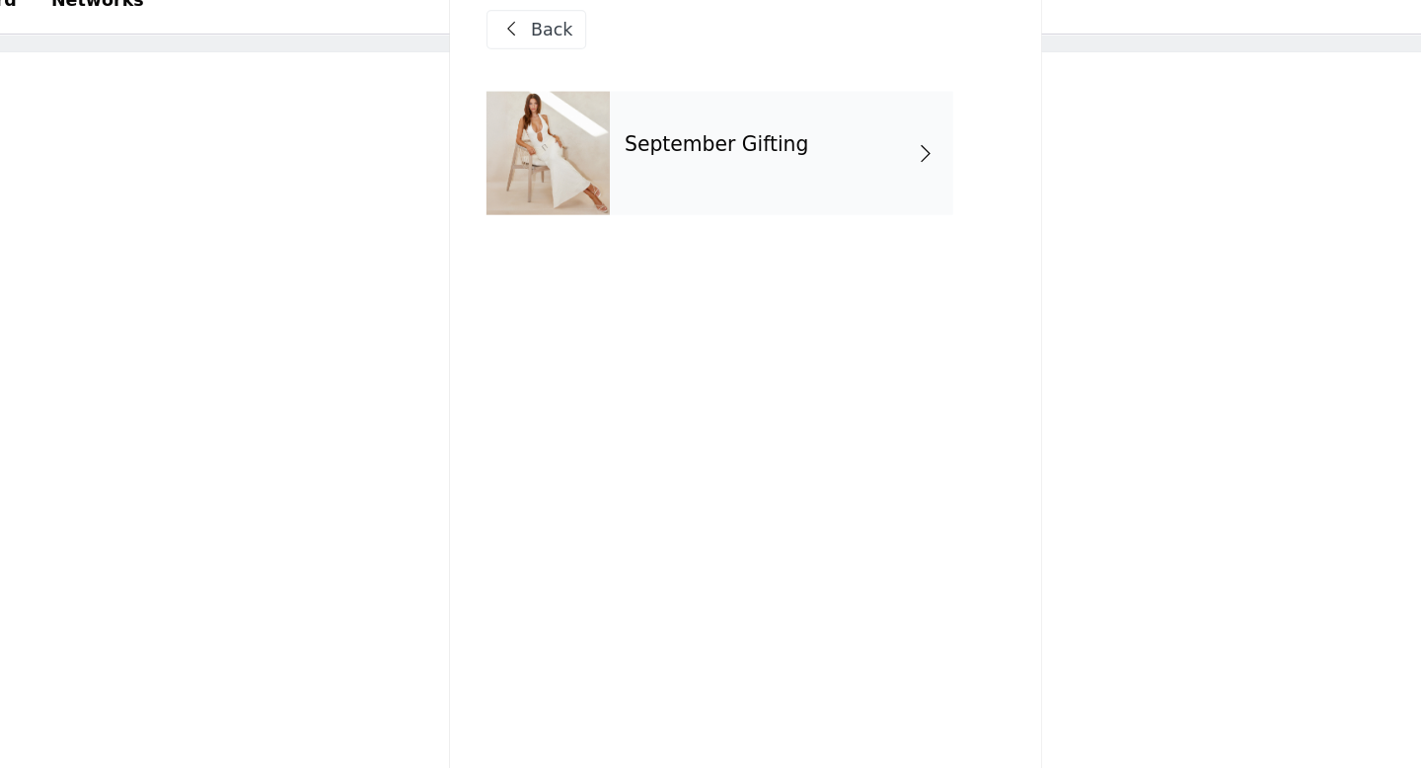
scroll to position [0, 0]
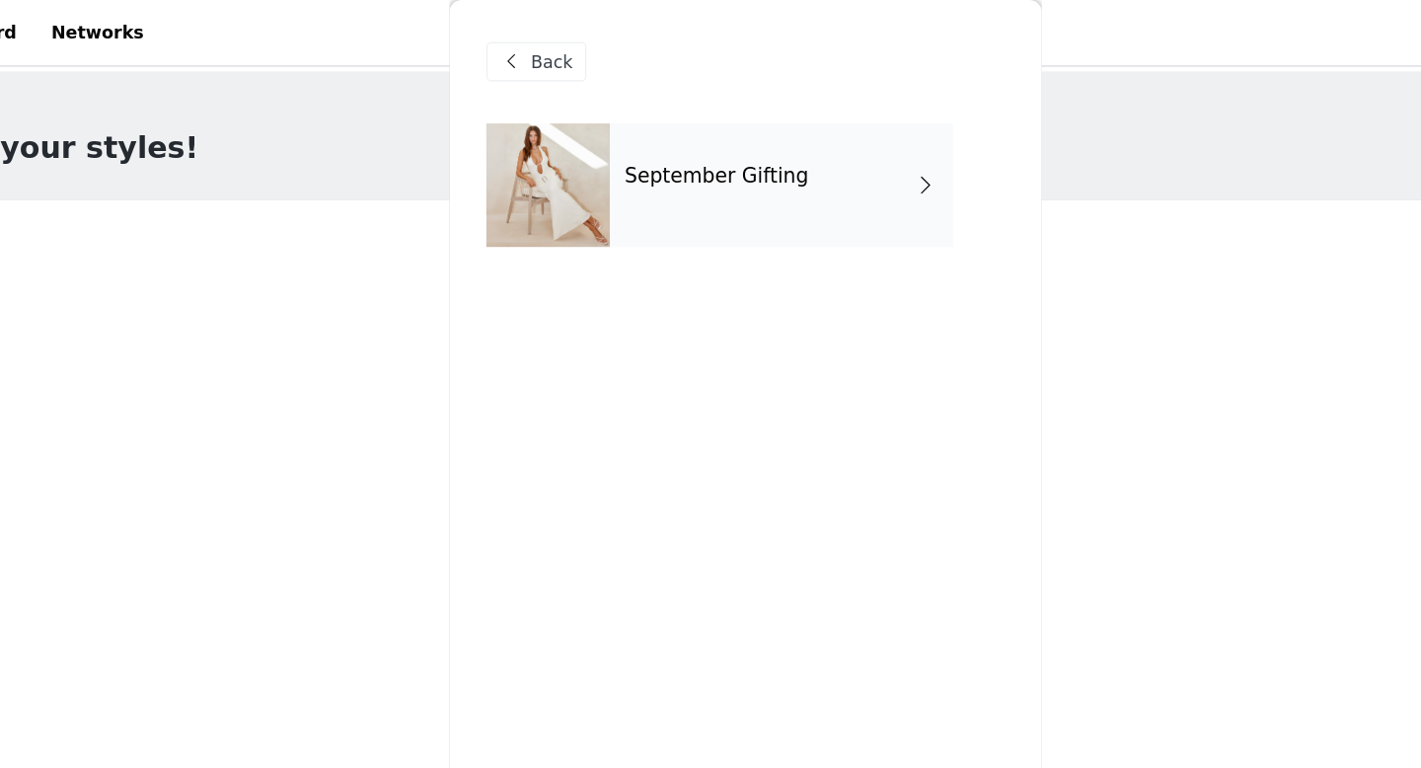
click at [643, 138] on h4 "September Gifting" at bounding box center [687, 141] width 147 height 18
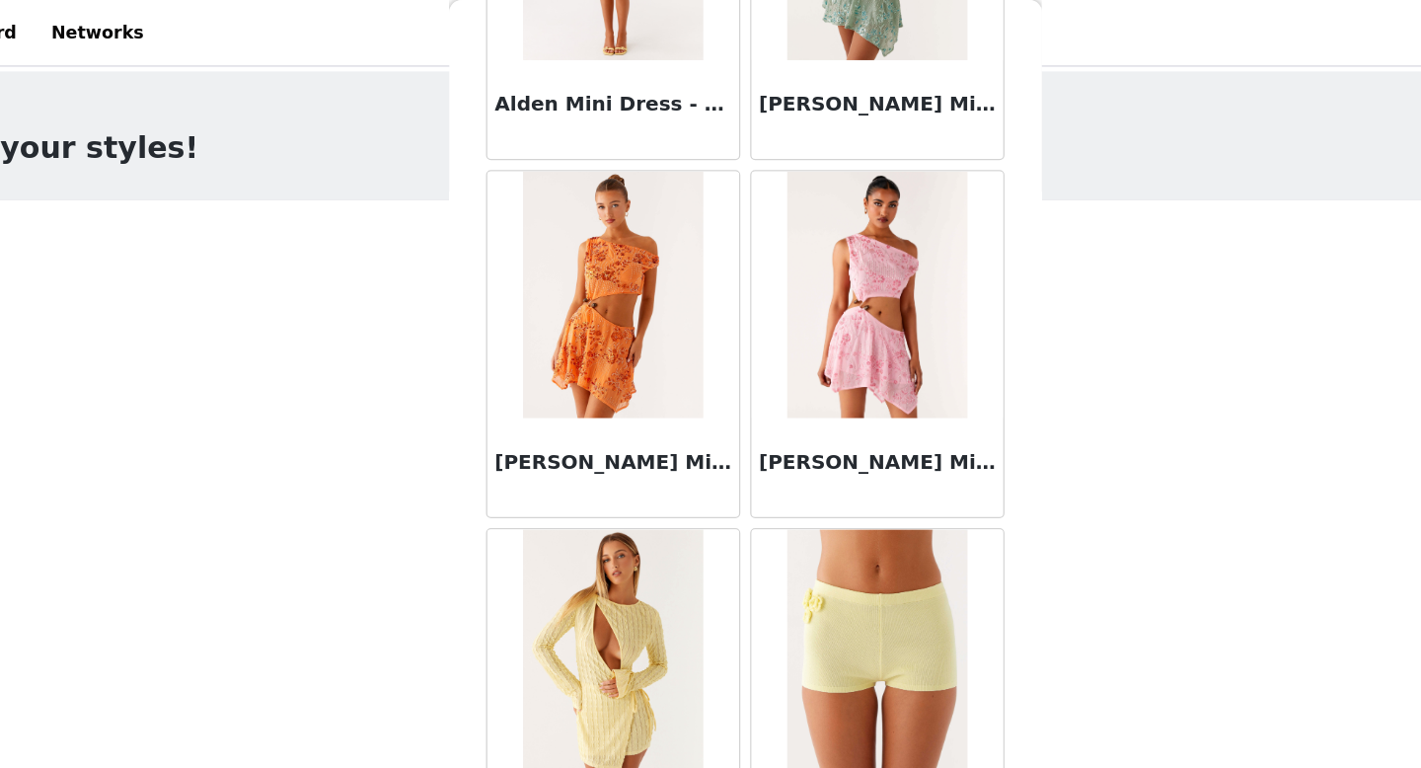
scroll to position [267, 0]
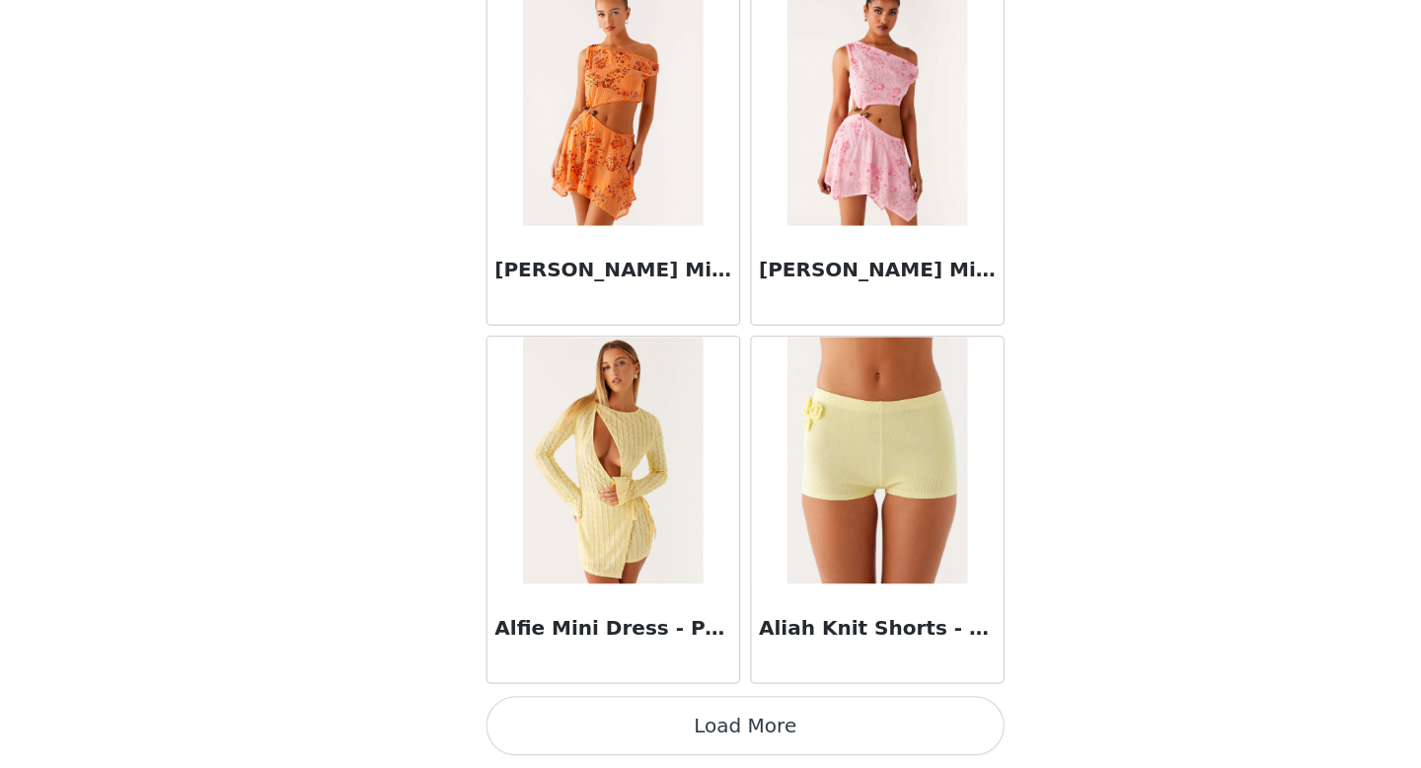
click at [649, 717] on button "Load More" at bounding box center [710, 734] width 415 height 47
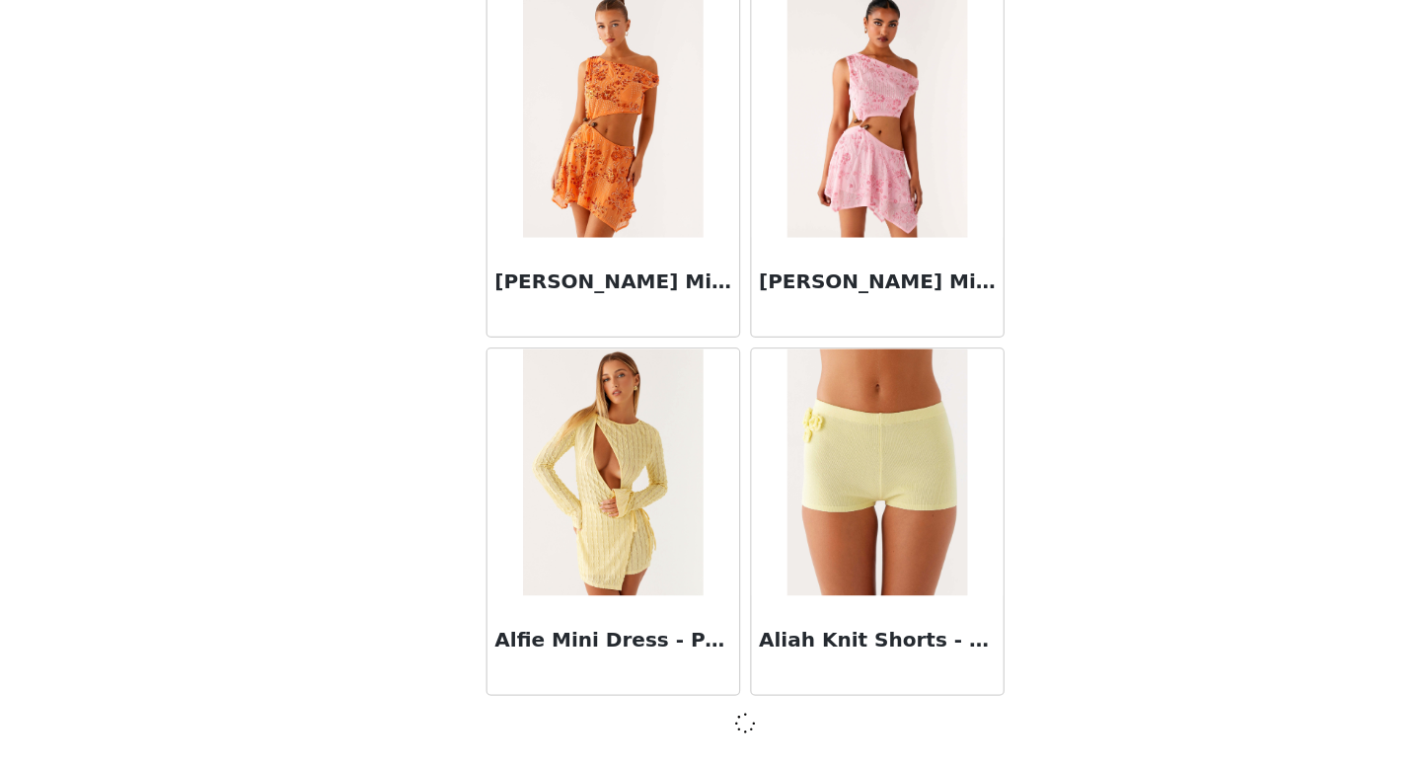
scroll to position [2244, 0]
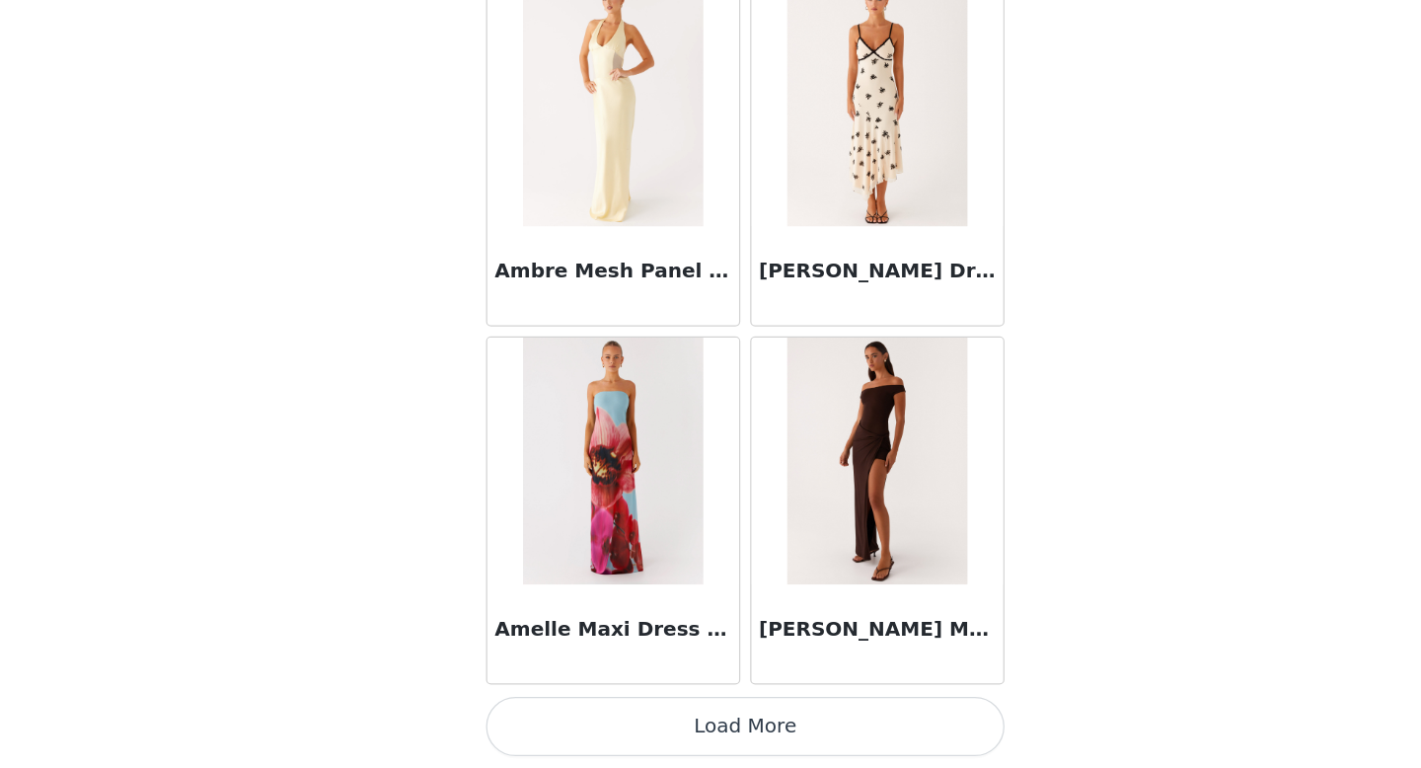
click at [657, 749] on button "Load More" at bounding box center [710, 734] width 415 height 47
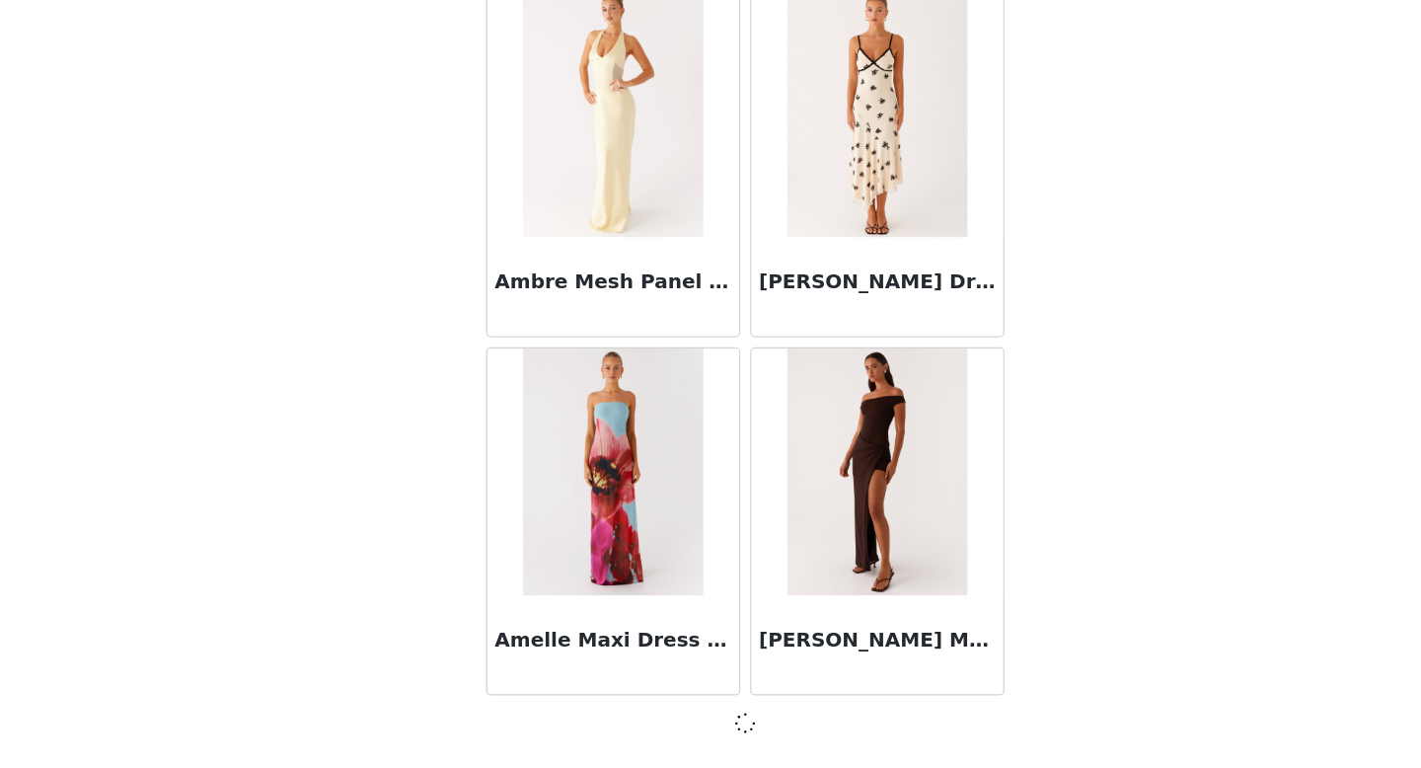
scroll to position [5106, 0]
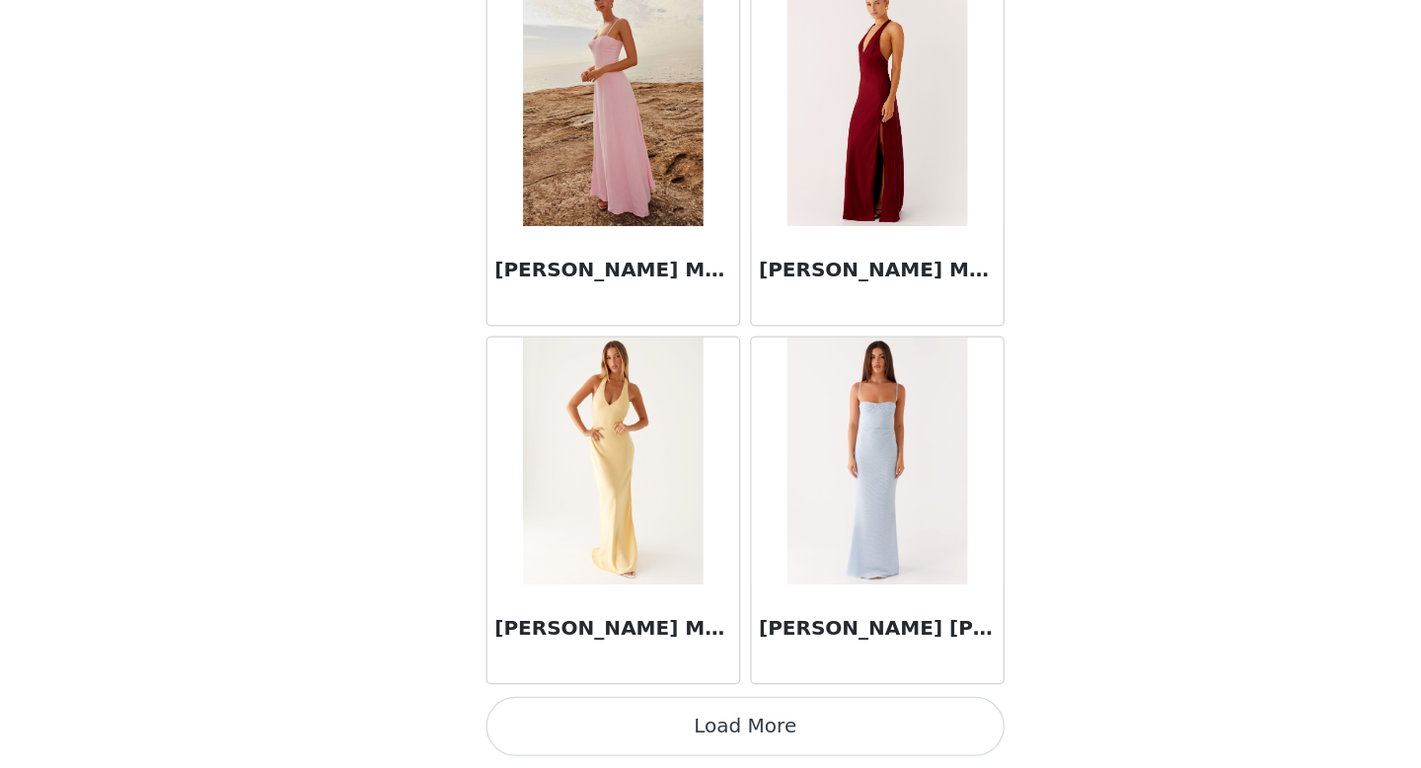
click at [659, 731] on button "Load More" at bounding box center [710, 734] width 415 height 47
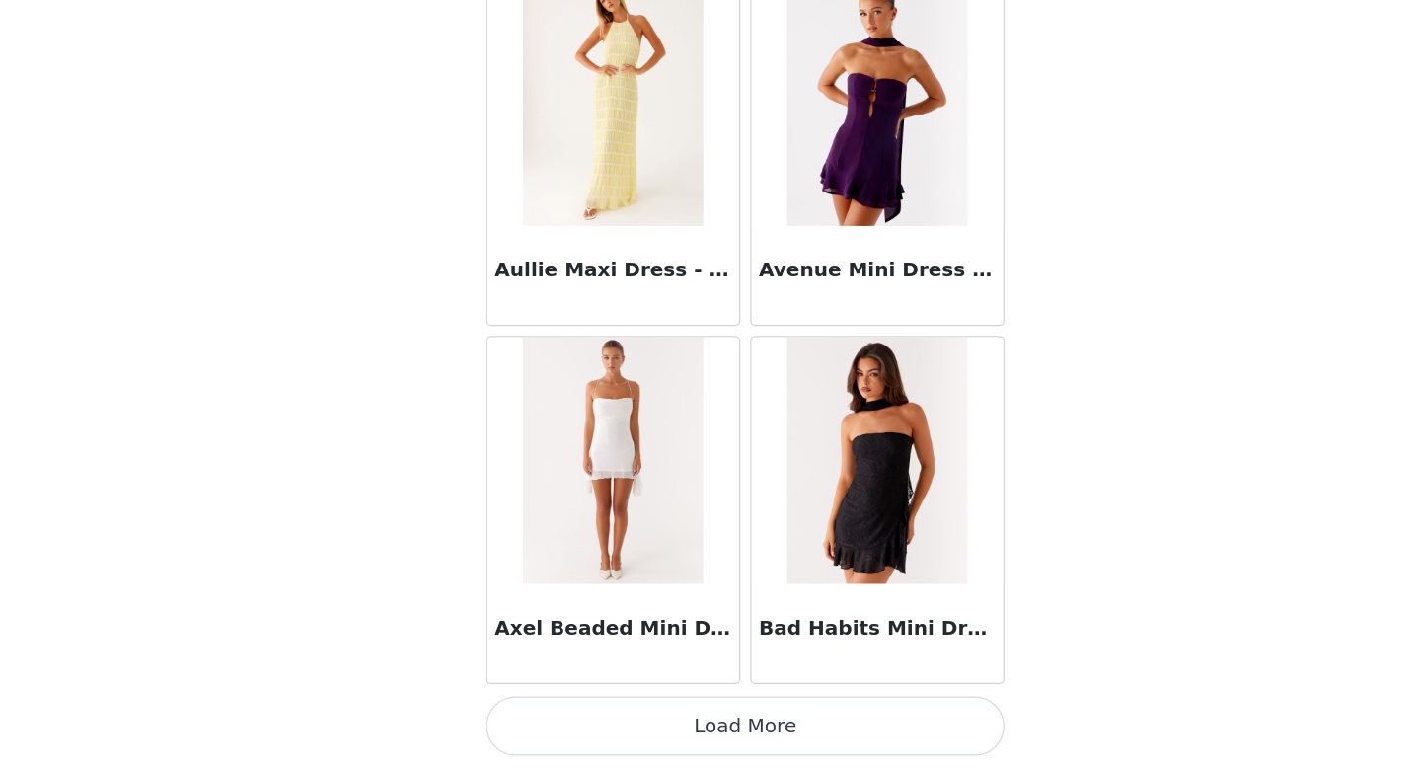
click at [660, 715] on button "Load More" at bounding box center [710, 734] width 415 height 47
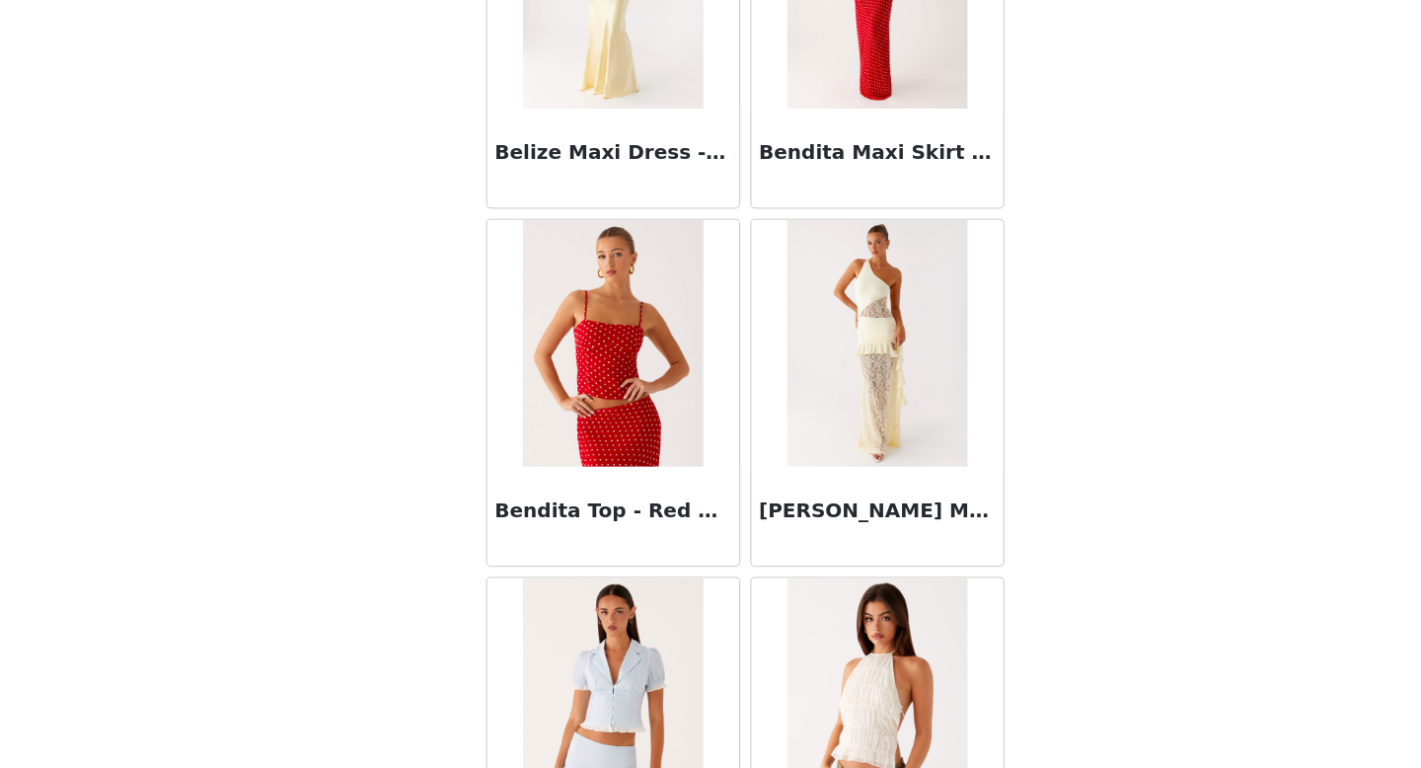
scroll to position [13703, 0]
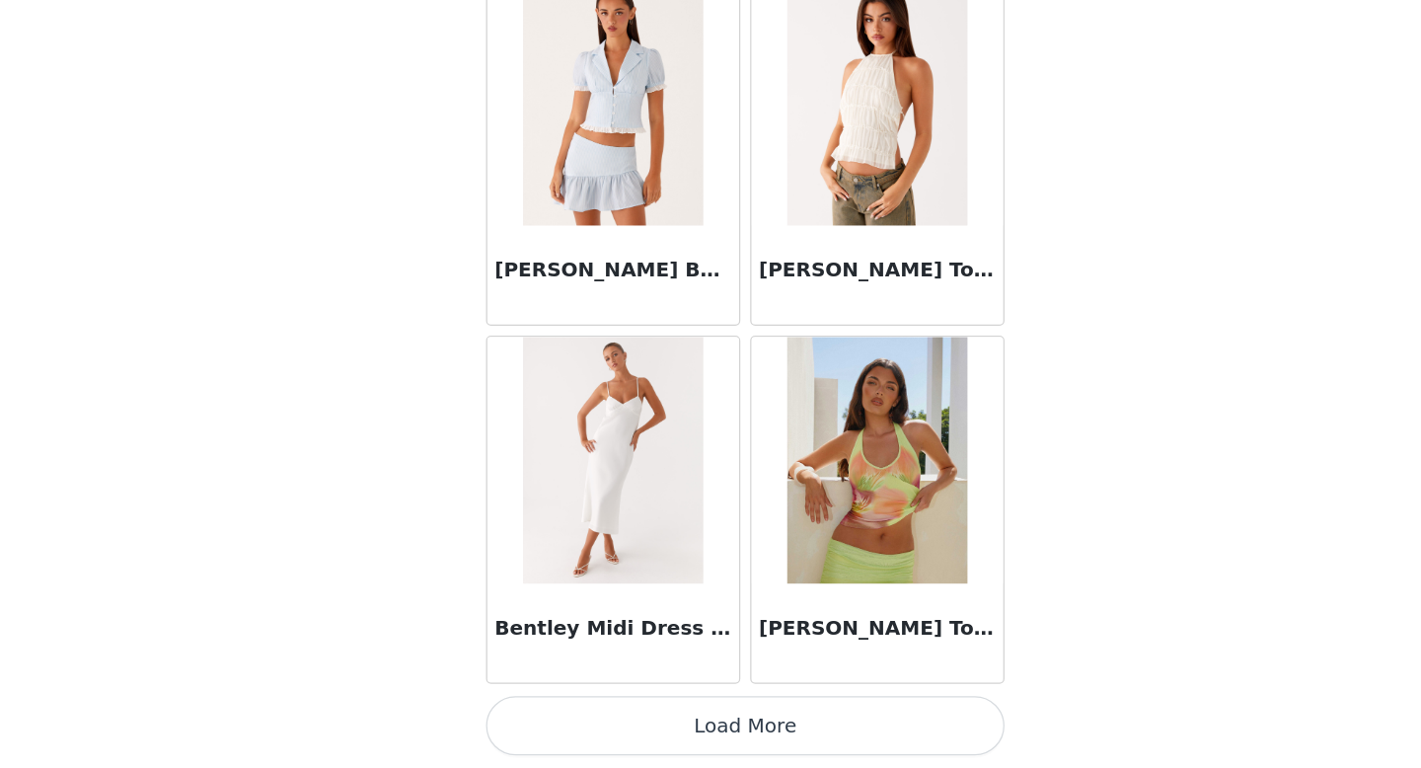
click at [698, 731] on button "Load More" at bounding box center [710, 734] width 415 height 47
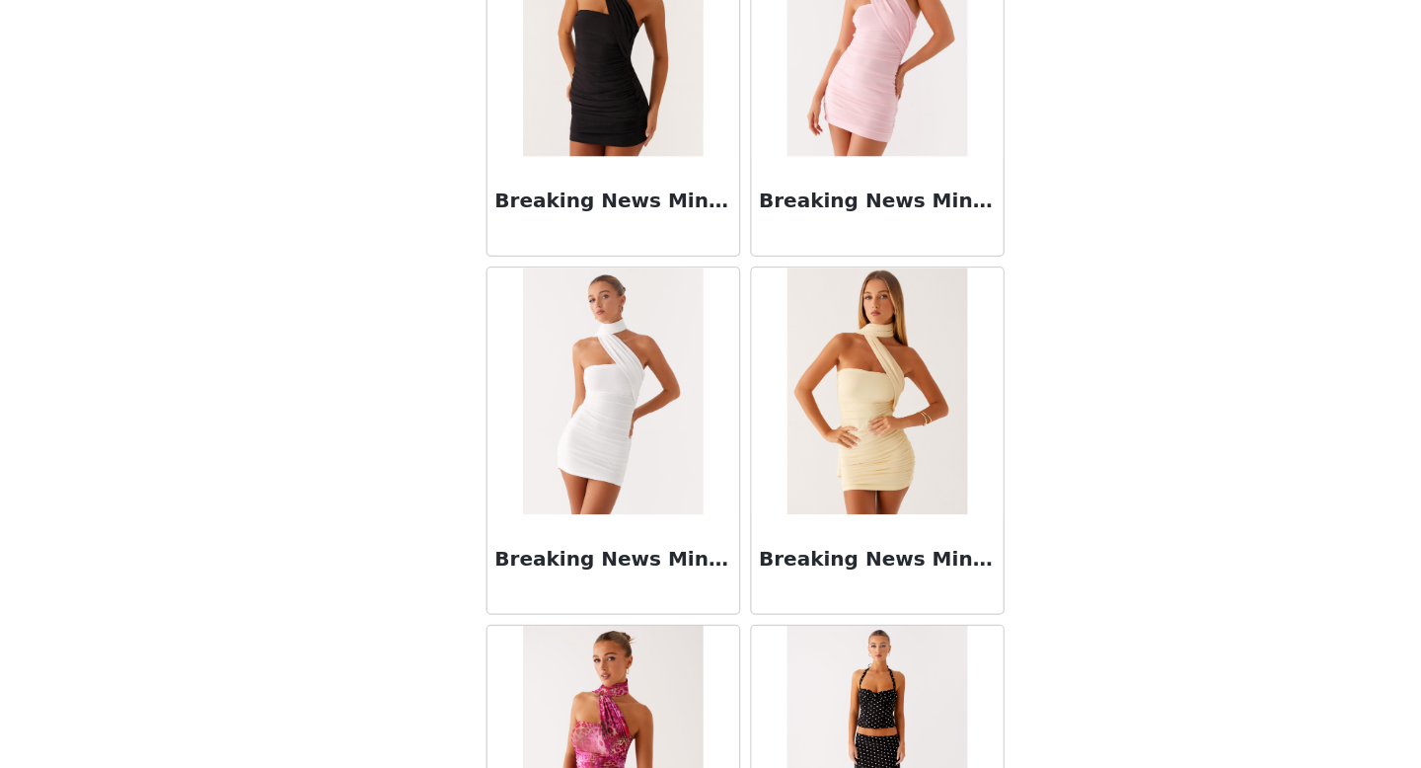
scroll to position [16565, 0]
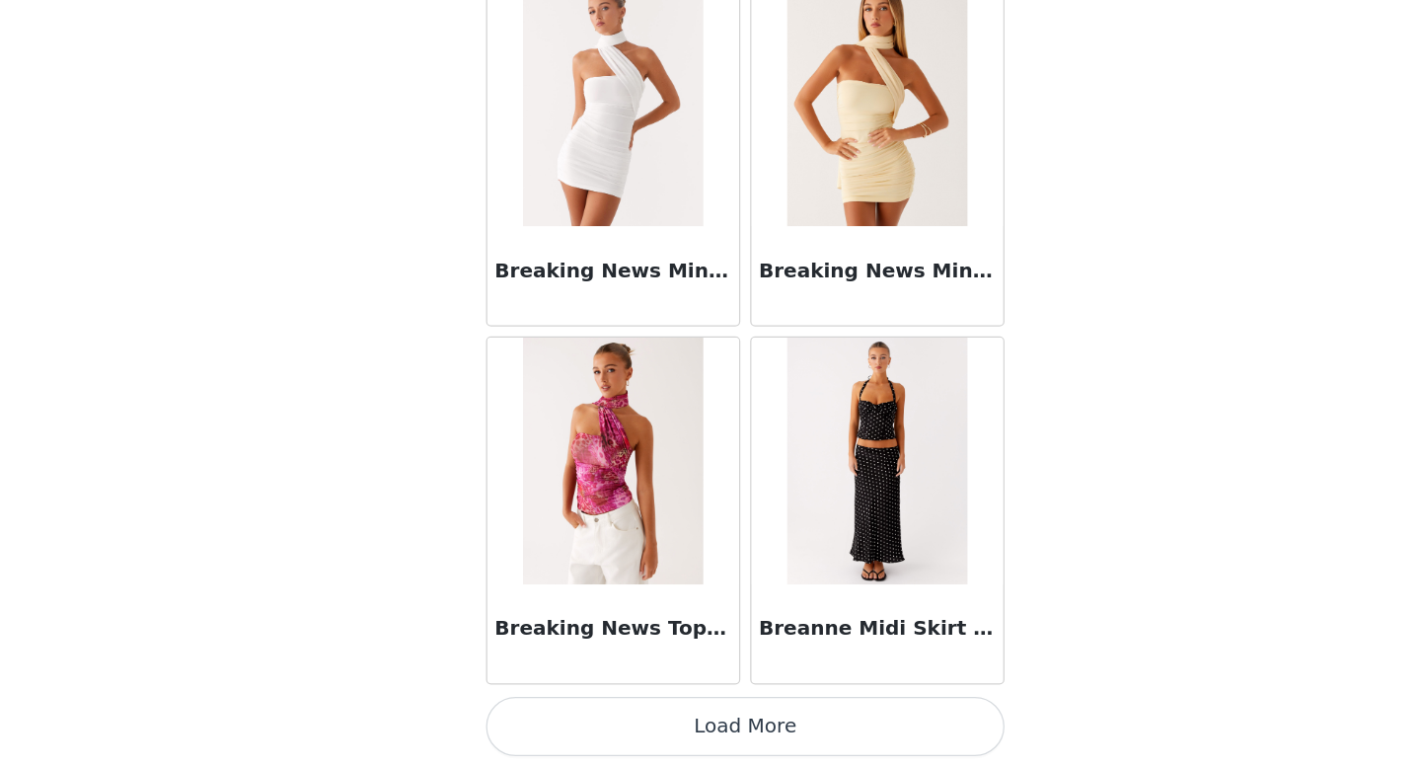
click at [706, 740] on button "Load More" at bounding box center [710, 734] width 415 height 47
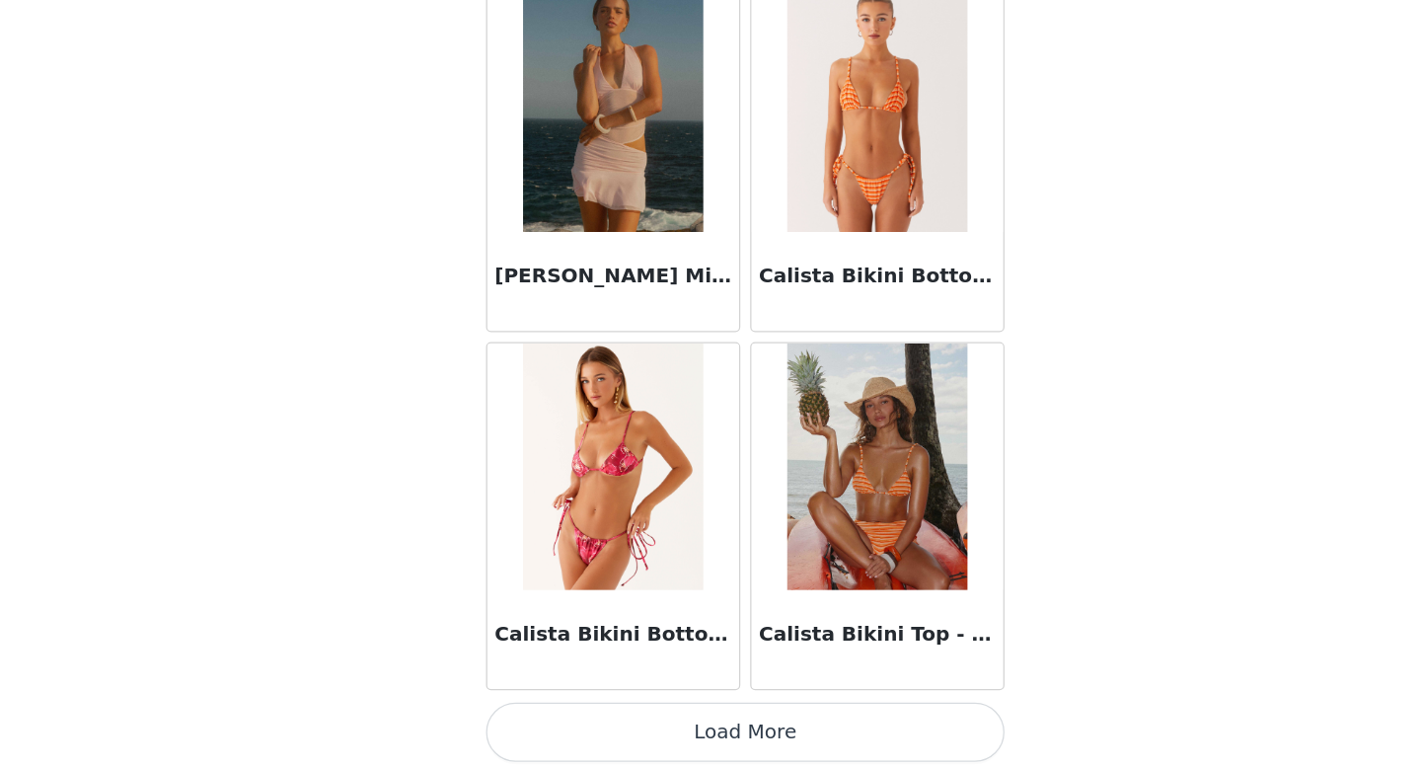
click at [694, 740] on button "Load More" at bounding box center [710, 739] width 415 height 47
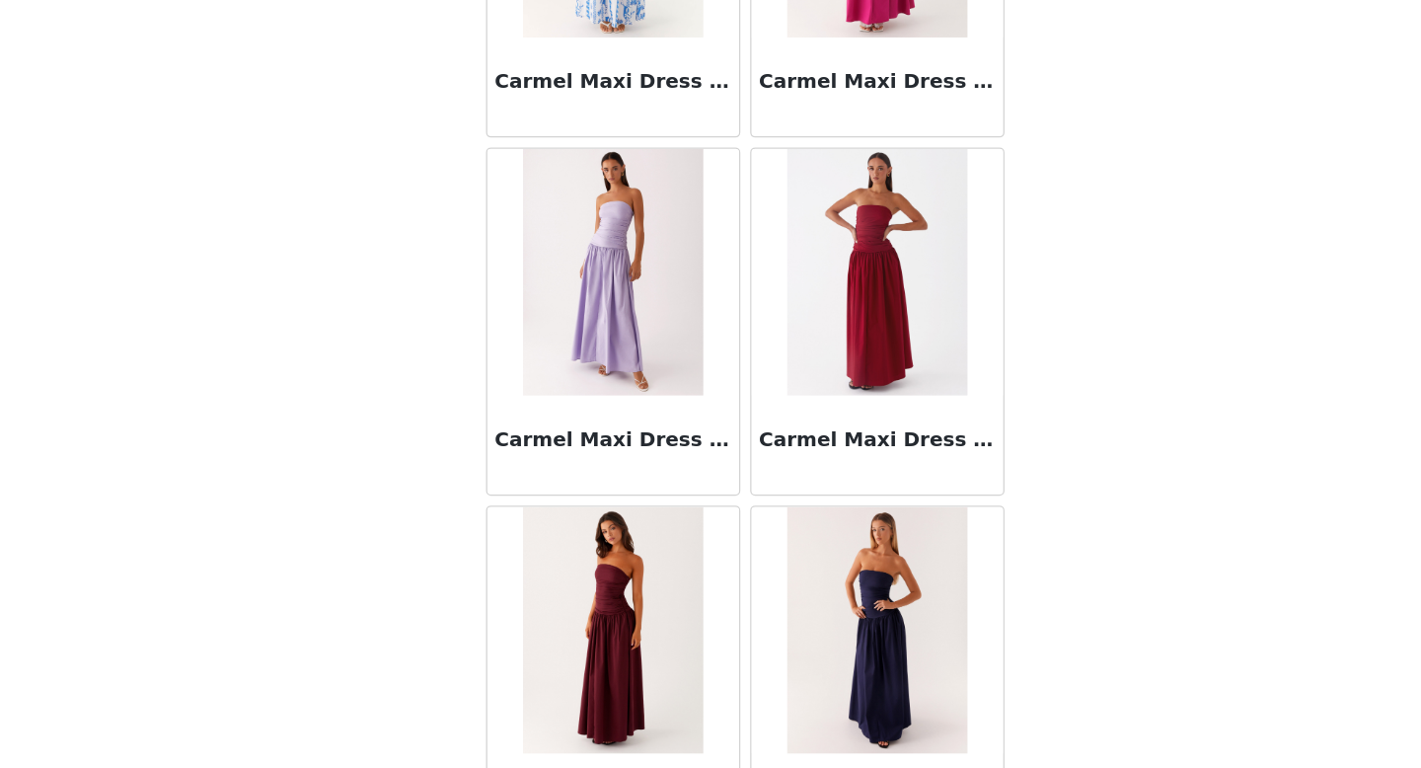
scroll to position [22290, 0]
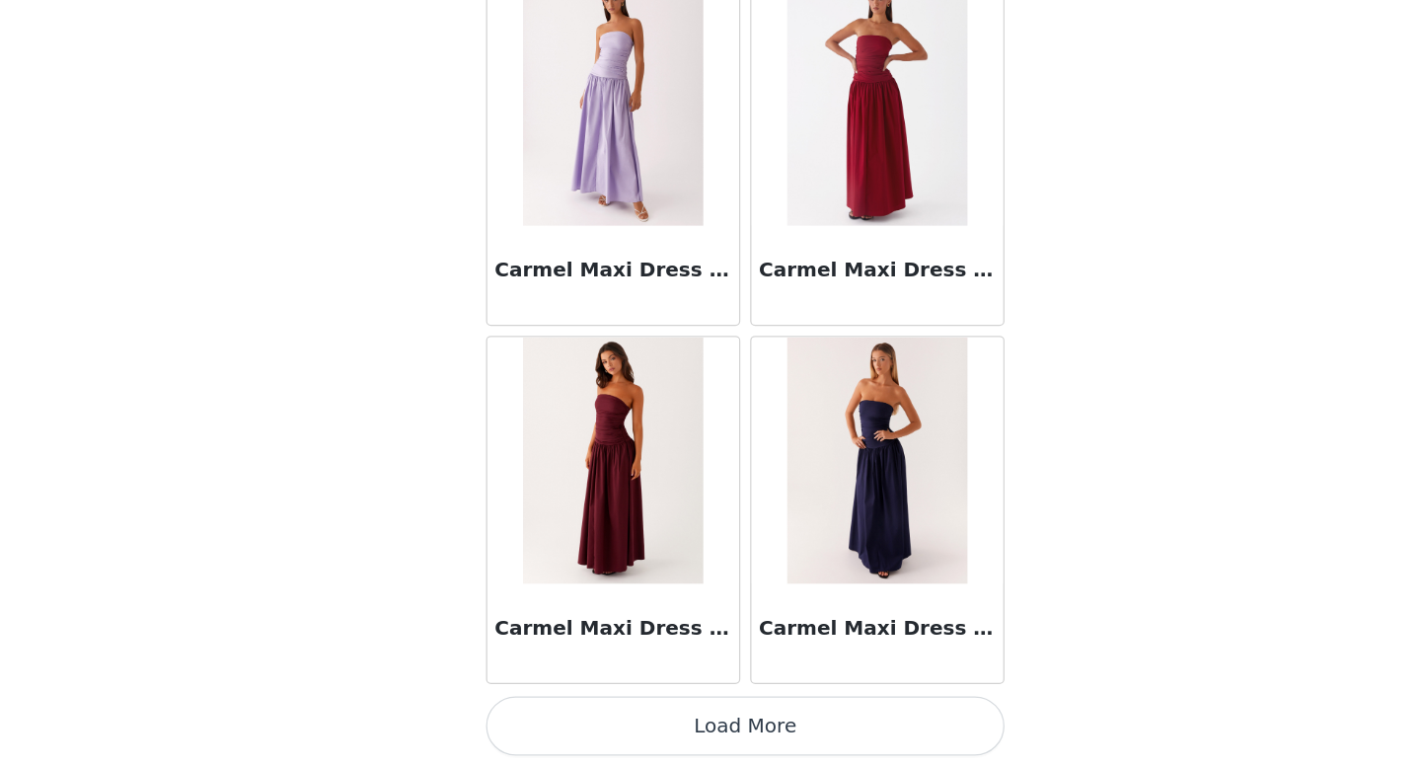
click at [695, 720] on button "Load More" at bounding box center [710, 734] width 415 height 47
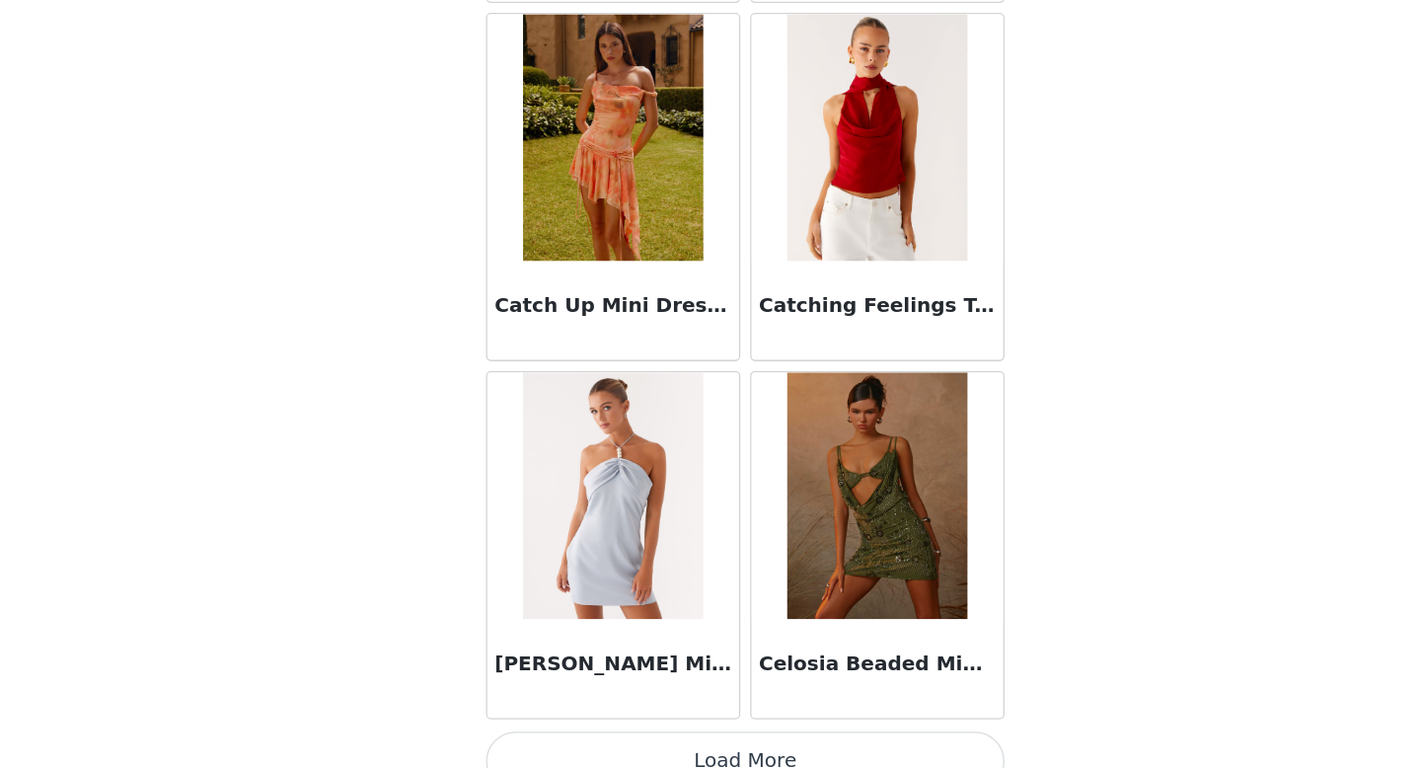
scroll to position [25153, 0]
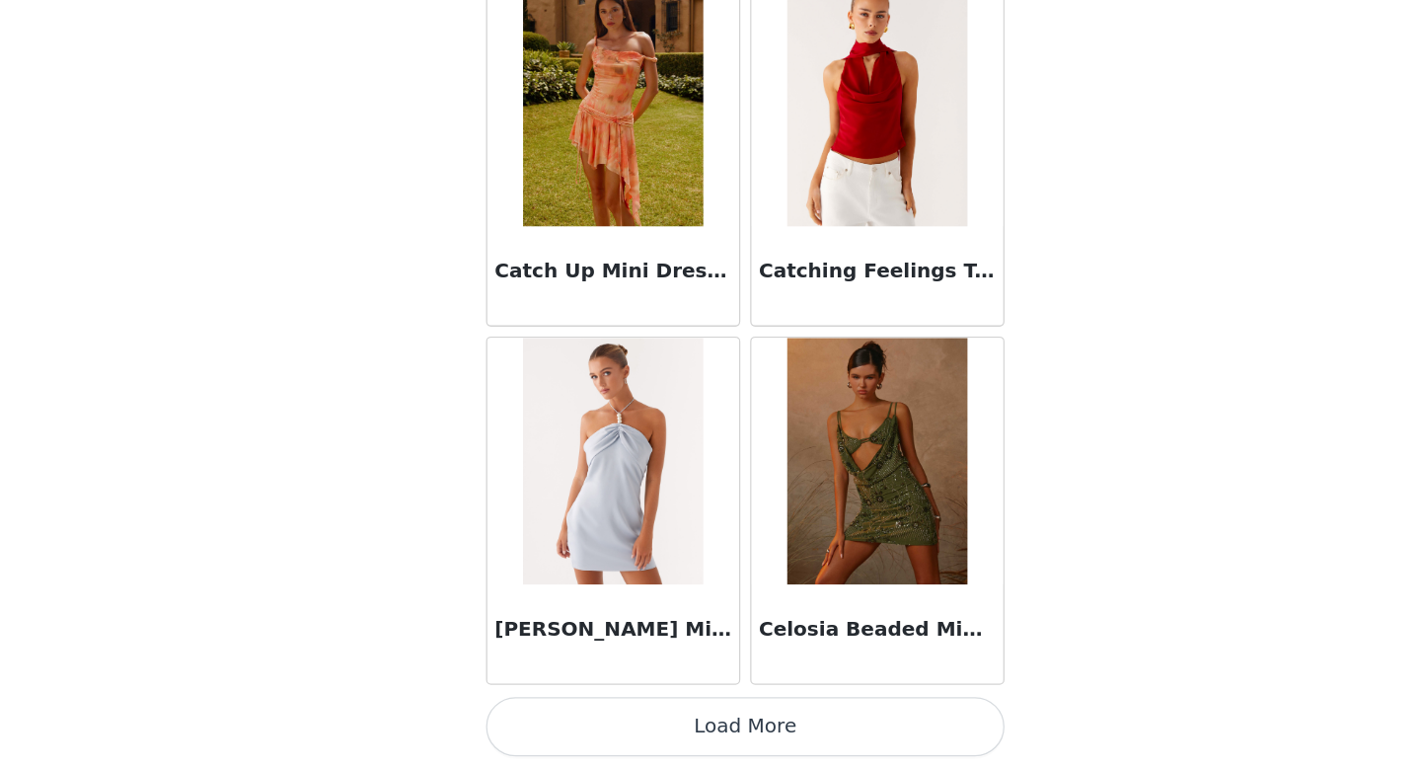
click at [707, 745] on button "Load More" at bounding box center [710, 734] width 415 height 47
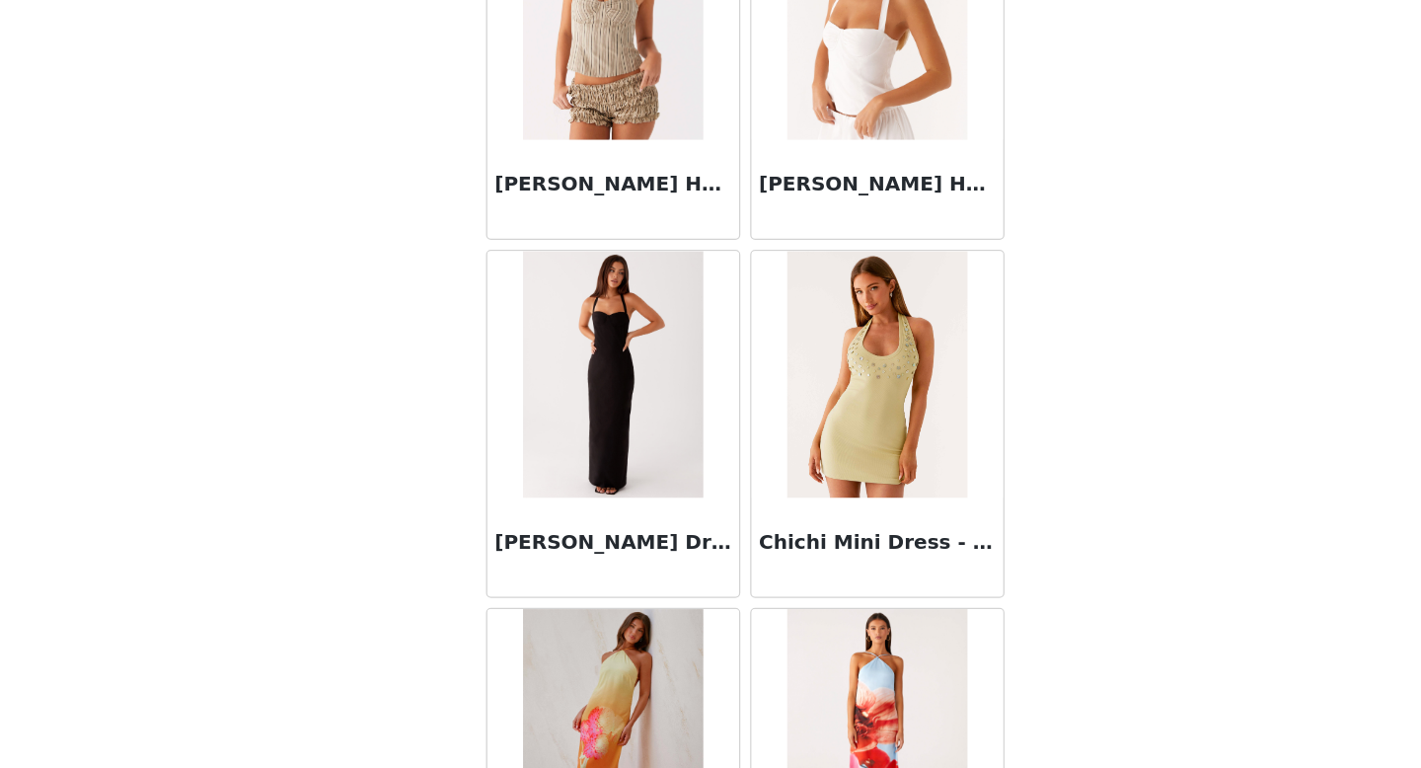
scroll to position [28015, 0]
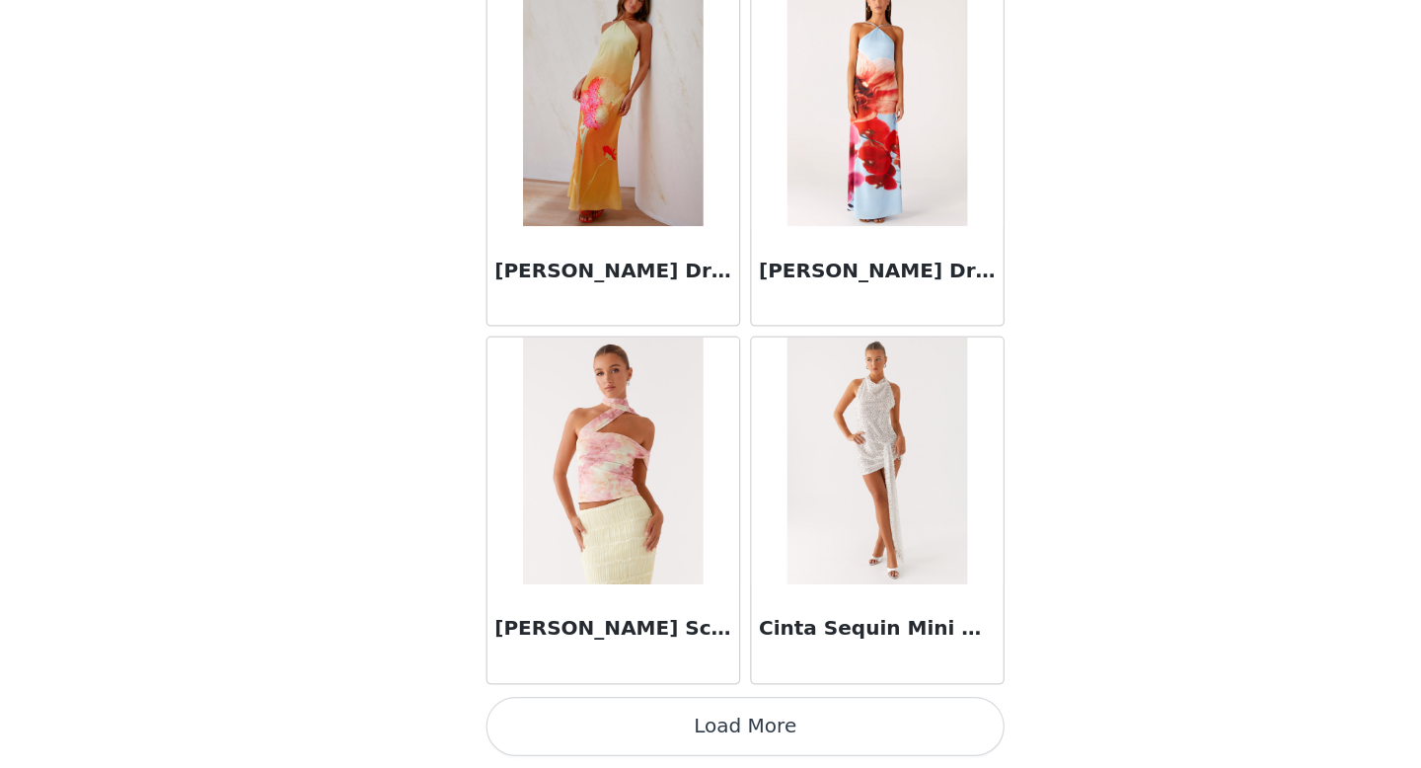
click at [691, 735] on button "Load More" at bounding box center [710, 734] width 415 height 47
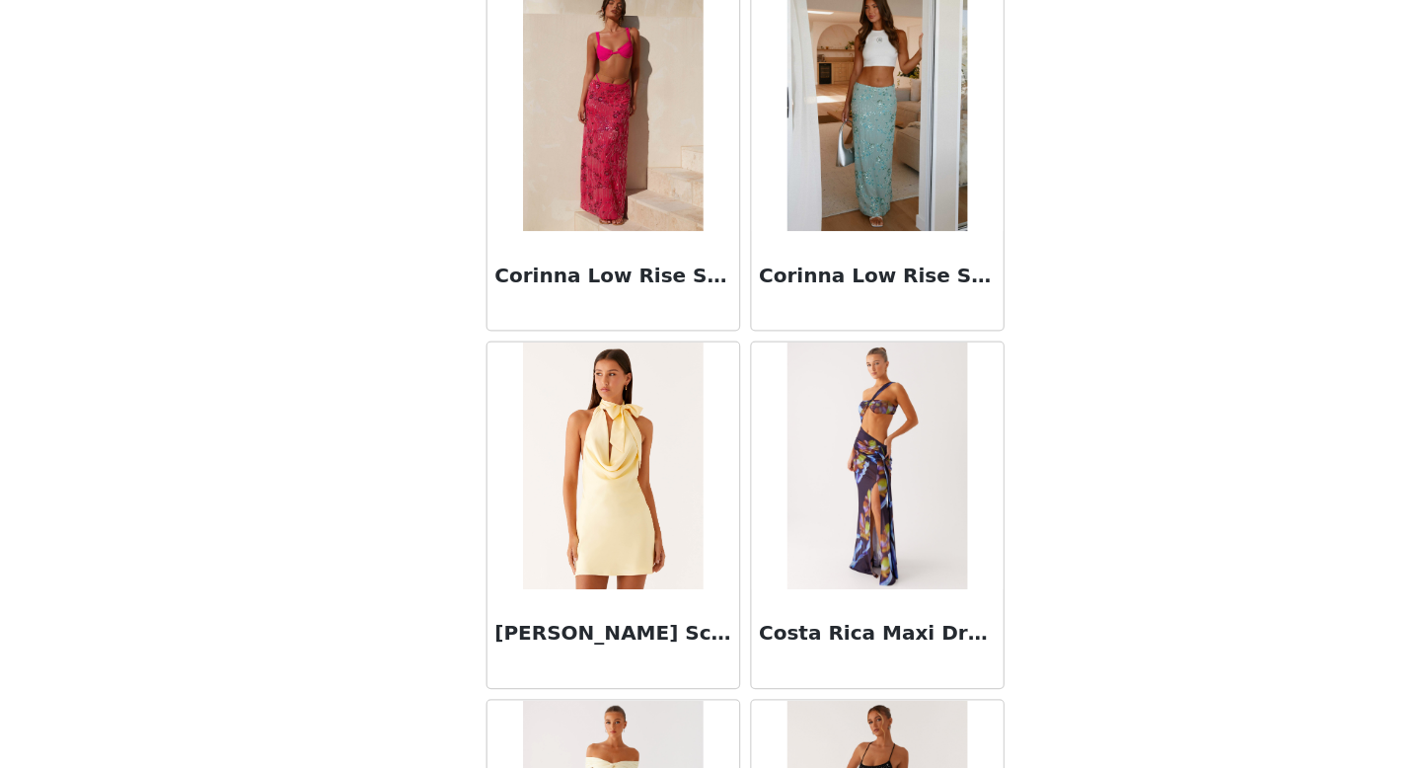
scroll to position [30878, 0]
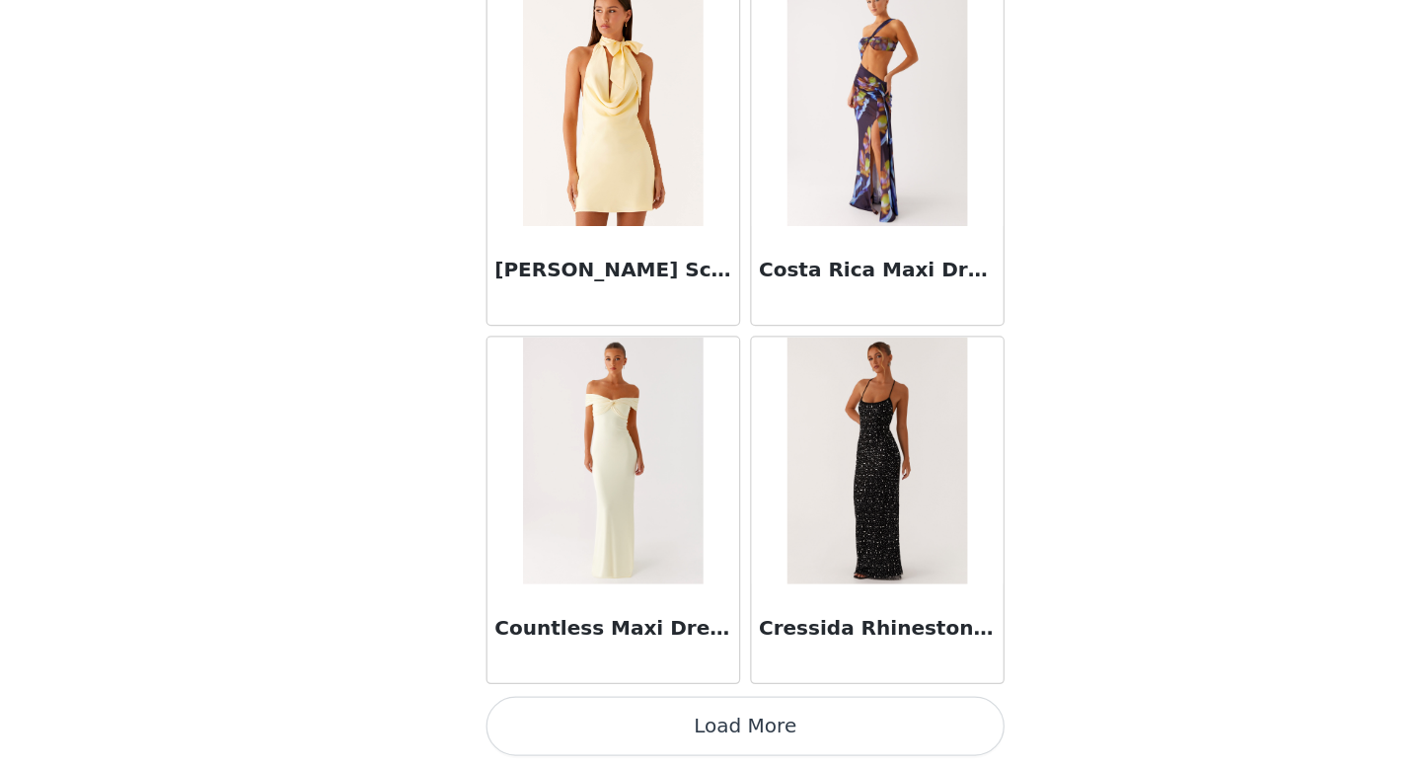
click at [689, 731] on button "Load More" at bounding box center [710, 734] width 415 height 47
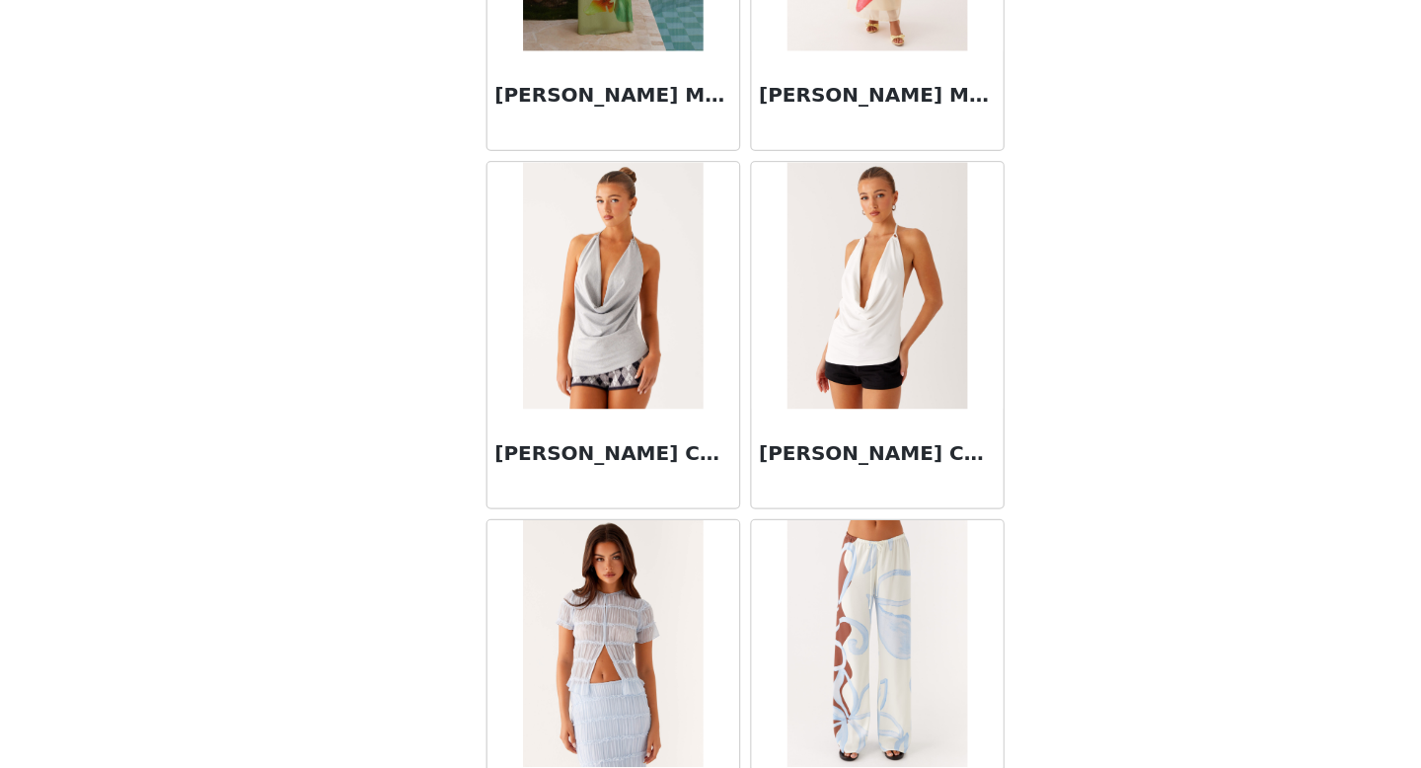
scroll to position [33740, 0]
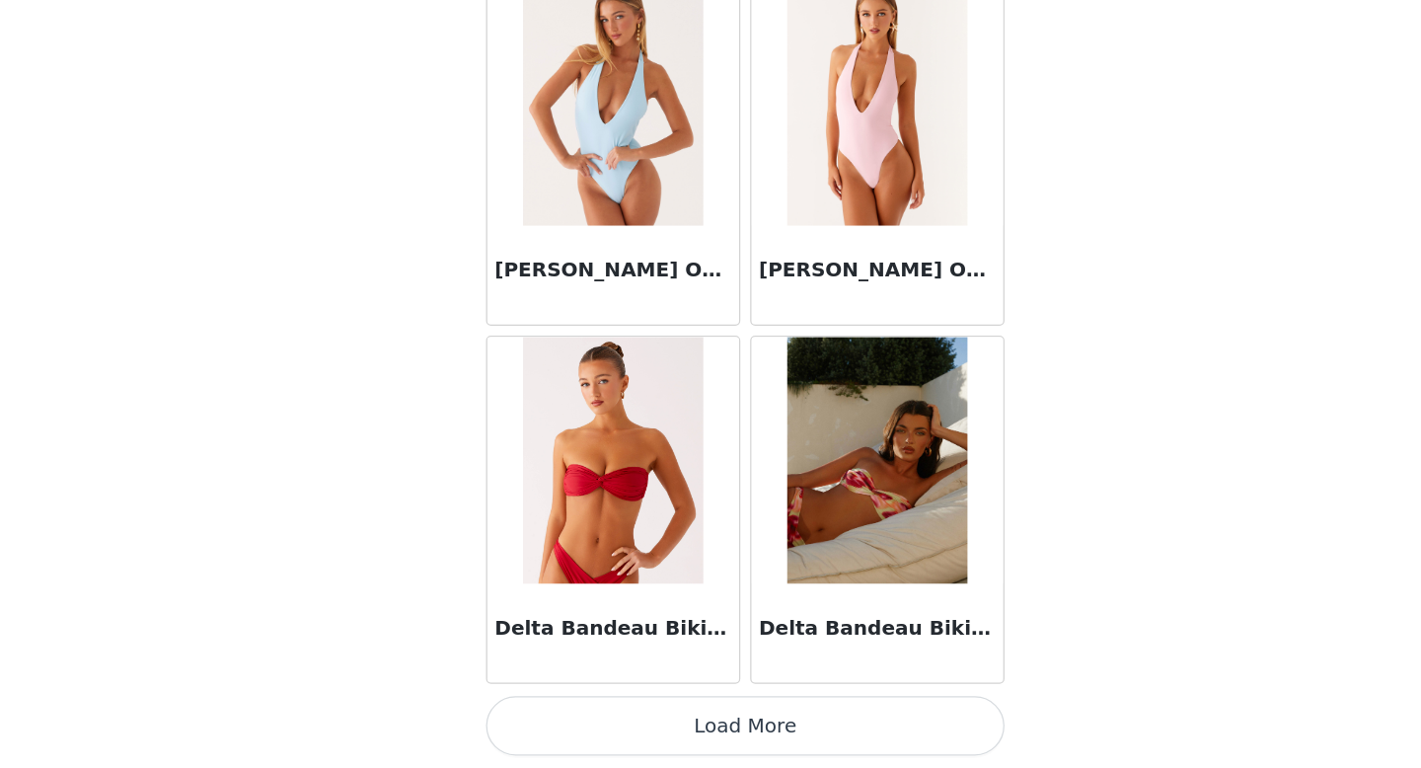
click at [686, 737] on button "Load More" at bounding box center [710, 734] width 415 height 47
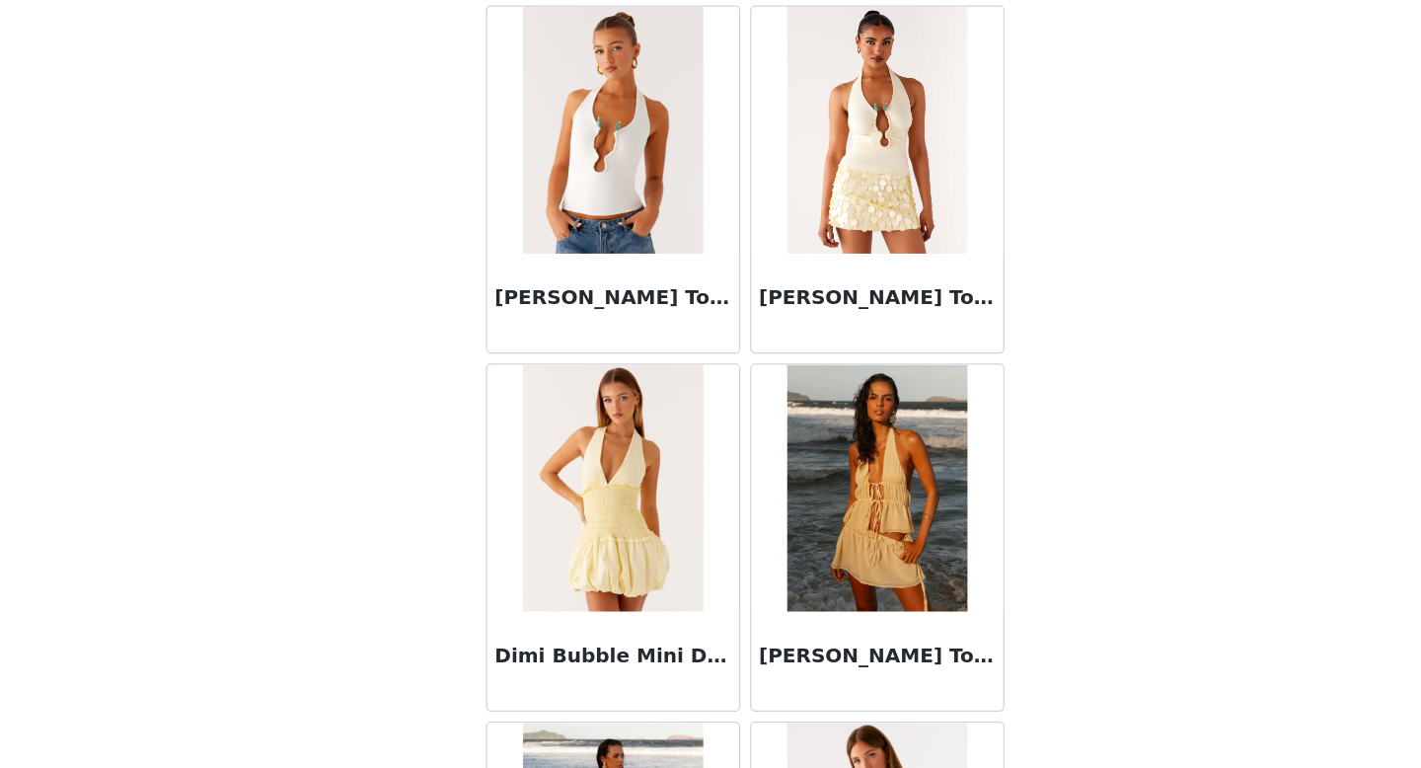
scroll to position [36011, 0]
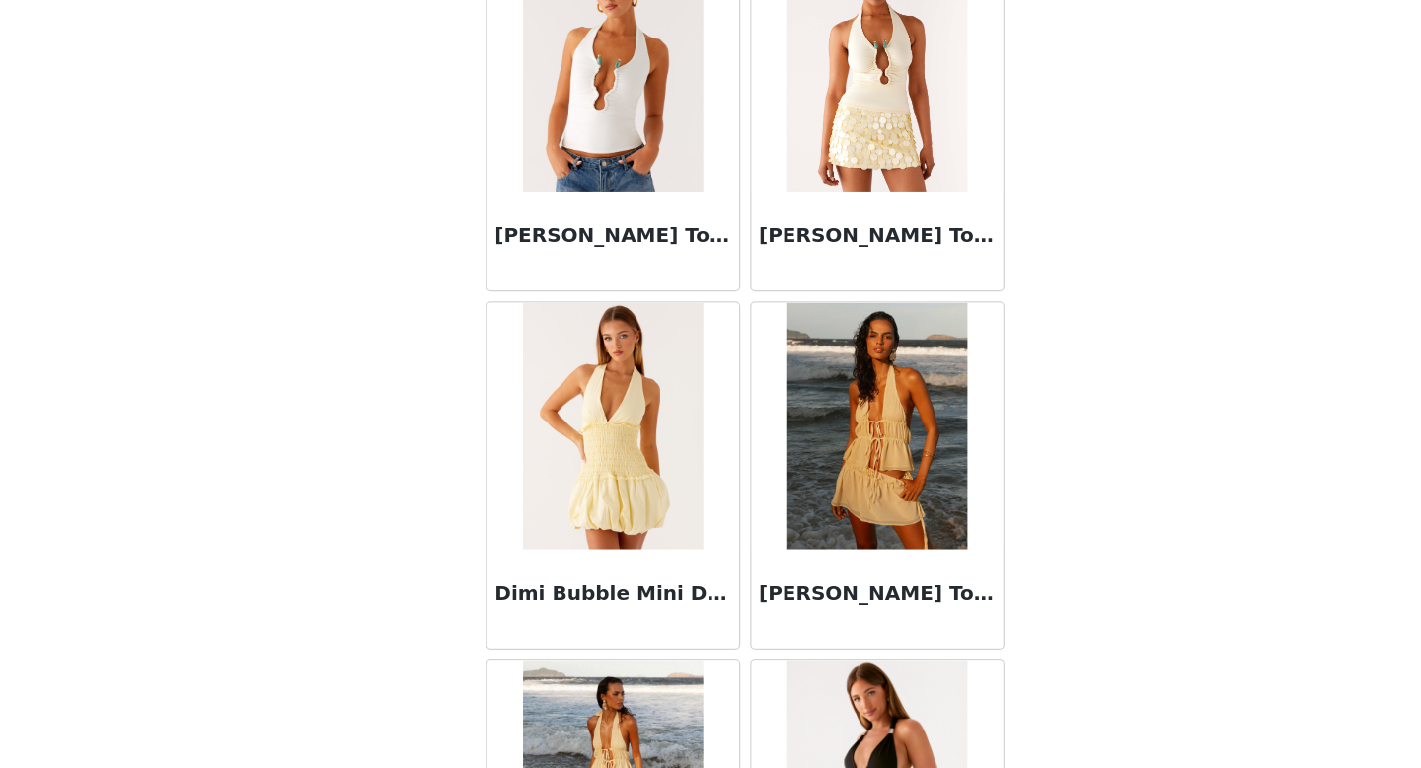
click at [828, 284] on img at bounding box center [815, 208] width 143 height 197
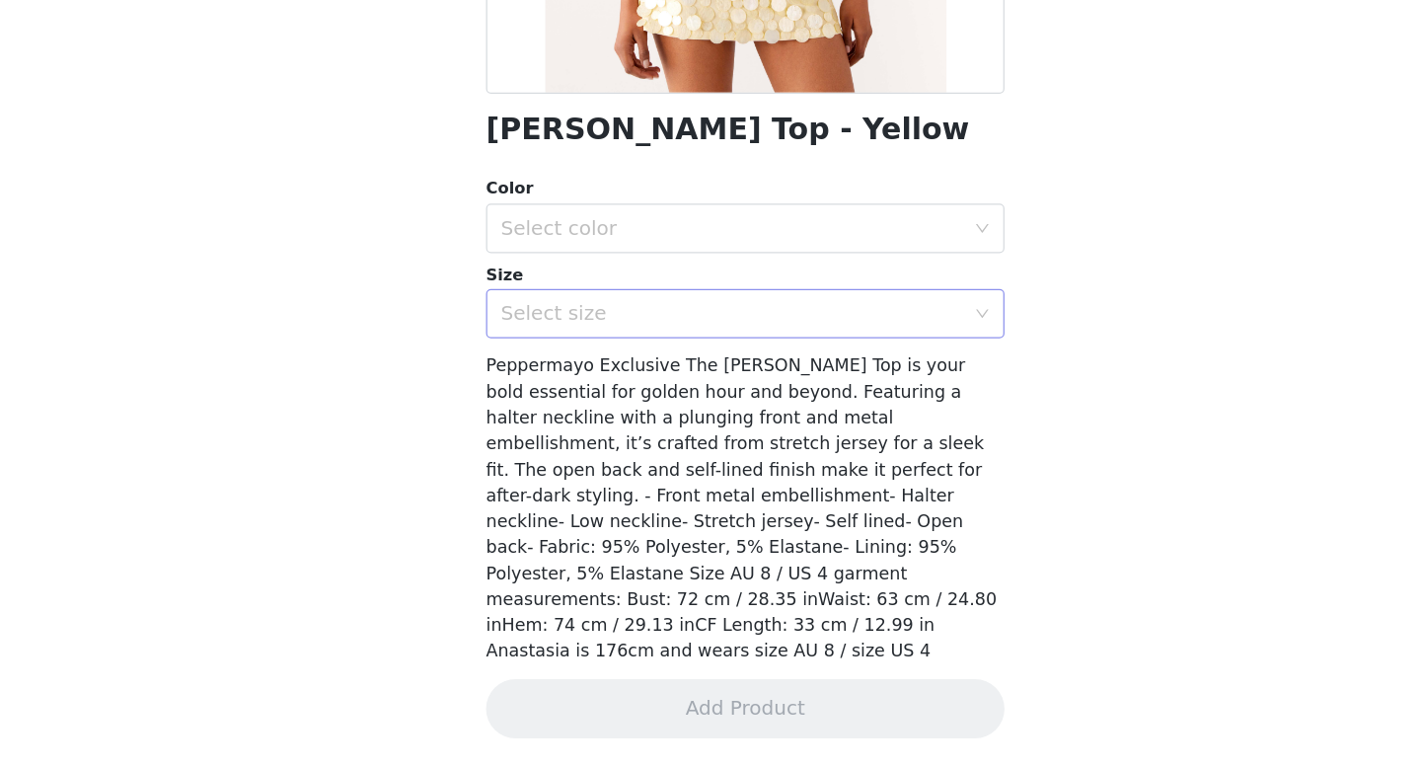
scroll to position [293, 0]
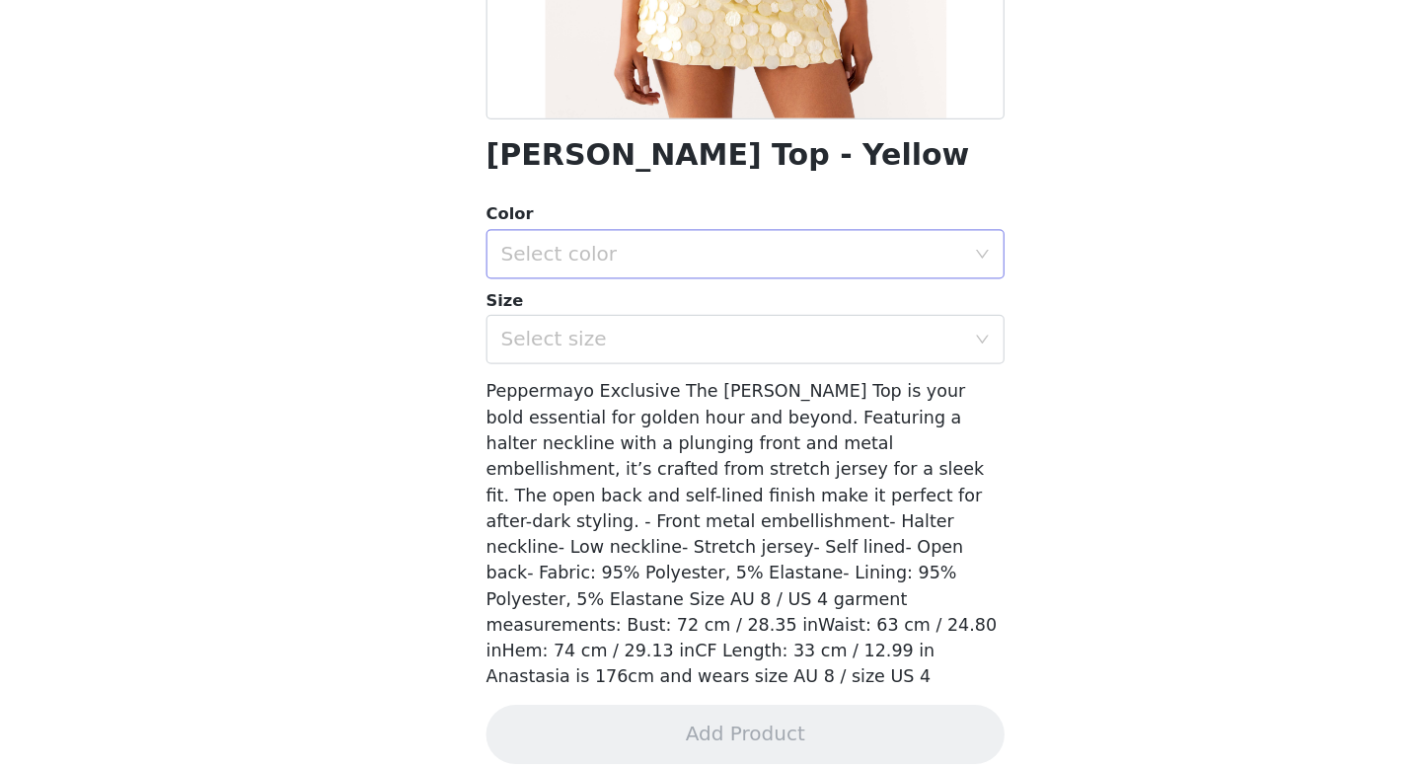
click at [788, 341] on div "Select color" at bounding box center [704, 358] width 378 height 38
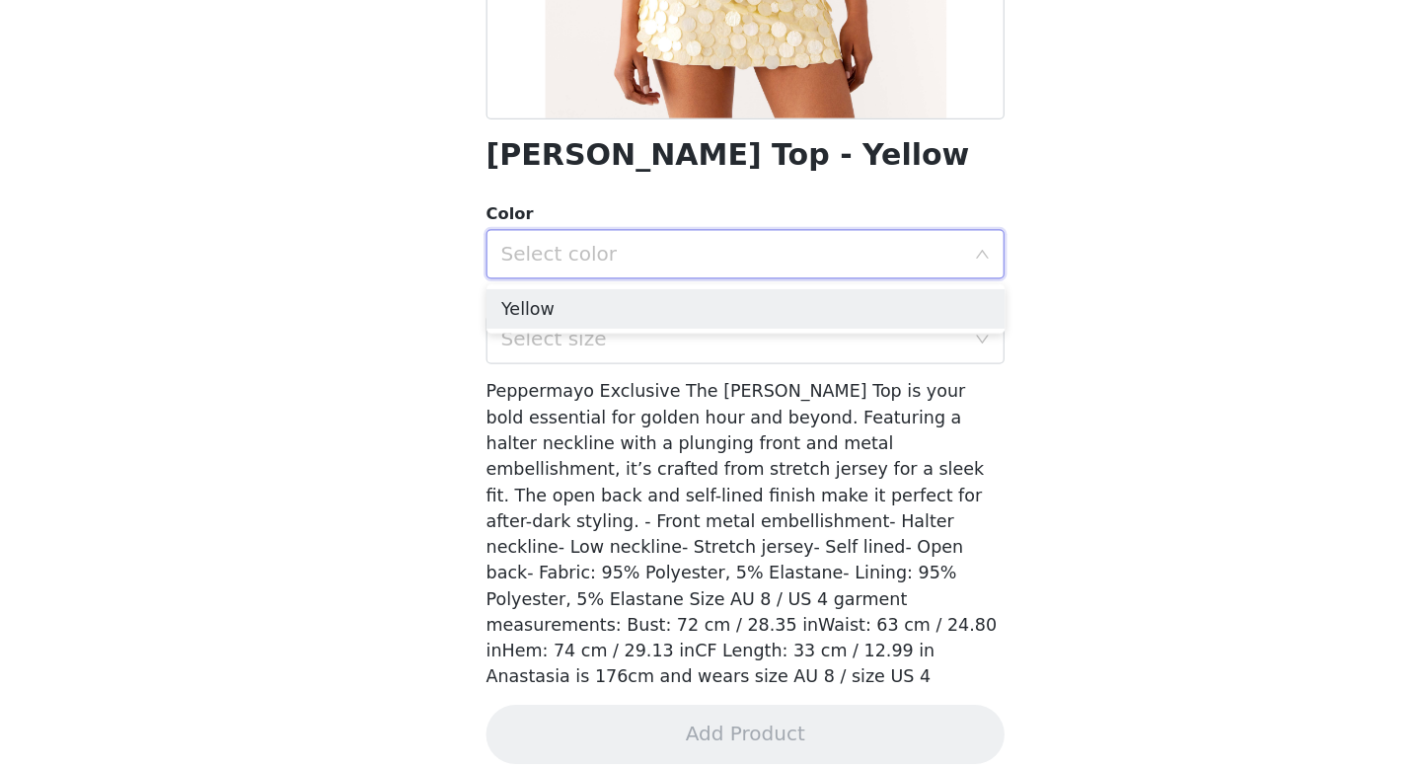
click at [775, 375] on div "Select color" at bounding box center [704, 358] width 378 height 38
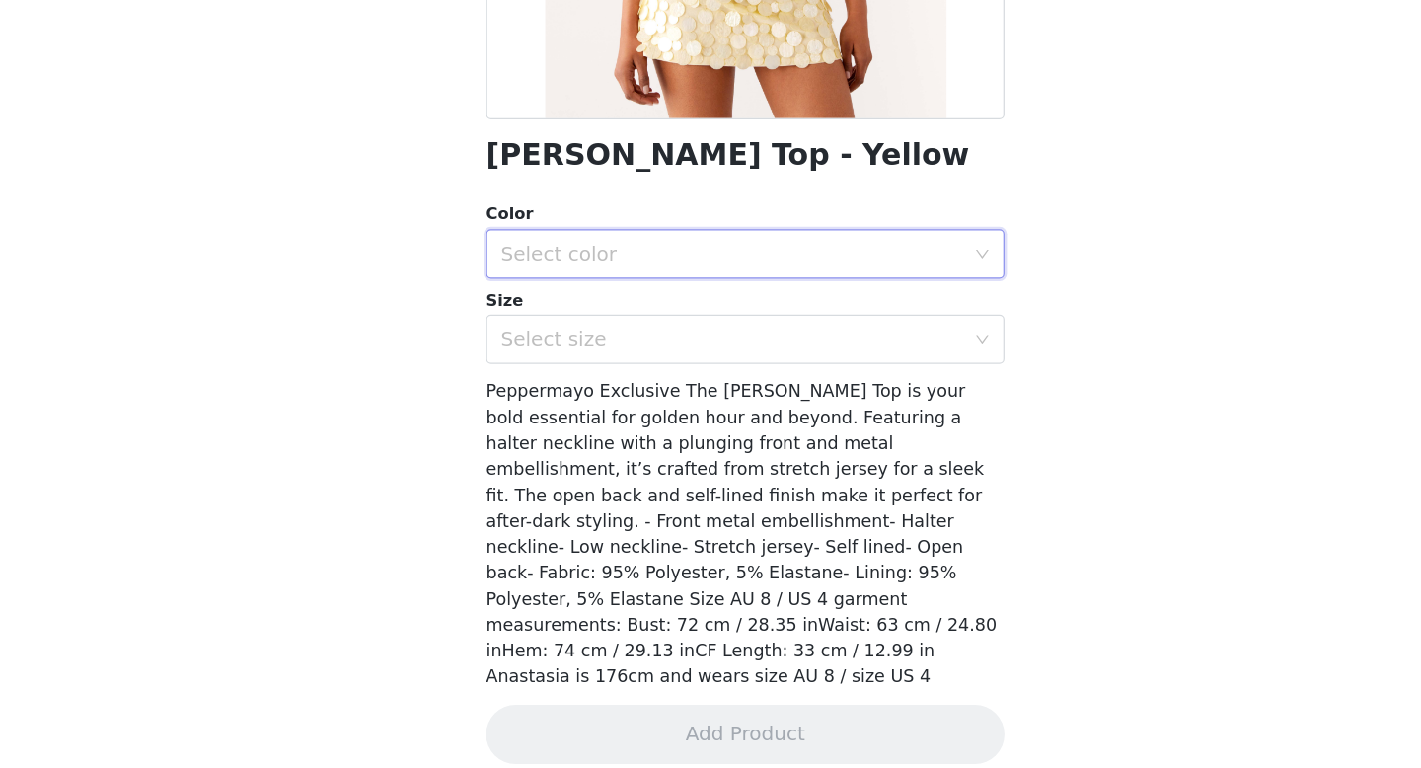
click at [772, 388] on div "Size" at bounding box center [710, 395] width 415 height 20
click at [776, 333] on div "Color" at bounding box center [710, 326] width 415 height 20
click at [764, 359] on div "Select color" at bounding box center [699, 357] width 369 height 20
click at [740, 394] on li "Yellow" at bounding box center [710, 401] width 415 height 32
click at [734, 424] on div "Select size" at bounding box center [699, 426] width 369 height 20
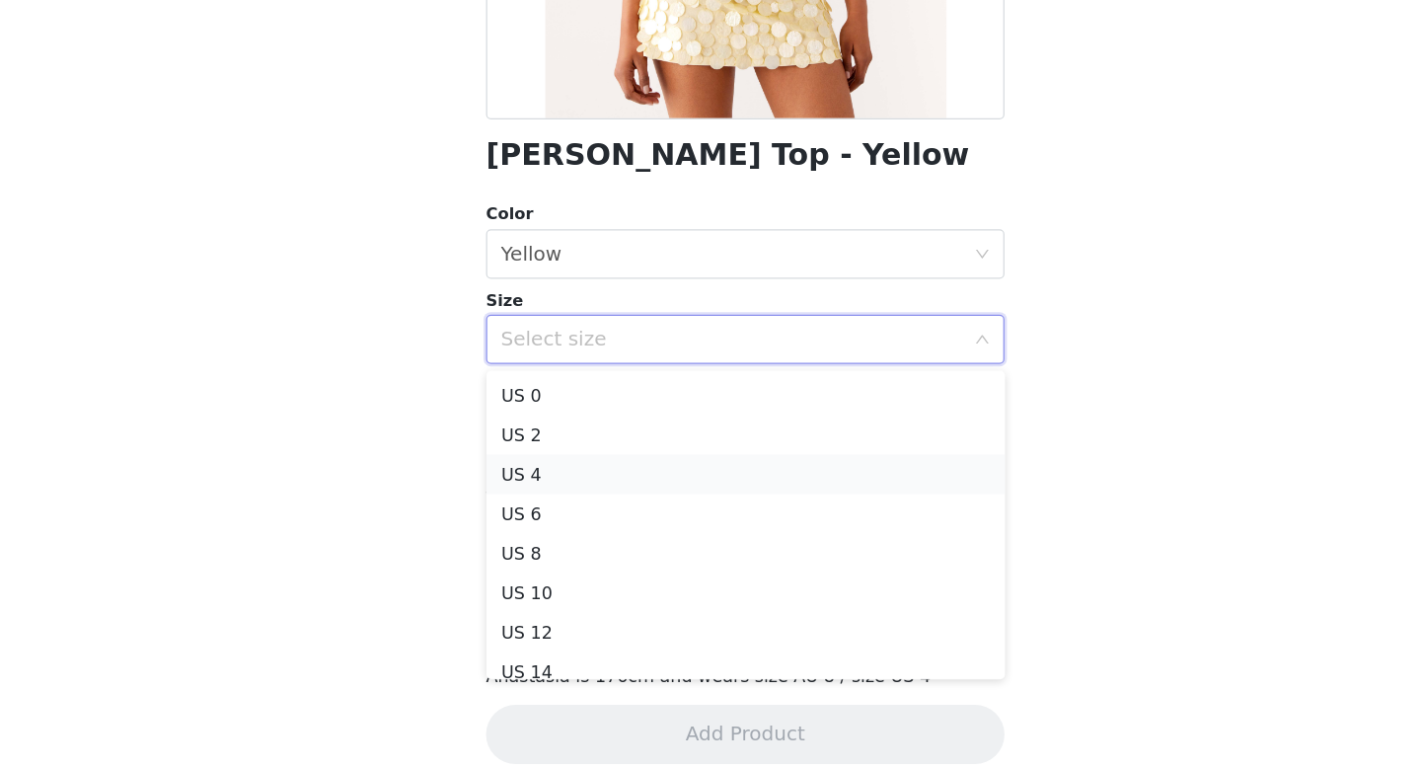
click at [709, 536] on li "US 4" at bounding box center [710, 533] width 415 height 32
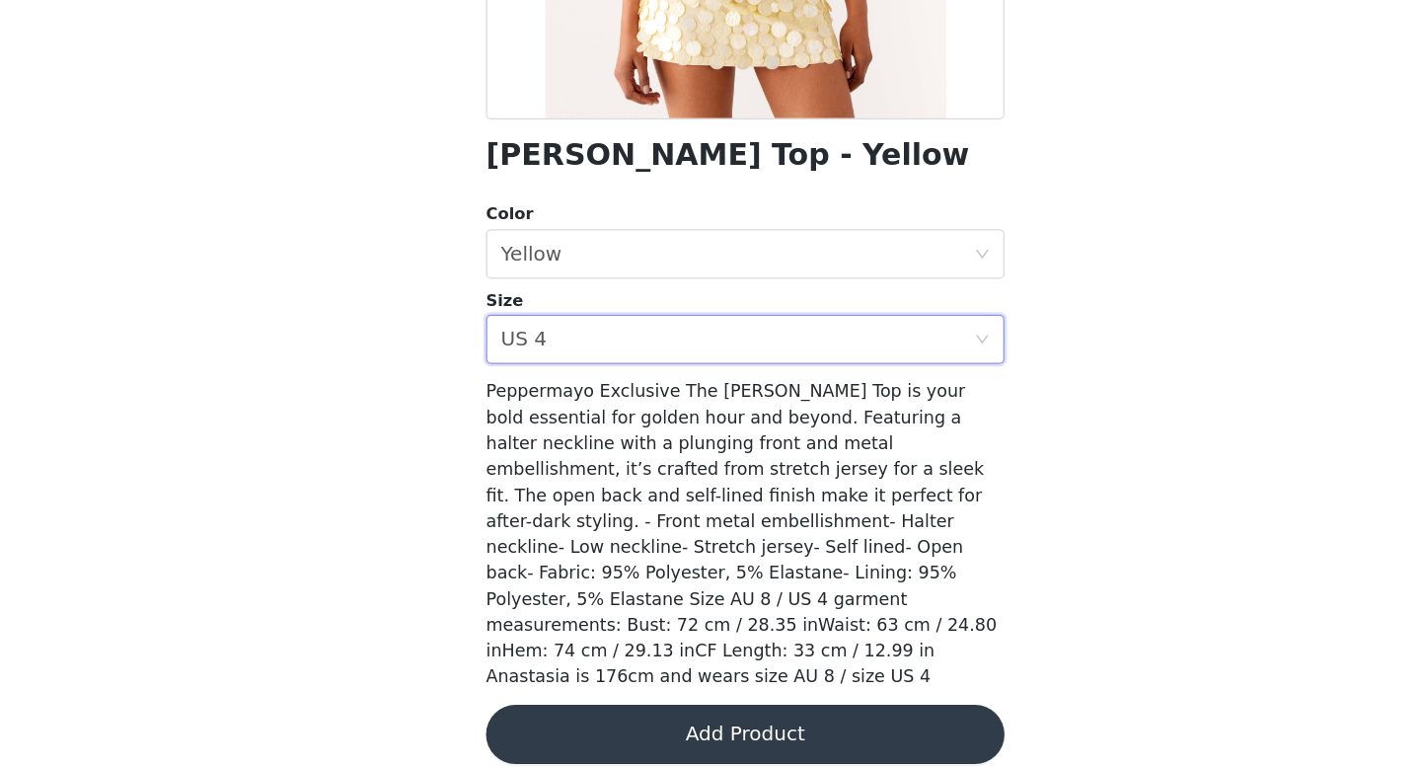
click at [750, 718] on button "Add Product" at bounding box center [710, 741] width 415 height 47
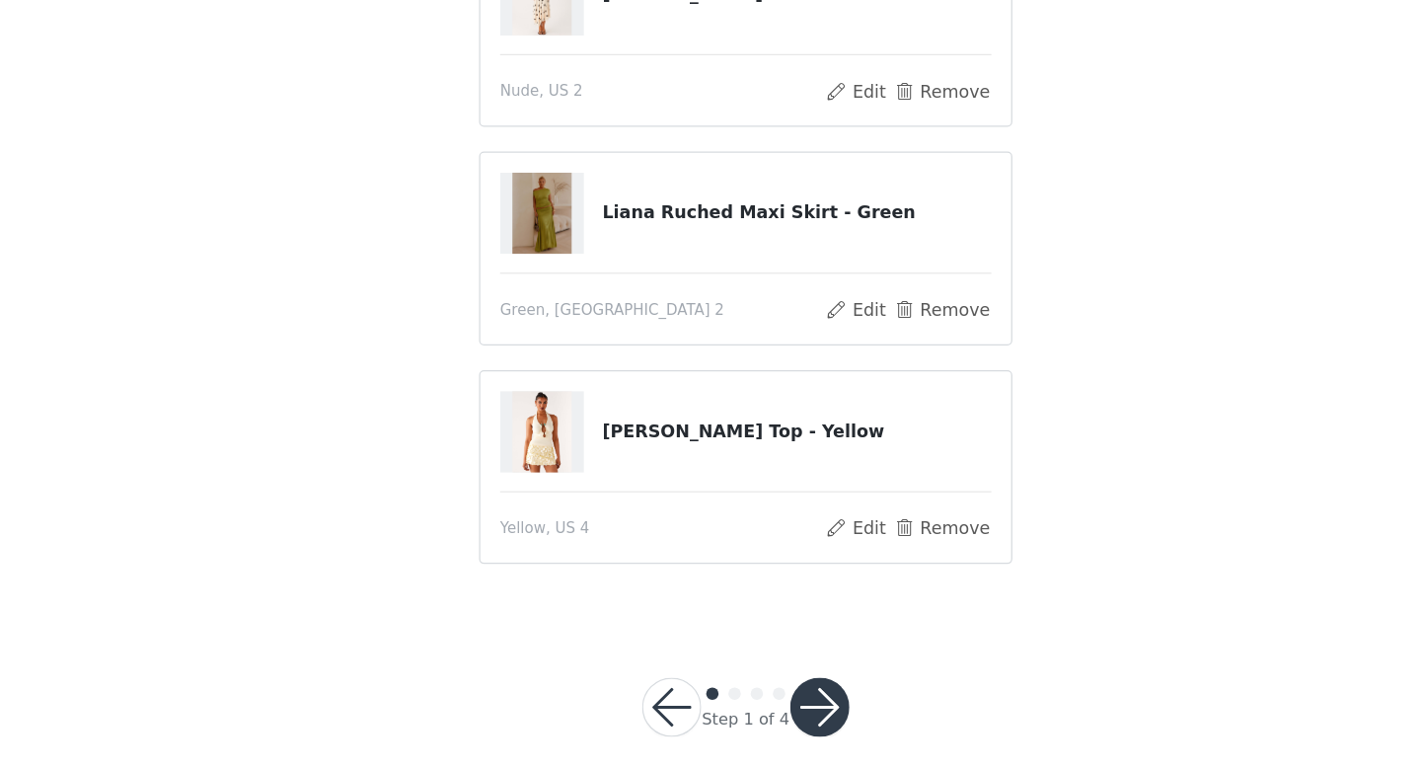
scroll to position [315, 0]
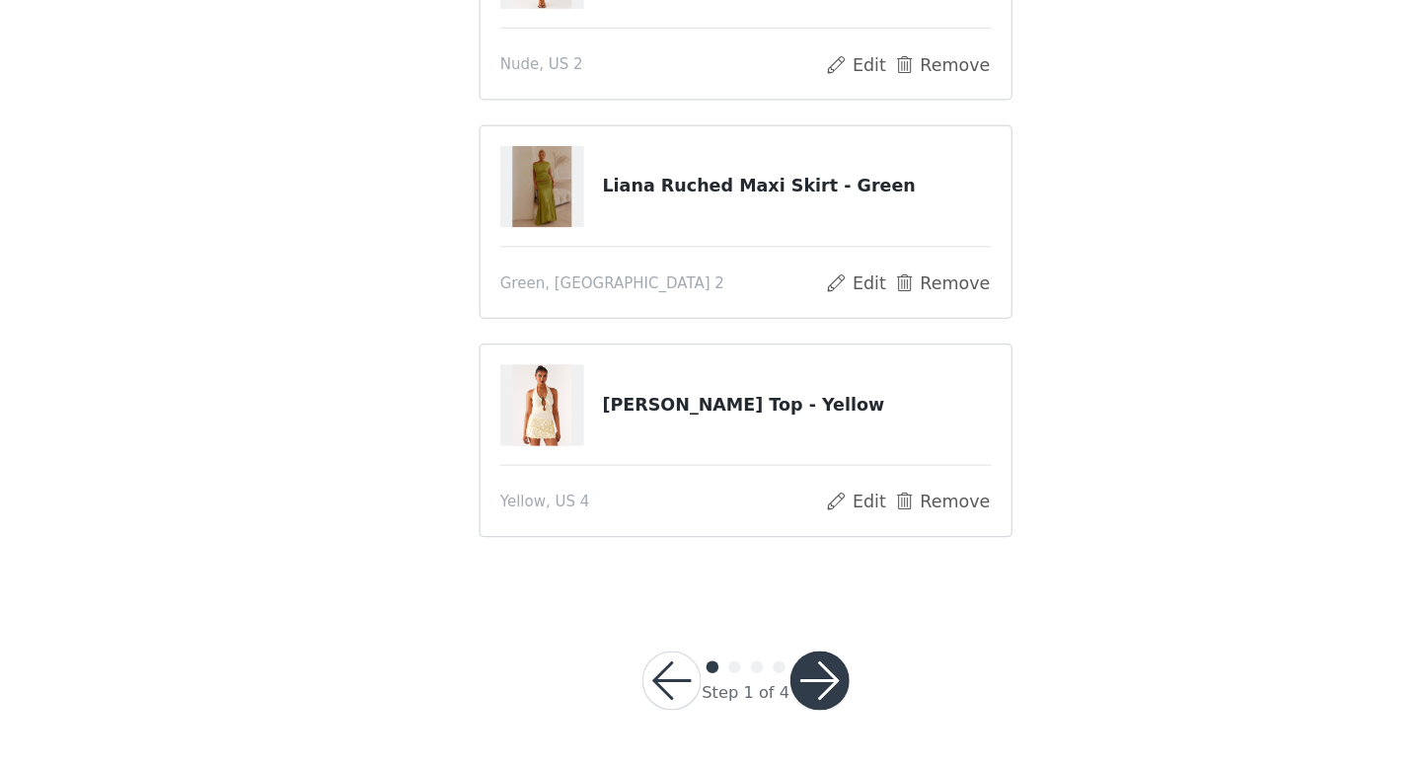
click at [773, 700] on button "button" at bounding box center [769, 697] width 47 height 47
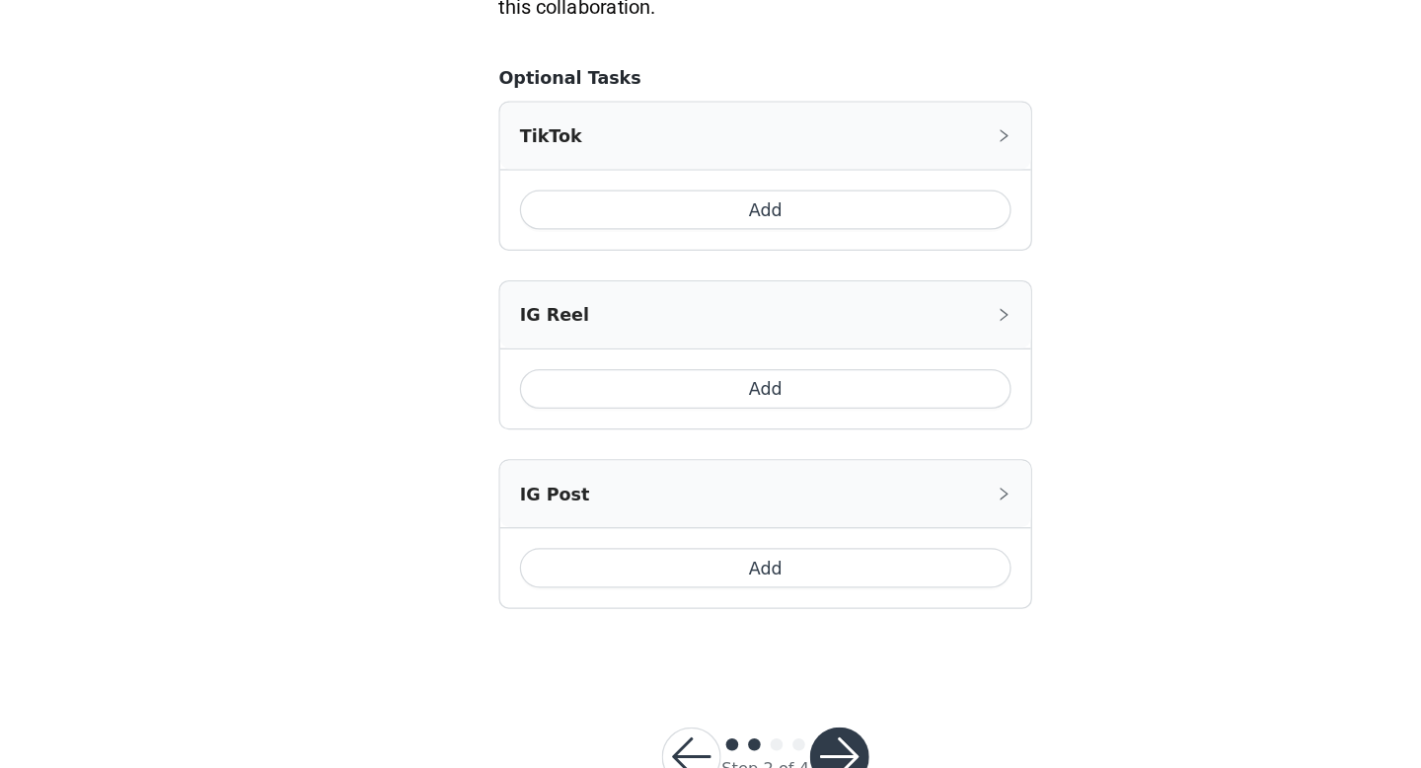
scroll to position [1154, 0]
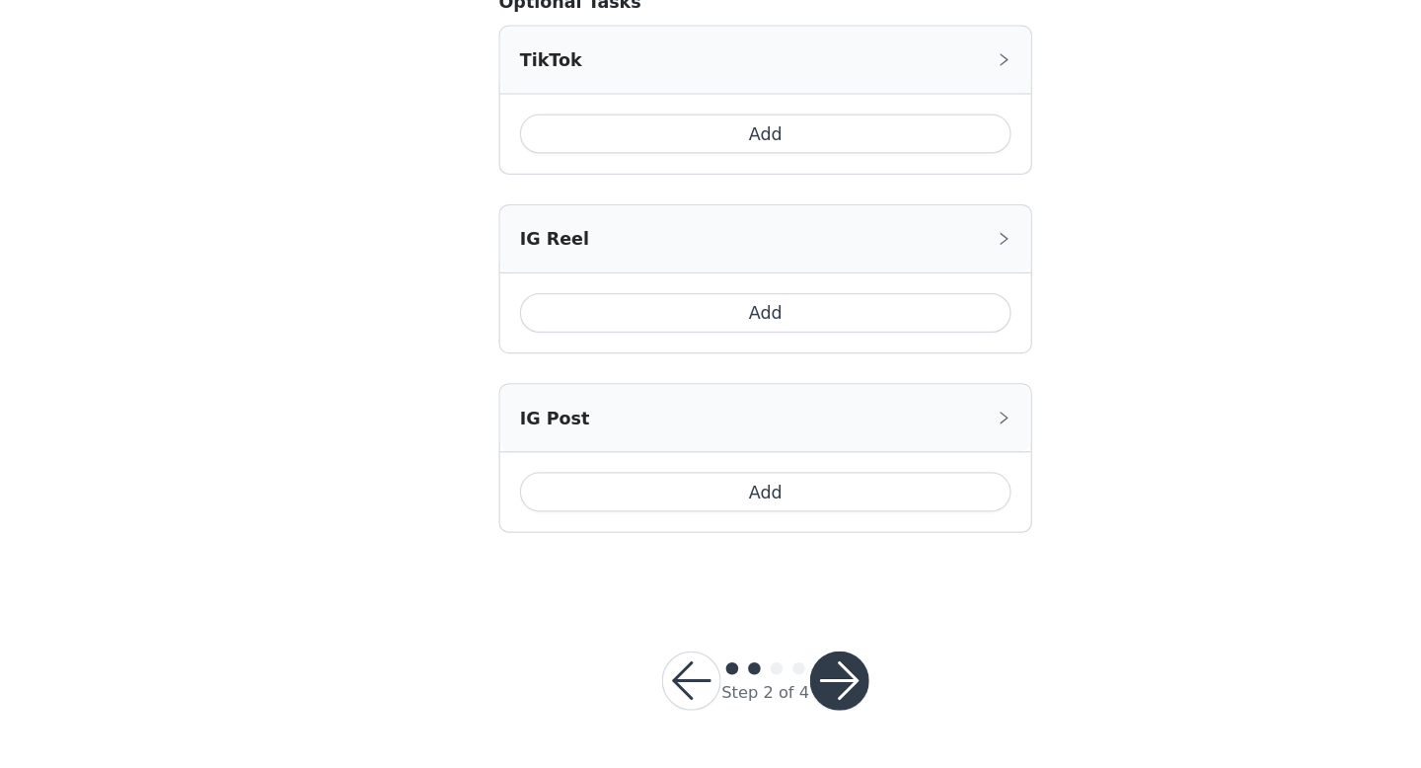
click at [778, 685] on button "button" at bounding box center [769, 697] width 47 height 47
click at [768, 690] on button "button" at bounding box center [769, 697] width 47 height 47
click at [730, 544] on button "Add" at bounding box center [710, 547] width 393 height 32
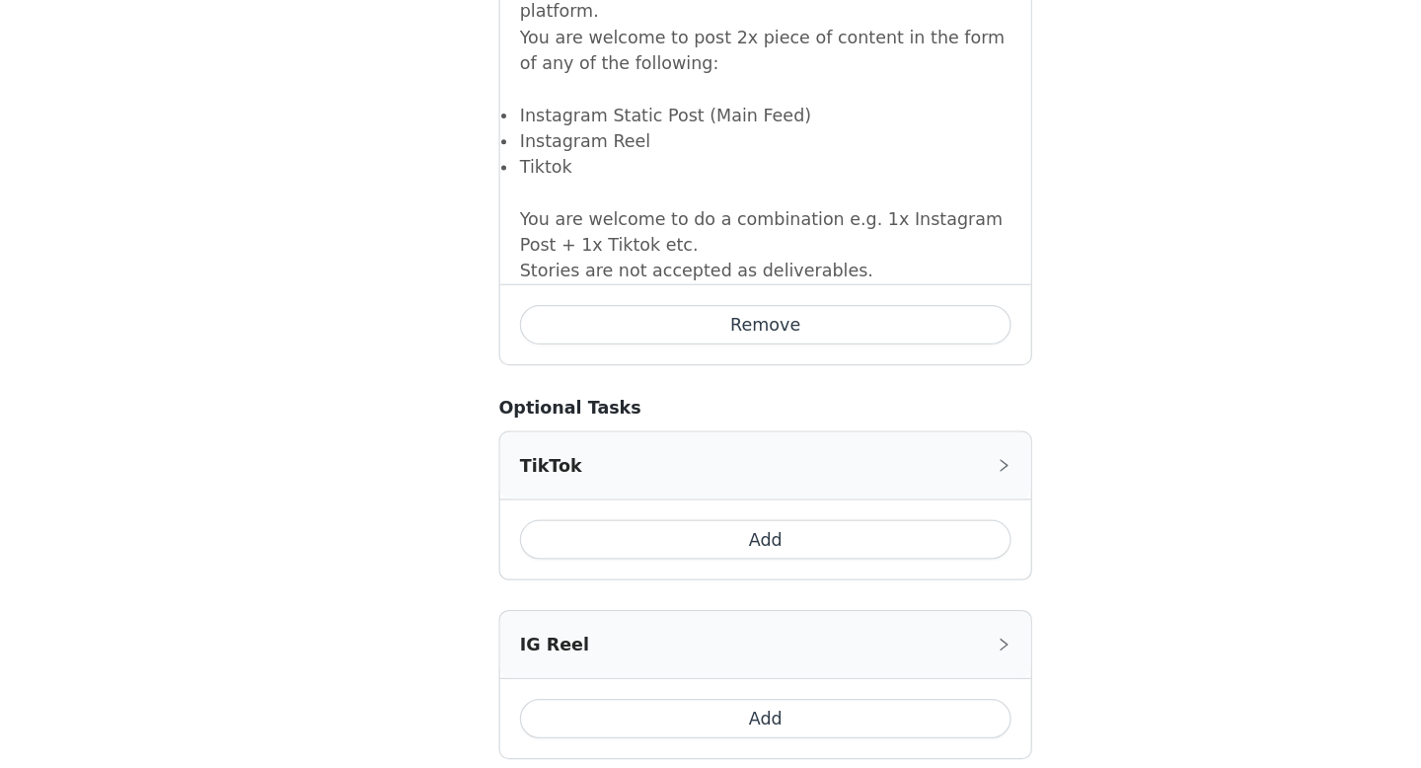
scroll to position [1505, 0]
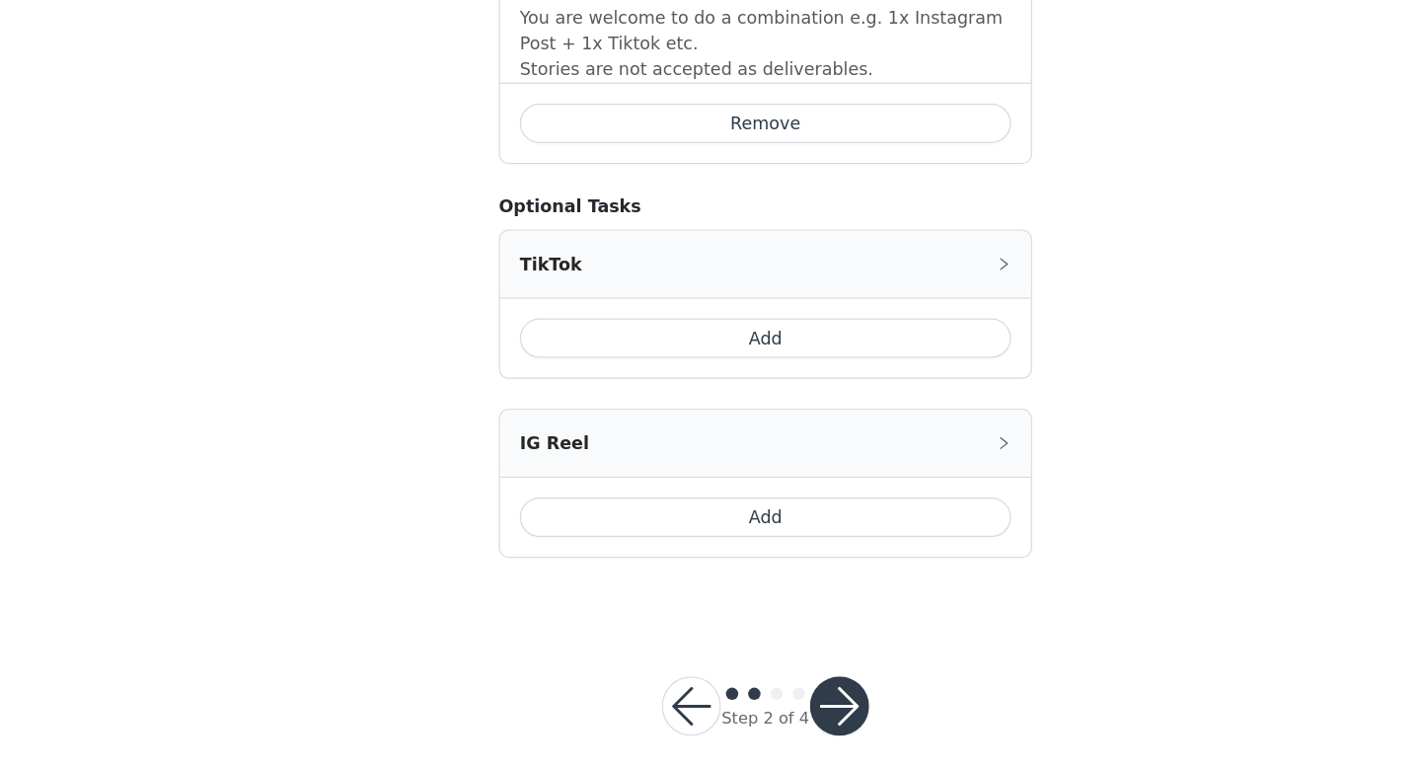
click at [839, 409] on button "Add" at bounding box center [710, 425] width 393 height 32
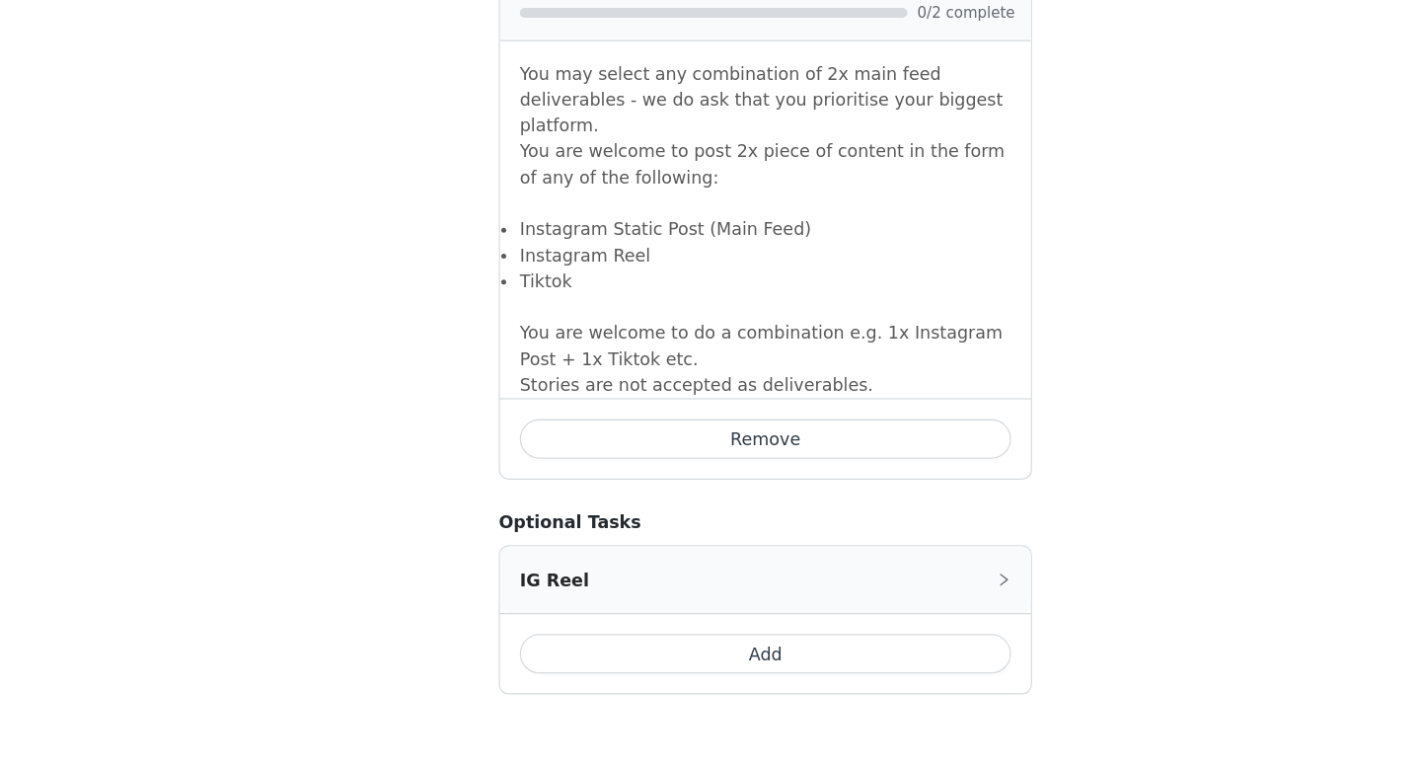
scroll to position [1828, 0]
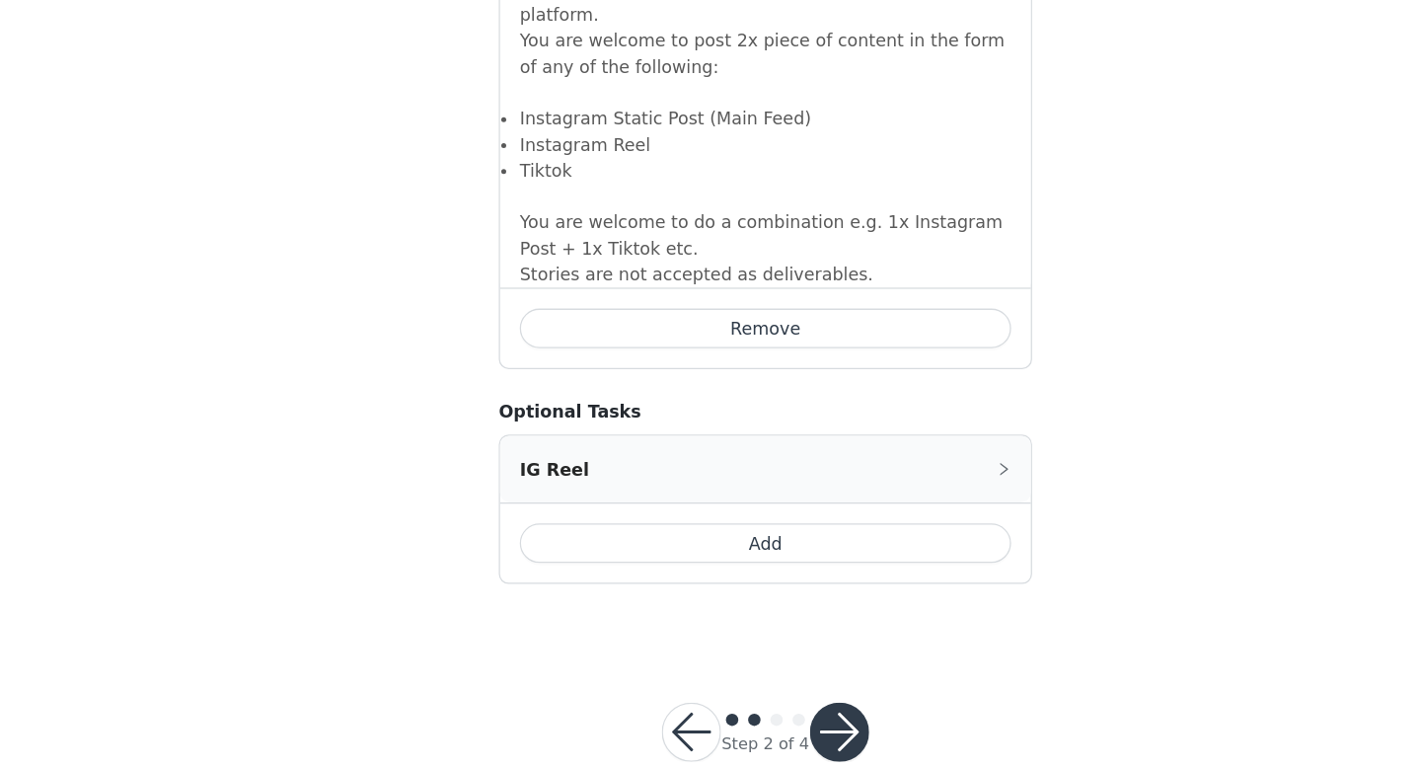
click at [771, 716] on button "button" at bounding box center [769, 739] width 47 height 47
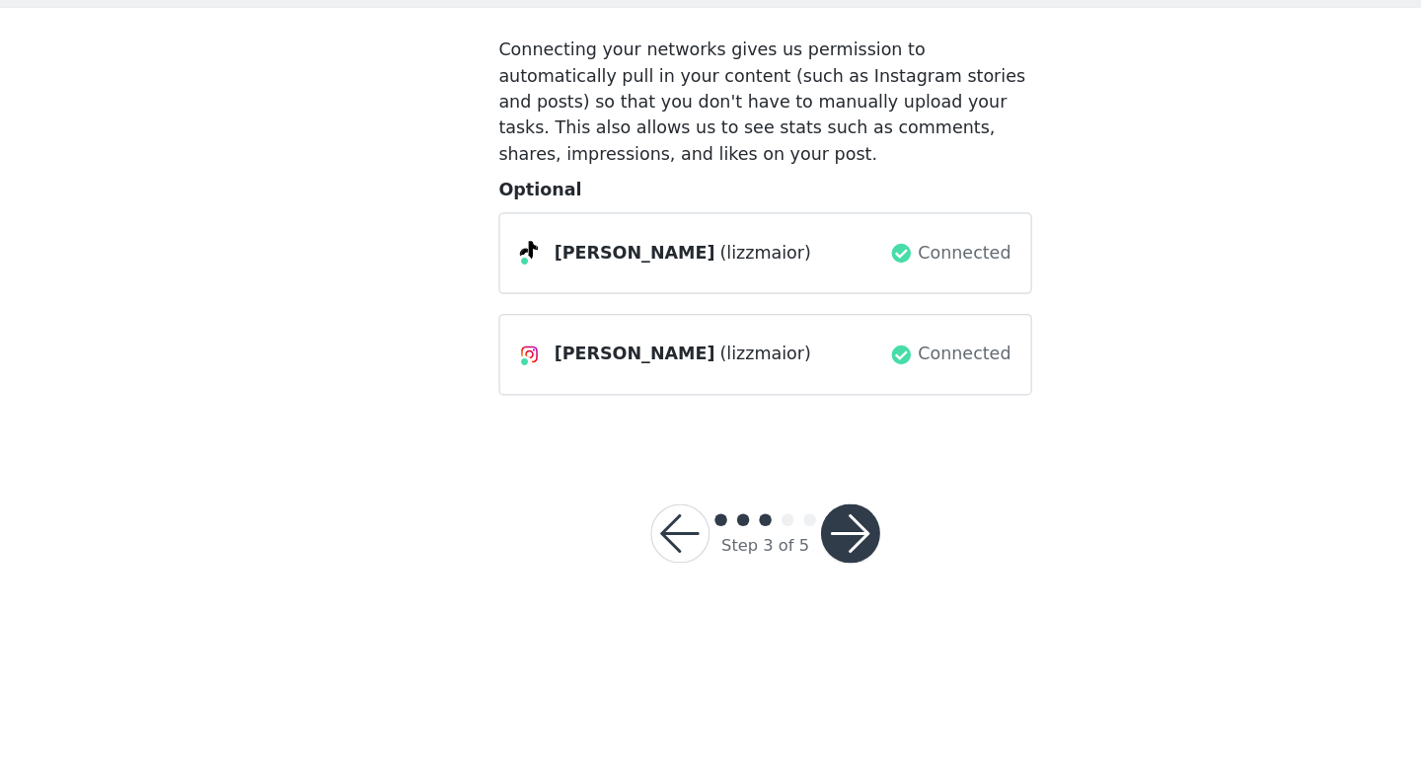
click at [778, 570] on button "button" at bounding box center [778, 580] width 47 height 47
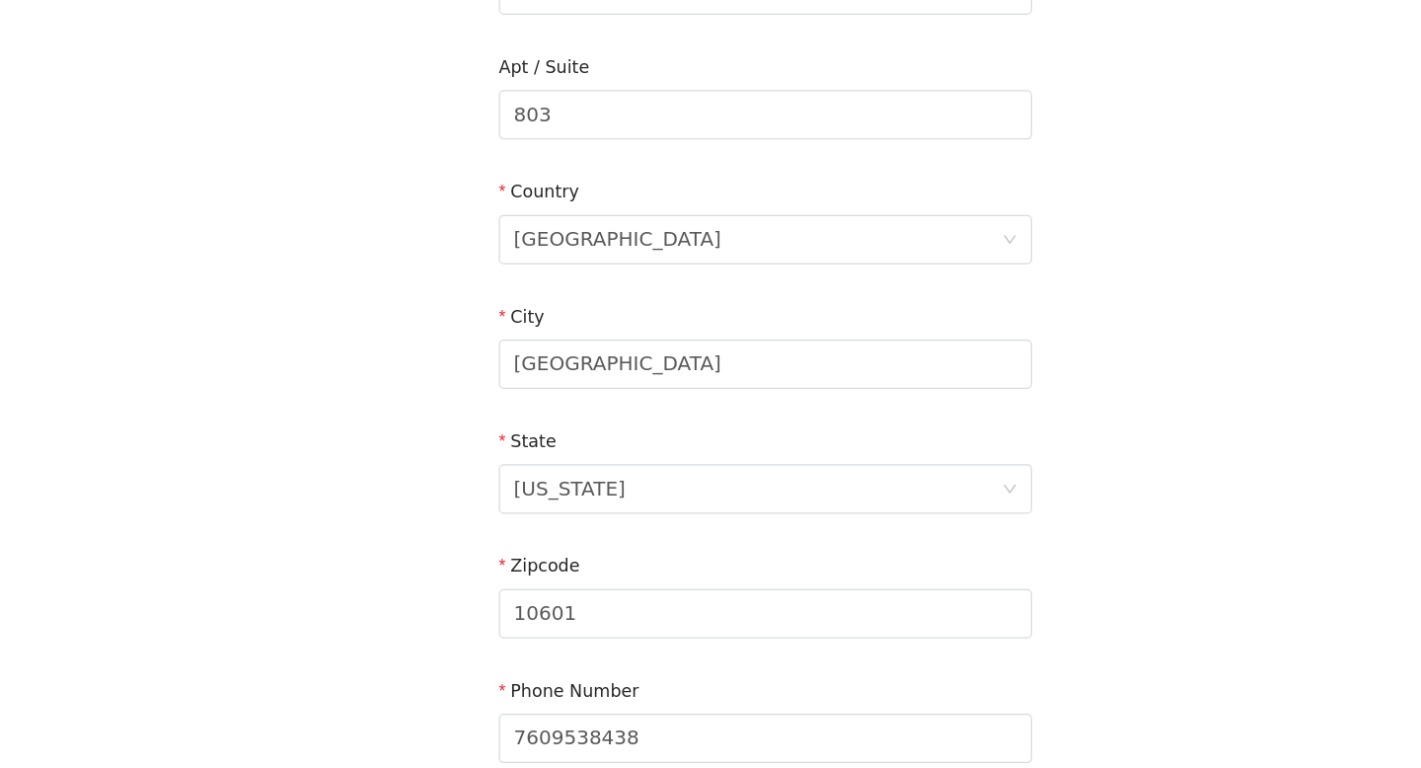
scroll to position [577, 0]
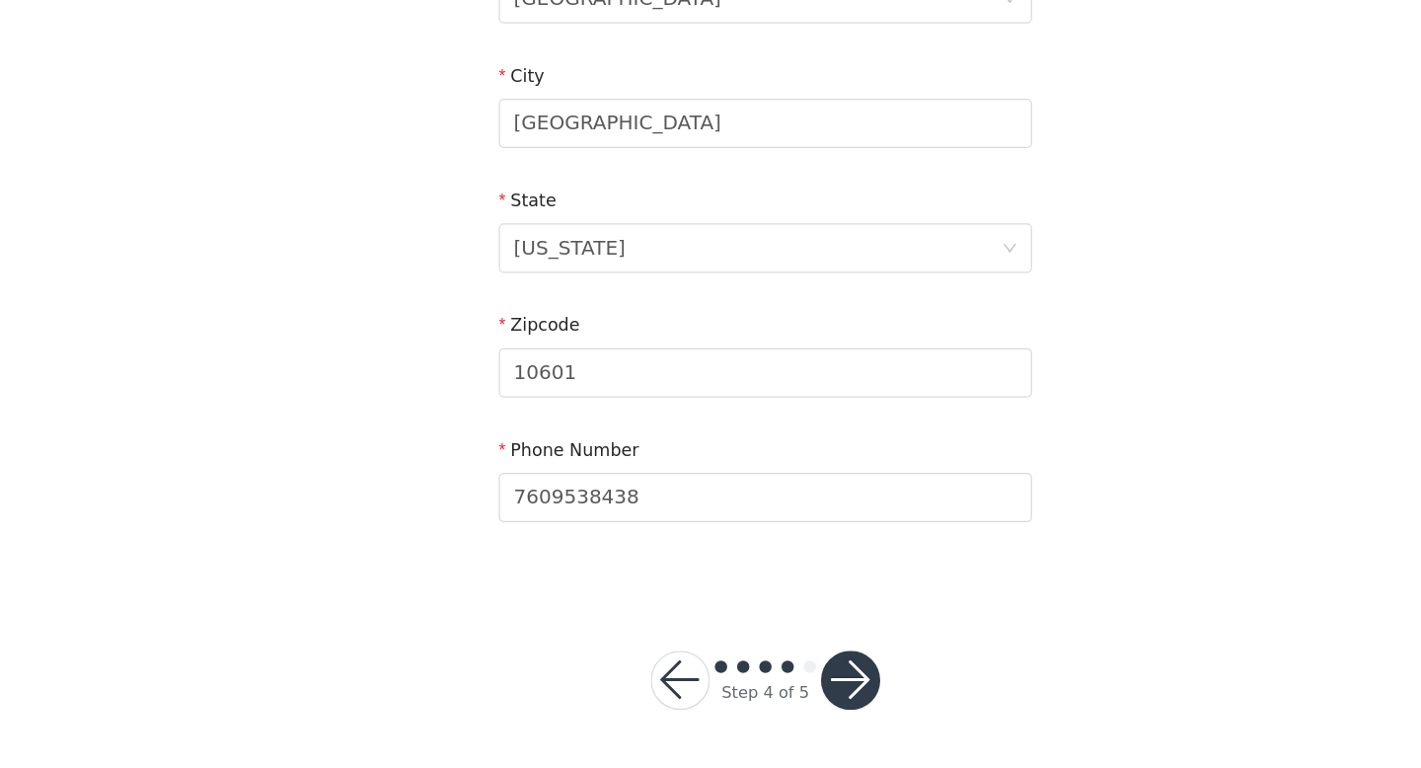
click at [788, 694] on button "button" at bounding box center [778, 697] width 47 height 47
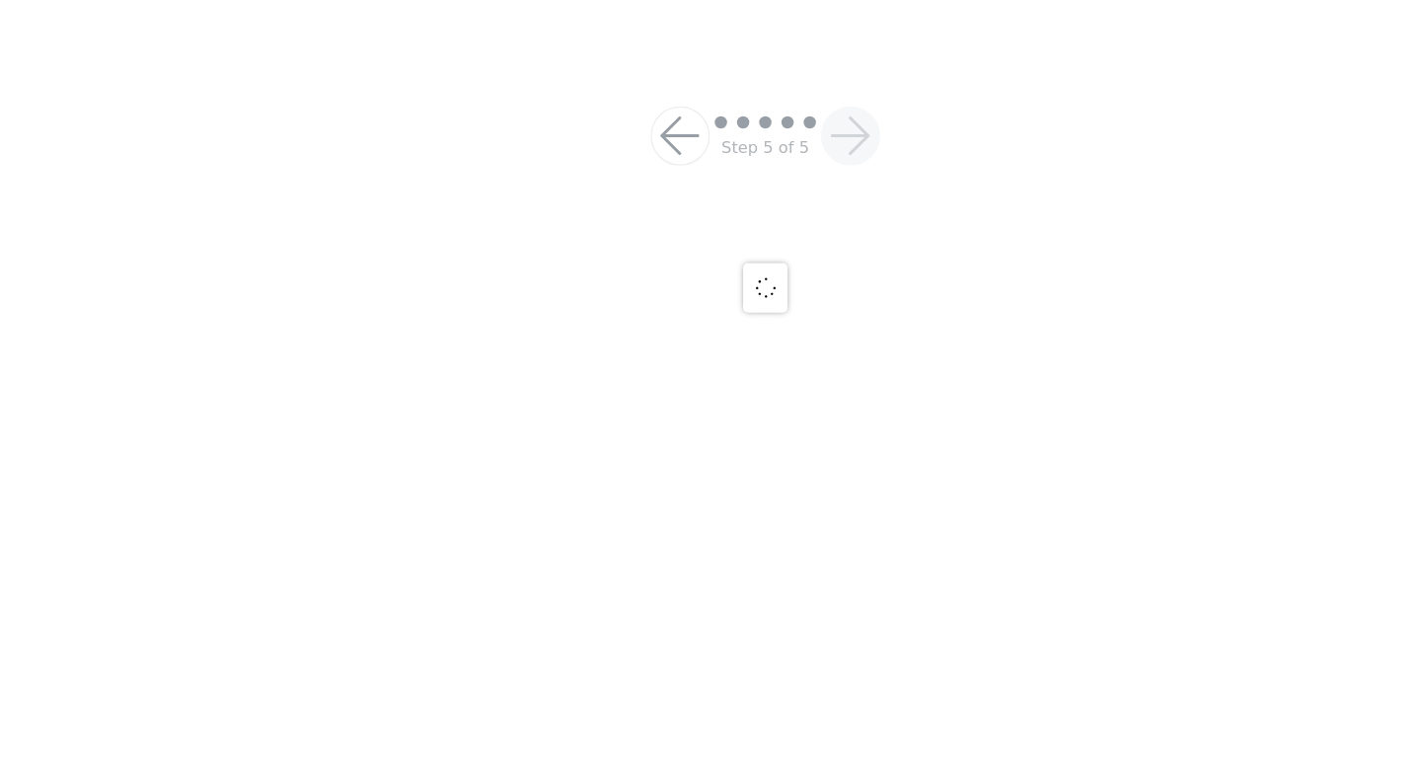
scroll to position [144, 0]
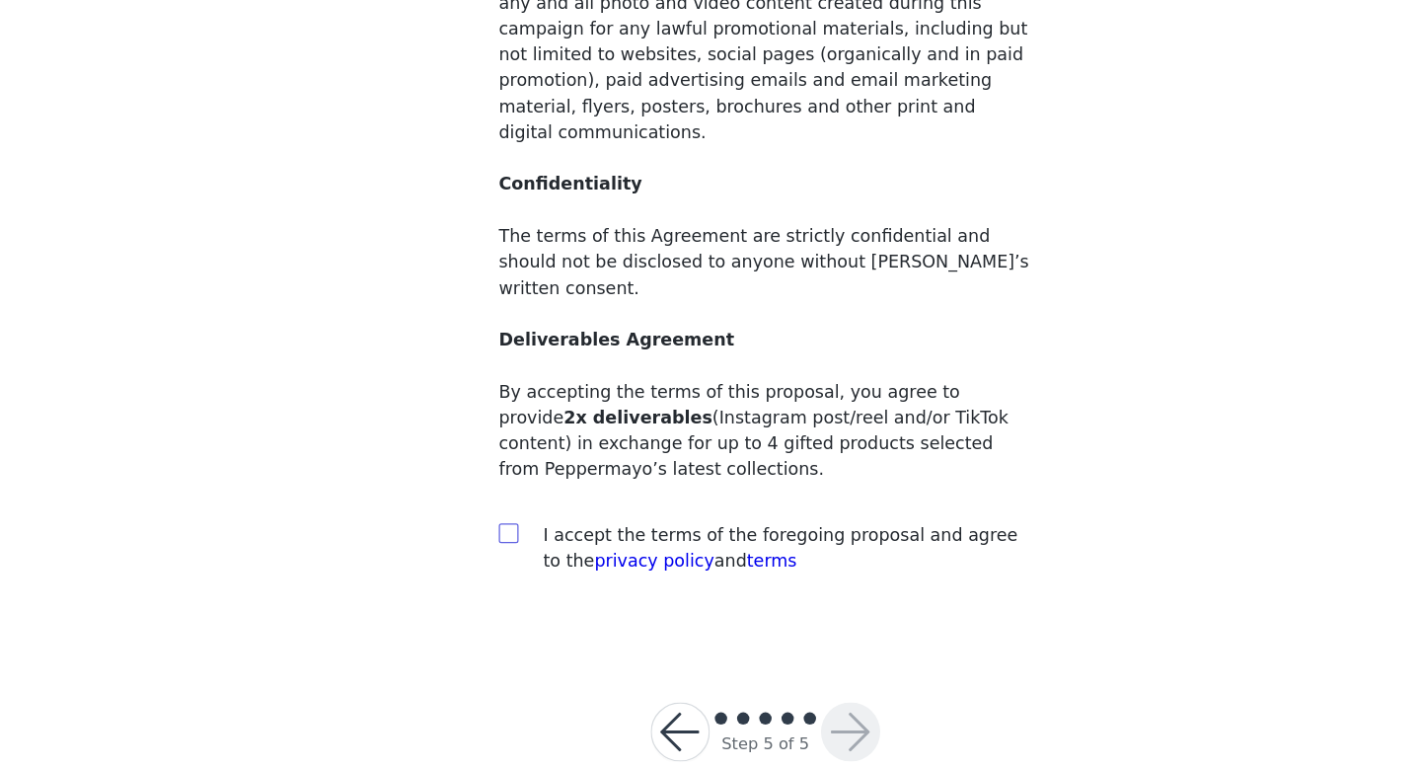
click at [498, 573] on input "checkbox" at bounding box center [504, 580] width 14 height 14
checkbox input "true"
click at [797, 716] on button "button" at bounding box center [778, 739] width 47 height 47
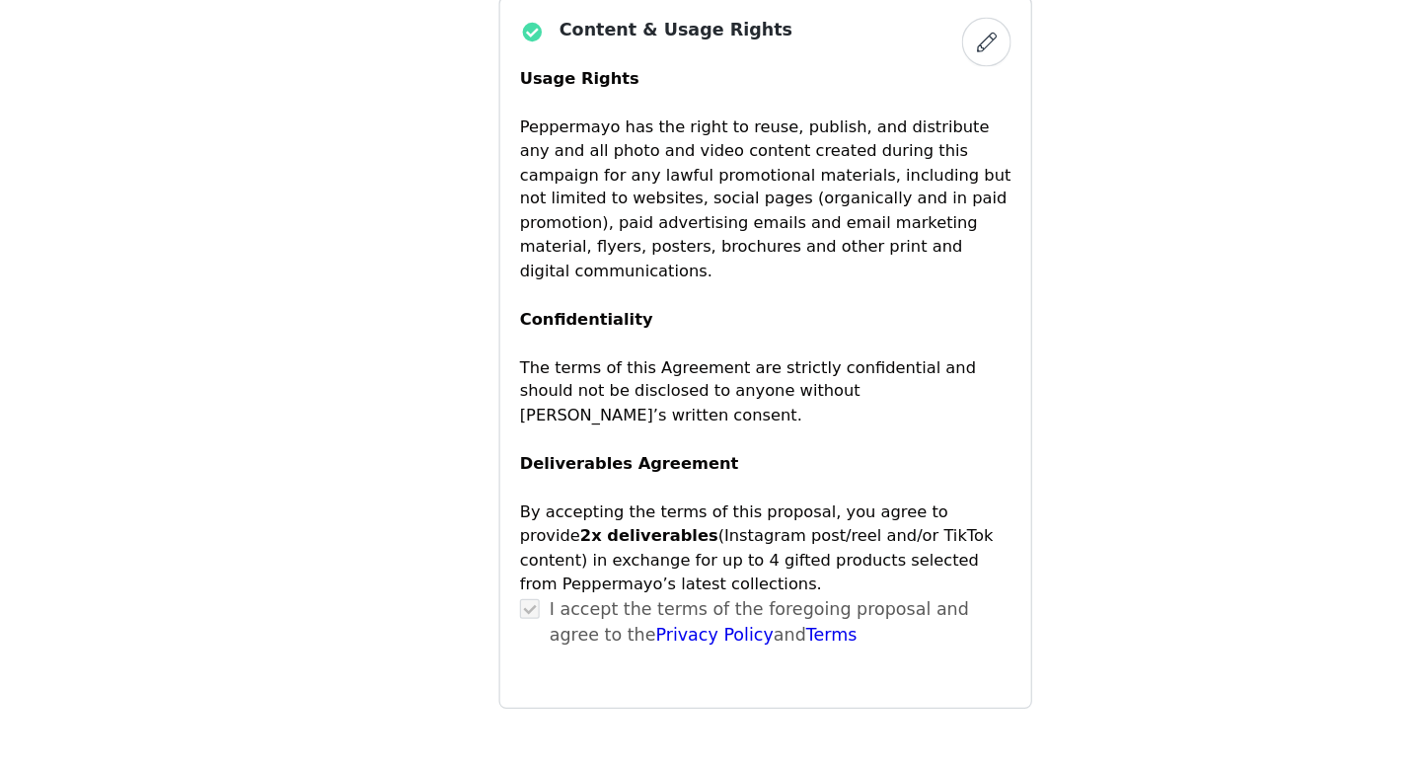
scroll to position [1704, 0]
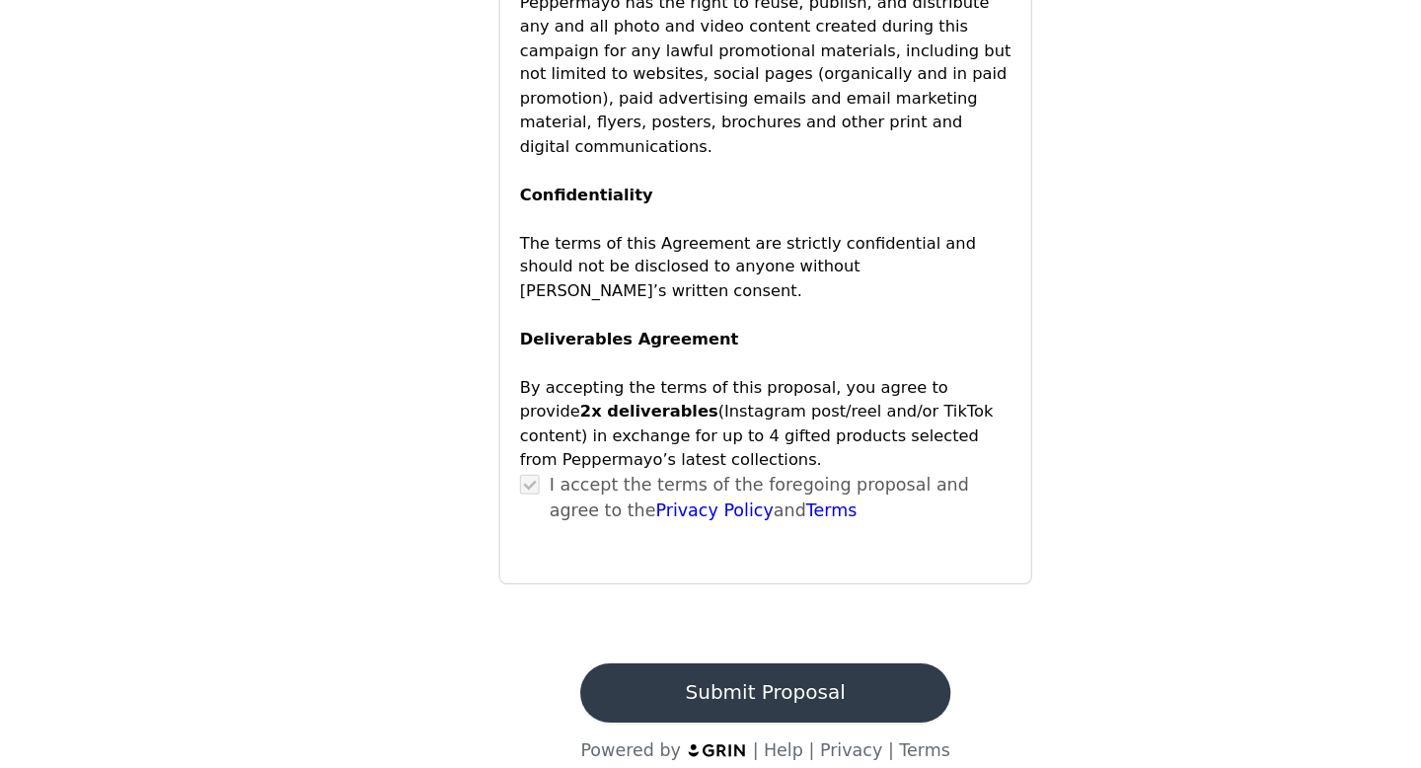
click at [770, 685] on button "Submit Proposal" at bounding box center [710, 707] width 295 height 47
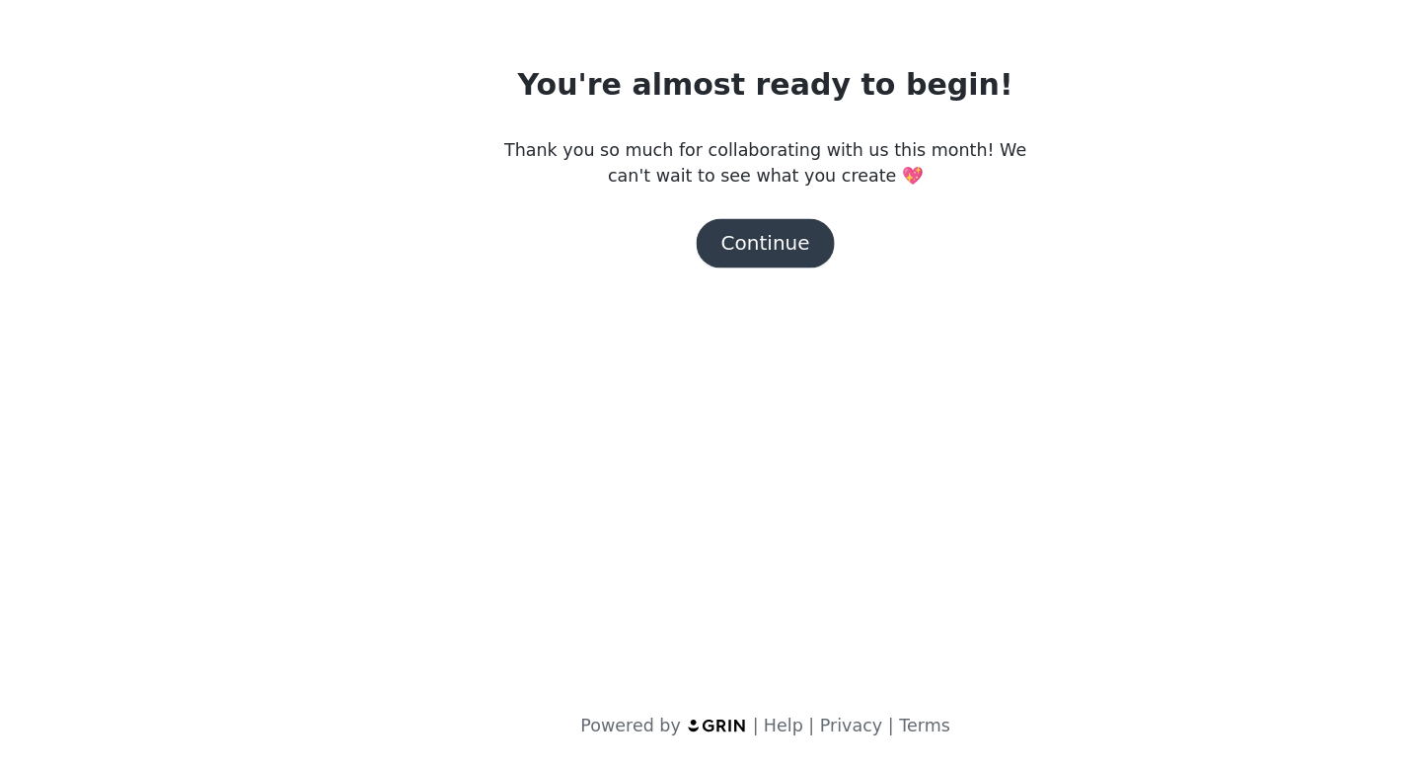
click at [719, 358] on button "Continue" at bounding box center [710, 348] width 111 height 39
